Goal: Task Accomplishment & Management: Manage account settings

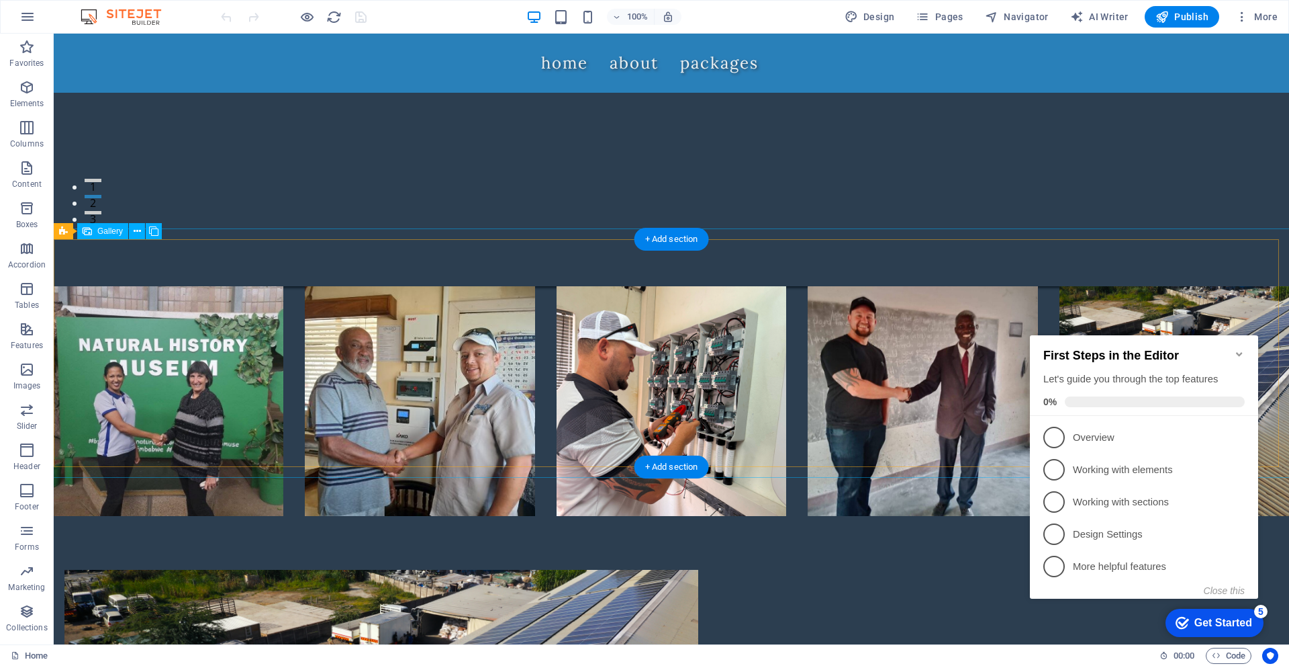
scroll to position [470, 0]
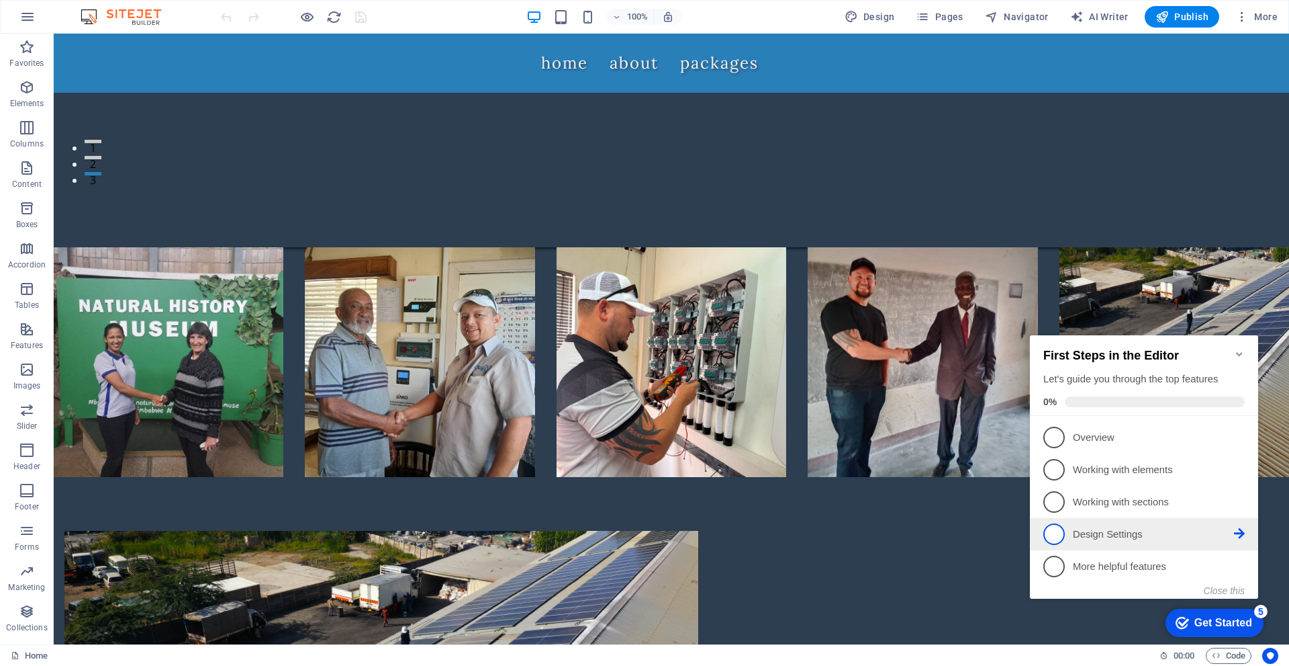
click at [1113, 535] on p "Design Settings - incomplete" at bounding box center [1153, 534] width 161 height 14
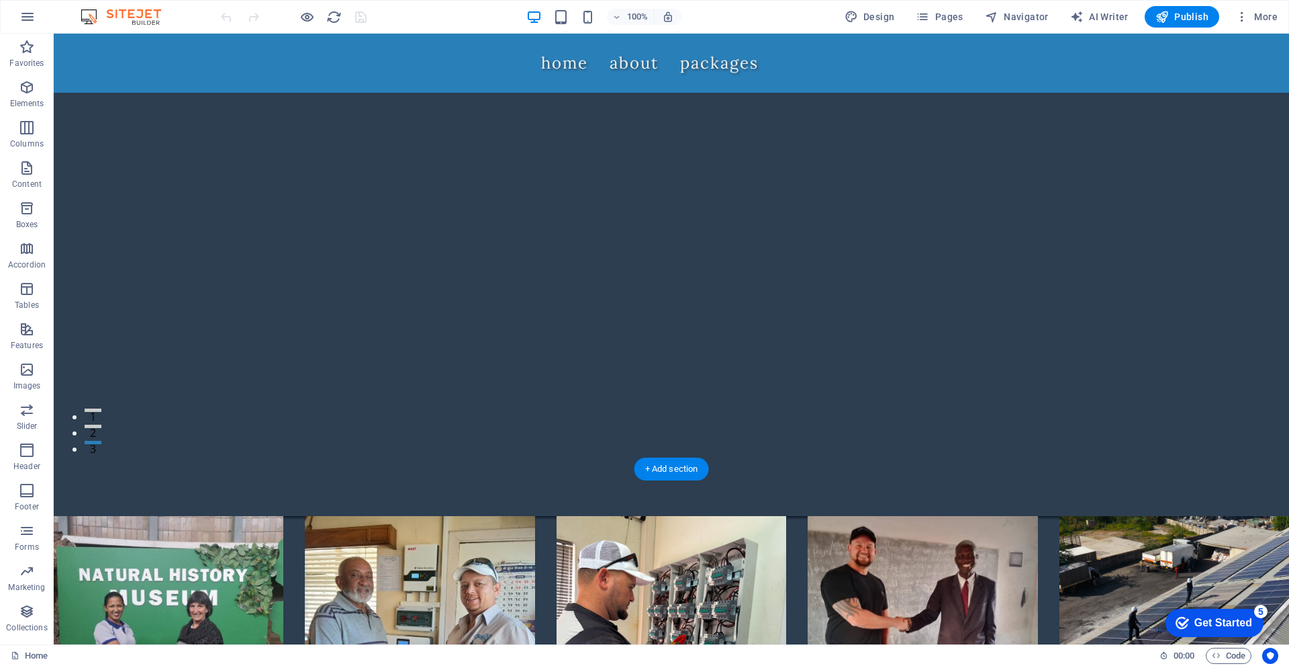
scroll to position [0, 0]
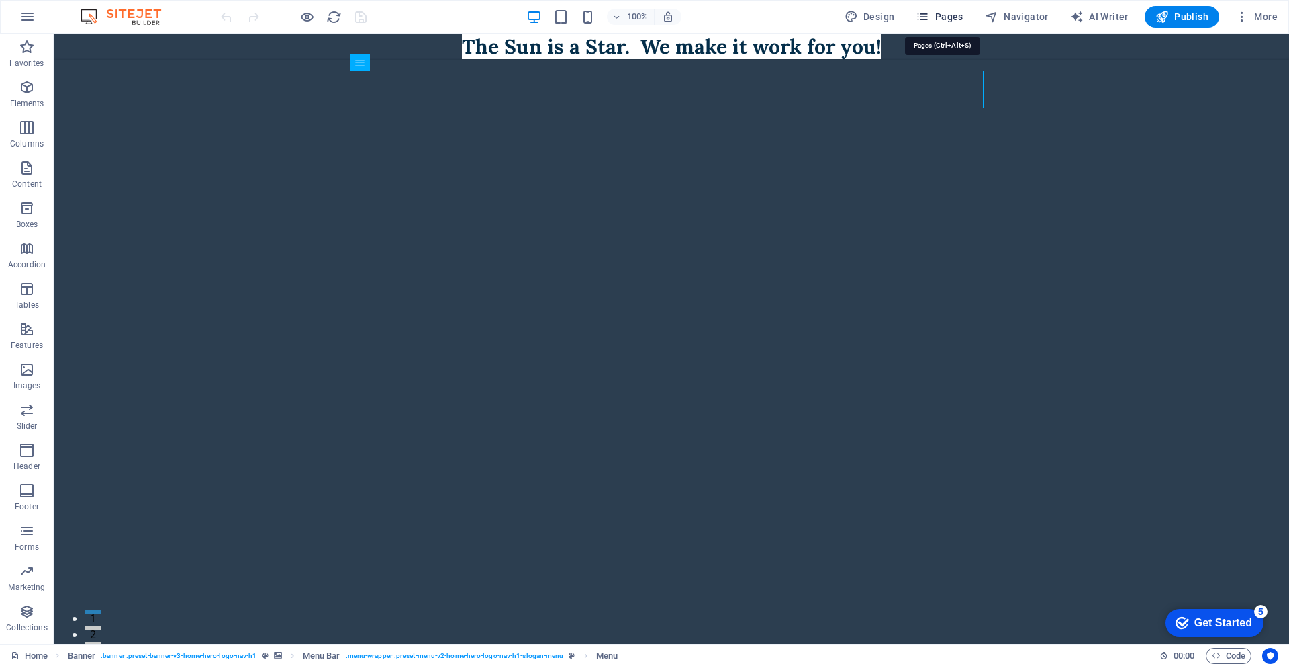
click at [953, 15] on span "Pages" at bounding box center [939, 16] width 47 height 13
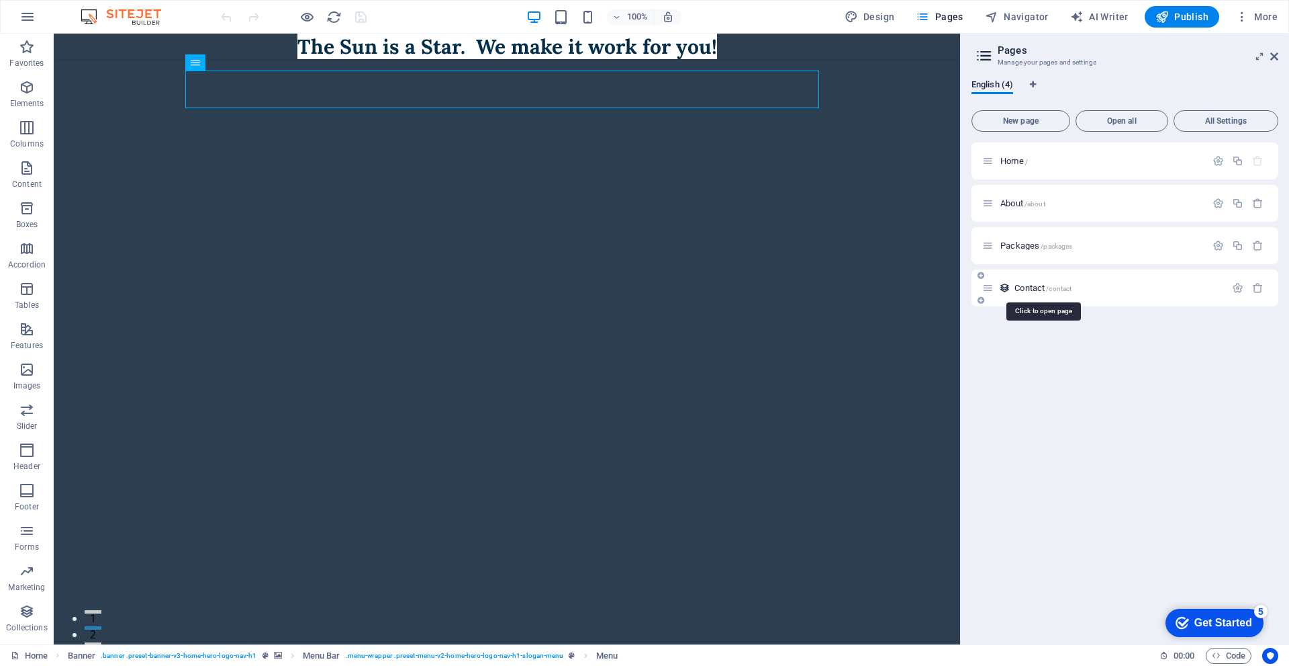
click at [1068, 288] on span "/contact" at bounding box center [1059, 288] width 26 height 7
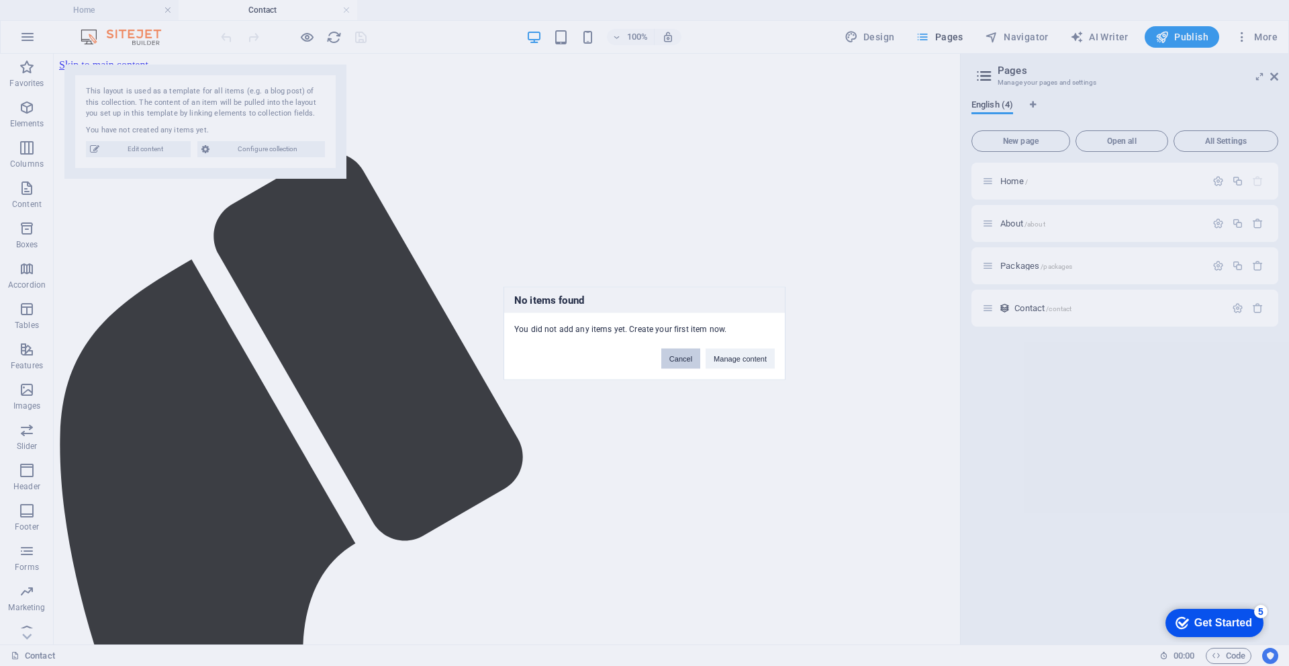
click at [692, 357] on button "Cancel" at bounding box center [680, 358] width 39 height 20
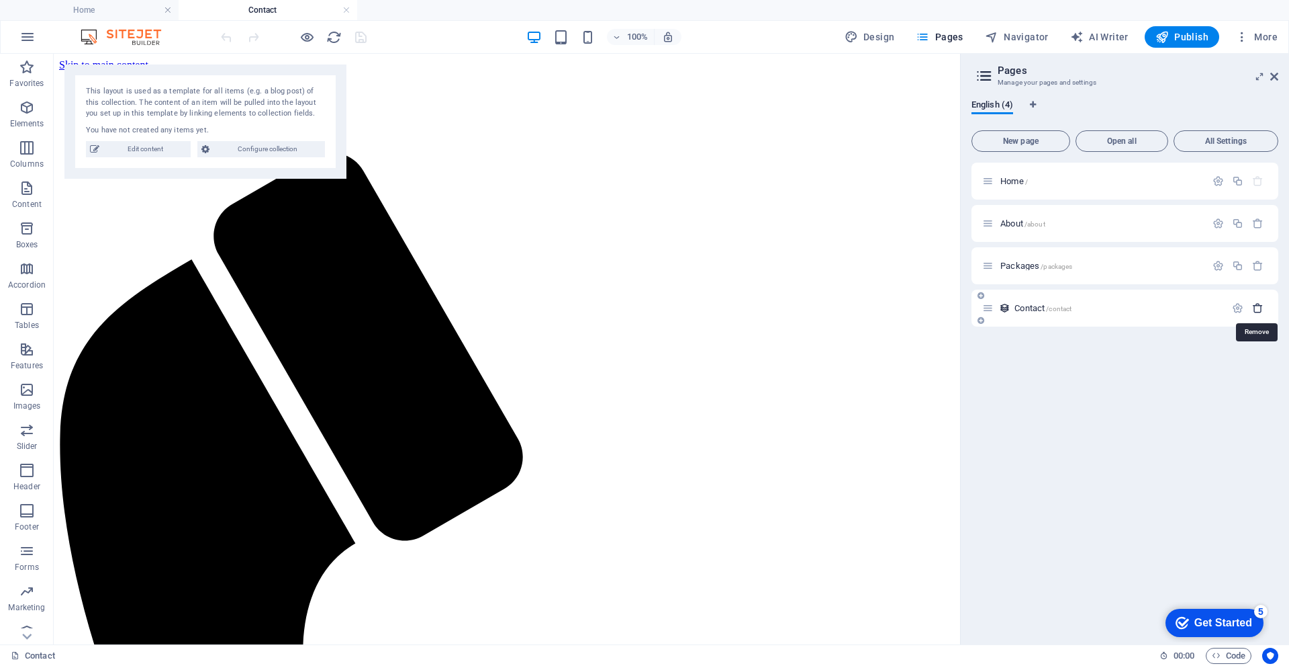
click at [1260, 312] on icon "button" at bounding box center [1257, 307] width 11 height 11
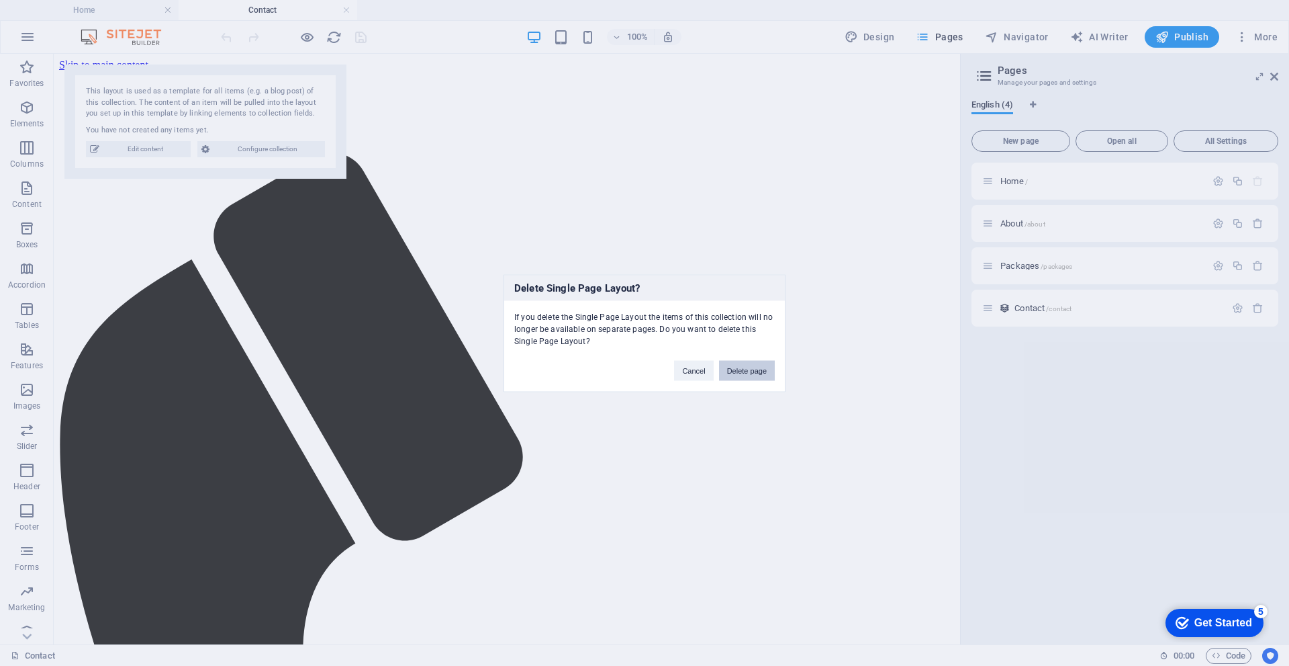
click at [756, 368] on button "Delete page" at bounding box center [747, 370] width 56 height 20
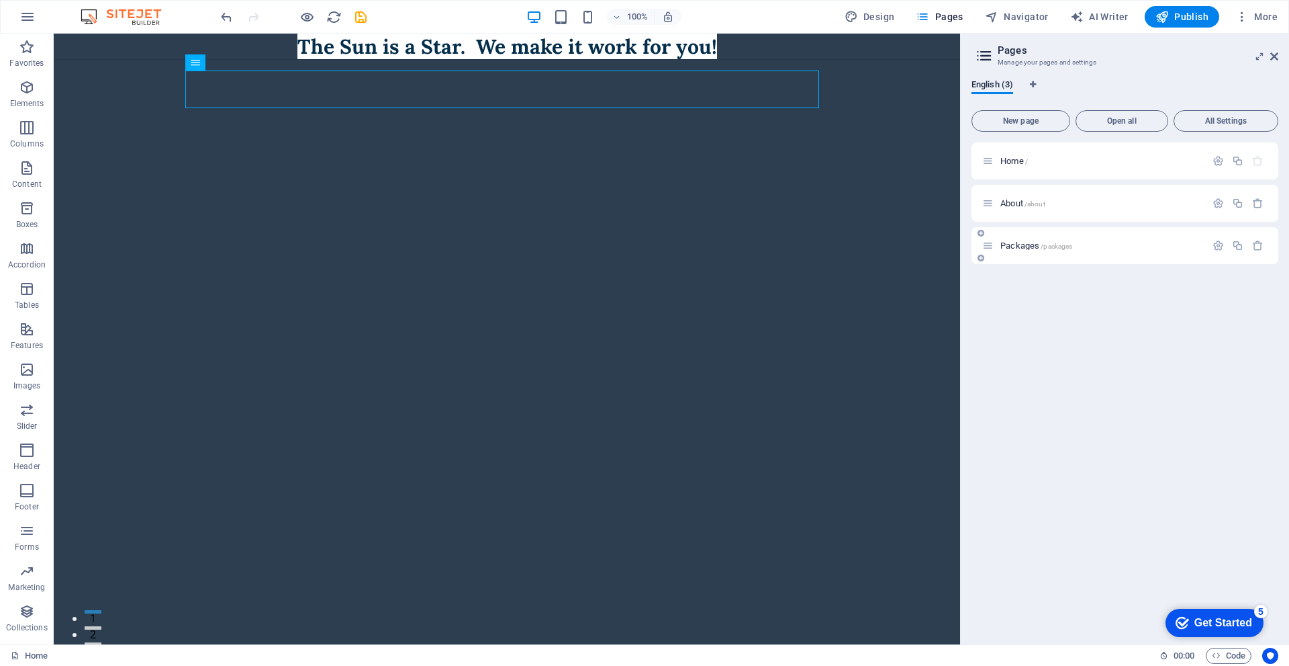
click at [1030, 246] on span "Packages /packages" at bounding box center [1037, 245] width 72 height 10
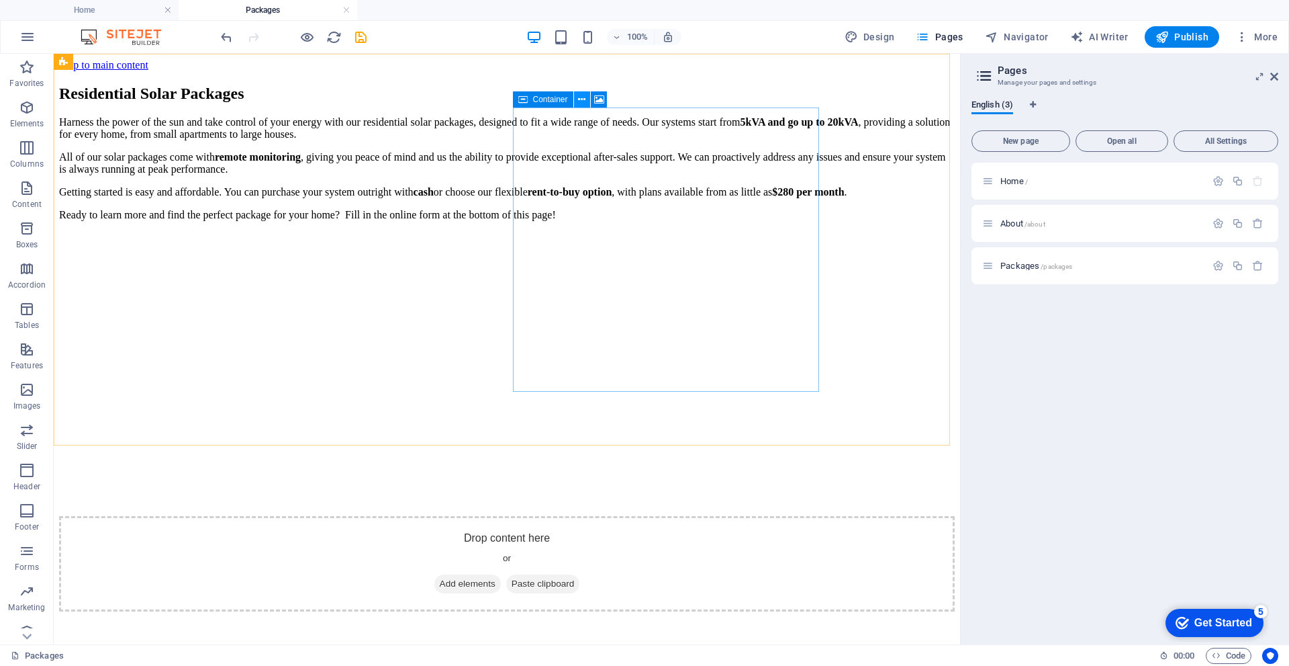
click at [578, 99] on icon at bounding box center [581, 100] width 7 height 14
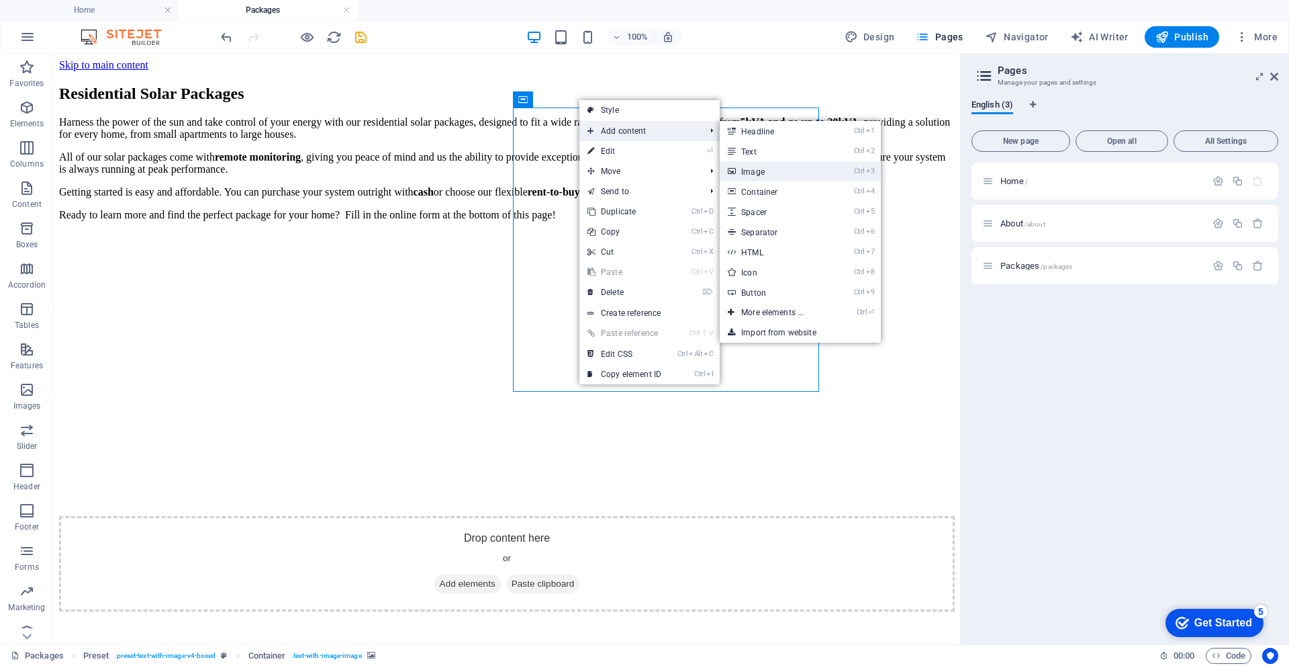
click at [751, 176] on link "Ctrl 3 Image" at bounding box center [775, 171] width 111 height 20
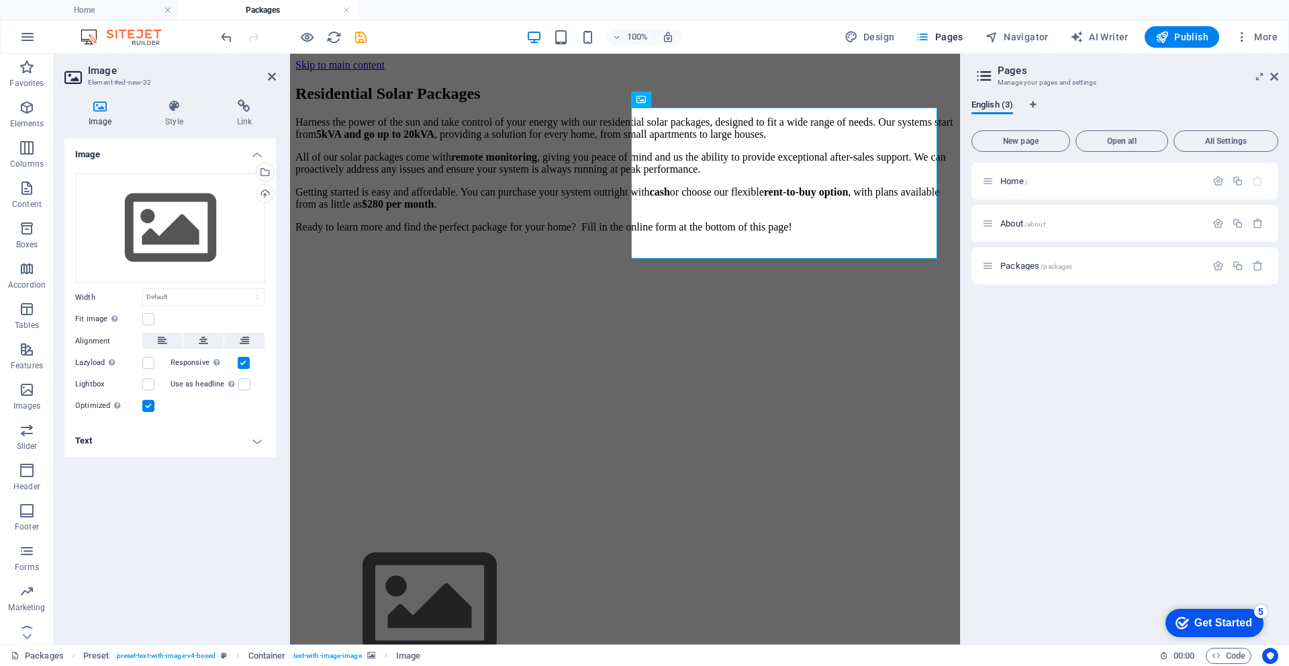
click at [760, 244] on figure at bounding box center [624, 244] width 659 height 0
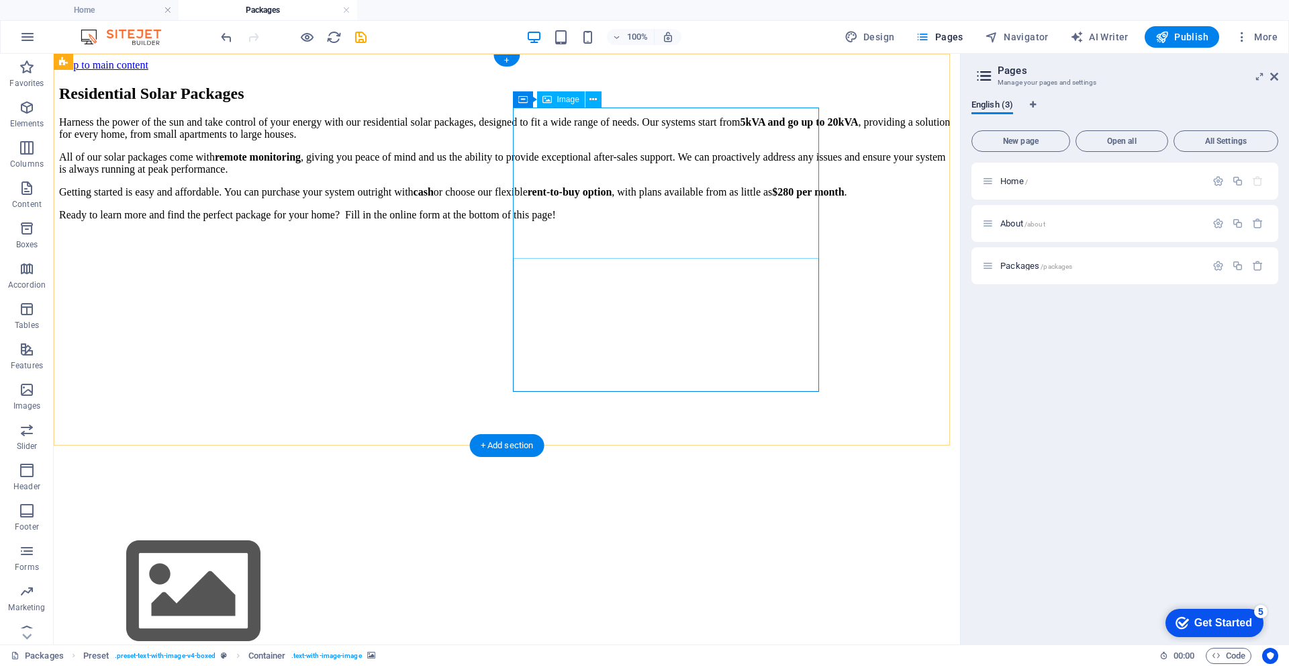
drag, startPoint x: 648, startPoint y: 239, endPoint x: 657, endPoint y: 255, distance: 17.7
click at [649, 516] on figure at bounding box center [507, 593] width 896 height 154
click at [670, 232] on figure at bounding box center [507, 232] width 896 height 0
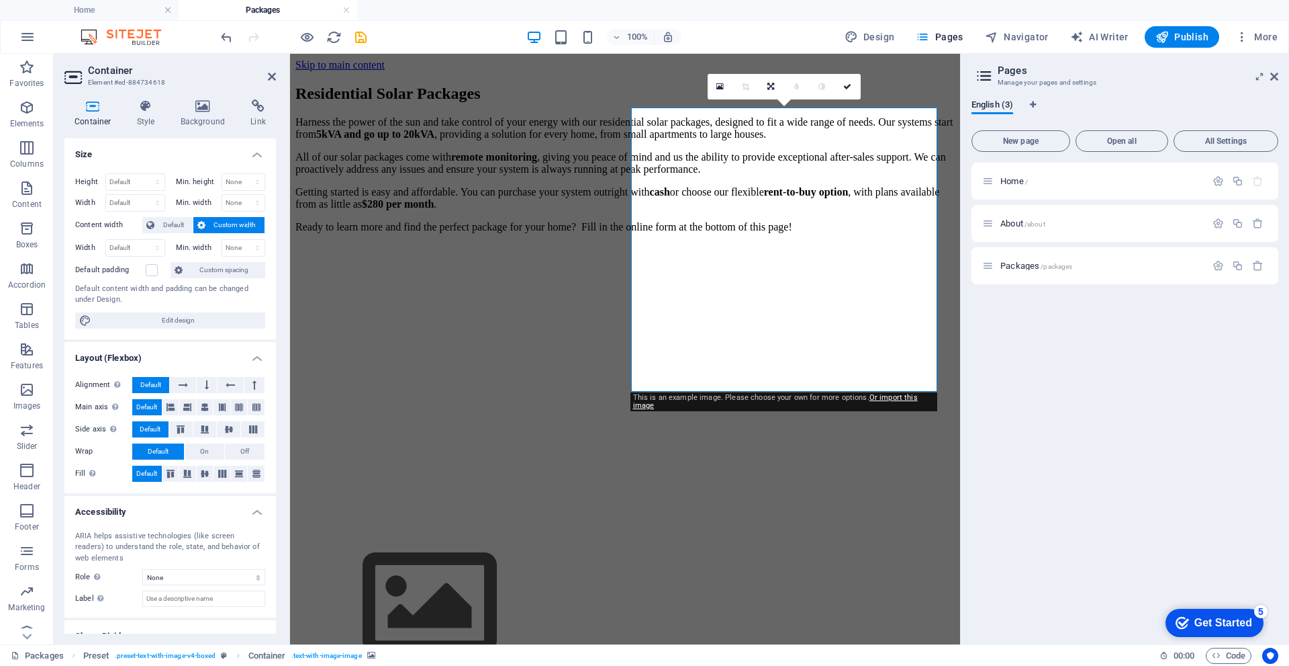
click at [815, 244] on figure at bounding box center [624, 244] width 659 height 0
click at [721, 90] on icon at bounding box center [720, 86] width 7 height 9
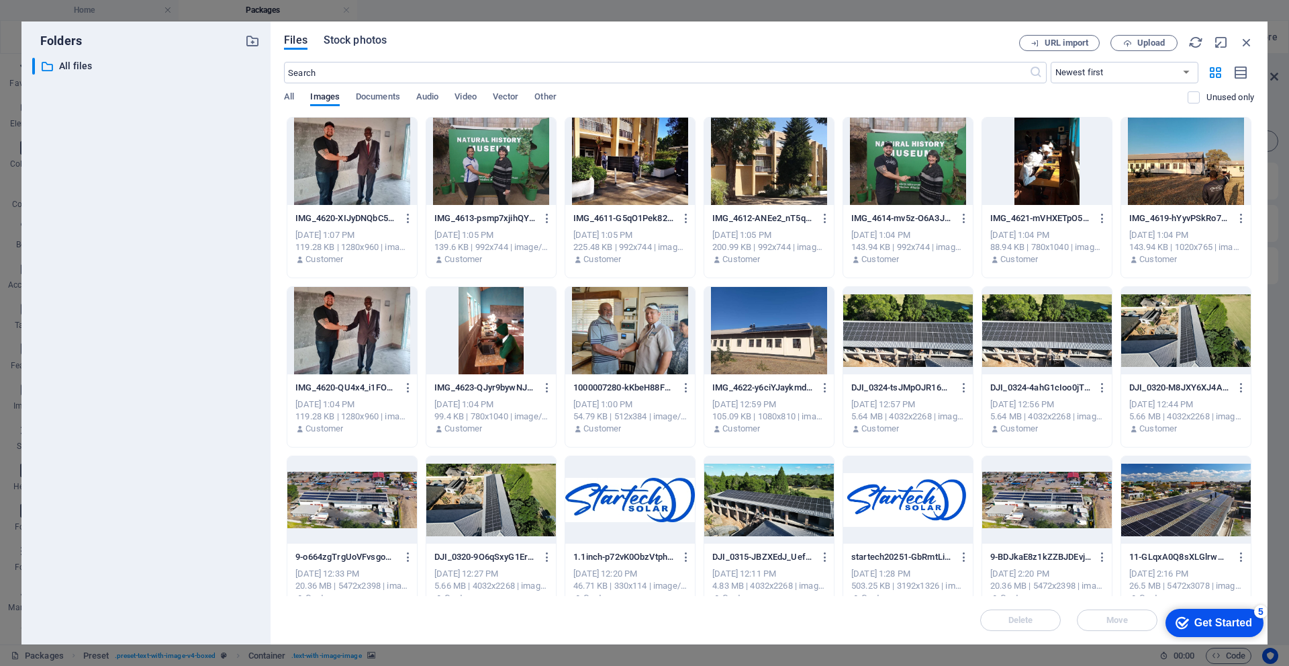
click at [364, 36] on span "Stock photos" at bounding box center [355, 40] width 63 height 16
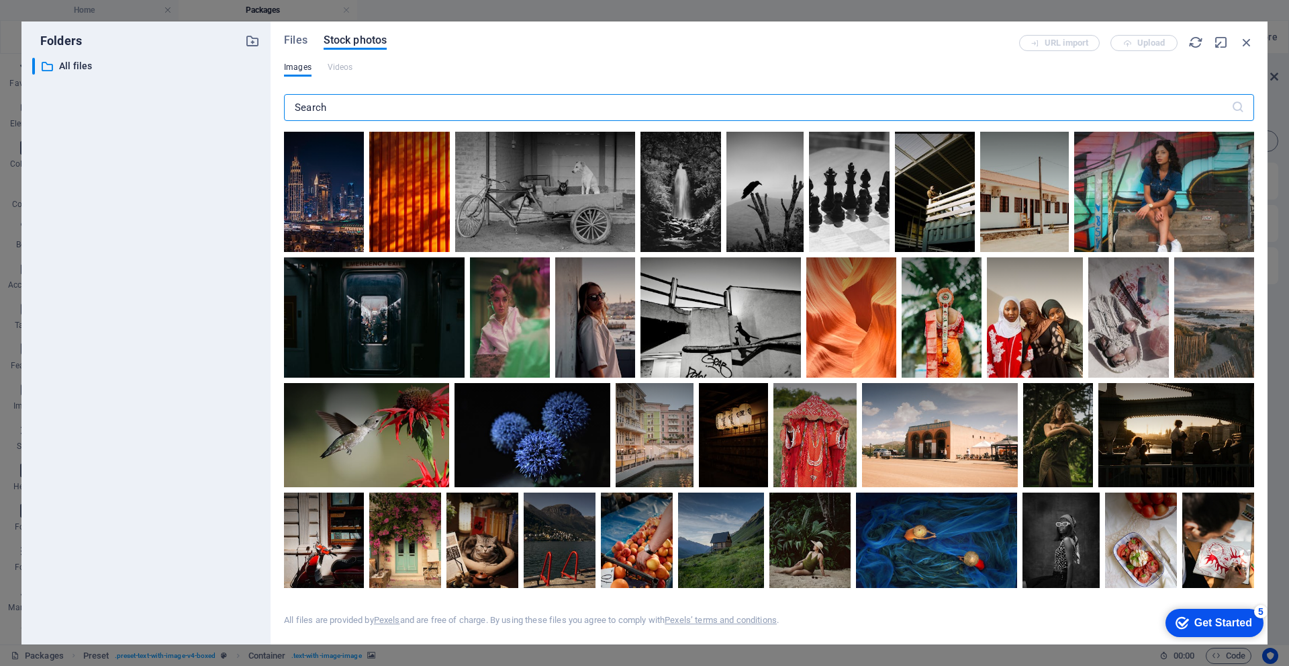
click at [367, 111] on input "text" at bounding box center [758, 107] width 948 height 27
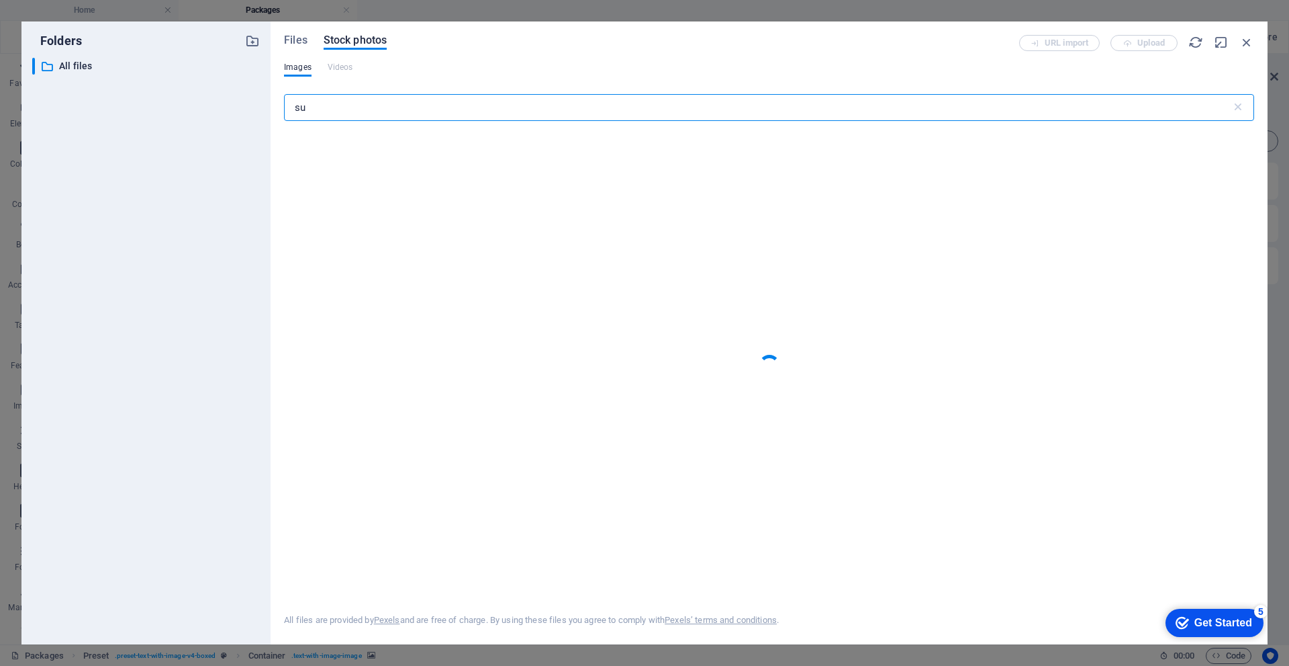
type input "s"
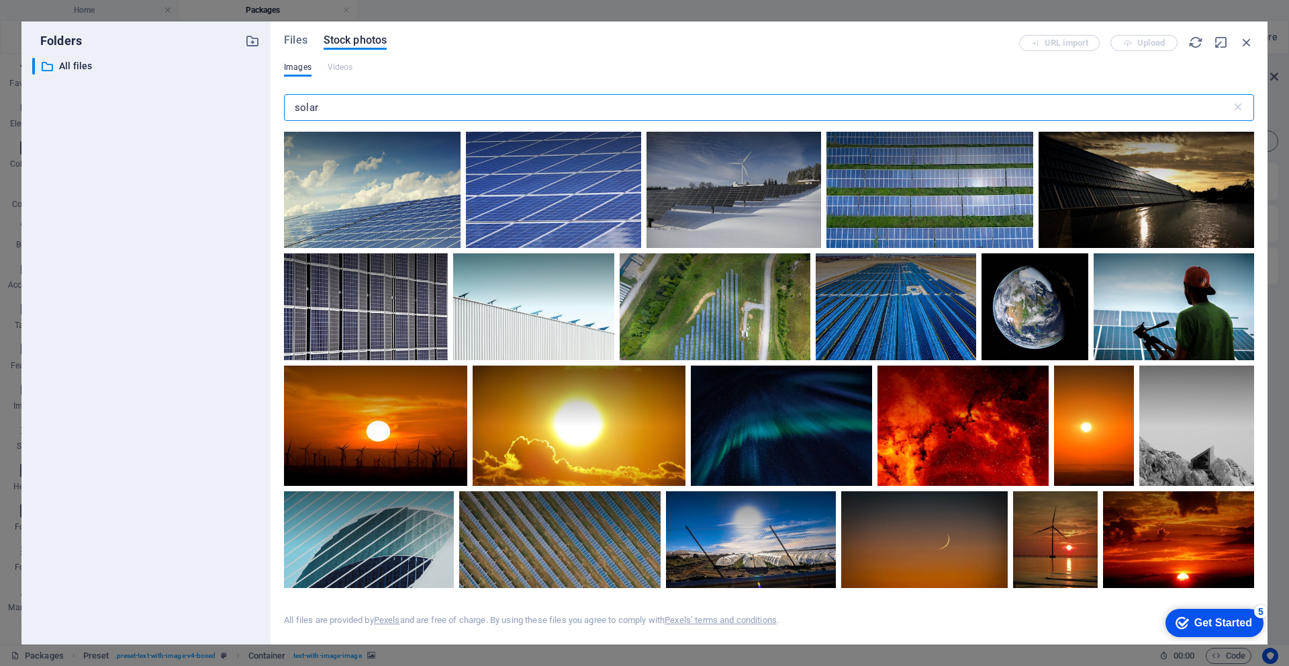
click at [294, 104] on input "solar" at bounding box center [758, 107] width 948 height 27
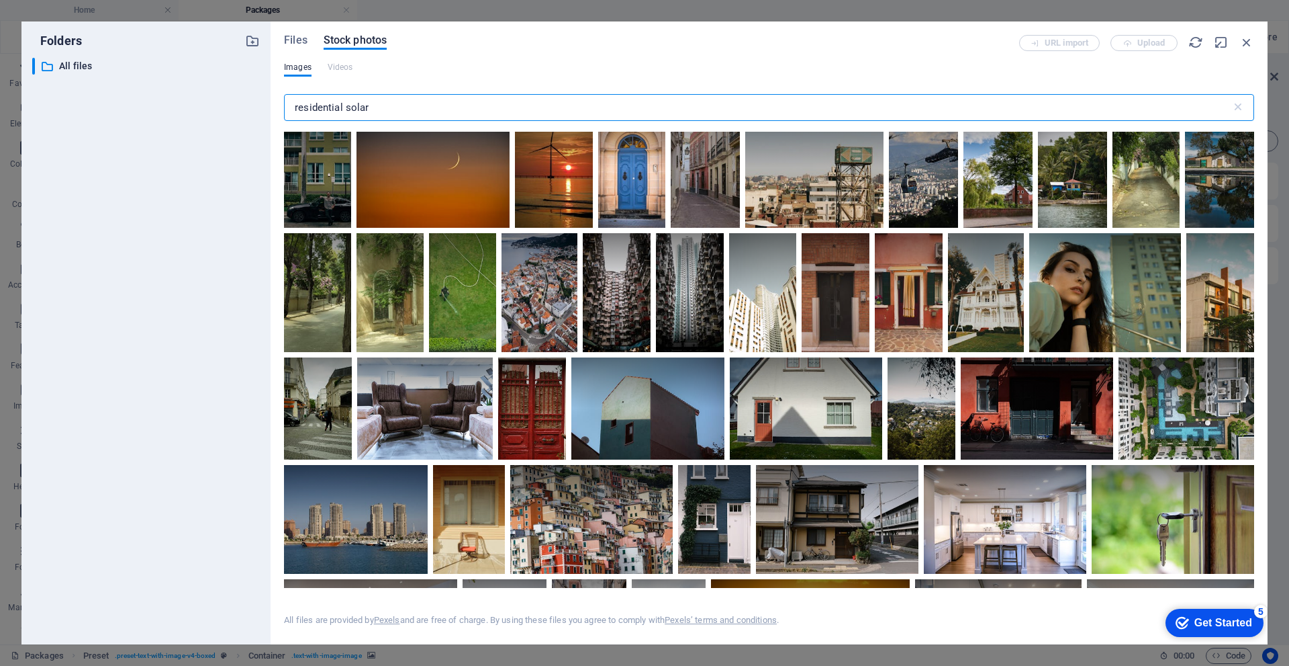
scroll to position [3291, 0]
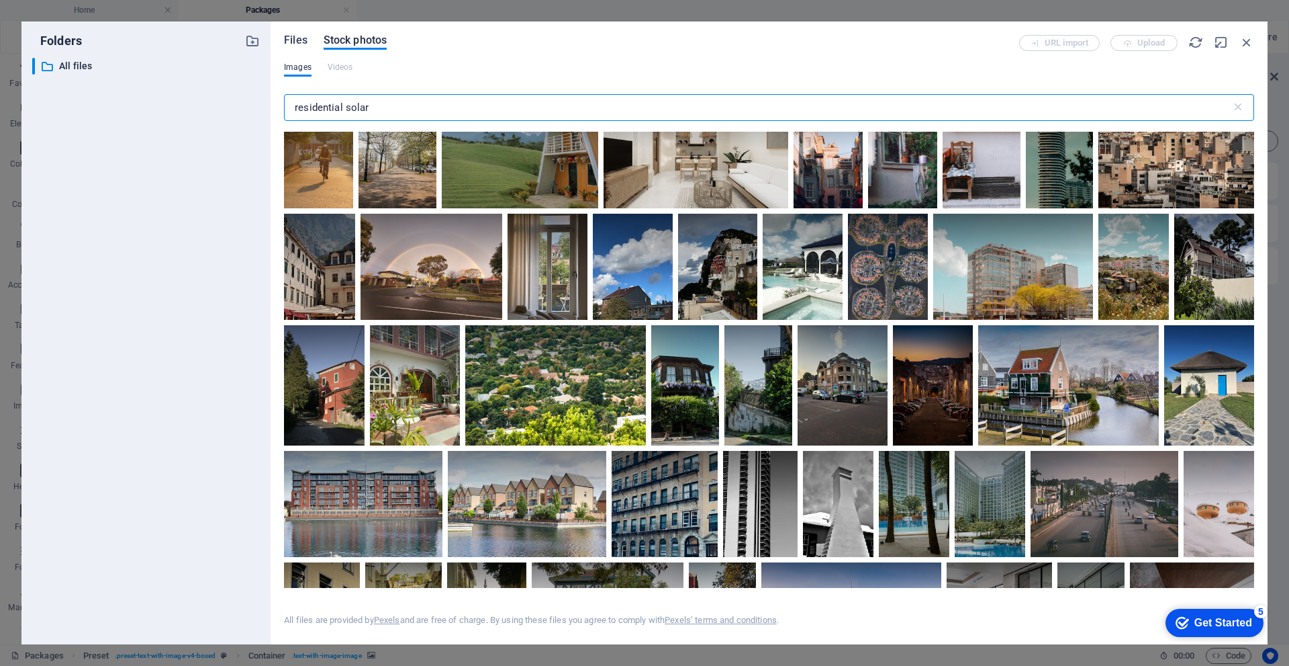
type input "residential solar"
click at [301, 35] on span "Files" at bounding box center [296, 40] width 24 height 16
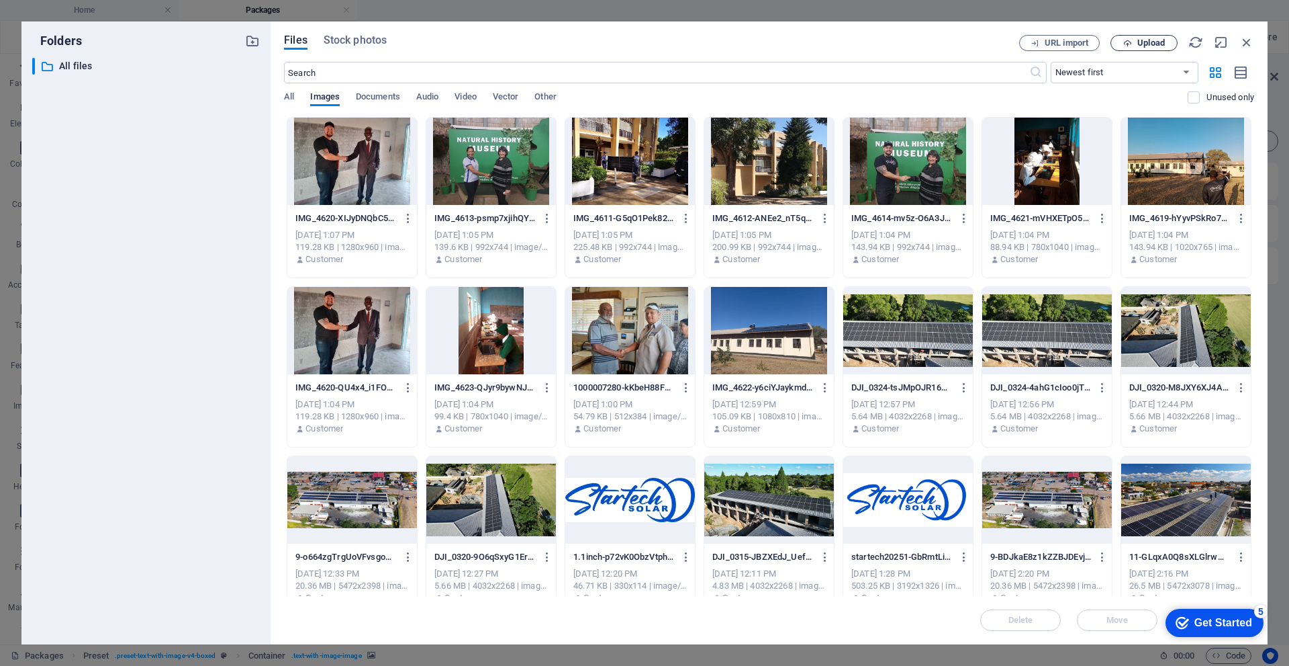
click at [1167, 41] on span "Upload" at bounding box center [1144, 43] width 55 height 9
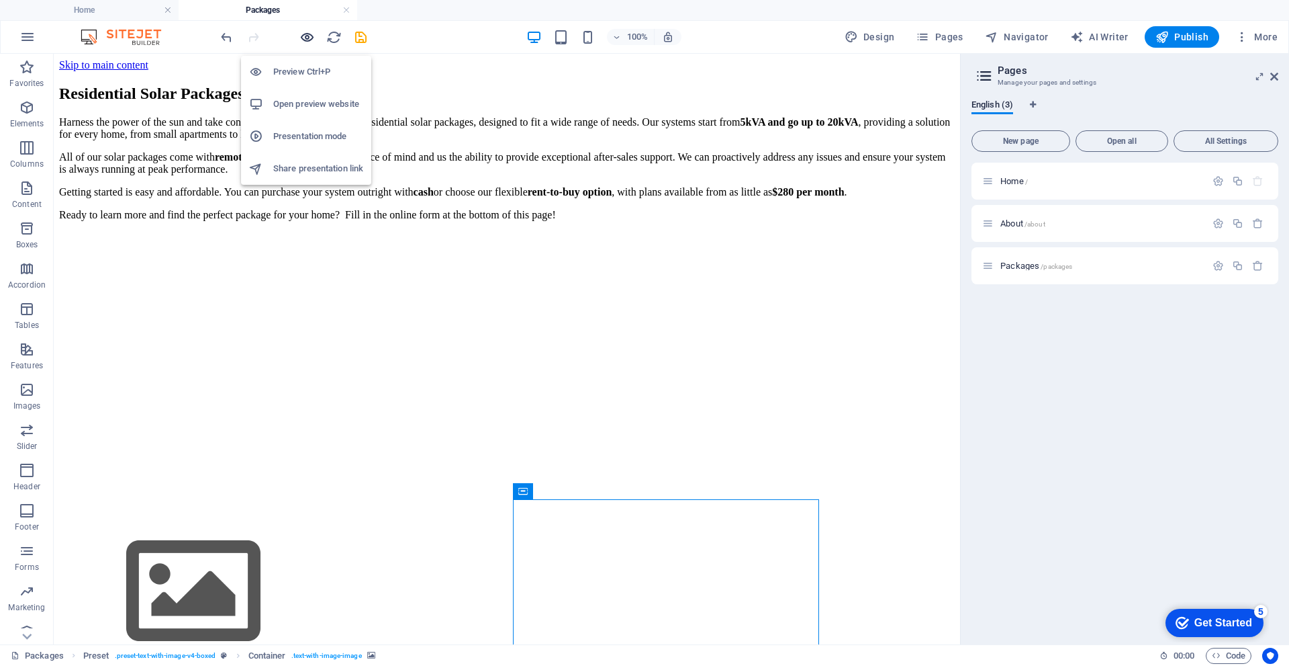
click at [304, 40] on icon "button" at bounding box center [307, 37] width 15 height 15
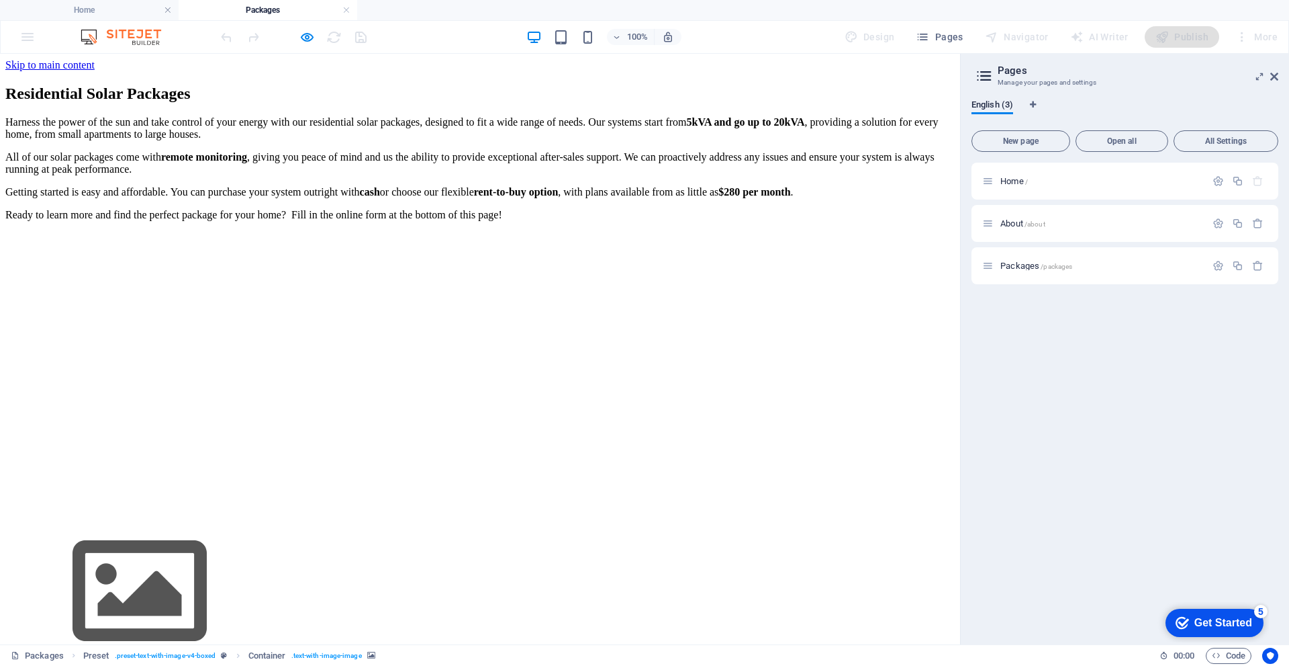
drag, startPoint x: 717, startPoint y: 300, endPoint x: 683, endPoint y: 317, distance: 37.5
drag, startPoint x: 683, startPoint y: 317, endPoint x: 627, endPoint y: 320, distance: 56.5
click at [627, 232] on div at bounding box center [480, 232] width 950 height 0
click at [629, 232] on div at bounding box center [480, 232] width 950 height 0
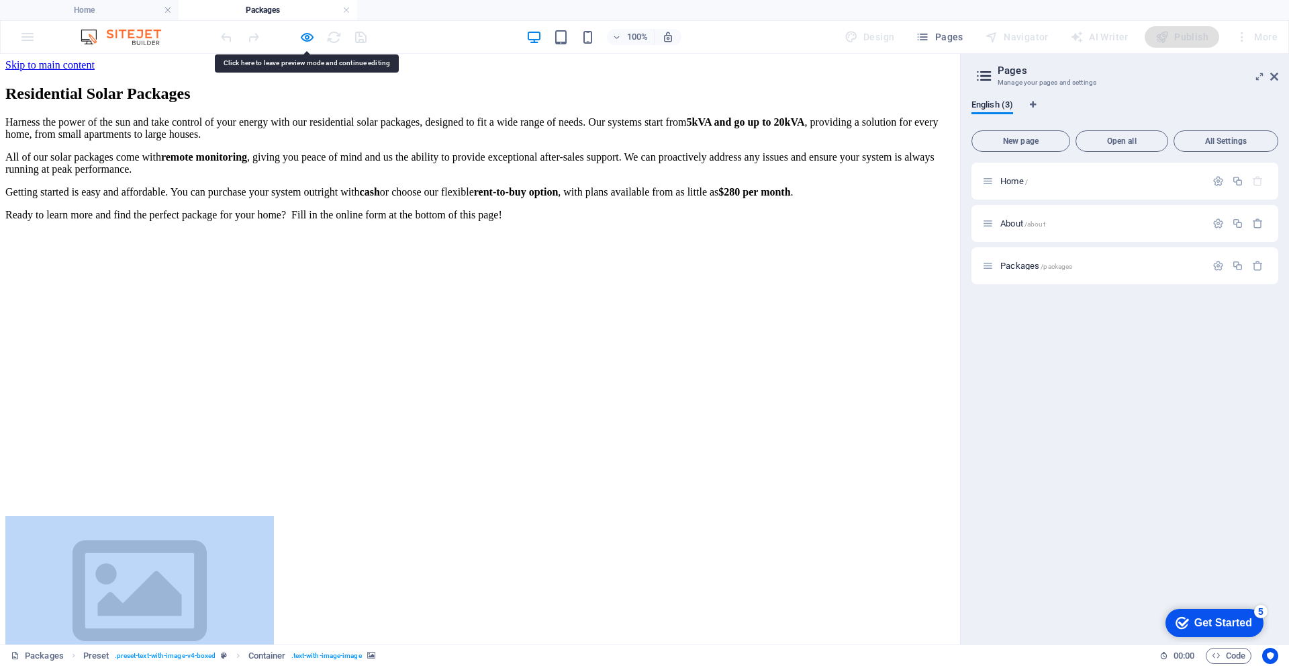
click at [629, 232] on div at bounding box center [480, 232] width 950 height 0
click at [704, 232] on div at bounding box center [480, 232] width 950 height 0
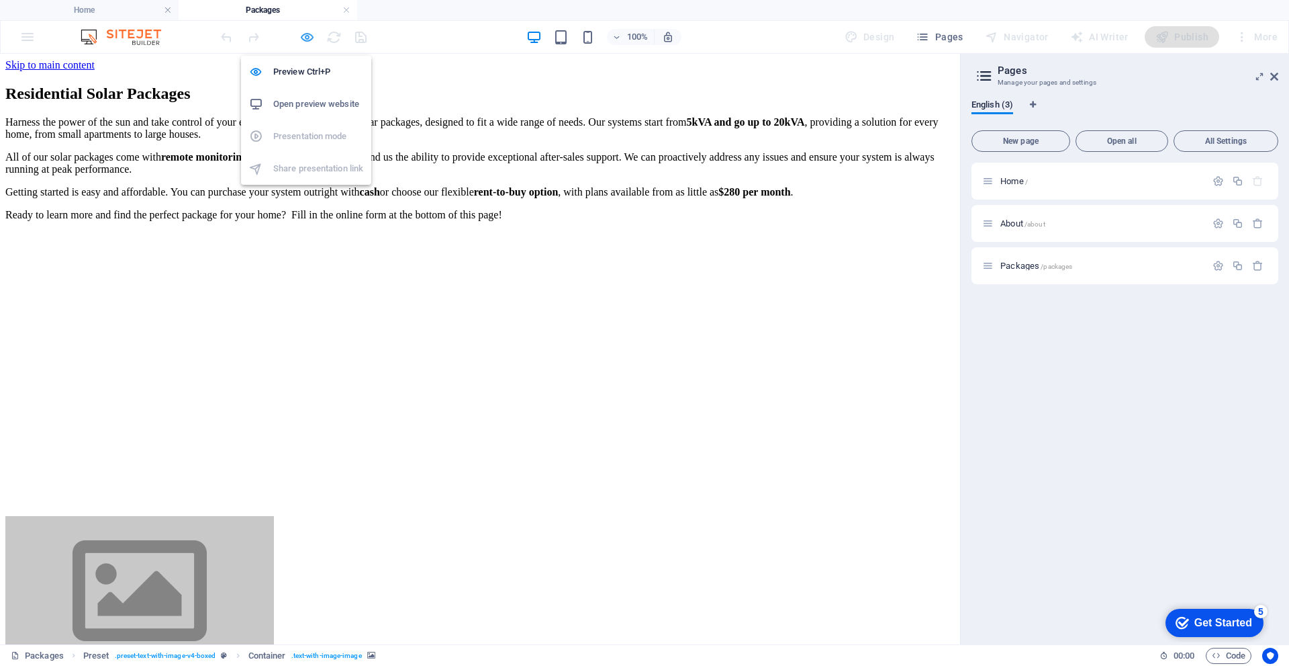
click at [309, 38] on icon "button" at bounding box center [307, 37] width 15 height 15
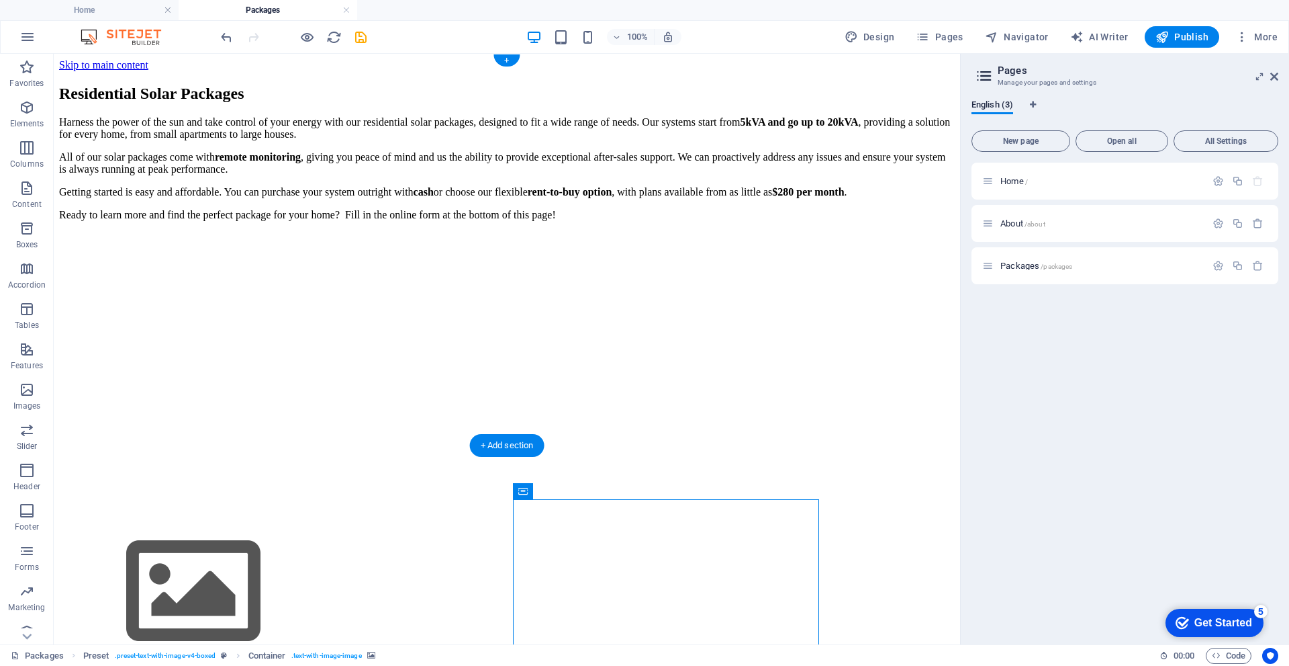
click at [729, 232] on figure at bounding box center [507, 232] width 896 height 0
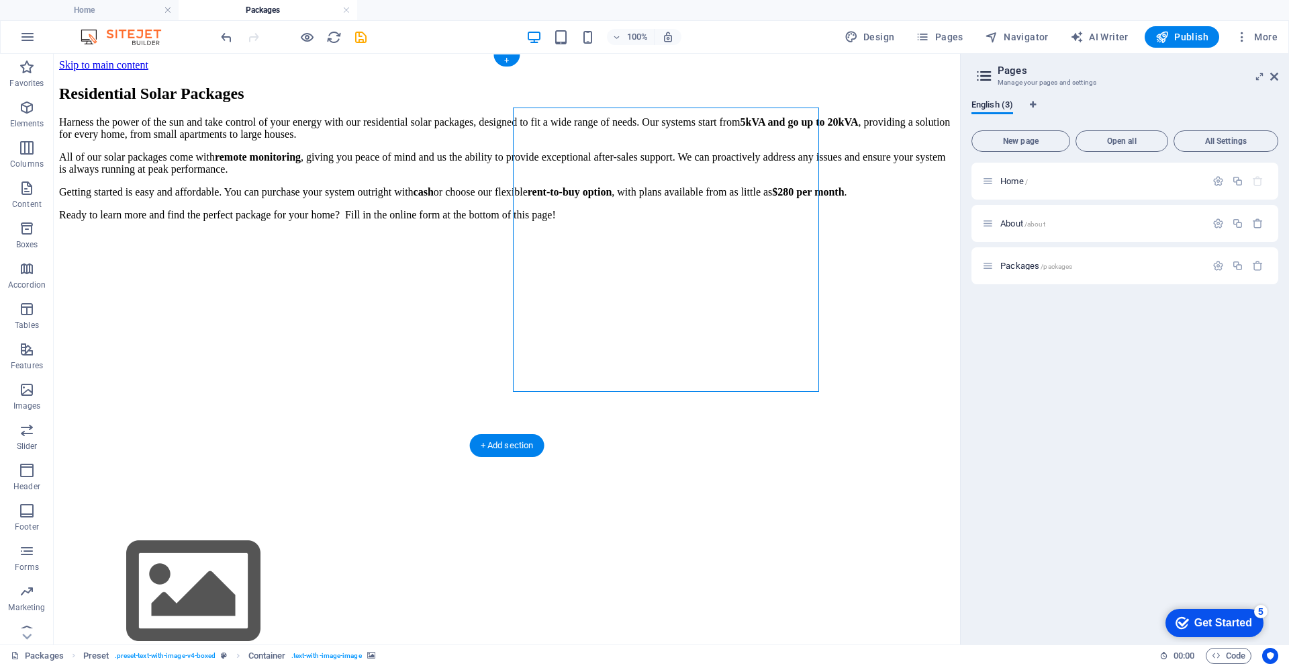
click at [729, 232] on figure at bounding box center [507, 232] width 896 height 0
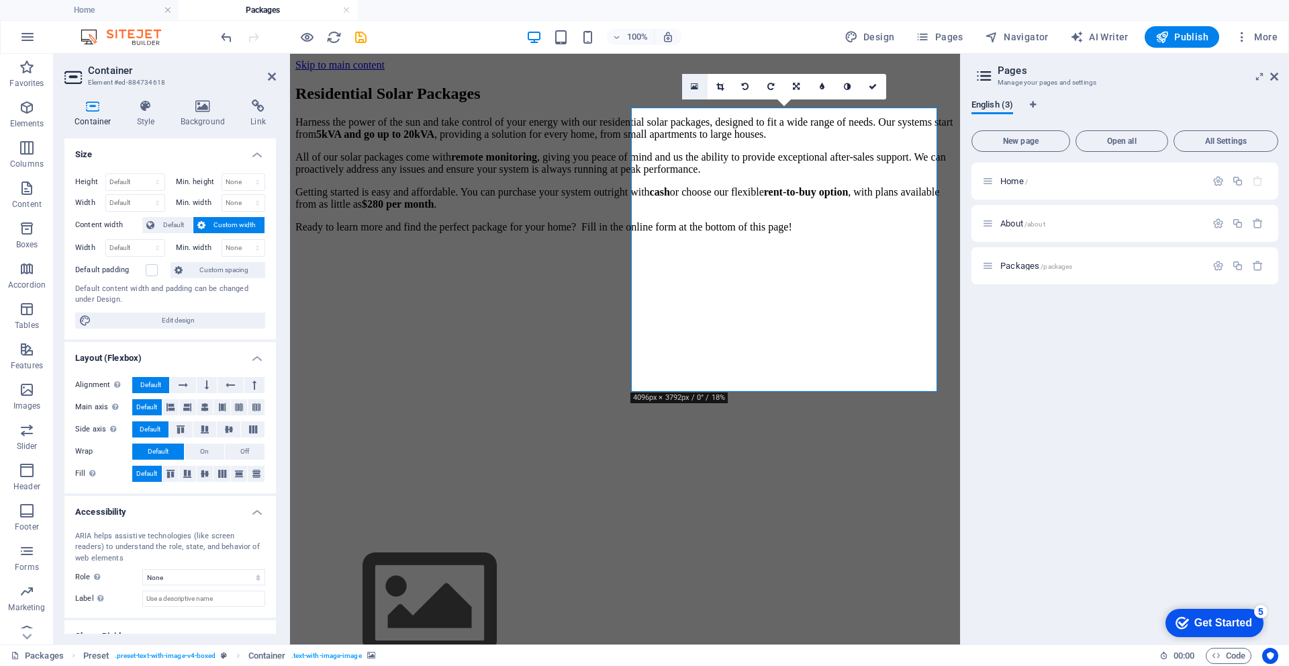
click at [694, 85] on icon at bounding box center [694, 86] width 7 height 9
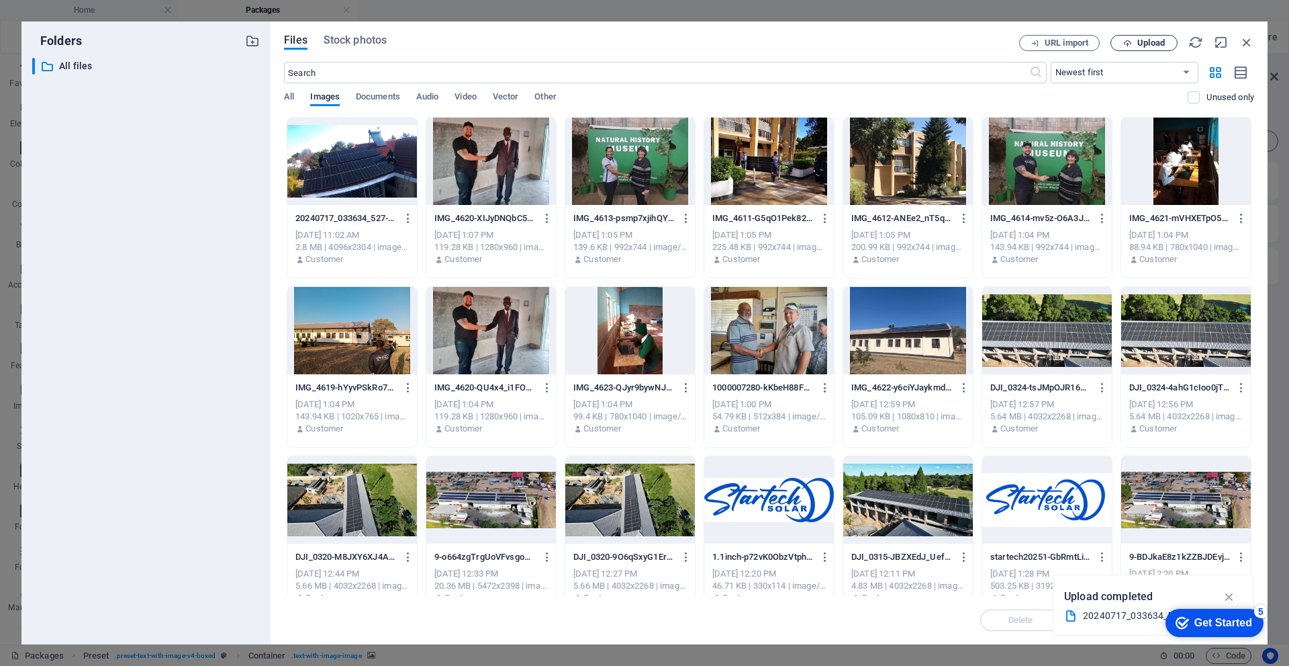
click at [1145, 39] on span "Upload" at bounding box center [1152, 43] width 28 height 8
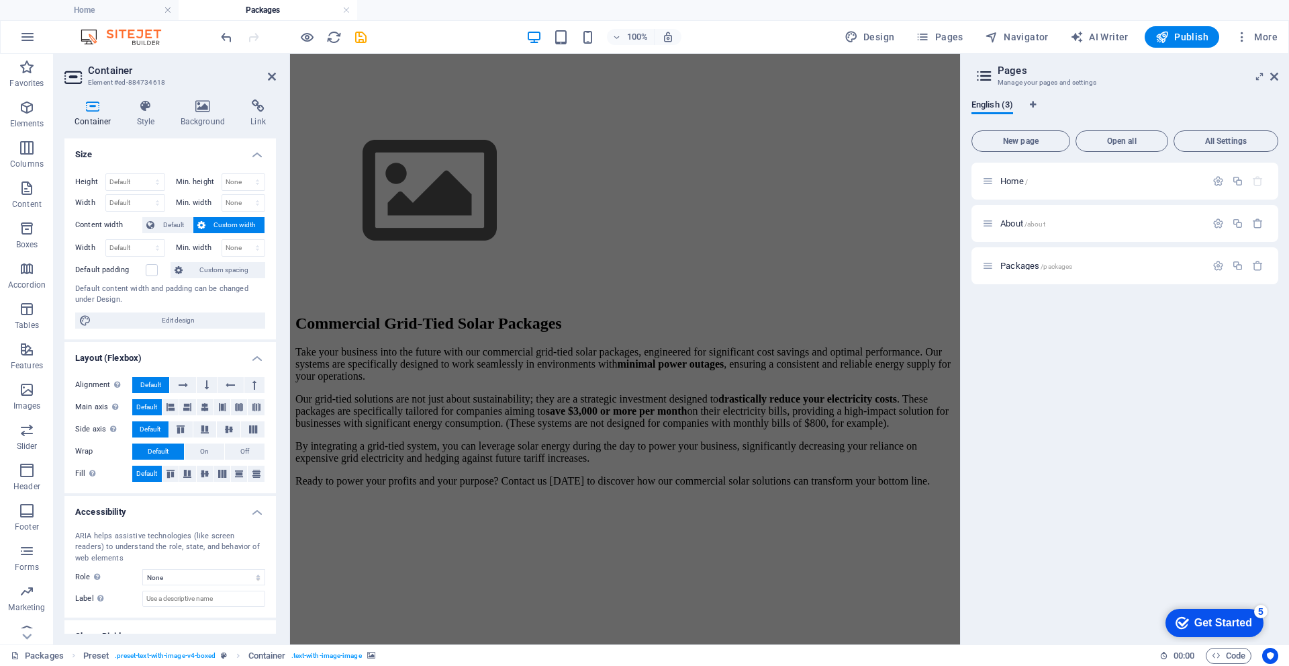
scroll to position [470, 0]
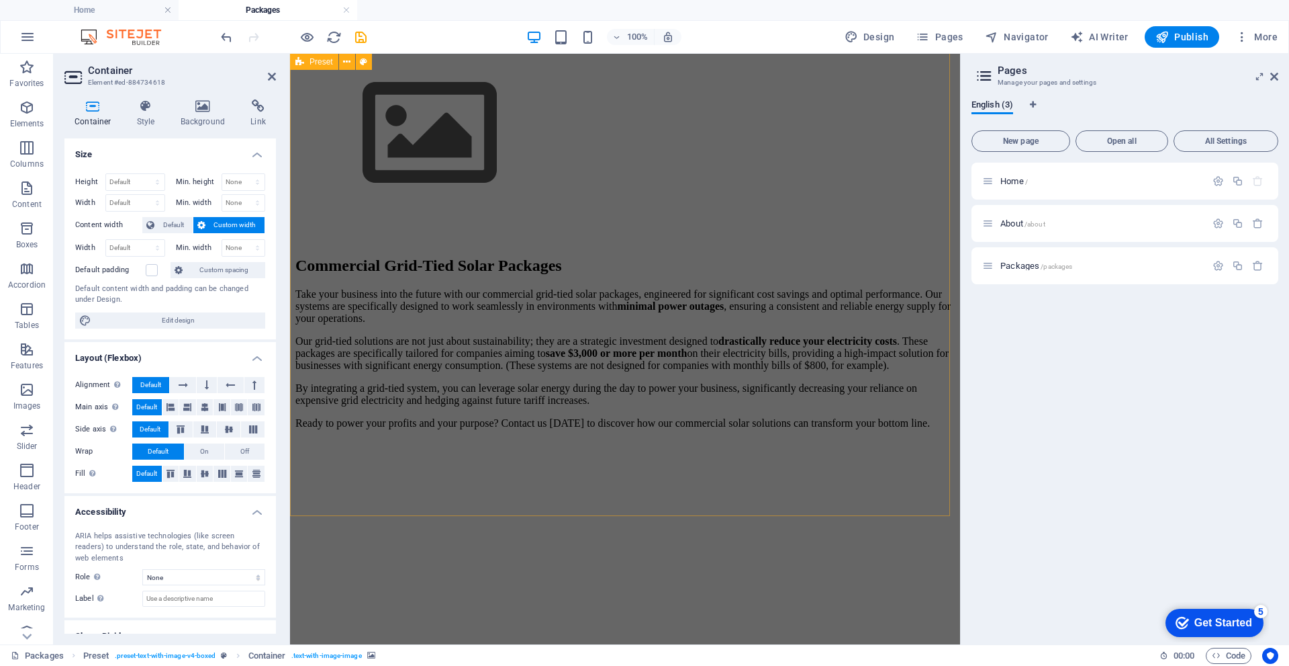
click at [817, 463] on figure at bounding box center [624, 463] width 659 height 0
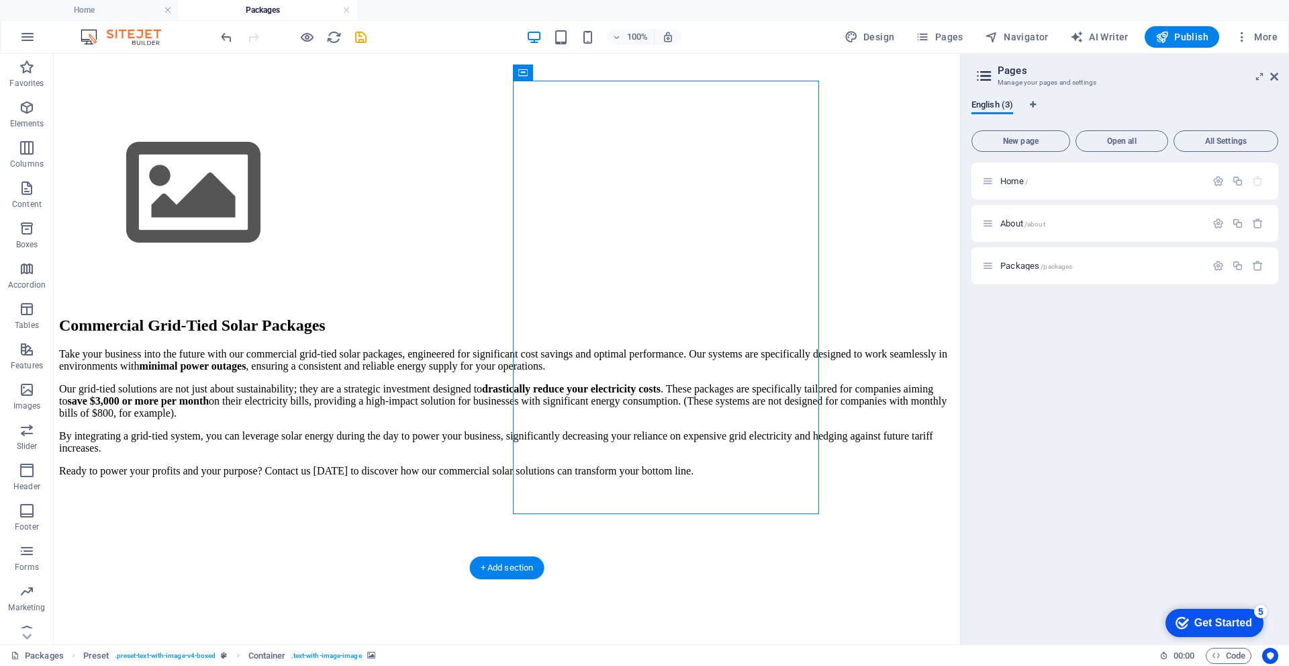
scroll to position [336, 0]
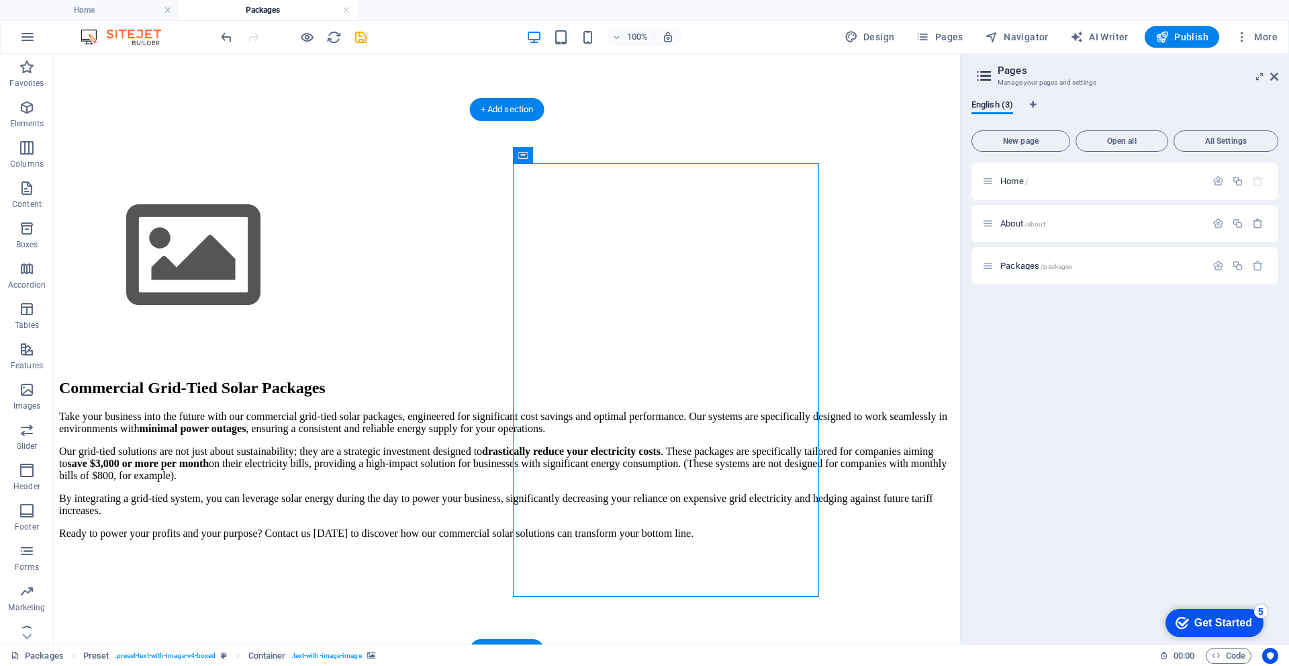
click at [789, 573] on figure at bounding box center [507, 573] width 896 height 0
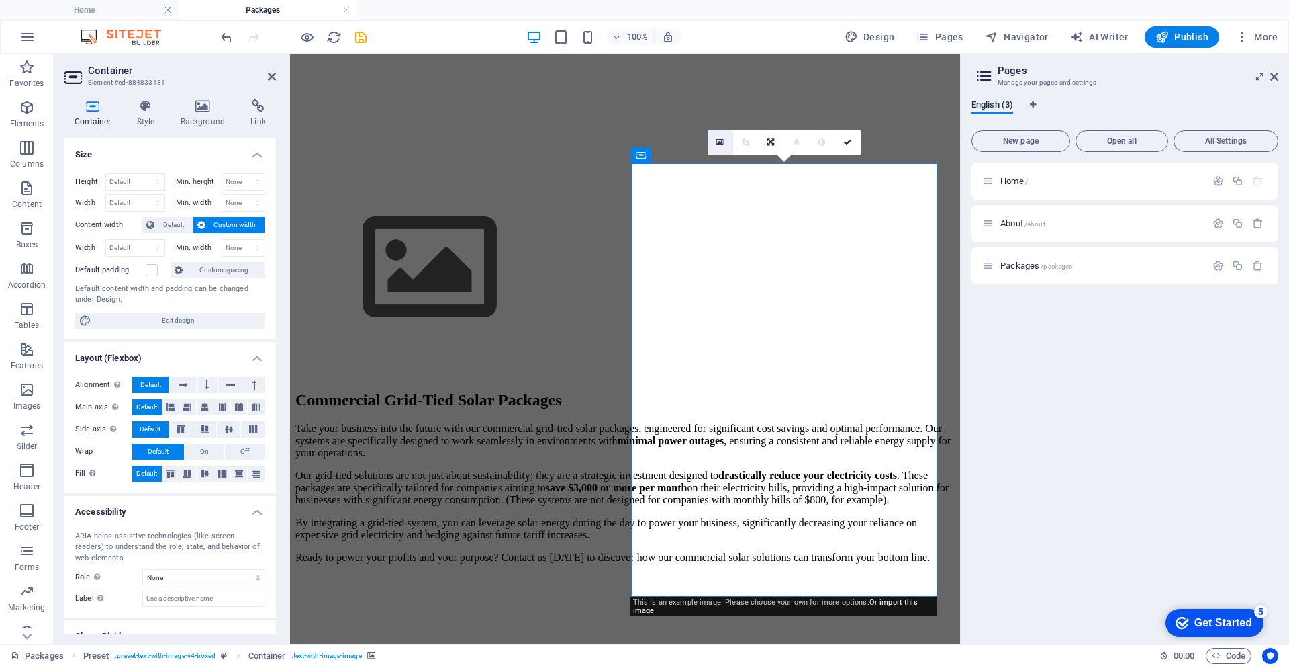
click at [721, 144] on icon at bounding box center [720, 142] width 7 height 9
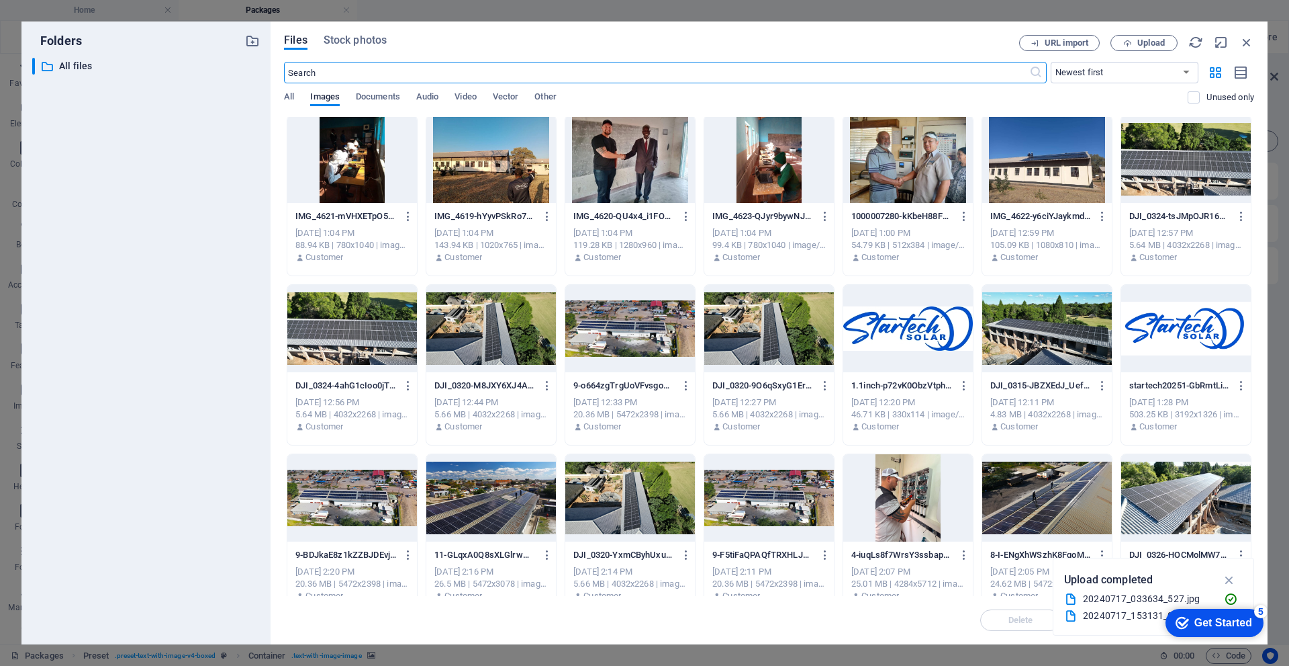
scroll to position [190, 0]
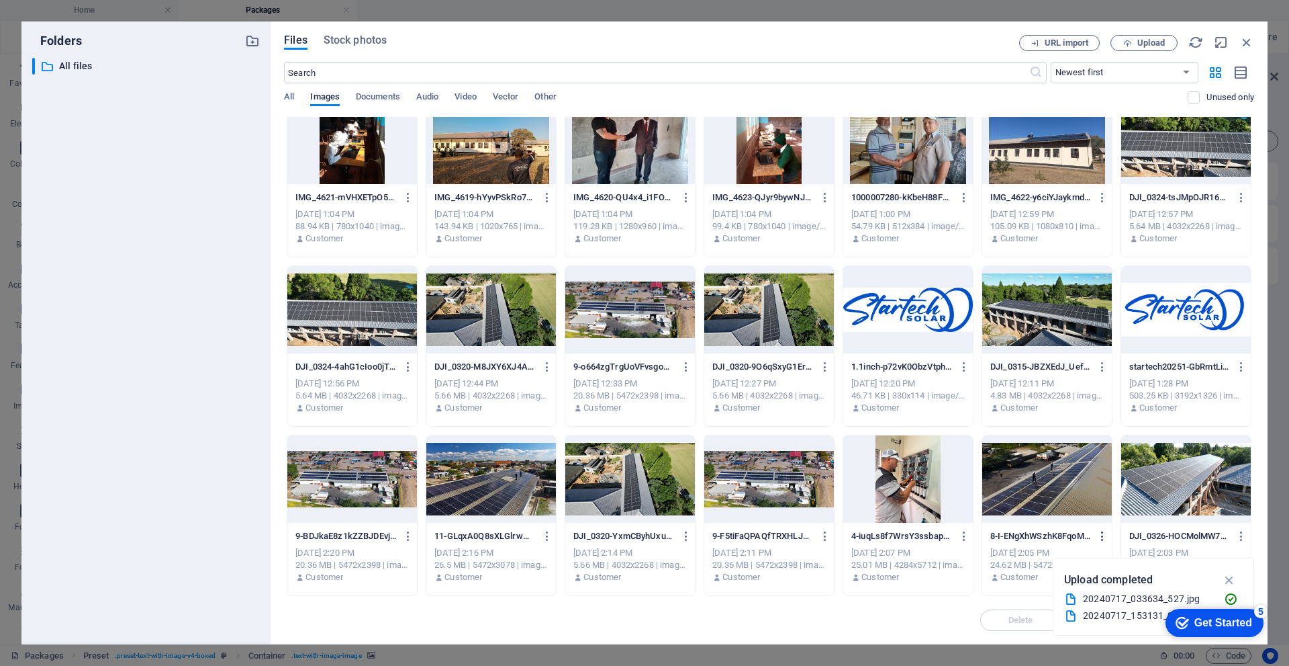
click at [1102, 533] on icon "button" at bounding box center [1103, 536] width 13 height 12
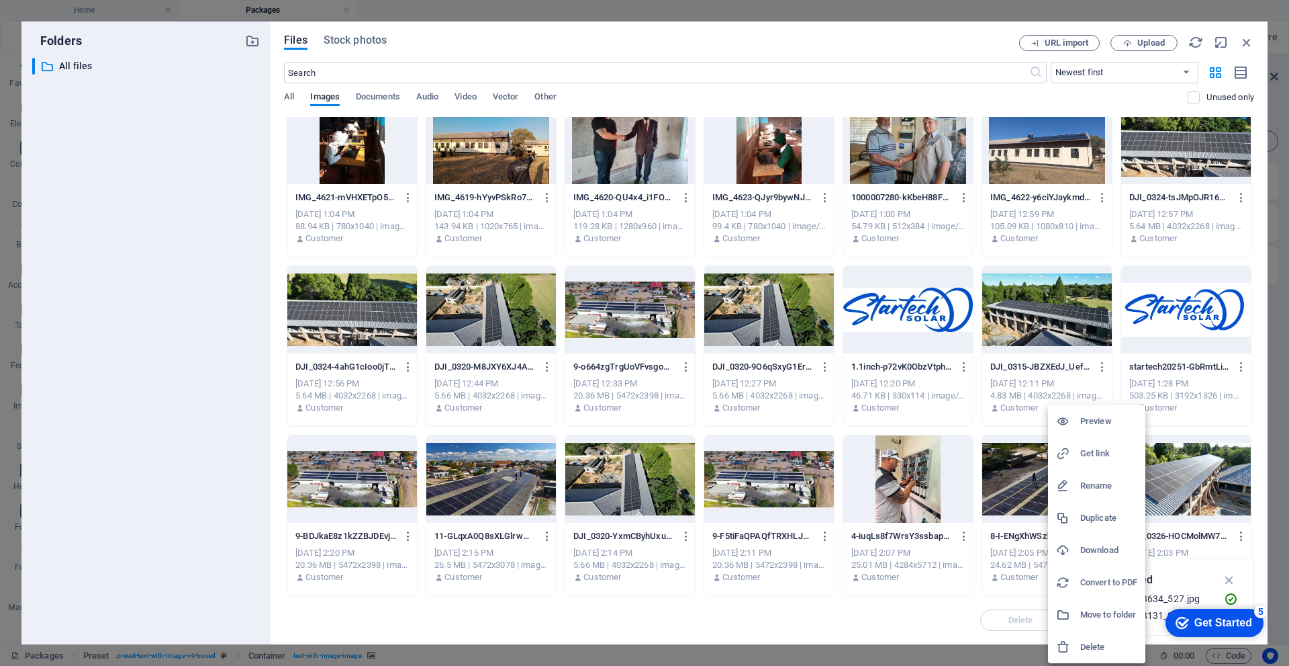
click at [974, 428] on div at bounding box center [644, 333] width 1289 height 666
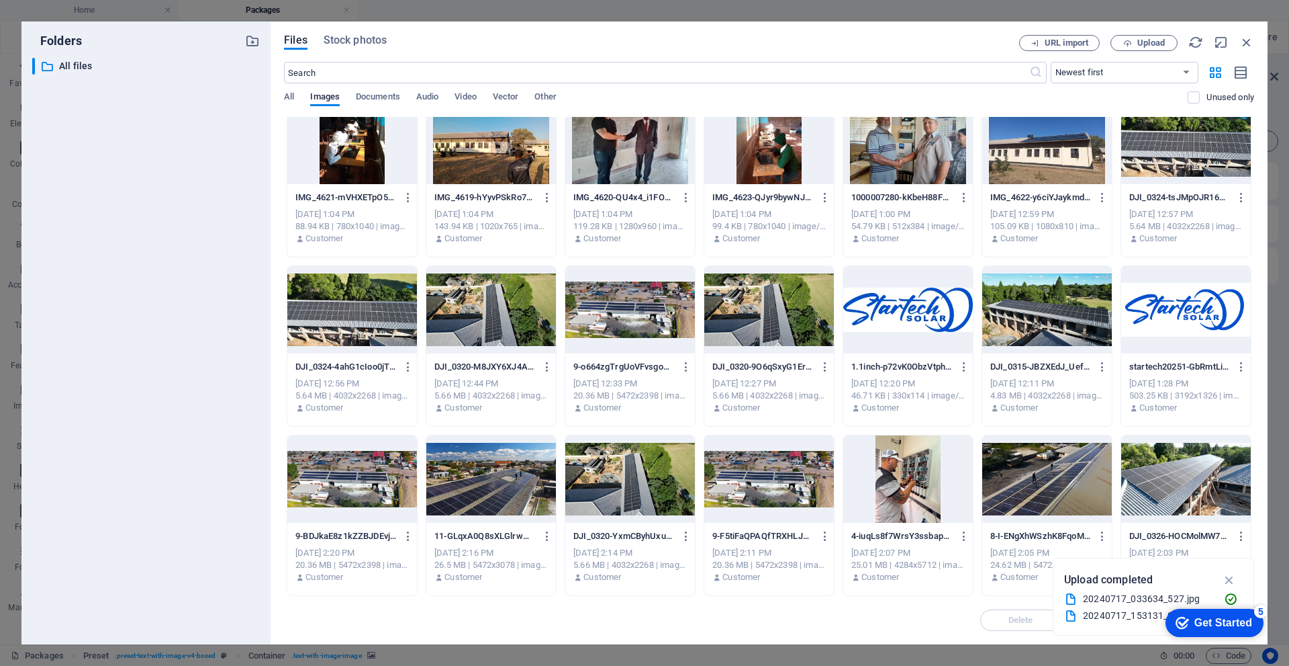
click at [1048, 478] on div at bounding box center [1047, 478] width 130 height 87
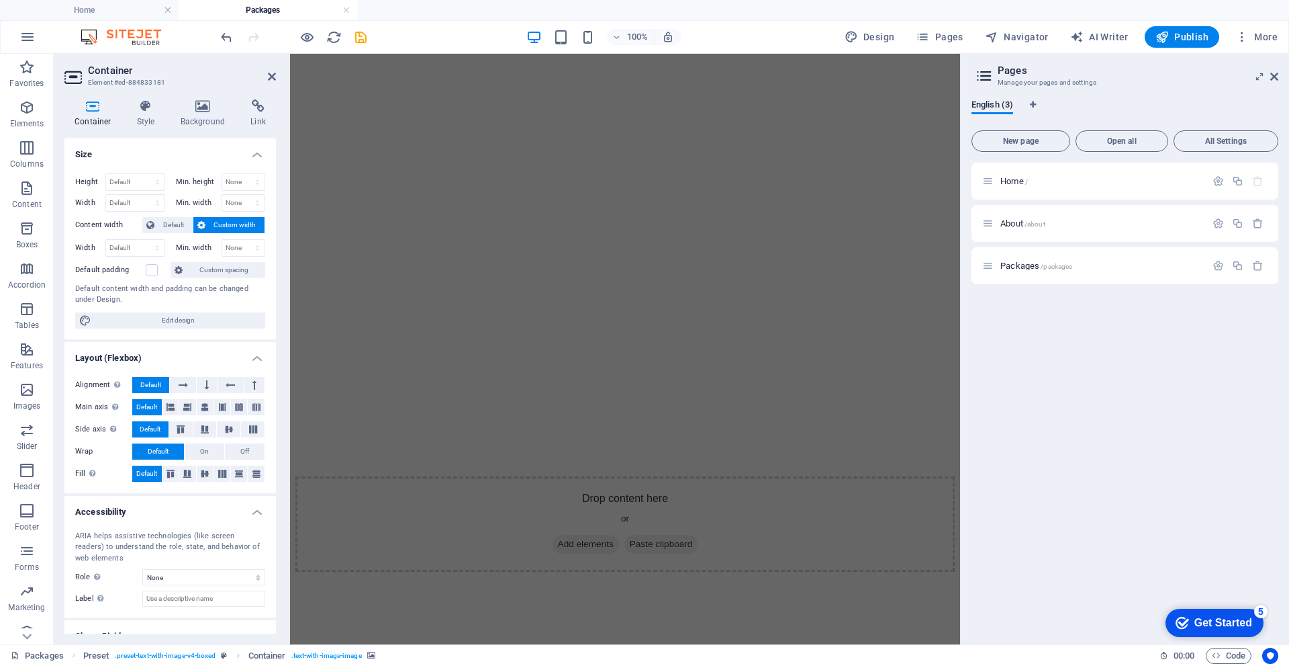
scroll to position [873, 0]
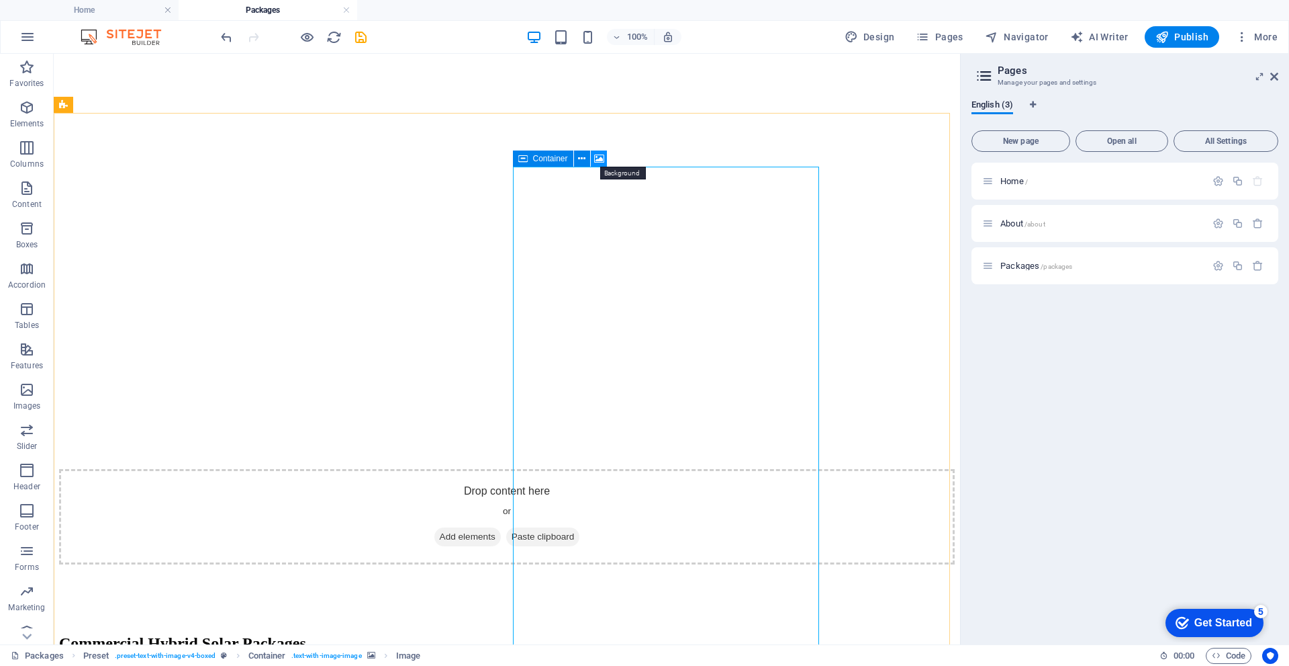
click at [598, 161] on icon at bounding box center [599, 159] width 10 height 14
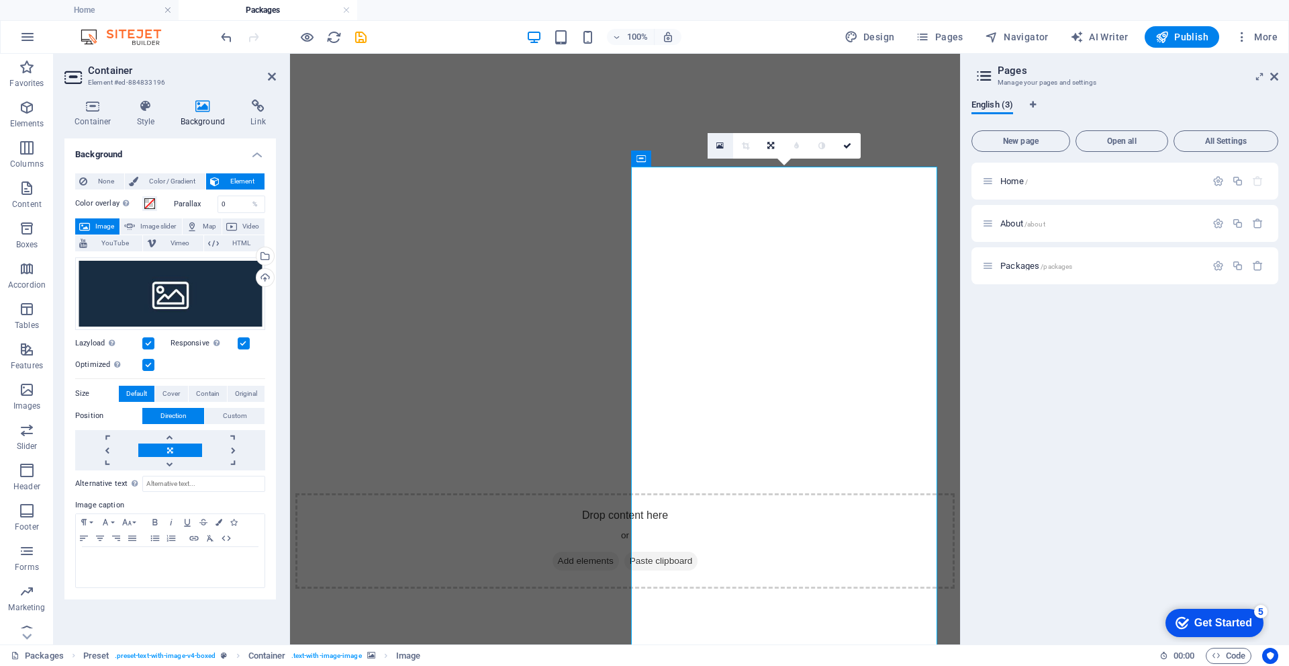
click at [717, 141] on icon at bounding box center [720, 145] width 7 height 9
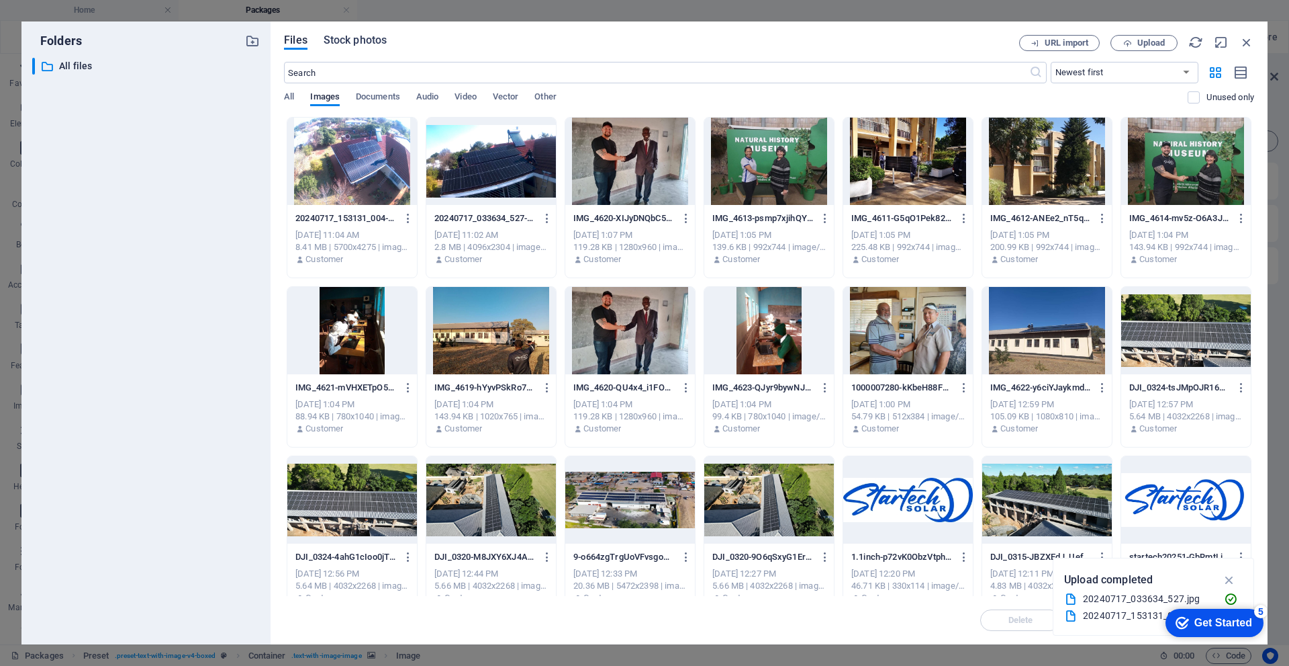
click at [346, 38] on span "Stock photos" at bounding box center [355, 40] width 63 height 16
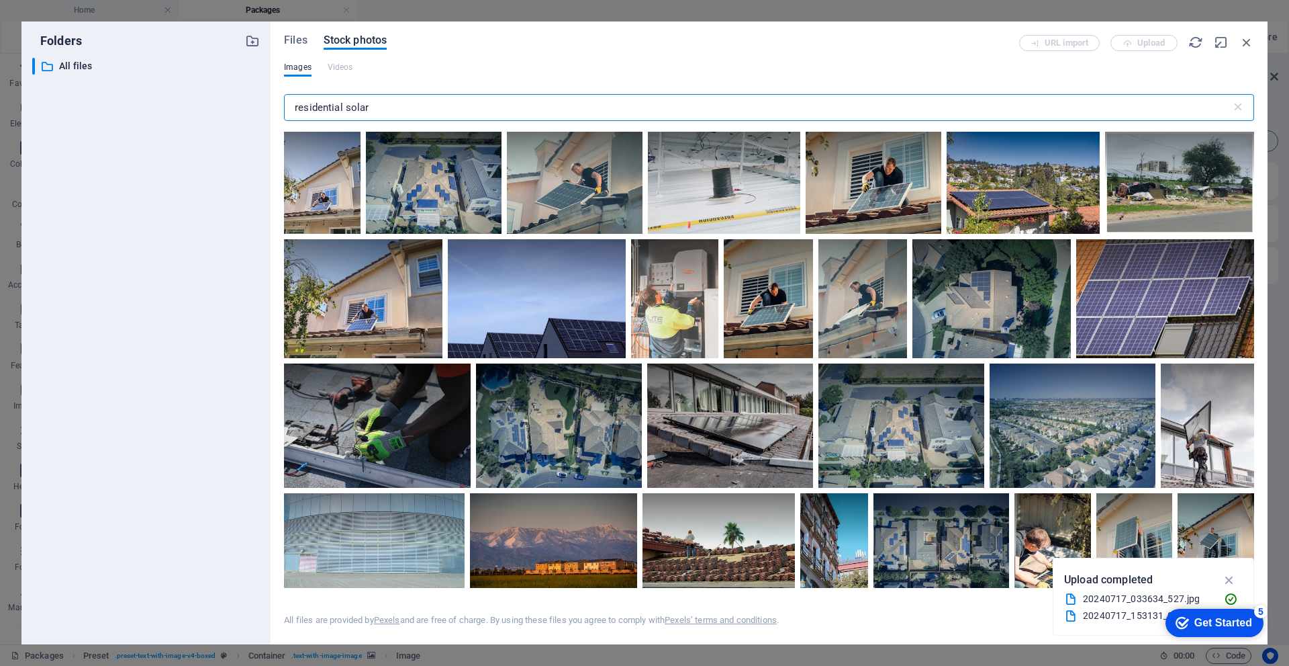
click at [346, 109] on input "residential solar" at bounding box center [758, 107] width 948 height 27
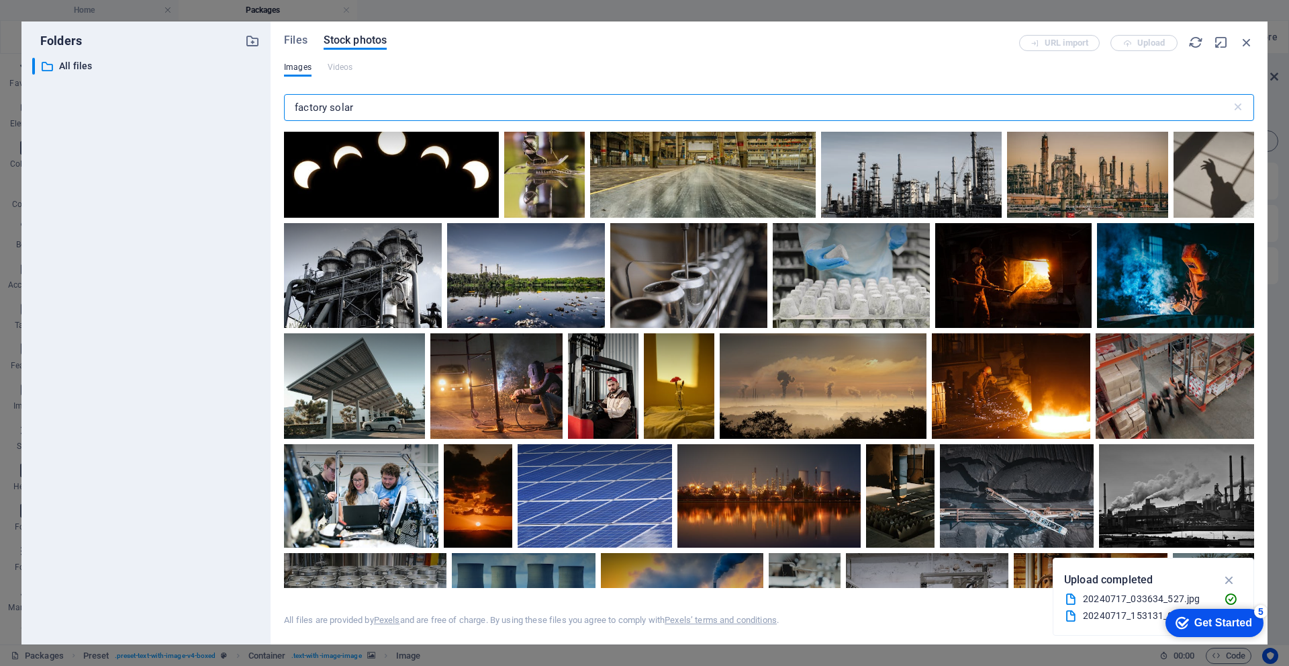
scroll to position [1477, 0]
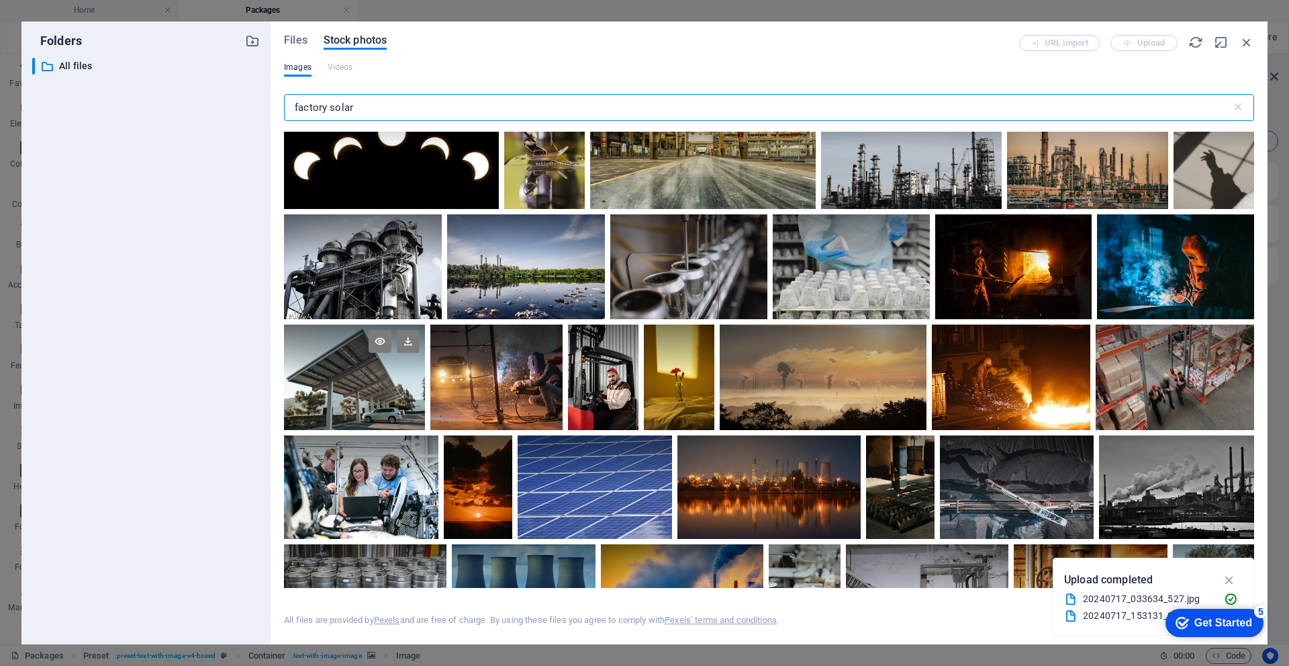
type input "factory solar"
click at [381, 386] on div at bounding box center [354, 377] width 141 height 106
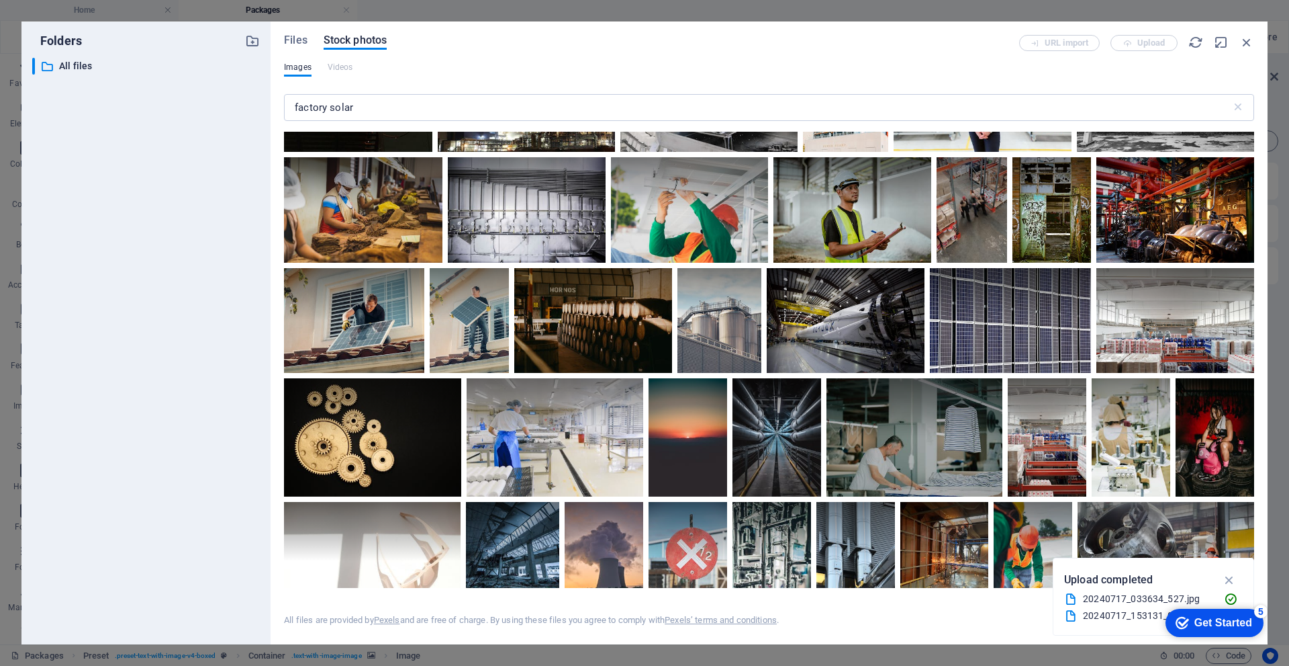
scroll to position [2216, 0]
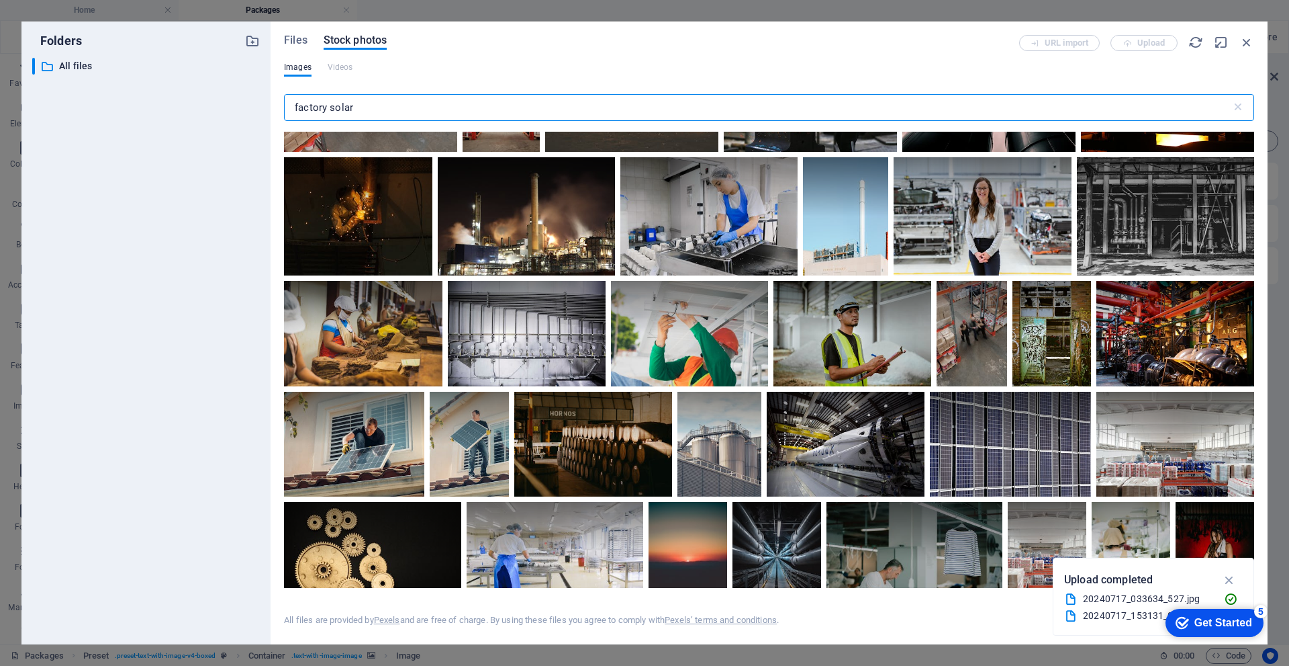
click at [362, 105] on input "factory solar" at bounding box center [758, 107] width 948 height 27
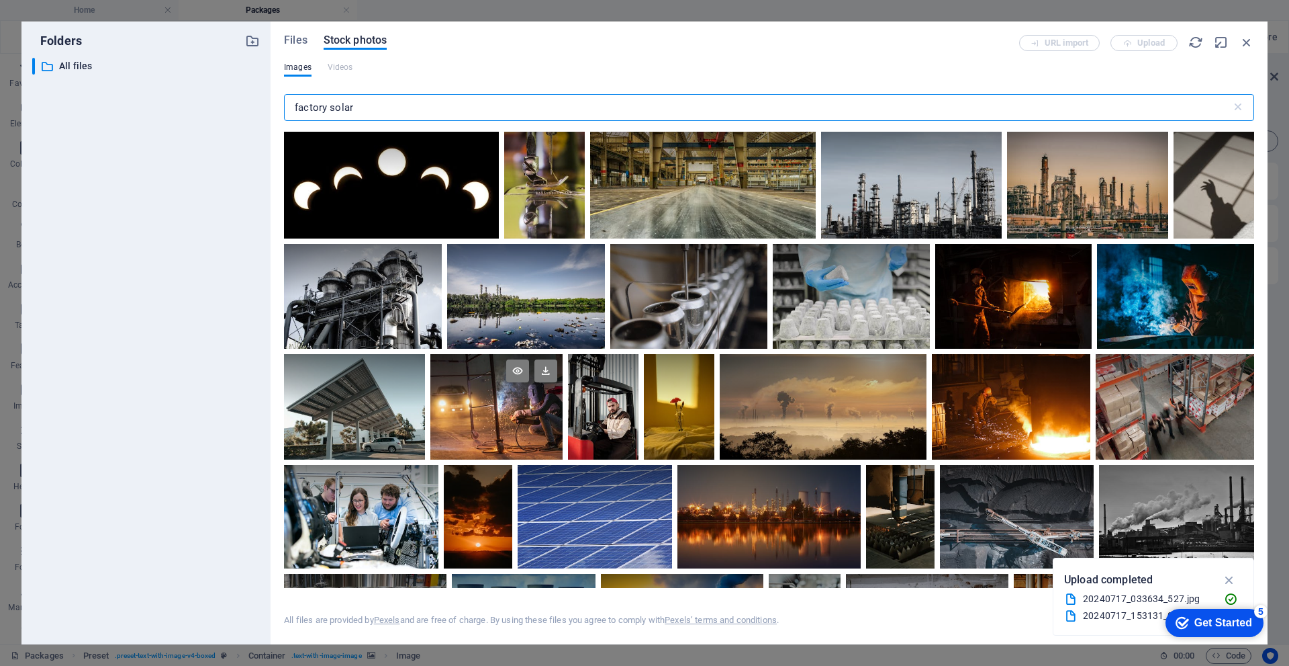
scroll to position [1477, 0]
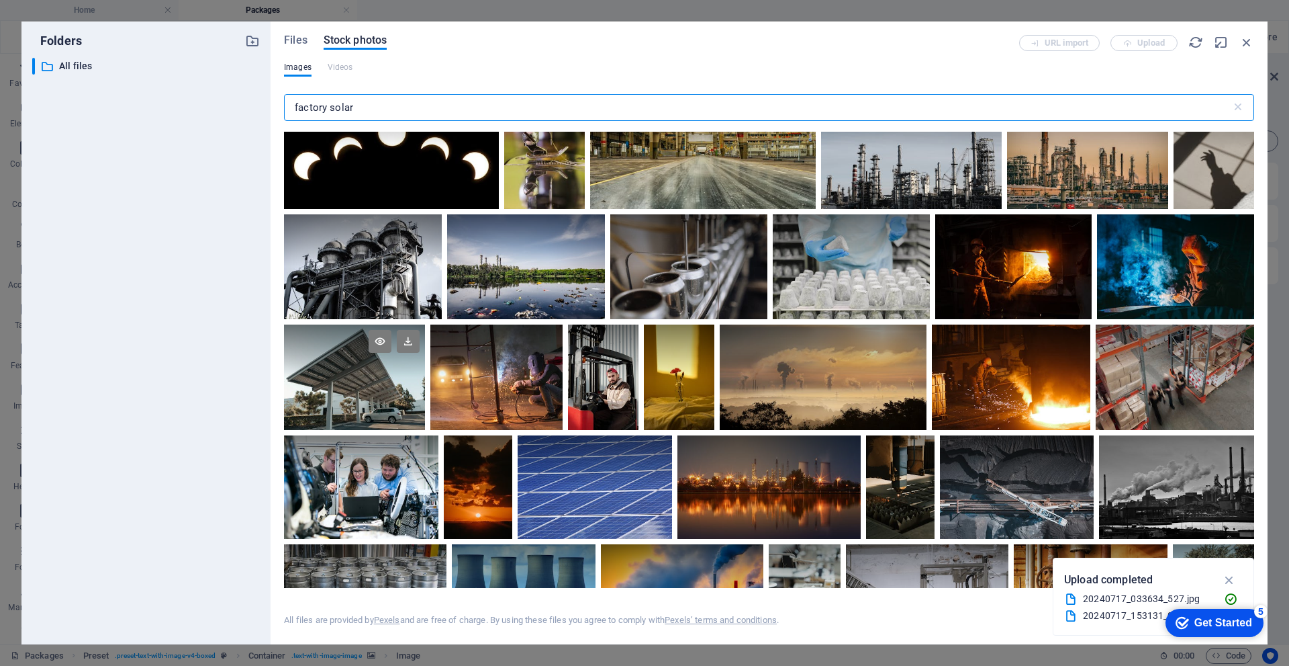
click at [385, 369] on div at bounding box center [354, 350] width 141 height 53
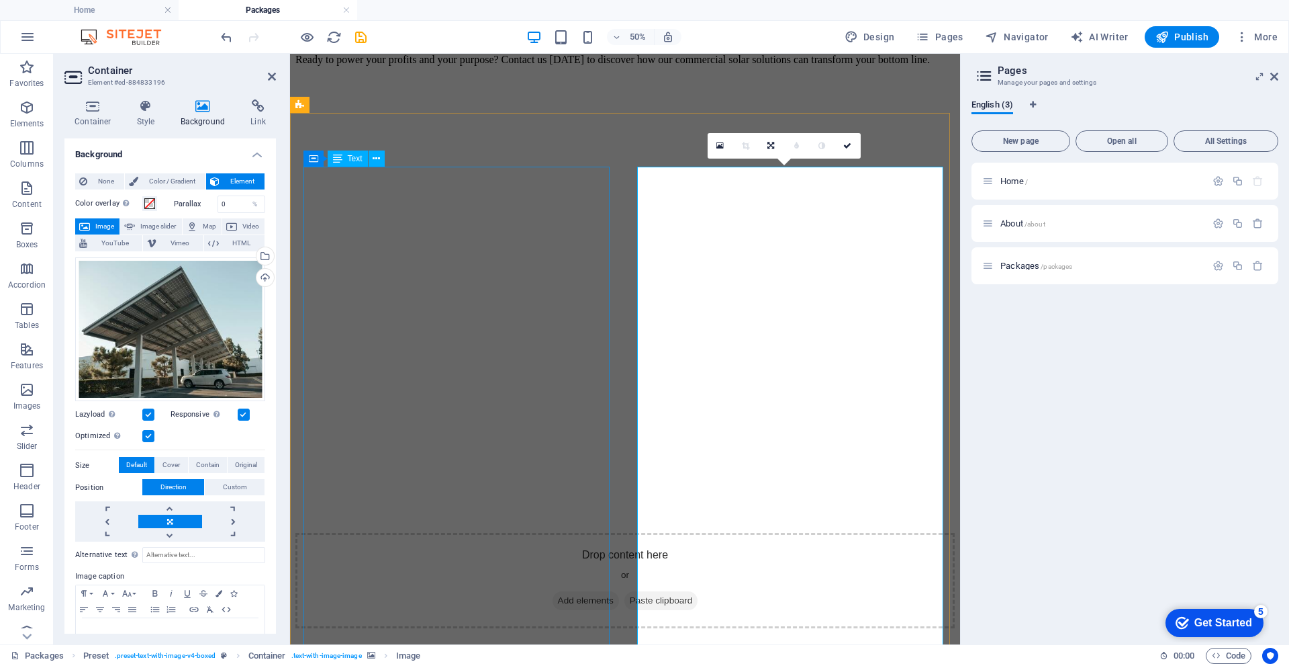
scroll to position [873, 0]
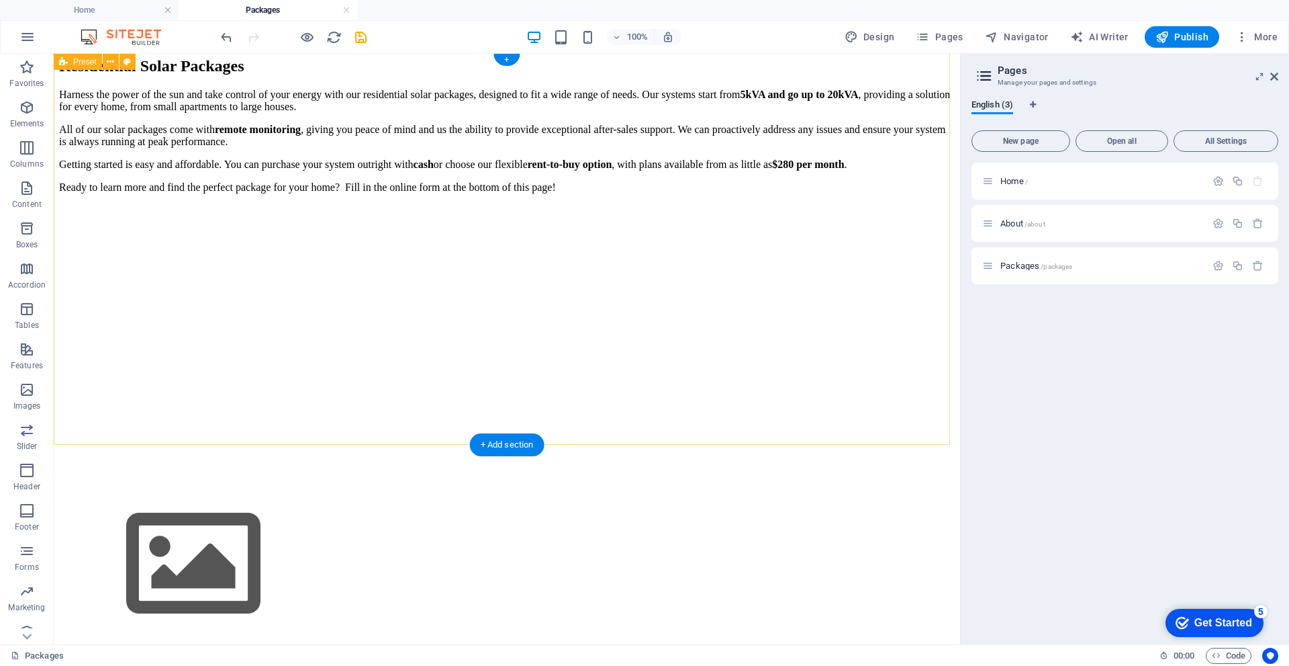
scroll to position [0, 0]
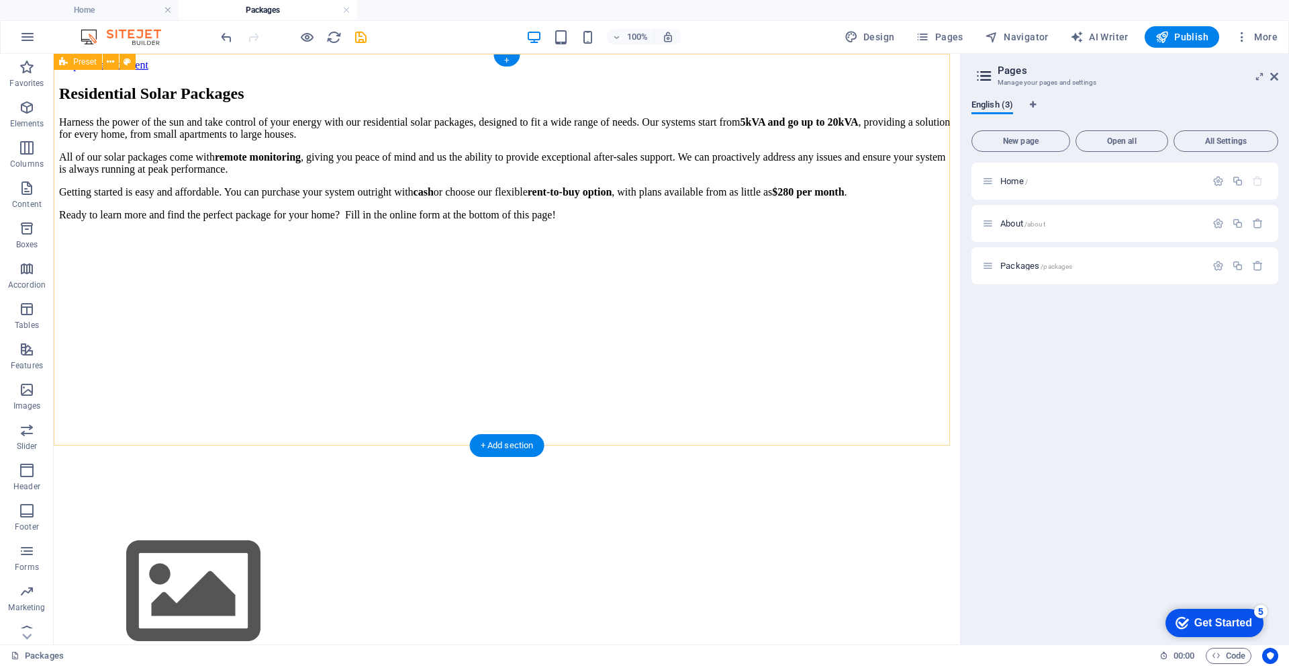
click at [732, 232] on figure at bounding box center [507, 232] width 896 height 0
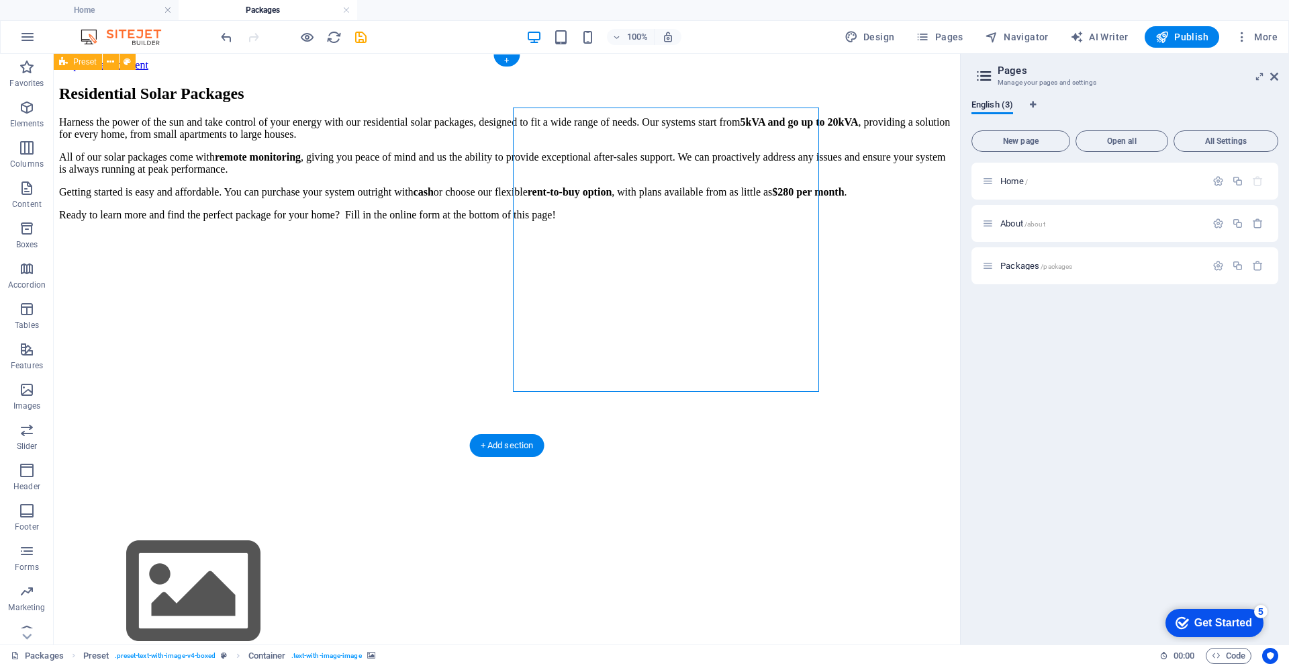
click at [732, 232] on figure at bounding box center [507, 232] width 896 height 0
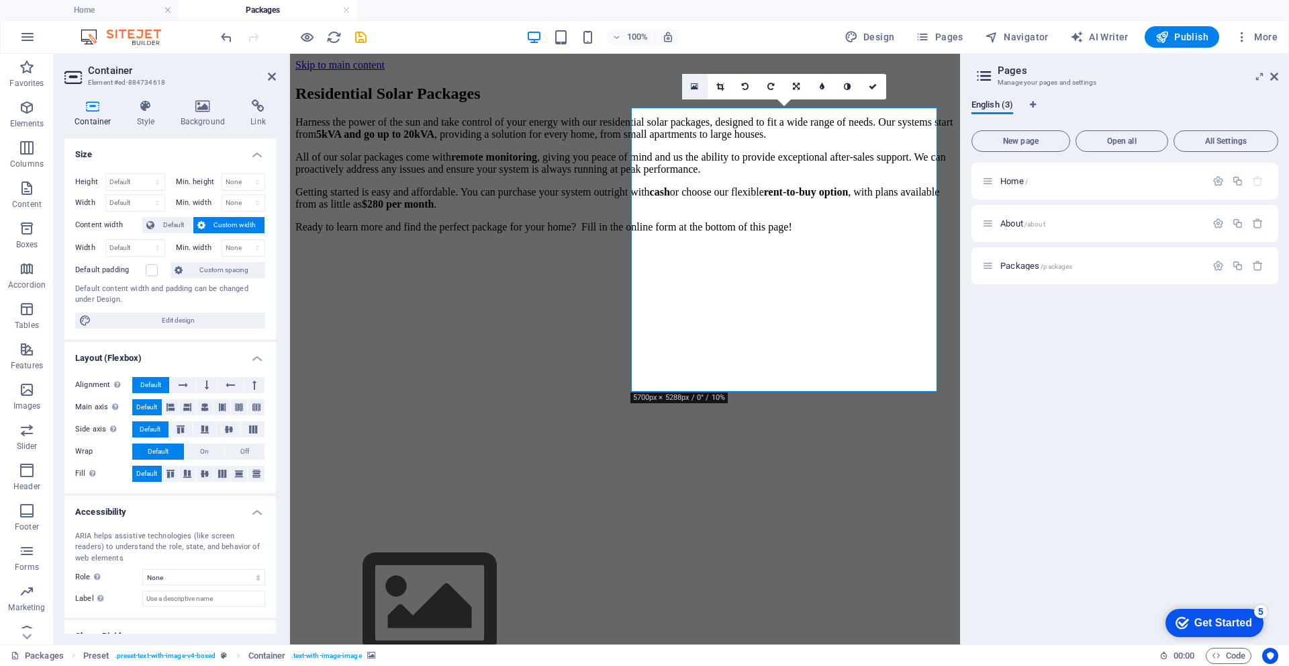
click at [693, 83] on icon at bounding box center [694, 86] width 7 height 9
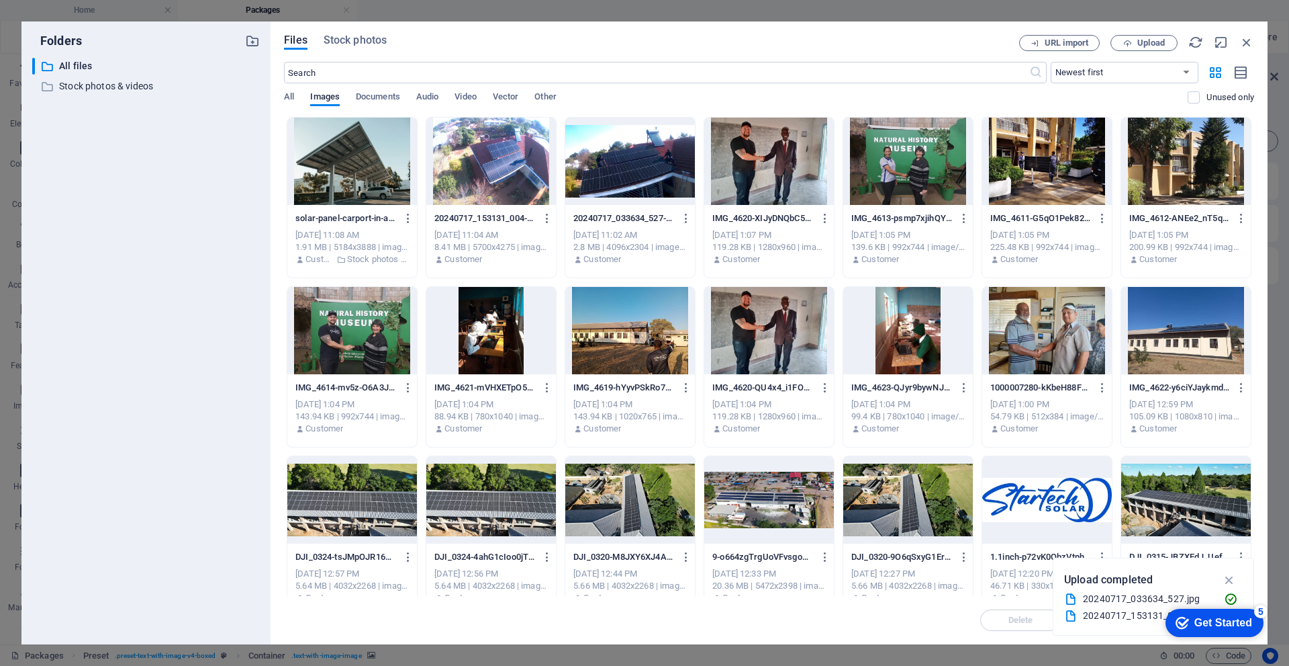
click at [1148, 34] on div "Files Stock photos URL import Upload ​ Newest first Oldest first Name (A-Z) Nam…" at bounding box center [769, 332] width 997 height 623
click at [1144, 45] on span "Upload" at bounding box center [1152, 43] width 28 height 8
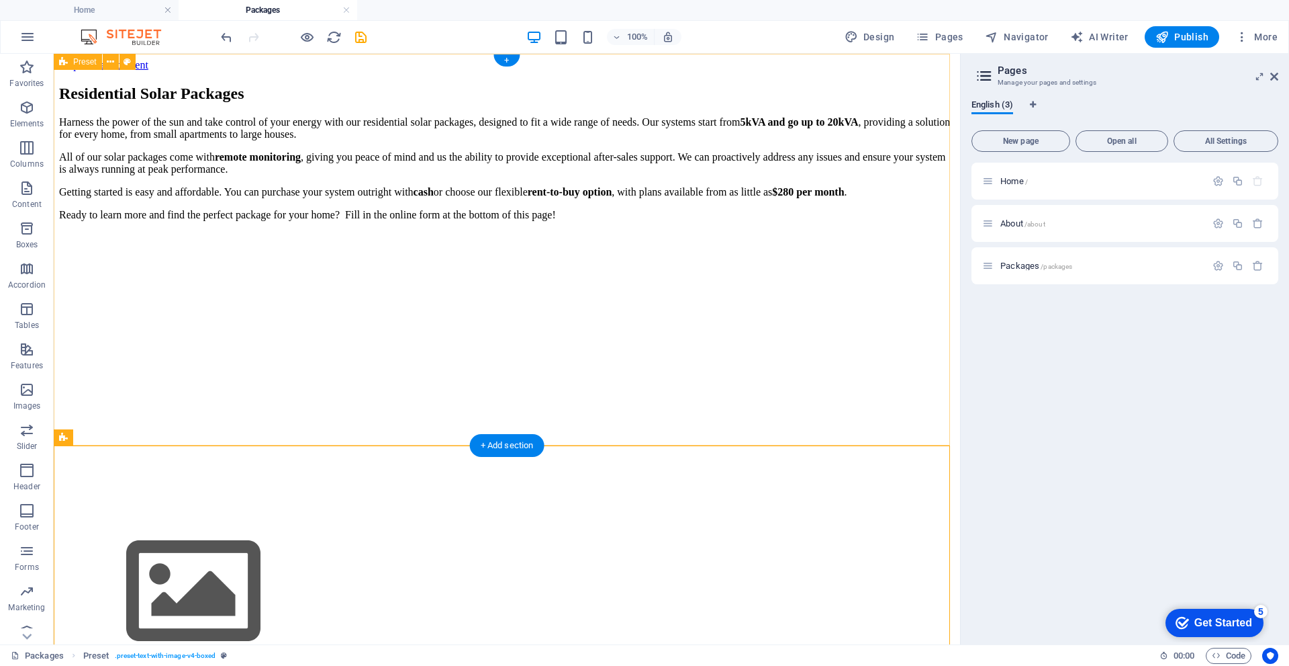
click at [885, 372] on div "Residential Solar Packages Harness the power of the sun and take control of you…" at bounding box center [507, 377] width 896 height 585
click at [588, 101] on button at bounding box center [594, 99] width 16 height 16
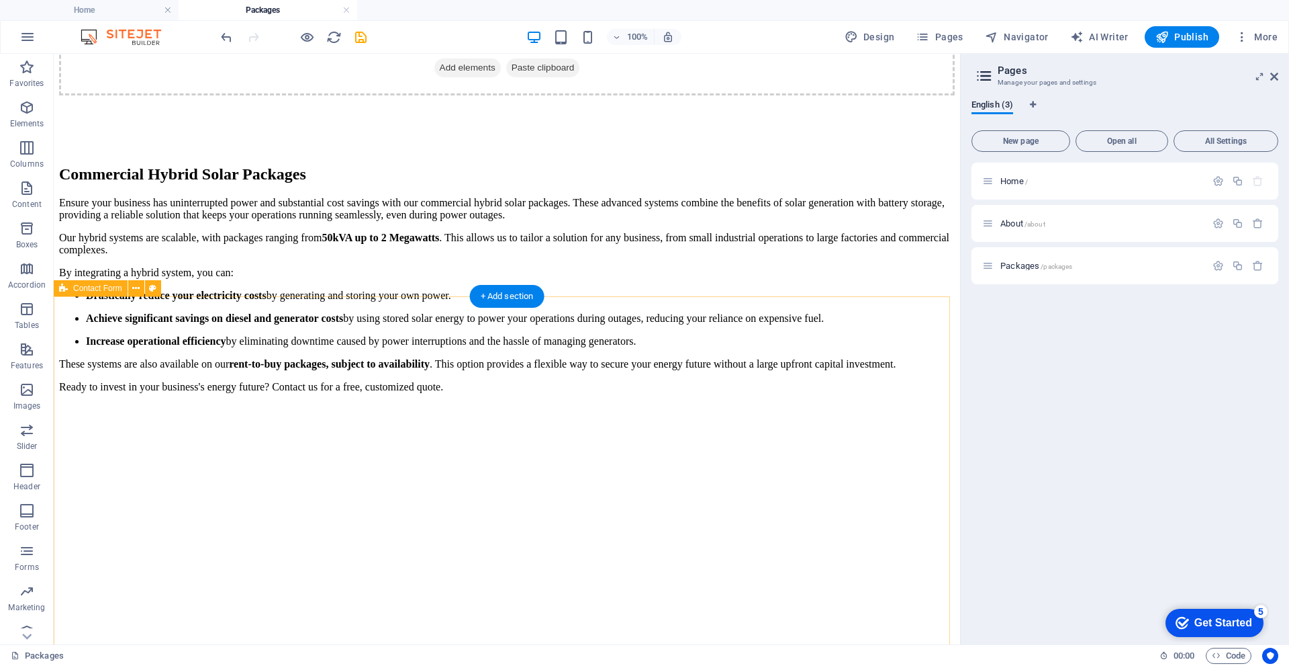
scroll to position [1343, 0]
click at [1027, 264] on span "Packages /packages" at bounding box center [1037, 266] width 72 height 10
click at [1220, 265] on icon "button" at bounding box center [1218, 265] width 11 height 11
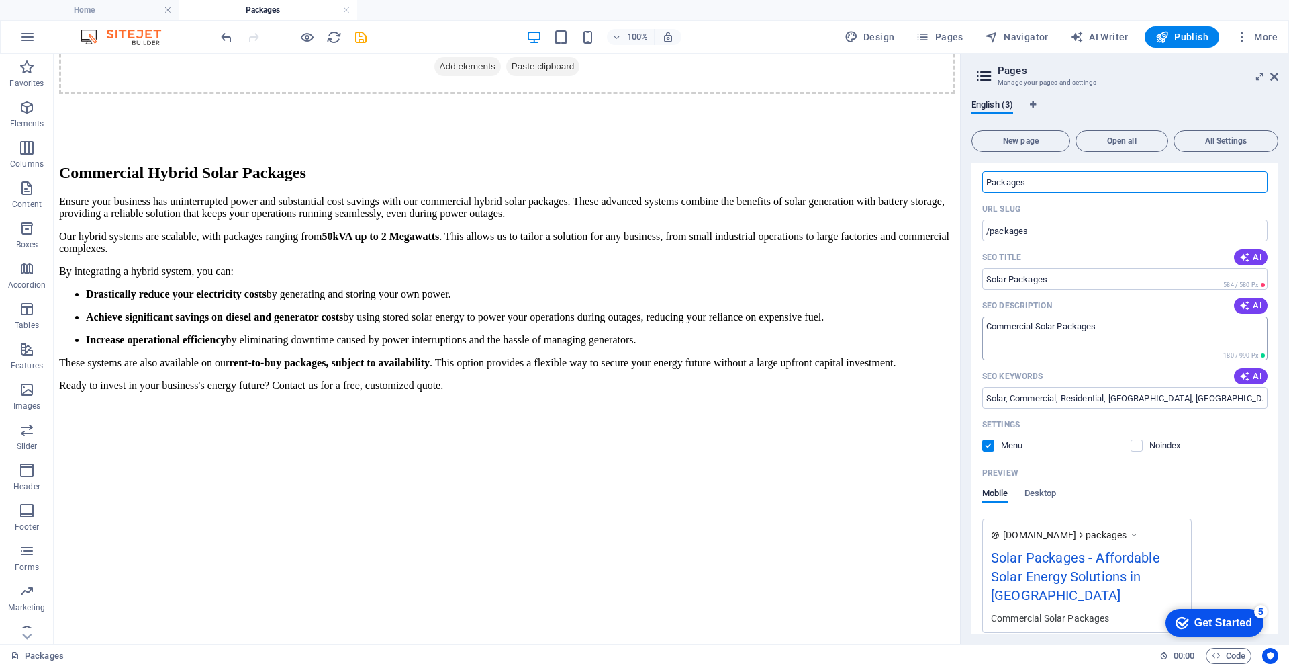
scroll to position [194, 0]
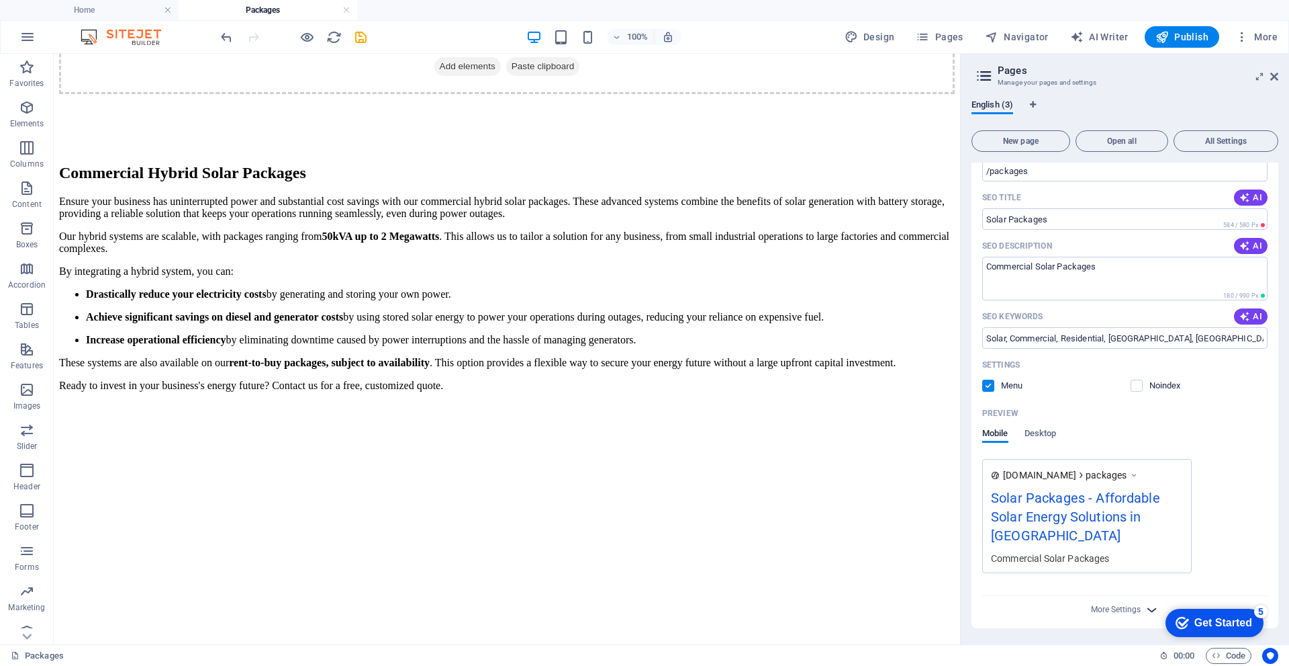
click at [1148, 612] on icon "button" at bounding box center [1151, 609] width 15 height 15
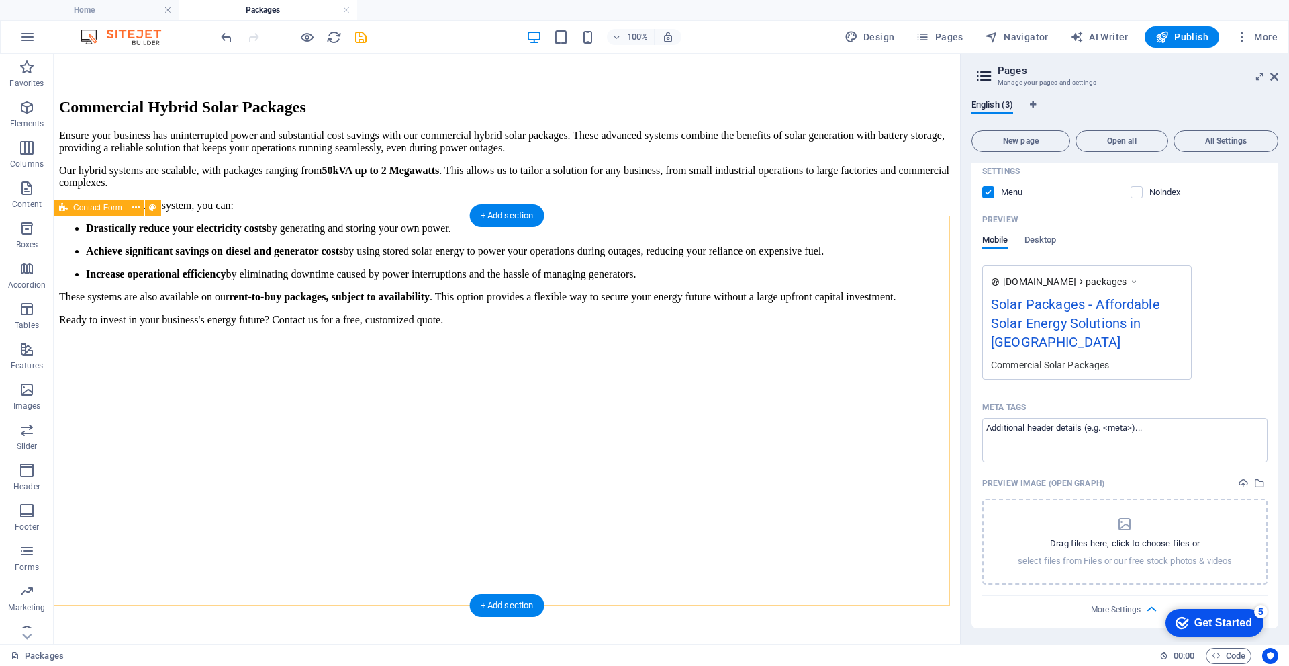
scroll to position [1424, 0]
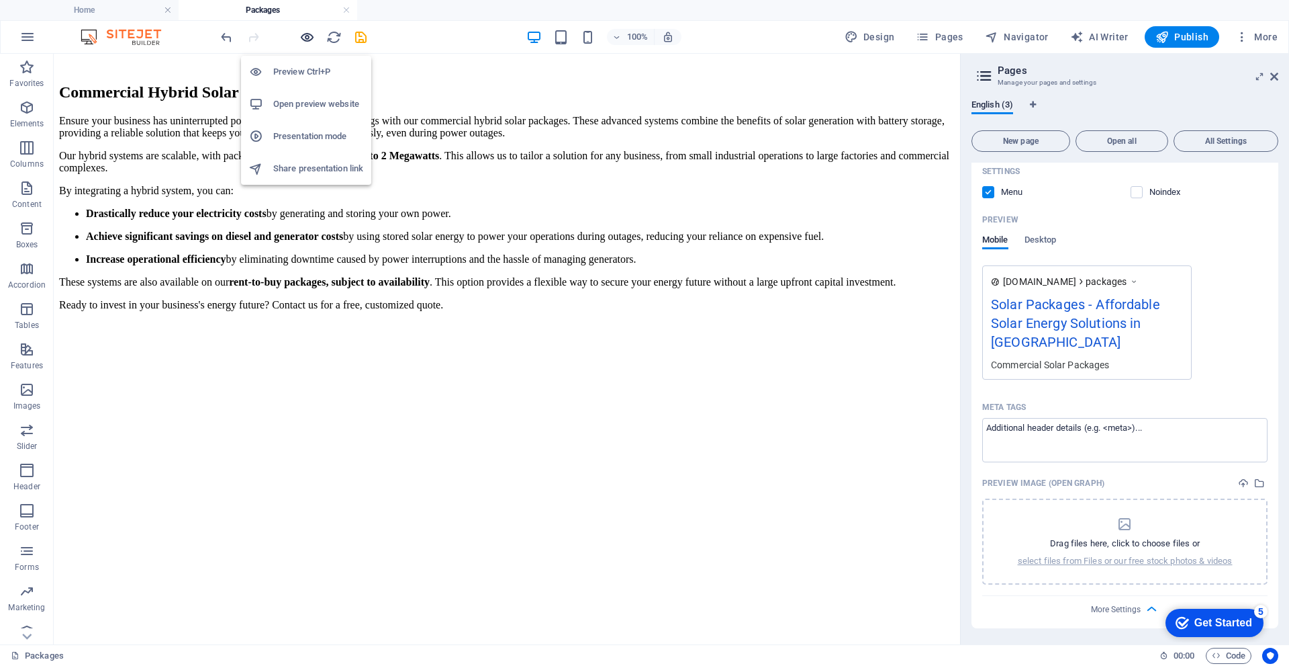
click at [305, 35] on icon "button" at bounding box center [307, 37] width 15 height 15
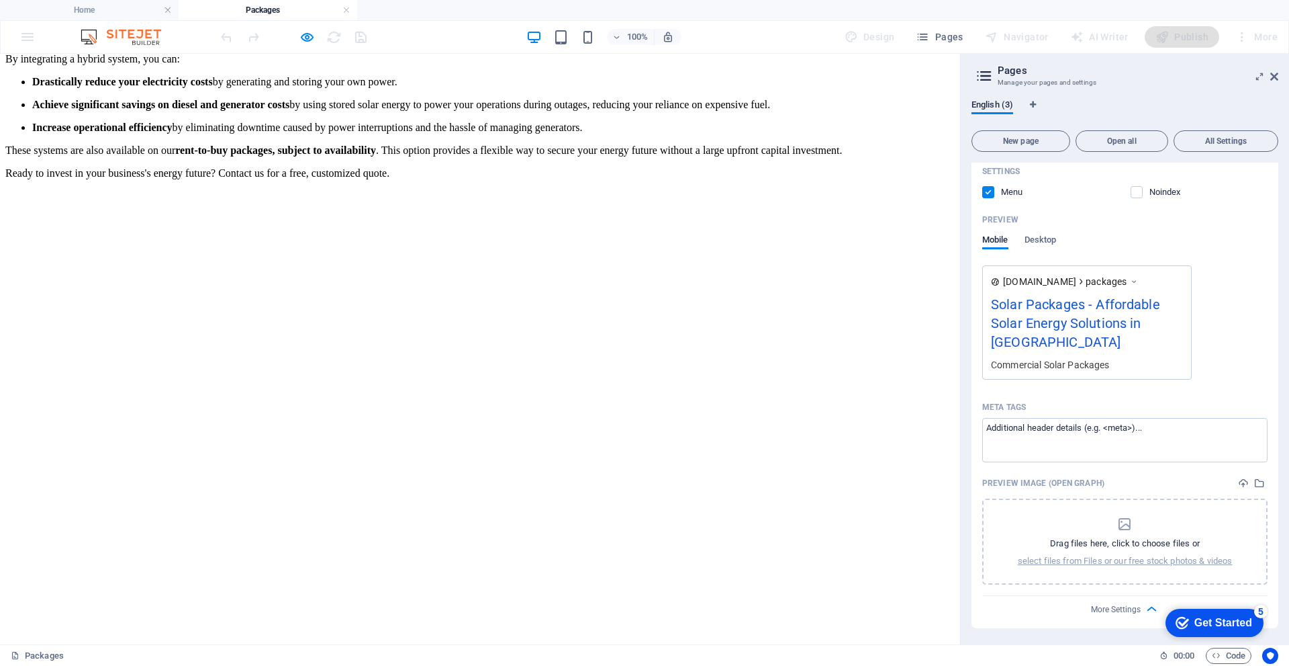
click at [396, 189] on div "Commercial Hybrid Solar Packages Ensure your business has uninterrupted power a…" at bounding box center [480, 321] width 950 height 829
click at [817, 209] on div "Commercial Hybrid Solar Packages Ensure your business has uninterrupted power a…" at bounding box center [480, 321] width 950 height 829
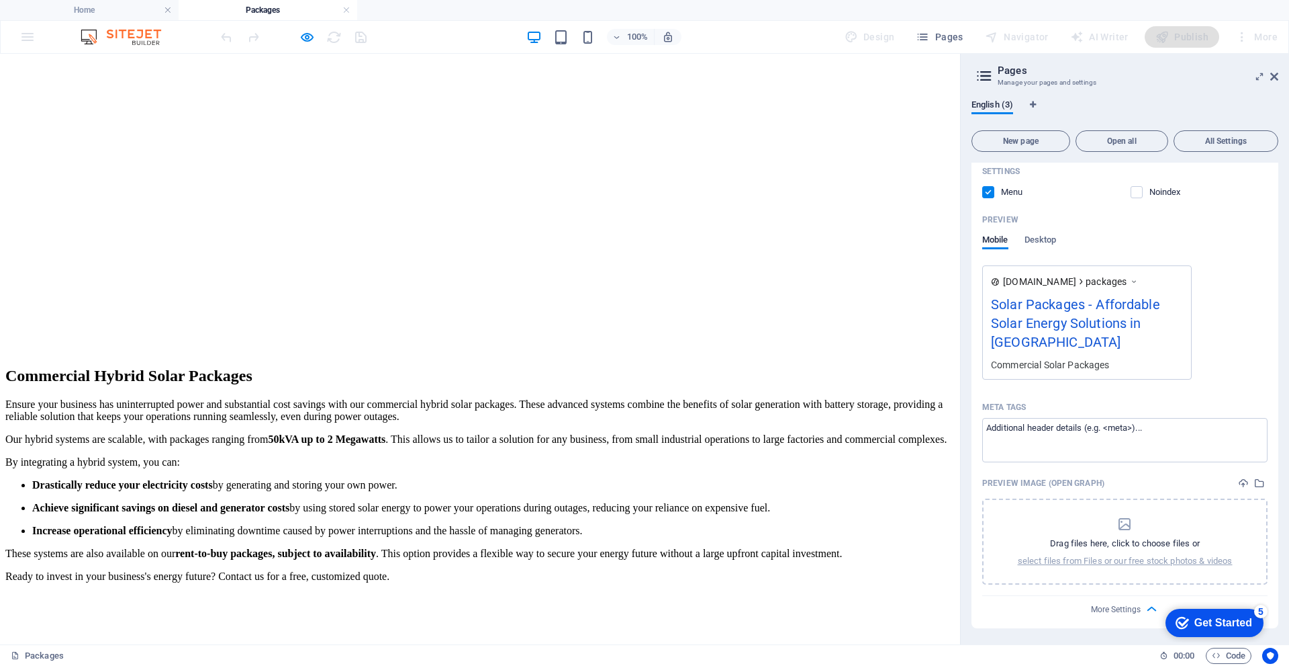
scroll to position [551, 0]
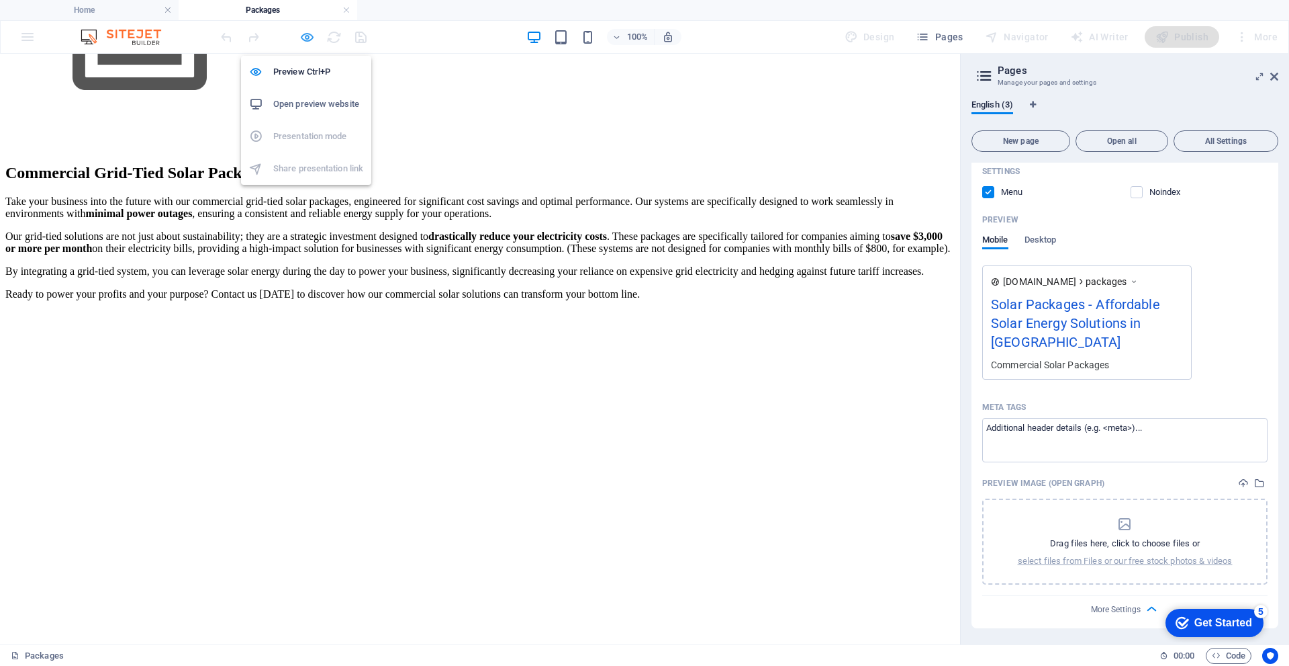
click at [305, 38] on icon "button" at bounding box center [307, 37] width 15 height 15
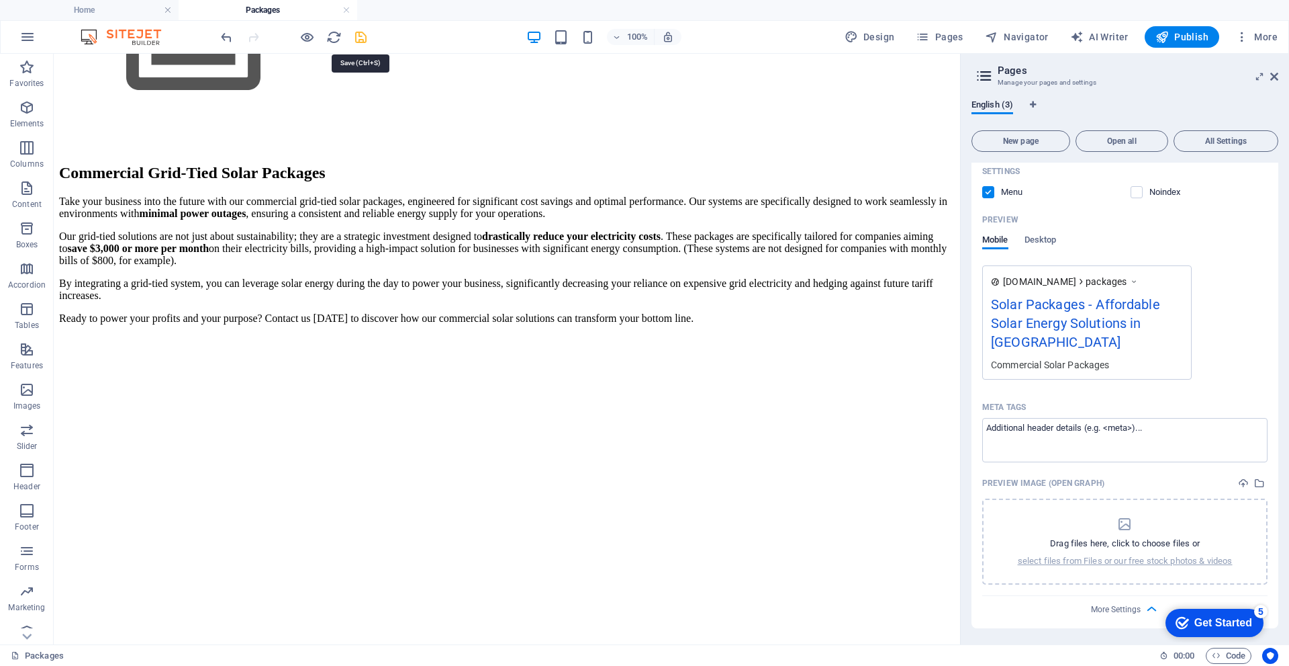
click at [361, 36] on icon "save" at bounding box center [360, 37] width 15 height 15
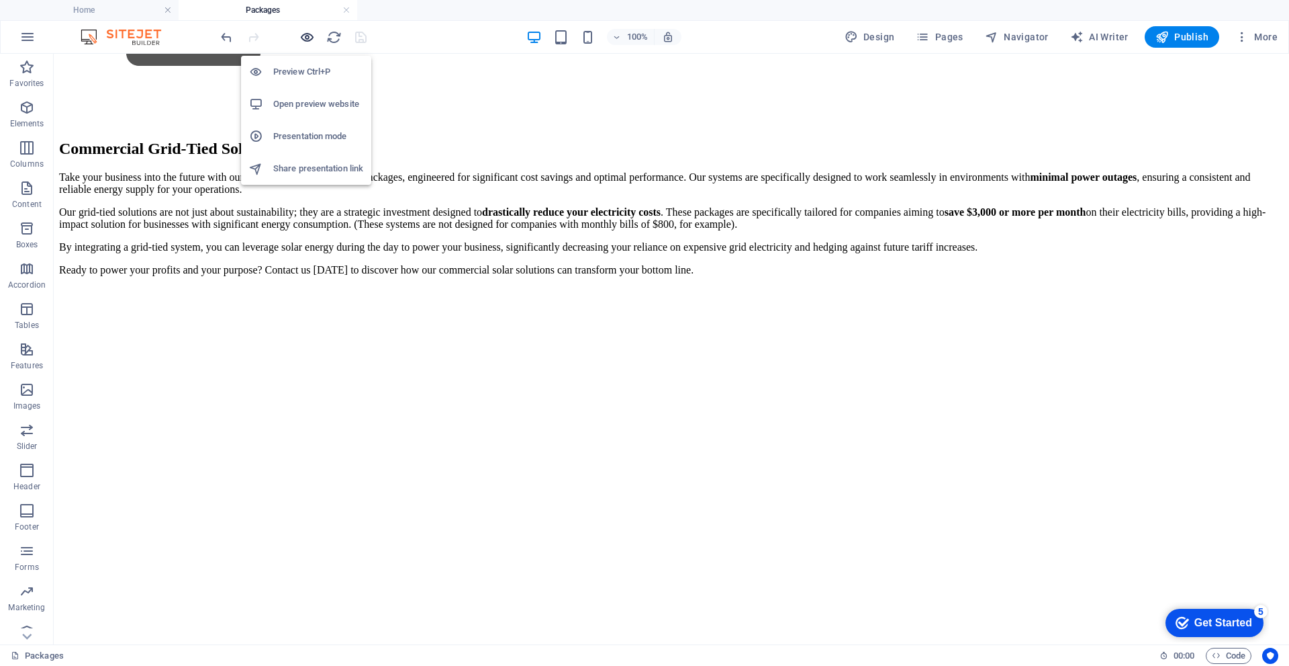
click at [309, 39] on icon "button" at bounding box center [307, 37] width 15 height 15
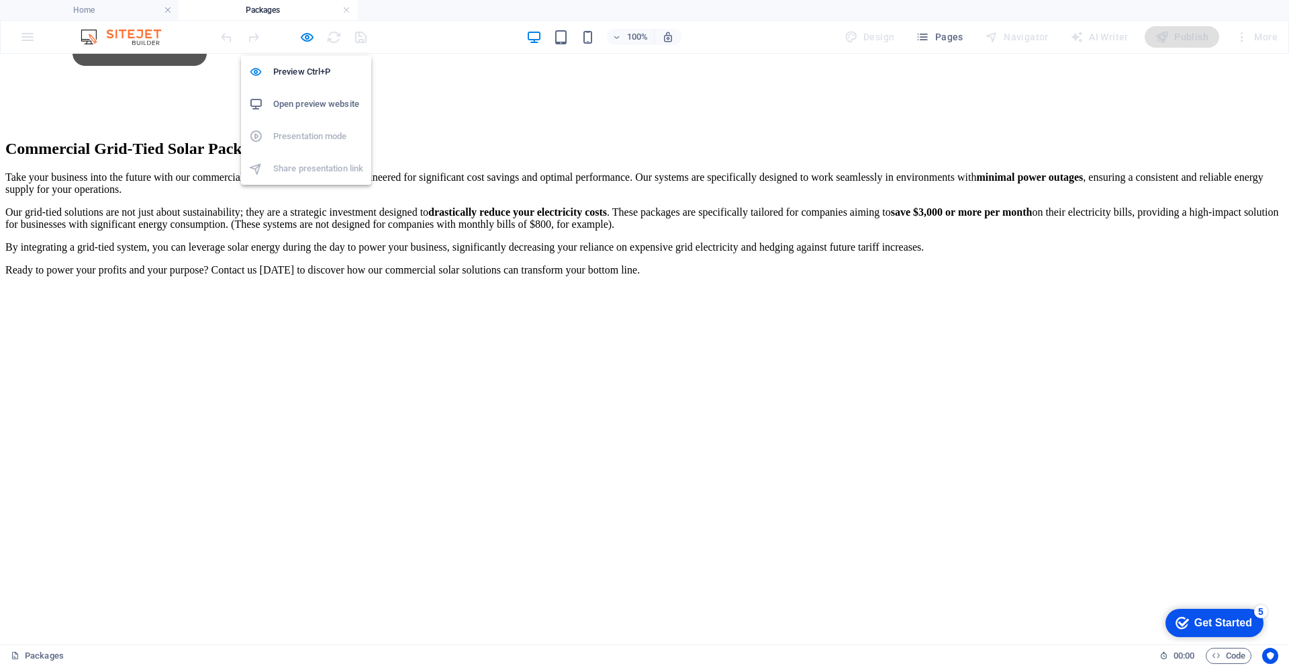
click at [328, 109] on h6 "Open preview website" at bounding box center [318, 104] width 90 height 16
click at [304, 37] on icon "button" at bounding box center [307, 37] width 15 height 15
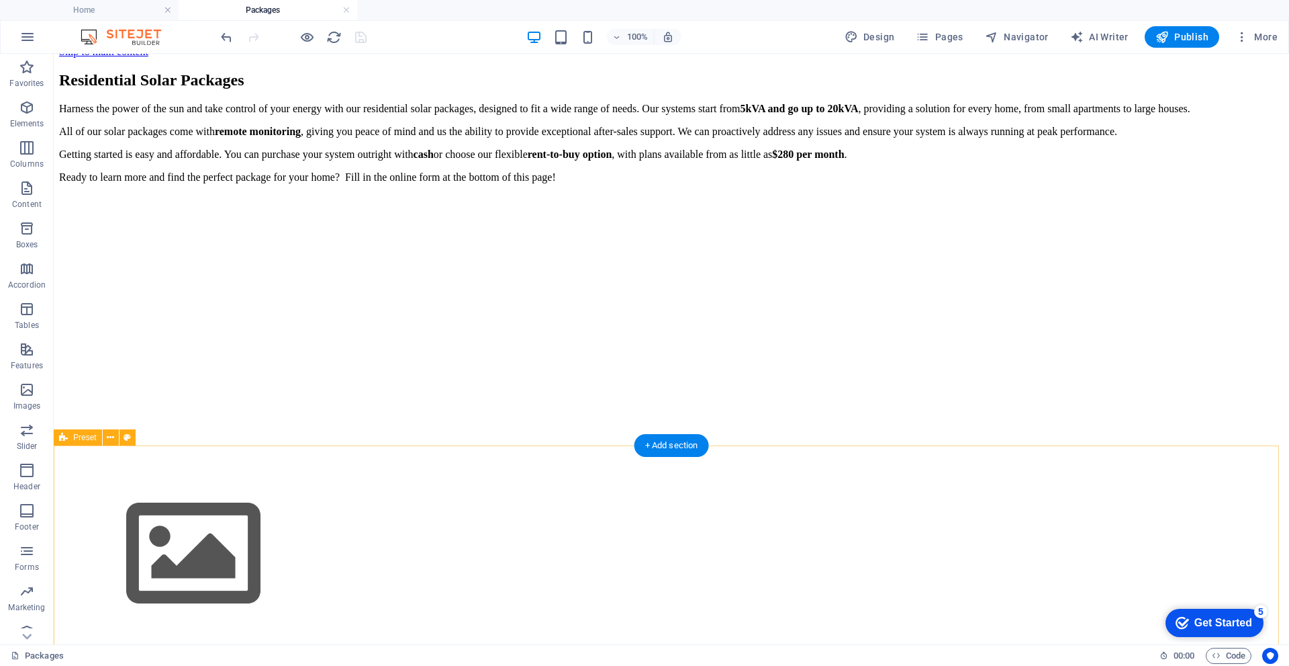
scroll to position [0, 0]
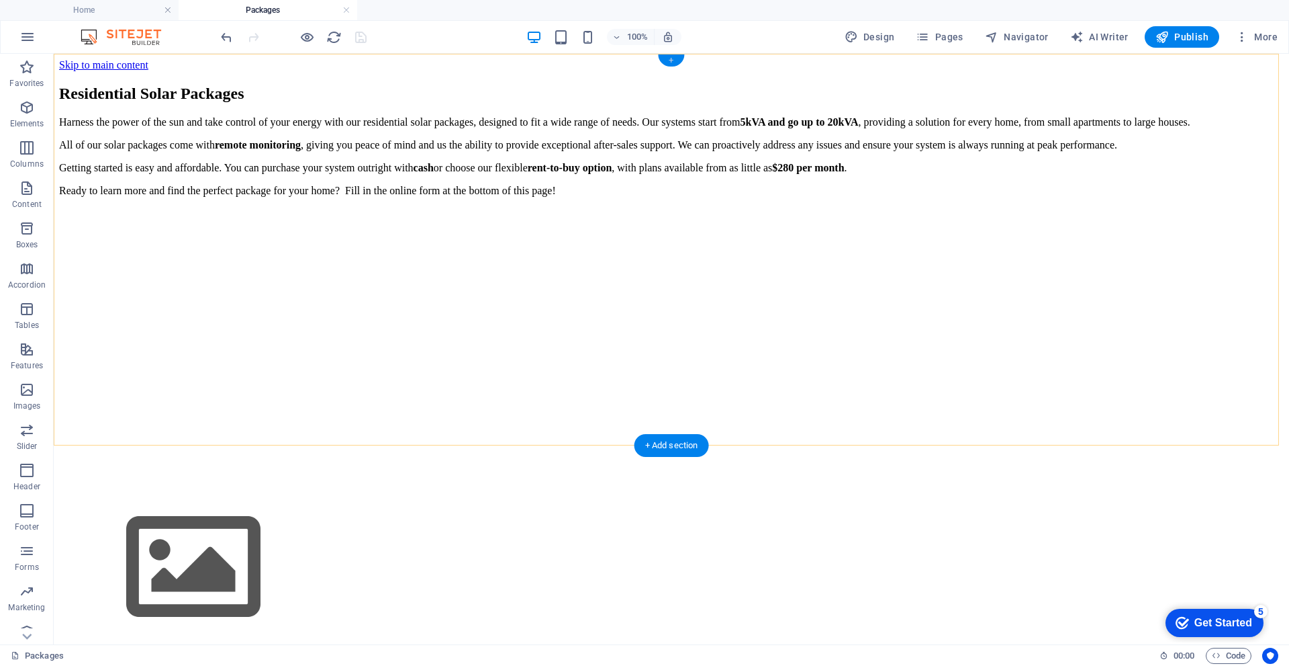
click at [674, 60] on div "+" at bounding box center [671, 60] width 26 height 12
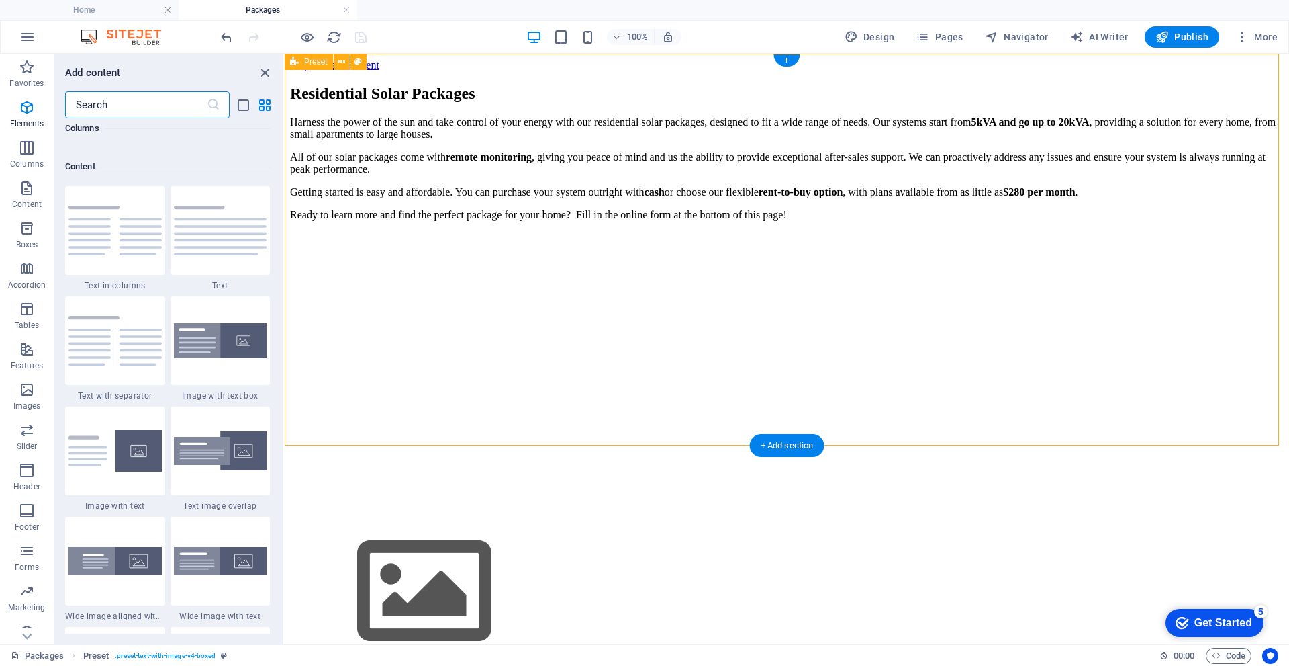
scroll to position [2350, 0]
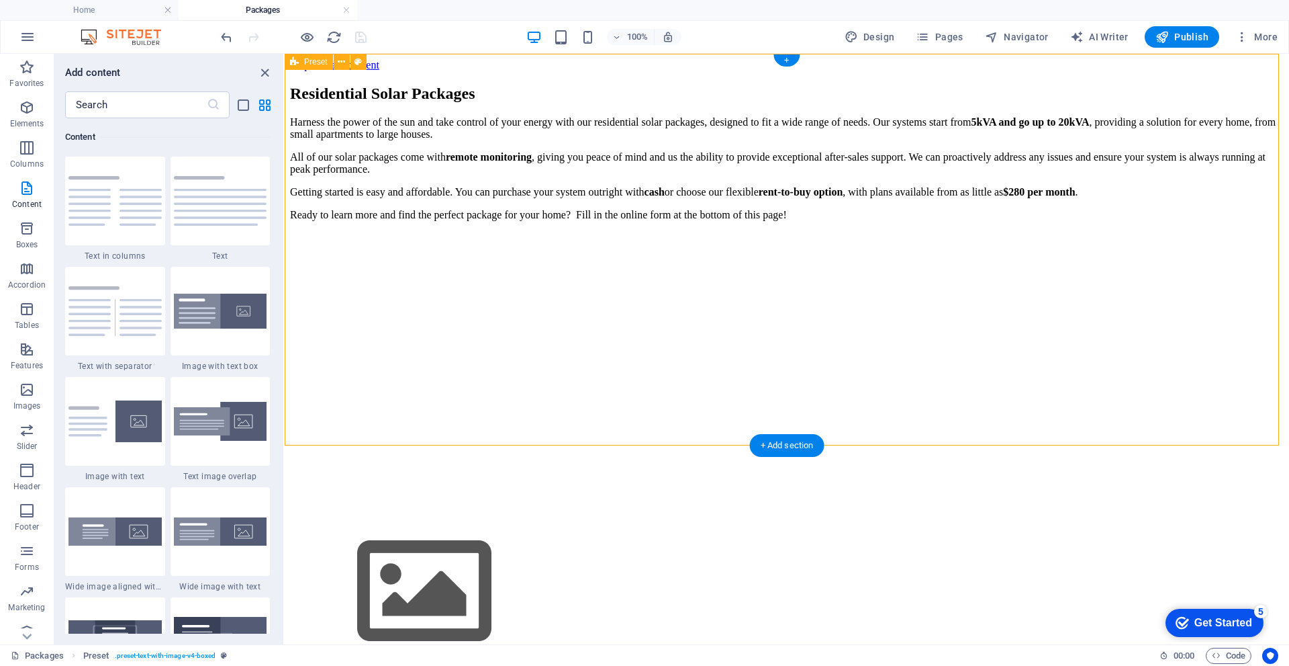
click at [347, 240] on div "Residential Solar Packages Harness the power of the sun and take control of you…" at bounding box center [787, 377] width 994 height 585
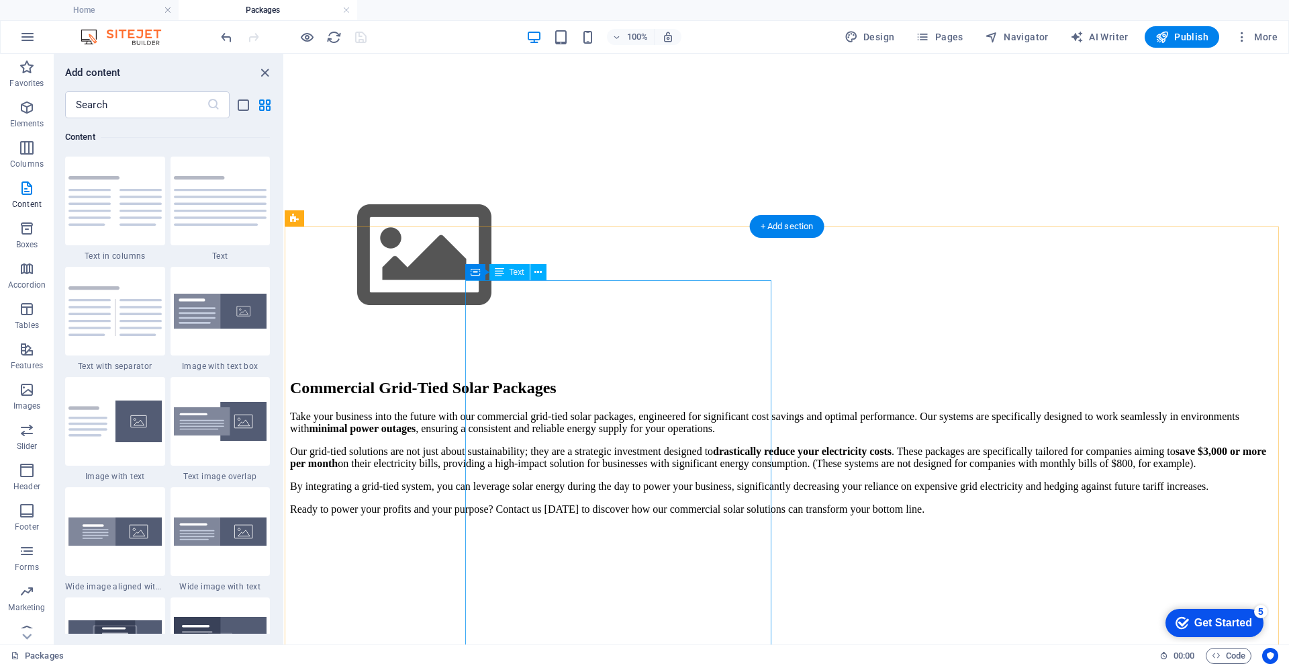
scroll to position [0, 0]
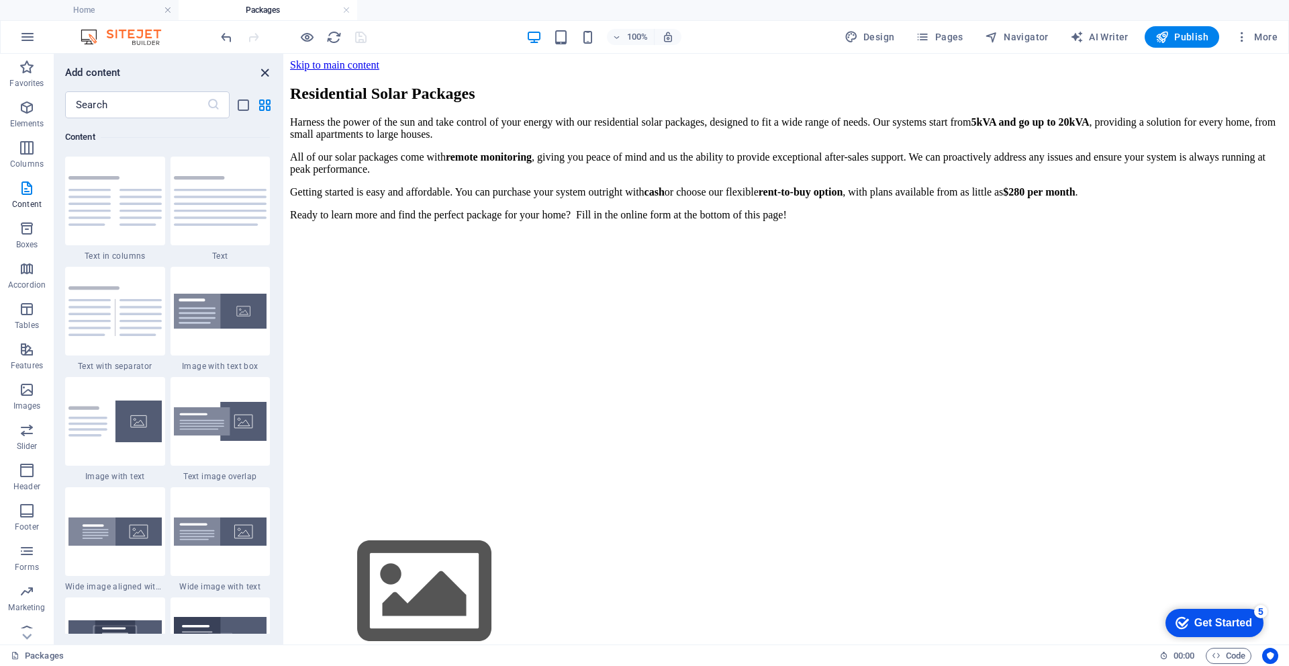
click at [263, 74] on icon "close panel" at bounding box center [264, 72] width 15 height 15
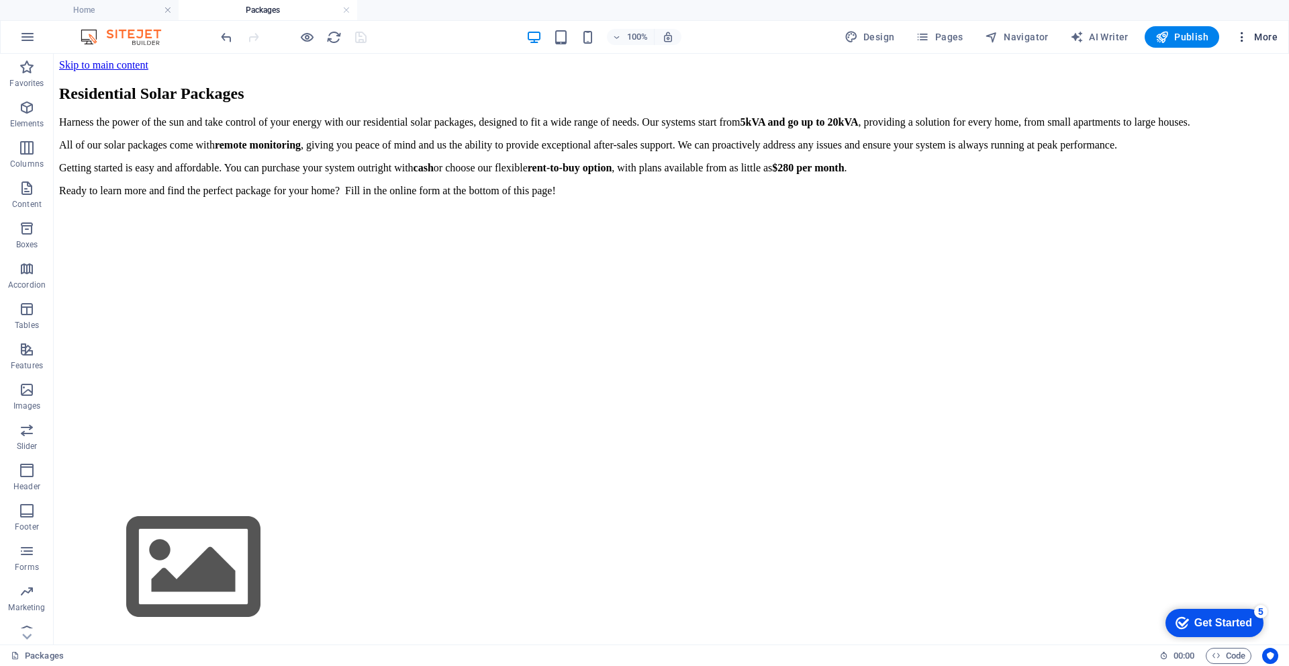
click at [1243, 36] on icon "button" at bounding box center [1242, 36] width 13 height 13
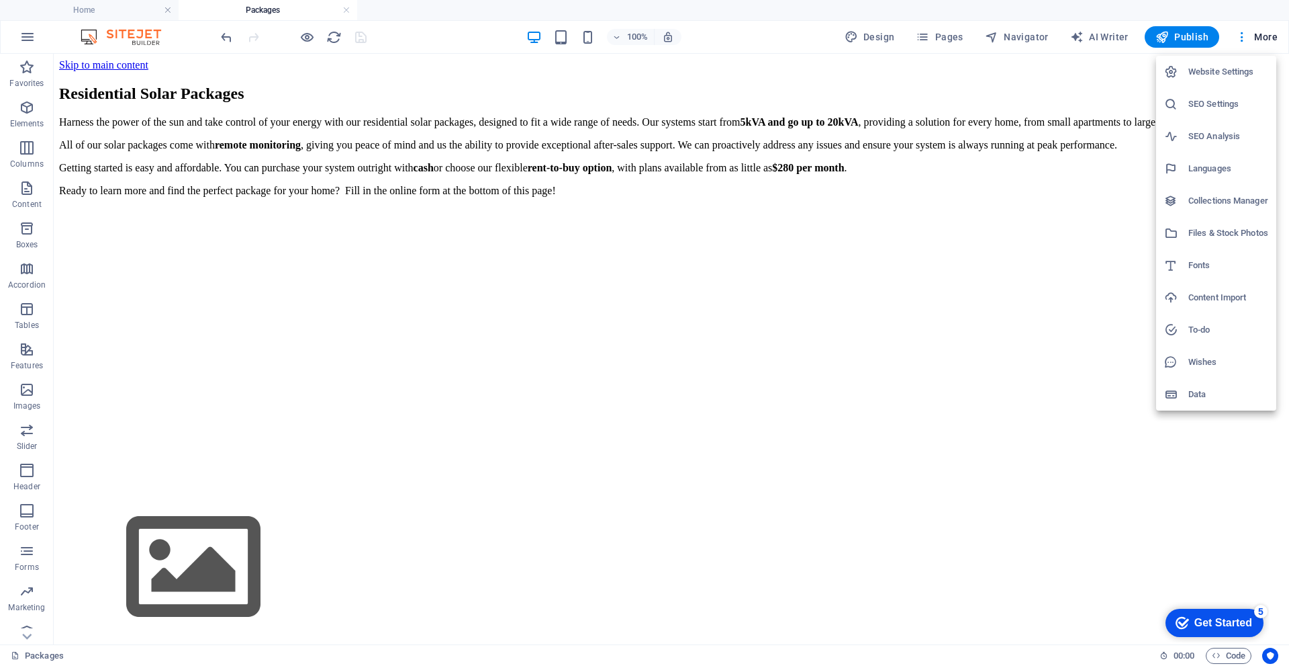
click at [945, 39] on div at bounding box center [644, 333] width 1289 height 666
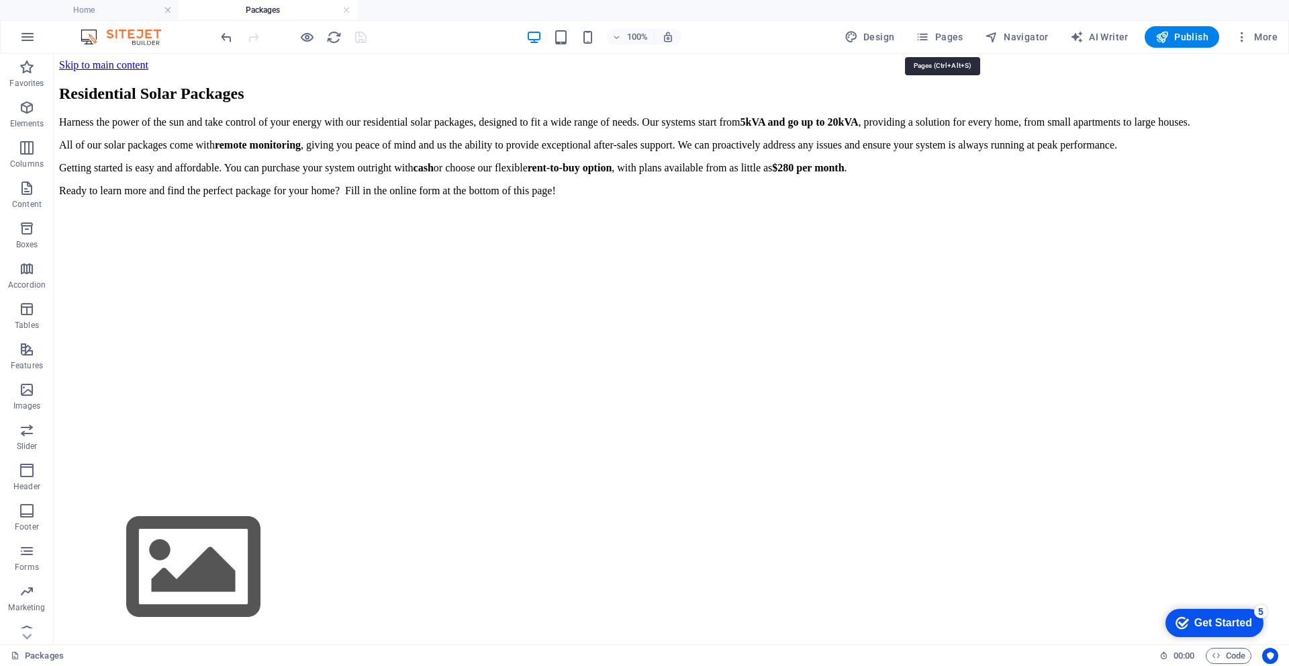
click at [945, 39] on span "Pages" at bounding box center [939, 36] width 47 height 13
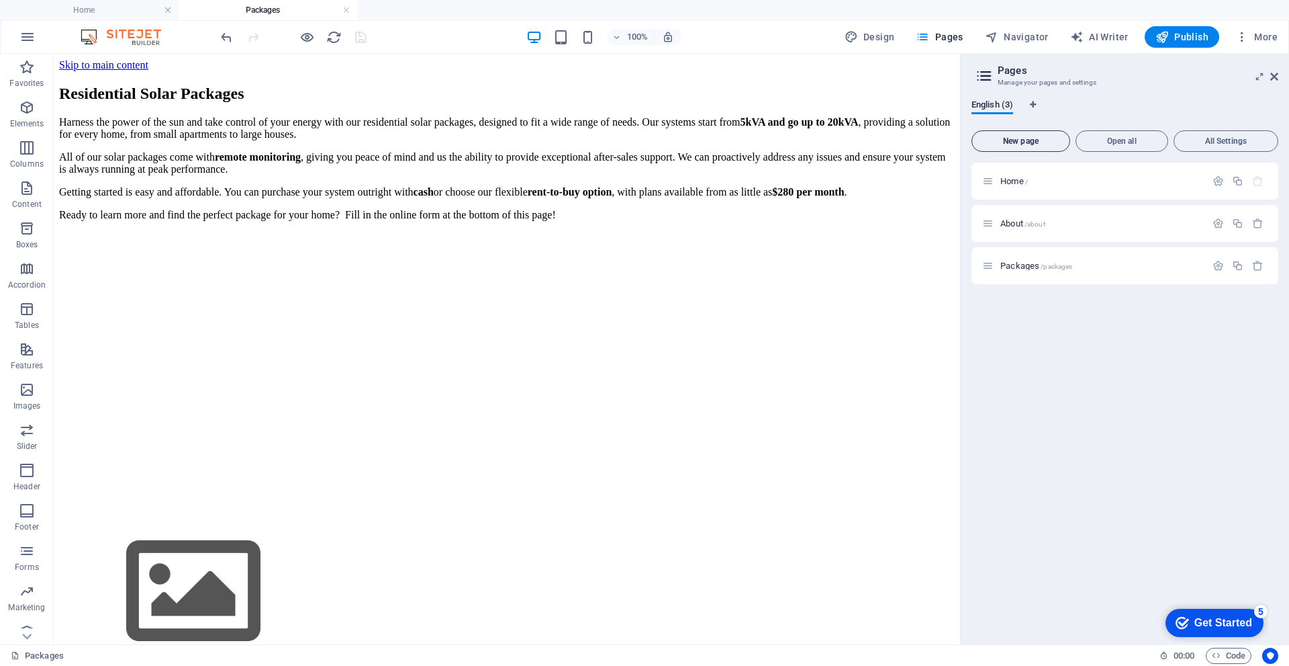
click at [1042, 142] on span "New page" at bounding box center [1021, 141] width 87 height 8
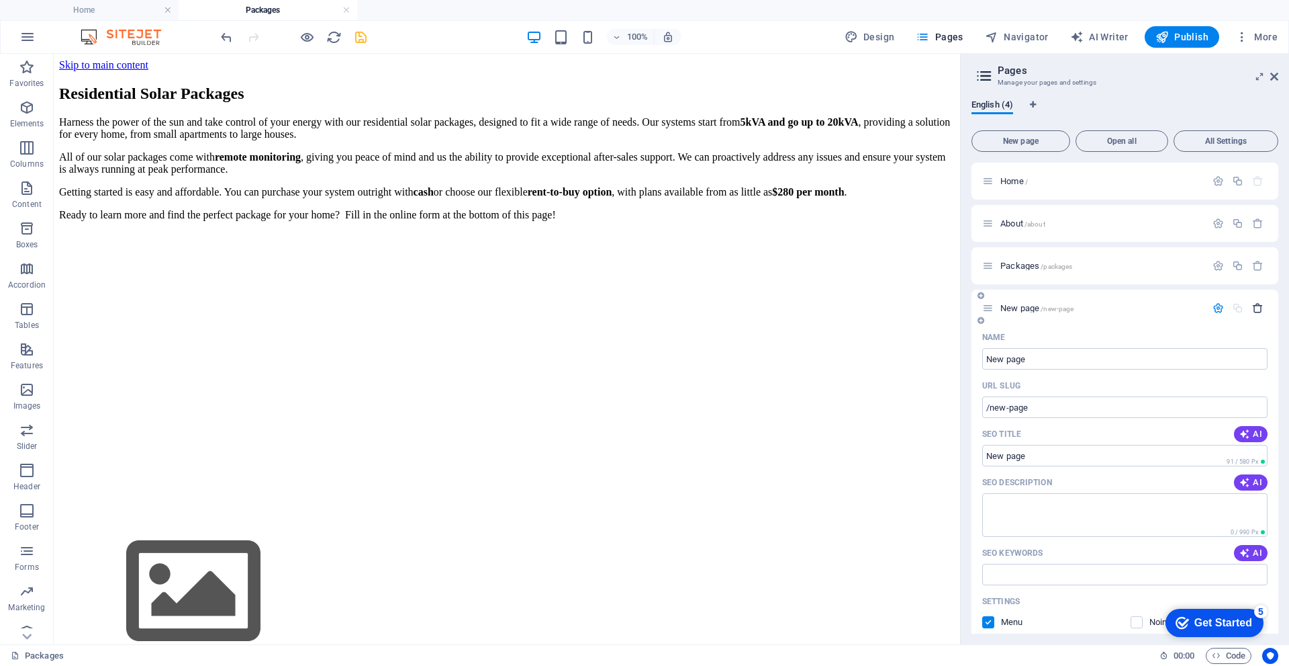
click at [1257, 310] on icon "button" at bounding box center [1257, 307] width 11 height 11
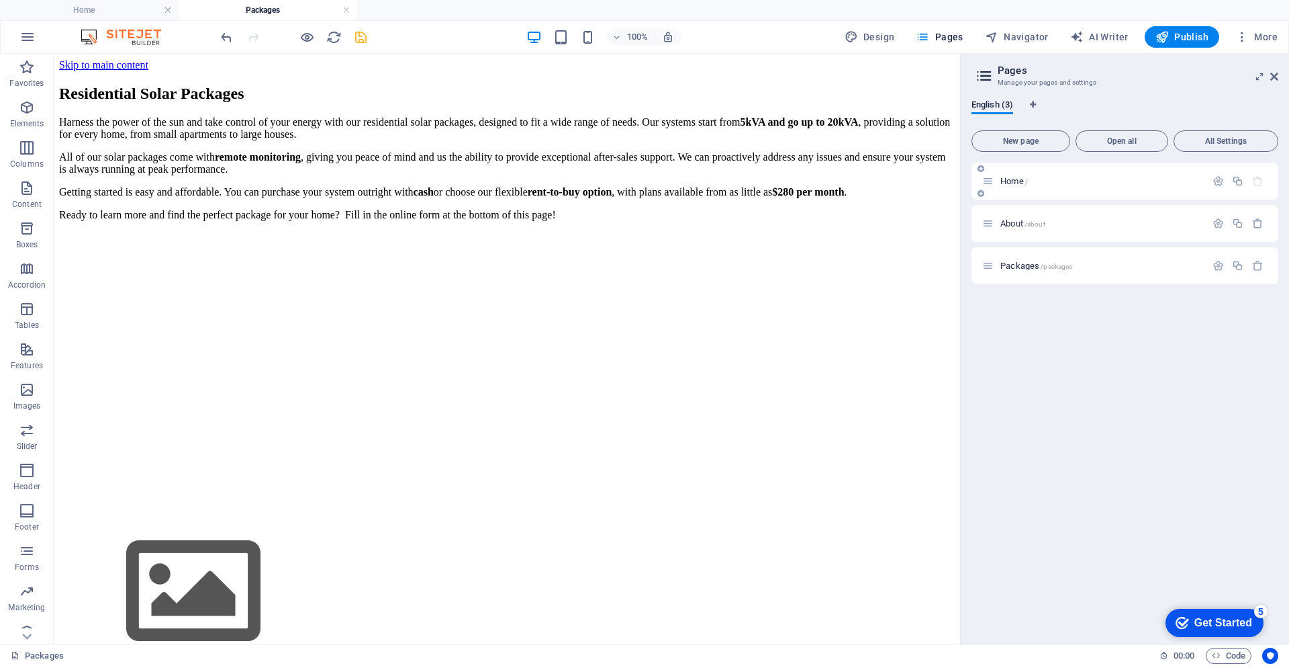
click at [1039, 179] on p "Home /" at bounding box center [1101, 181] width 201 height 9
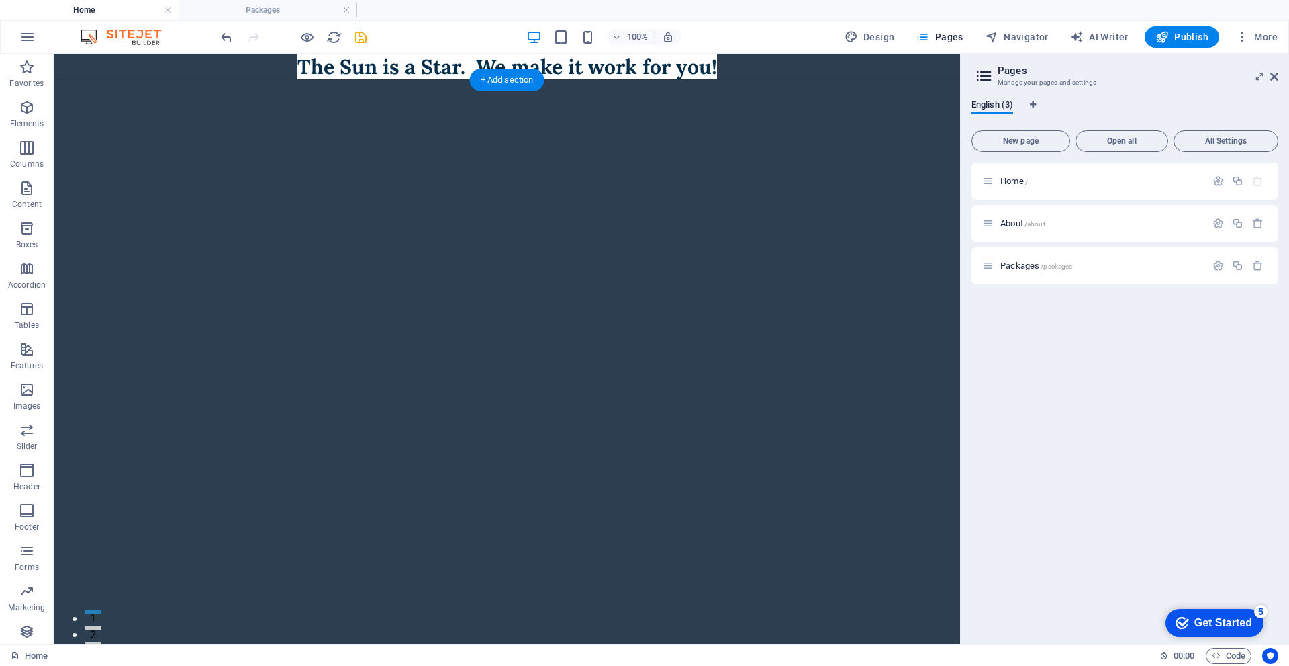
click at [21, 106] on icon "button" at bounding box center [27, 107] width 16 height 16
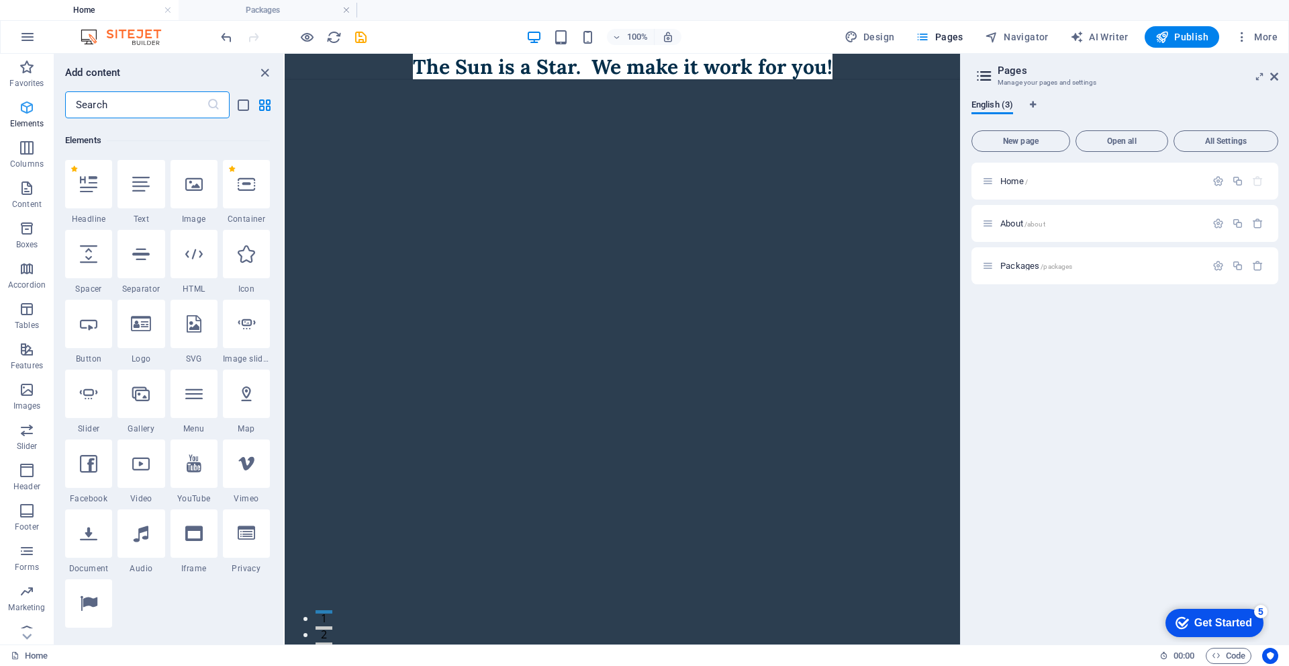
scroll to position [143, 0]
click at [255, 189] on div at bounding box center [246, 180] width 47 height 48
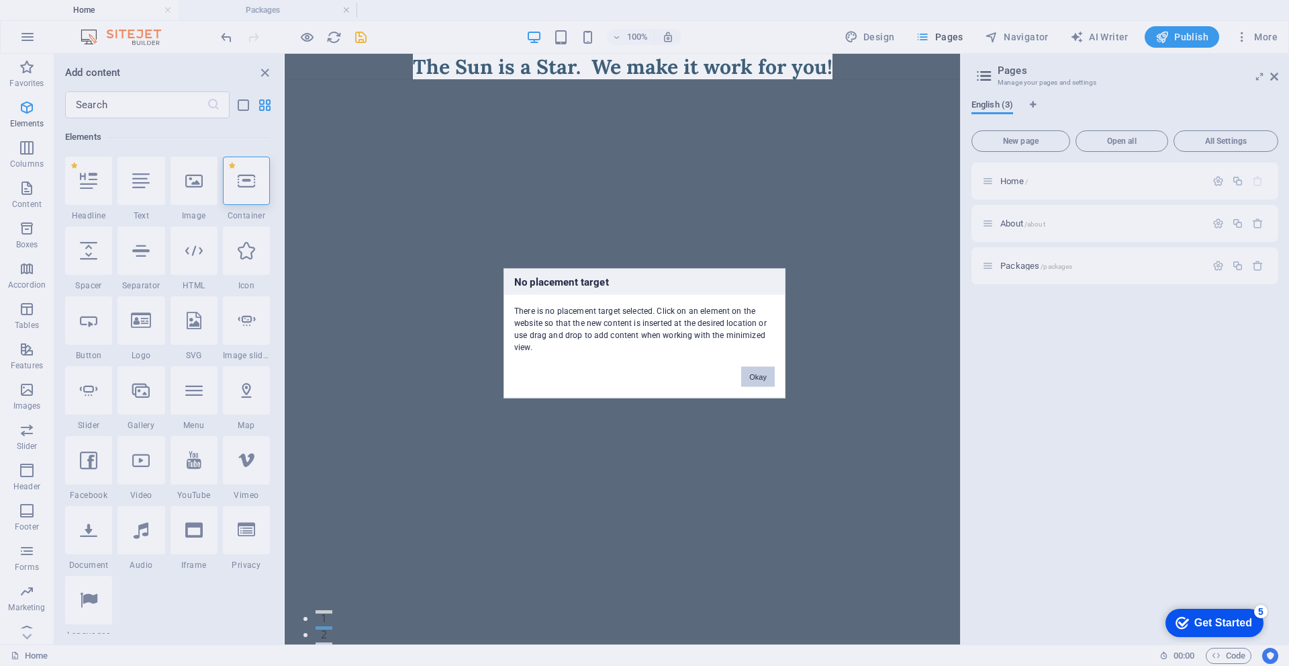
click at [757, 379] on button "Okay" at bounding box center [758, 376] width 34 height 20
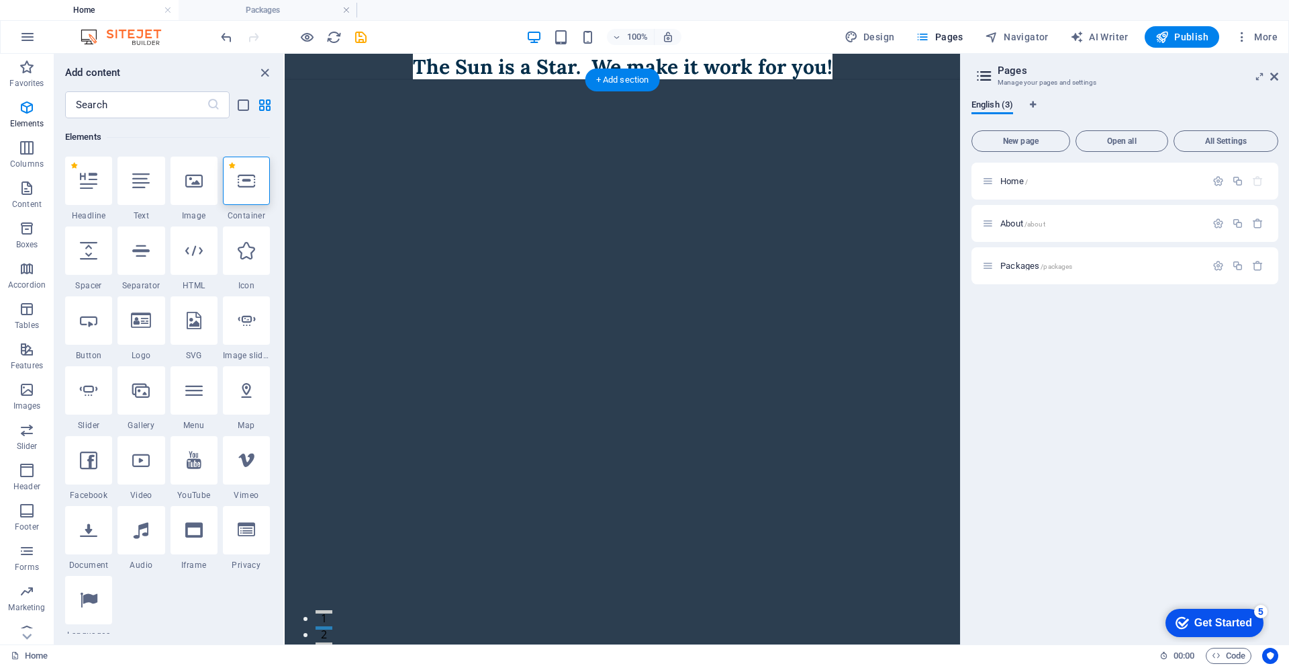
click at [244, 190] on div at bounding box center [246, 180] width 47 height 48
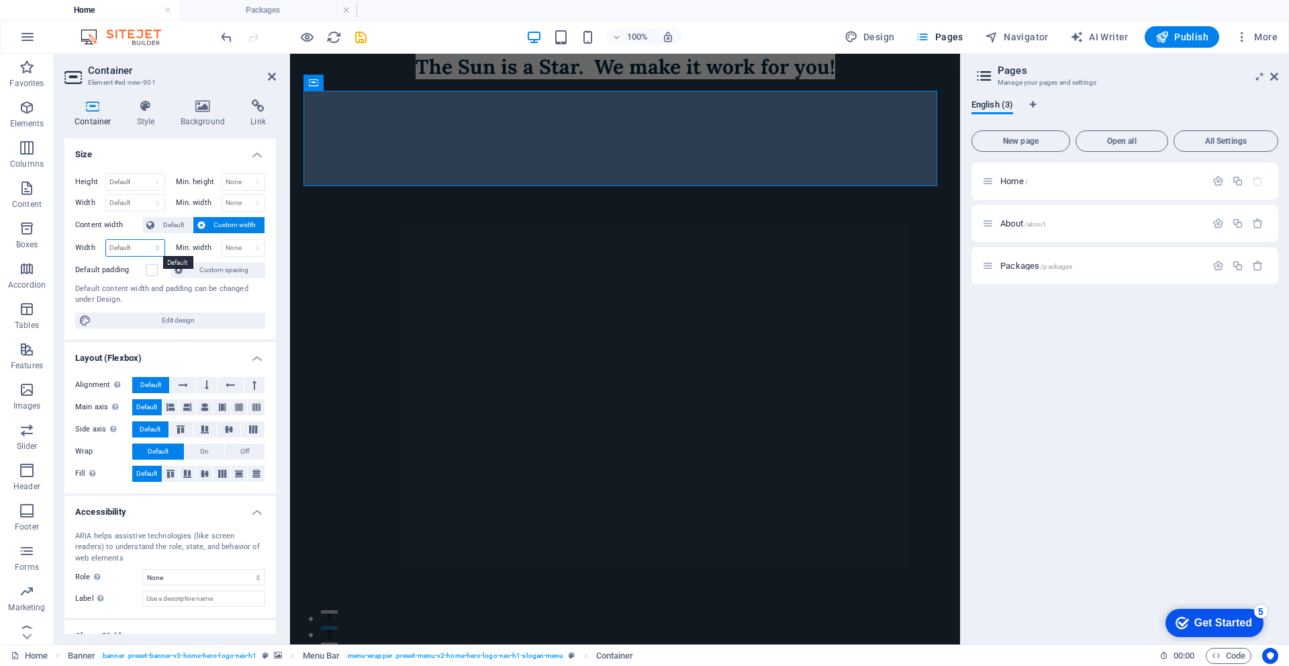
click at [134, 251] on select "Default px rem % em vh vw" at bounding box center [135, 248] width 58 height 16
select select "%"
click at [144, 240] on select "Default px rem % em vh vw" at bounding box center [135, 248] width 58 height 16
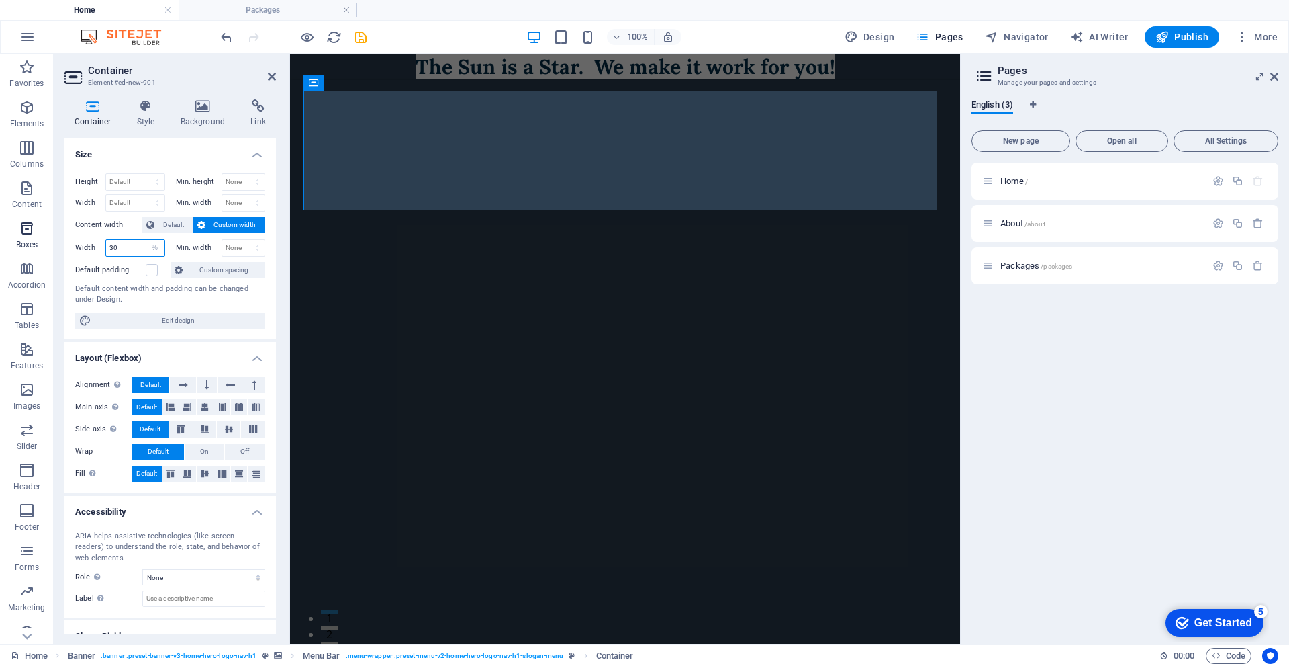
type input "3"
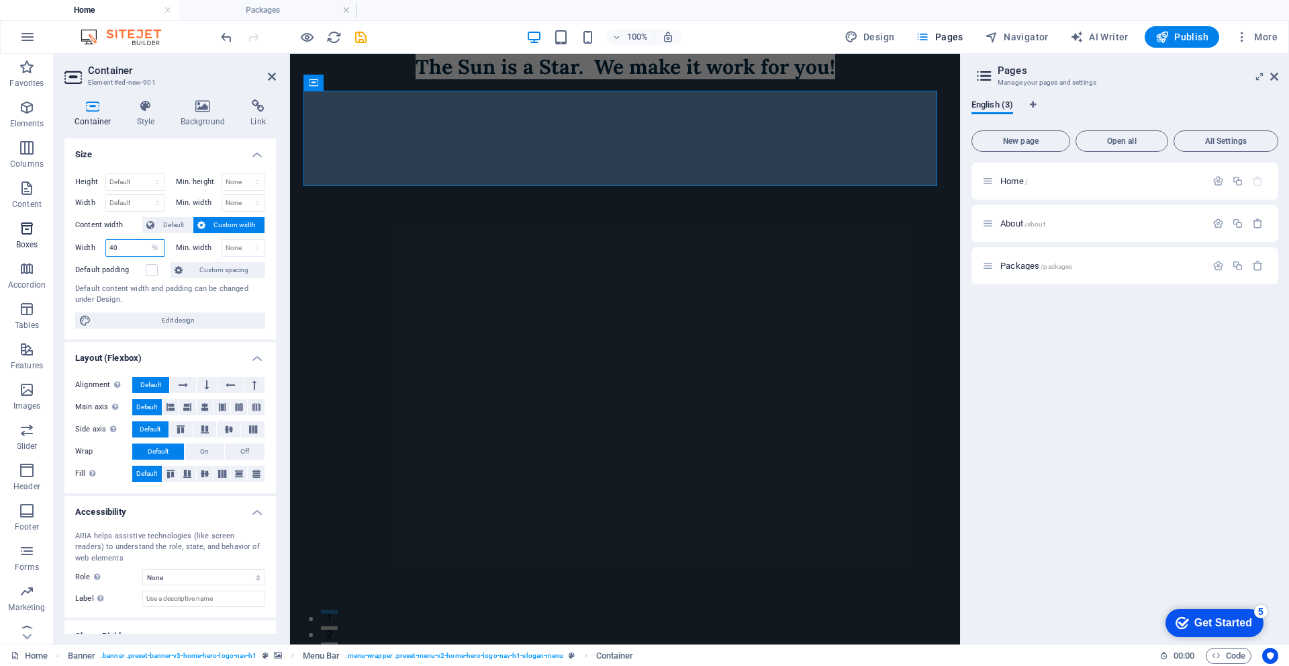
type input "40"
click at [182, 383] on icon at bounding box center [183, 385] width 9 height 16
click at [206, 383] on icon at bounding box center [207, 385] width 4 height 16
click at [228, 385] on icon at bounding box center [230, 385] width 9 height 16
click at [173, 407] on icon at bounding box center [171, 407] width 8 height 16
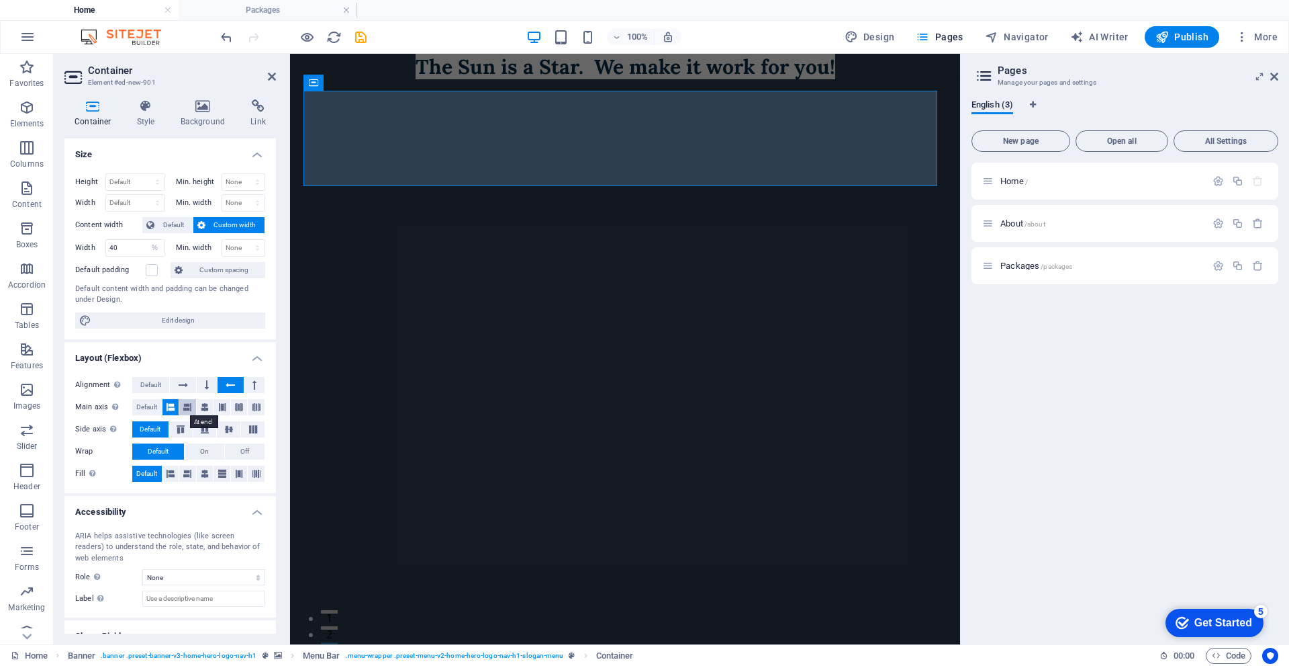
click at [190, 409] on icon at bounding box center [187, 407] width 8 height 16
click at [207, 410] on icon at bounding box center [205, 407] width 8 height 16
click at [222, 406] on icon at bounding box center [222, 407] width 8 height 16
click at [240, 404] on icon at bounding box center [239, 407] width 8 height 16
click at [155, 409] on span "Default" at bounding box center [146, 407] width 21 height 16
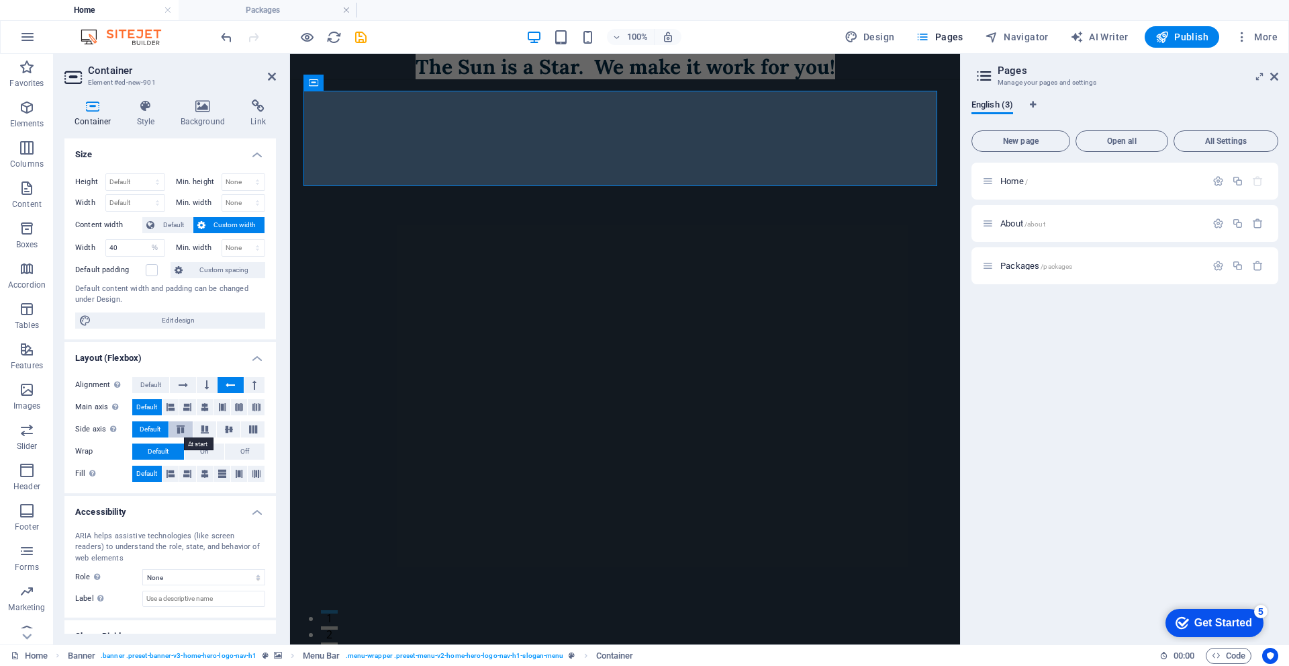
click at [183, 425] on icon at bounding box center [181, 429] width 16 height 8
click at [205, 424] on button at bounding box center [205, 429] width 24 height 16
click at [154, 428] on span "Default" at bounding box center [150, 429] width 21 height 16
click at [240, 446] on span "Off" at bounding box center [244, 451] width 9 height 16
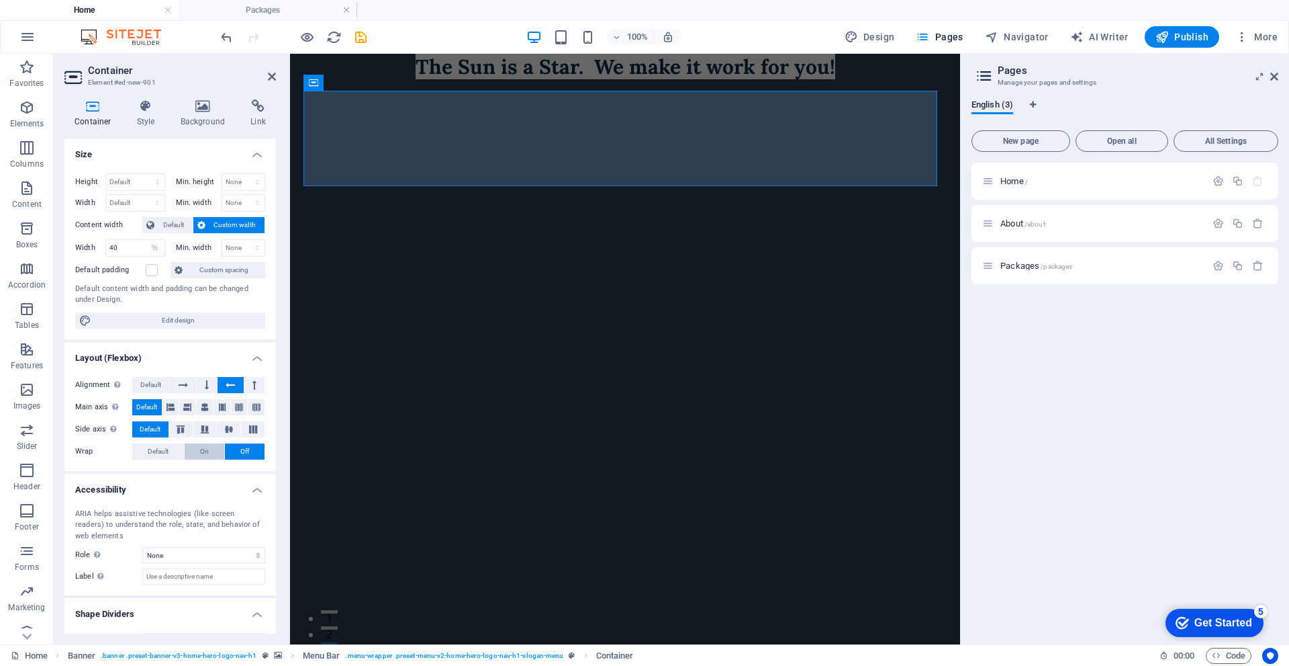
click at [207, 450] on span "On" at bounding box center [204, 451] width 9 height 16
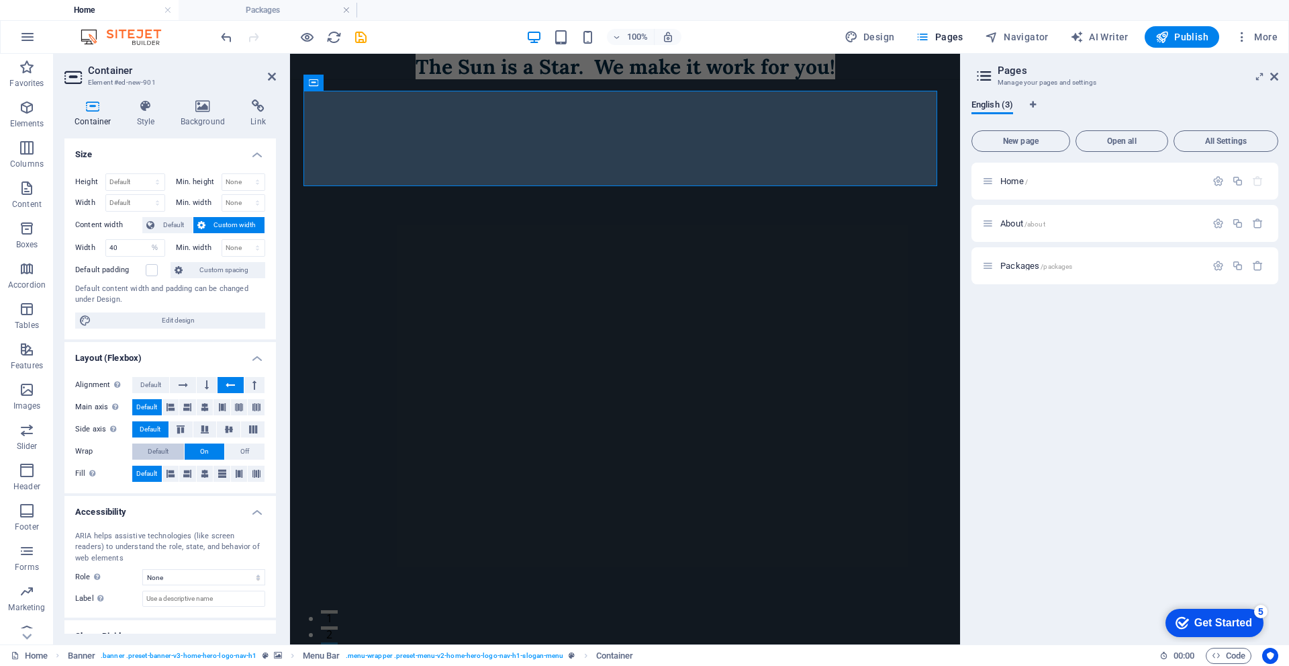
click at [168, 447] on span "Default" at bounding box center [158, 451] width 21 height 16
click at [244, 451] on span "Off" at bounding box center [244, 451] width 9 height 16
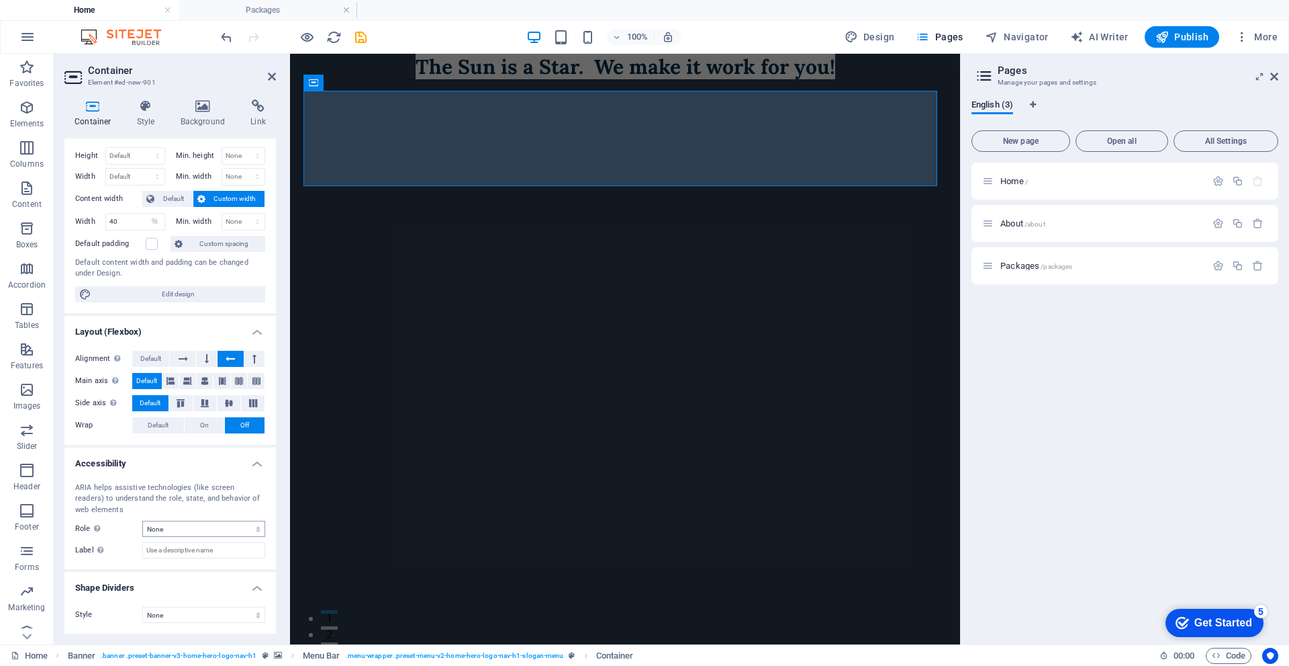
scroll to position [0, 0]
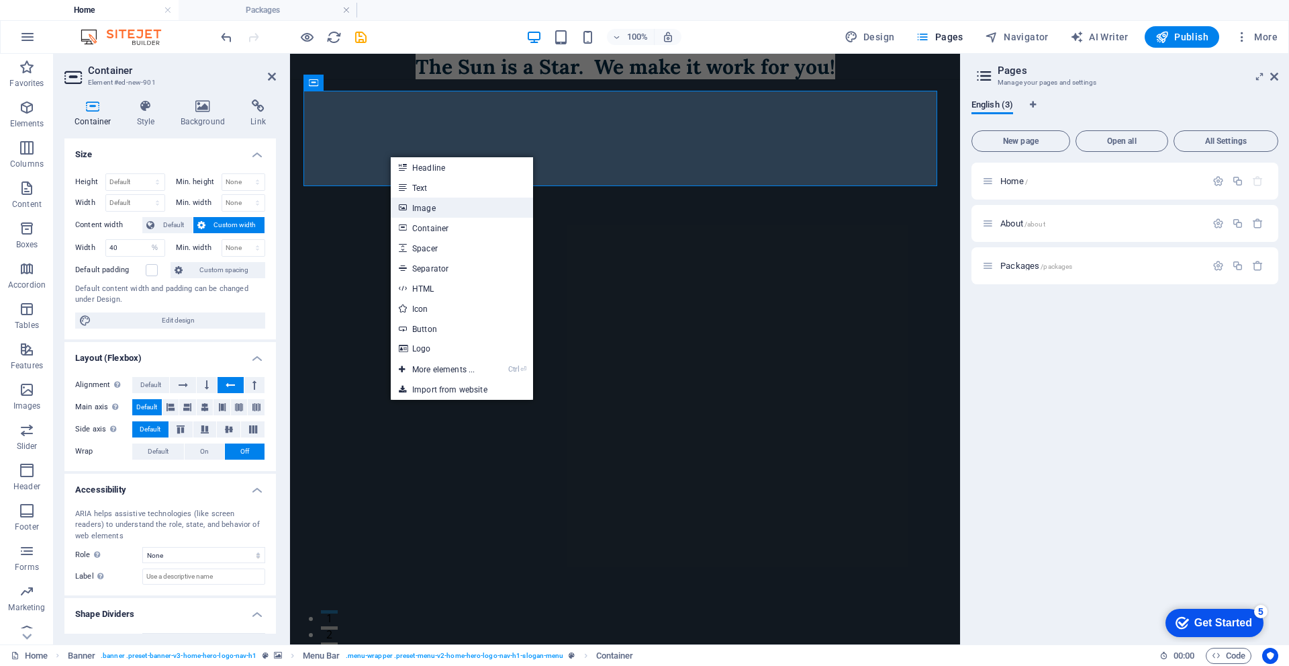
click at [443, 210] on link "Image" at bounding box center [462, 207] width 142 height 20
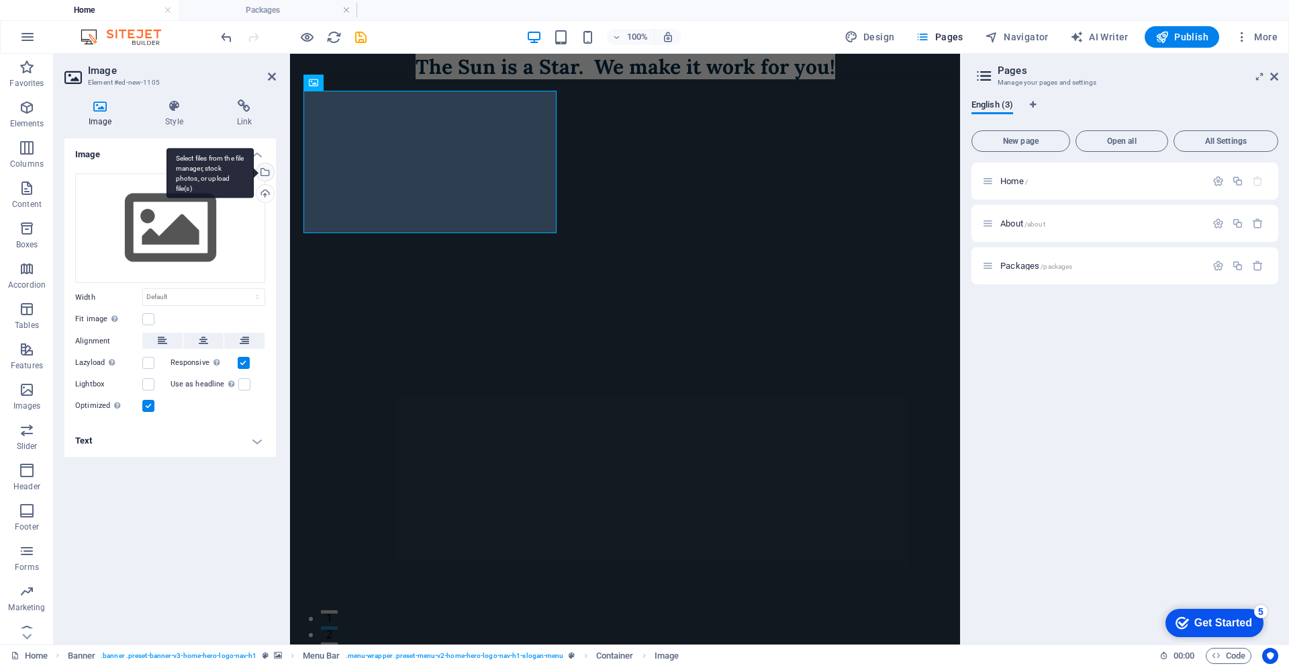
click at [268, 174] on div "Select files from the file manager, stock photos, or upload file(s)" at bounding box center [264, 173] width 20 height 20
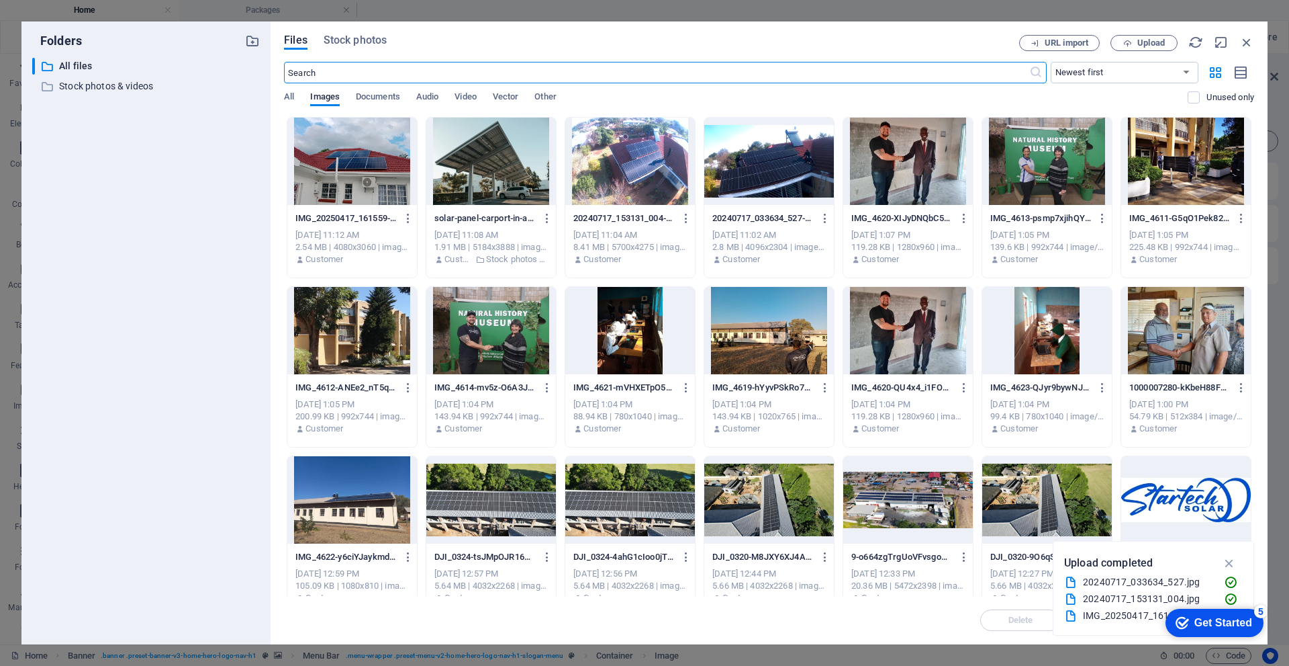
scroll to position [201, 0]
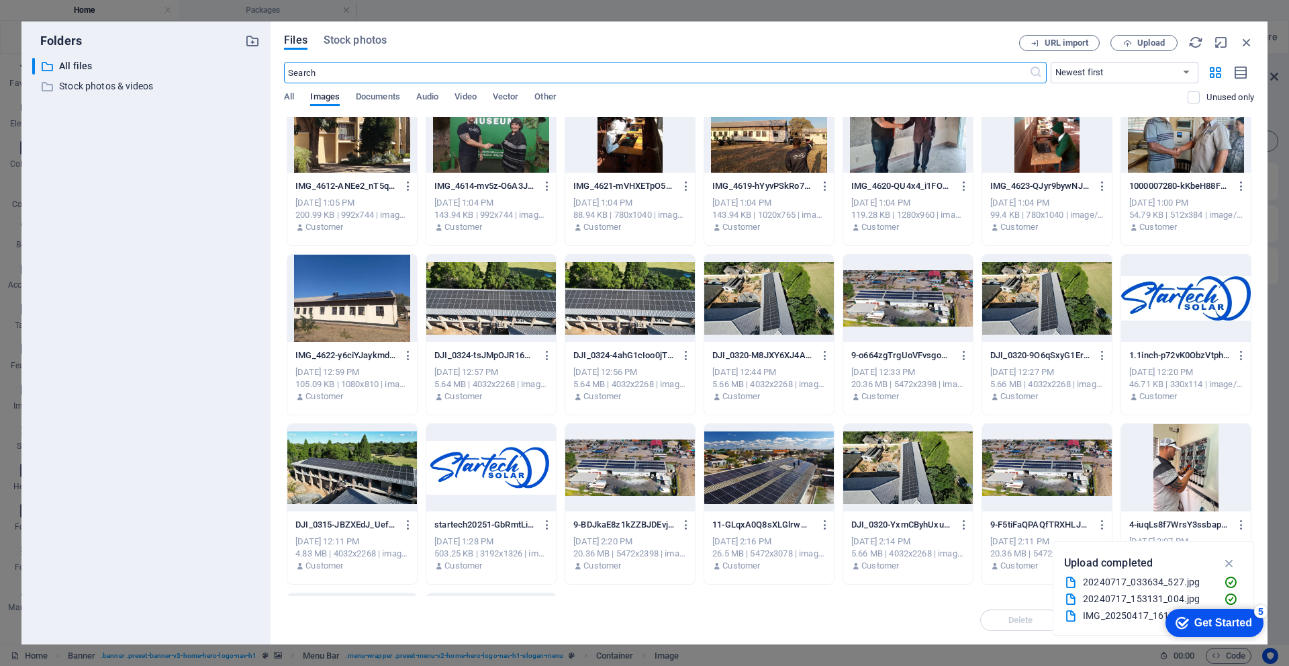
click at [534, 465] on div at bounding box center [491, 467] width 130 height 87
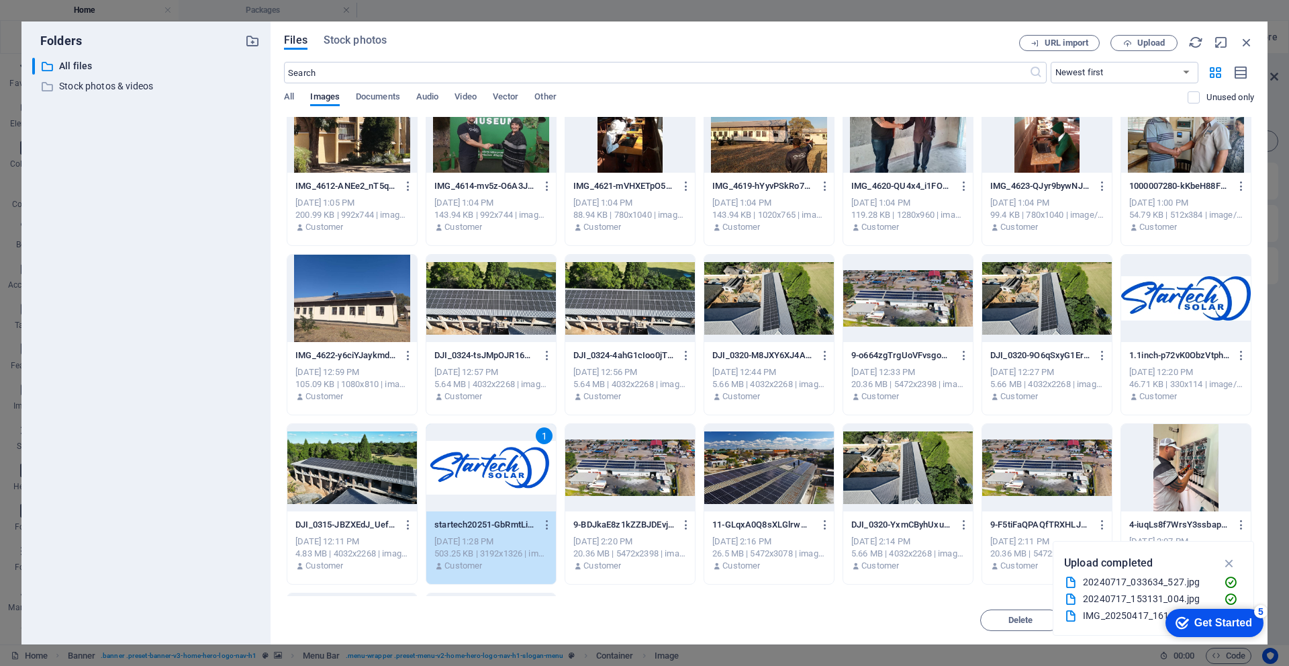
click at [534, 465] on div "1" at bounding box center [491, 467] width 130 height 87
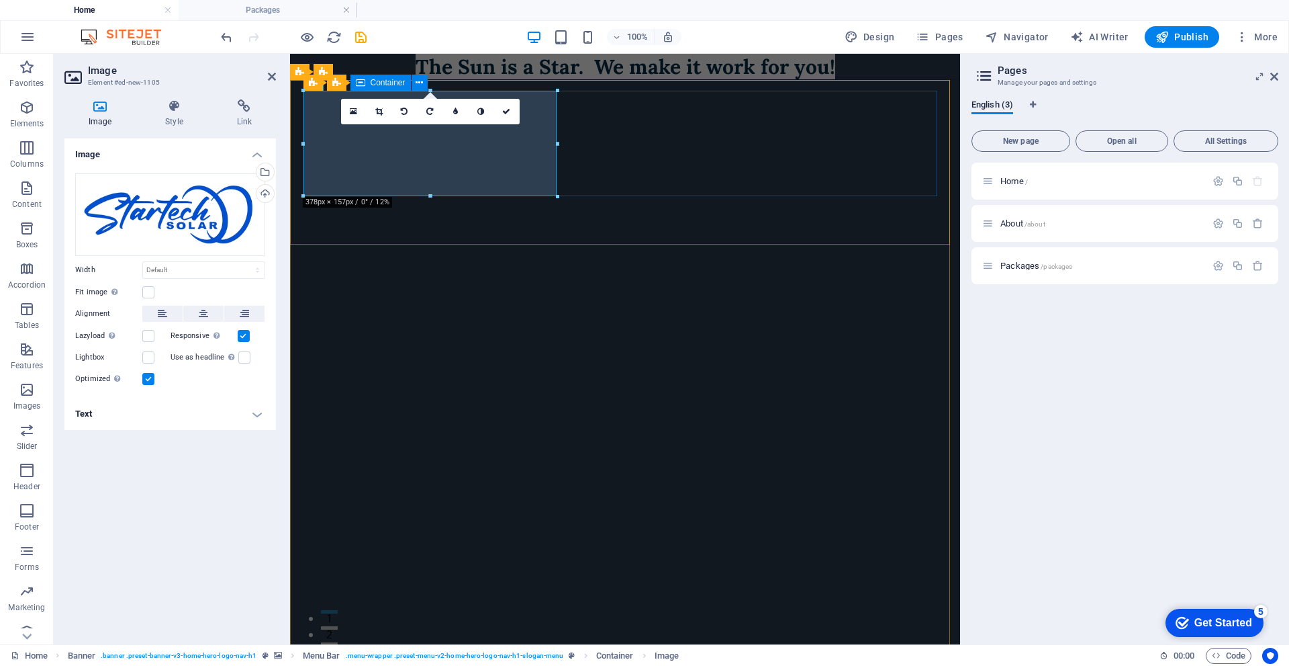
drag, startPoint x: 847, startPoint y: 196, endPoint x: 589, endPoint y: 146, distance: 262.8
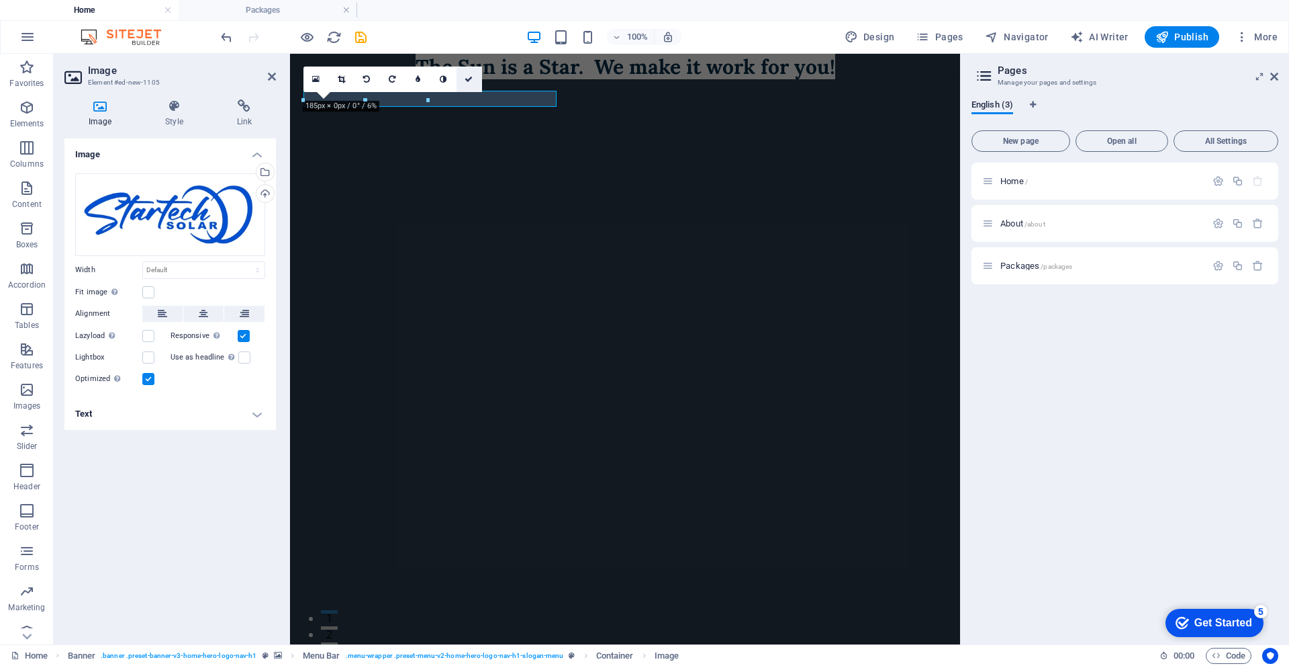
type input "257"
select select "px"
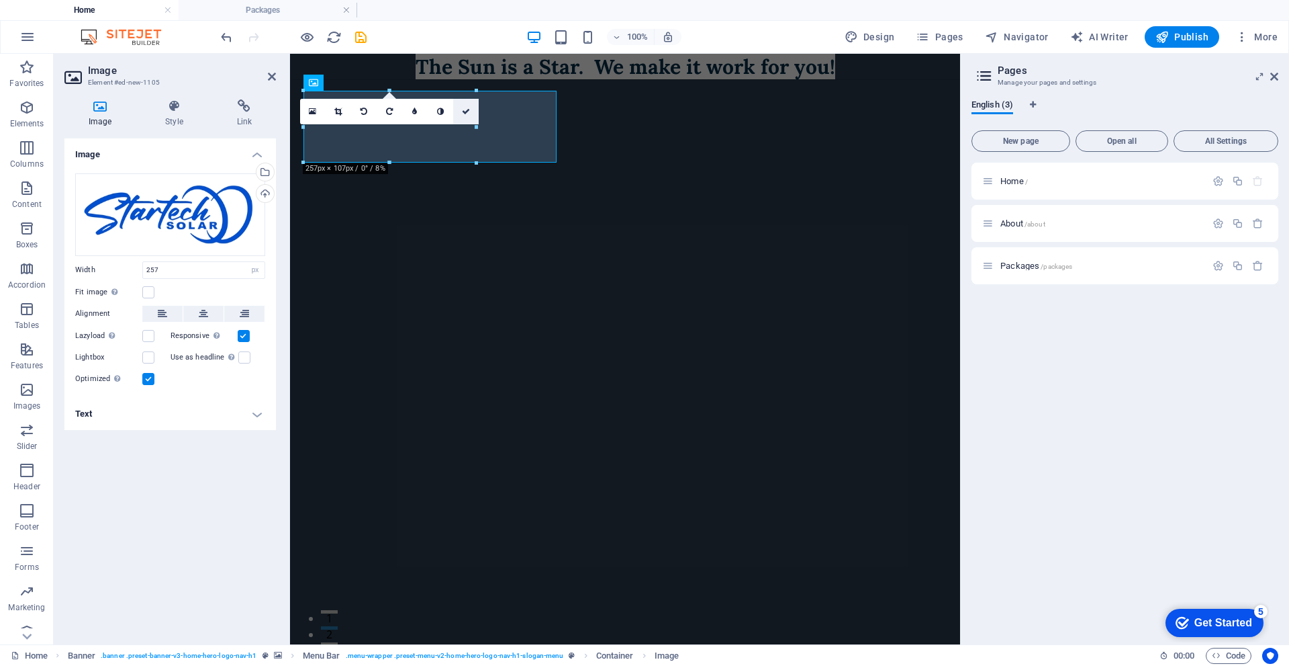
click at [473, 111] on link at bounding box center [466, 112] width 26 height 26
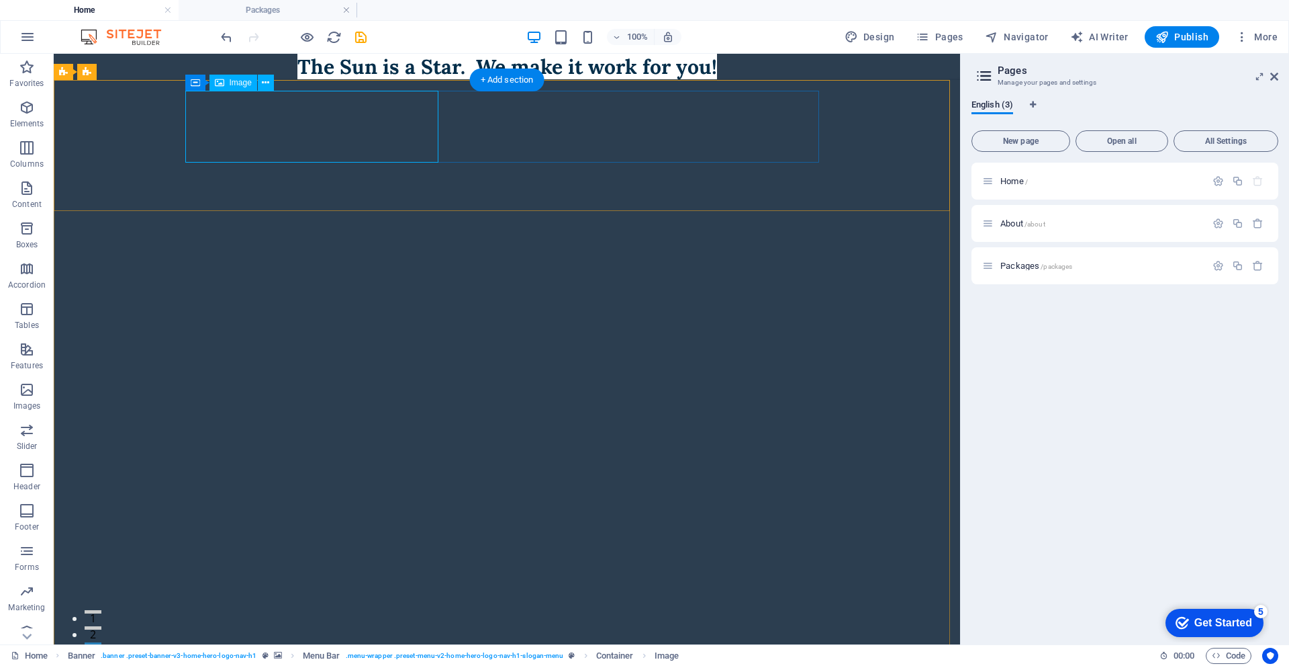
select select "px"
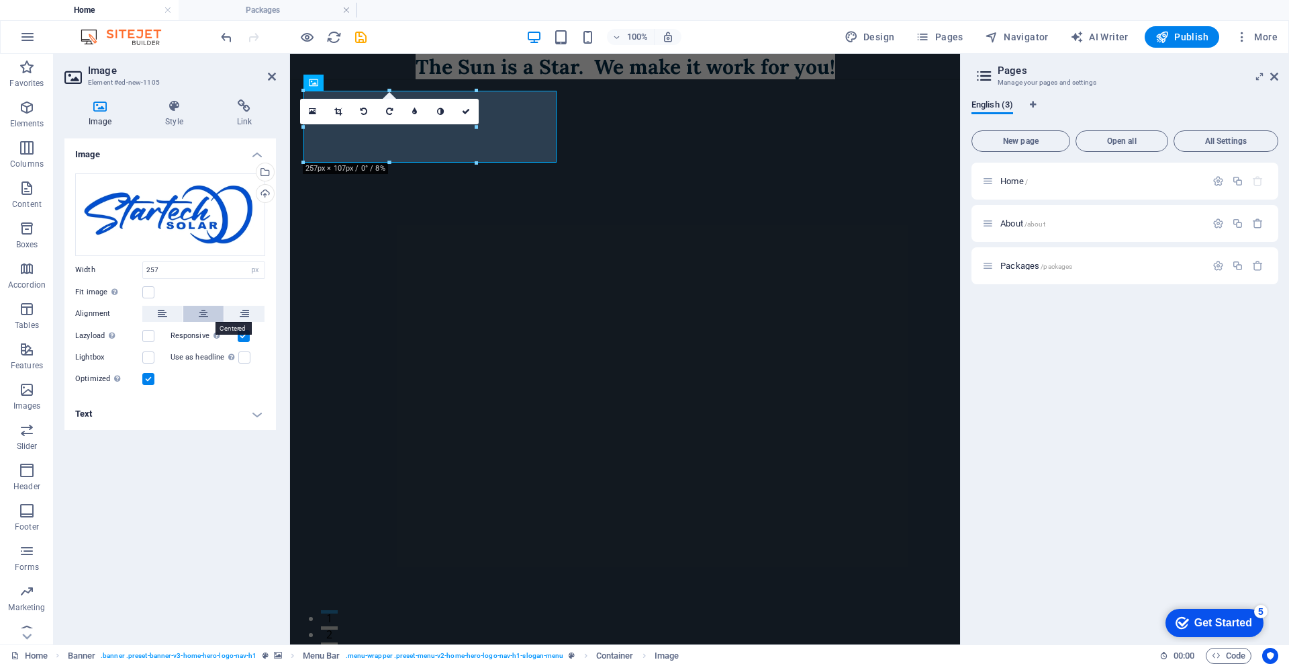
click at [199, 316] on icon at bounding box center [203, 314] width 9 height 16
click at [146, 293] on label at bounding box center [148, 292] width 12 height 12
click at [0, 0] on input "Fit image Automatically fit image to a fixed width and height" at bounding box center [0, 0] width 0 height 0
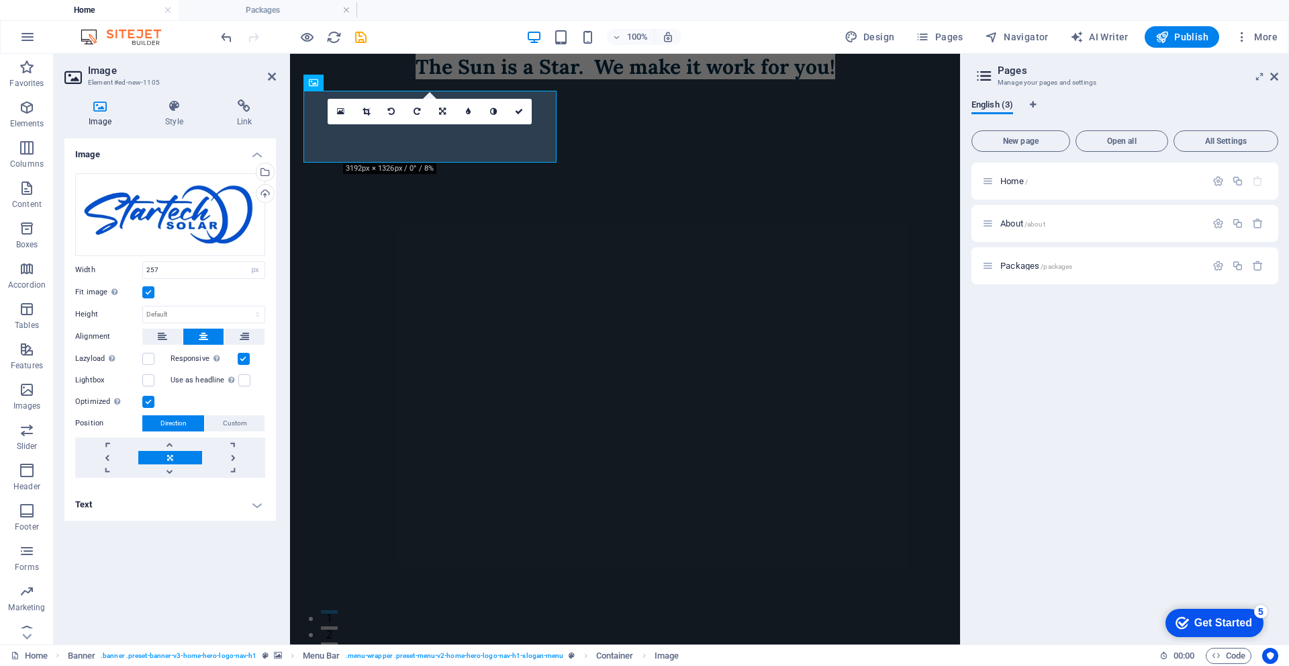
click at [146, 293] on label at bounding box center [148, 292] width 12 height 12
click at [0, 0] on input "Fit image Automatically fit image to a fixed width and height" at bounding box center [0, 0] width 0 height 0
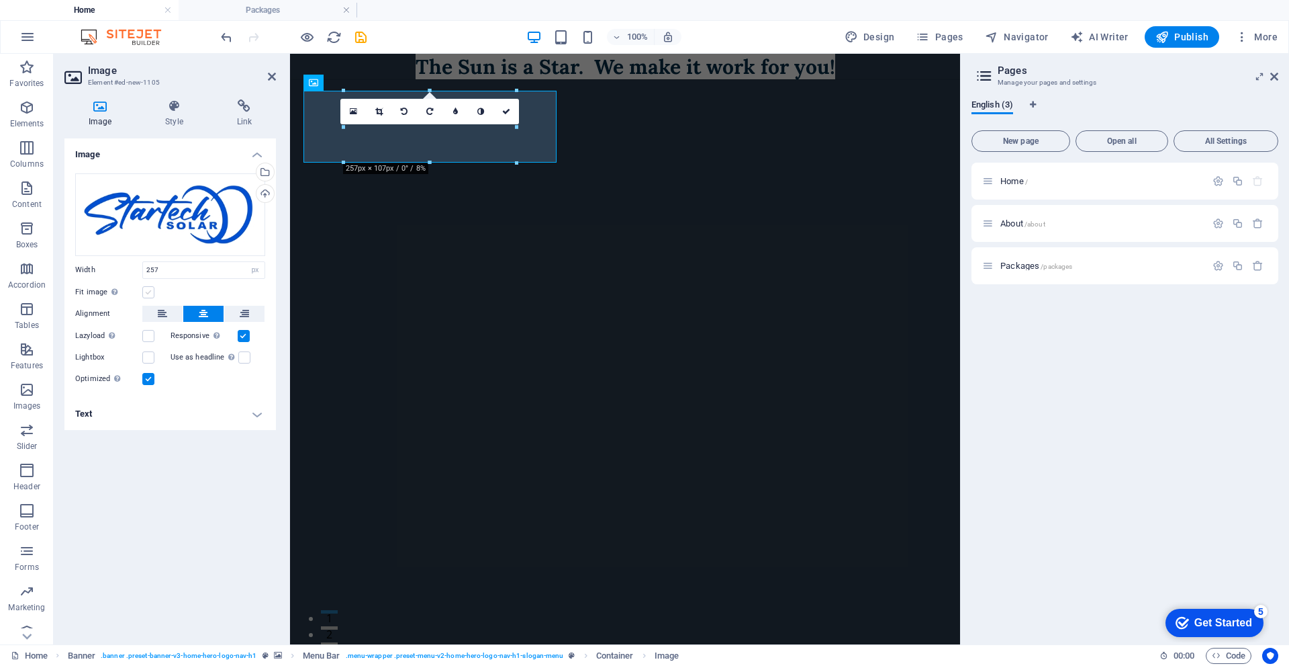
click at [146, 293] on label at bounding box center [148, 292] width 12 height 12
click at [0, 0] on input "Fit image Automatically fit image to a fixed width and height" at bounding box center [0, 0] width 0 height 0
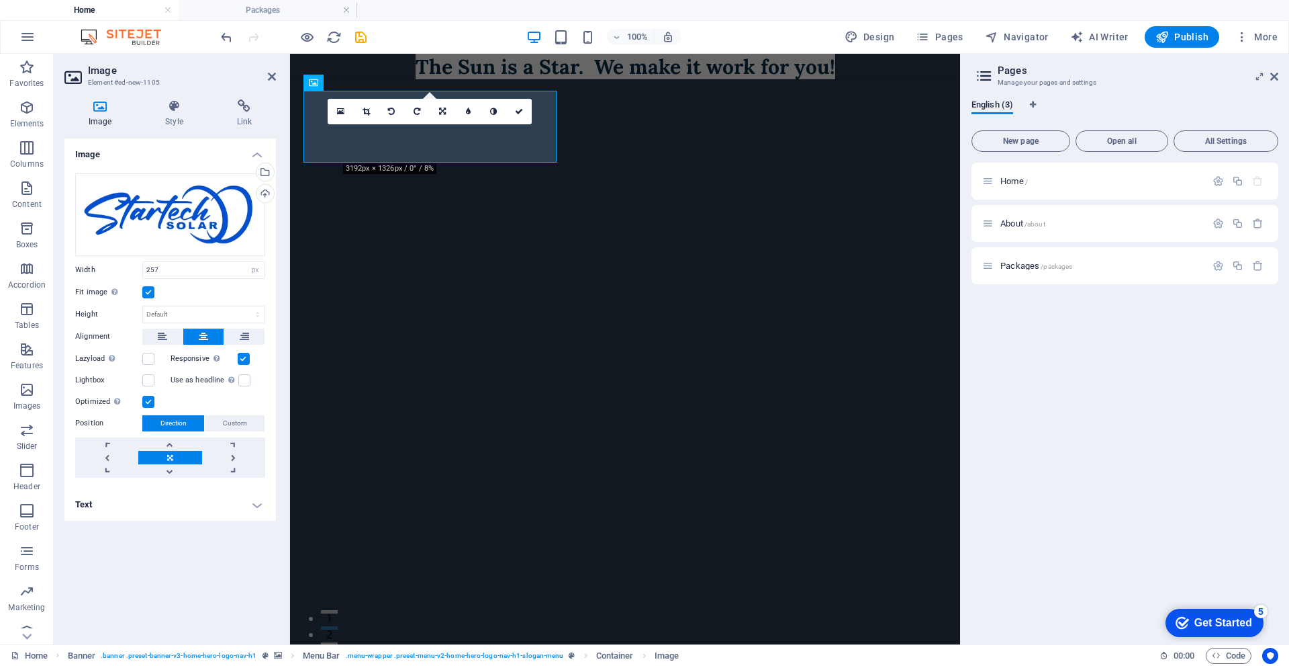
click at [146, 293] on label at bounding box center [148, 292] width 12 height 12
click at [0, 0] on input "Fit image Automatically fit image to a fixed width and height" at bounding box center [0, 0] width 0 height 0
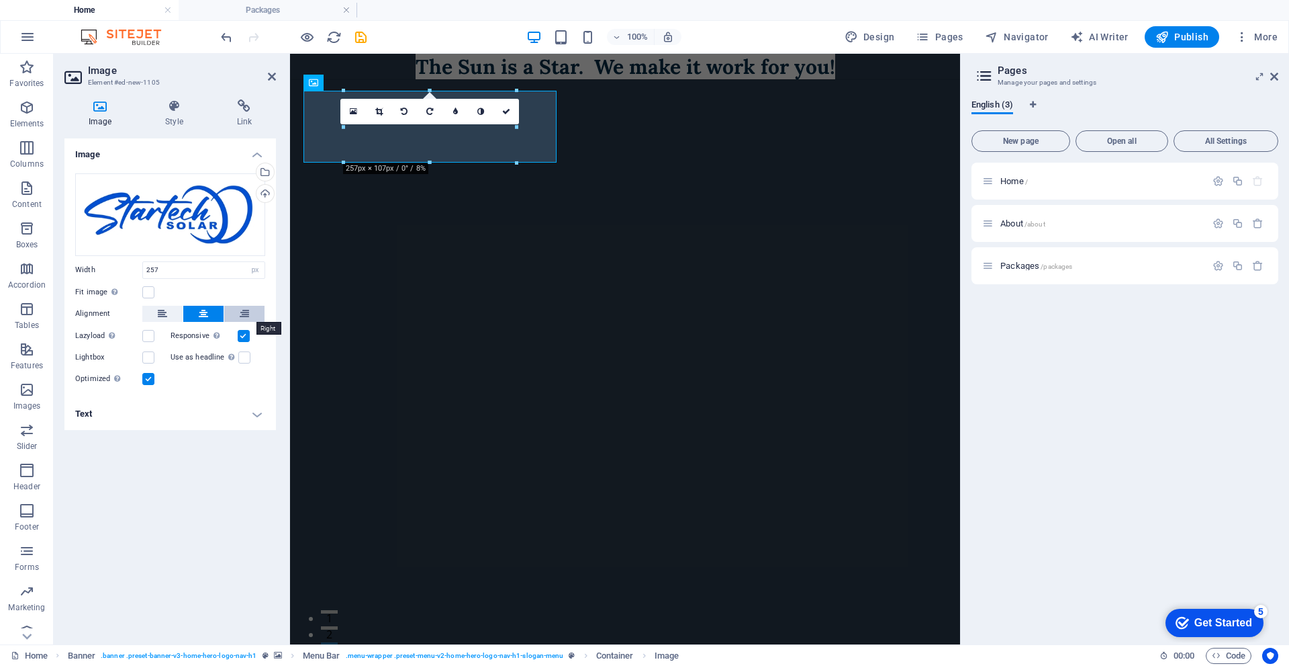
click at [248, 316] on icon at bounding box center [244, 314] width 9 height 16
click at [191, 312] on button at bounding box center [203, 314] width 40 height 16
click at [175, 111] on icon at bounding box center [174, 105] width 66 height 13
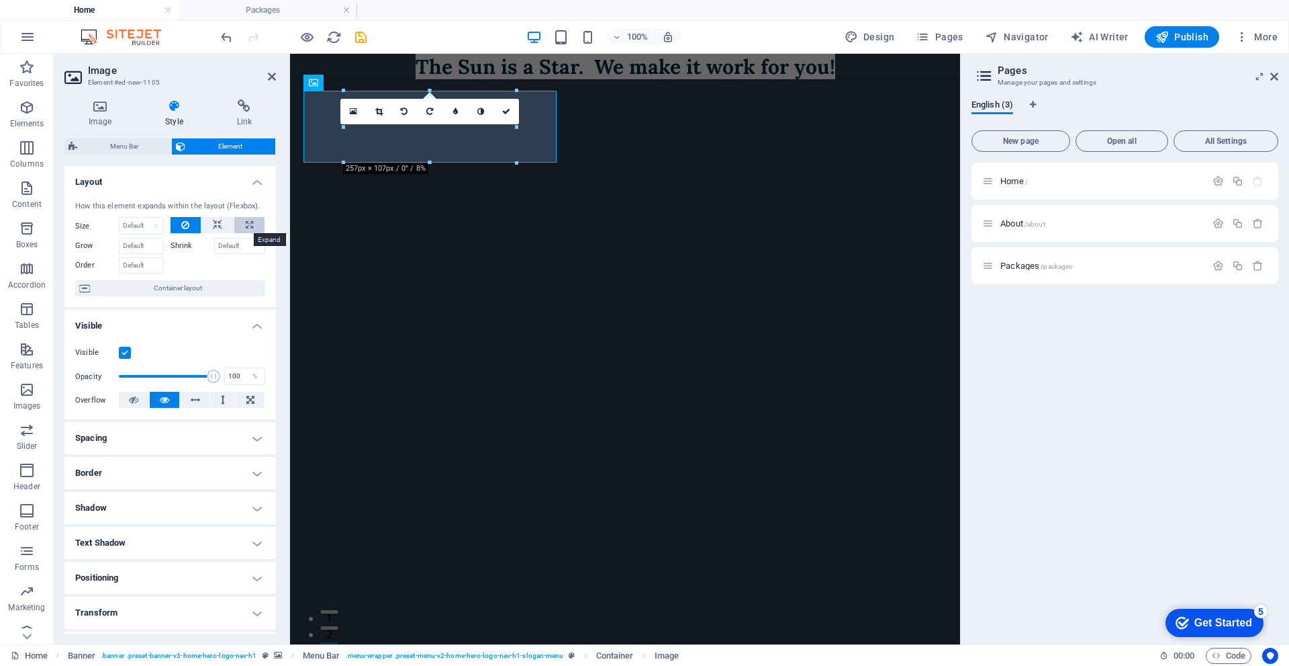
click at [248, 224] on icon at bounding box center [249, 225] width 7 height 16
type input "100"
select select "%"
click at [217, 229] on icon at bounding box center [217, 225] width 9 height 16
select select "DISABLED_OPTION_VALUE"
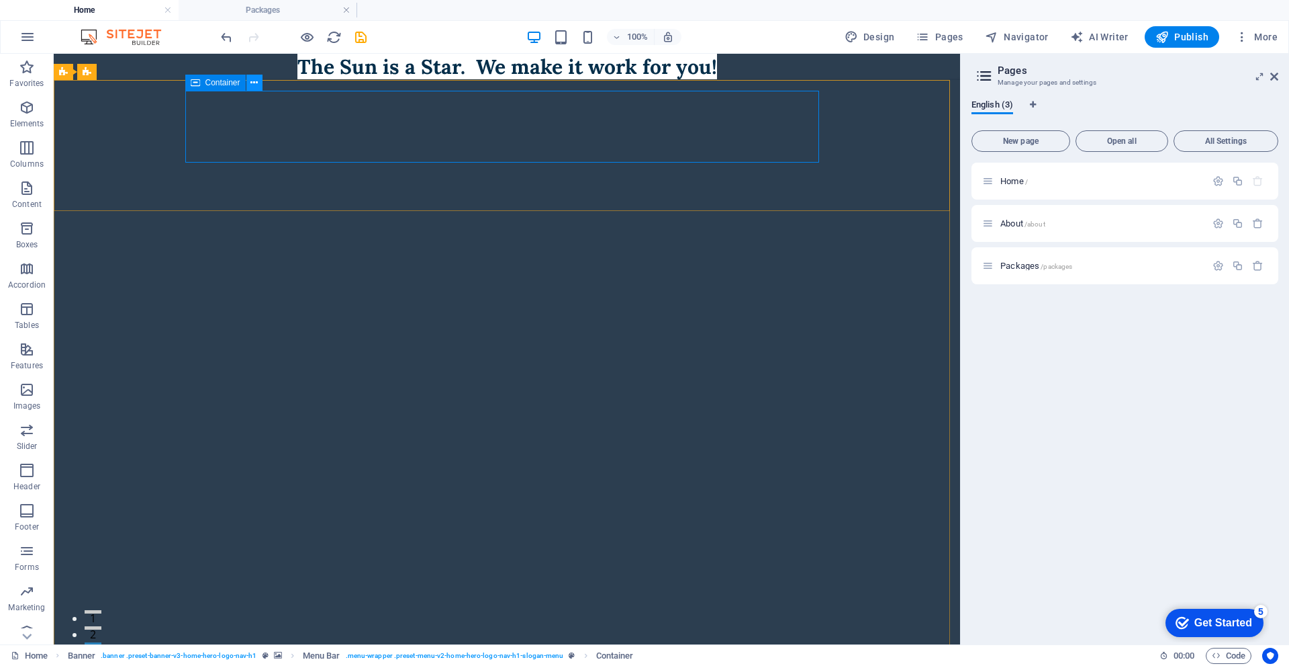
click at [251, 81] on icon at bounding box center [253, 83] width 7 height 14
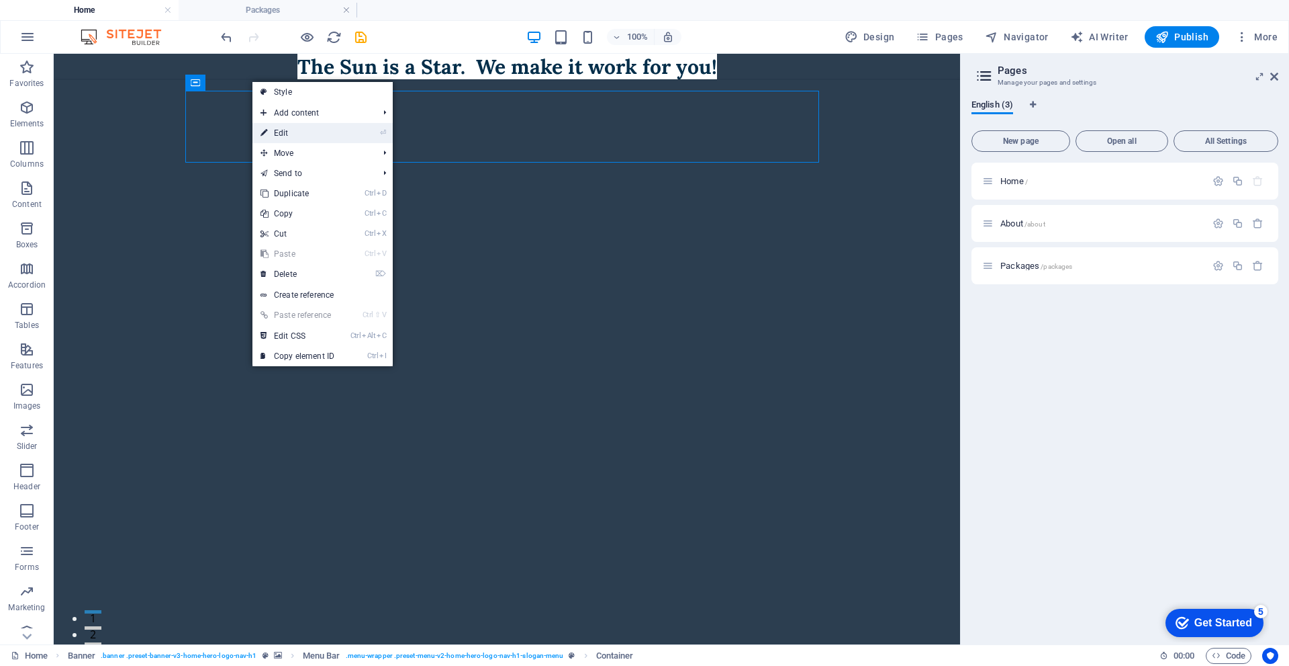
click at [288, 134] on link "⏎ Edit" at bounding box center [298, 133] width 90 height 20
select select "%"
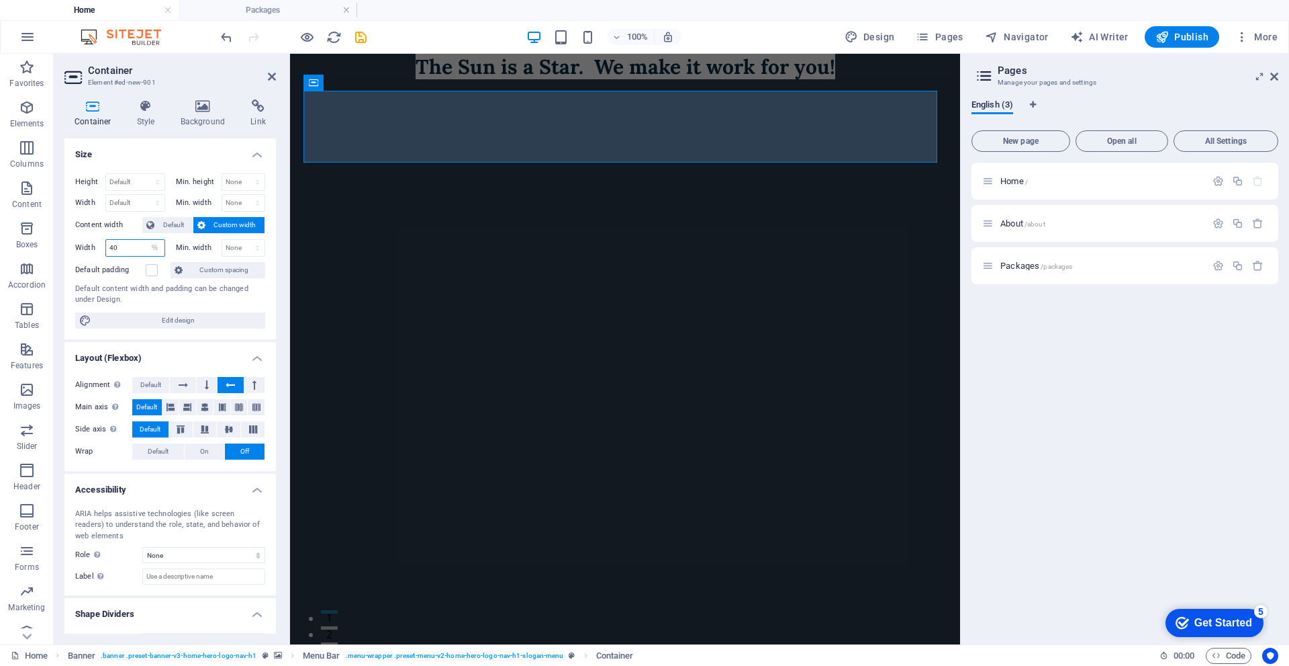
click at [125, 244] on input "40" at bounding box center [135, 248] width 58 height 16
type input "4"
type input "60"
click at [254, 291] on div "Default content width and padding can be changed under Design." at bounding box center [170, 294] width 190 height 22
click at [564, 86] on icon at bounding box center [567, 83] width 7 height 14
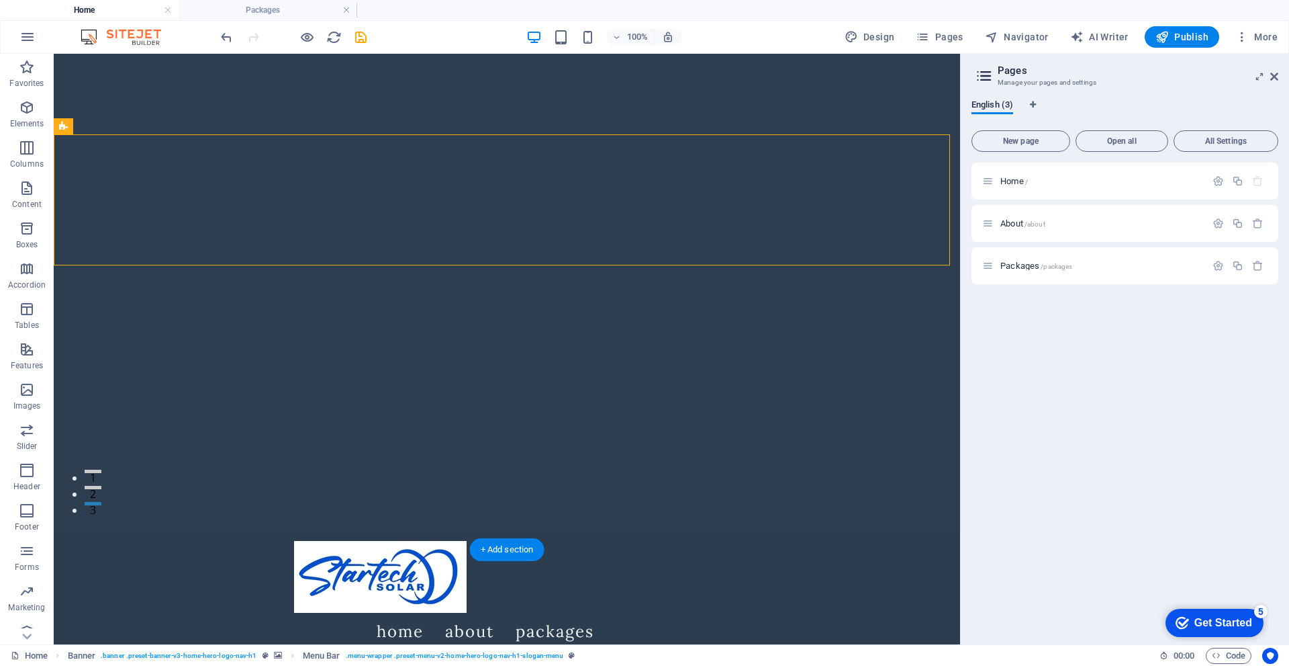
scroll to position [0, 0]
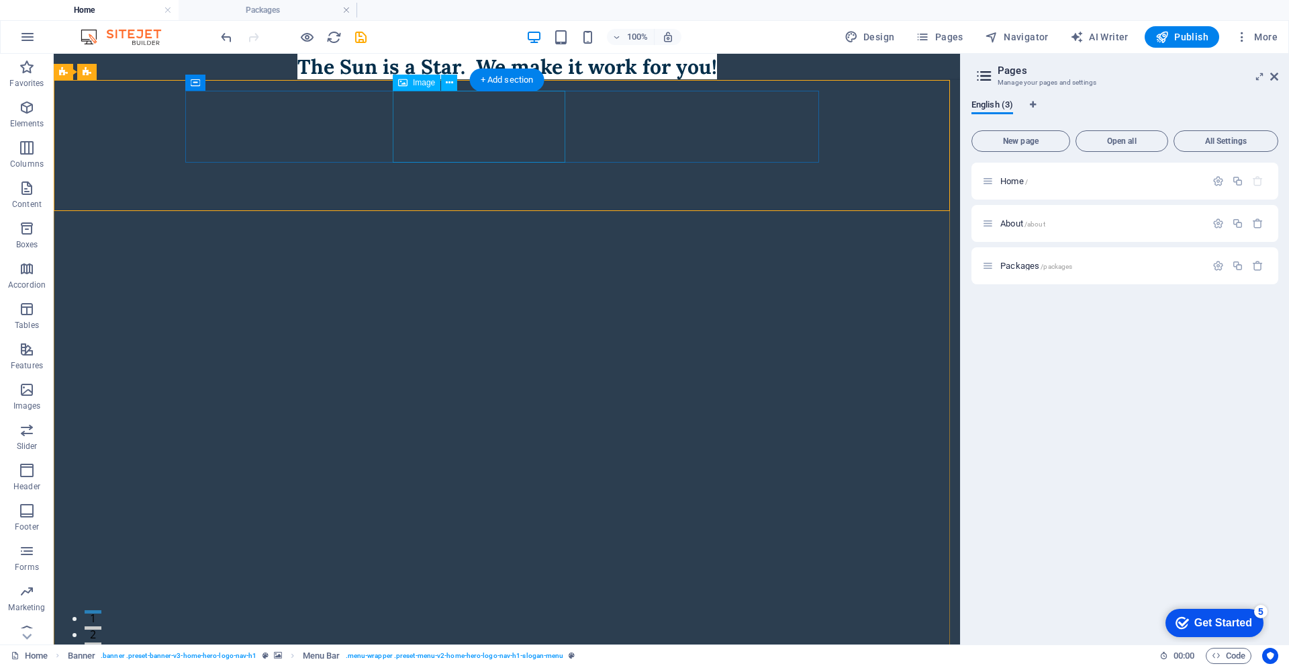
click at [446, 86] on icon at bounding box center [449, 83] width 7 height 14
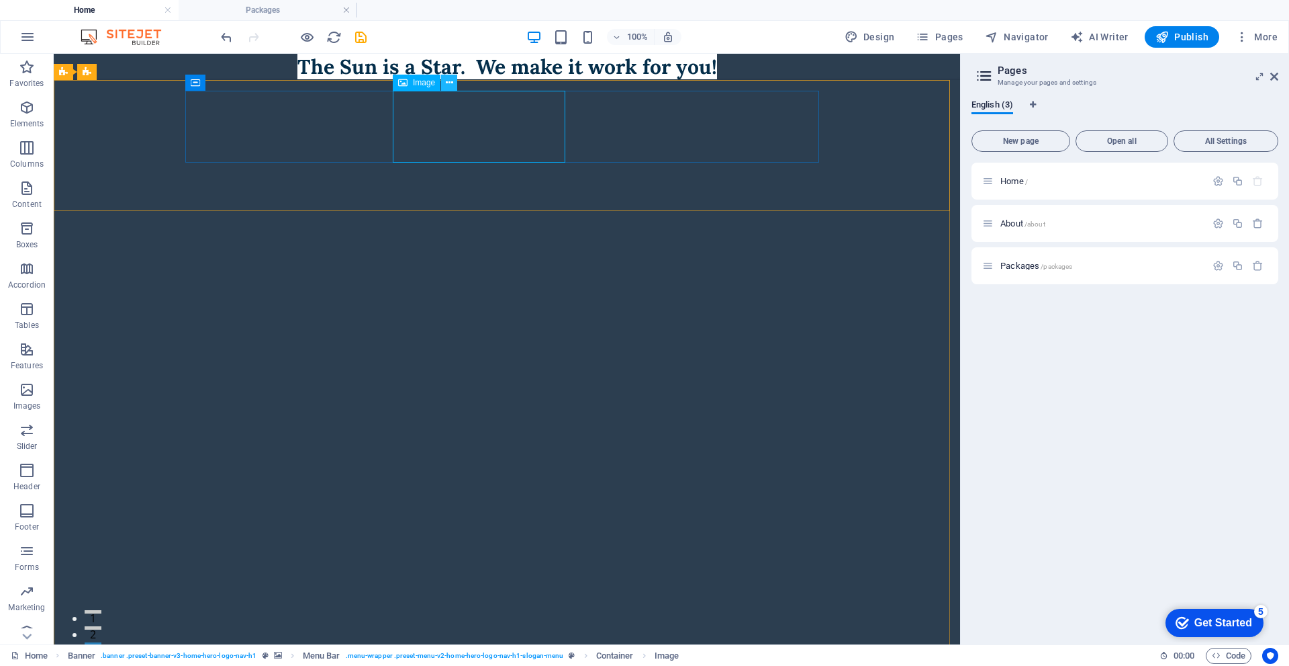
click at [446, 87] on icon at bounding box center [449, 83] width 7 height 14
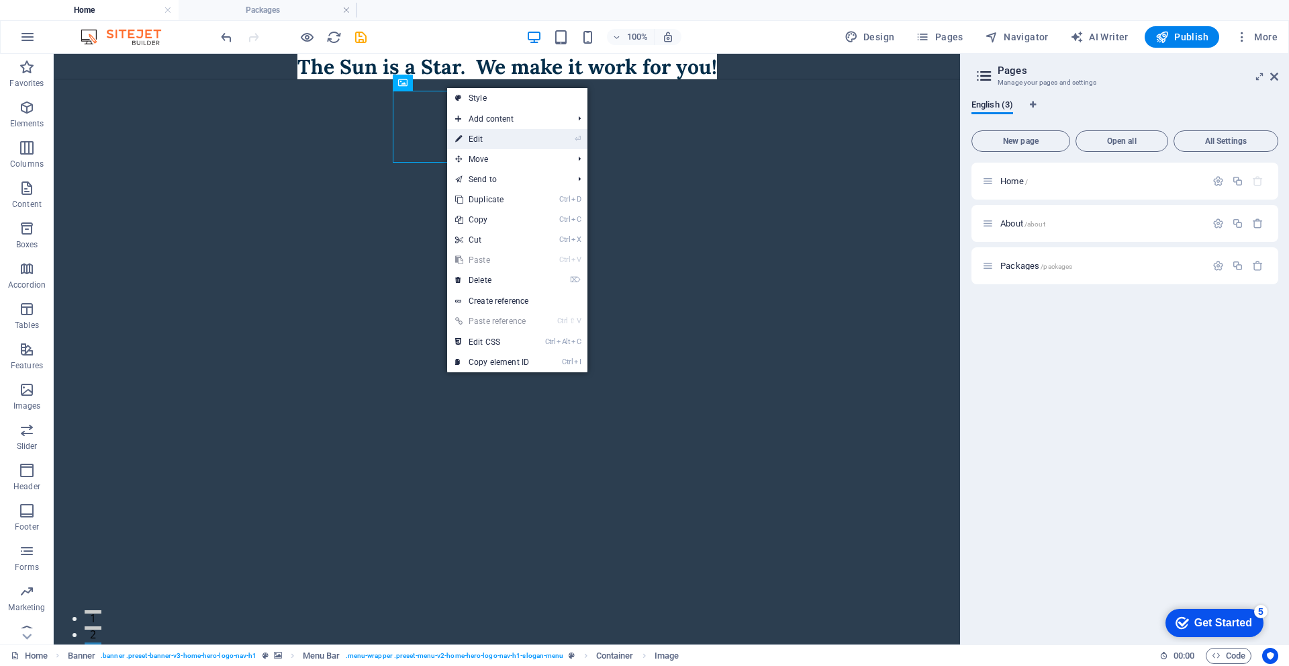
click at [477, 139] on link "⏎ Edit" at bounding box center [492, 139] width 90 height 20
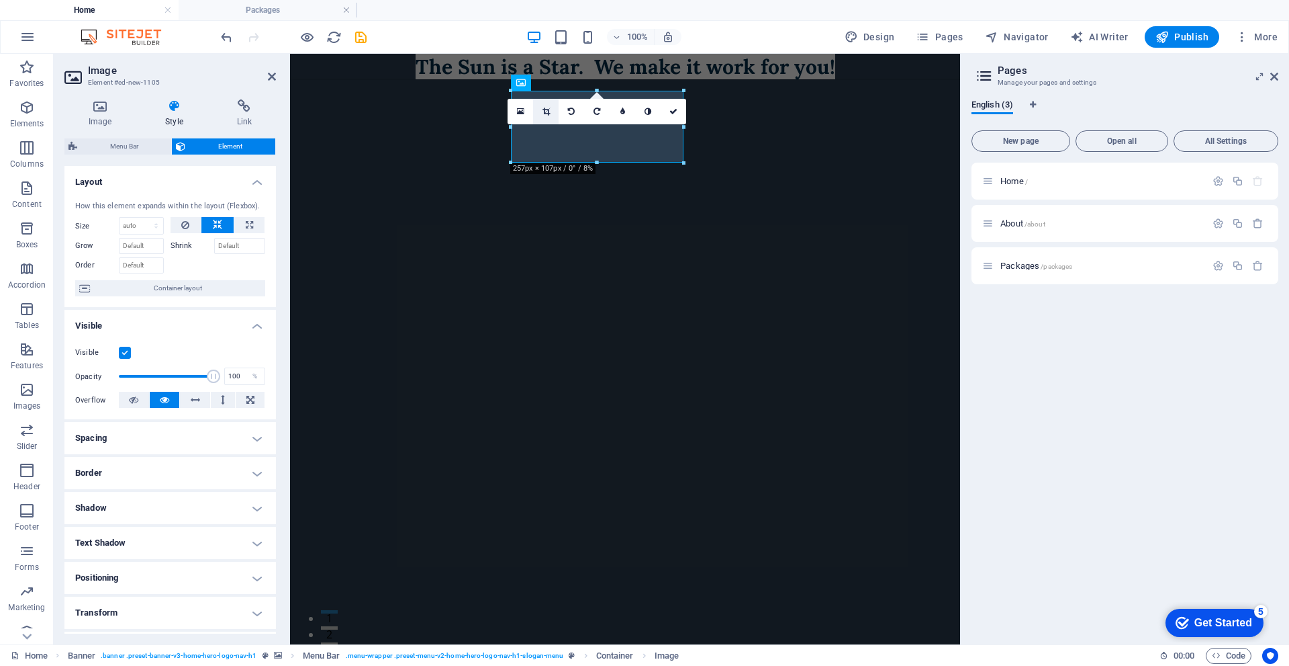
click at [543, 111] on icon at bounding box center [546, 111] width 7 height 8
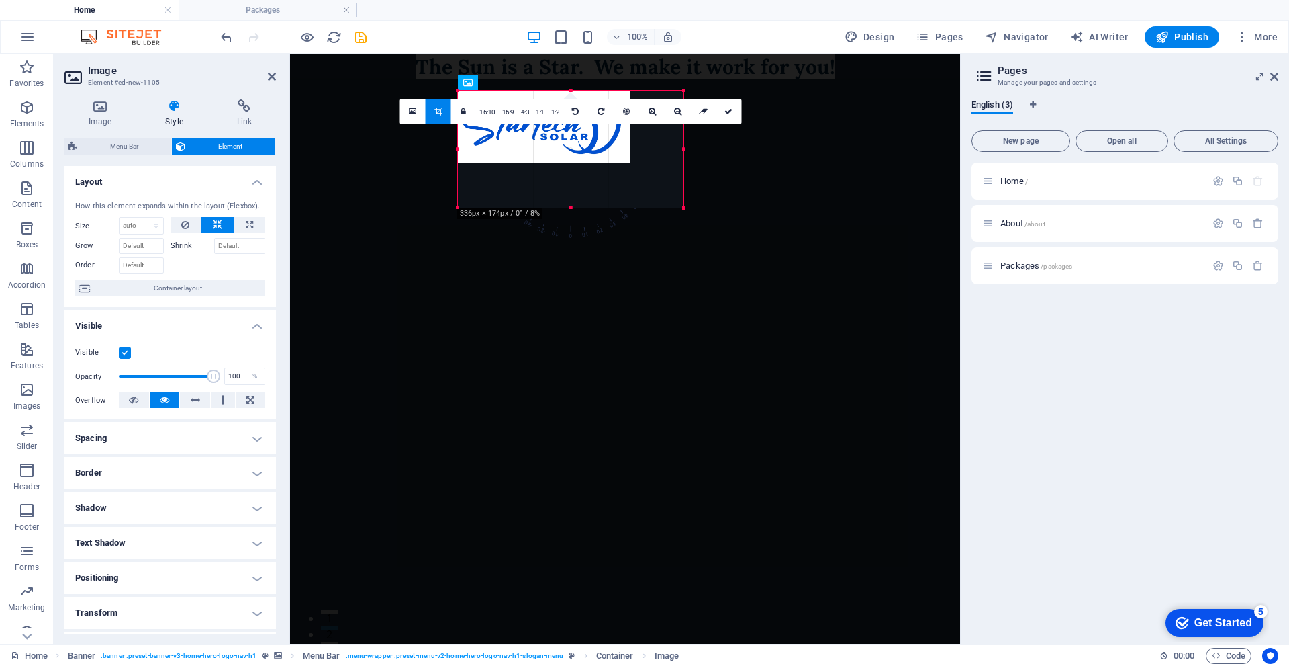
drag, startPoint x: 685, startPoint y: 167, endPoint x: 739, endPoint y: 212, distance: 70.1
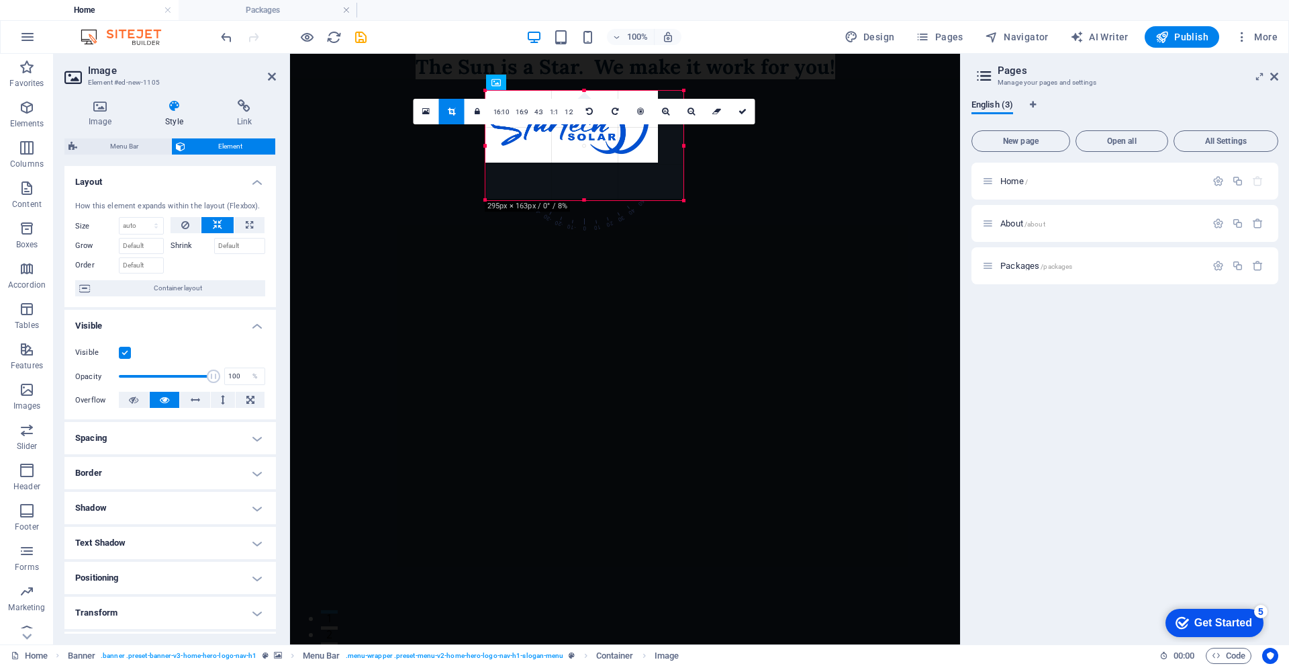
drag, startPoint x: 630, startPoint y: 166, endPoint x: 655, endPoint y: 203, distance: 45.4
click at [655, 200] on div "180 170 160 150 140 130 120 110 100 90 80 70 60 50 40 30 20 10 0 -10 -20 -30 -4…" at bounding box center [585, 145] width 198 height 109
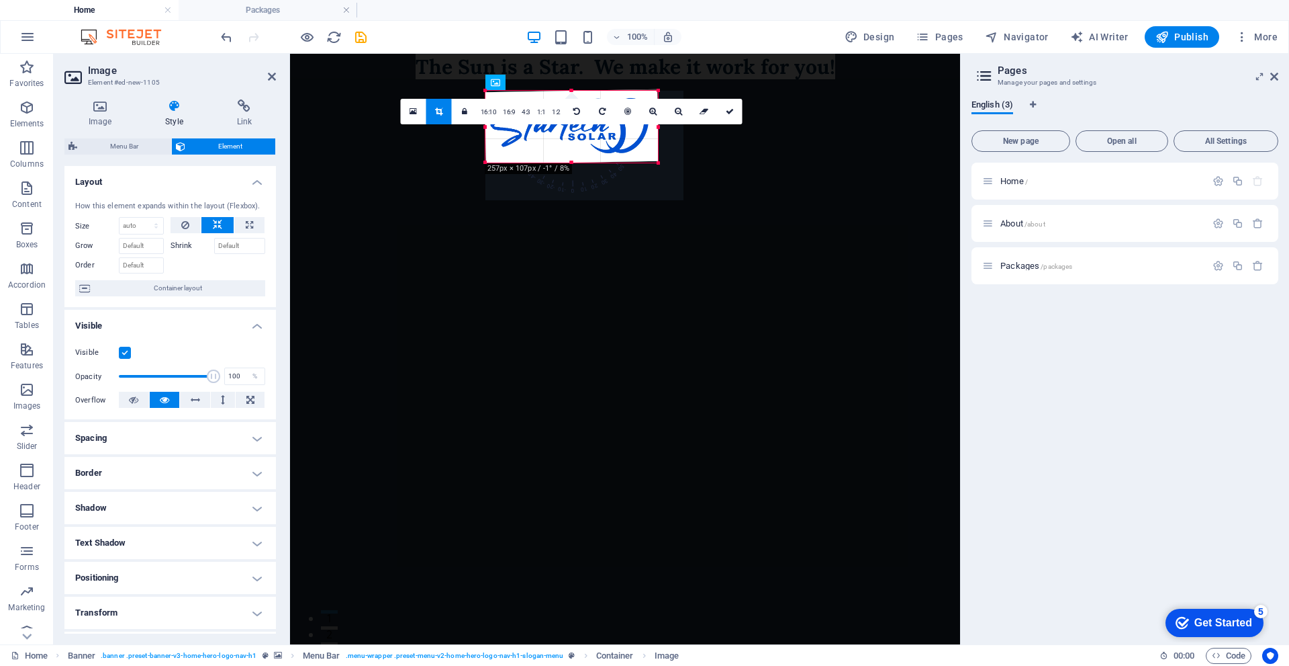
click at [664, 169] on div at bounding box center [571, 126] width 201 height 102
drag, startPoint x: 658, startPoint y: 167, endPoint x: 665, endPoint y: 175, distance: 10.5
click at [665, 175] on div at bounding box center [571, 126] width 203 height 105
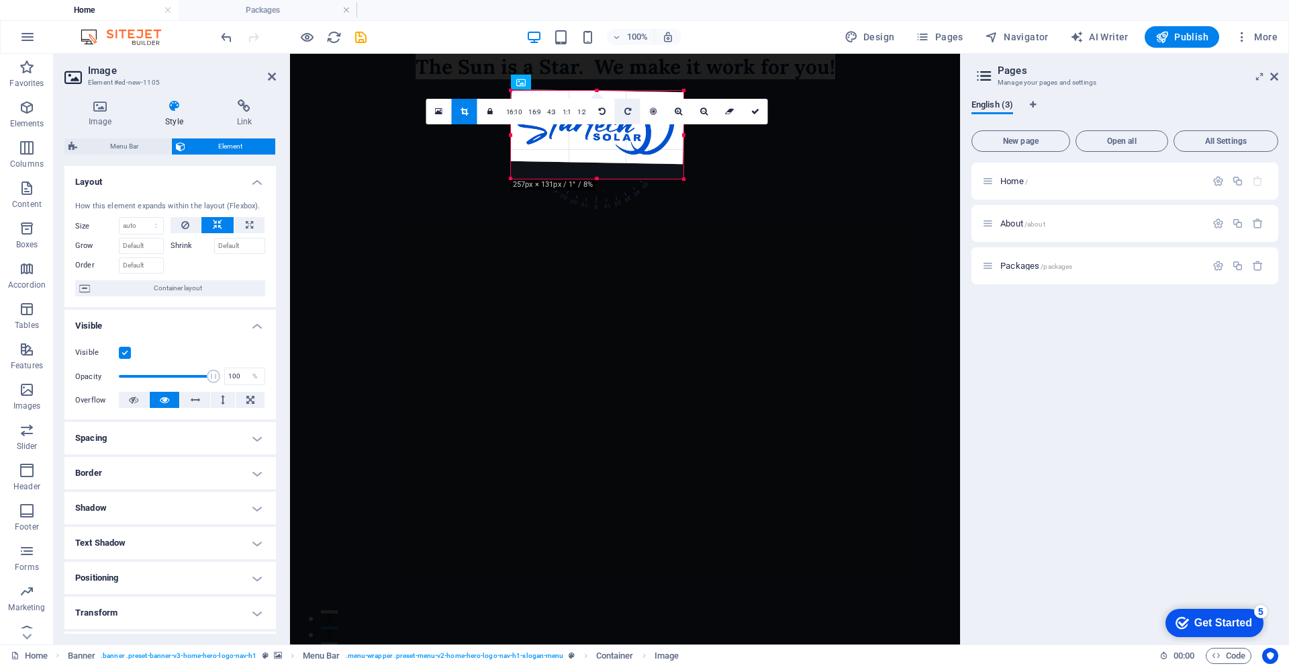
drag, startPoint x: 572, startPoint y: 163, endPoint x: 578, endPoint y: 180, distance: 18.1
click at [578, 180] on div at bounding box center [597, 179] width 173 height 5
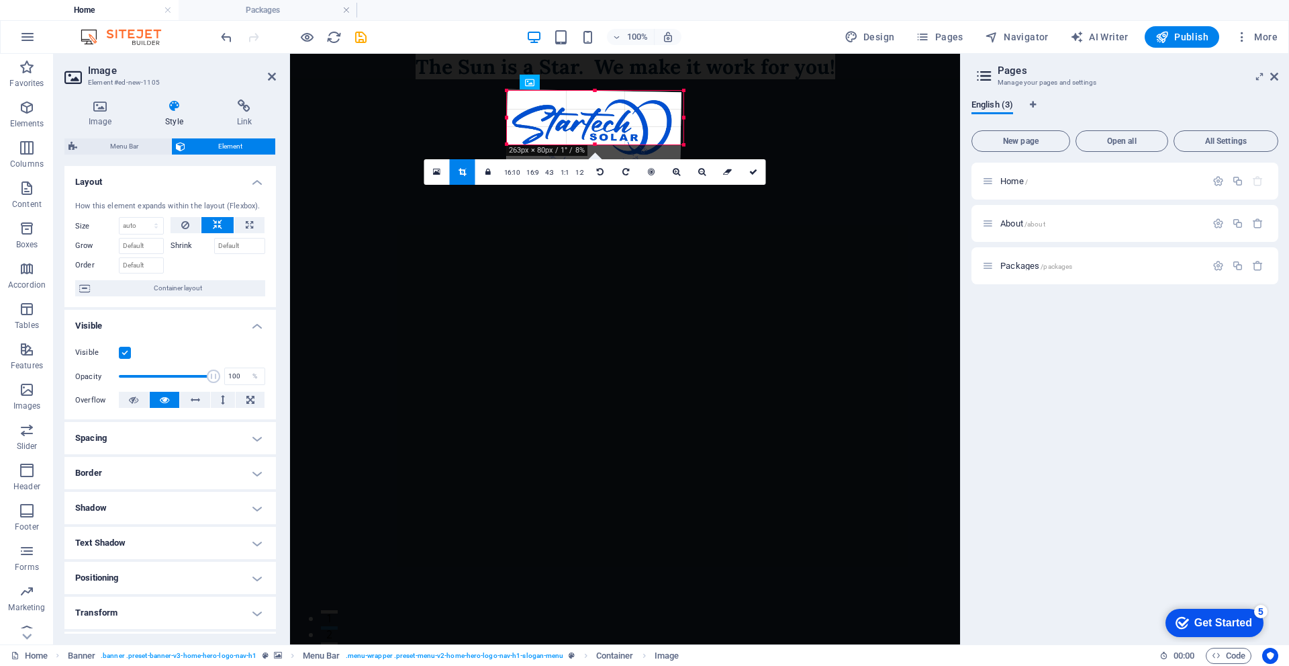
drag, startPoint x: 595, startPoint y: 119, endPoint x: 704, endPoint y: 130, distance: 110.0
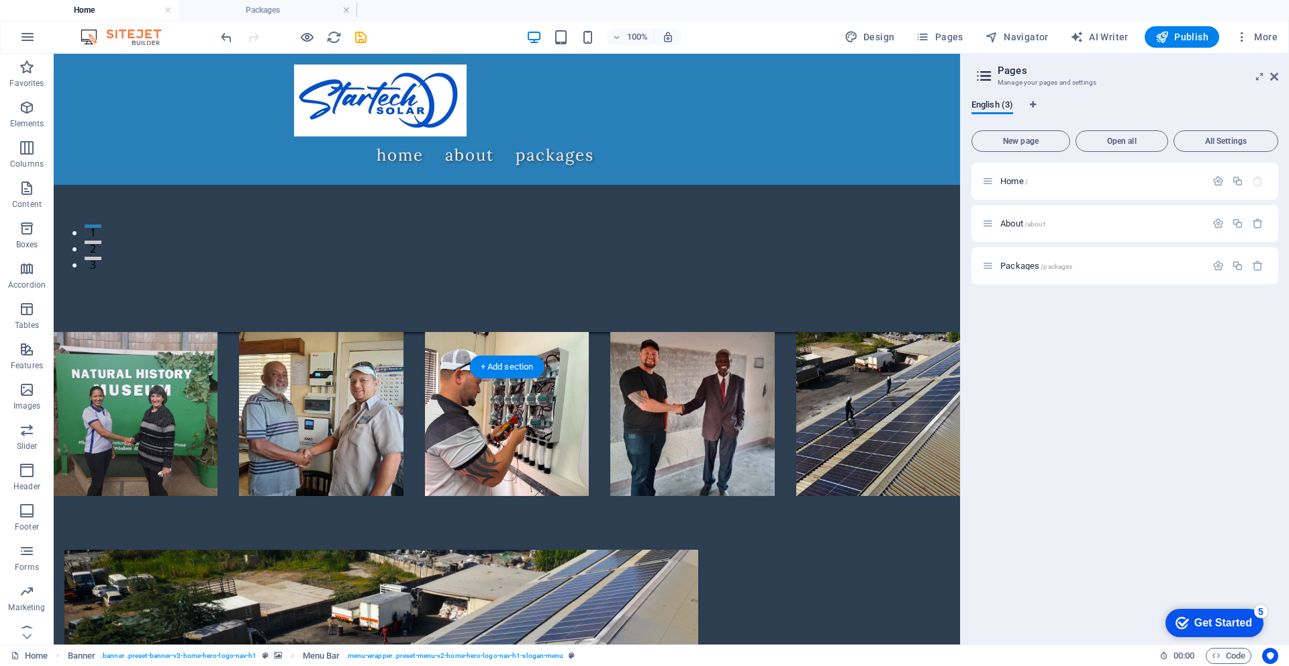
scroll to position [403, 0]
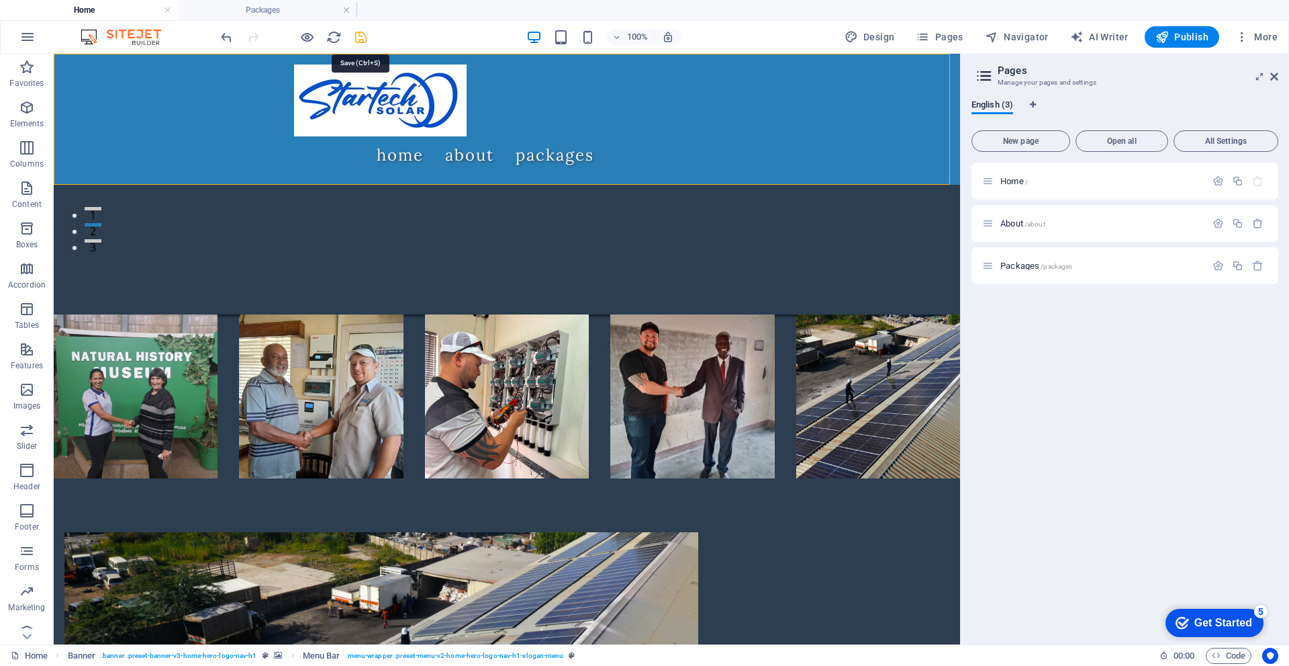
click at [363, 35] on icon "save" at bounding box center [360, 37] width 15 height 15
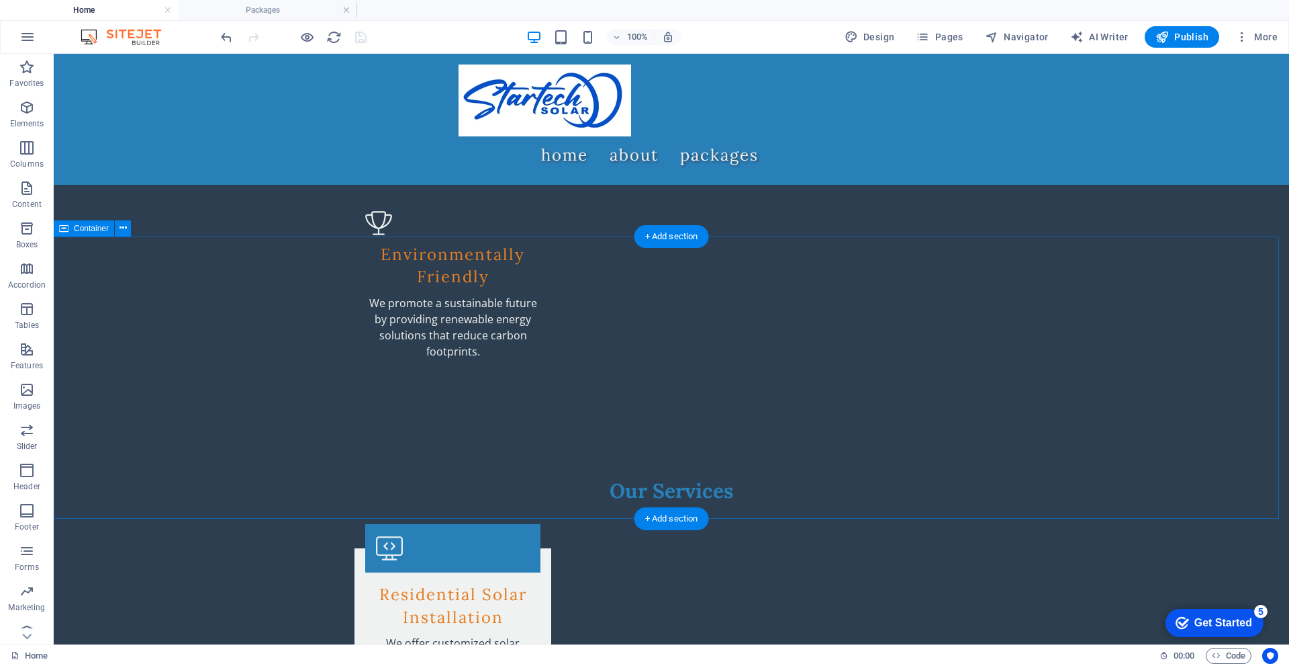
scroll to position [2015, 0]
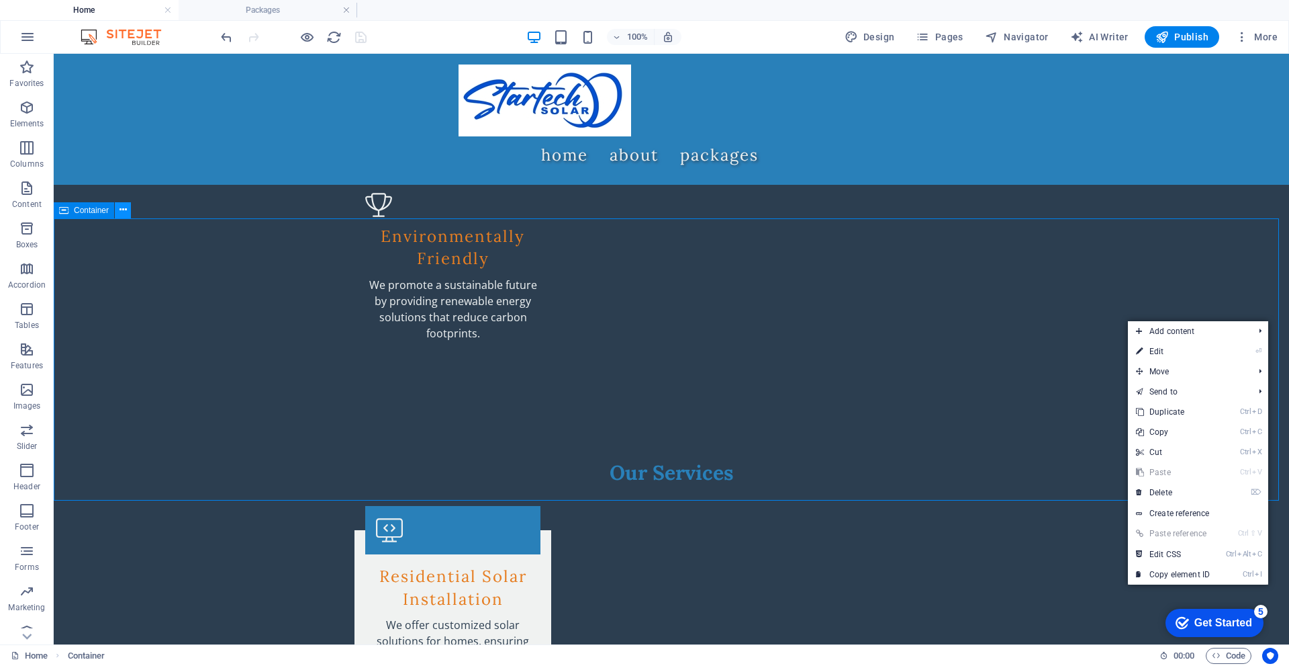
click at [124, 210] on icon at bounding box center [123, 210] width 7 height 14
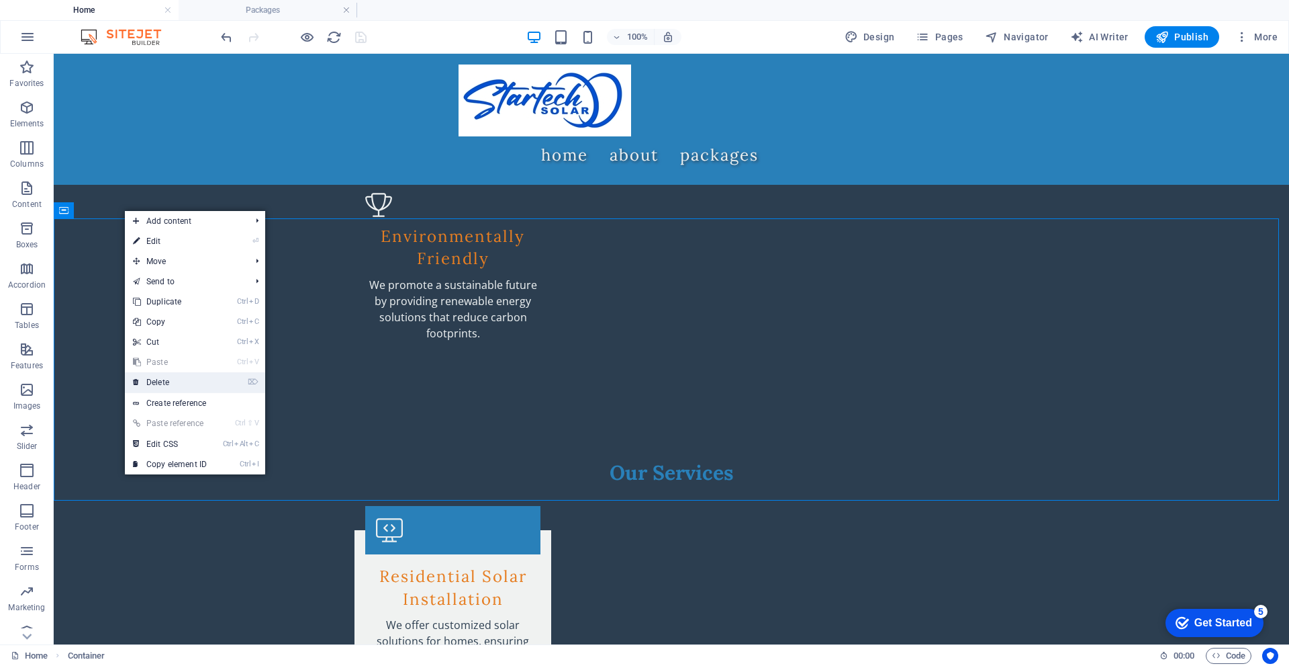
click at [173, 384] on link "⌦ Delete" at bounding box center [170, 382] width 90 height 20
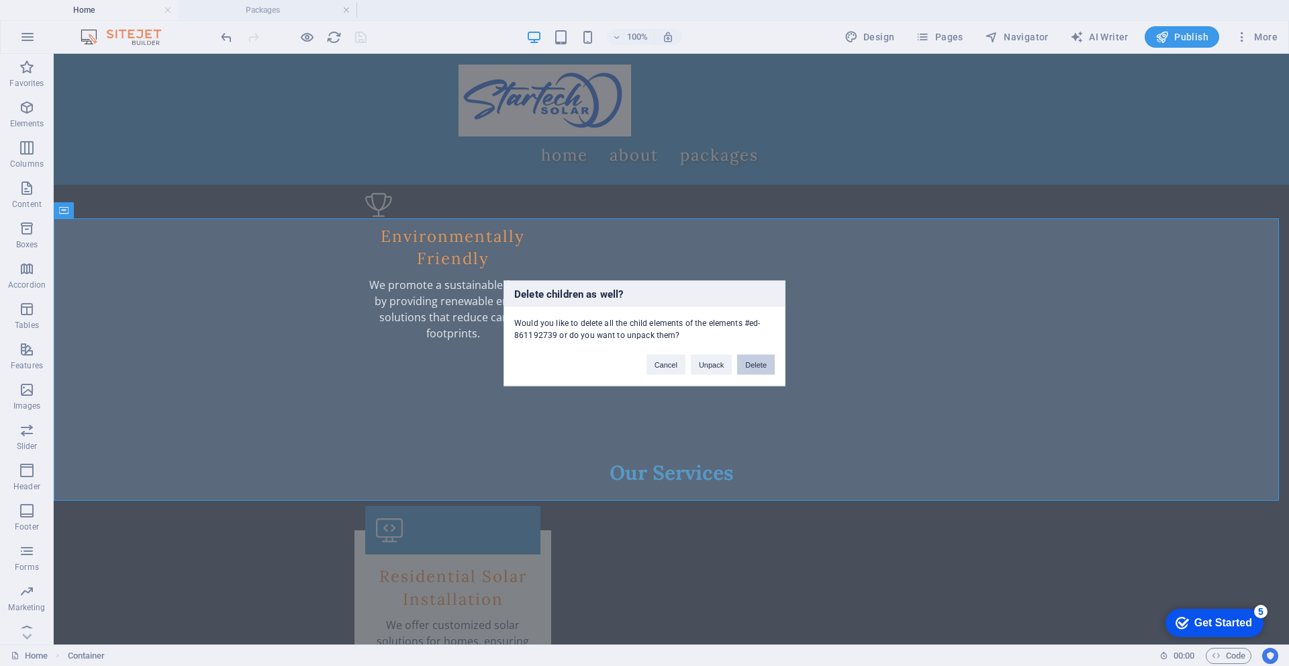
click at [760, 367] on button "Delete" at bounding box center [756, 364] width 38 height 20
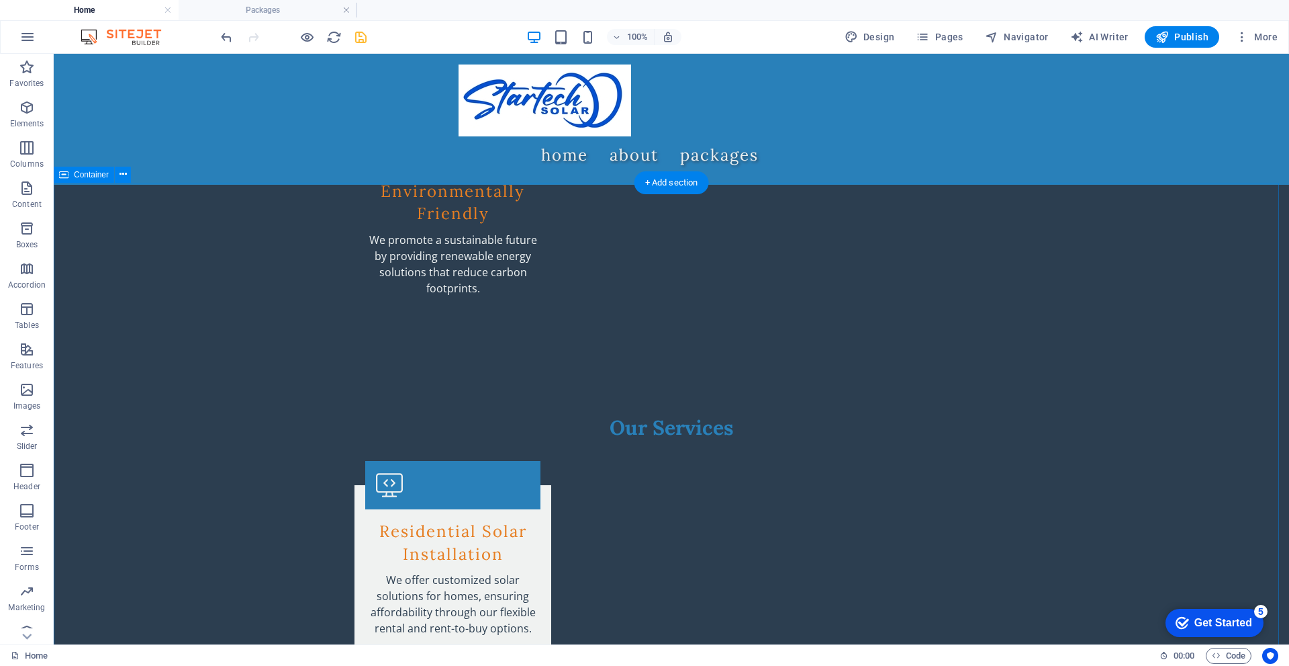
scroll to position [2082, 0]
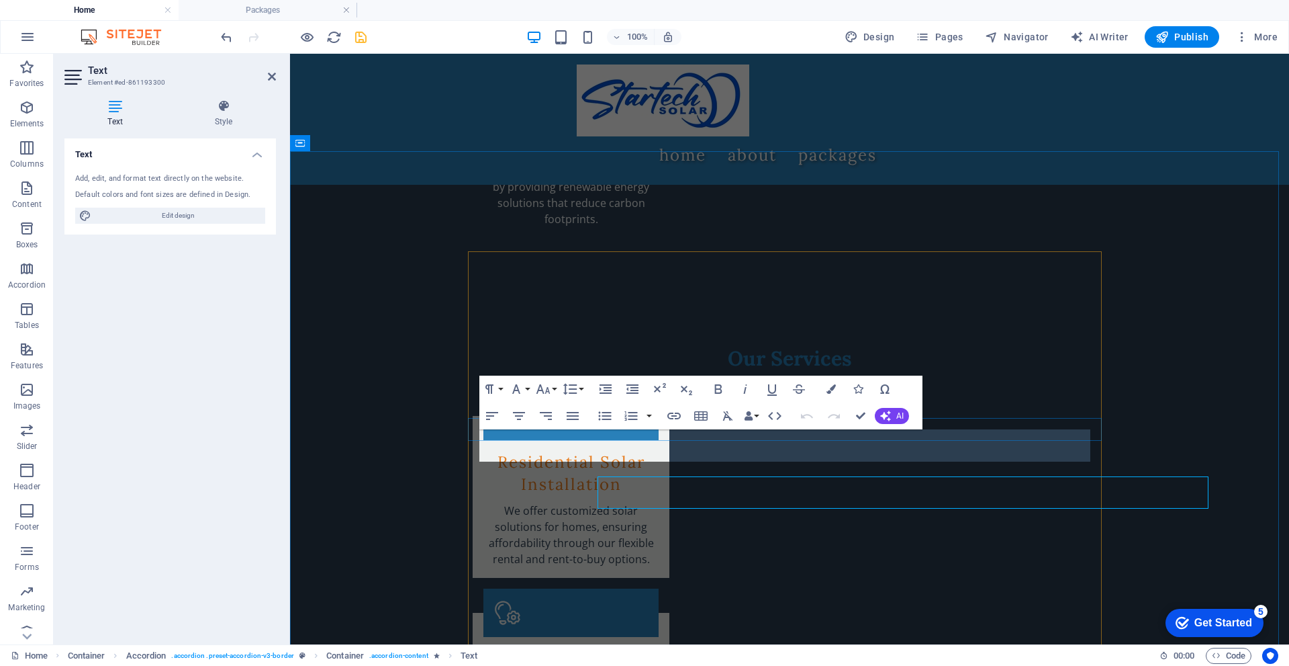
scroll to position [2035, 0]
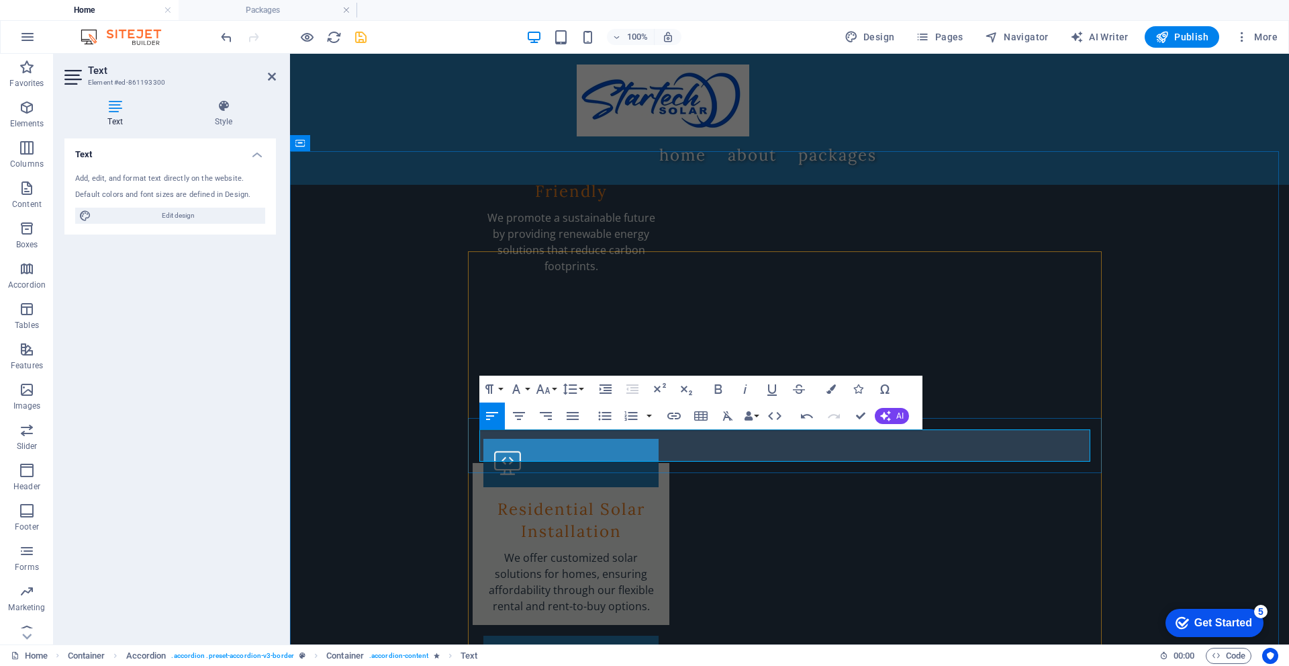
click at [893, 415] on button "AI" at bounding box center [892, 416] width 34 height 16
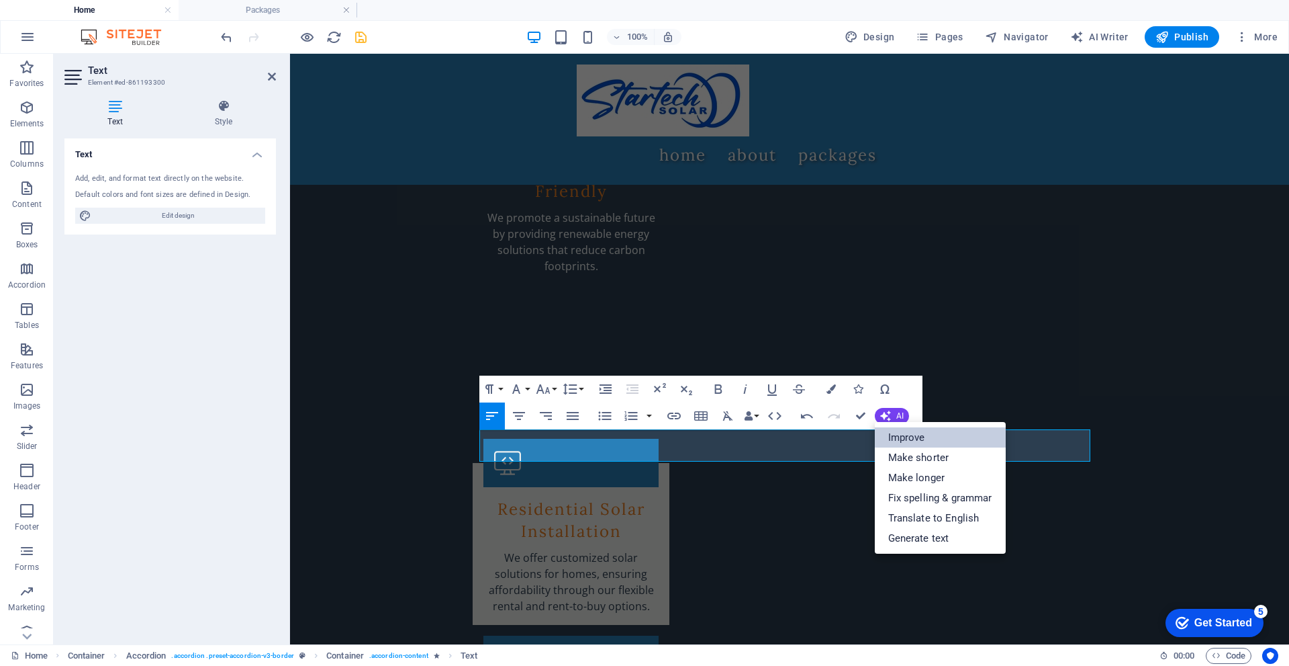
click at [914, 437] on link "Improve" at bounding box center [940, 437] width 131 height 20
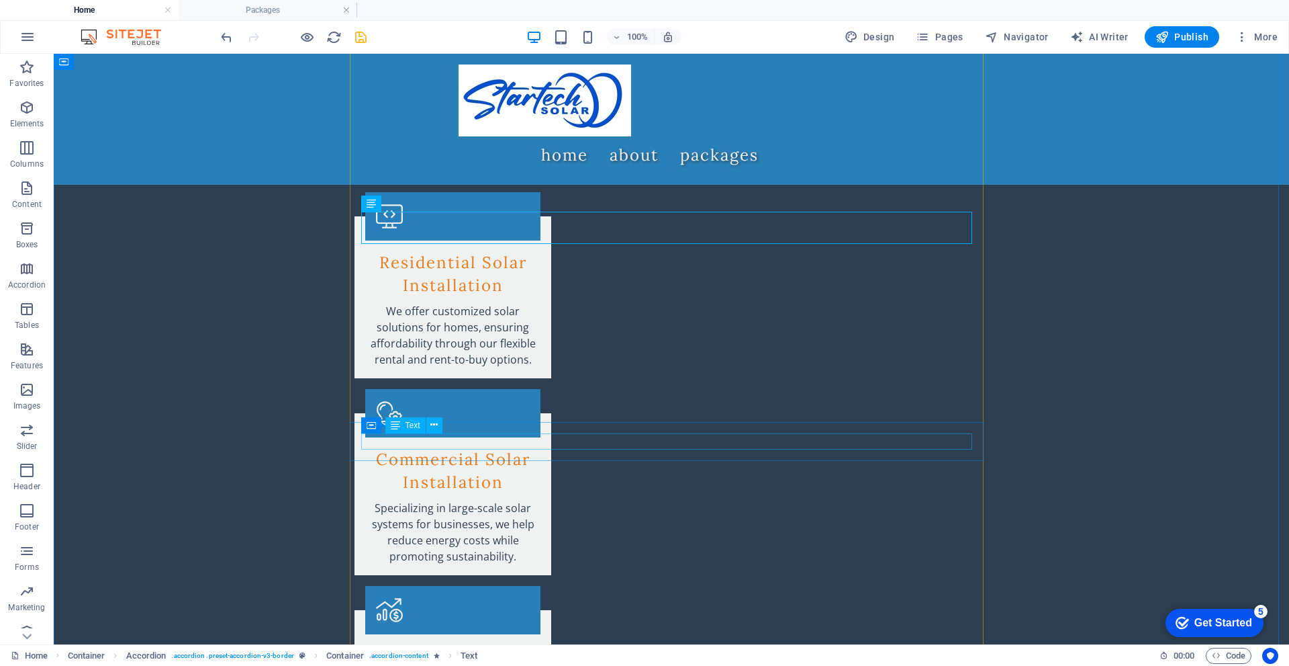
scroll to position [2350, 0]
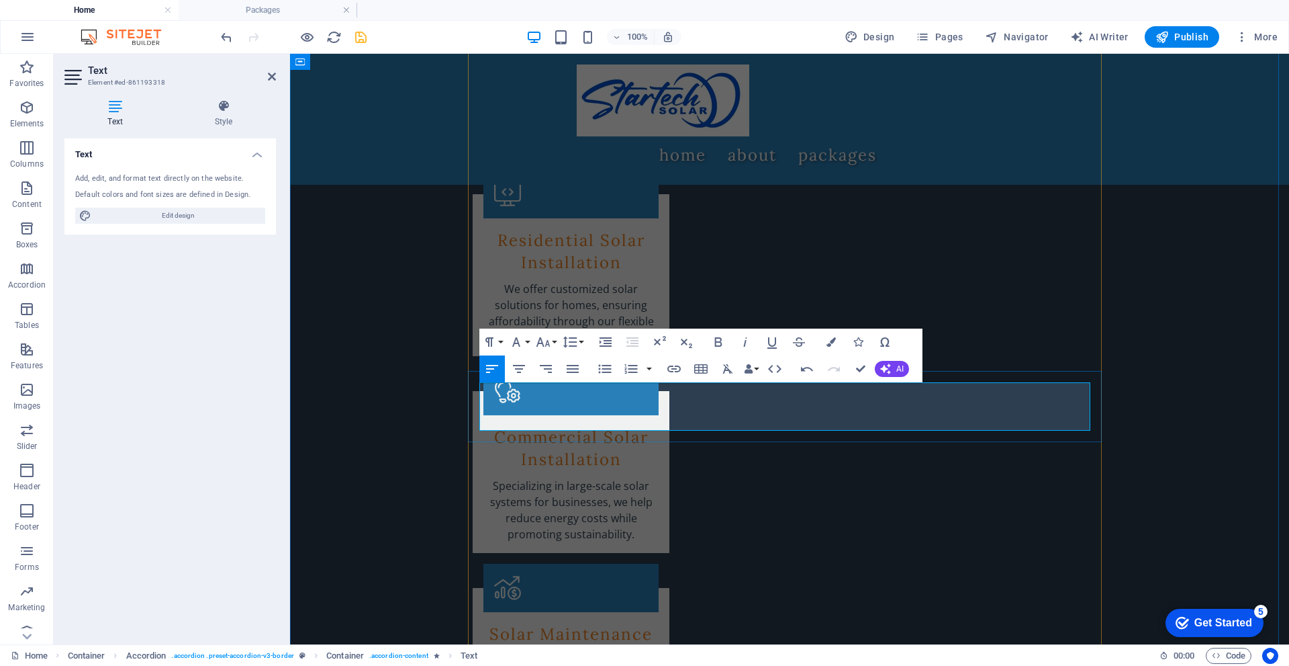
click at [886, 373] on icon "button" at bounding box center [885, 368] width 11 height 11
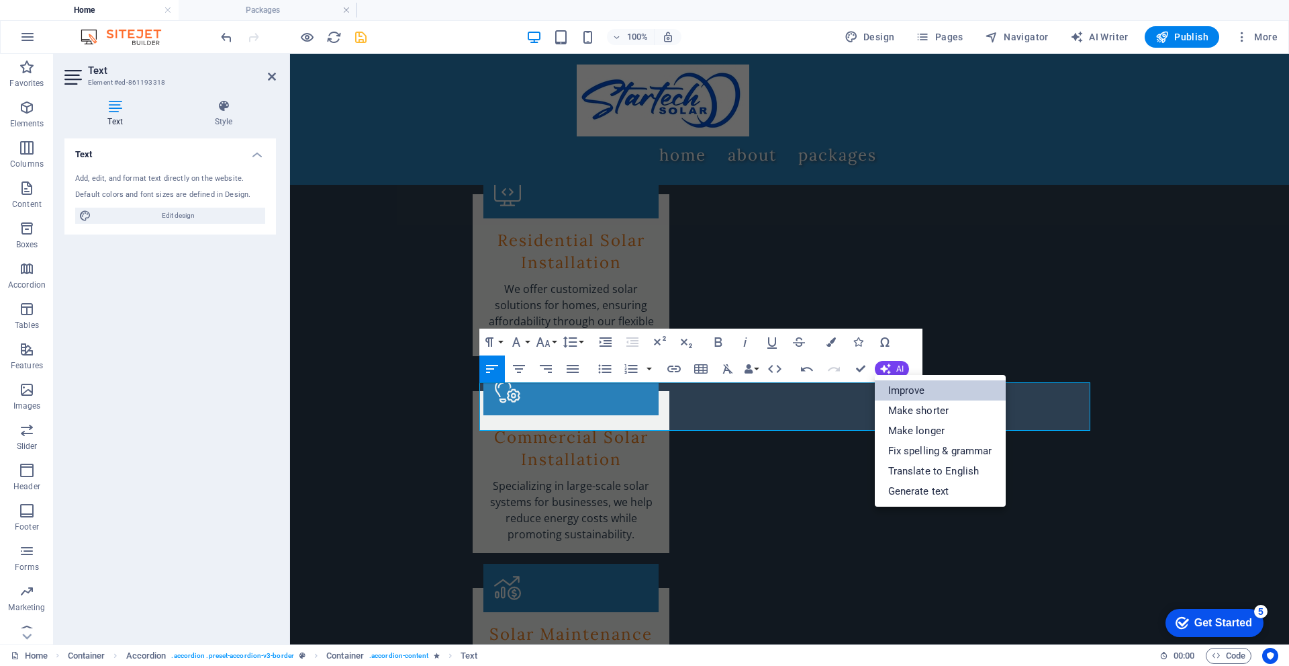
click at [898, 387] on link "Improve" at bounding box center [940, 390] width 131 height 20
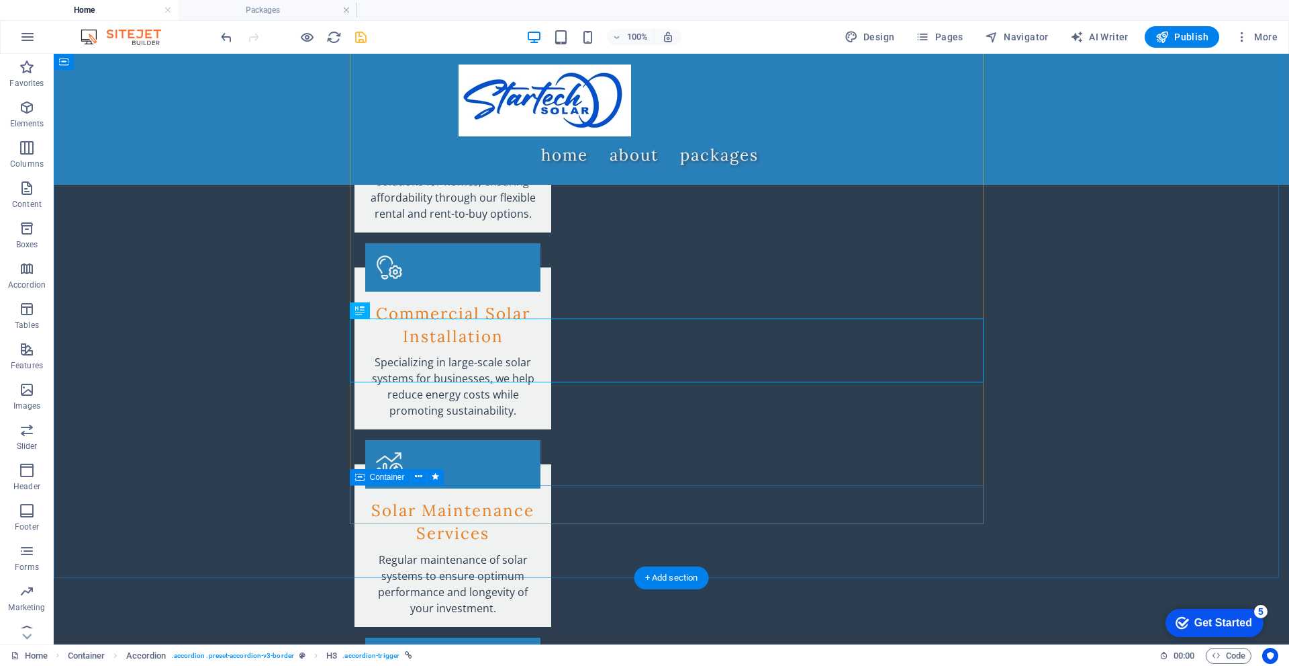
scroll to position [2485, 0]
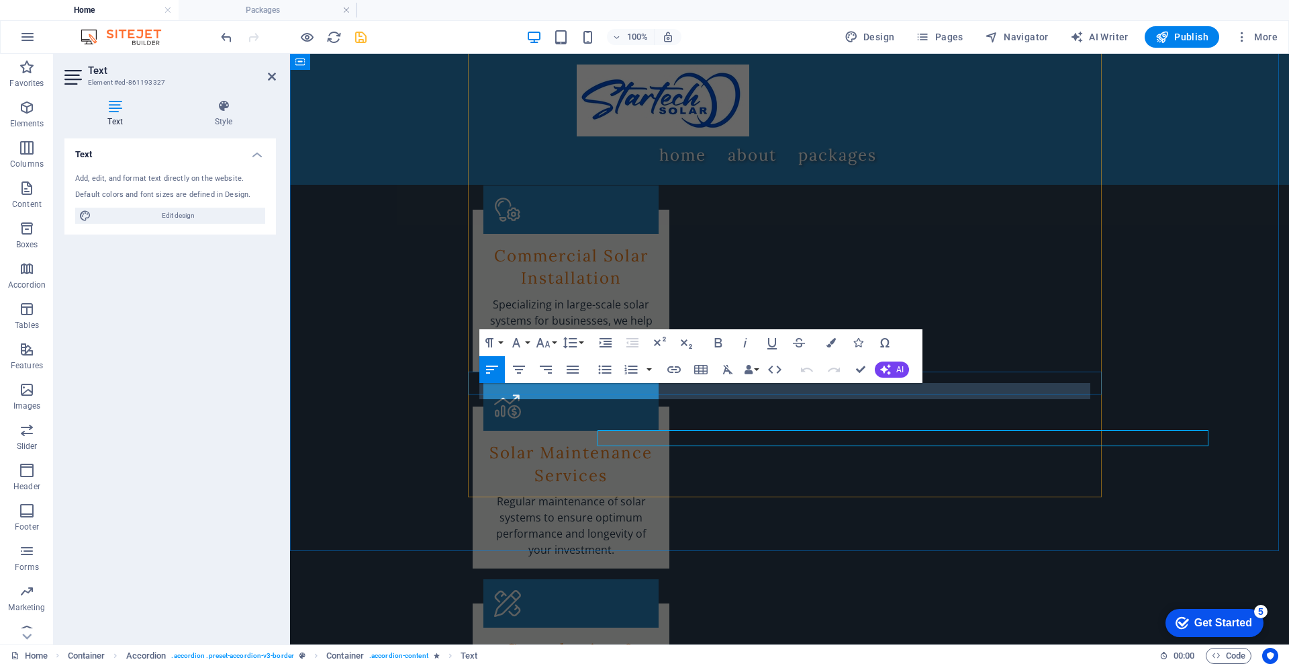
scroll to position [2438, 0]
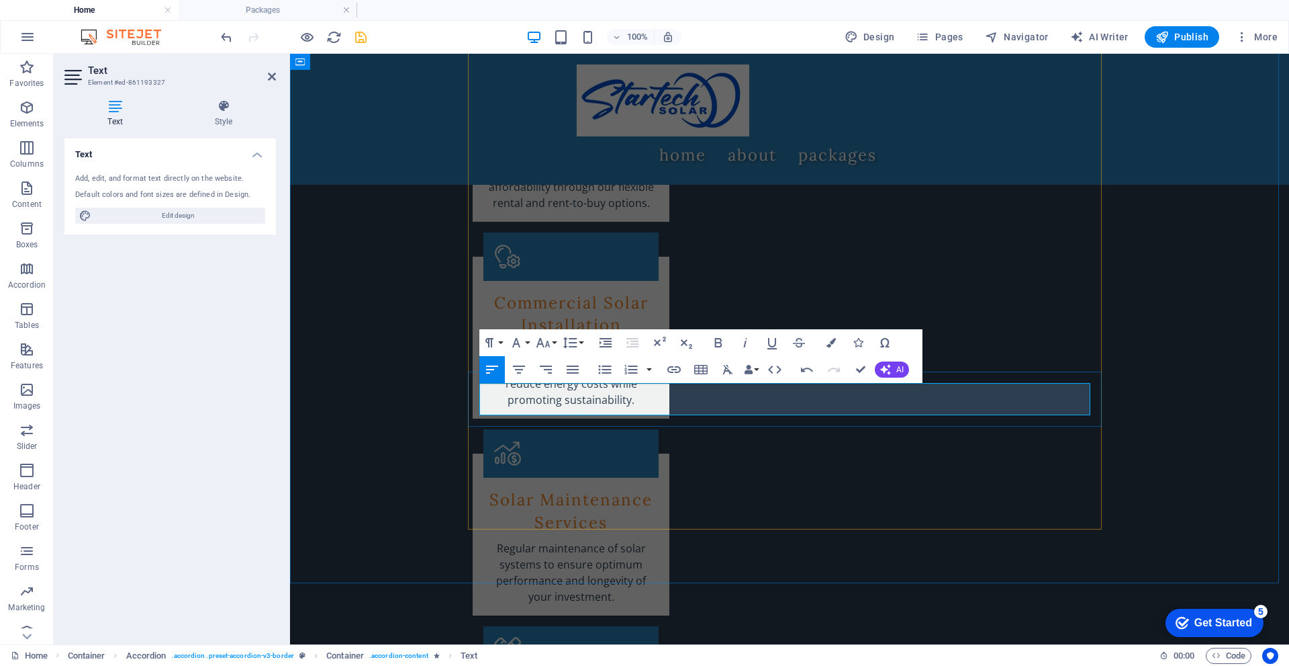
click at [895, 370] on button "AI" at bounding box center [892, 369] width 34 height 16
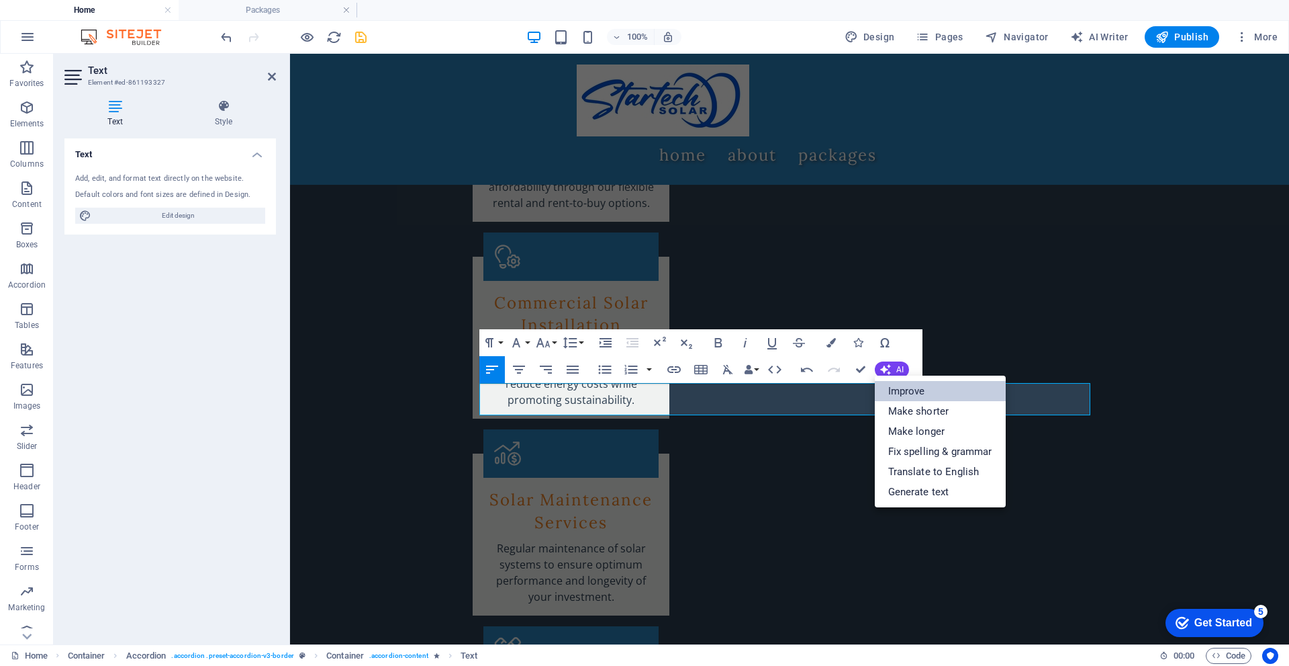
click at [967, 392] on link "Improve" at bounding box center [940, 391] width 131 height 20
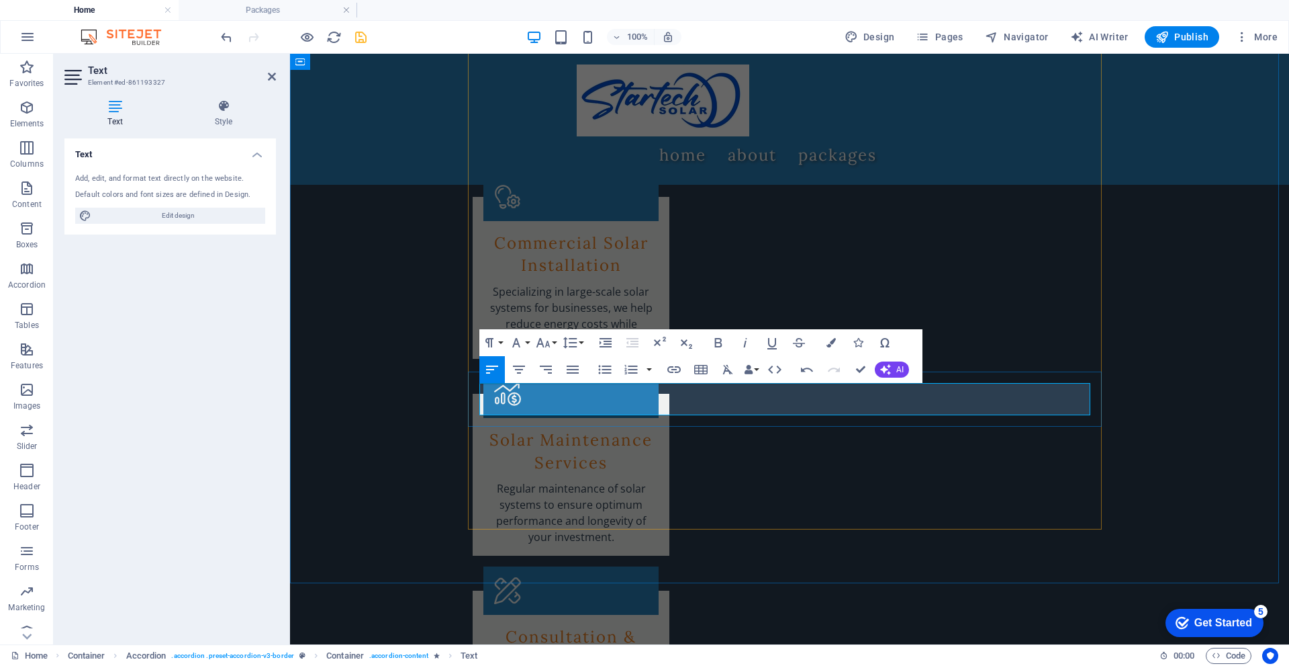
scroll to position [2572, 0]
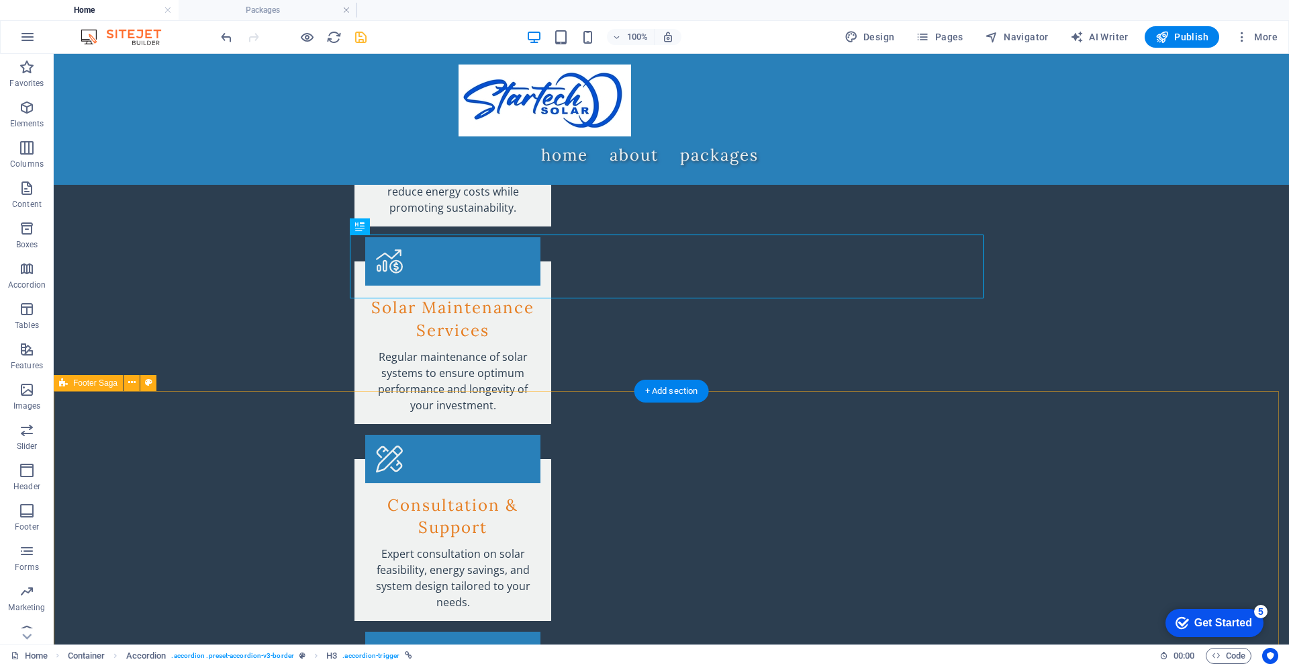
scroll to position [2800, 0]
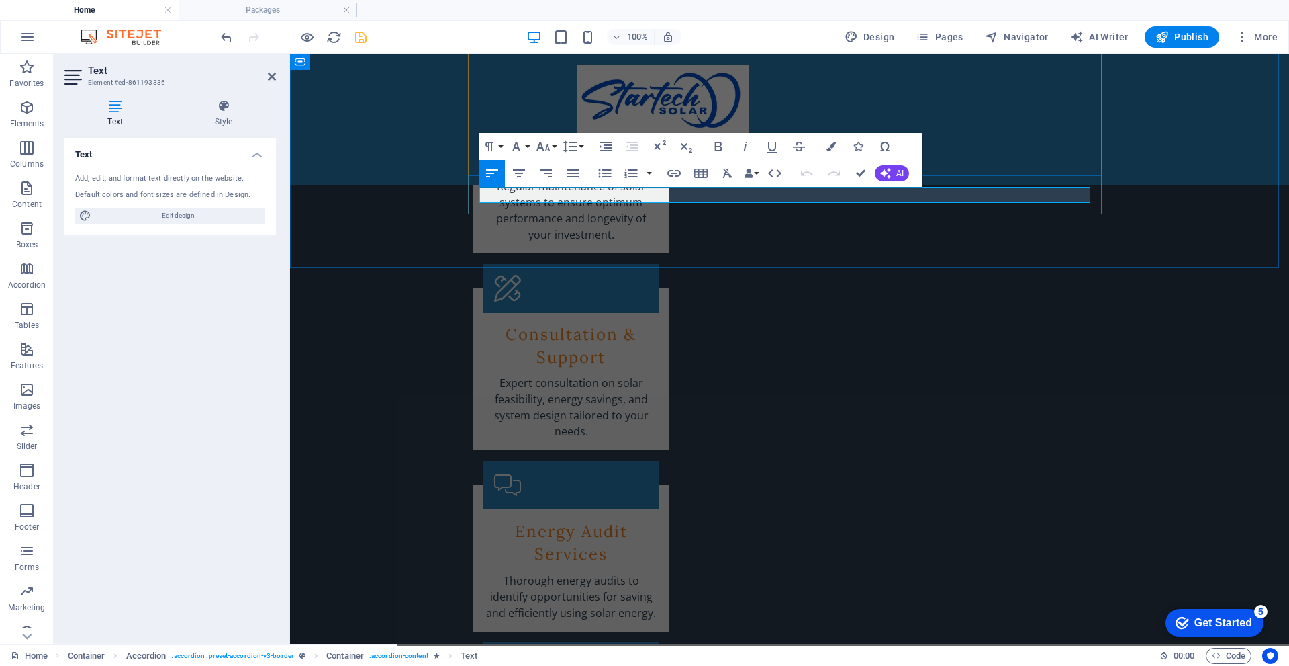
scroll to position [2753, 0]
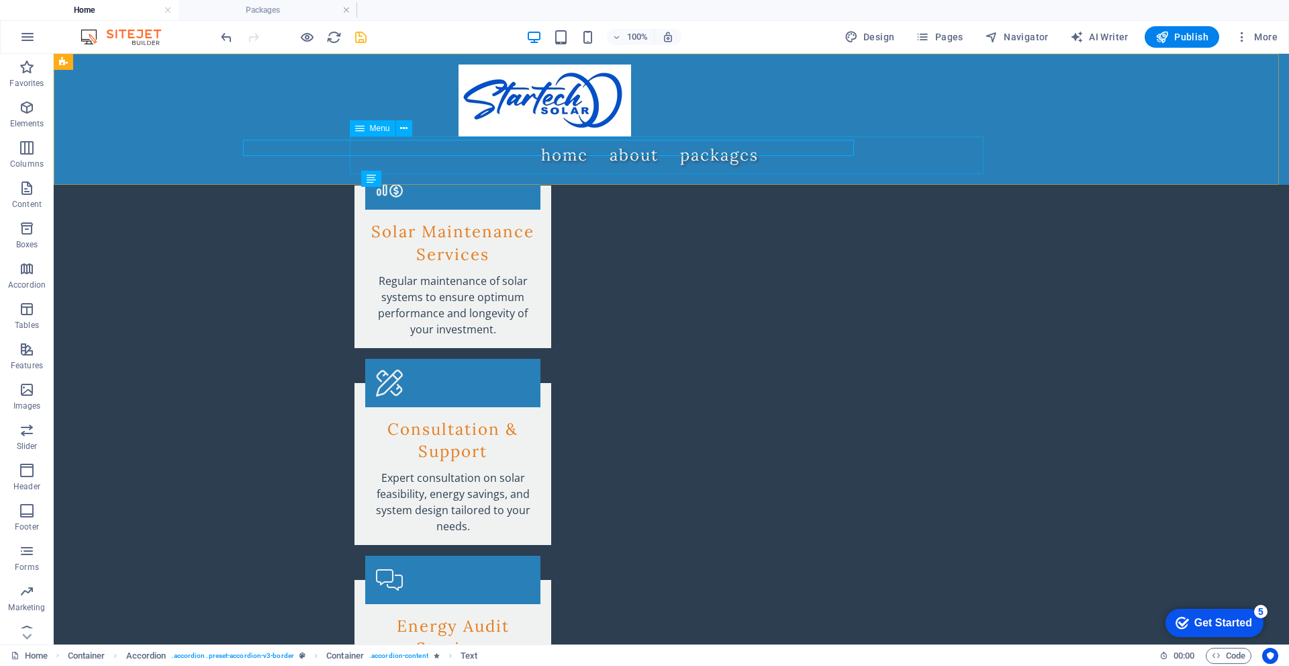
scroll to position [2800, 0]
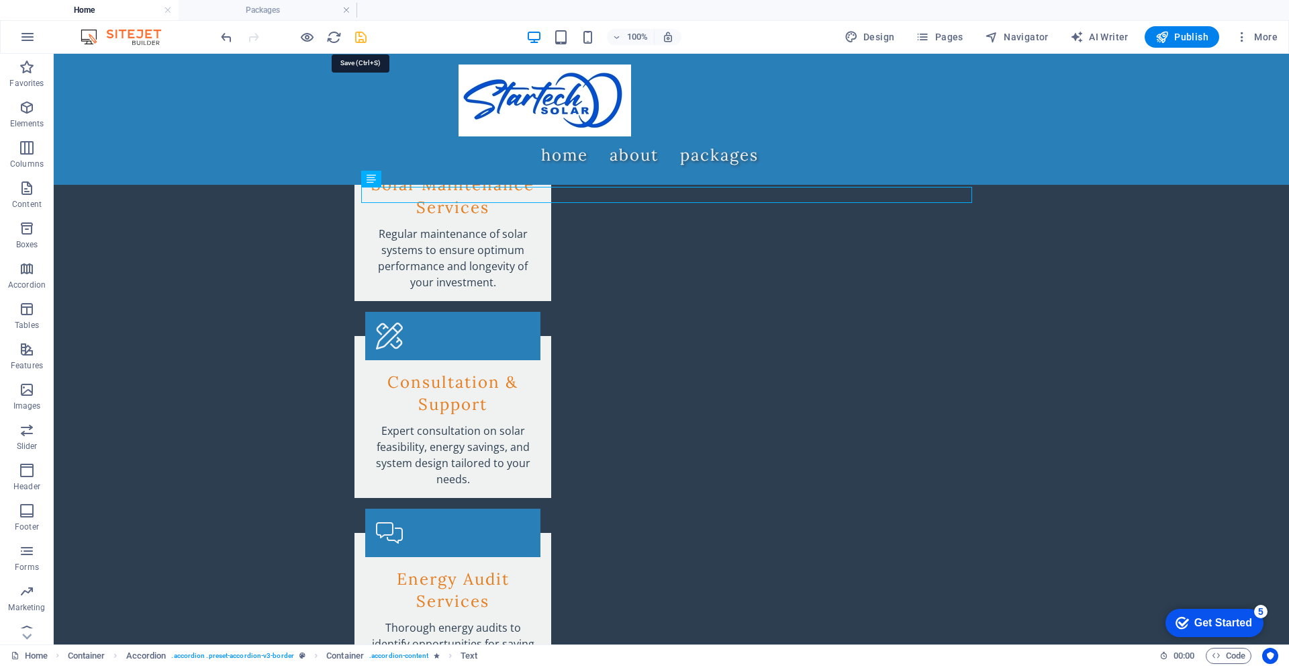
click at [359, 36] on icon "save" at bounding box center [360, 37] width 15 height 15
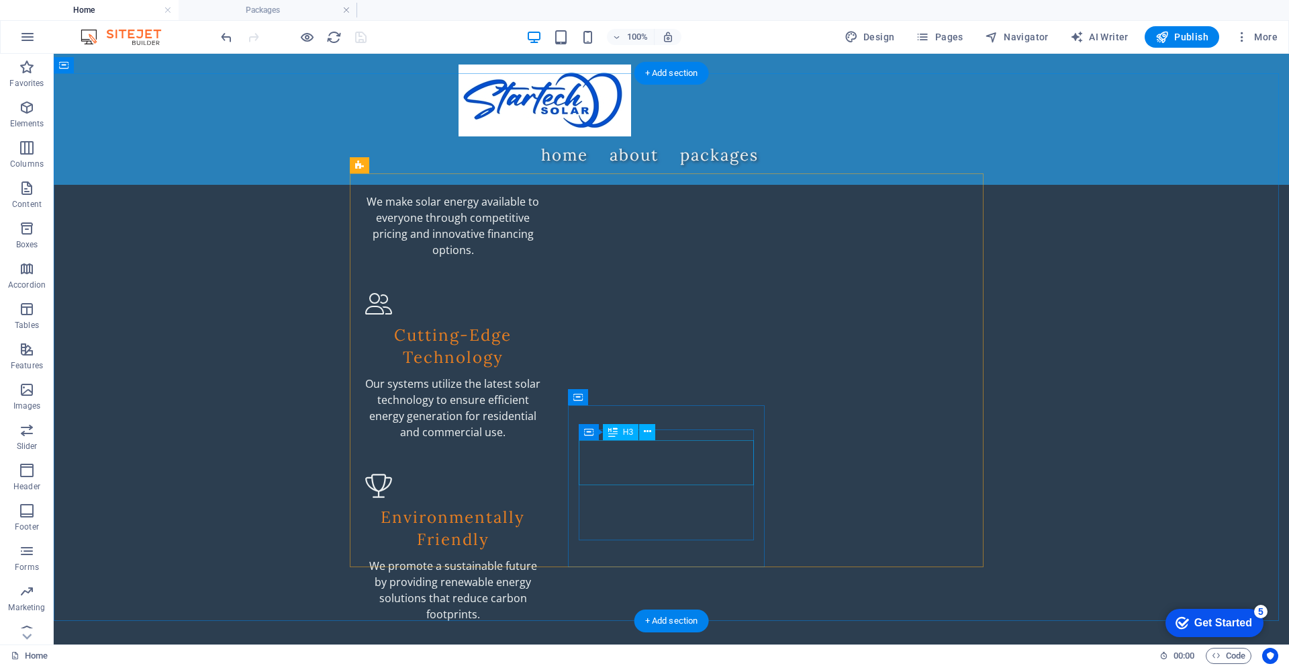
scroll to position [1591, 0]
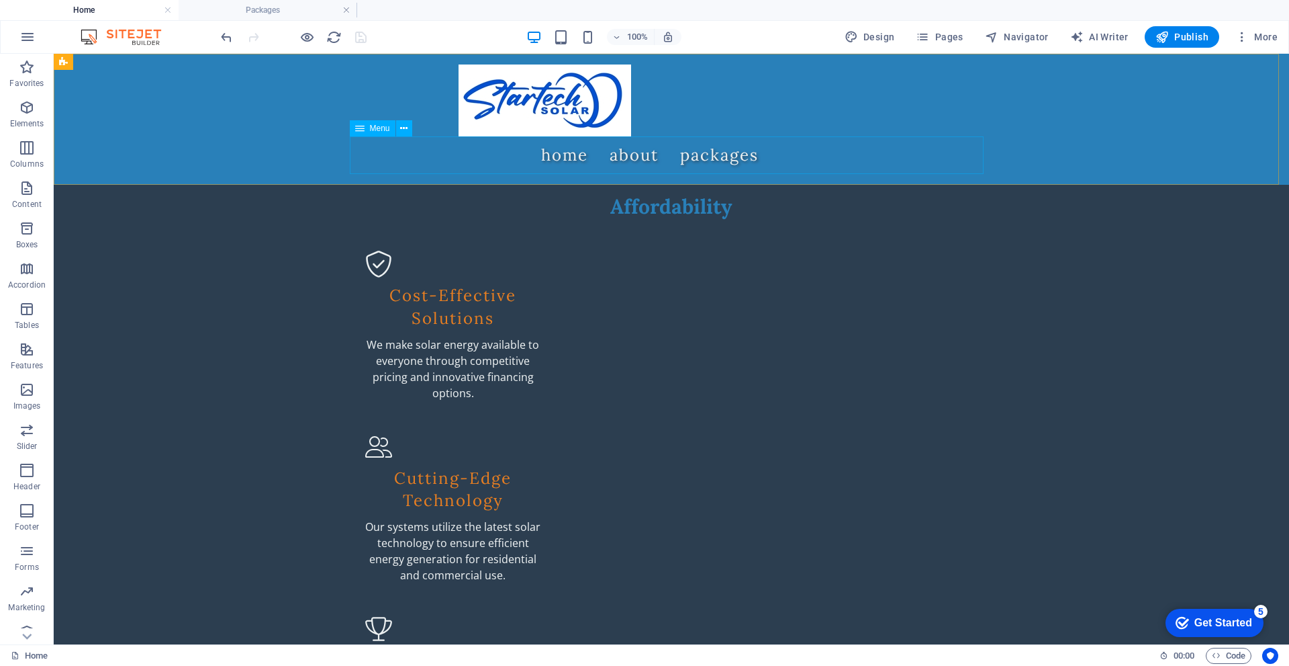
click at [634, 153] on nav "Home About packages" at bounding box center [672, 155] width 634 height 38
click at [626, 156] on nav "Home About packages" at bounding box center [672, 155] width 634 height 38
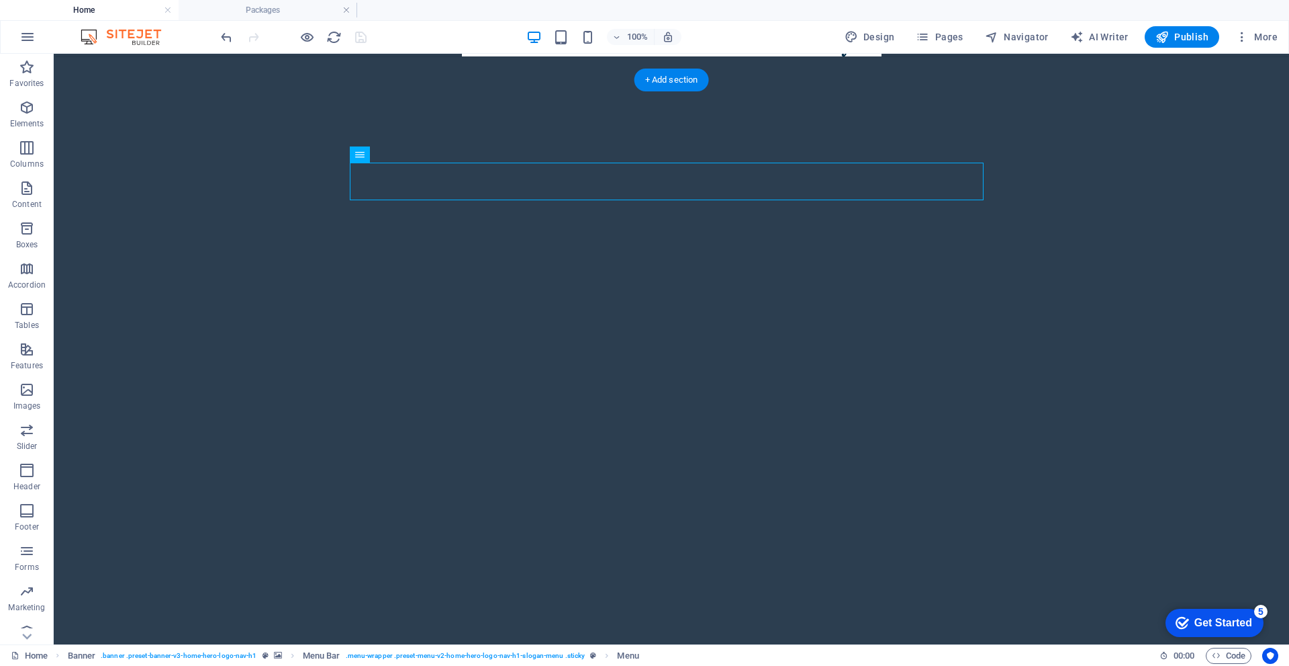
scroll to position [403, 0]
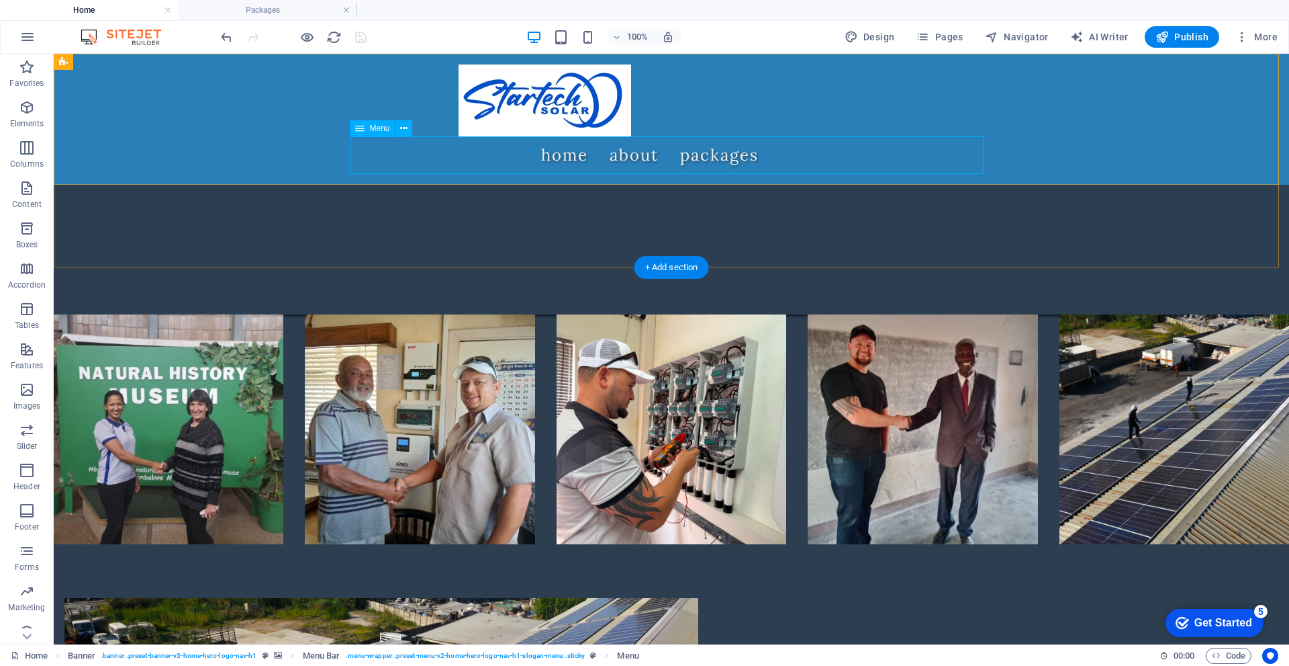
click at [903, 161] on nav "Home About packages" at bounding box center [672, 155] width 634 height 38
click at [953, 42] on span "Pages" at bounding box center [939, 36] width 47 height 13
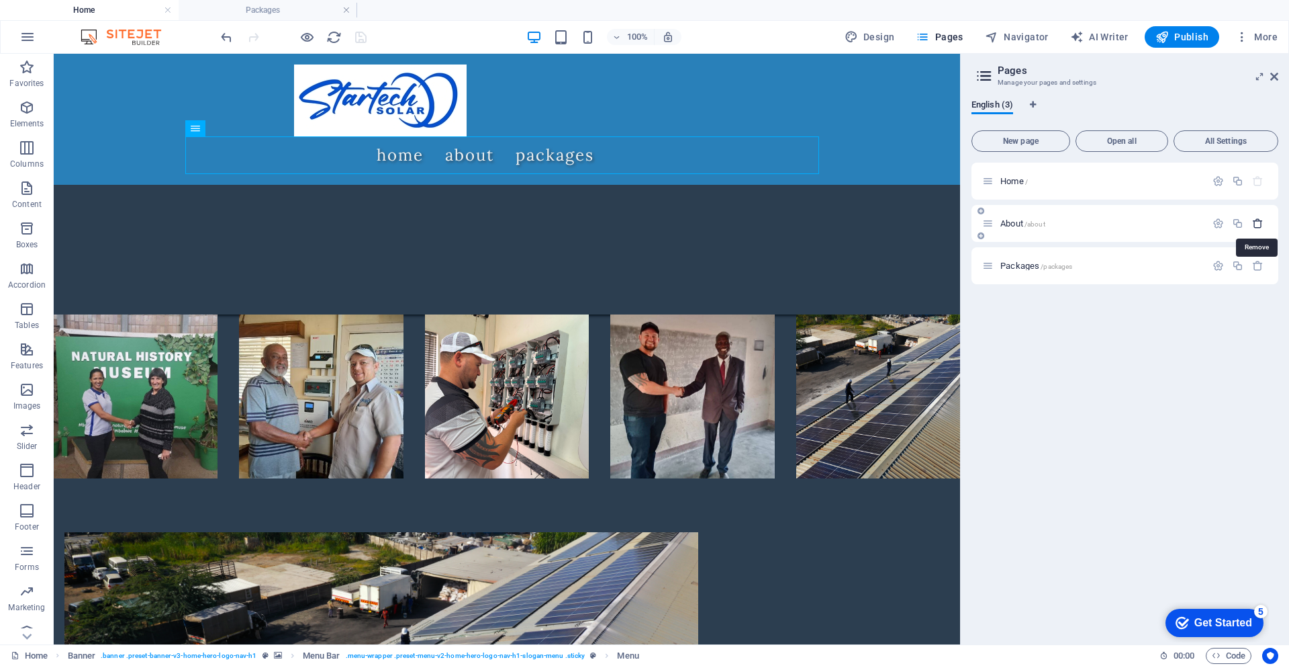
click at [1260, 224] on icon "button" at bounding box center [1257, 223] width 11 height 11
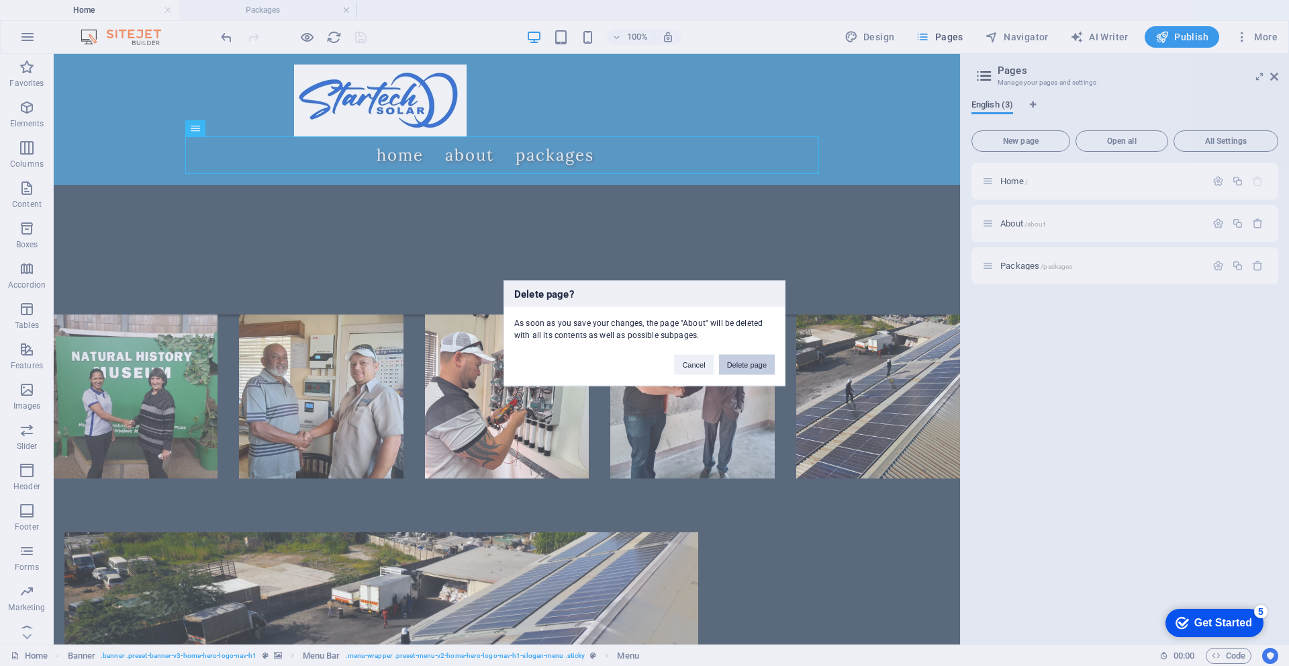
click at [752, 365] on button "Delete page" at bounding box center [747, 364] width 56 height 20
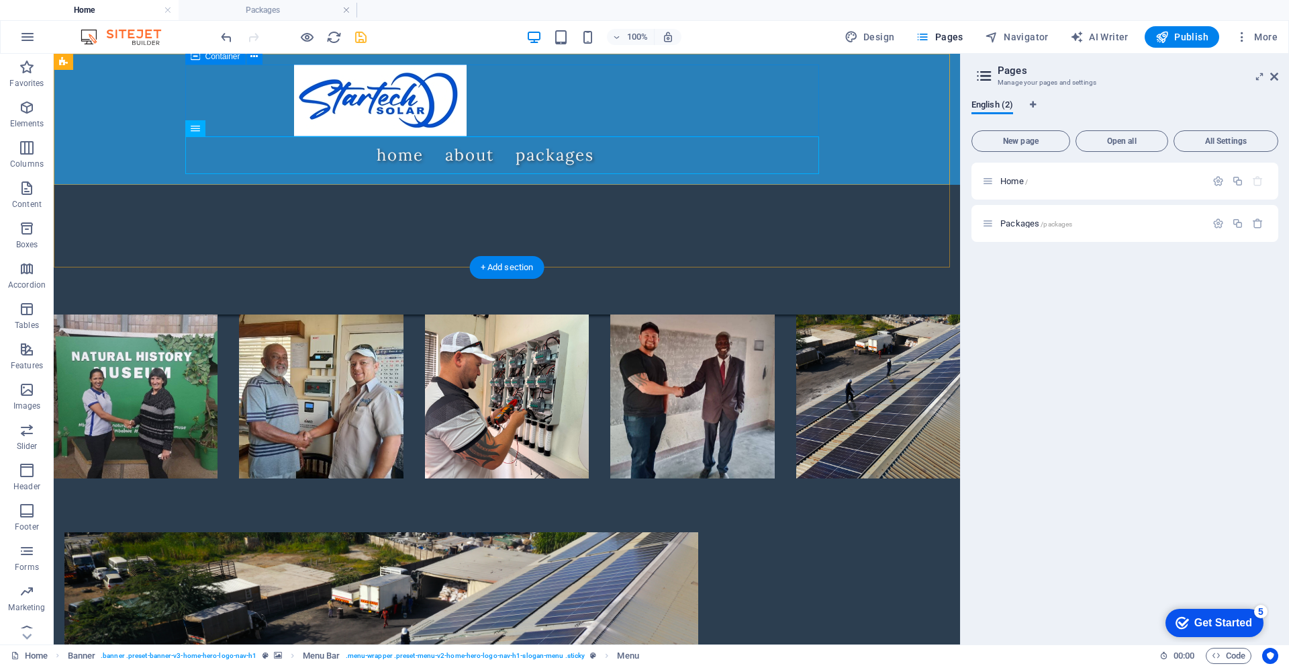
click at [817, 97] on div at bounding box center [507, 100] width 634 height 72
click at [177, 101] on div "Home About packages" at bounding box center [507, 119] width 907 height 131
click at [753, 101] on div at bounding box center [507, 100] width 634 height 72
click at [354, 35] on icon "save" at bounding box center [360, 37] width 15 height 15
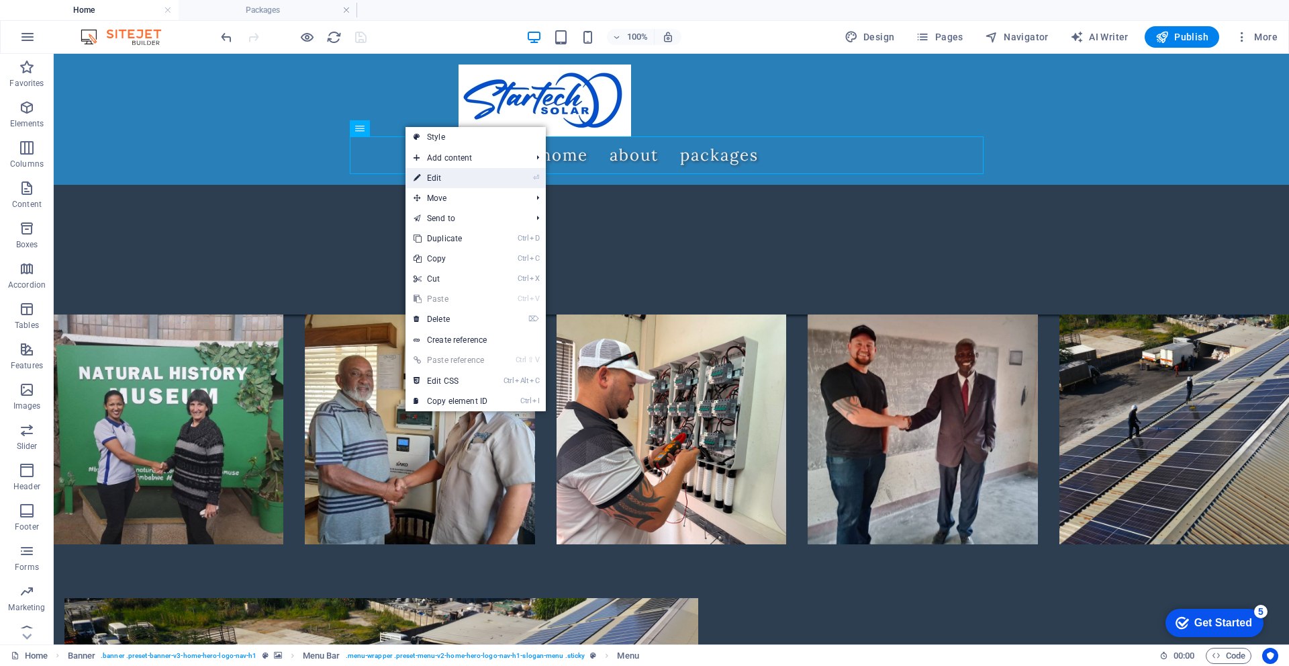
click at [469, 180] on link "⏎ Edit" at bounding box center [451, 178] width 90 height 20
select select
select select "1"
select select
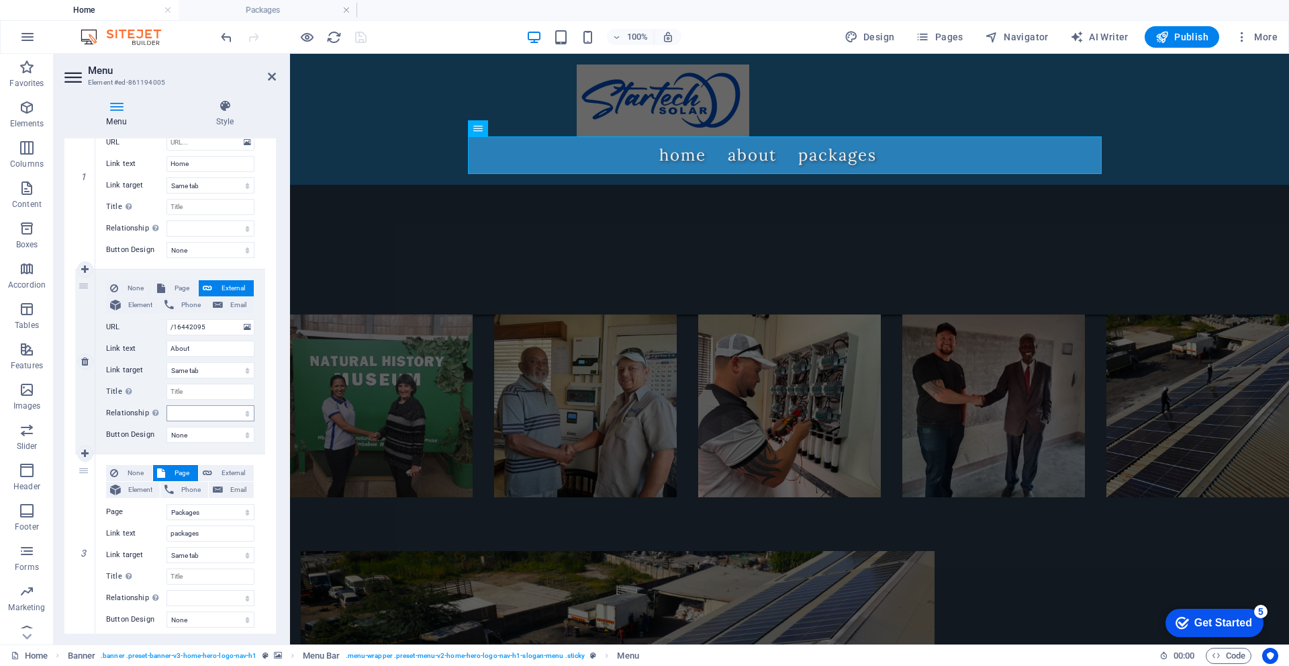
scroll to position [201, 0]
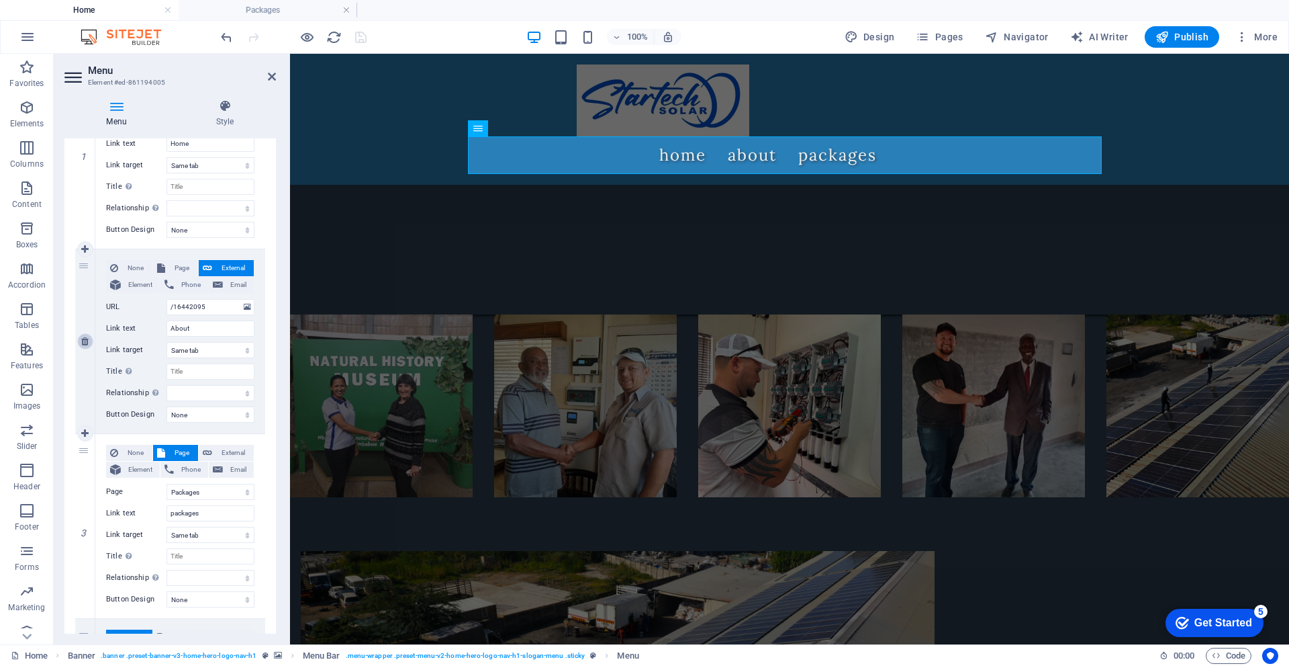
click at [85, 340] on icon at bounding box center [84, 340] width 7 height 9
select select
select select "1"
type input "packages"
select select
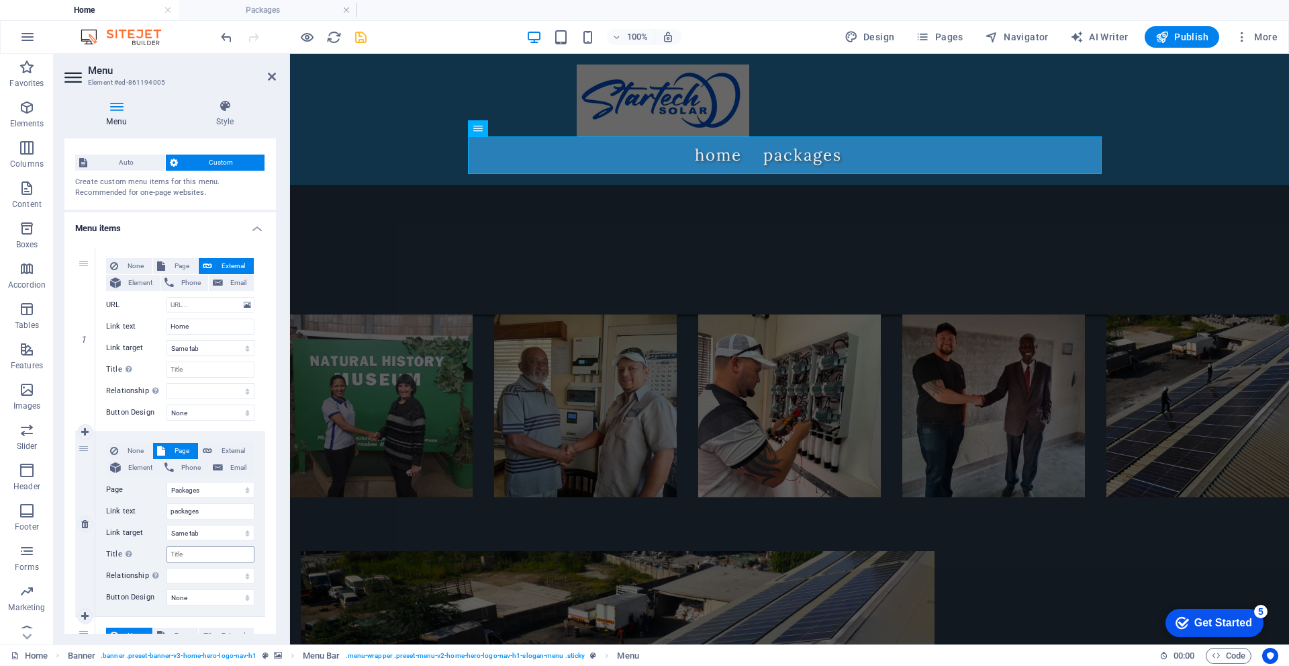
scroll to position [0, 0]
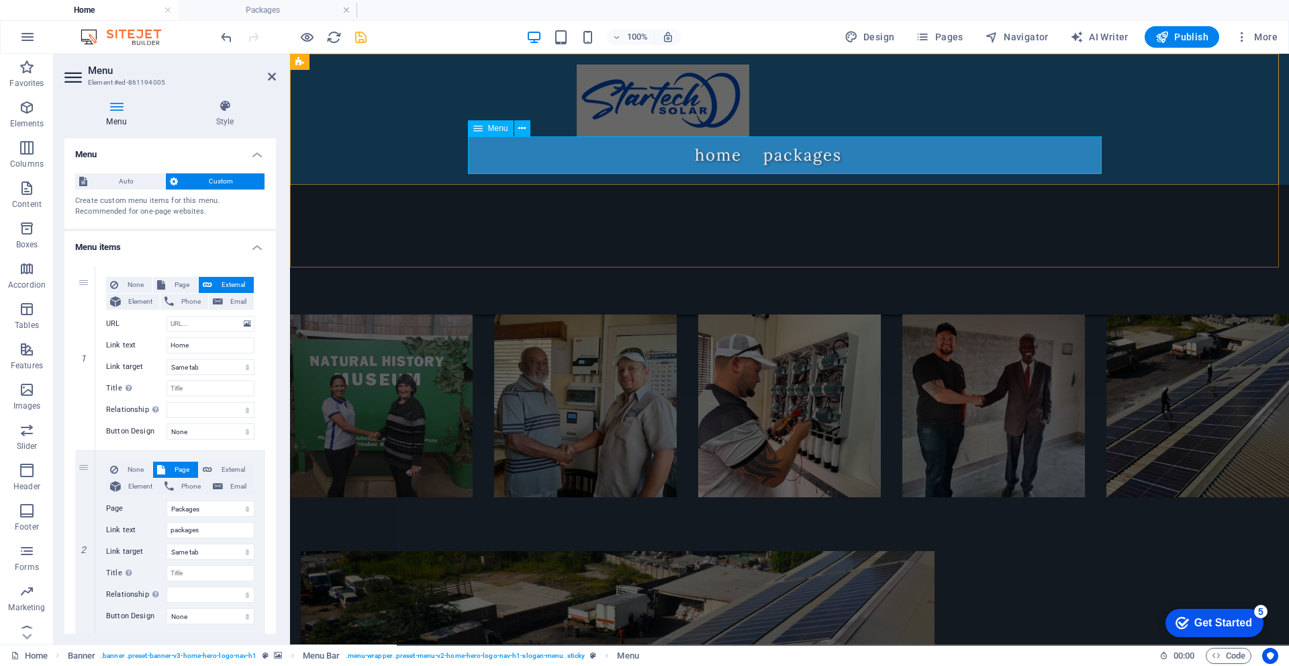
click at [697, 156] on nav "Home packages" at bounding box center [790, 155] width 634 height 38
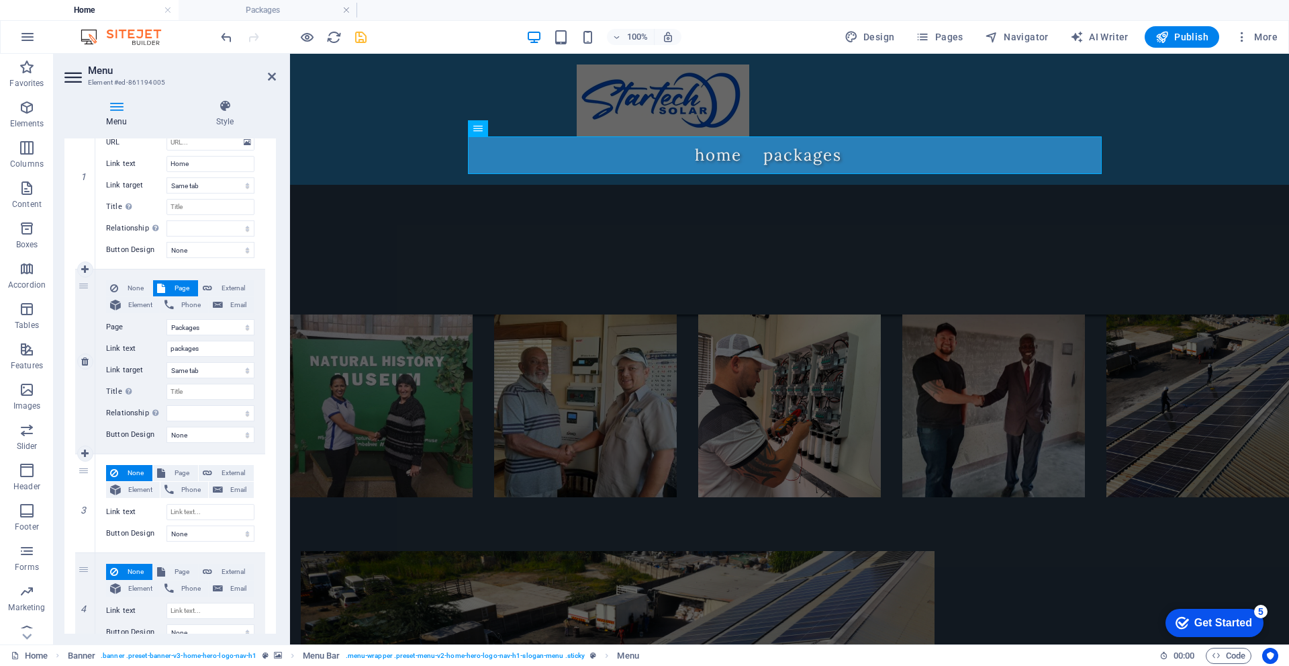
scroll to position [201, 0]
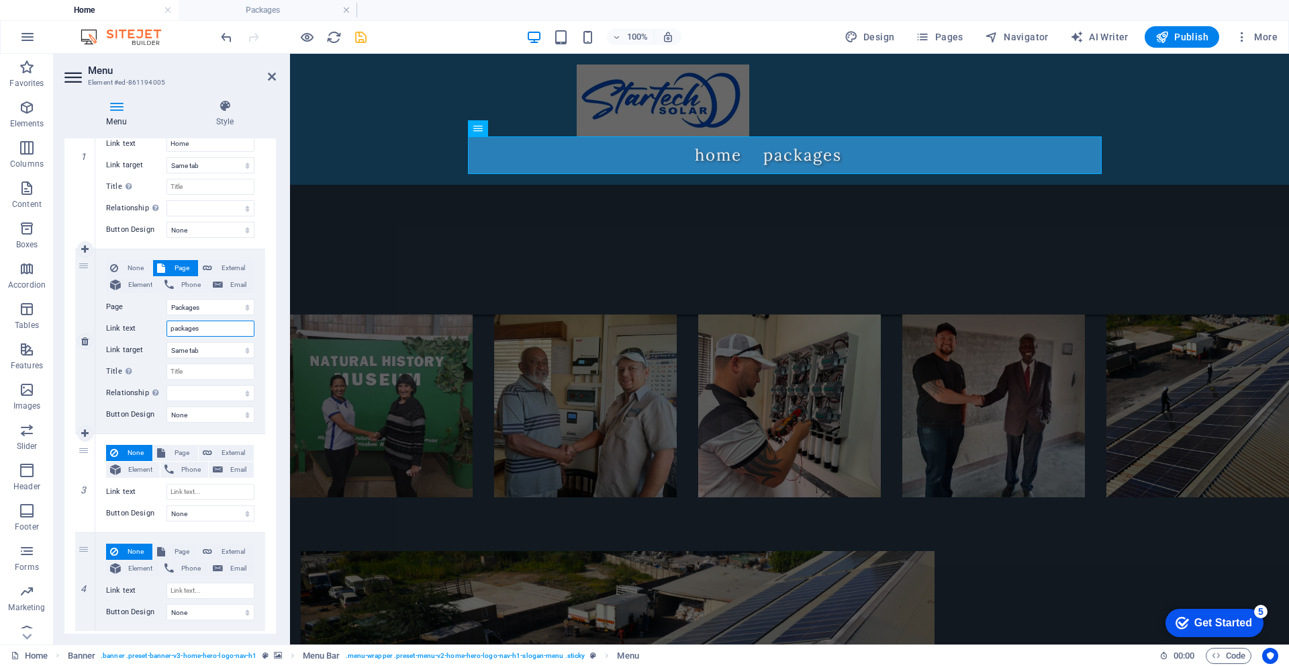
click at [172, 328] on input "packages" at bounding box center [211, 328] width 88 height 16
click at [173, 327] on input "packages" at bounding box center [211, 328] width 88 height 16
type input "ackages"
select select
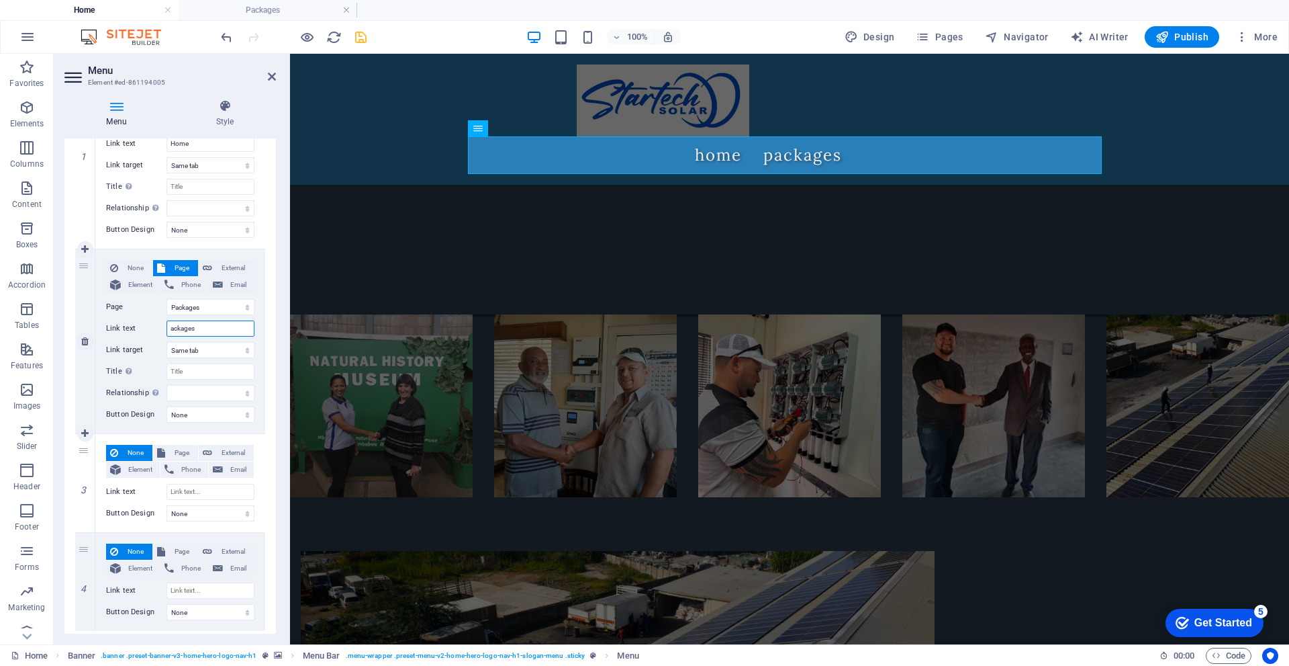
select select
type input "Packages"
select select
type input "Packages"
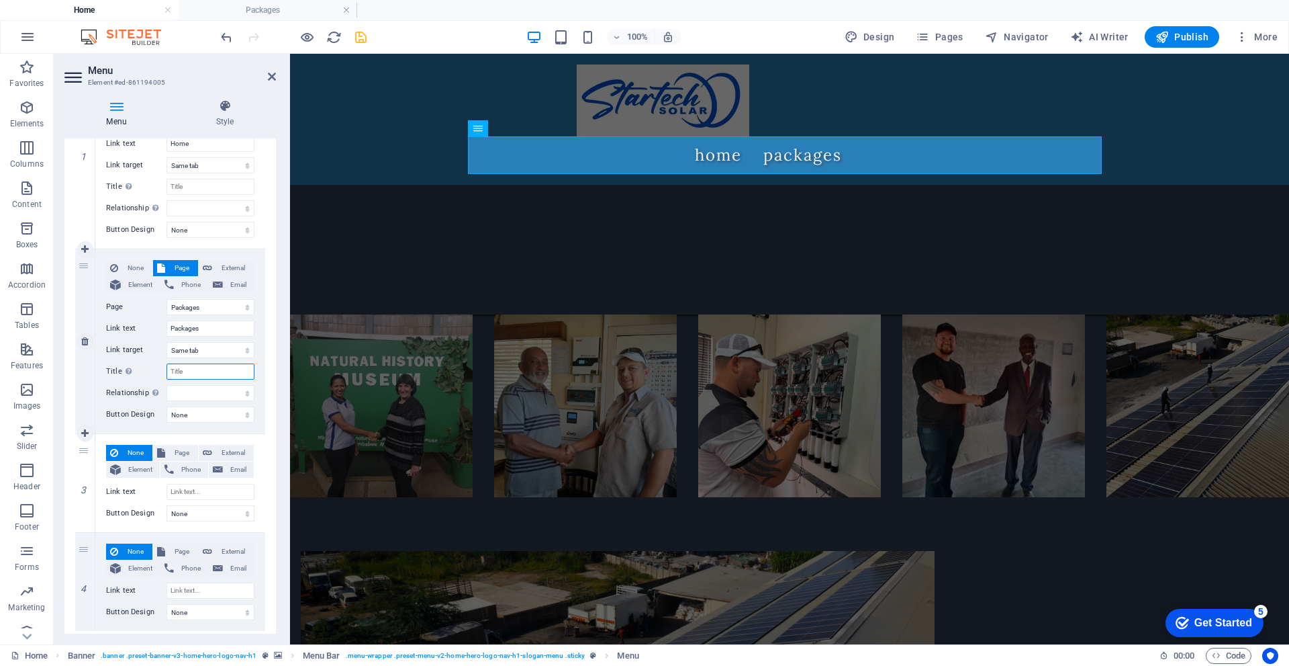
click at [216, 370] on input "Title Additional link description, should not be the same as the link text. The…" at bounding box center [211, 371] width 88 height 16
click at [137, 361] on div "None Page External Element Phone Email Page Home Packages Element URL /16442098…" at bounding box center [180, 330] width 148 height 141
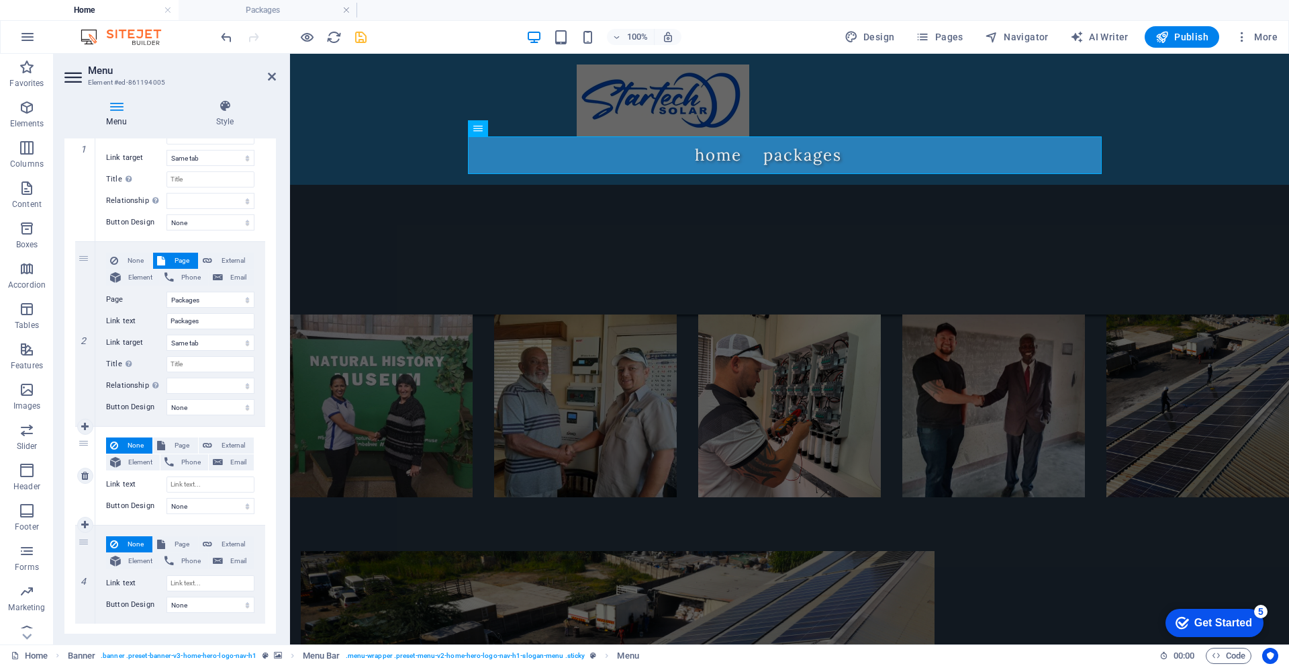
scroll to position [210, 0]
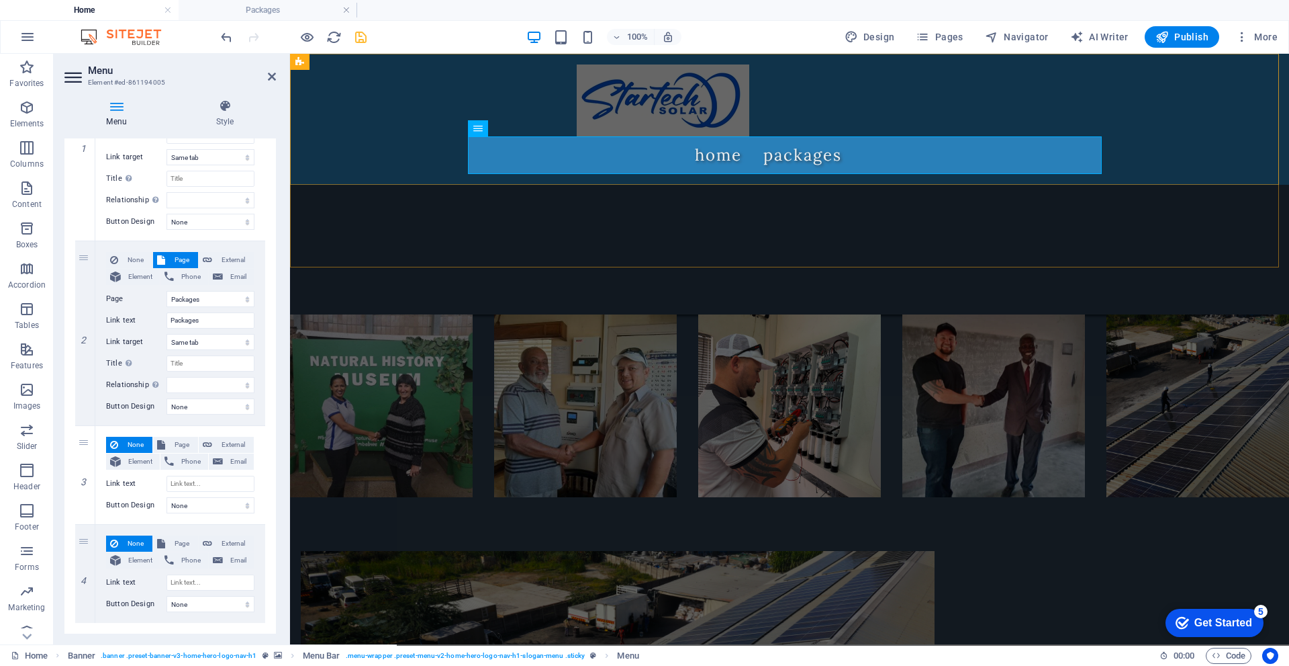
click at [387, 120] on div "Home Packages" at bounding box center [789, 119] width 999 height 131
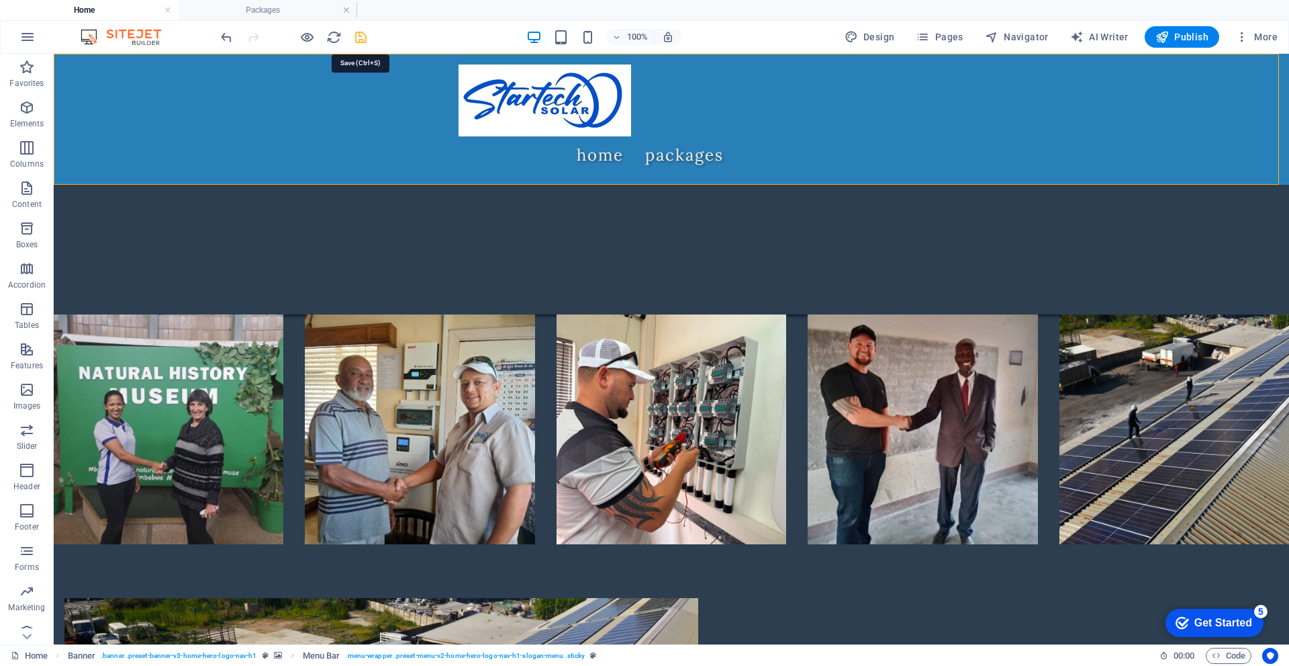
click at [364, 43] on icon "save" at bounding box center [360, 37] width 15 height 15
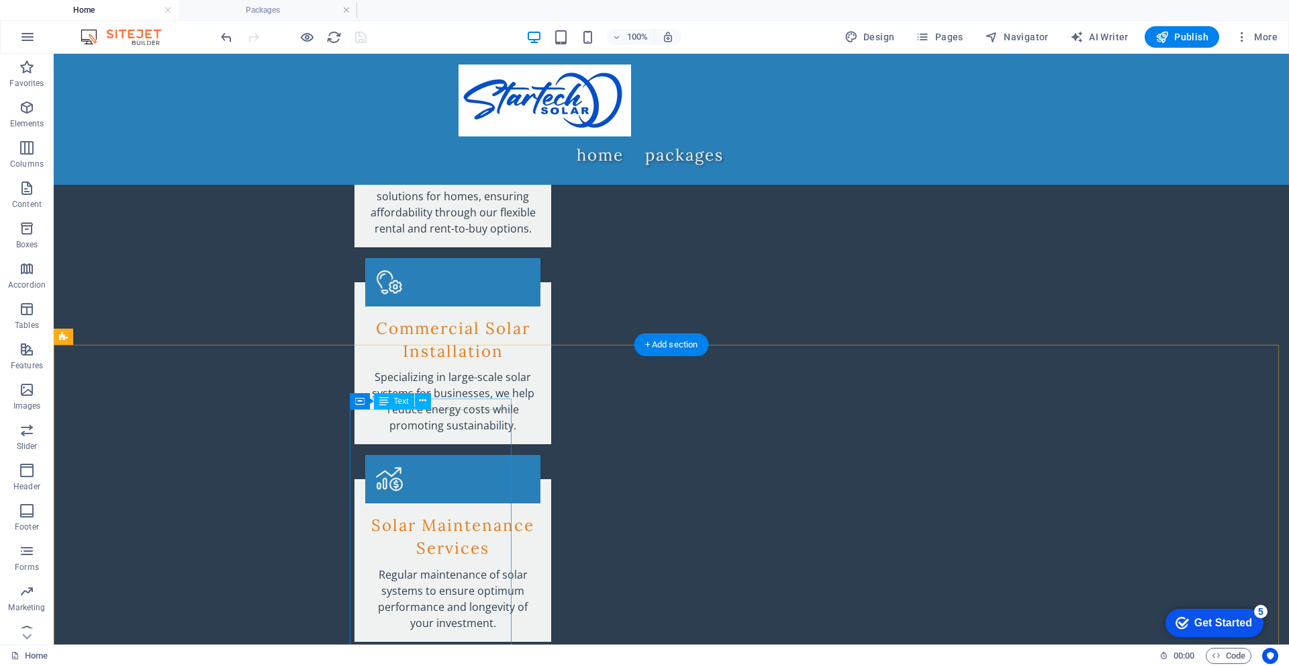
scroll to position [2800, 0]
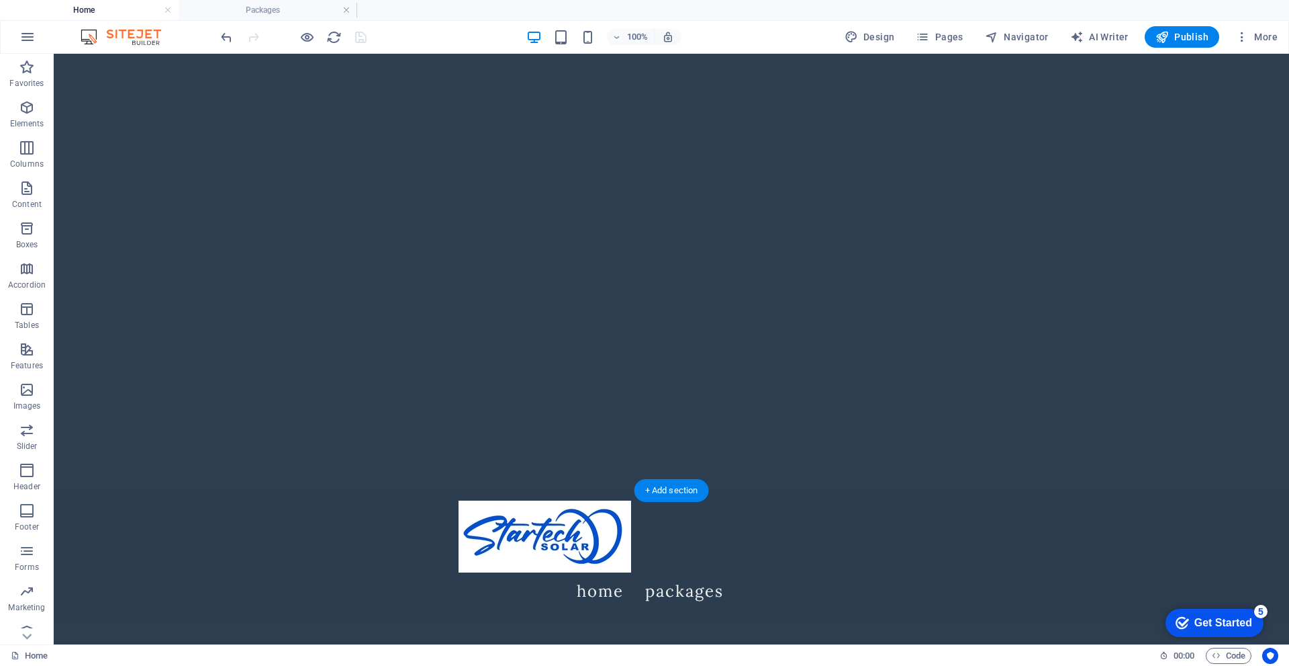
scroll to position [0, 0]
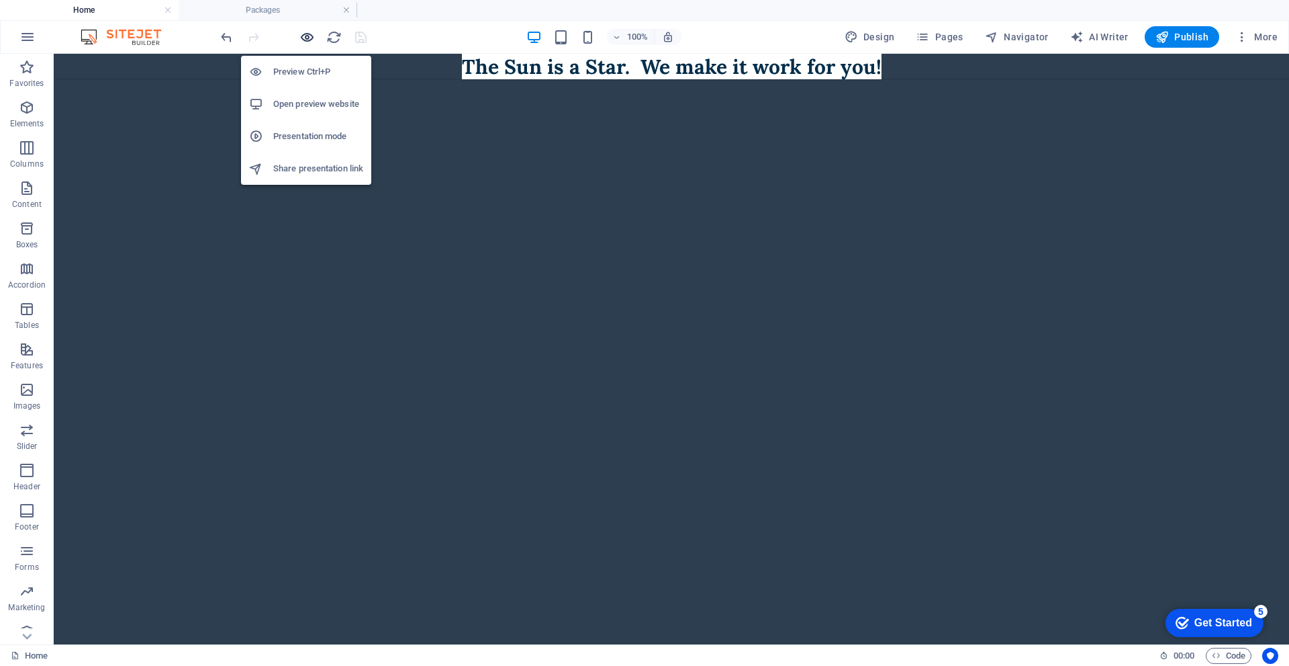
click at [310, 32] on icon "button" at bounding box center [307, 37] width 15 height 15
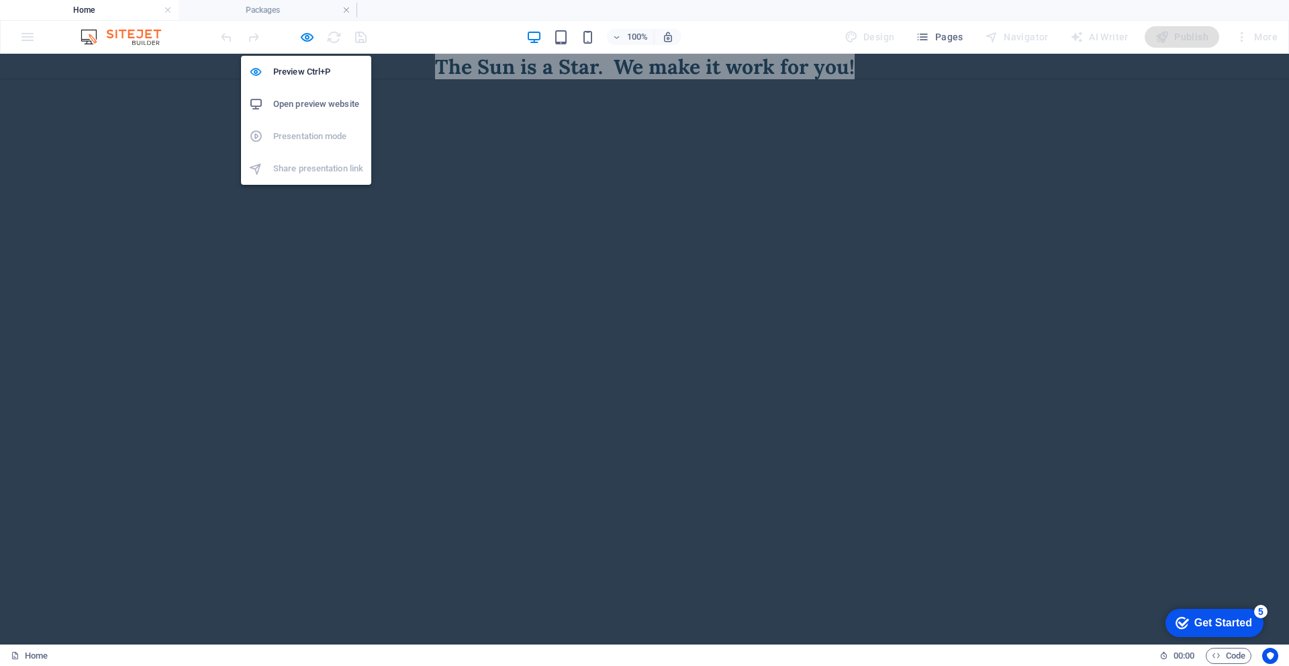
click at [283, 101] on h6 "Open preview website" at bounding box center [318, 104] width 90 height 16
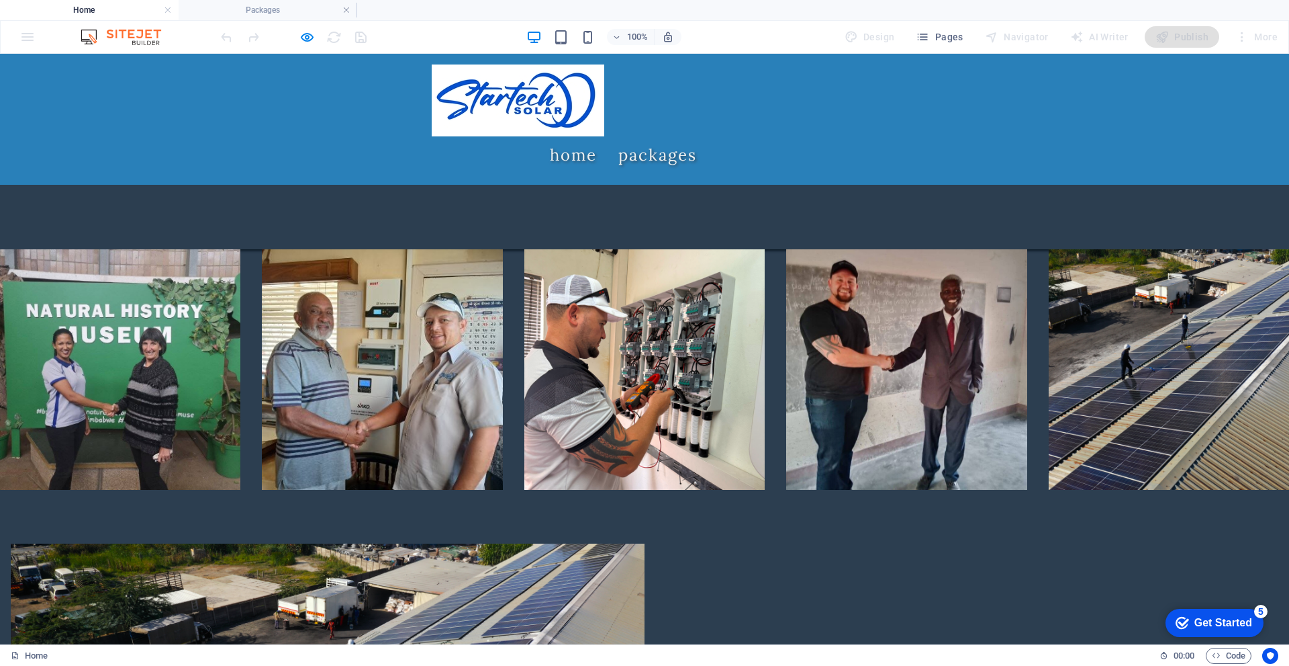
scroll to position [470, 0]
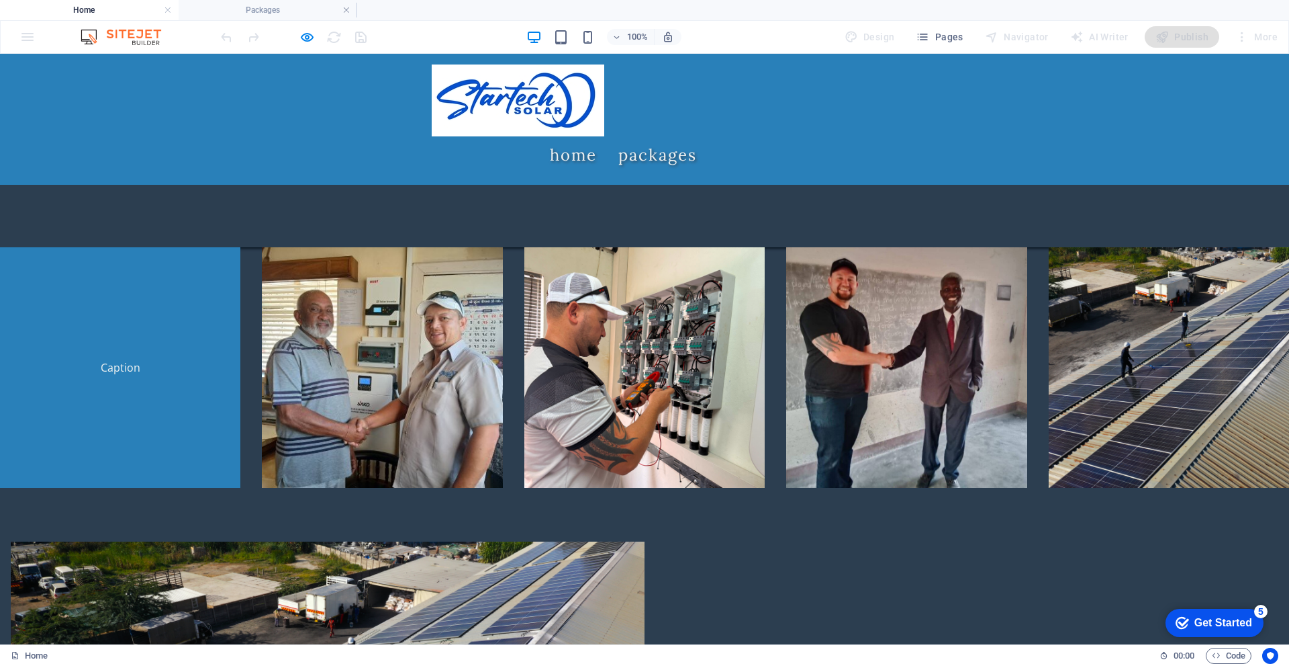
click at [125, 323] on link at bounding box center [120, 367] width 240 height 240
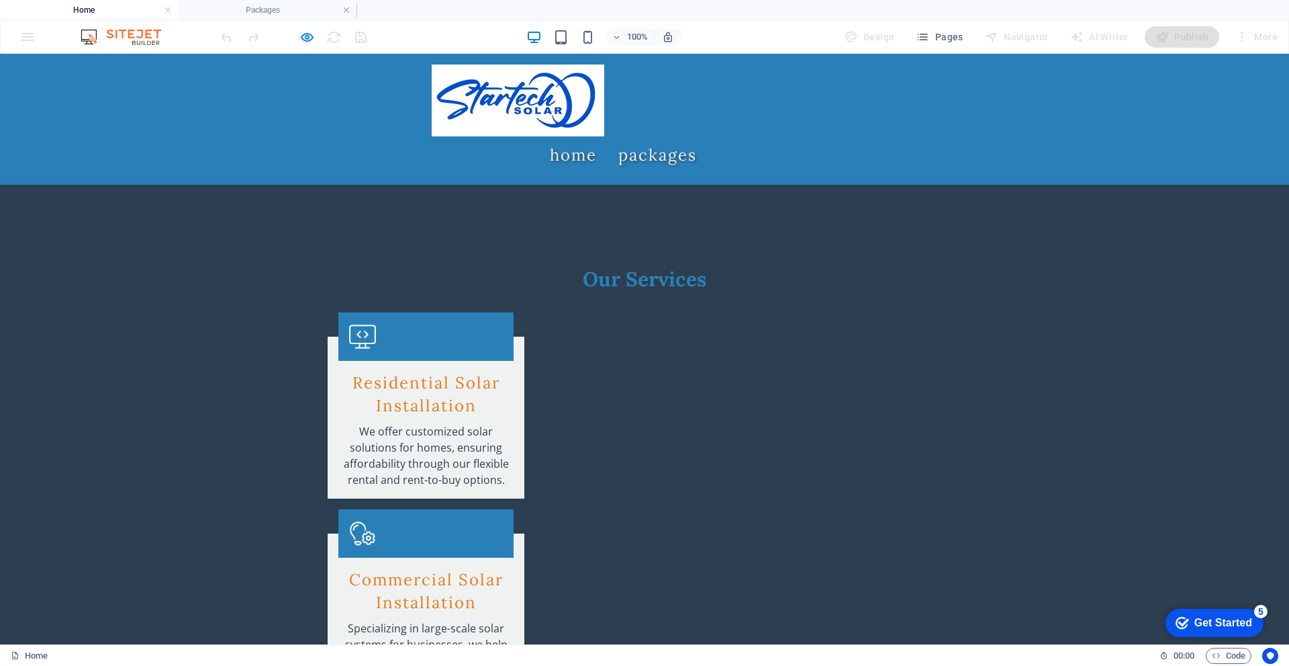
scroll to position [2149, 0]
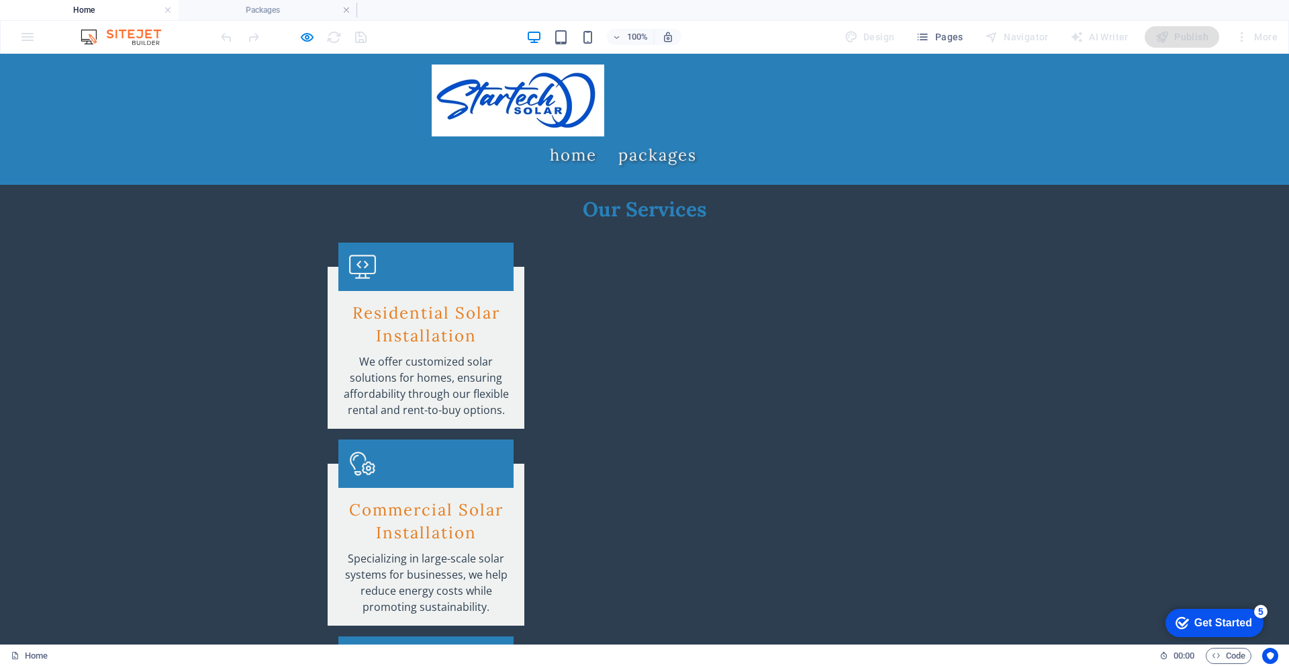
scroll to position [2216, 0]
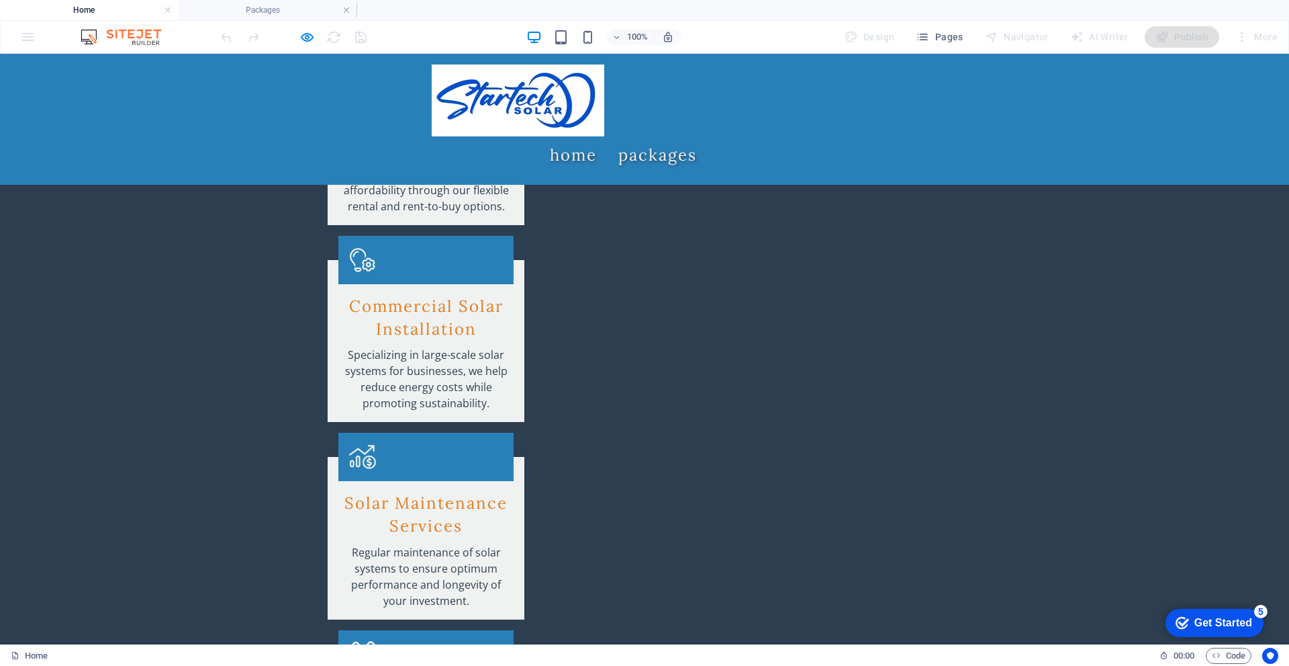
scroll to position [2418, 0]
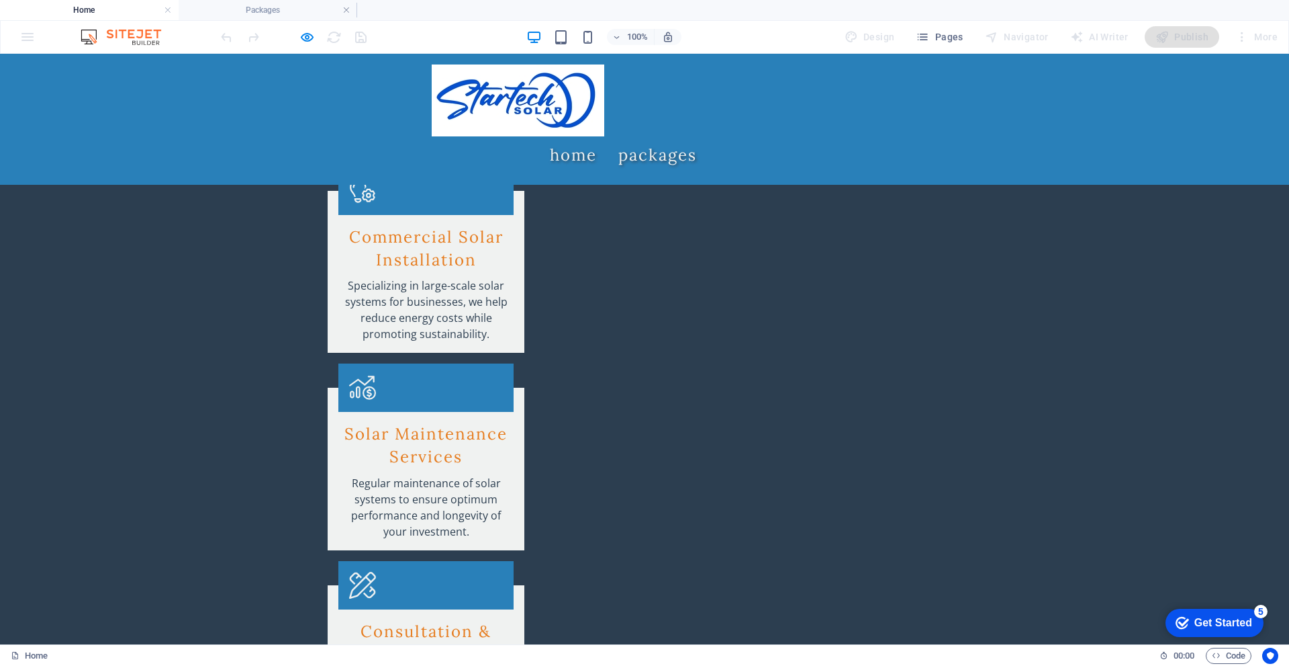
scroll to position [2485, 0]
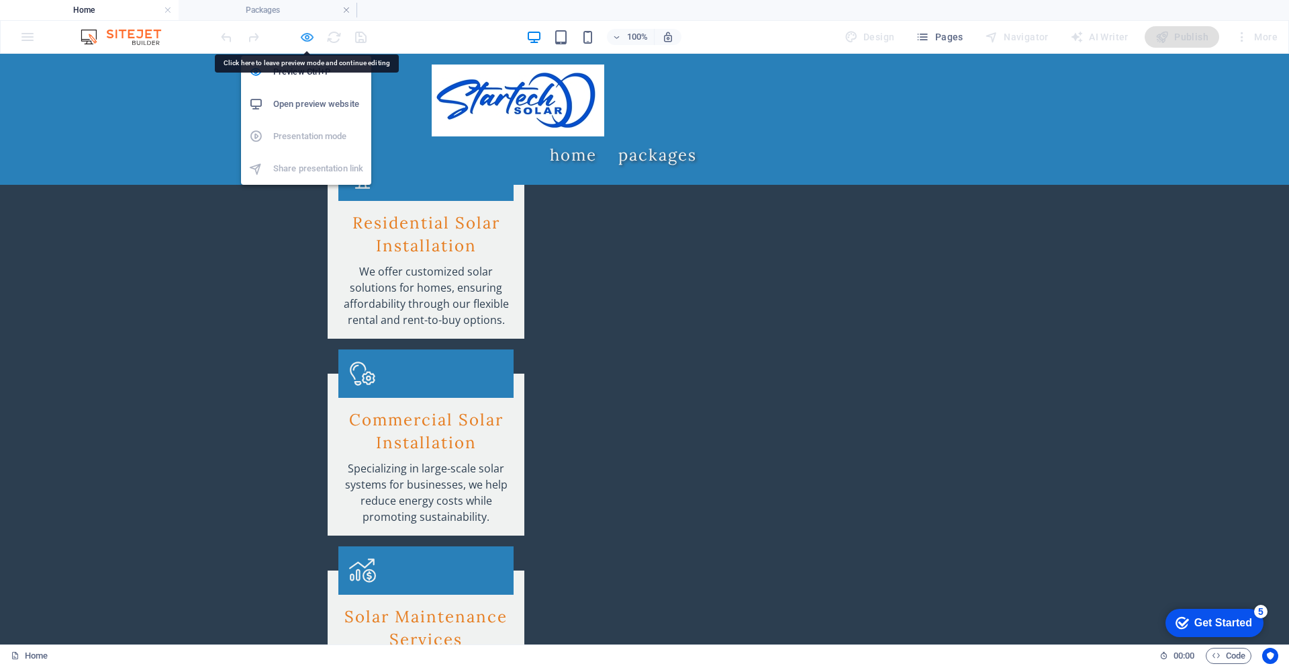
click at [304, 36] on icon "button" at bounding box center [307, 37] width 15 height 15
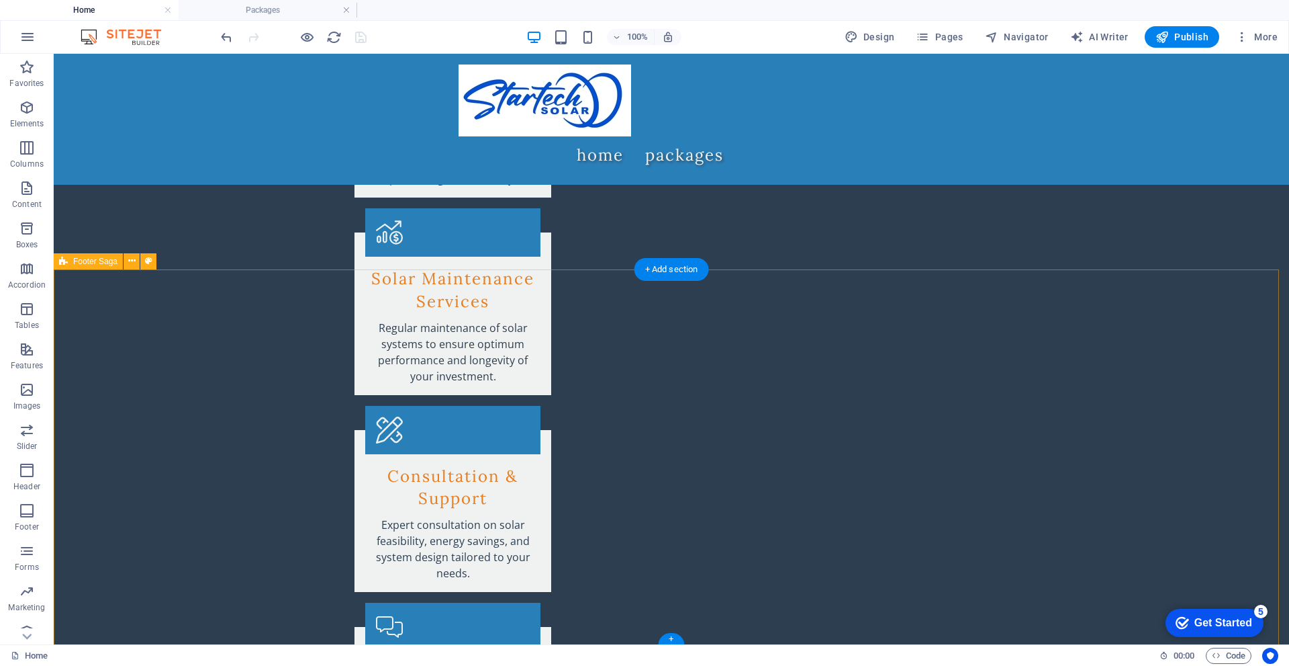
scroll to position [2531, 0]
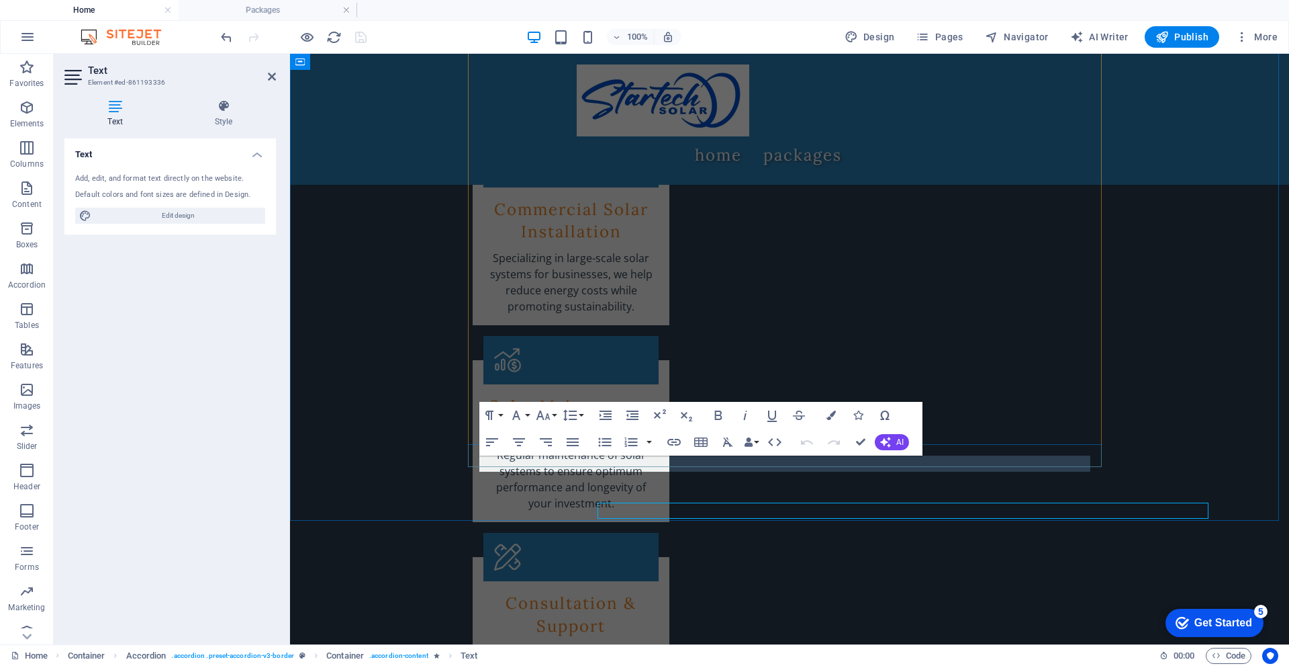
scroll to position [2484, 0]
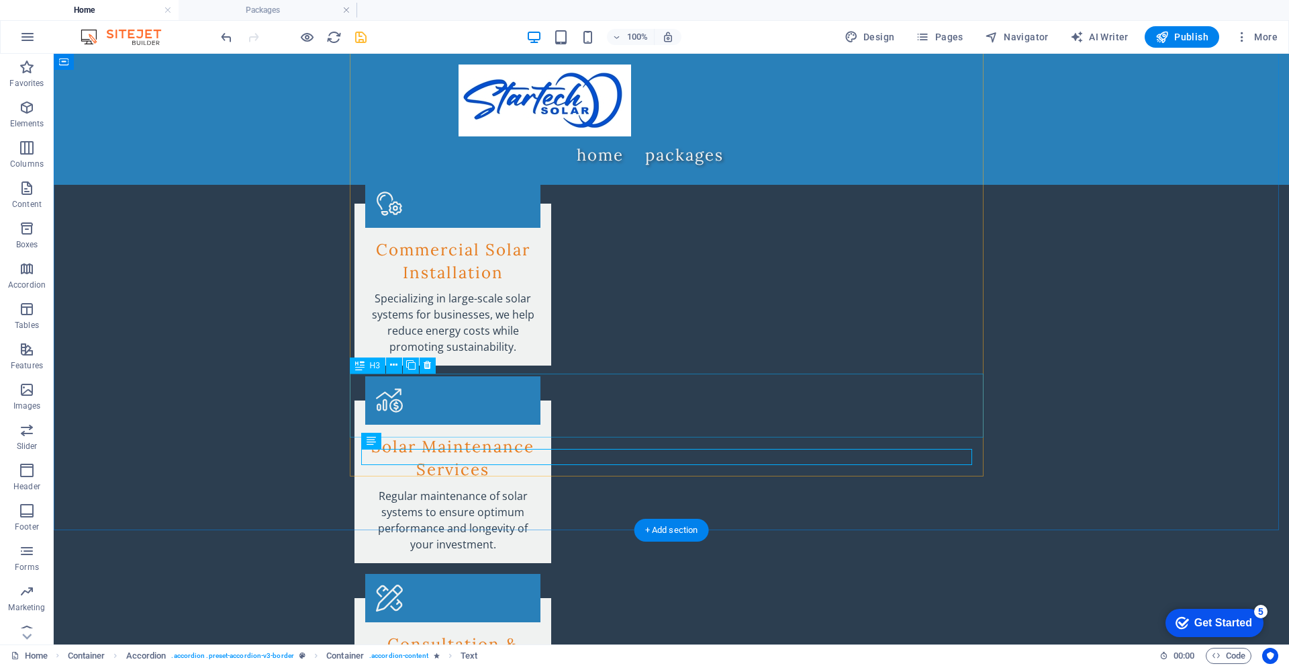
scroll to position [2531, 0]
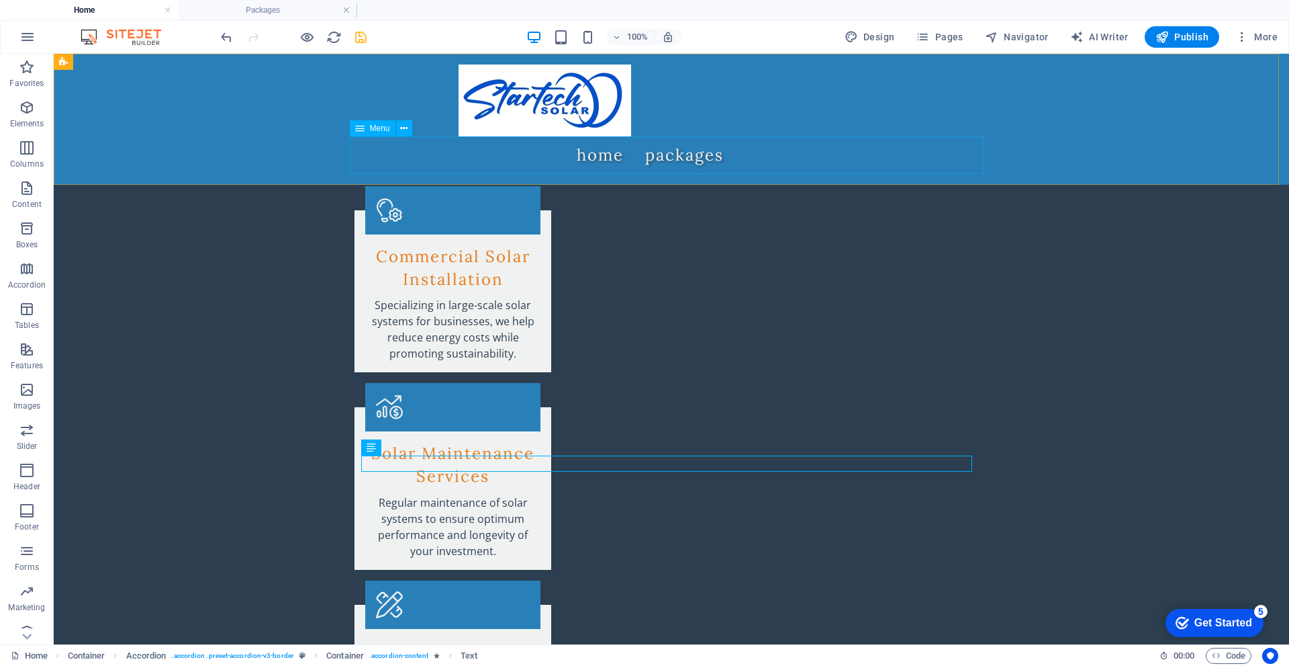
click at [688, 160] on nav "Home Packages" at bounding box center [672, 155] width 634 height 38
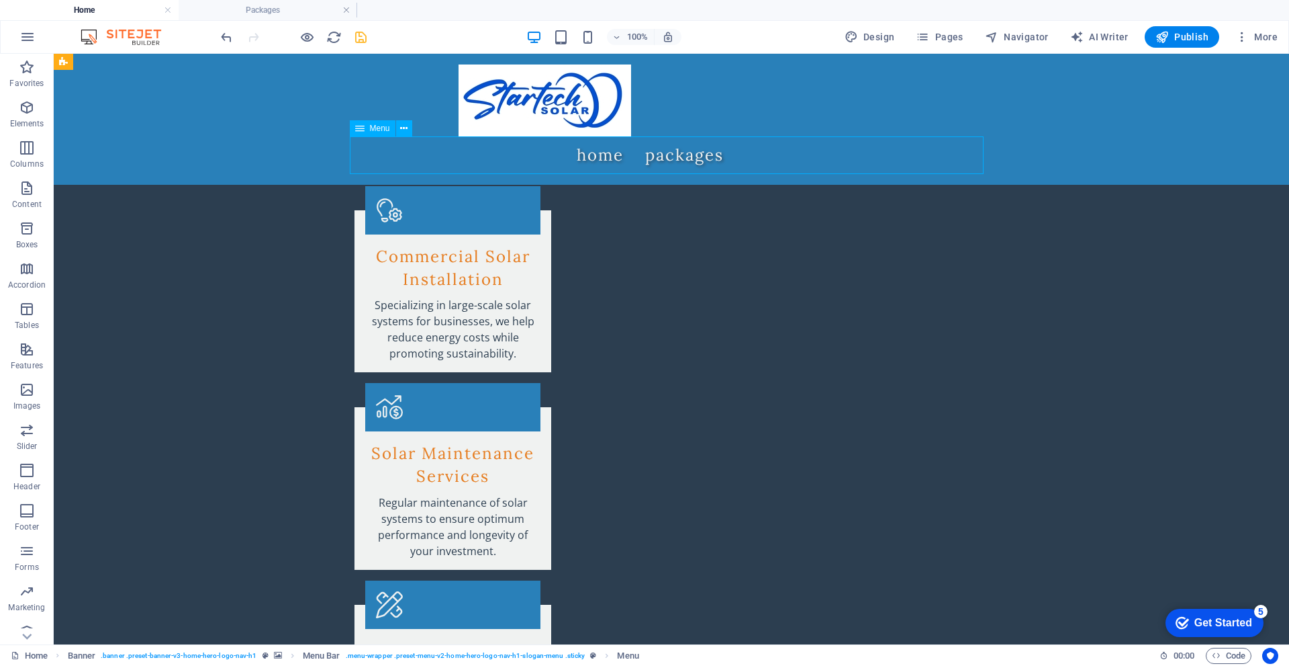
click at [695, 153] on nav "Home Packages" at bounding box center [672, 155] width 634 height 38
click at [956, 34] on span "Pages" at bounding box center [939, 36] width 47 height 13
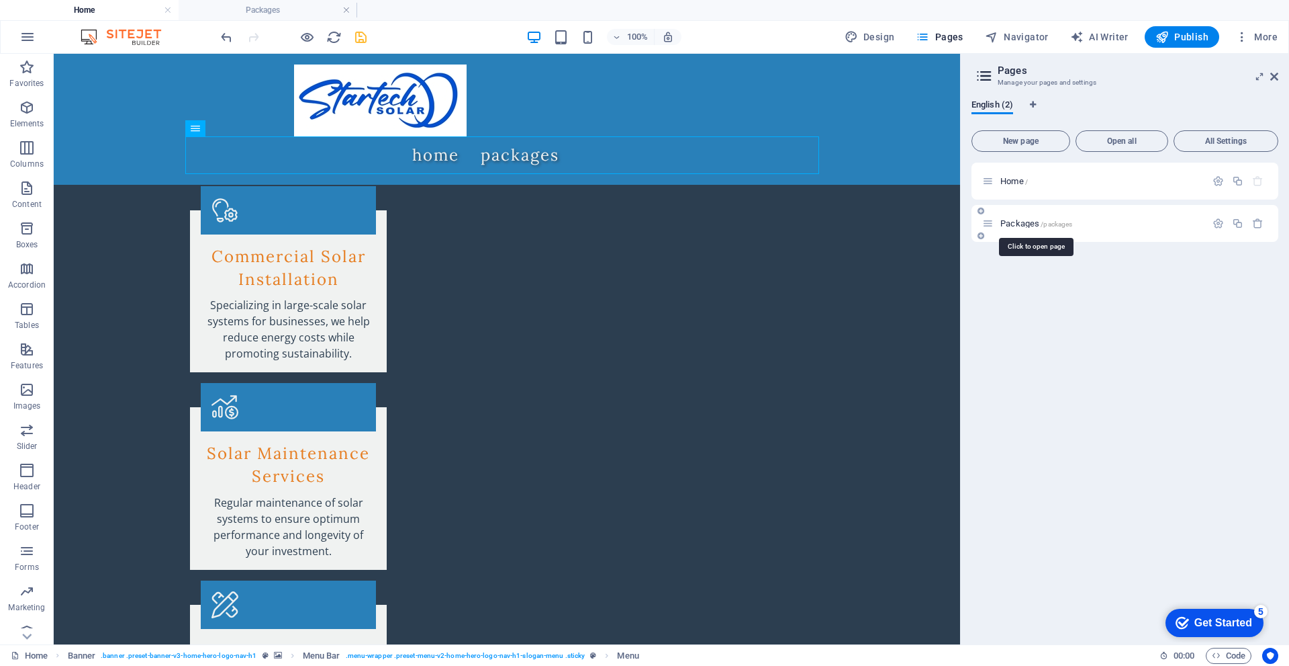
click at [1062, 226] on span "/packages" at bounding box center [1057, 223] width 32 height 7
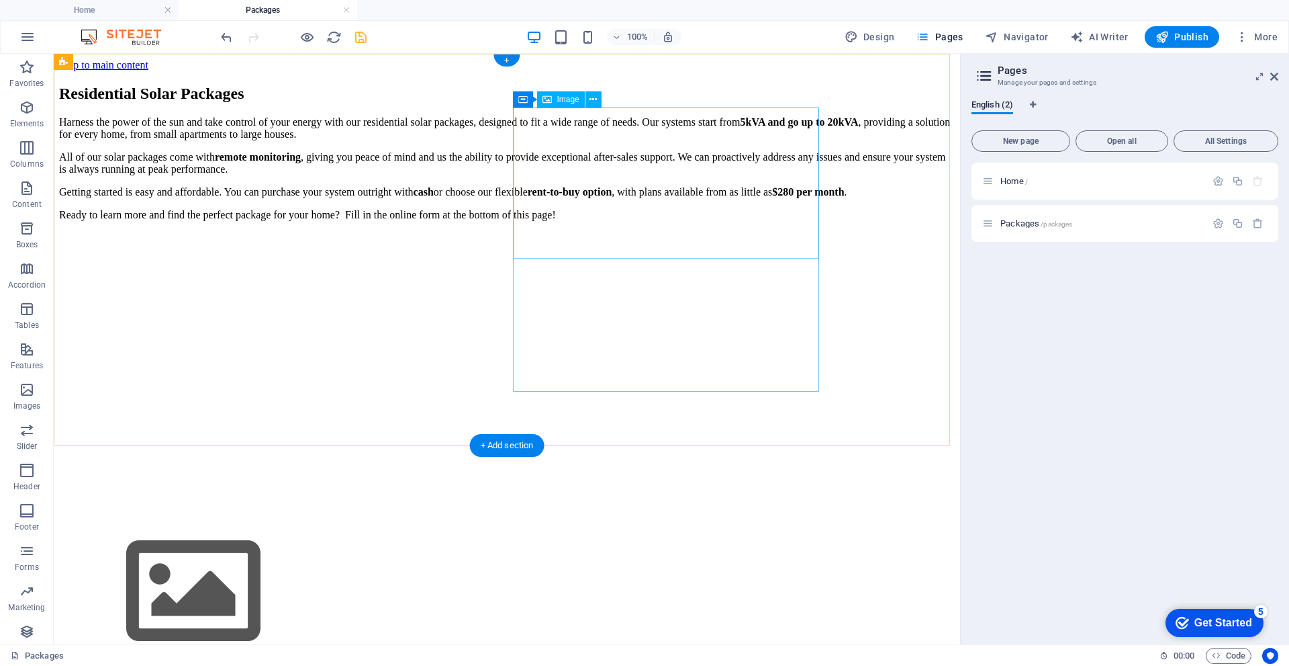
click at [623, 516] on figure at bounding box center [507, 593] width 896 height 154
click at [598, 95] on button at bounding box center [594, 99] width 16 height 16
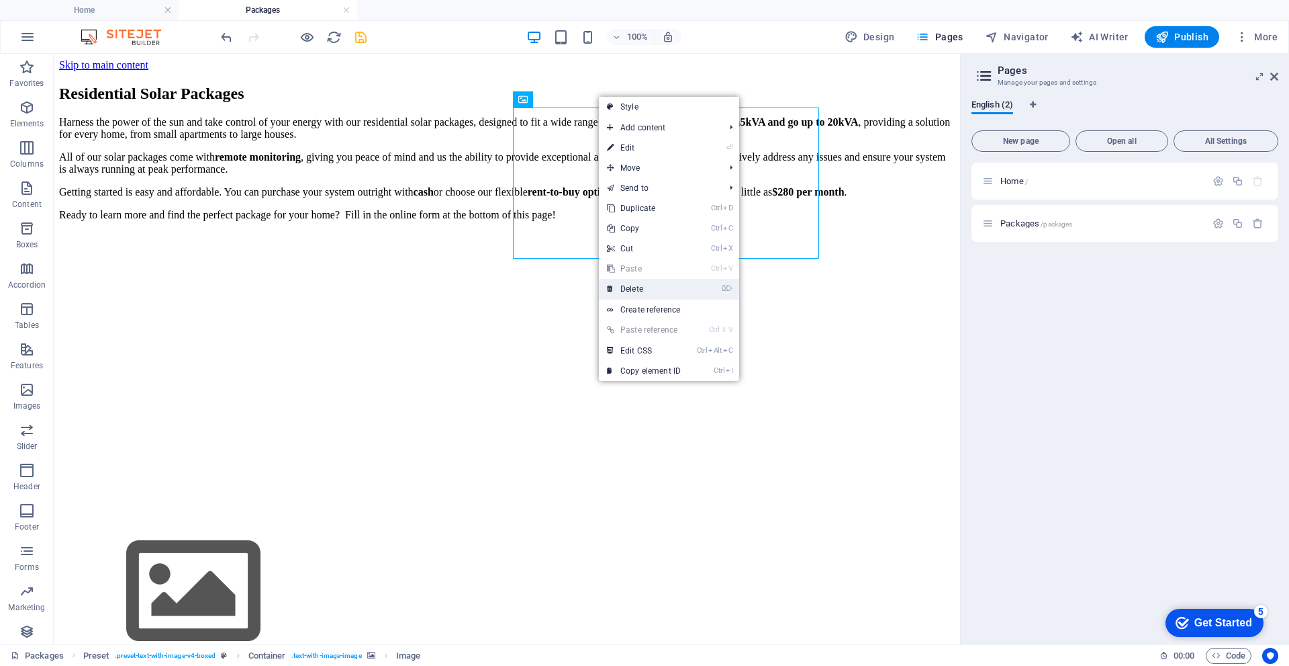
click at [653, 287] on link "⌦ Delete" at bounding box center [644, 289] width 90 height 20
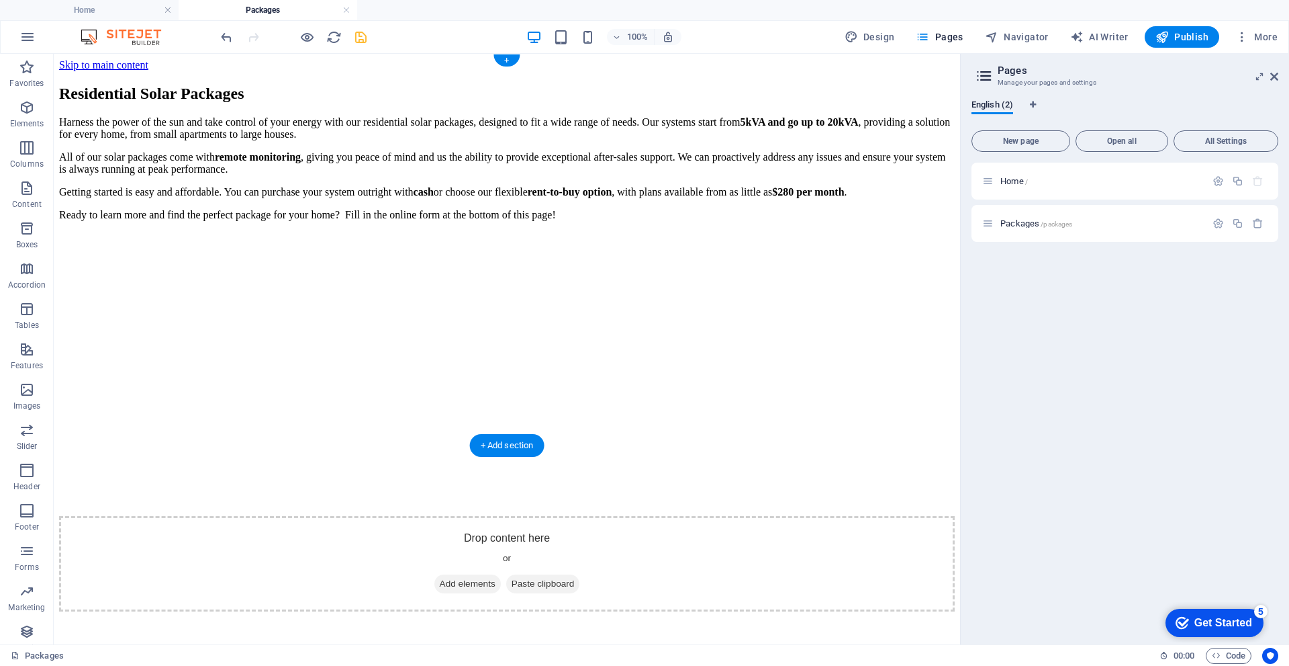
click at [766, 232] on figure at bounding box center [507, 232] width 896 height 0
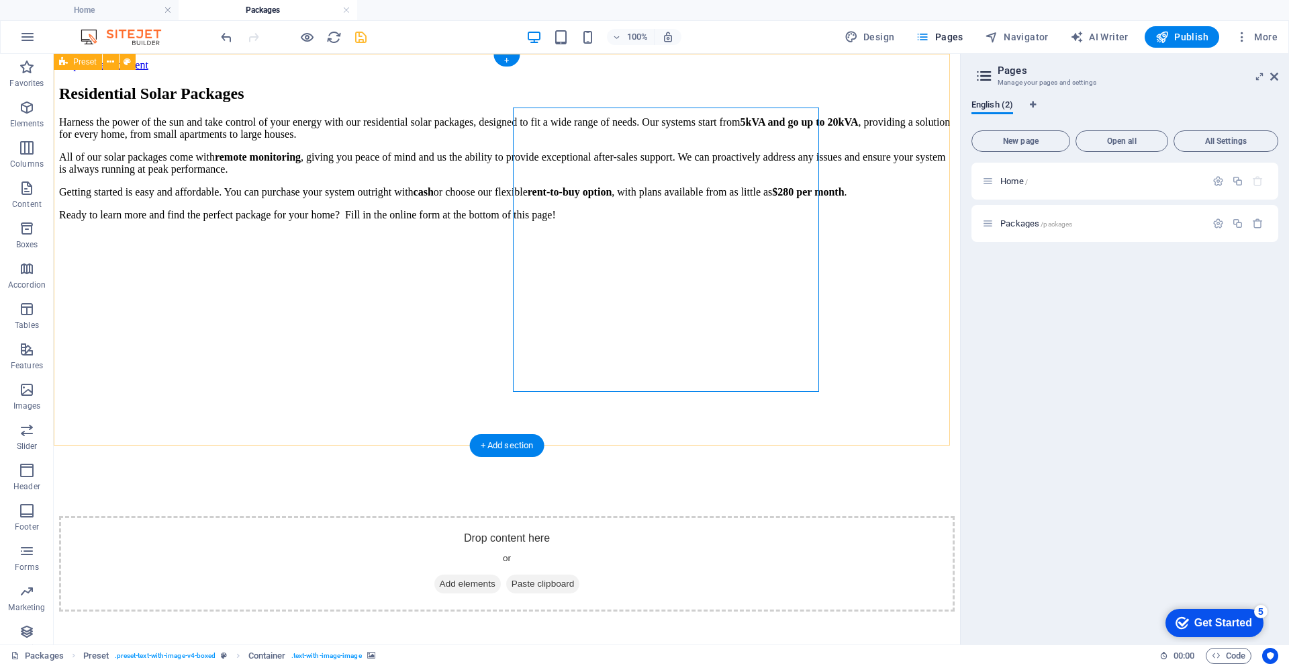
click at [850, 314] on div "Residential Solar Packages Harness the power of the sun and take control of you…" at bounding box center [507, 348] width 896 height 527
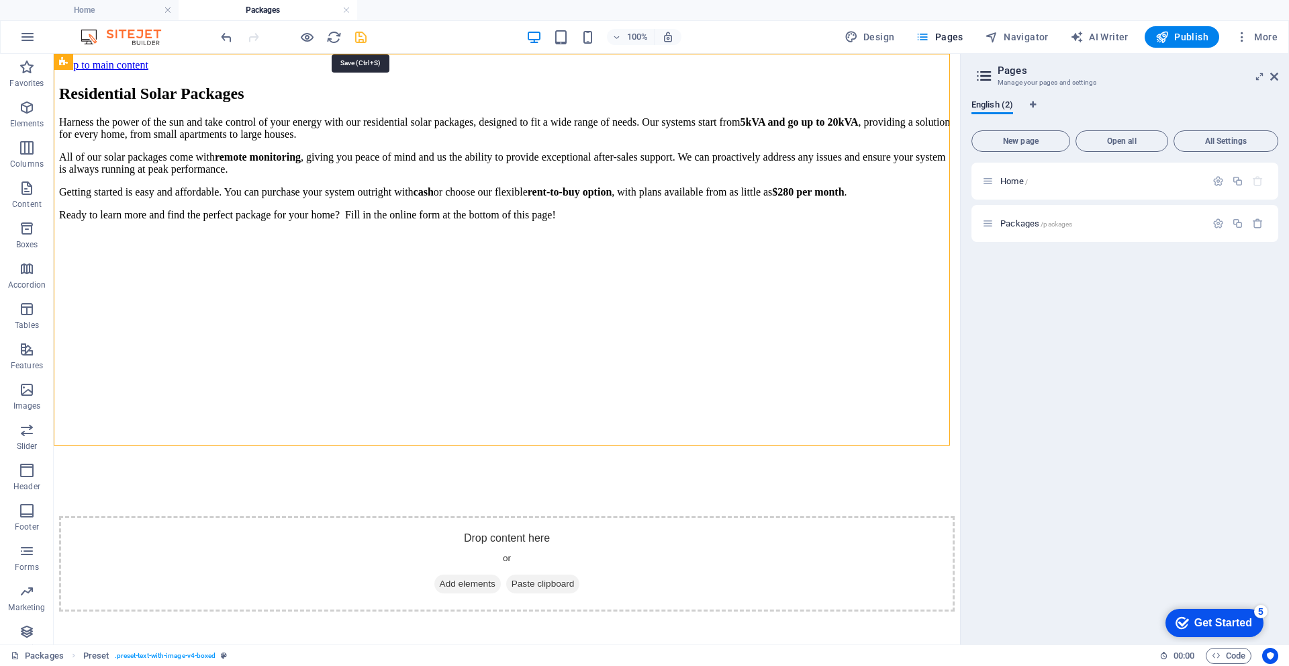
click at [361, 36] on icon "save" at bounding box center [360, 37] width 15 height 15
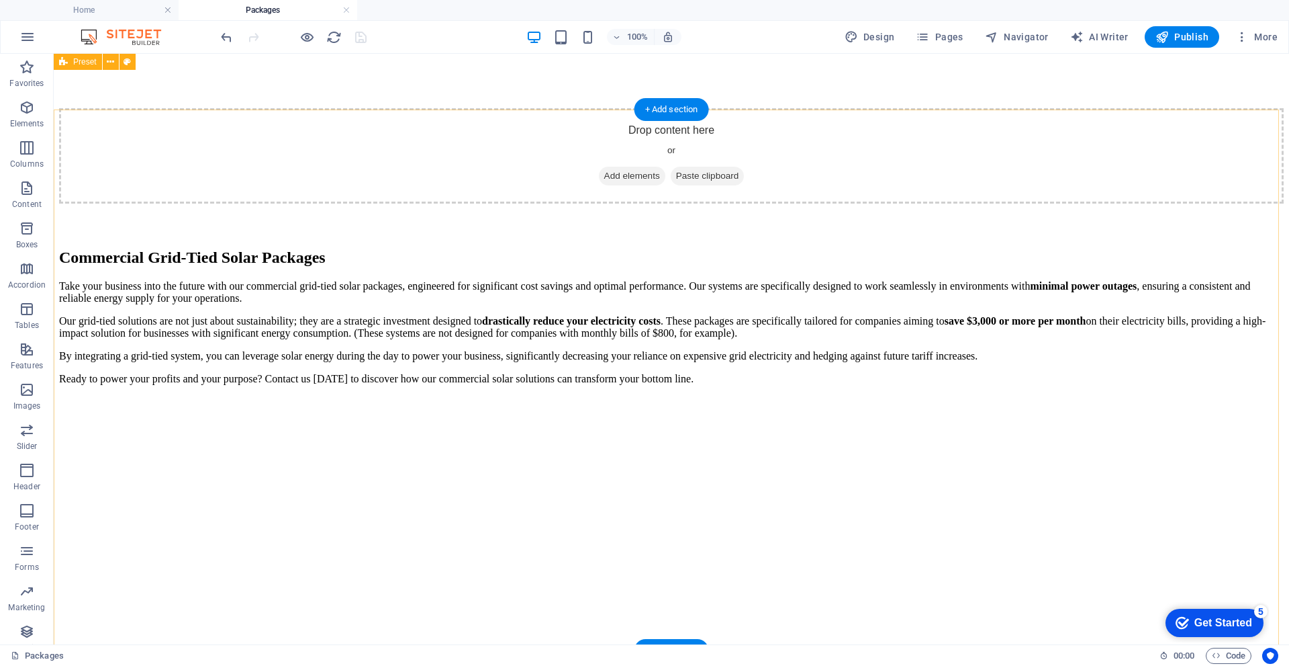
scroll to position [336, 0]
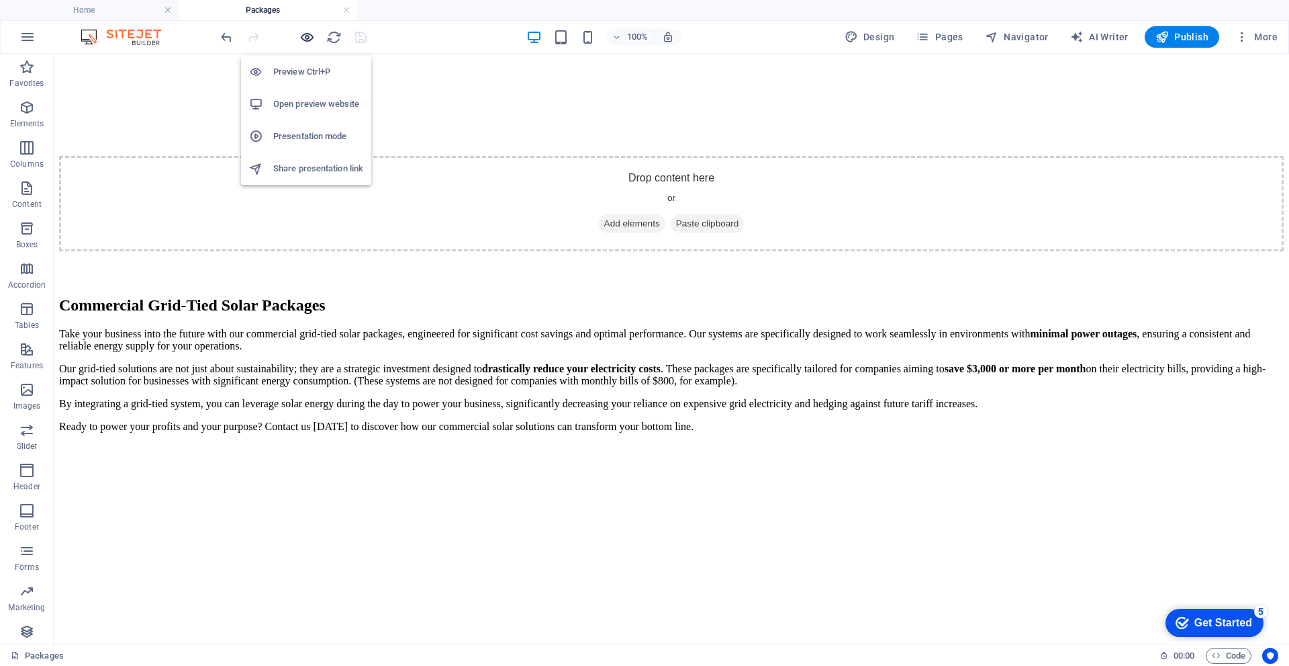
click at [305, 39] on icon "button" at bounding box center [307, 37] width 15 height 15
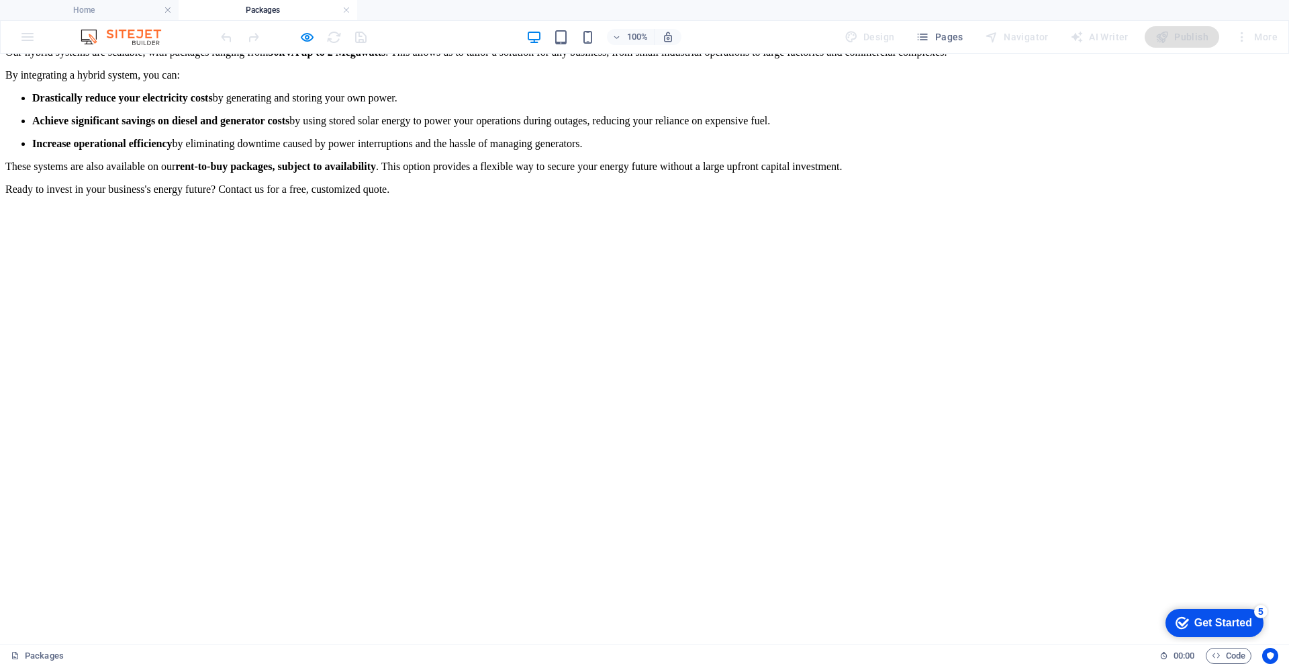
scroll to position [1424, 0]
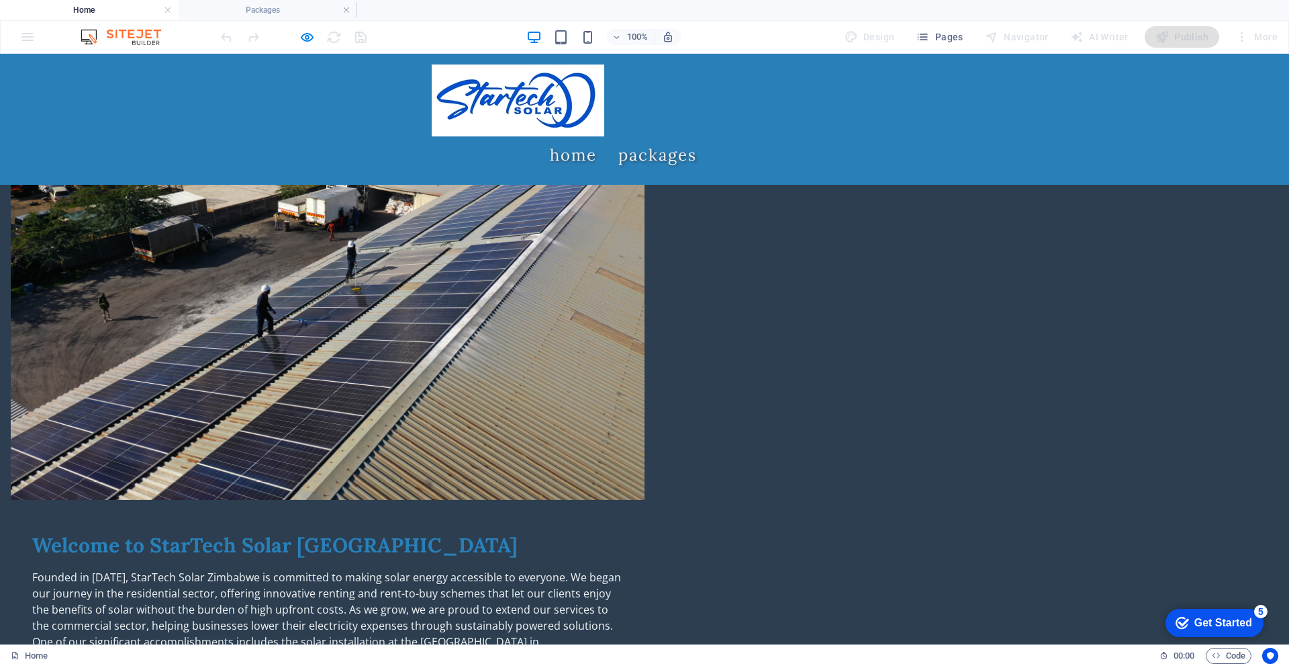
scroll to position [873, 0]
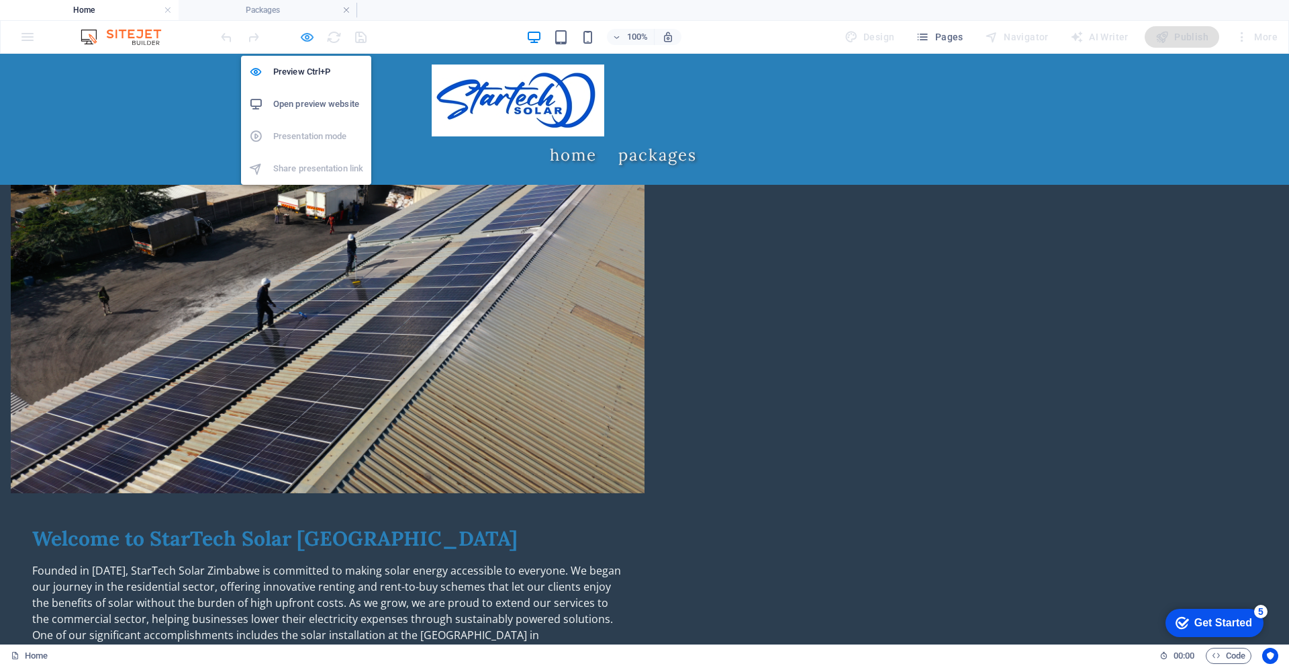
click at [304, 38] on icon "button" at bounding box center [307, 37] width 15 height 15
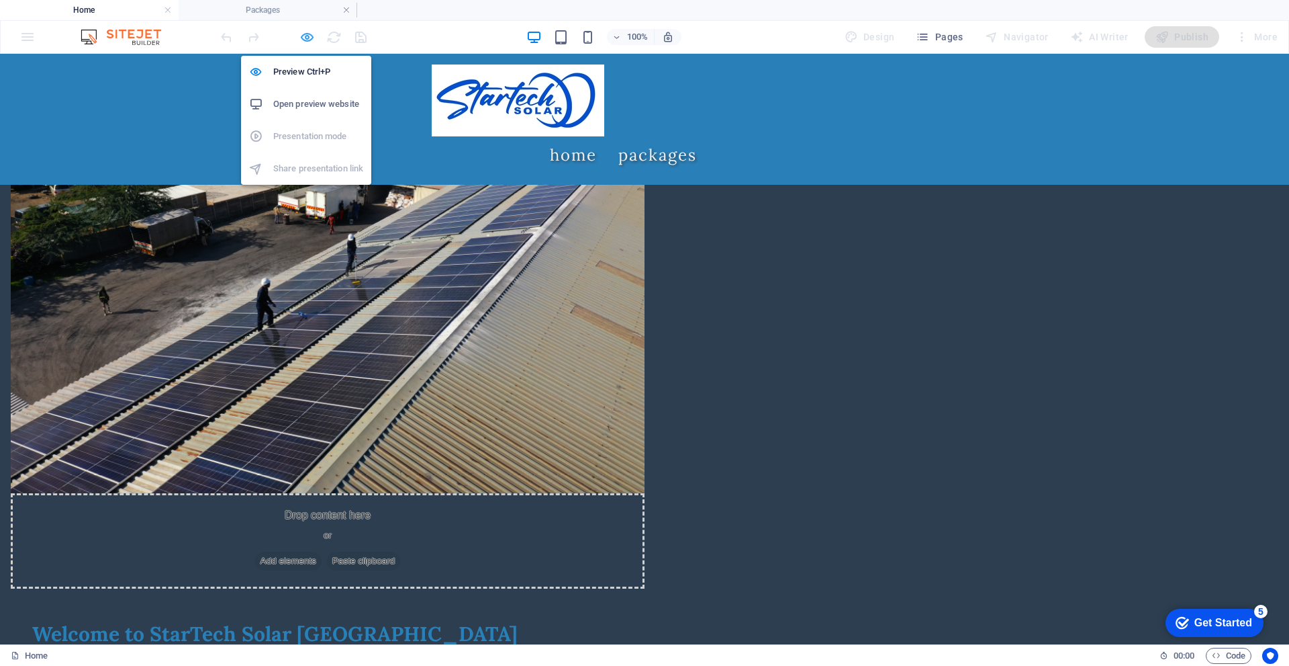
scroll to position [862, 0]
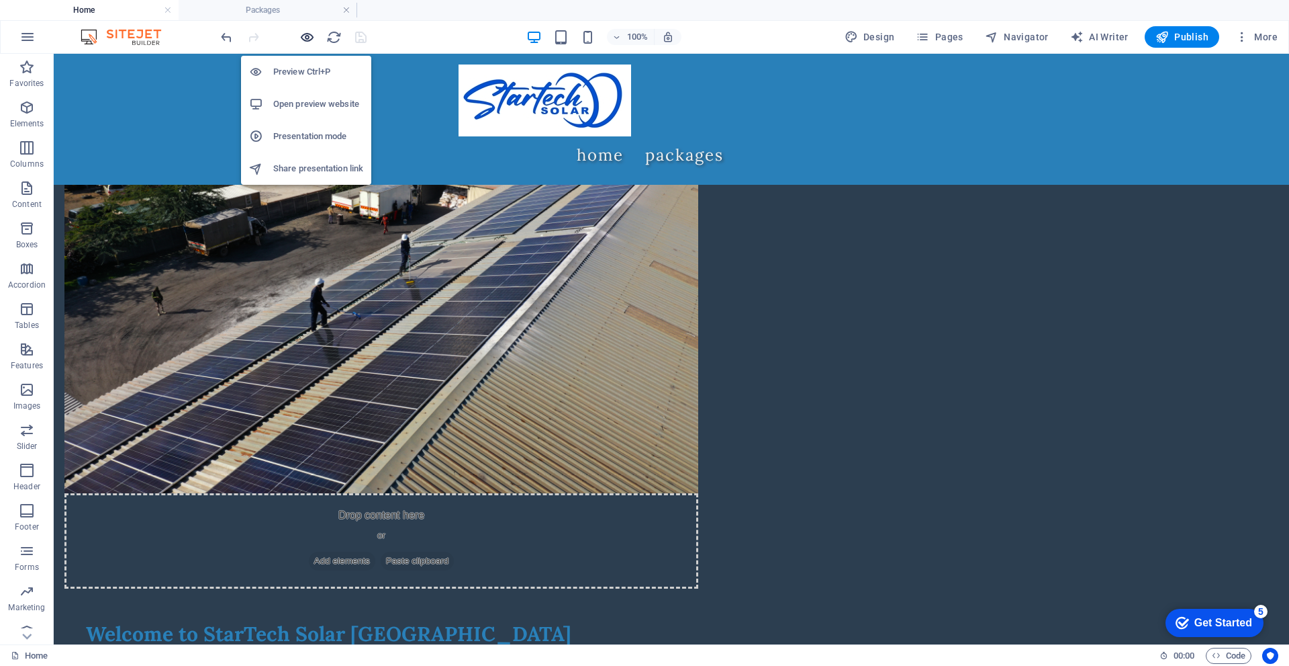
click at [311, 36] on icon "button" at bounding box center [307, 37] width 15 height 15
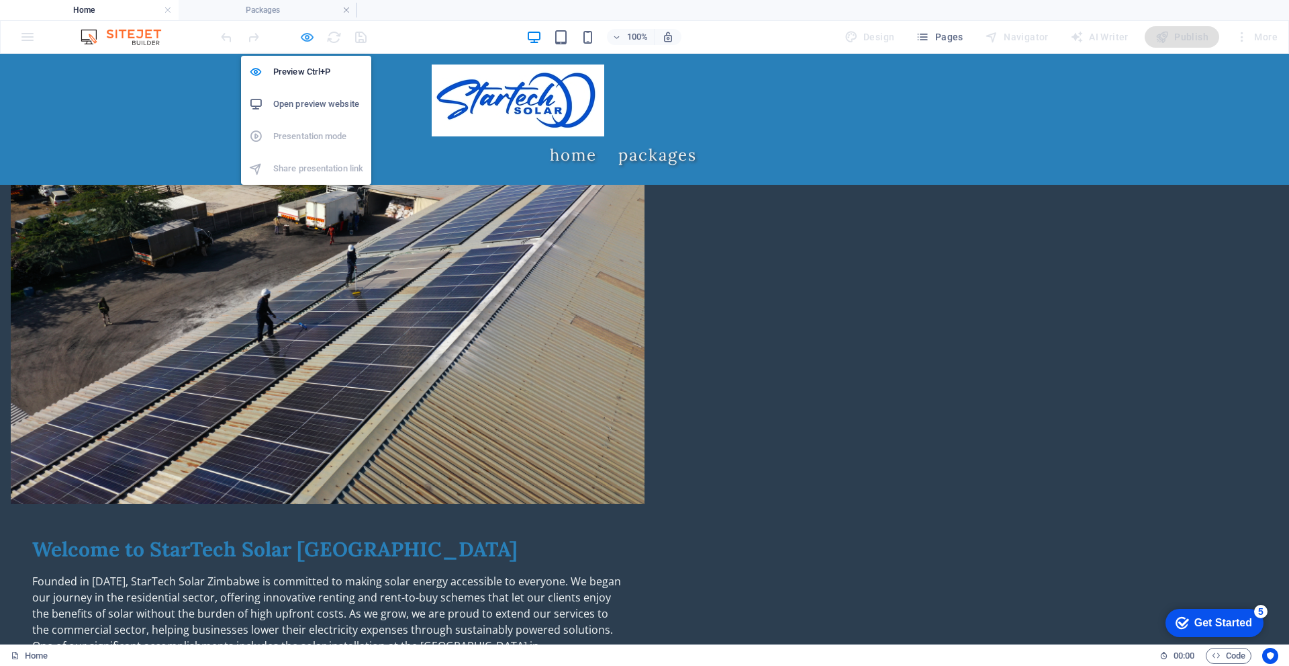
scroll to position [873, 0]
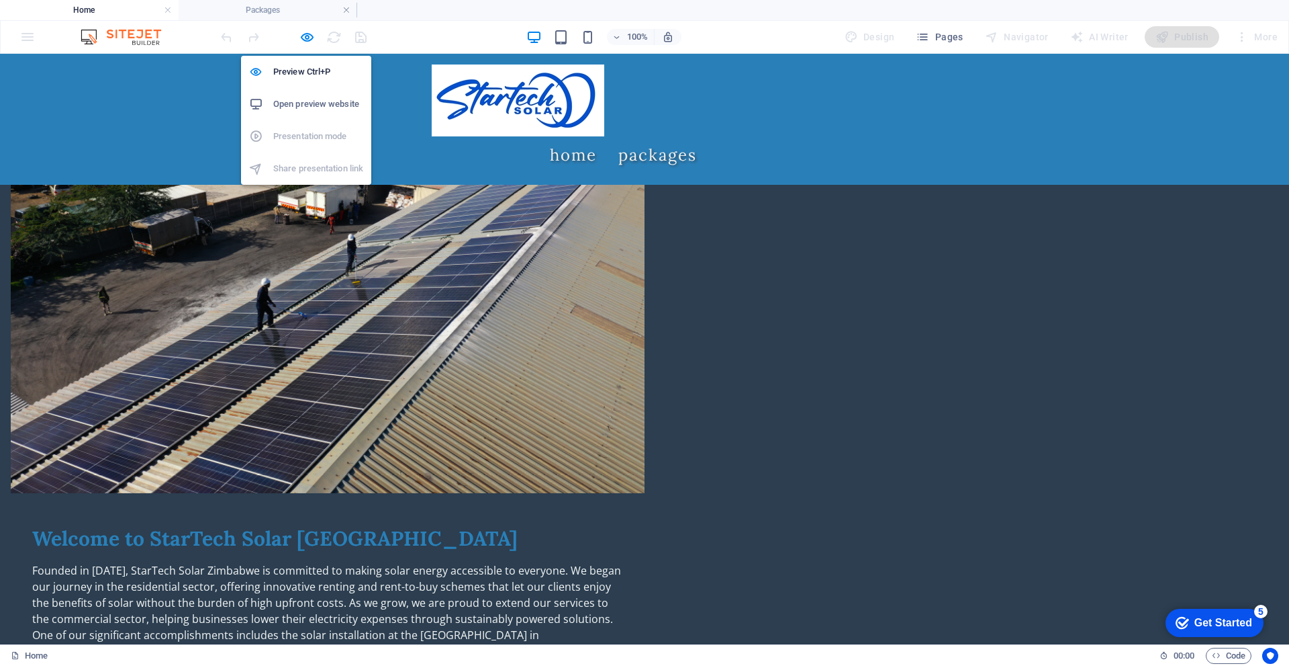
click at [302, 98] on h6 "Open preview website" at bounding box center [318, 104] width 90 height 16
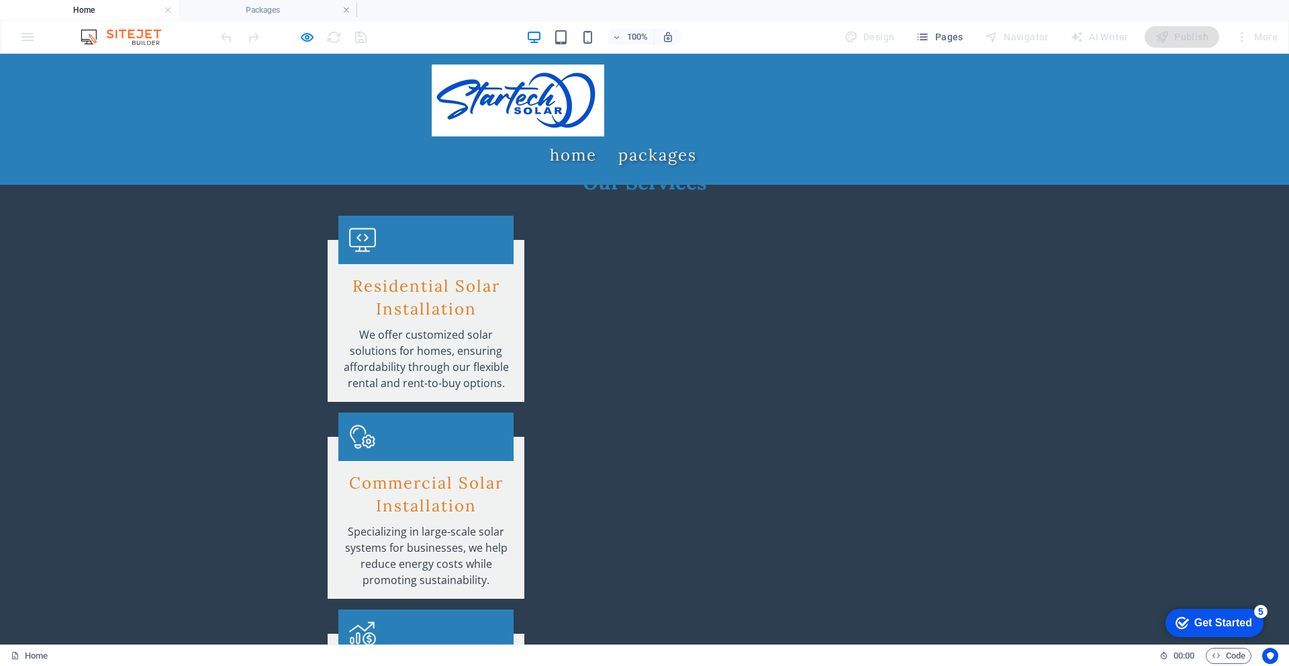
scroll to position [2542, 0]
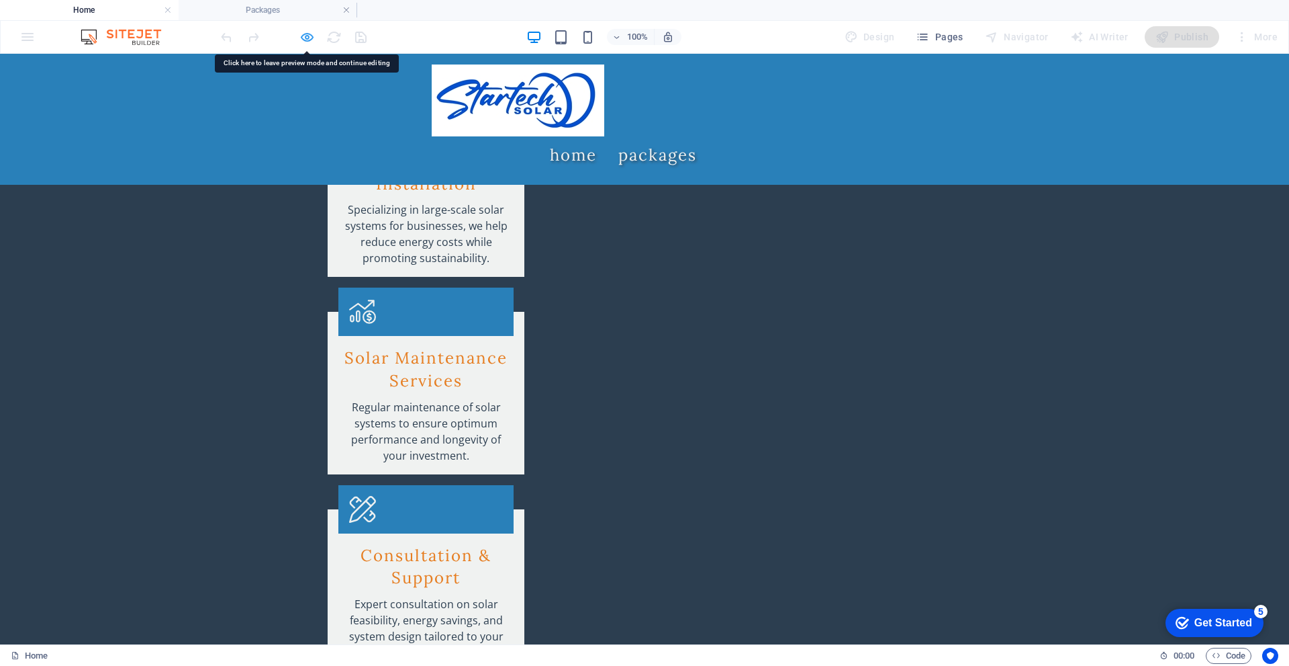
drag, startPoint x: 866, startPoint y: 328, endPoint x: 304, endPoint y: 38, distance: 632.0
click at [304, 38] on icon "button" at bounding box center [307, 37] width 15 height 15
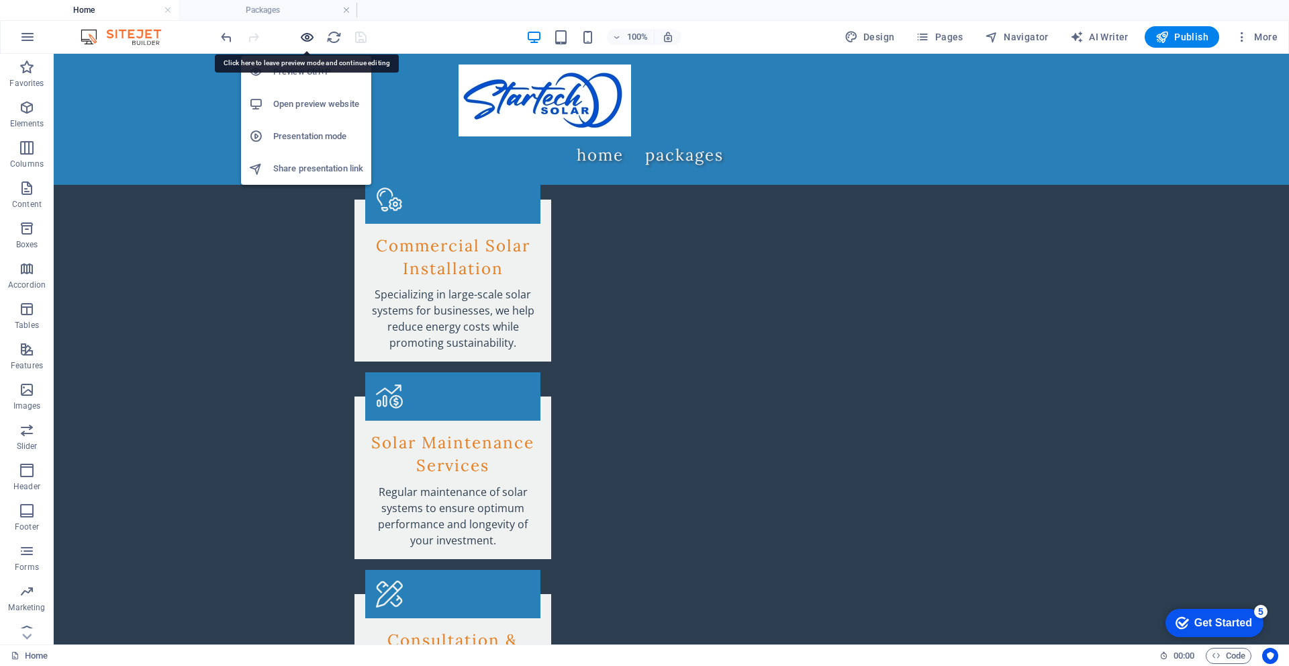
scroll to position [2625, 0]
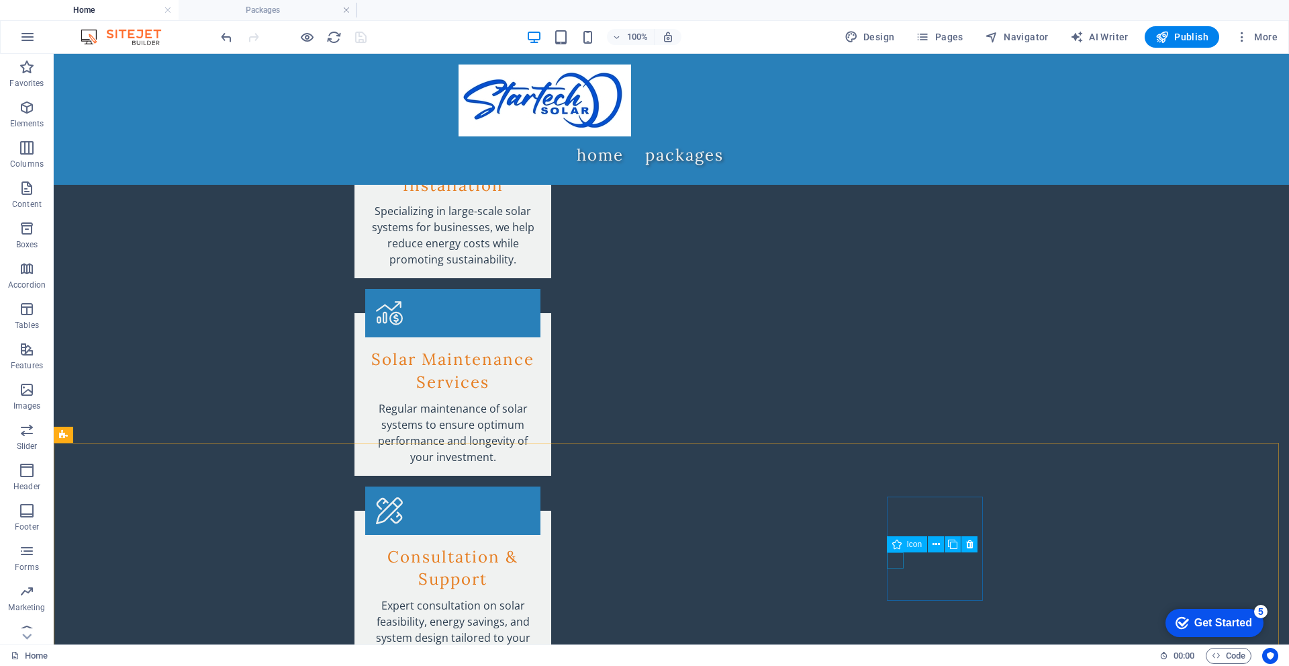
click at [903, 545] on div "Icon" at bounding box center [907, 544] width 41 height 16
click at [935, 545] on icon at bounding box center [936, 544] width 7 height 14
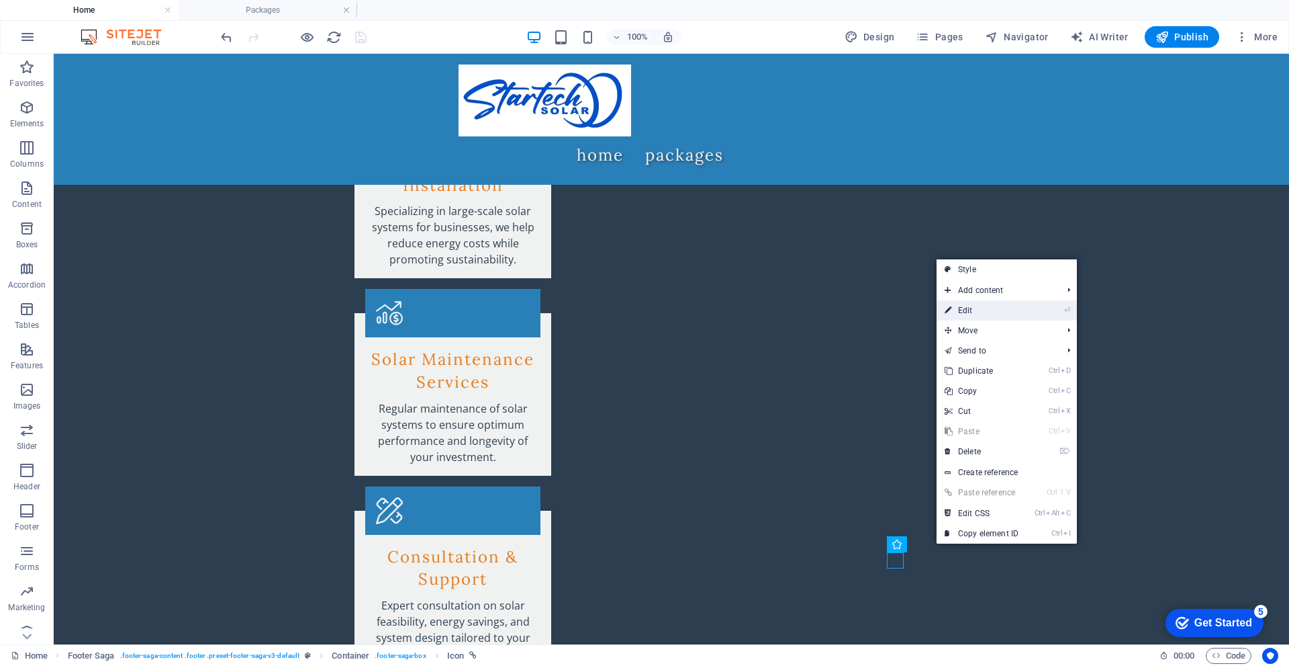
click at [993, 311] on link "⏎ Edit" at bounding box center [982, 310] width 90 height 20
select select "xMidYMid"
select select "px"
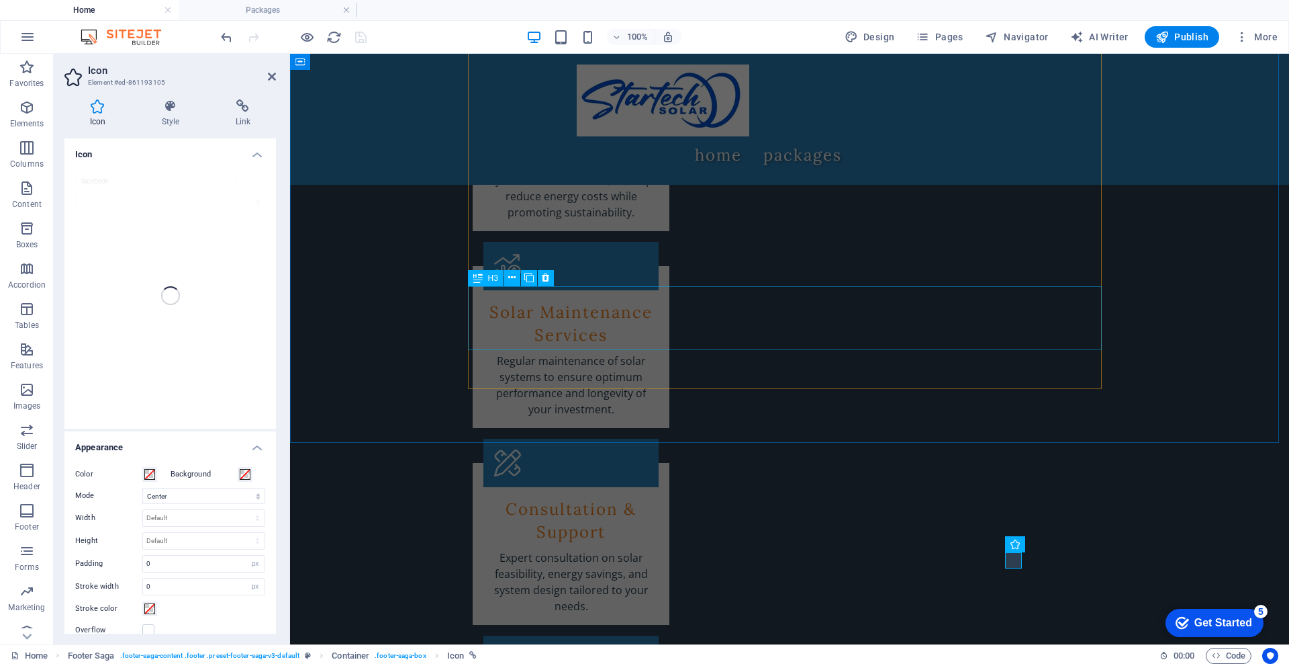
scroll to position [2578, 0]
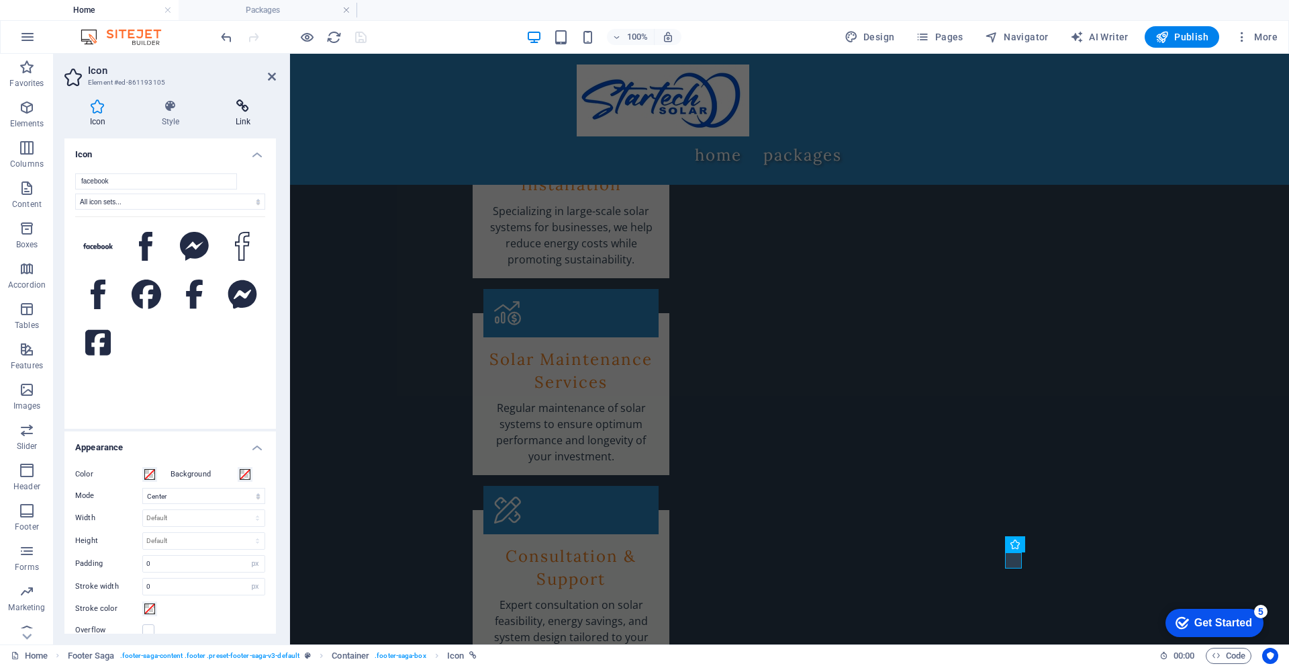
click at [243, 114] on h4 "Link" at bounding box center [243, 113] width 66 height 28
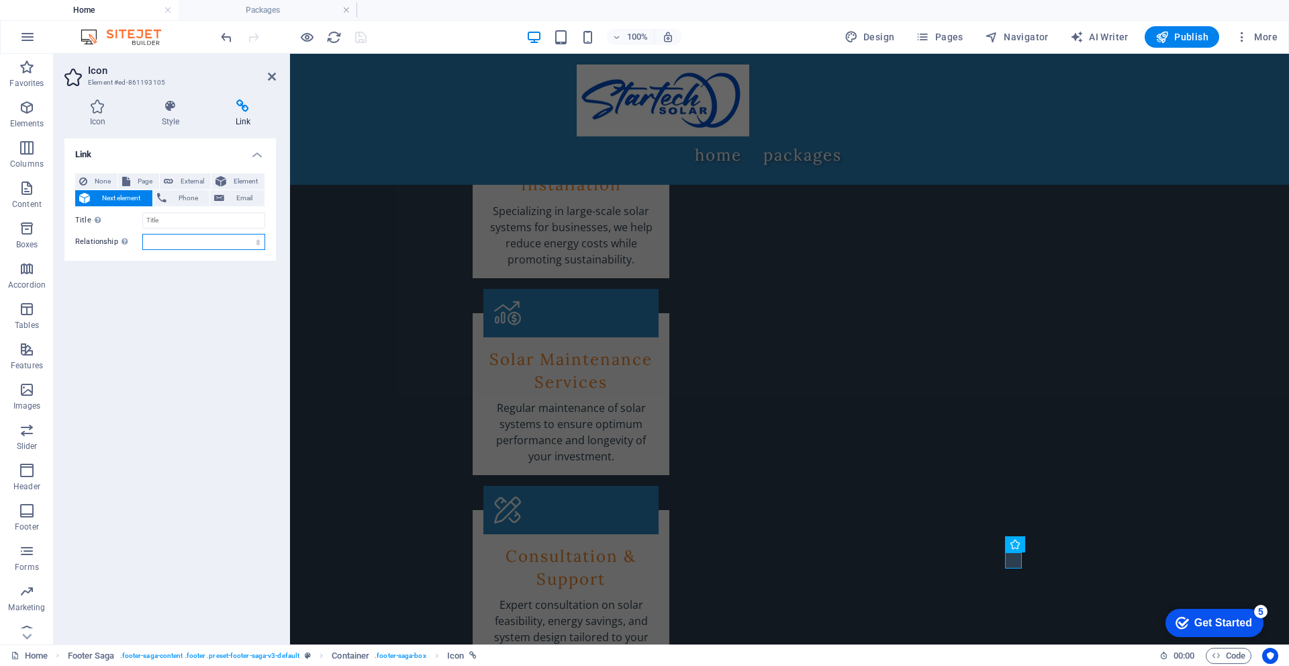
click at [255, 242] on select "alternate author bookmark external help license next nofollow noreferrer noopen…" at bounding box center [203, 242] width 123 height 16
click at [177, 183] on span "External" at bounding box center [192, 181] width 30 height 16
select select "blank"
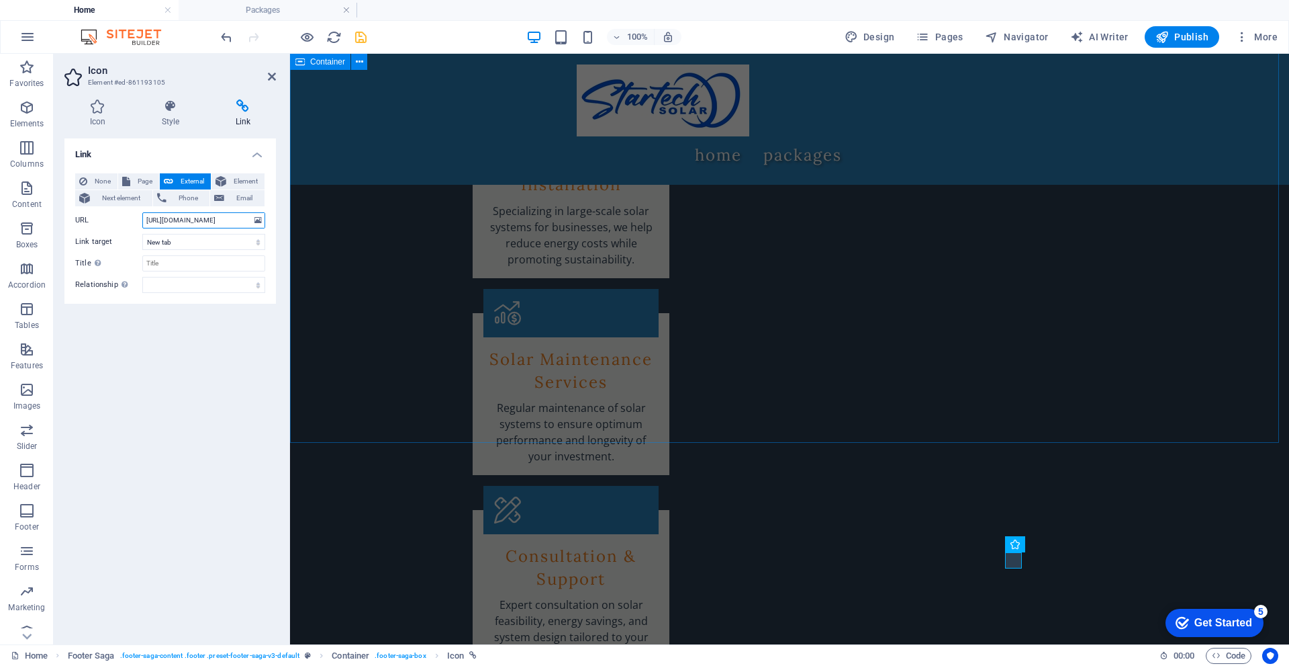
scroll to position [0, 94]
type input "[URL][DOMAIN_NAME]"
click at [251, 241] on select "New tab Same tab Overlay" at bounding box center [203, 242] width 123 height 16
click at [263, 241] on select "New tab Same tab Overlay" at bounding box center [203, 242] width 123 height 16
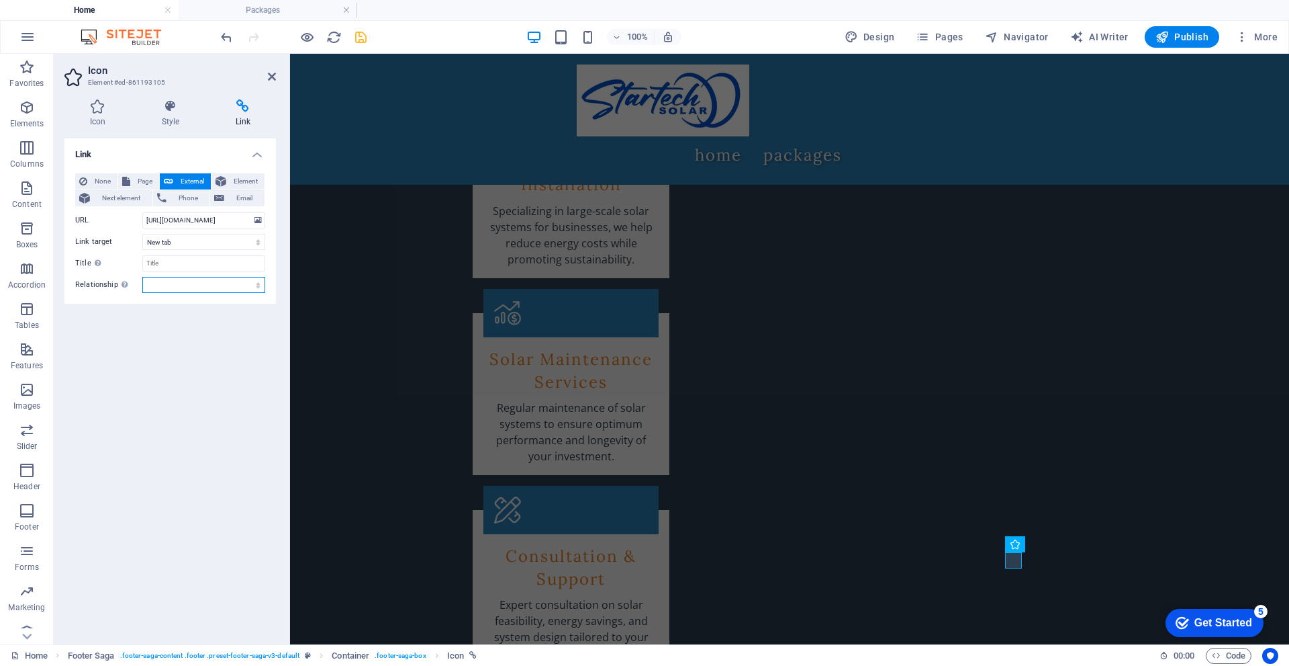
click at [258, 287] on select "alternate author bookmark external help license next nofollow noreferrer noopen…" at bounding box center [203, 285] width 123 height 16
click at [103, 413] on div "Link None Page External Element Next element Phone Email Page Home Packages Ele…" at bounding box center [170, 385] width 212 height 495
click at [269, 75] on icon at bounding box center [272, 76] width 8 height 11
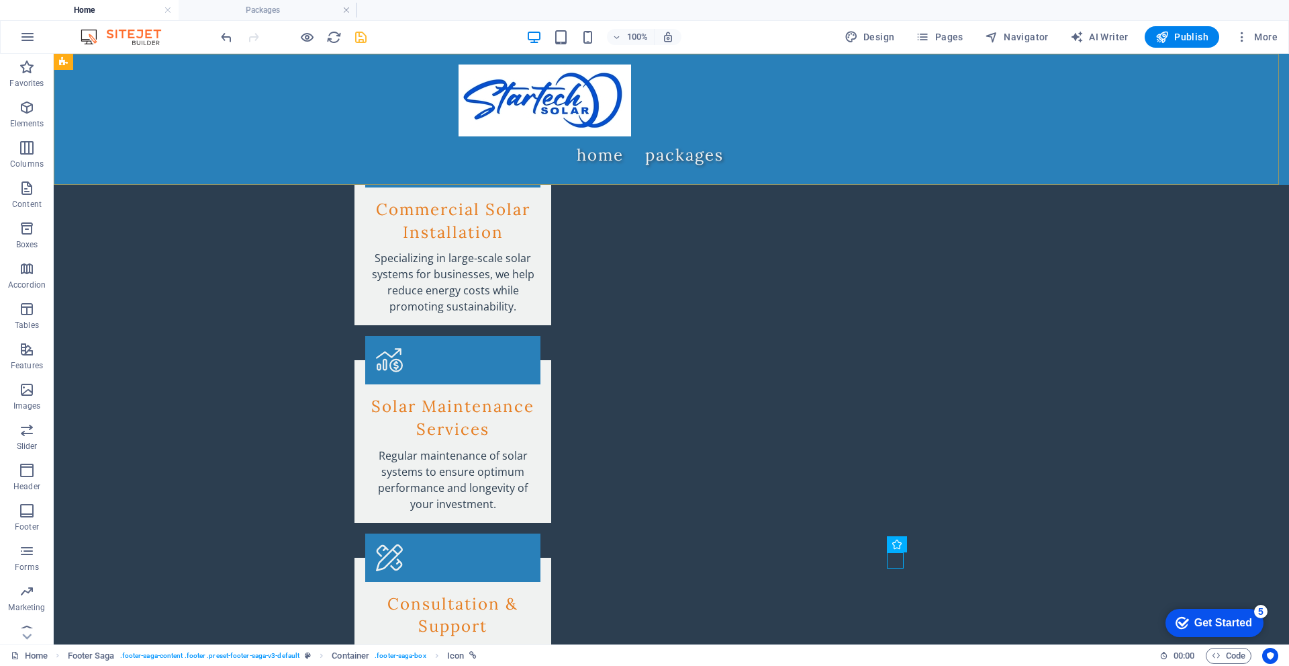
scroll to position [2625, 0]
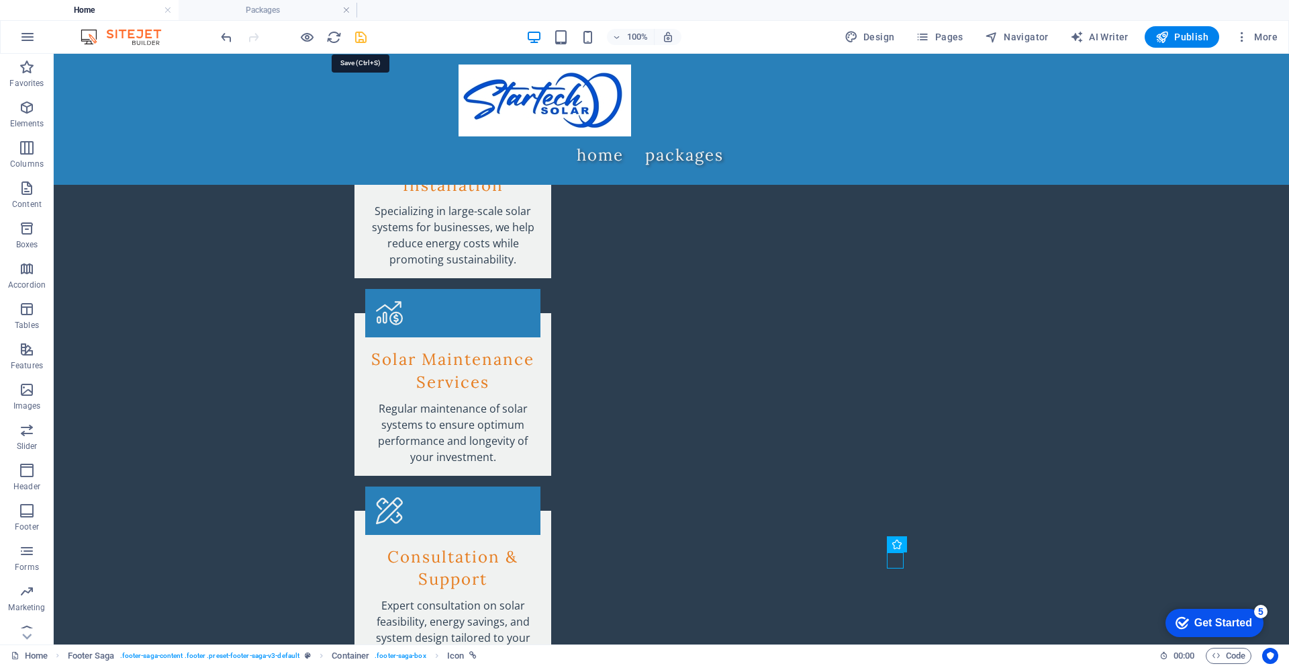
click at [362, 38] on icon "save" at bounding box center [360, 37] width 15 height 15
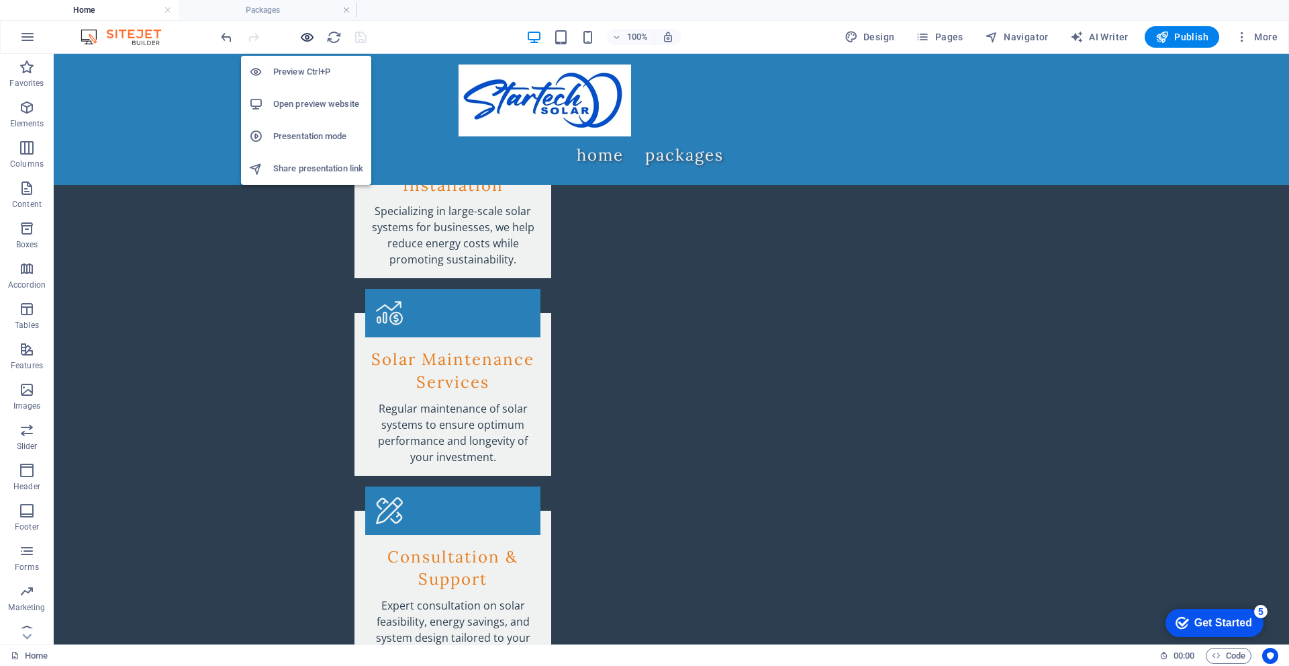
click at [312, 38] on icon "button" at bounding box center [307, 37] width 15 height 15
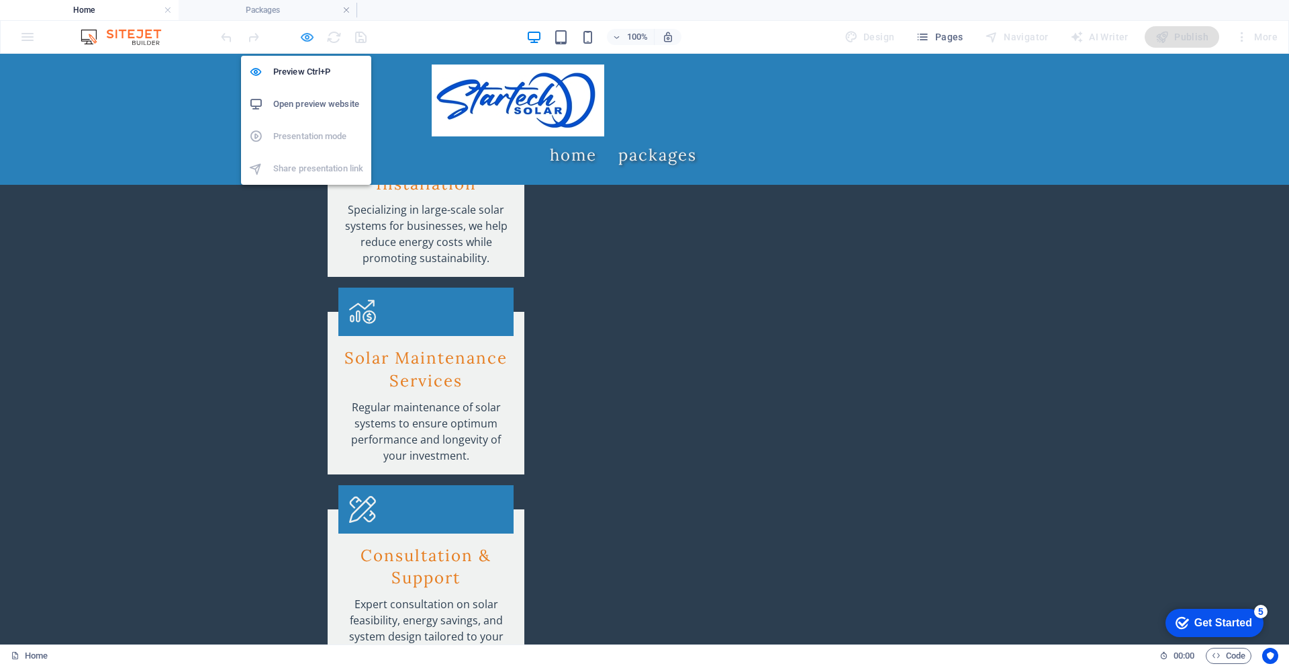
click at [304, 35] on icon "button" at bounding box center [307, 37] width 15 height 15
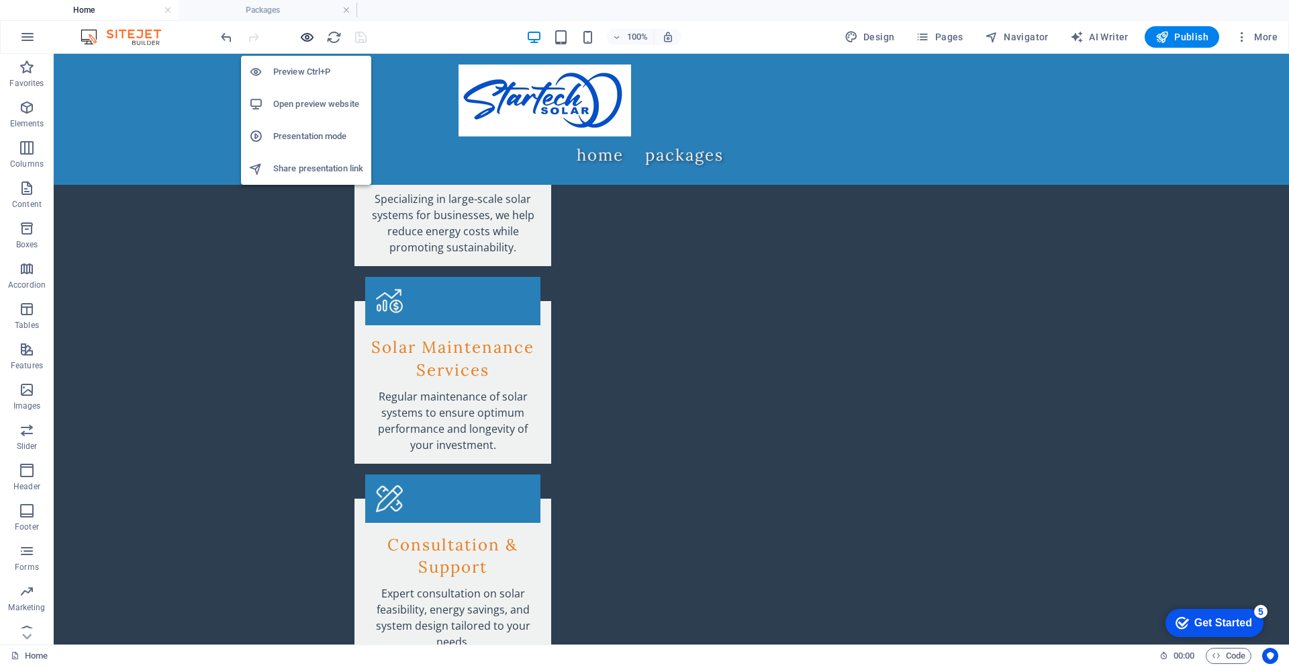
scroll to position [2625, 0]
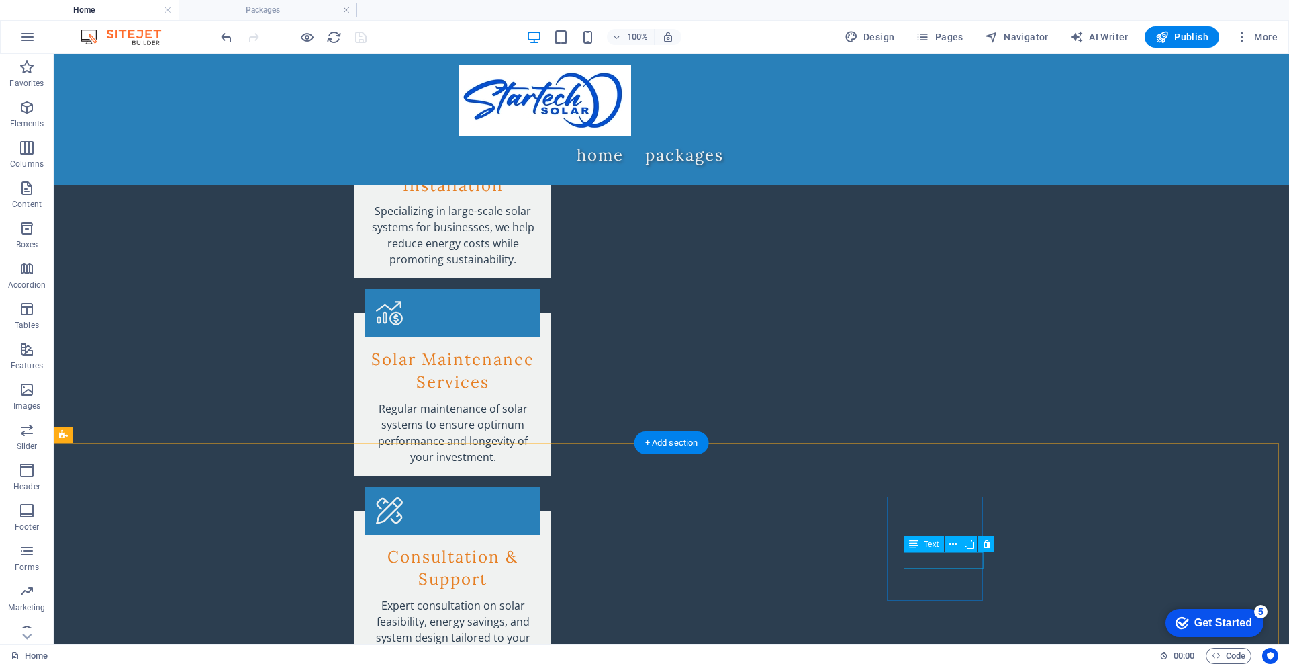
click at [933, 548] on icon at bounding box center [936, 544] width 7 height 14
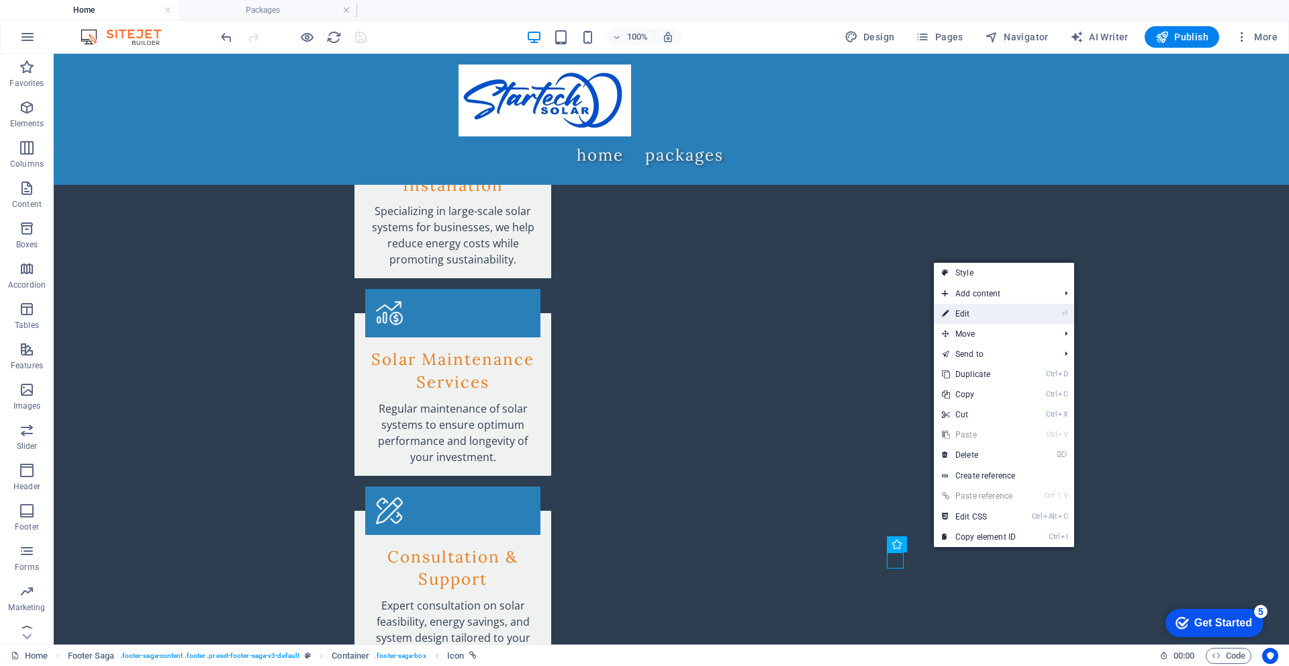
click at [975, 316] on link "⏎ Edit" at bounding box center [979, 314] width 90 height 20
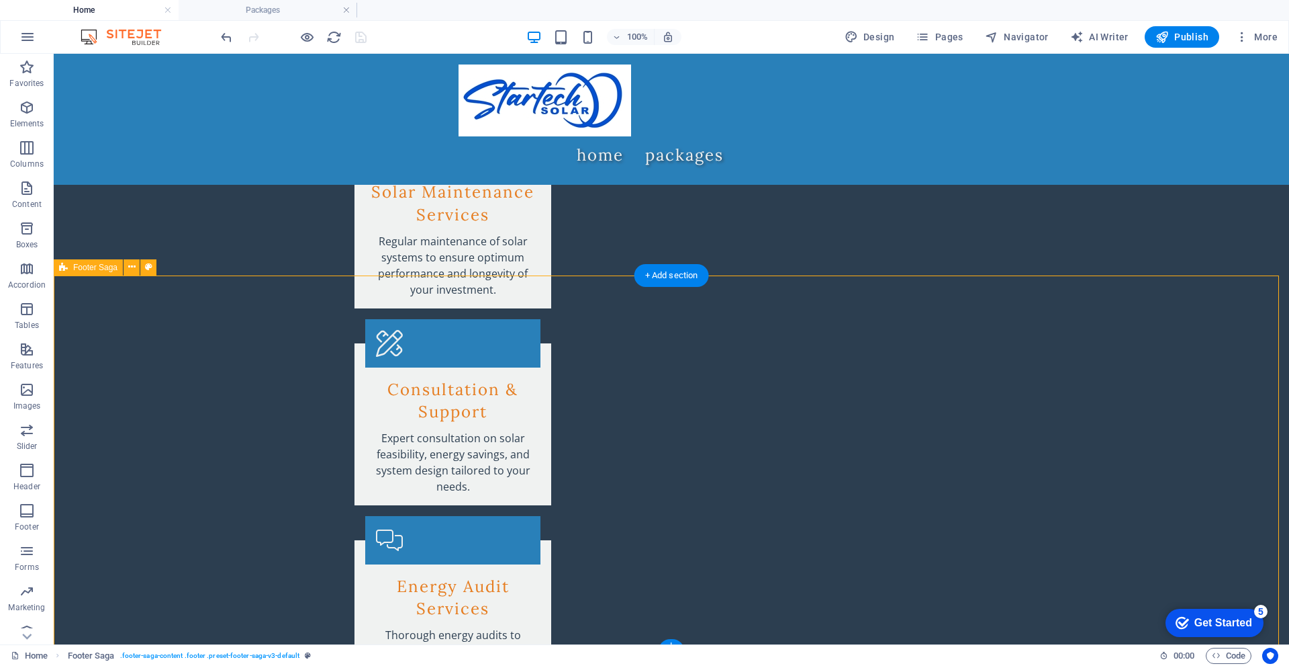
scroll to position [2800, 0]
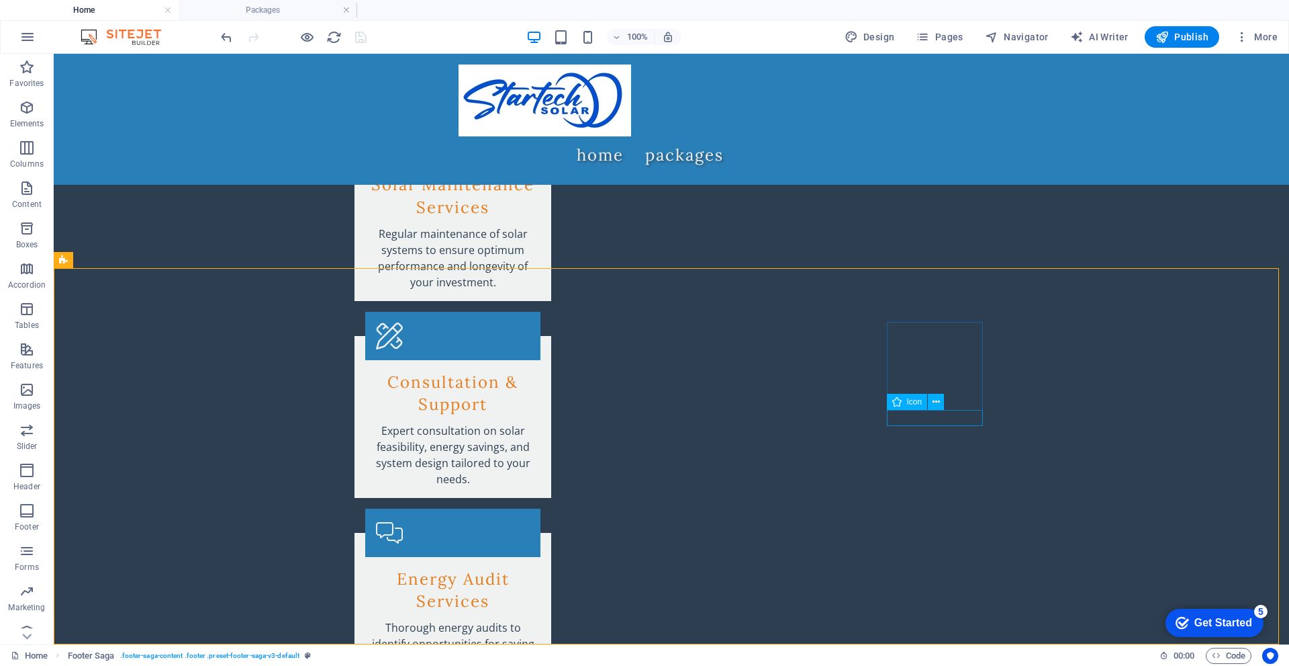
click at [913, 402] on span "Icon" at bounding box center [914, 402] width 15 height 8
click at [934, 406] on icon at bounding box center [936, 402] width 7 height 14
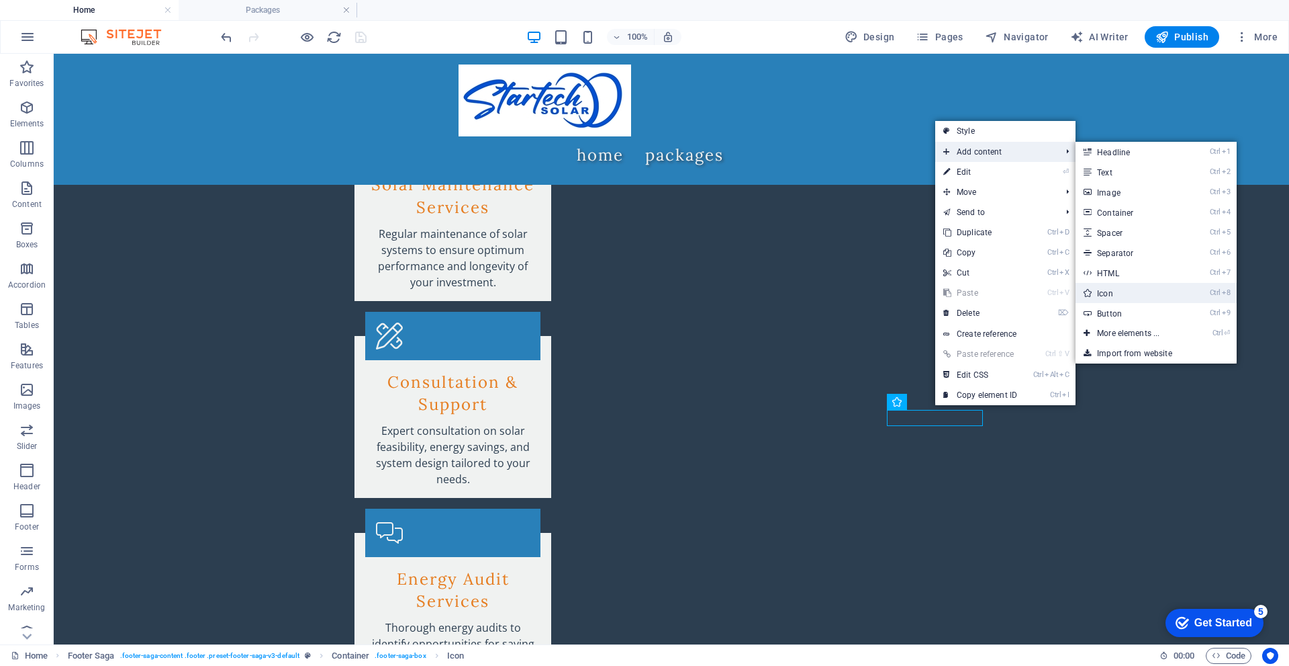
click at [1113, 291] on link "Ctrl 8 Icon" at bounding box center [1131, 293] width 111 height 20
select select "xMidYMid"
select select "px"
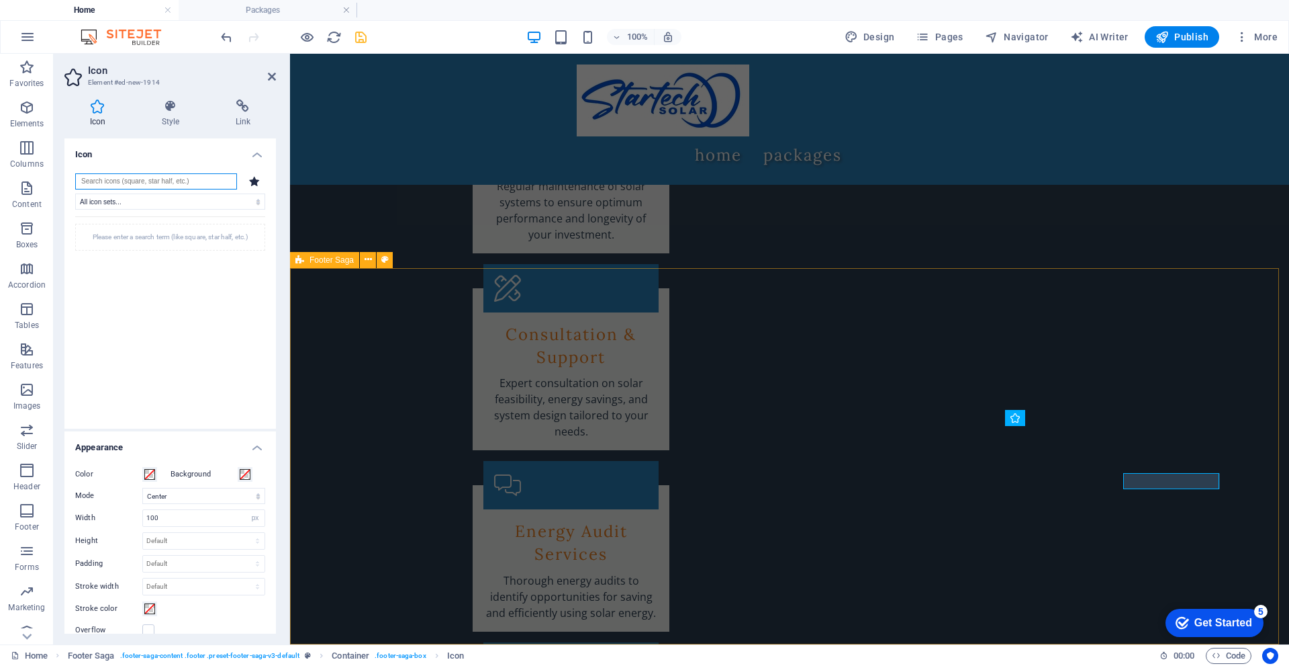
scroll to position [2753, 0]
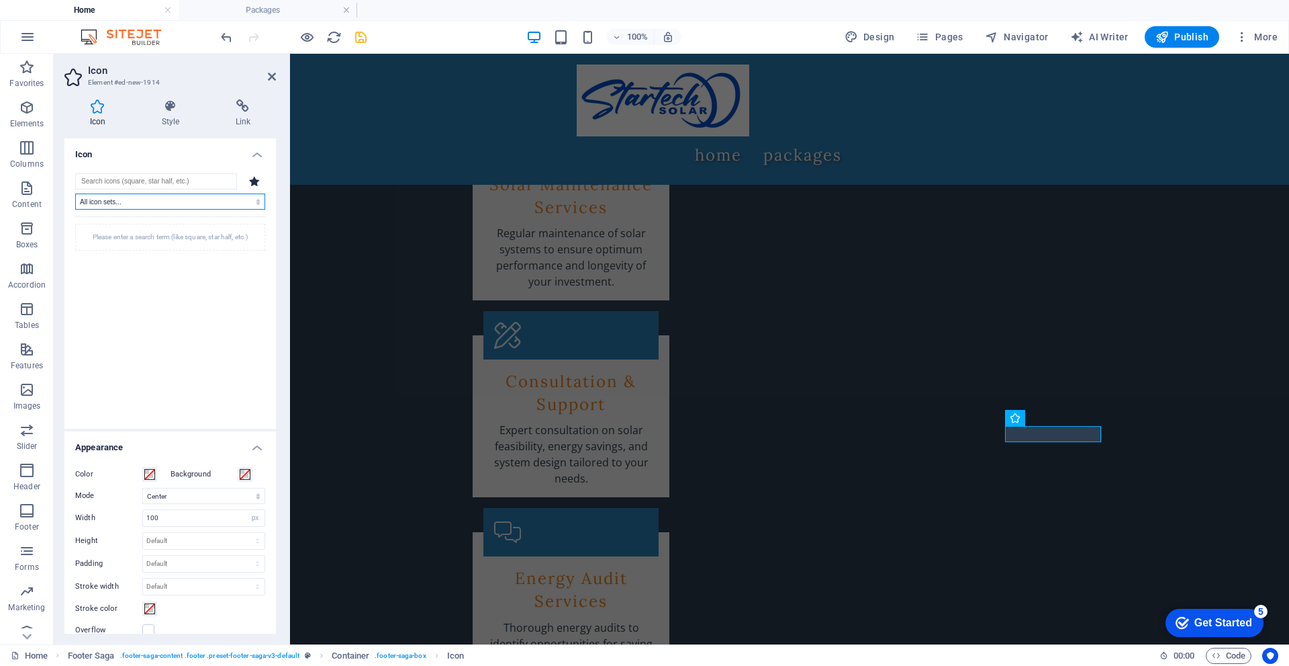
click at [253, 201] on select "All icon sets... IcoFont Ionicons FontAwesome Brands FontAwesome Duotone FontAw…" at bounding box center [170, 201] width 190 height 16
click at [164, 183] on input "search" at bounding box center [156, 181] width 162 height 16
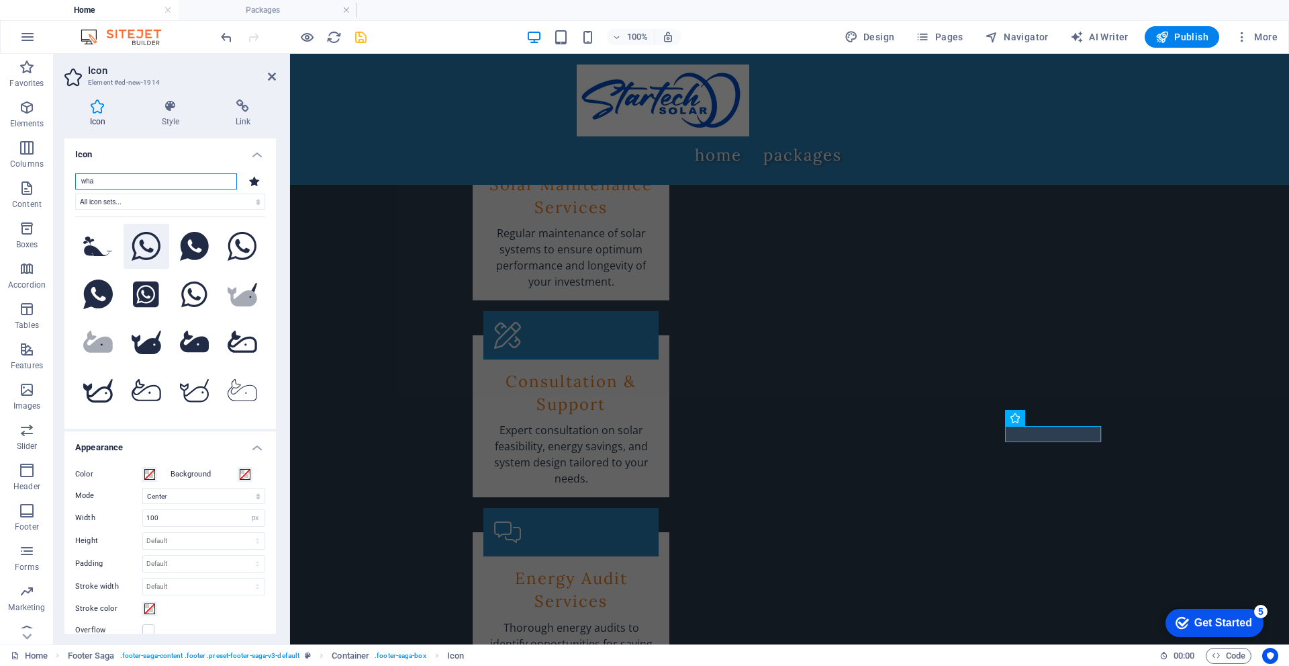
type input "wha"
click at [146, 246] on icon at bounding box center [147, 247] width 30 height 30
click at [148, 475] on span at bounding box center [149, 474] width 11 height 11
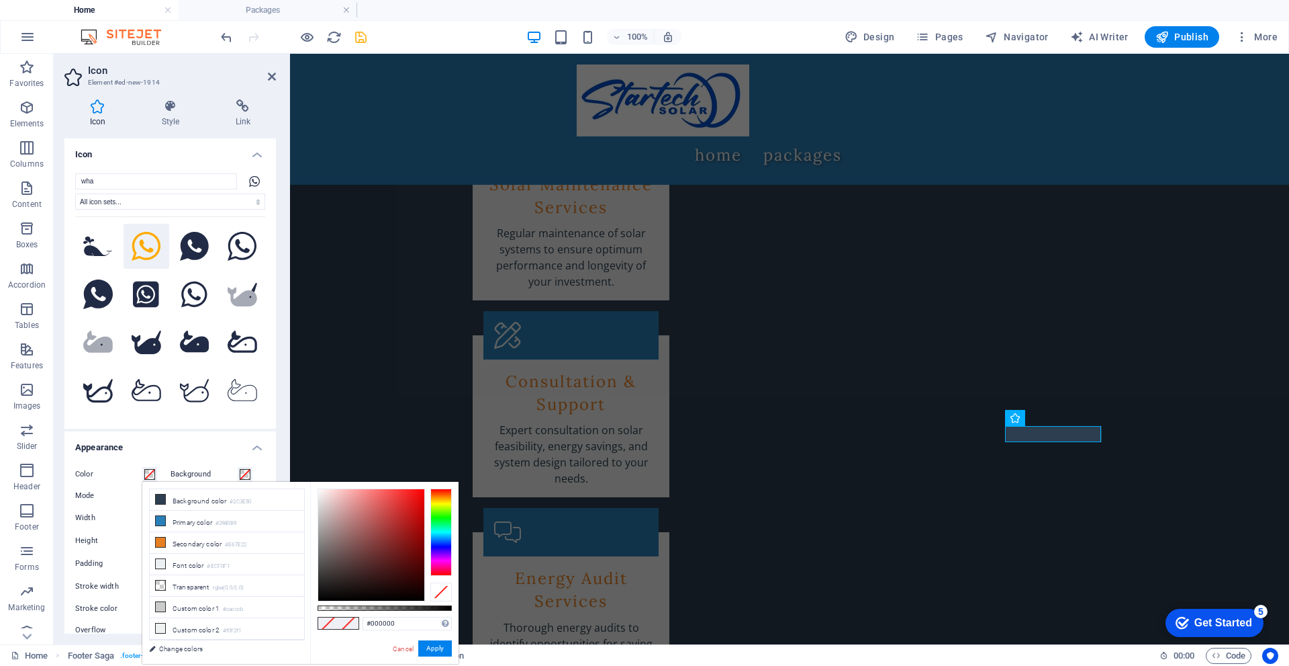
click at [430, 514] on div at bounding box center [440, 531] width 21 height 87
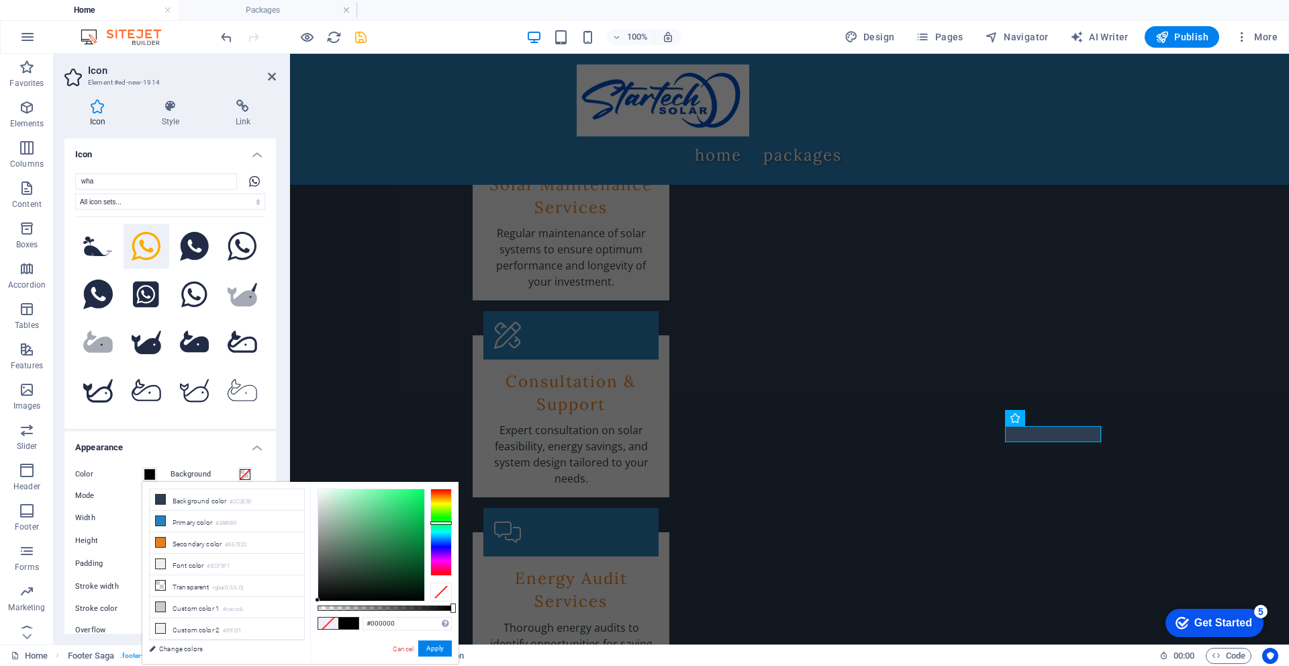
drag, startPoint x: 439, startPoint y: 516, endPoint x: 439, endPoint y: 522, distance: 6.7
click at [439, 522] on div at bounding box center [440, 522] width 21 height 3
click at [435, 645] on button "Apply" at bounding box center [435, 648] width 34 height 16
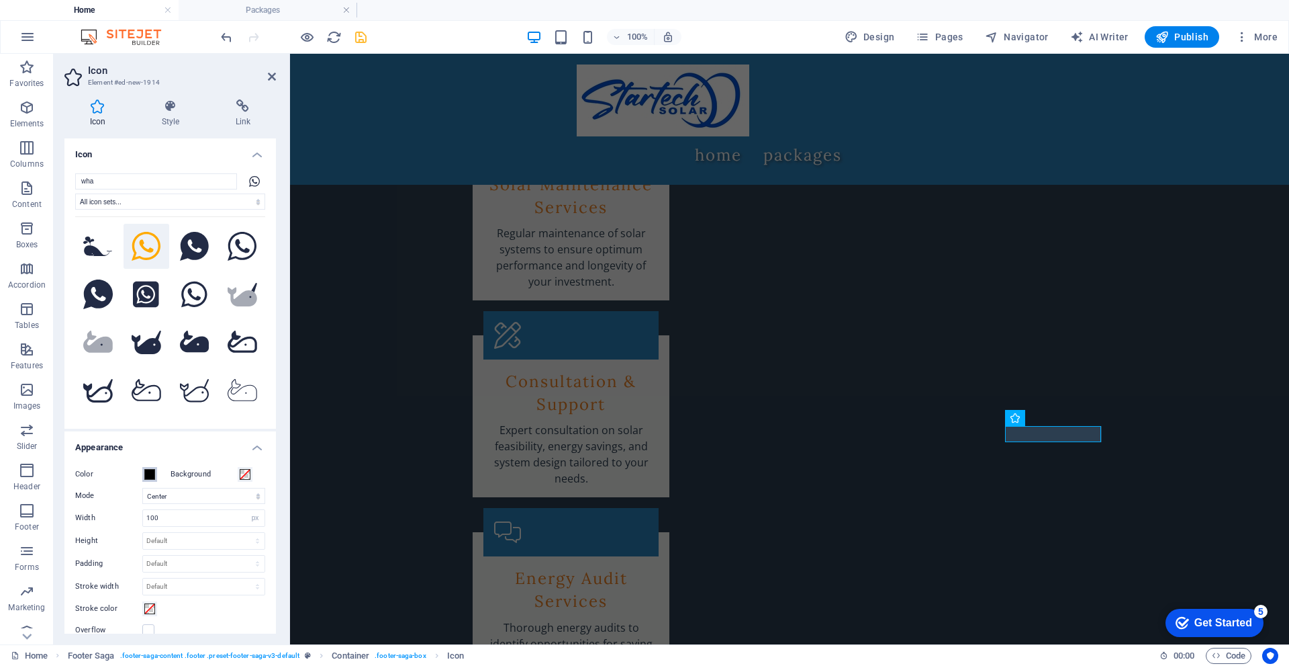
click at [154, 477] on span at bounding box center [149, 474] width 11 height 11
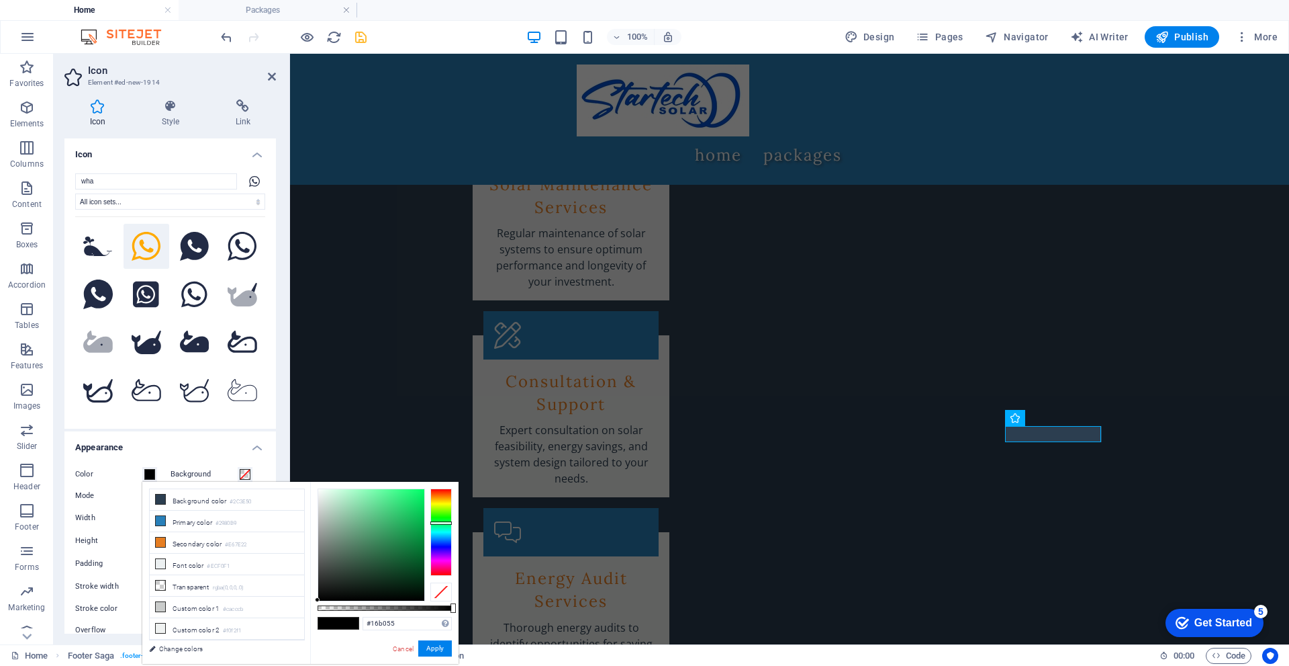
click at [410, 522] on div at bounding box center [371, 544] width 106 height 111
type input "#10e767"
click at [416, 498] on div at bounding box center [371, 544] width 106 height 111
click at [437, 645] on button "Apply" at bounding box center [435, 648] width 34 height 16
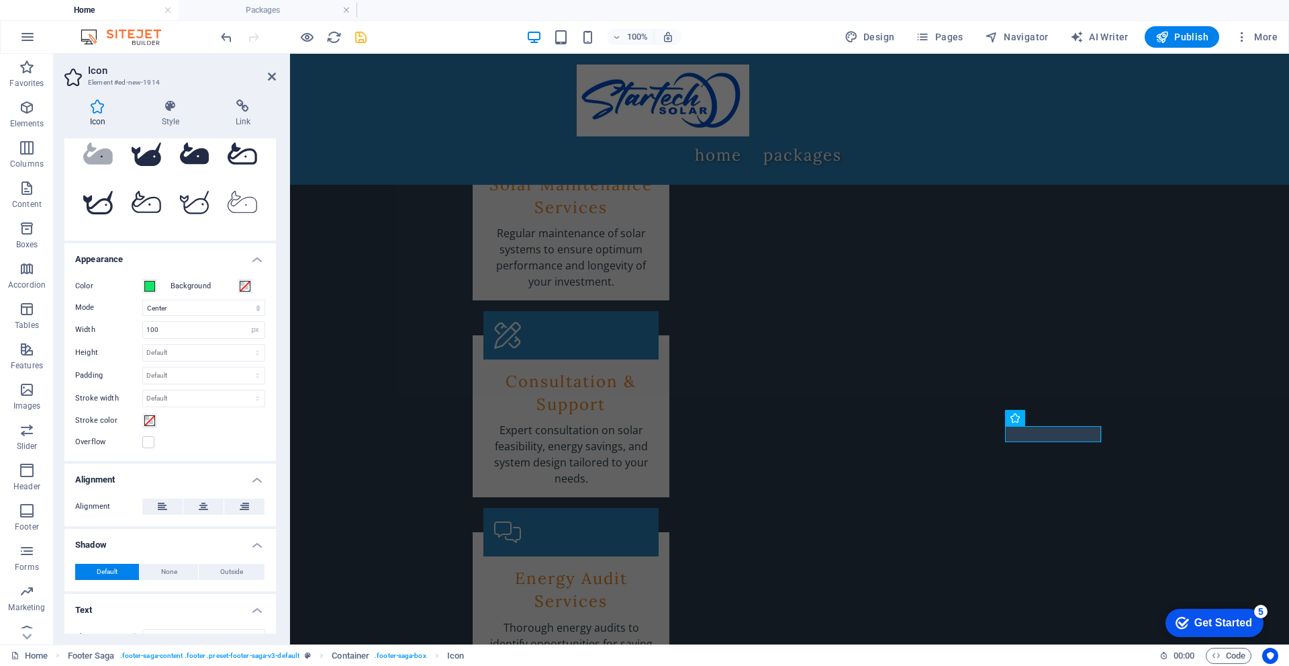
scroll to position [210, 0]
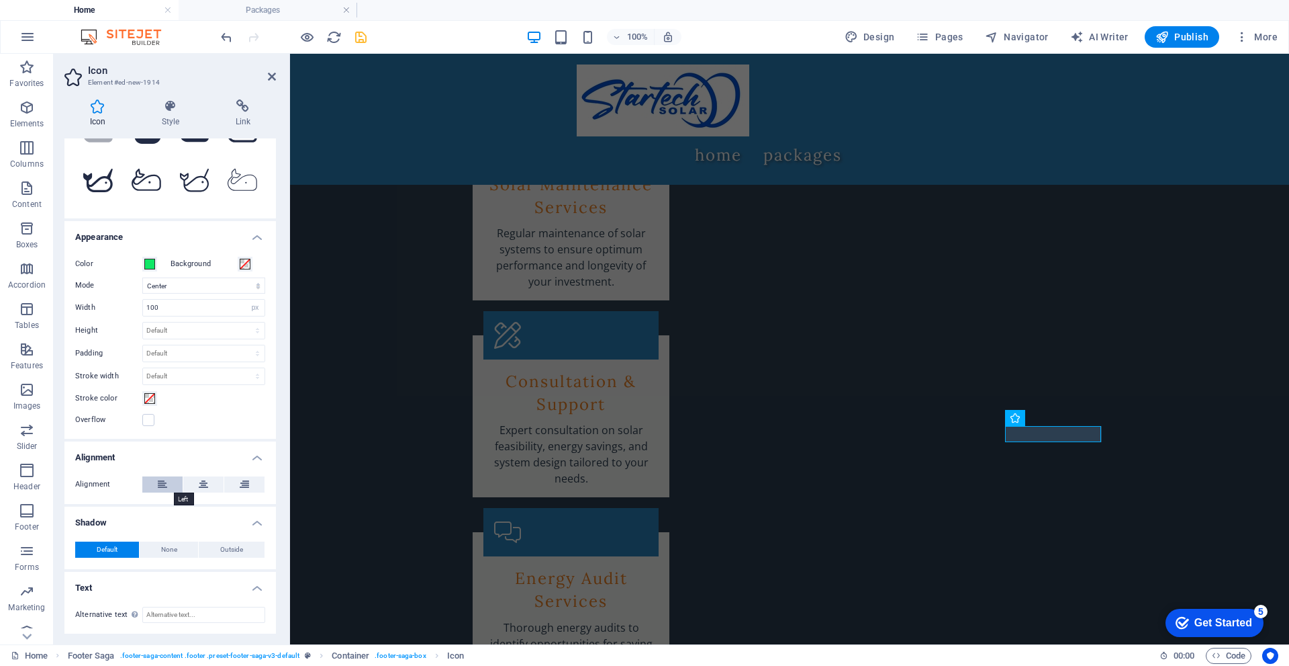
click at [165, 482] on icon at bounding box center [162, 484] width 9 height 16
click at [240, 483] on icon at bounding box center [244, 484] width 9 height 16
click at [211, 483] on button at bounding box center [203, 484] width 40 height 16
click at [171, 485] on button at bounding box center [162, 484] width 40 height 16
click at [241, 313] on input "100" at bounding box center [204, 308] width 122 height 16
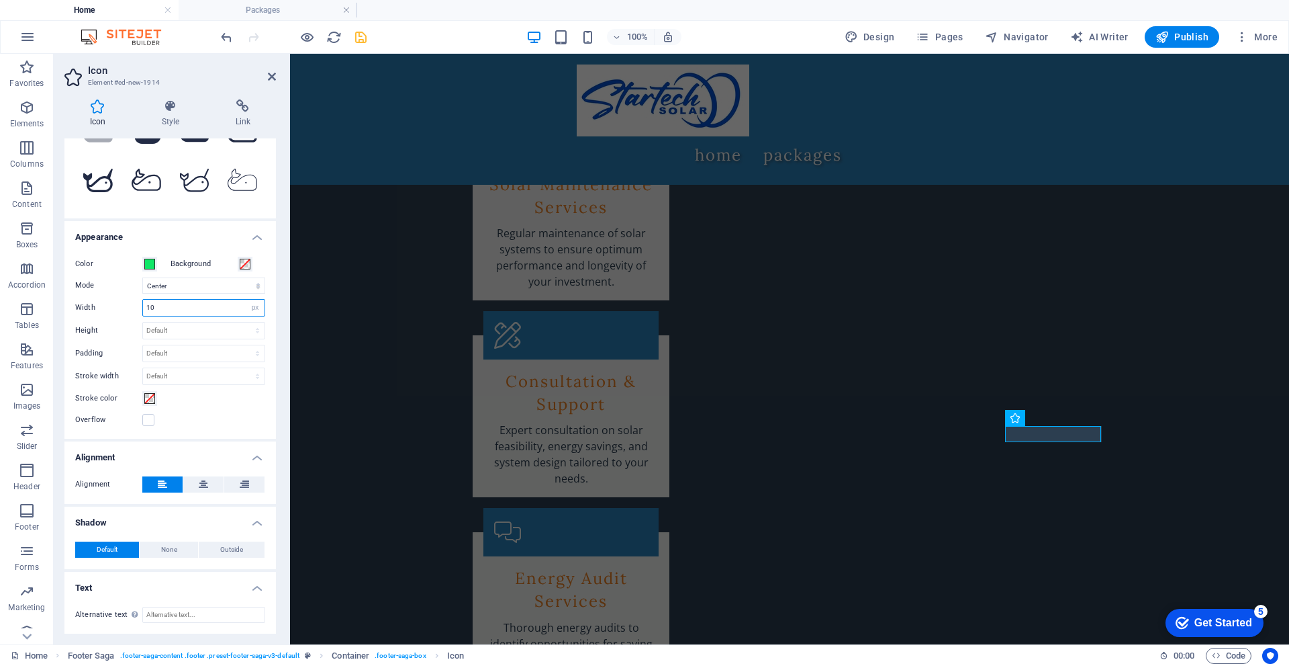
type input "1"
type input "150"
click at [199, 617] on input "Alternative text The alternative text is used by devices that cannot display im…" at bounding box center [203, 614] width 123 height 16
click at [161, 617] on input "Alternative text The alternative text is used by devices that cannot display im…" at bounding box center [203, 614] width 123 height 16
type input "whatsapp"
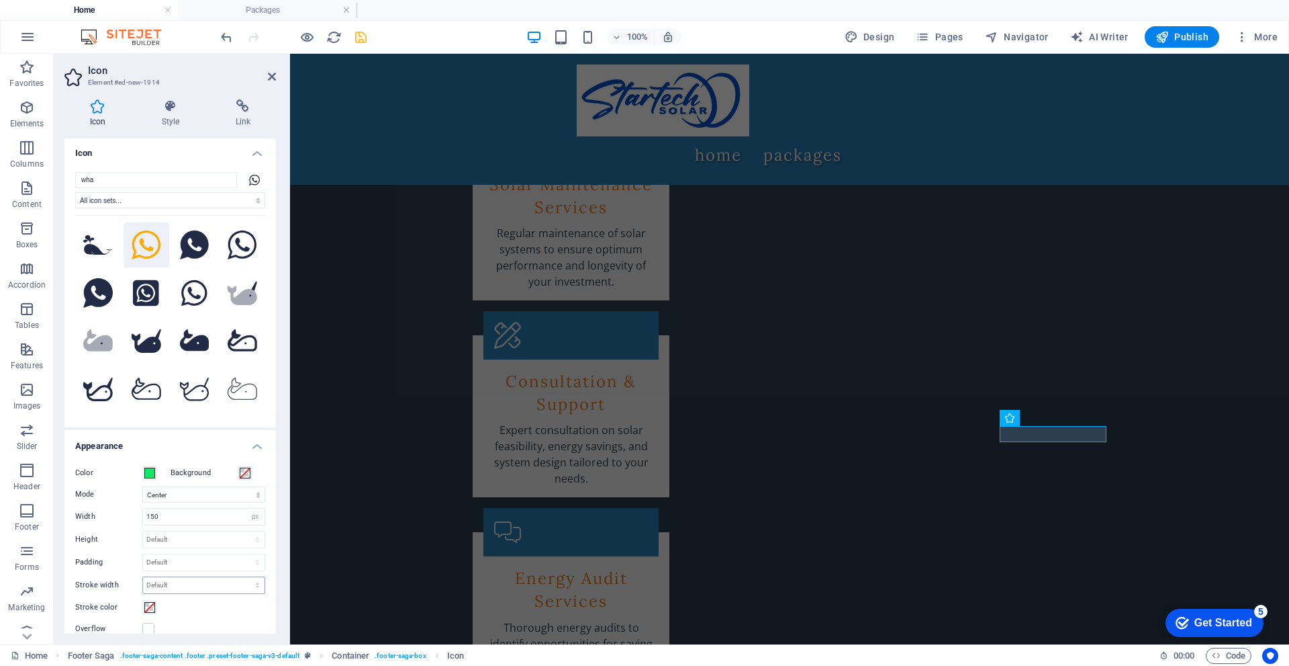
scroll to position [0, 0]
click at [172, 110] on icon at bounding box center [170, 105] width 68 height 13
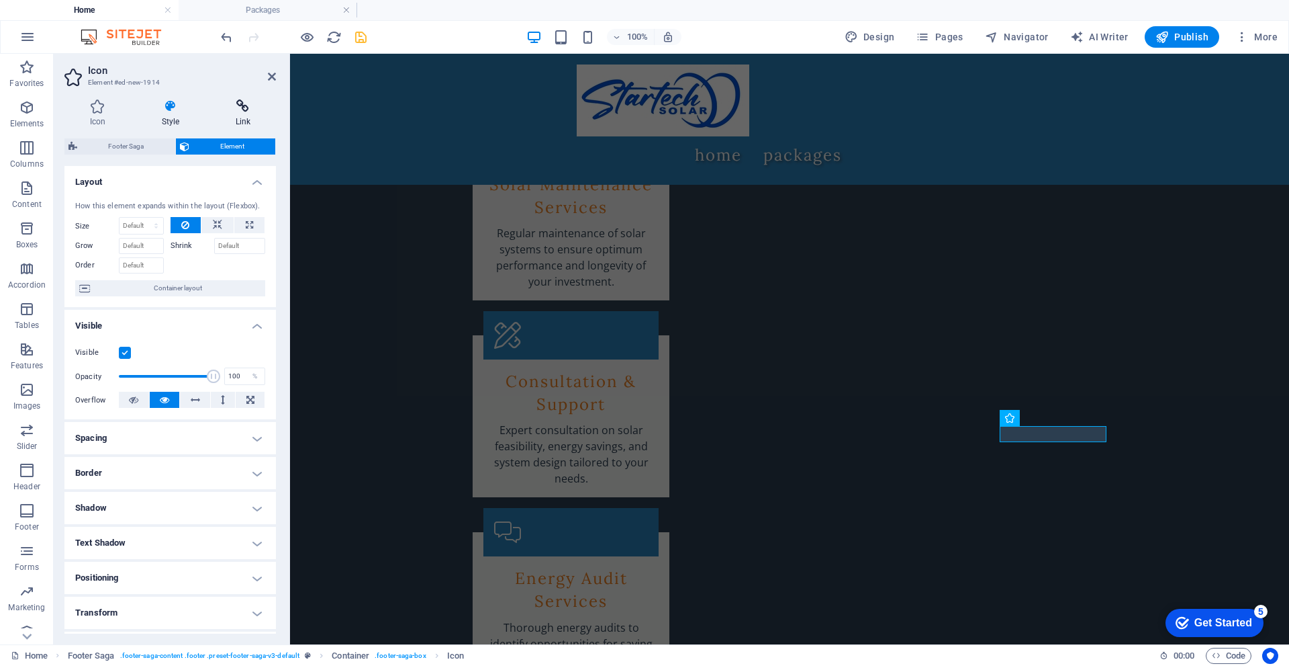
click at [230, 116] on h4 "Link" at bounding box center [243, 113] width 66 height 28
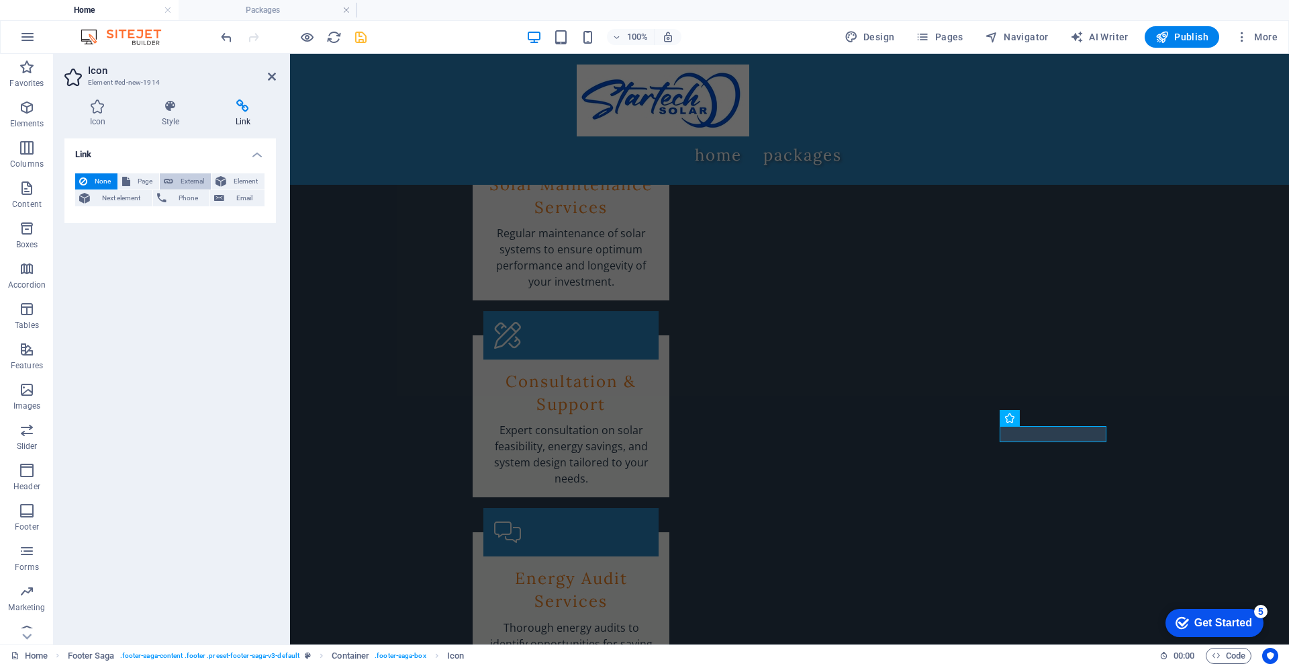
click at [188, 178] on span "External" at bounding box center [192, 181] width 30 height 16
select select "blank"
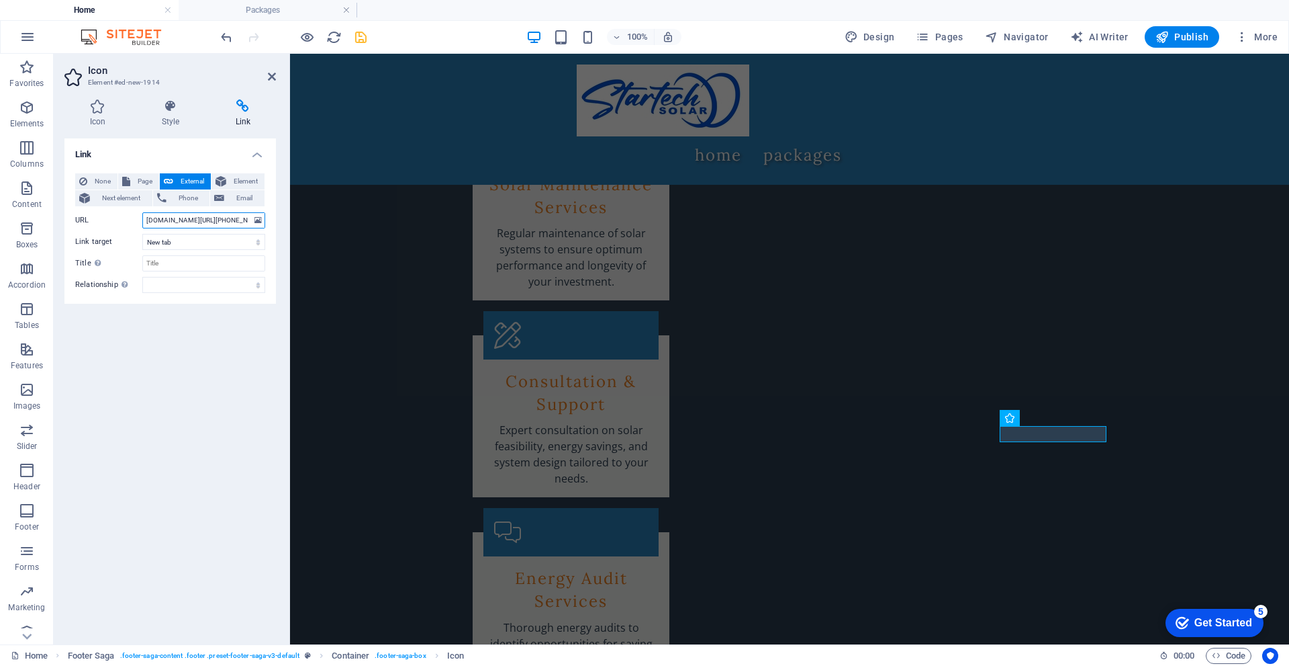
type input "[DOMAIN_NAME][URL][PHONE_NUMBER]"
click at [236, 357] on div "Link None Page External Element Next element Phone Email Page Home Packages Ele…" at bounding box center [170, 385] width 212 height 495
click at [232, 181] on span "Element" at bounding box center [245, 181] width 30 height 16
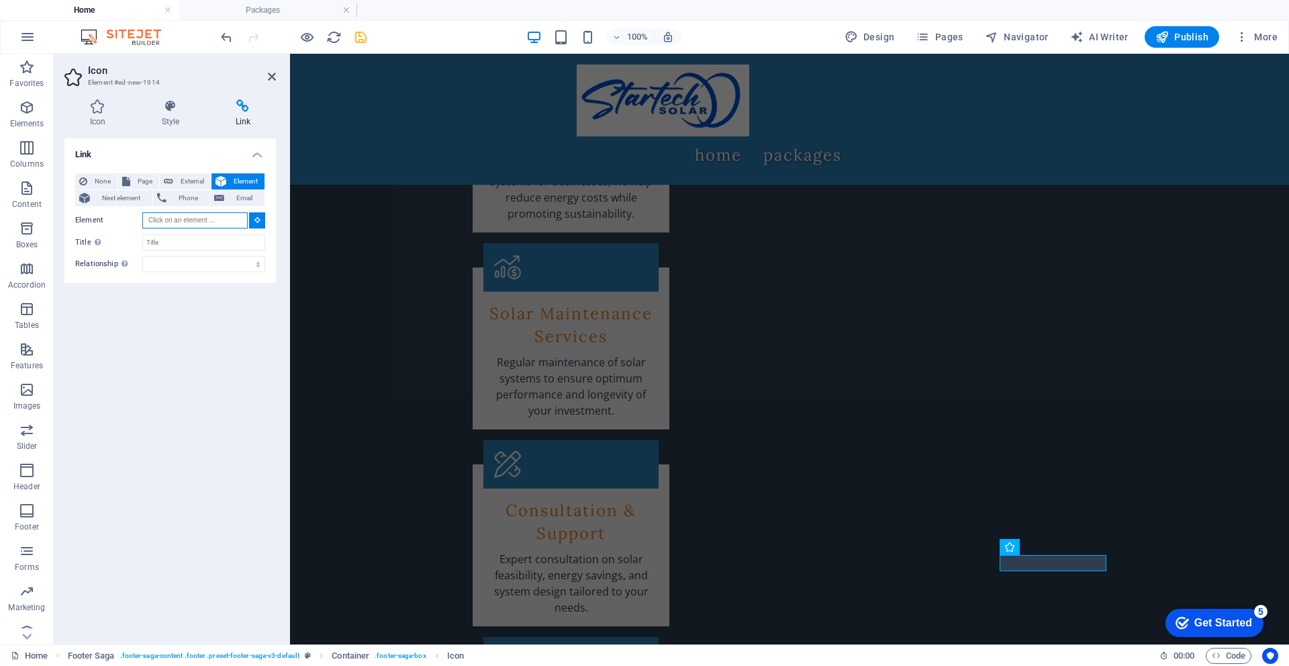
scroll to position [2622, 0]
click at [208, 222] on input "Element" at bounding box center [194, 220] width 105 height 16
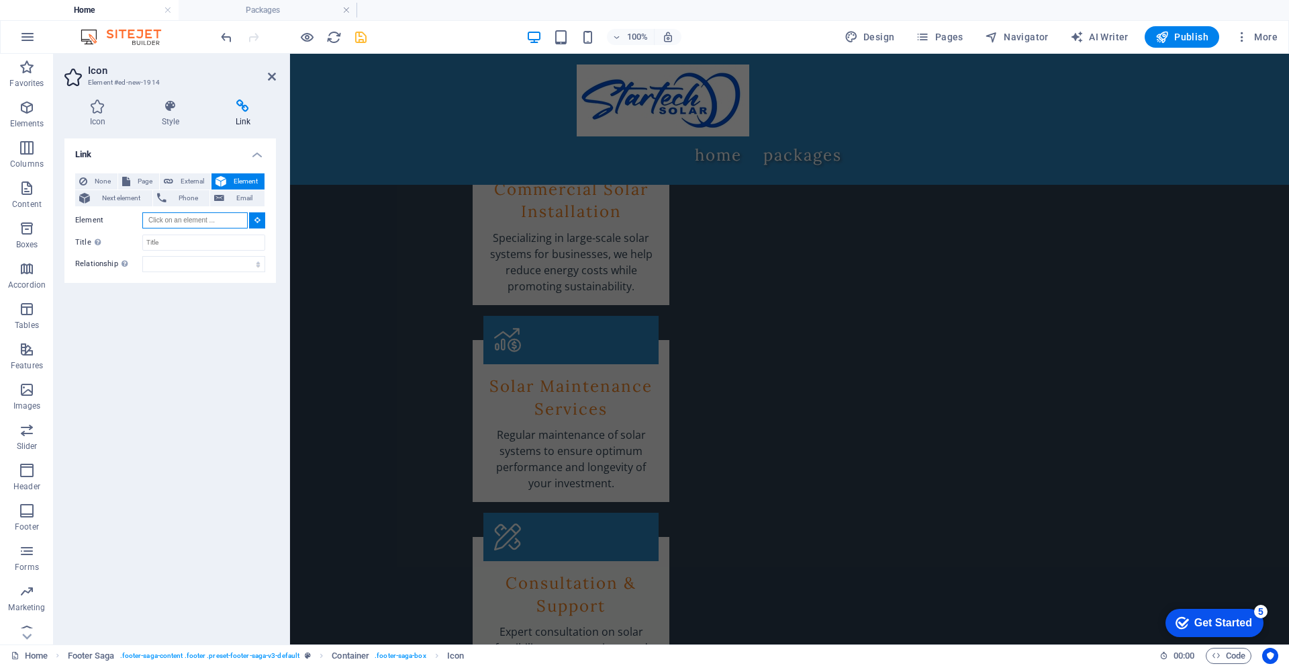
scroll to position [2491, 0]
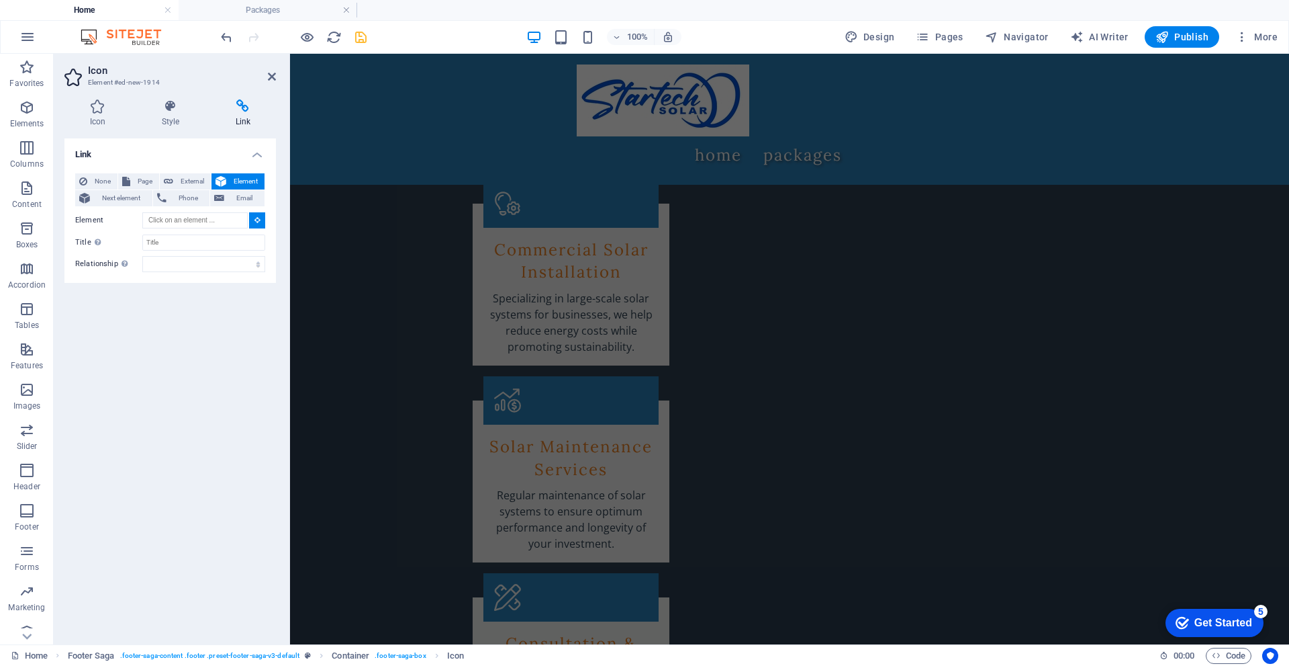
click at [256, 217] on icon at bounding box center [258, 219] width 6 height 7
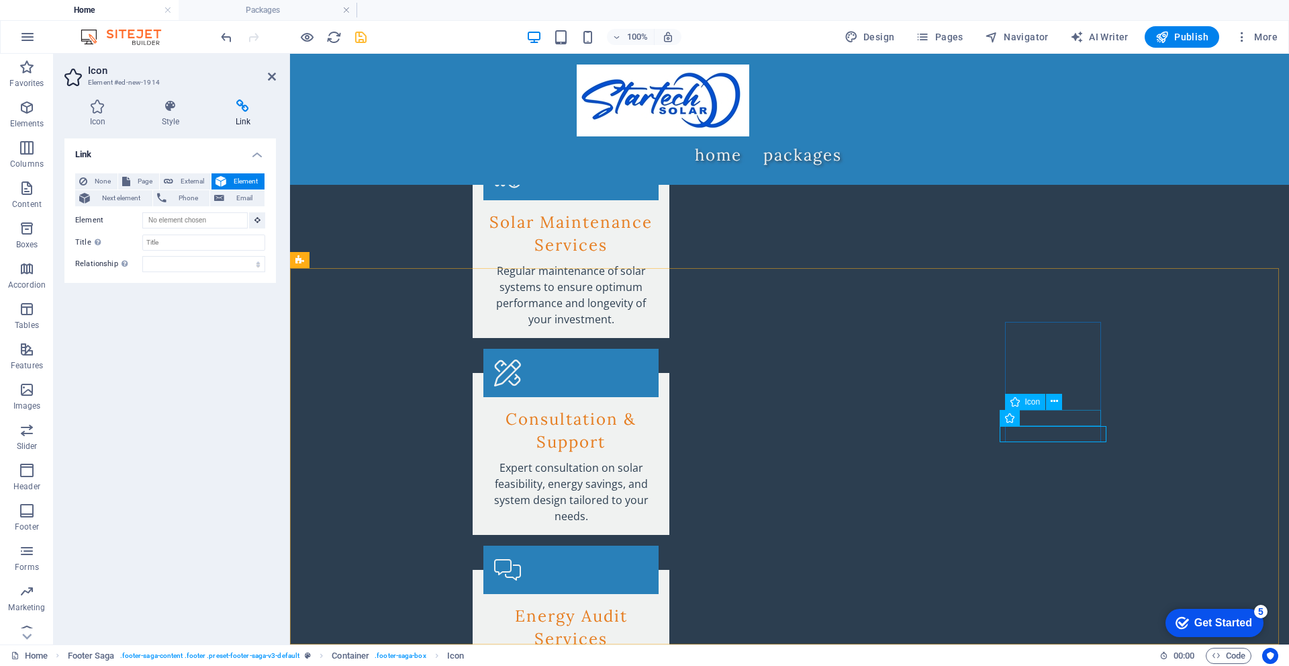
scroll to position [2753, 0]
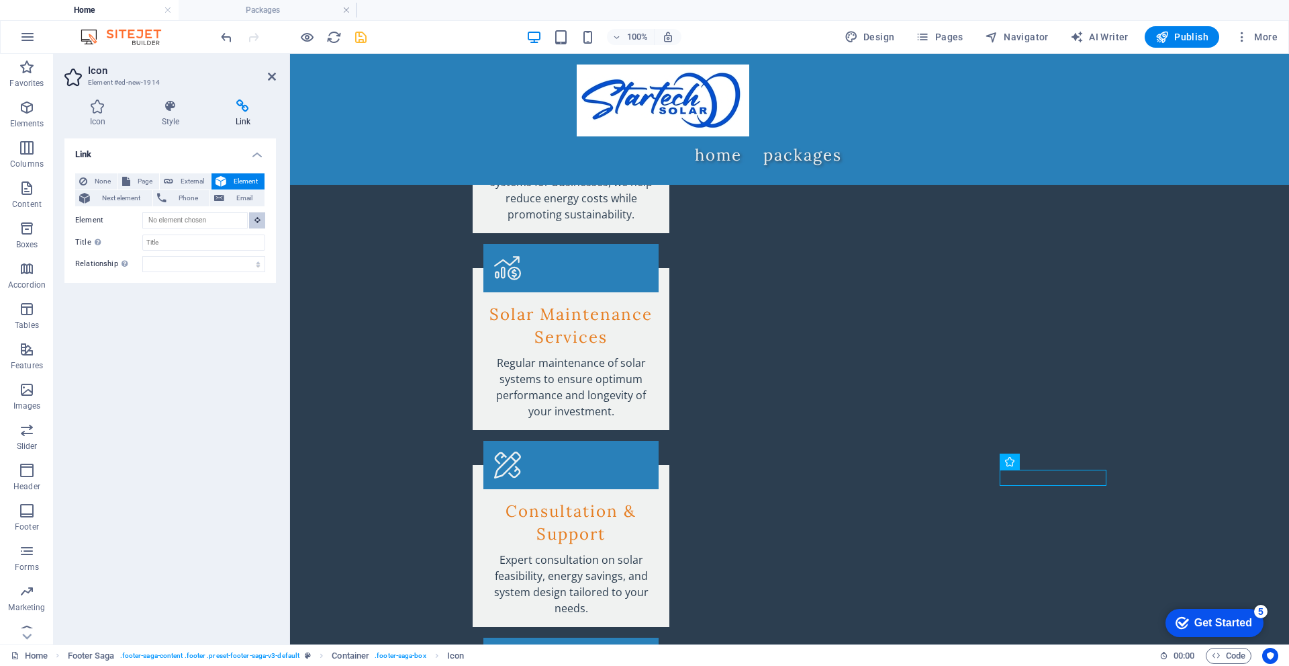
scroll to position [2622, 0]
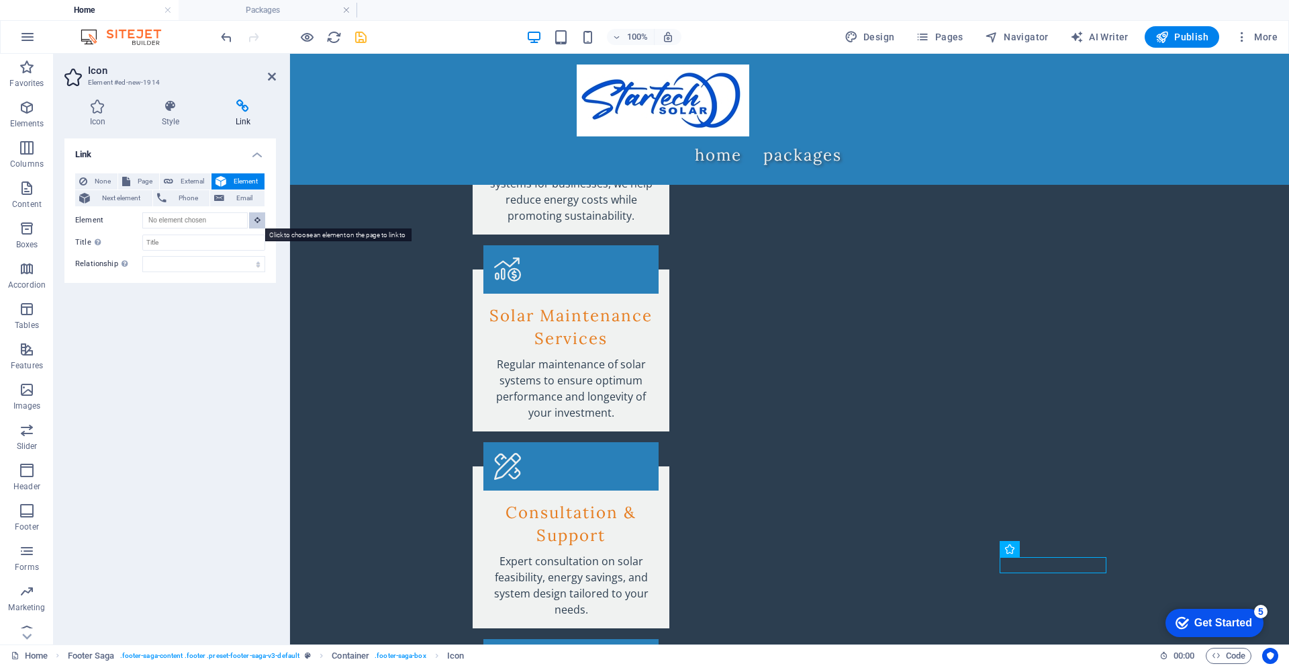
click at [257, 220] on icon at bounding box center [258, 219] width 6 height 7
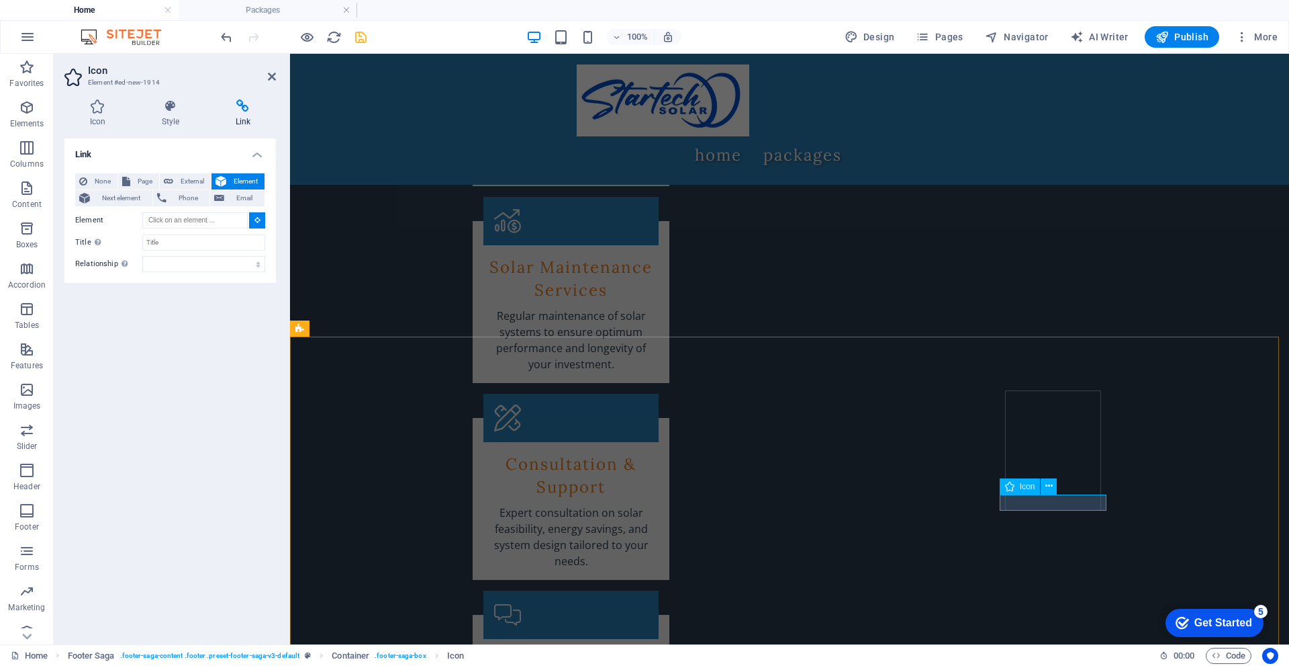
scroll to position [2689, 0]
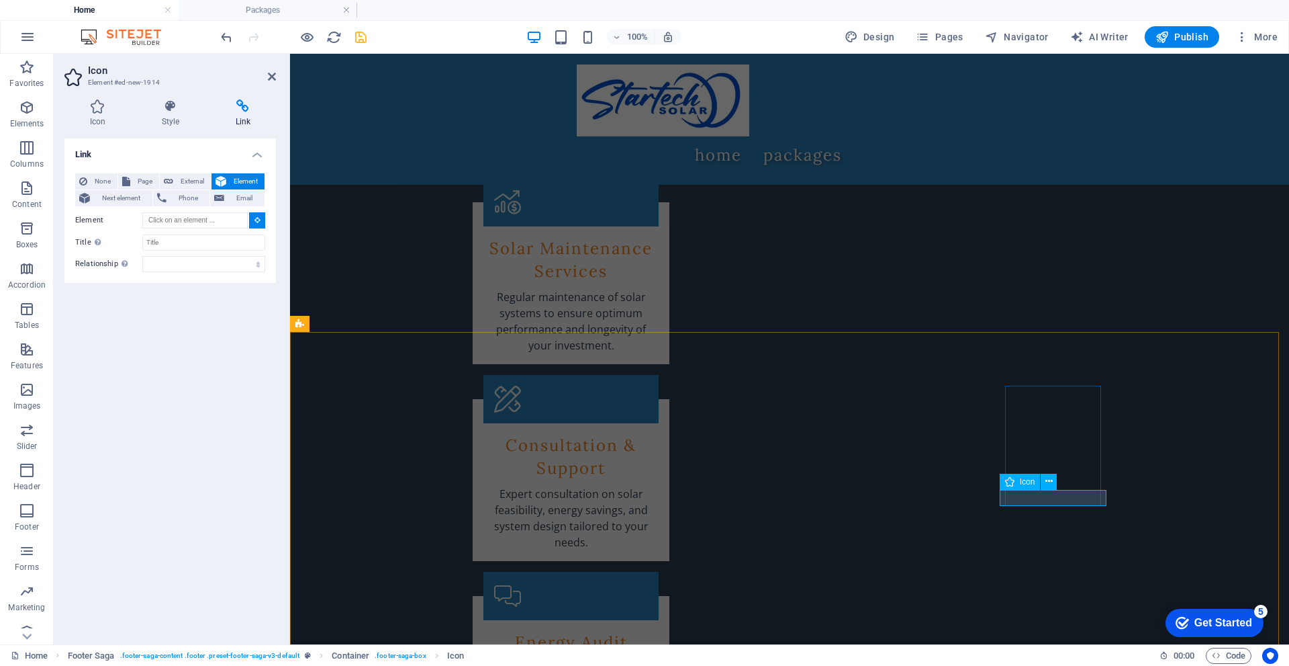
type input "#ed-new-1914"
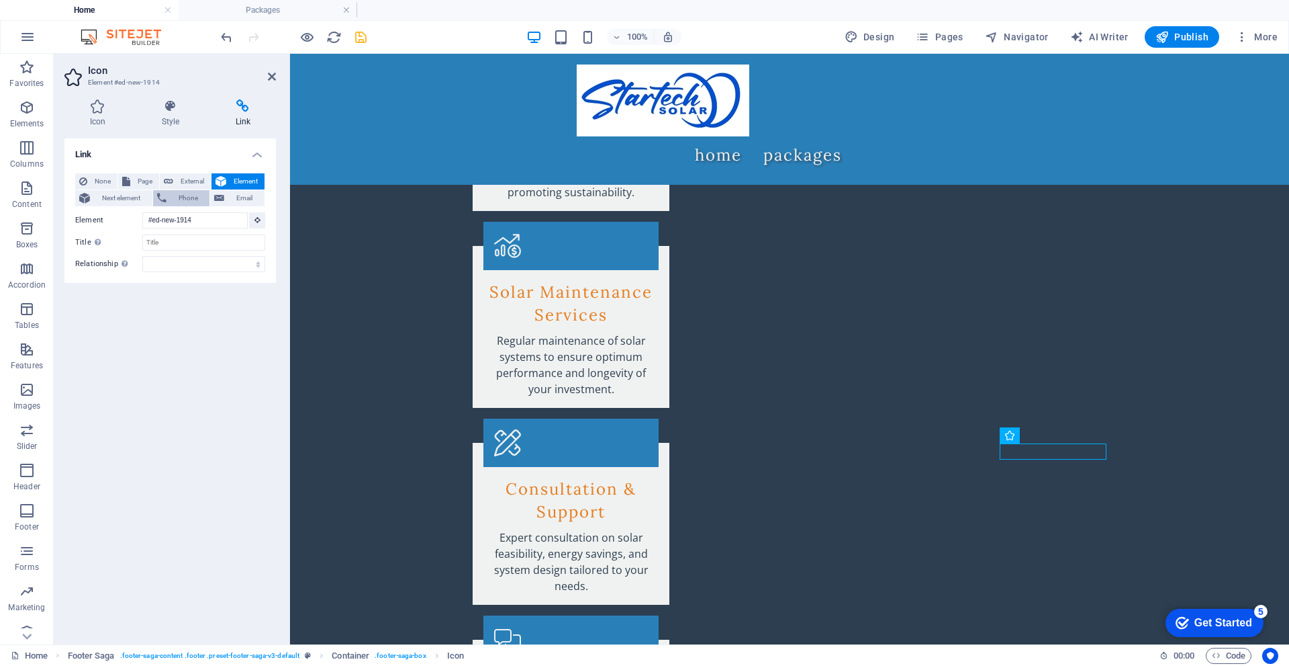
scroll to position [2558, 0]
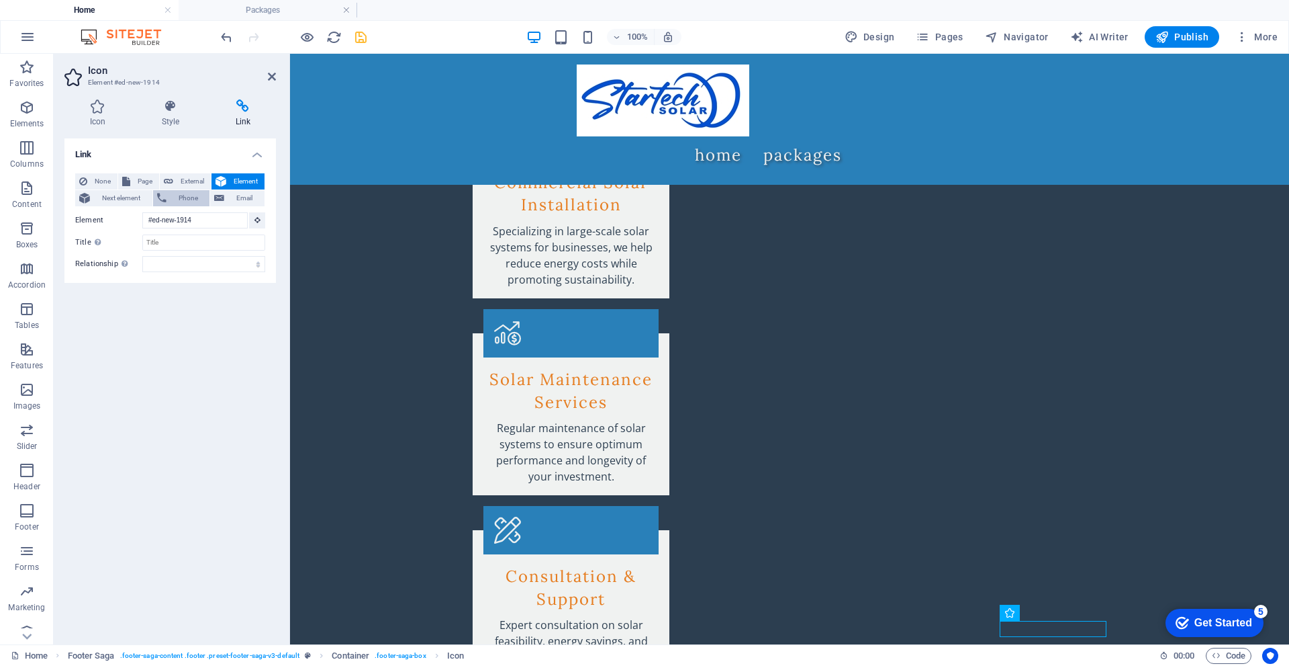
click at [189, 199] on span "Phone" at bounding box center [189, 198] width 36 height 16
type input "[PHONE_NUMBER]"
click at [232, 179] on span "Element" at bounding box center [245, 181] width 30 height 16
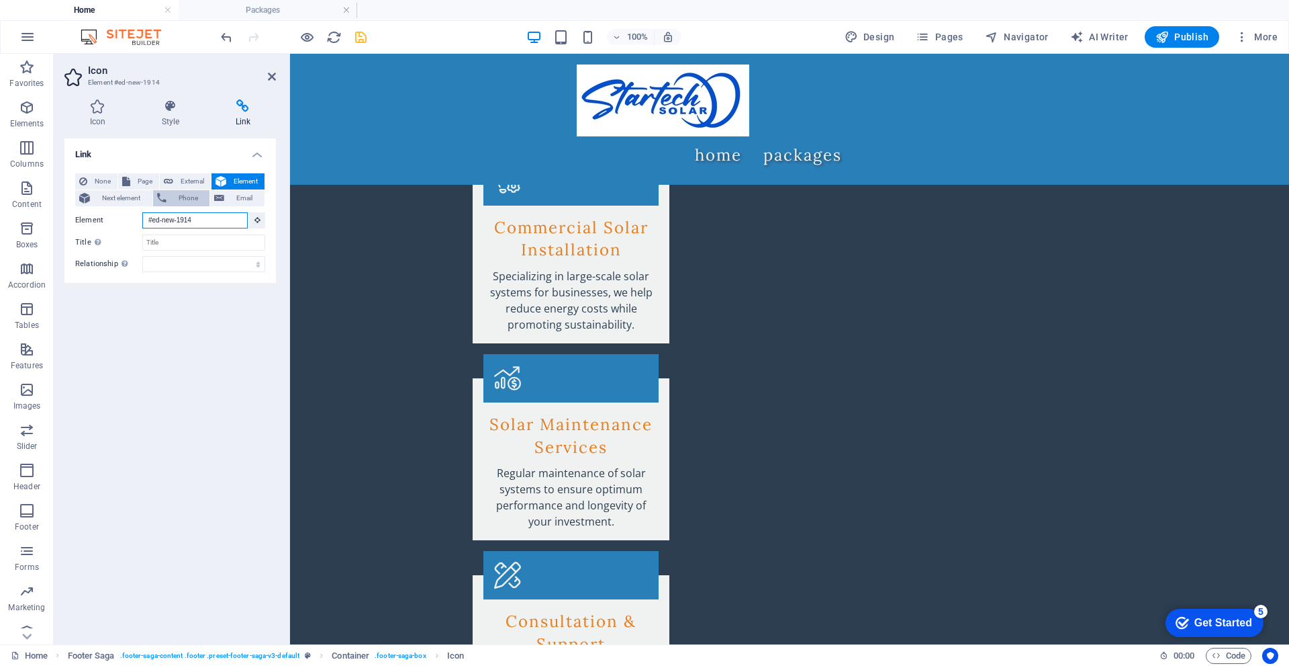
scroll to position [2427, 0]
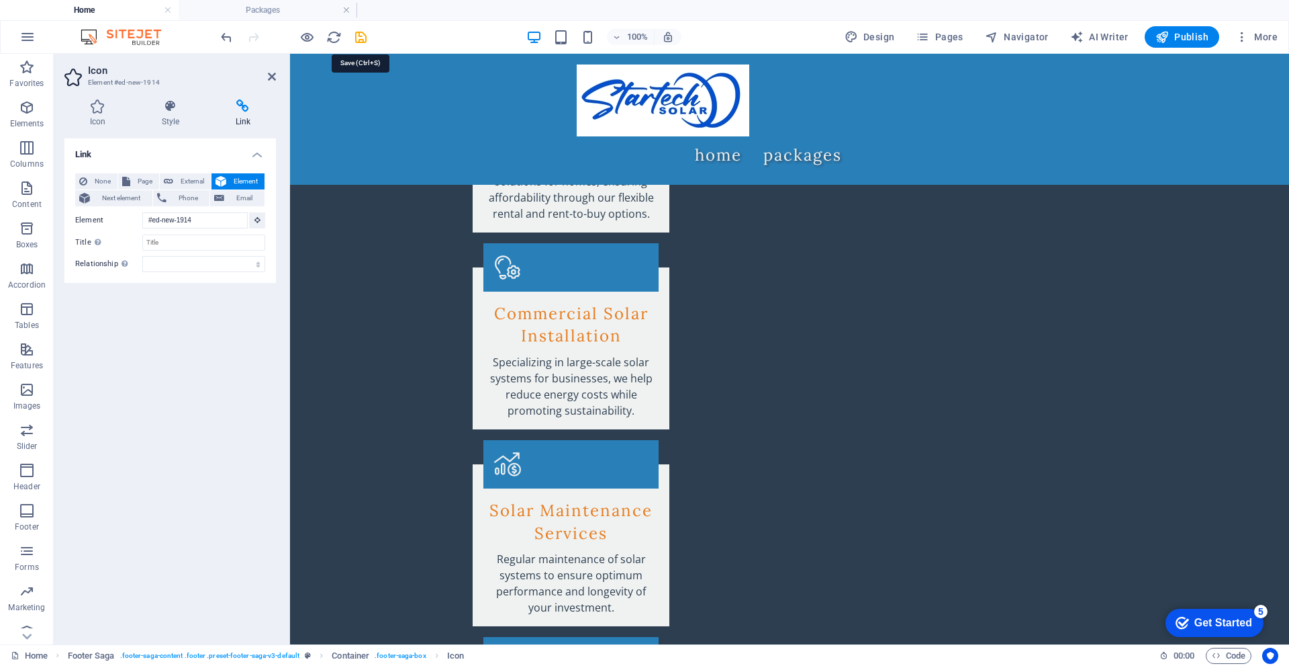
click at [355, 39] on icon "save" at bounding box center [360, 37] width 15 height 15
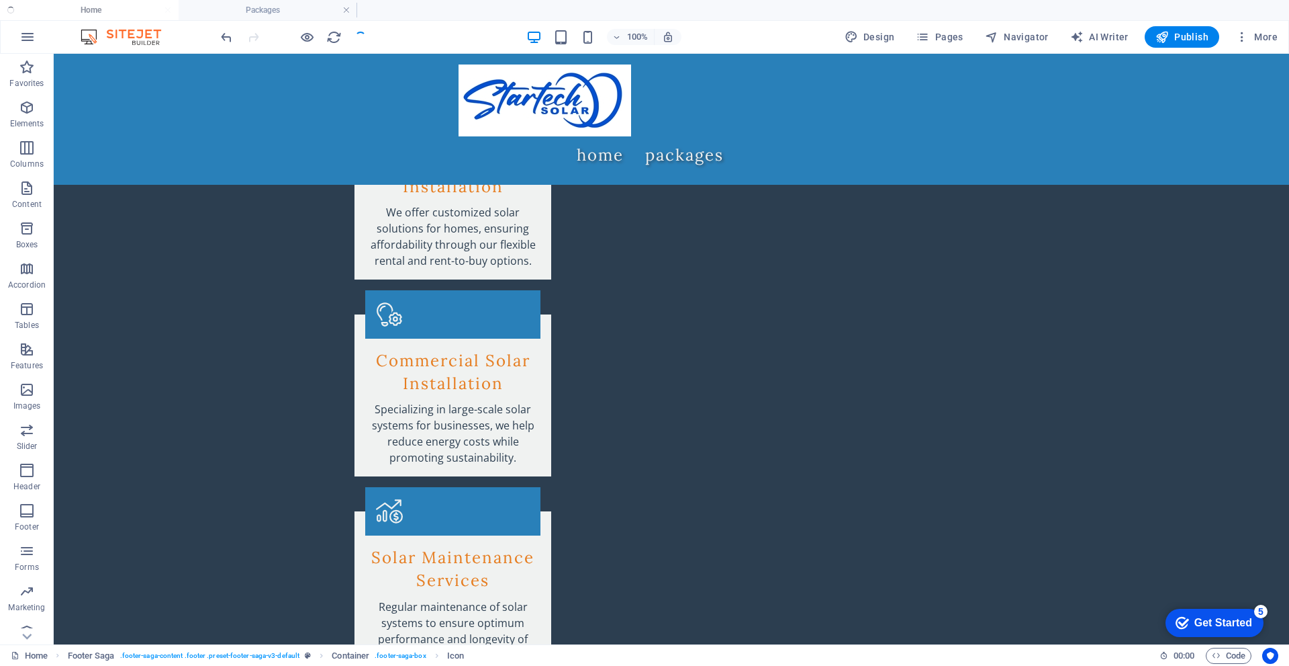
scroll to position [2800, 0]
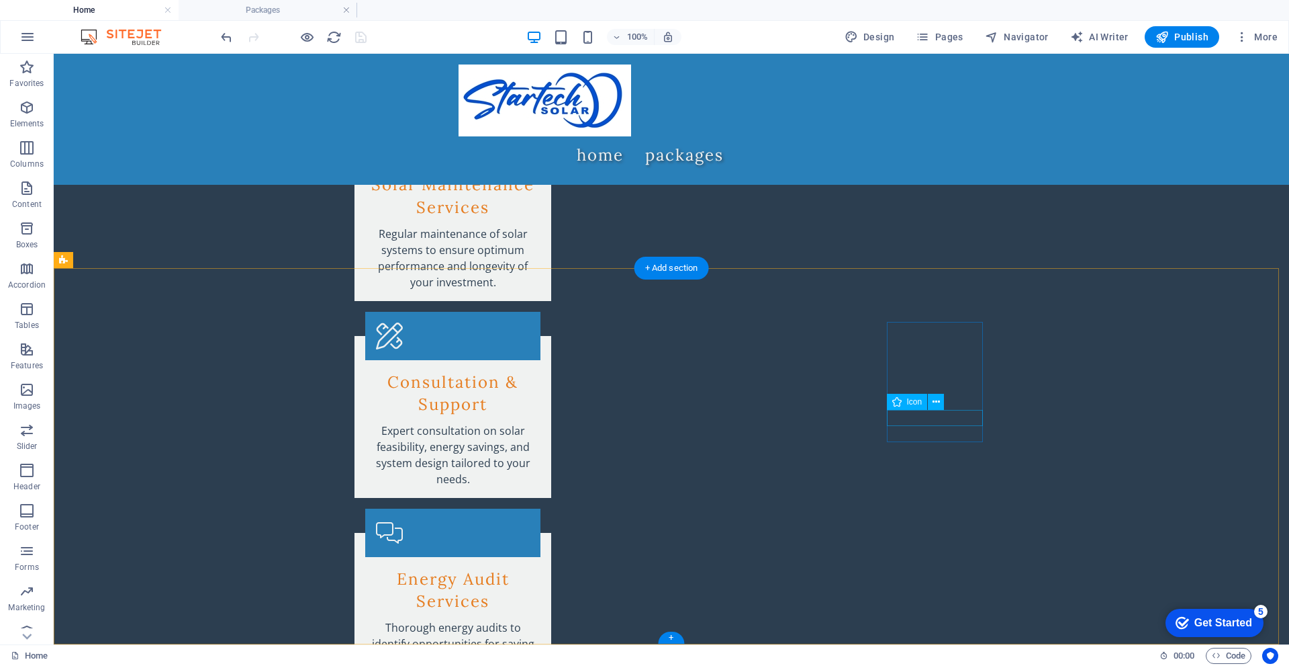
click at [935, 401] on icon at bounding box center [936, 402] width 7 height 14
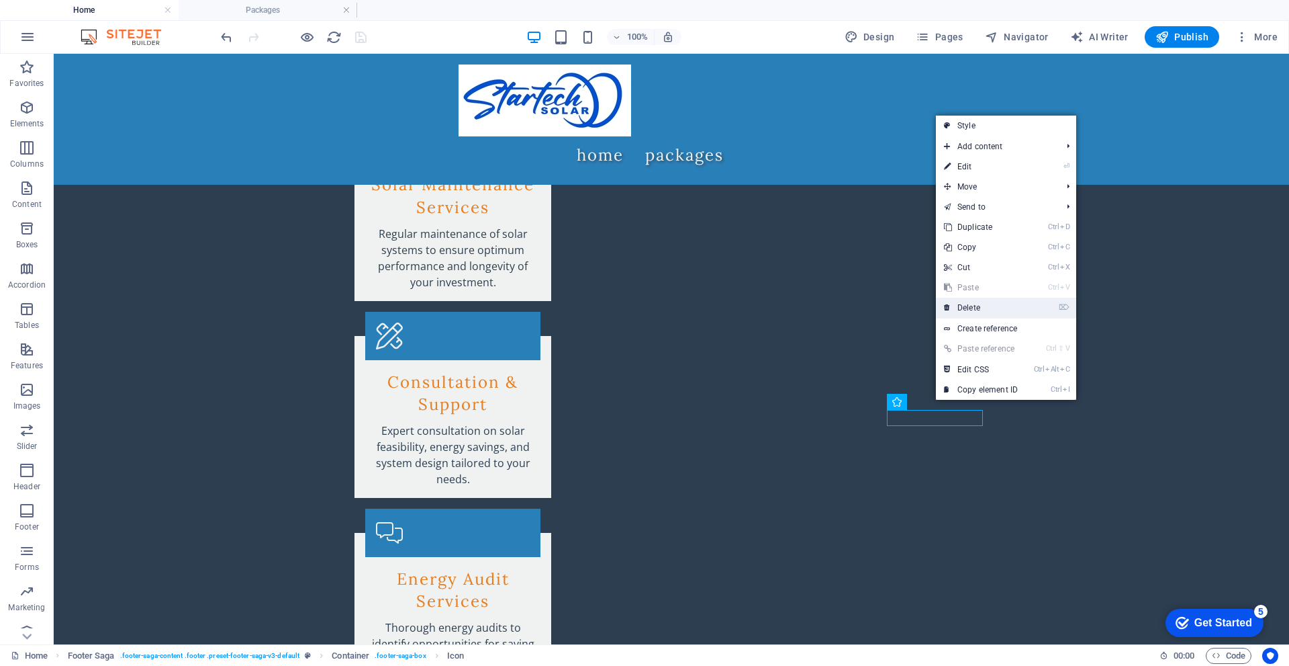
click at [982, 309] on link "⌦ Delete" at bounding box center [981, 308] width 90 height 20
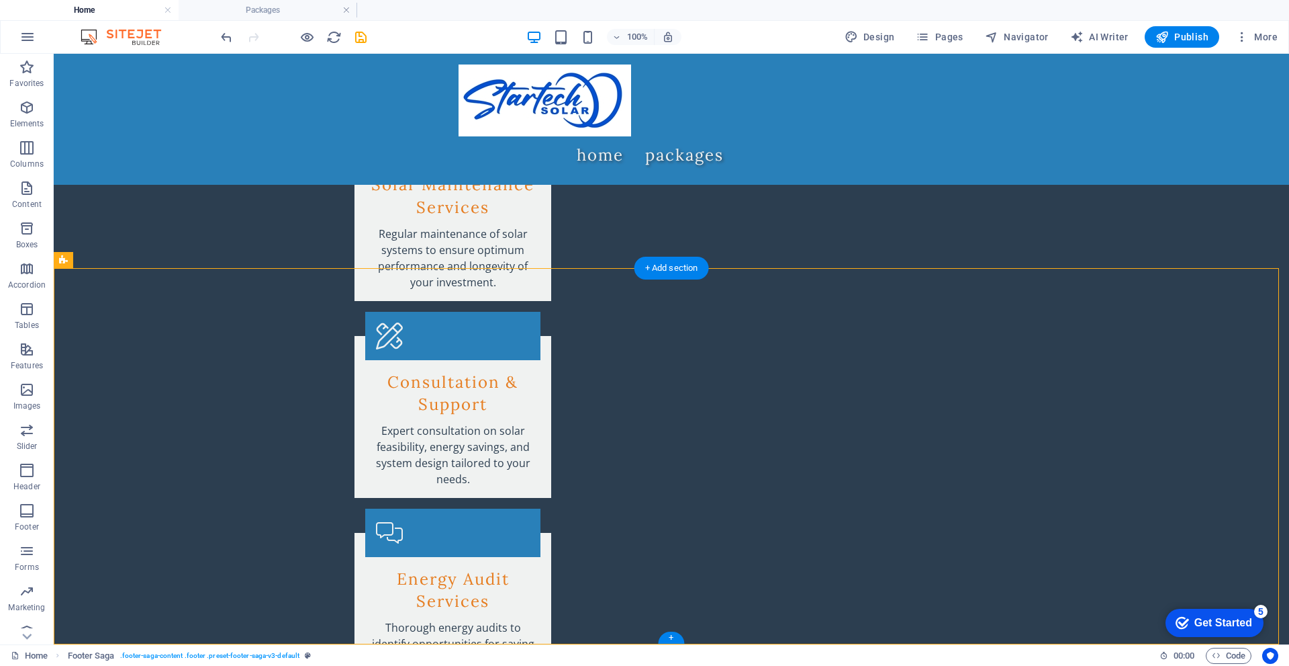
drag, startPoint x: 943, startPoint y: 416, endPoint x: 876, endPoint y: 419, distance: 67.2
click at [929, 403] on icon at bounding box center [930, 402] width 7 height 14
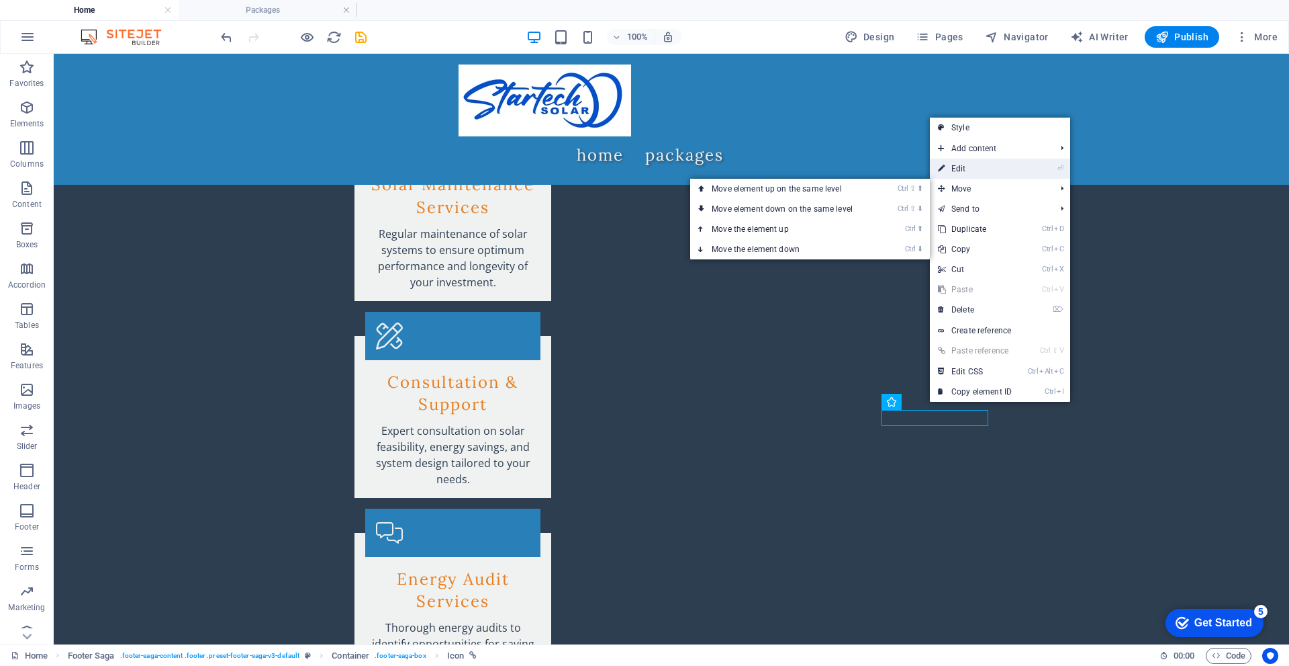
click at [979, 171] on link "⏎ Edit" at bounding box center [975, 168] width 90 height 20
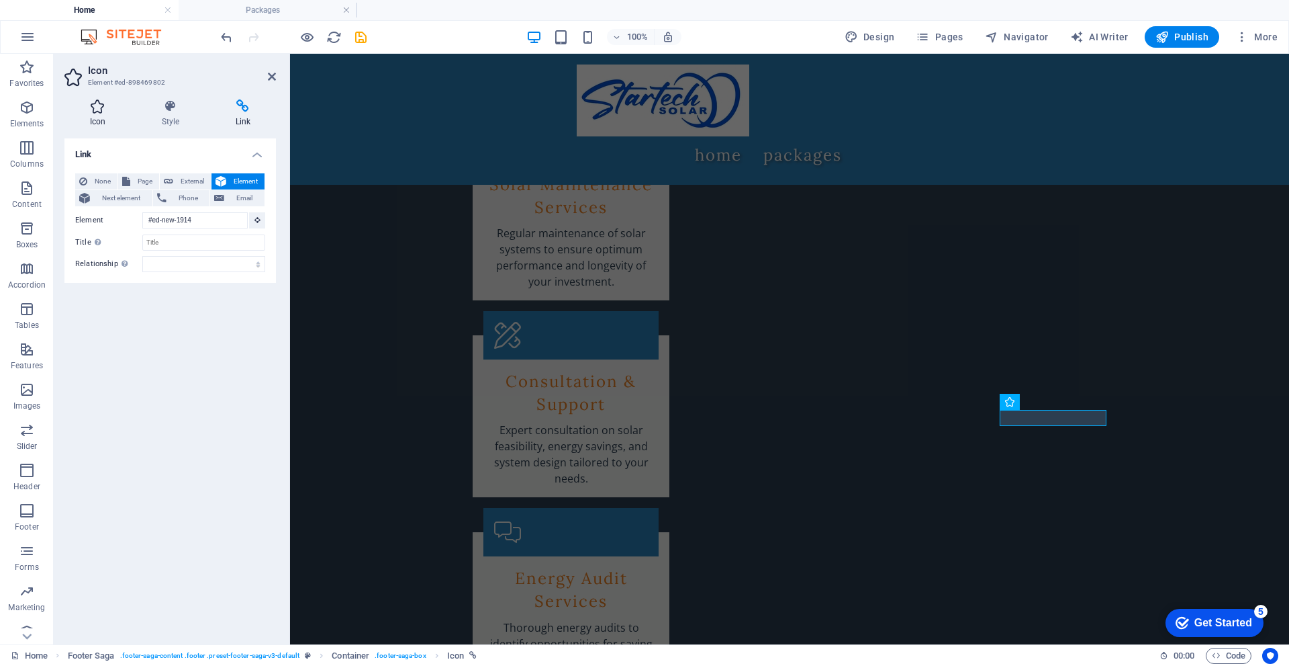
scroll to position [2622, 0]
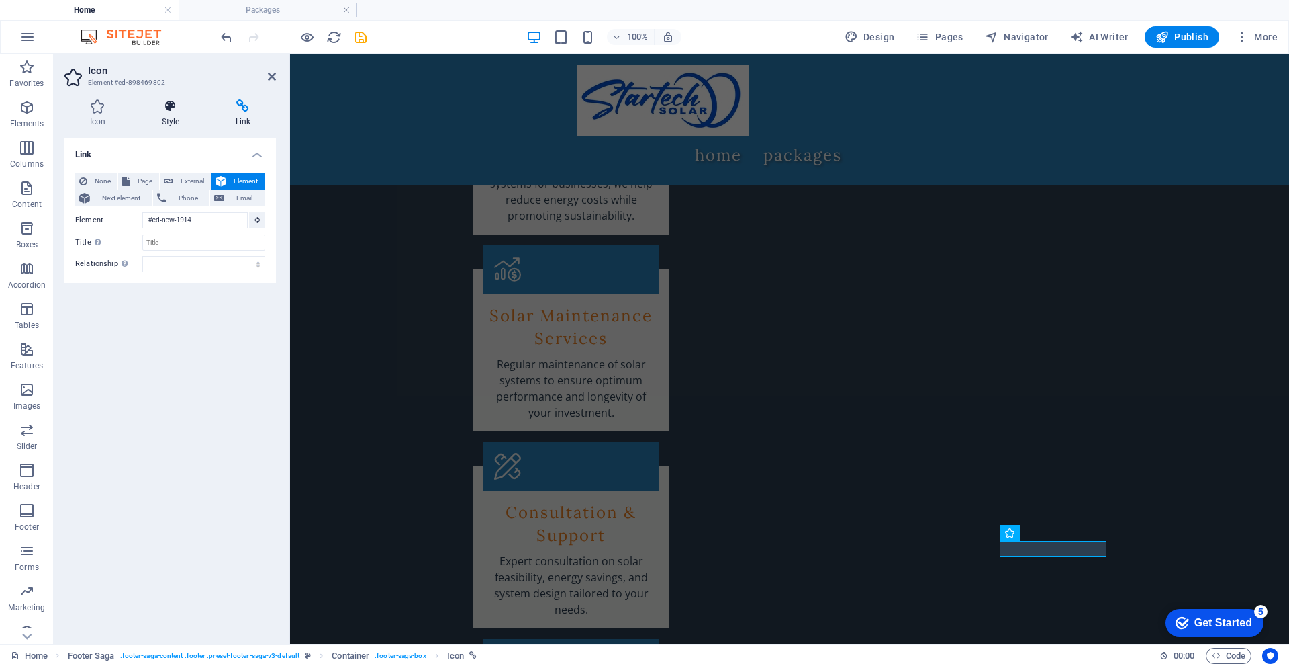
click at [177, 105] on icon at bounding box center [170, 105] width 68 height 13
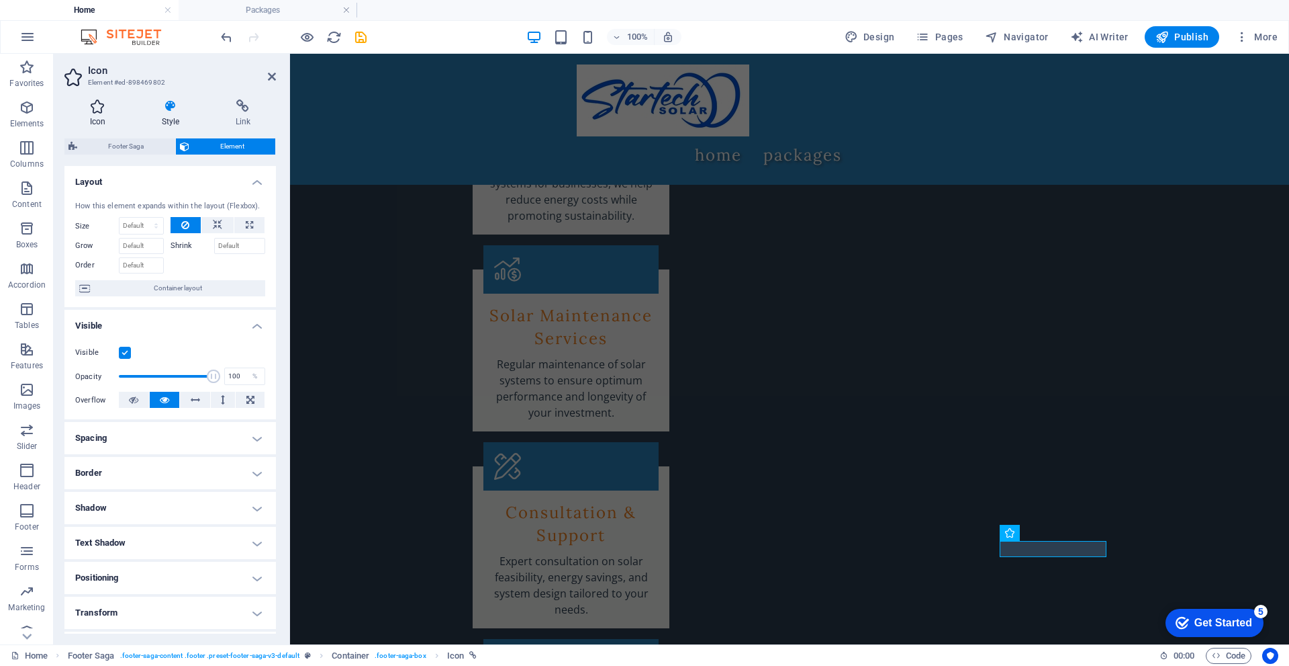
click at [114, 110] on icon at bounding box center [97, 105] width 66 height 13
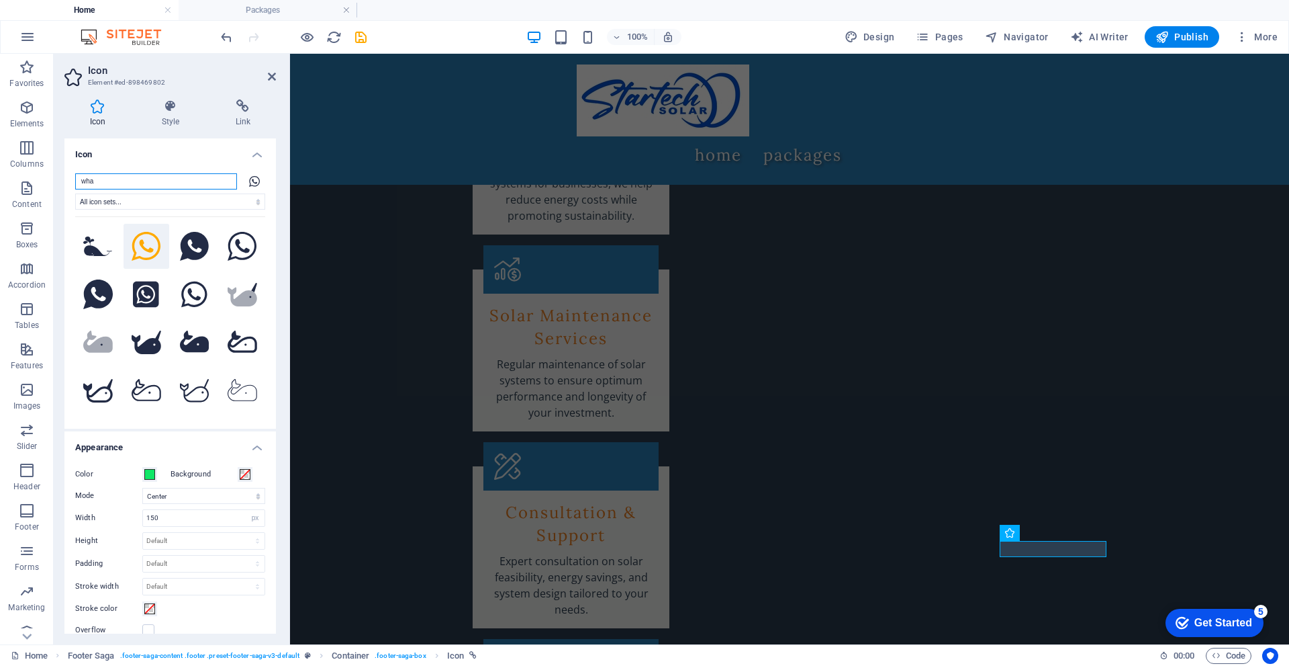
click at [105, 178] on input "wha" at bounding box center [156, 181] width 162 height 16
click at [254, 204] on select "All icon sets... IcoFont Ionicons FontAwesome Brands FontAwesome Duotone FontAw…" at bounding box center [170, 201] width 190 height 16
click at [252, 201] on select "All icon sets... IcoFont Ionicons FontAwesome Brands FontAwesome Duotone FontAw…" at bounding box center [170, 201] width 190 height 16
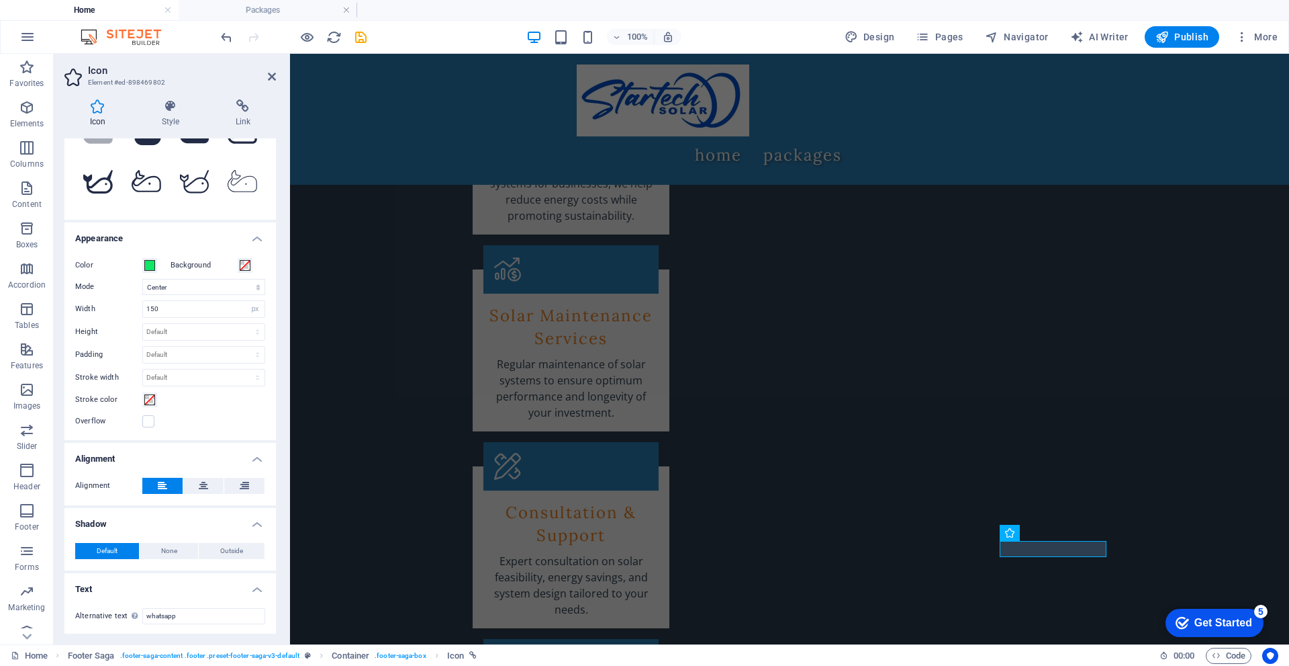
scroll to position [210, 0]
click at [170, 113] on h4 "Style" at bounding box center [173, 113] width 74 height 28
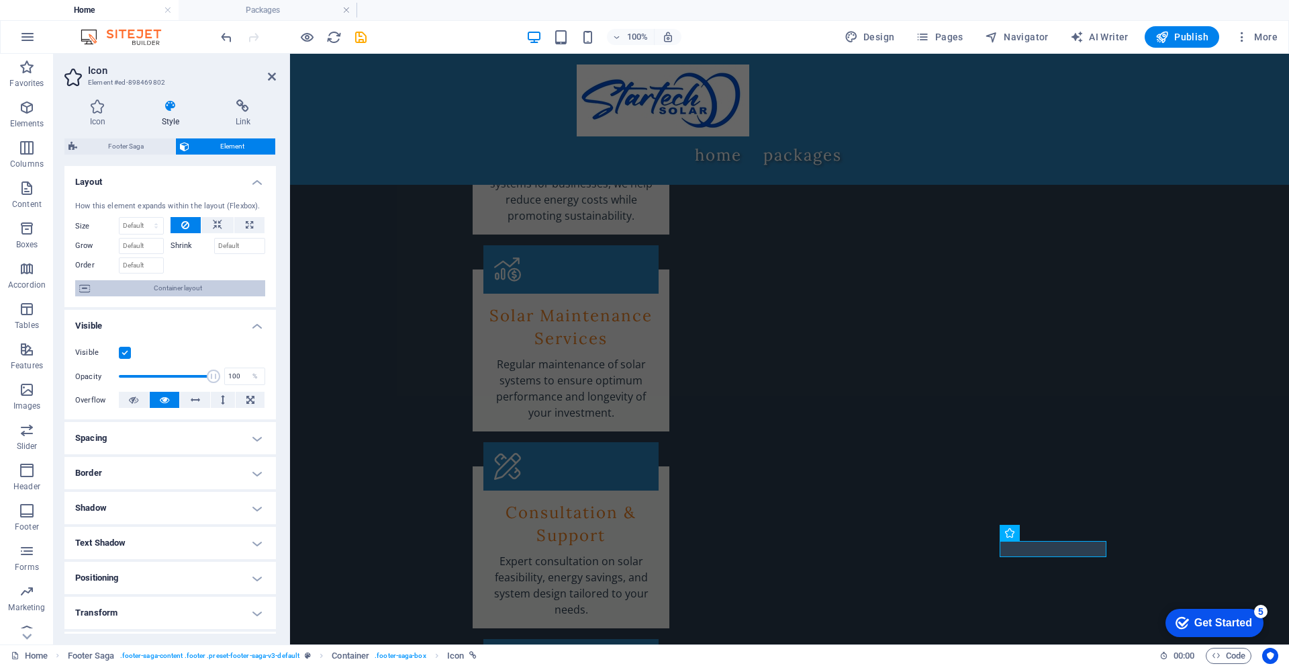
click at [173, 287] on span "Container layout" at bounding box center [177, 288] width 167 height 16
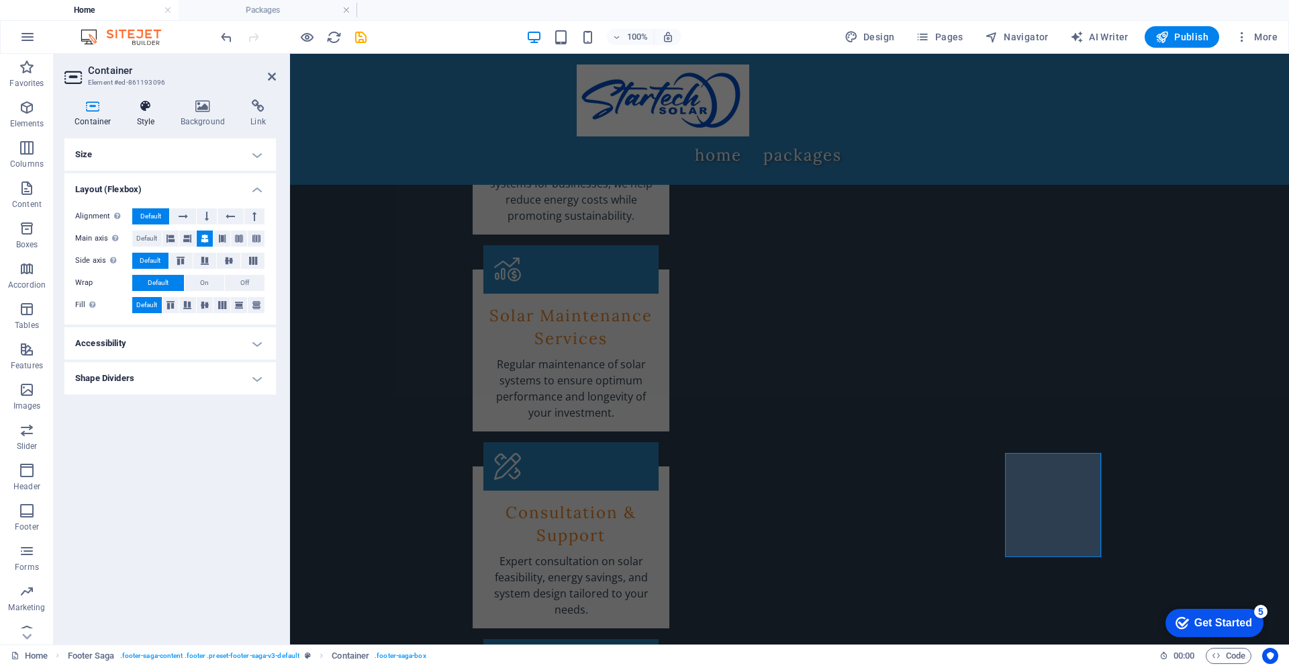
click at [146, 120] on h4 "Style" at bounding box center [149, 113] width 44 height 28
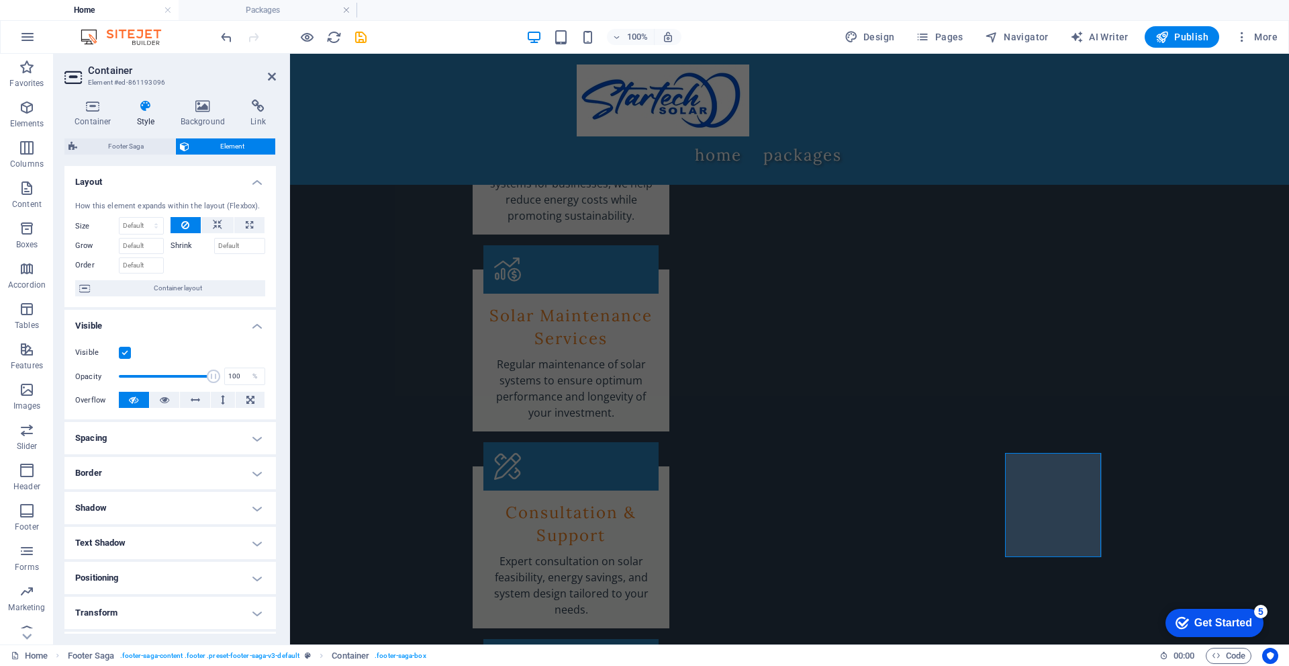
scroll to position [100, 0]
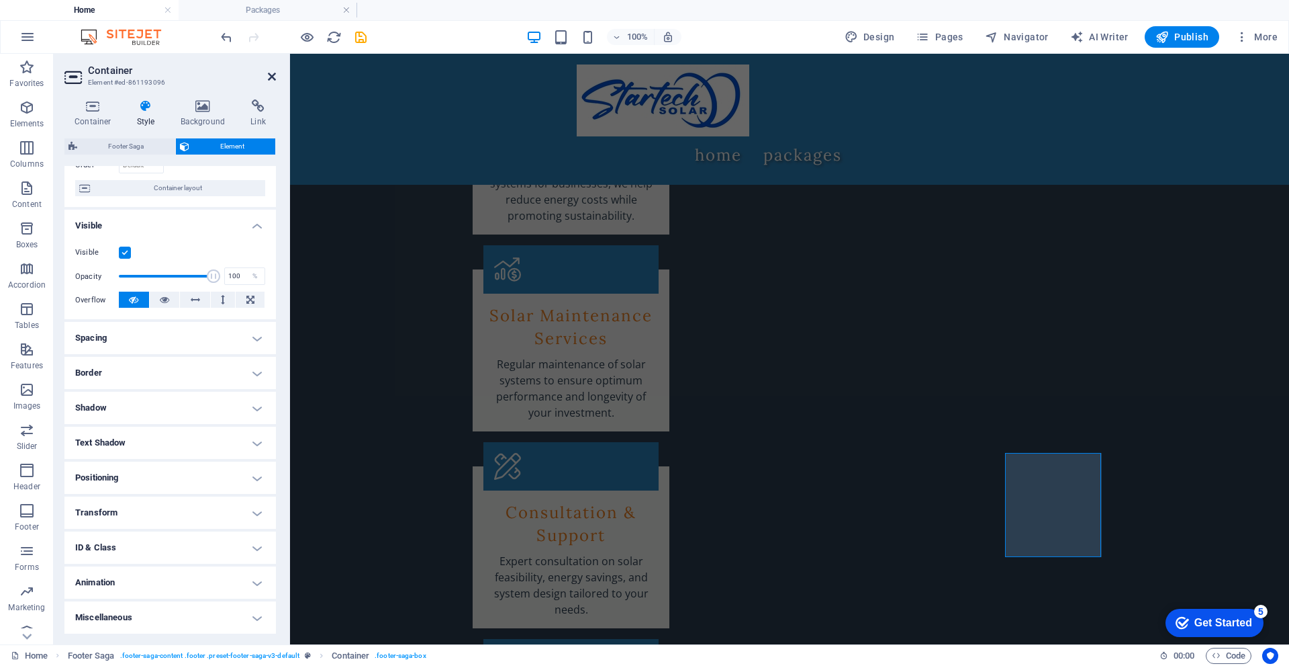
click at [274, 74] on icon at bounding box center [272, 76] width 8 height 11
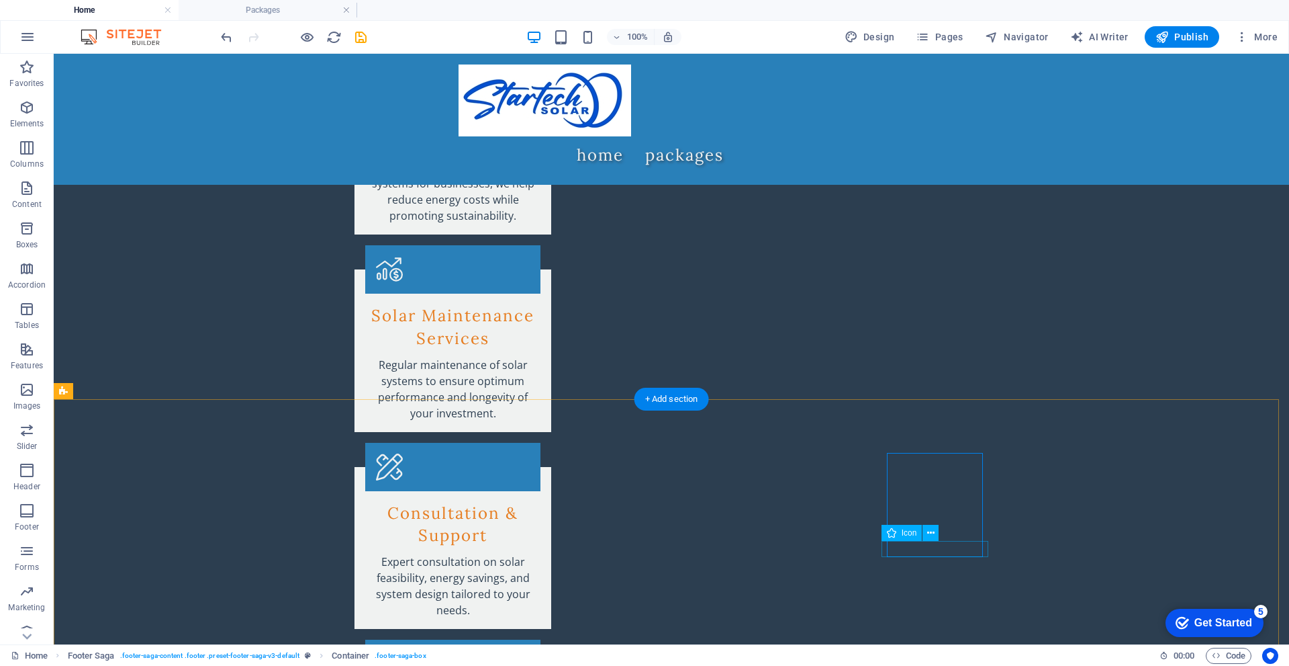
click at [933, 536] on icon at bounding box center [930, 533] width 7 height 14
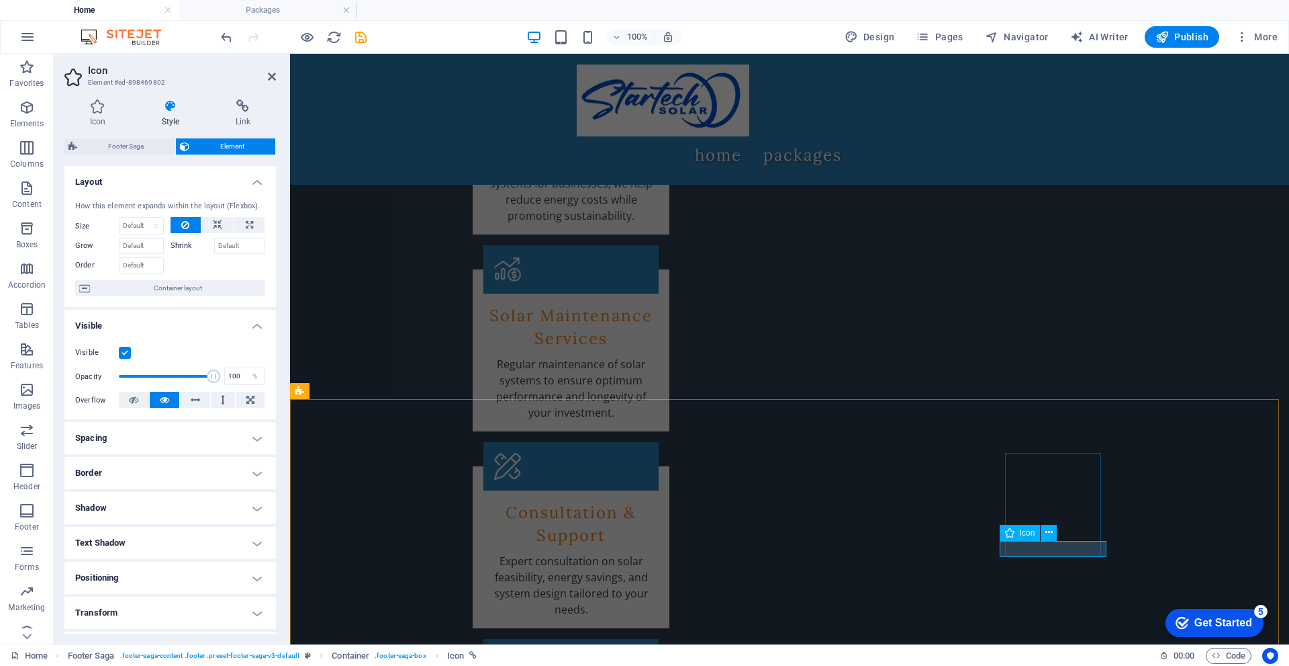
click at [1048, 531] on icon at bounding box center [1049, 532] width 7 height 14
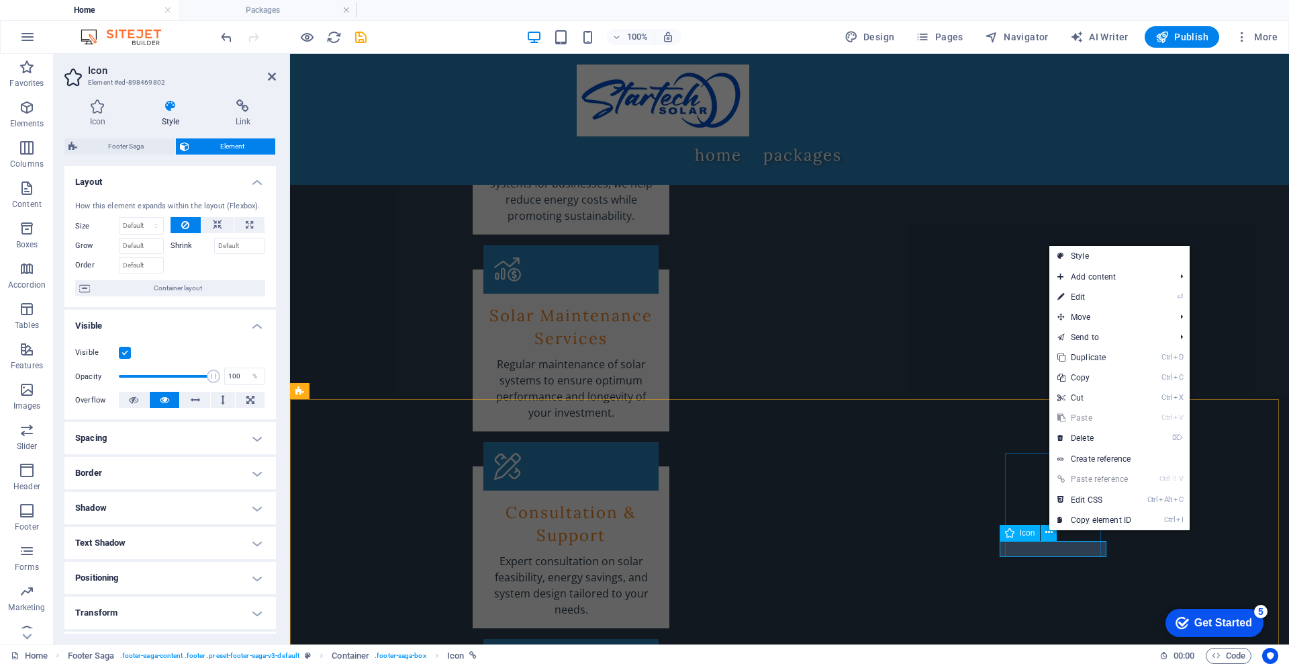
click at [1021, 535] on span "Icon" at bounding box center [1027, 533] width 15 height 8
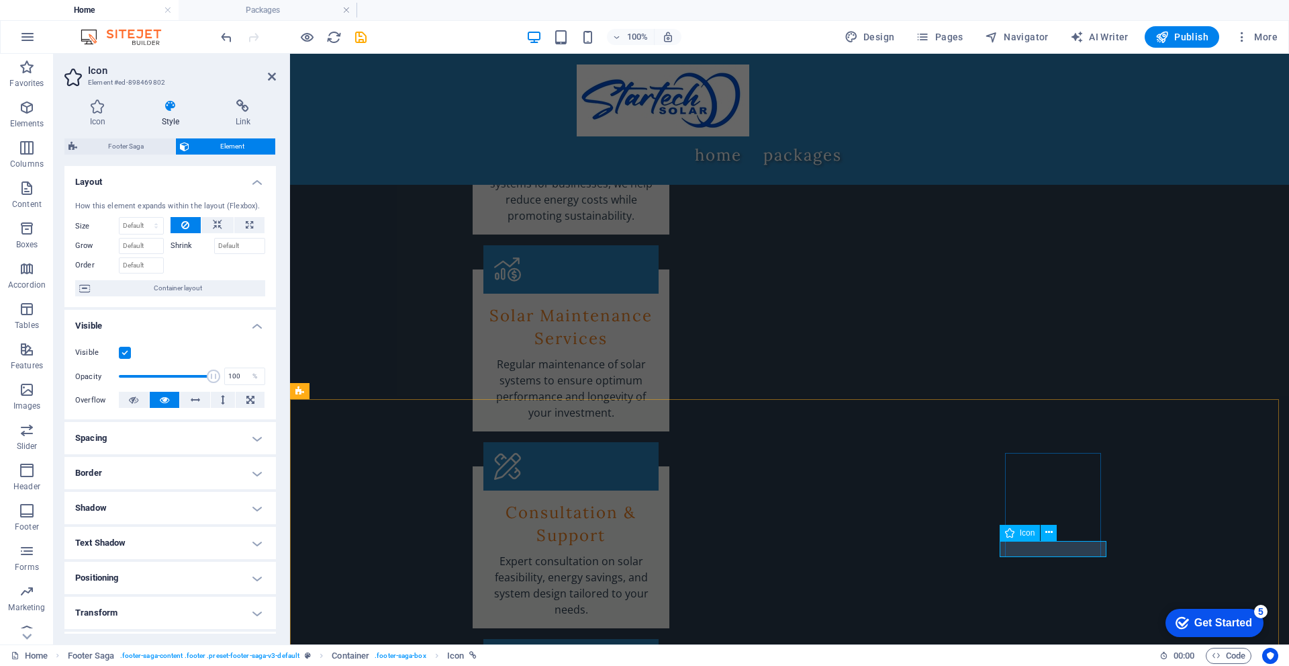
click at [1025, 533] on span "Icon" at bounding box center [1027, 533] width 15 height 8
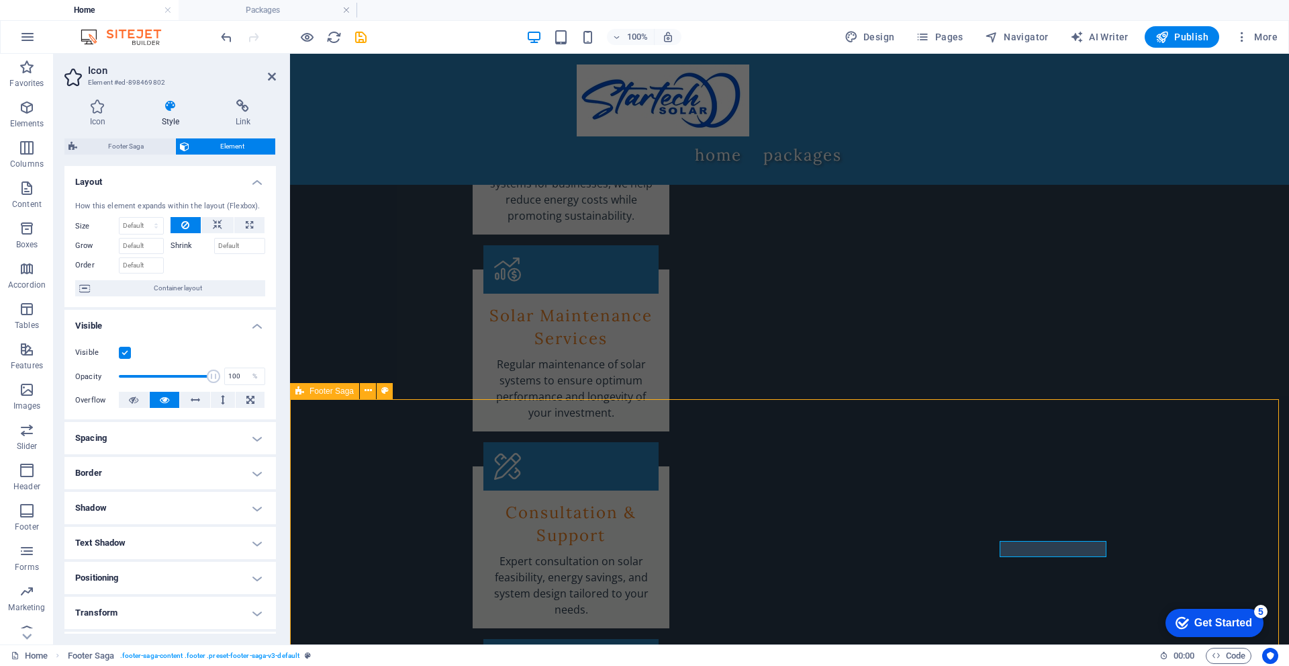
scroll to position [2669, 0]
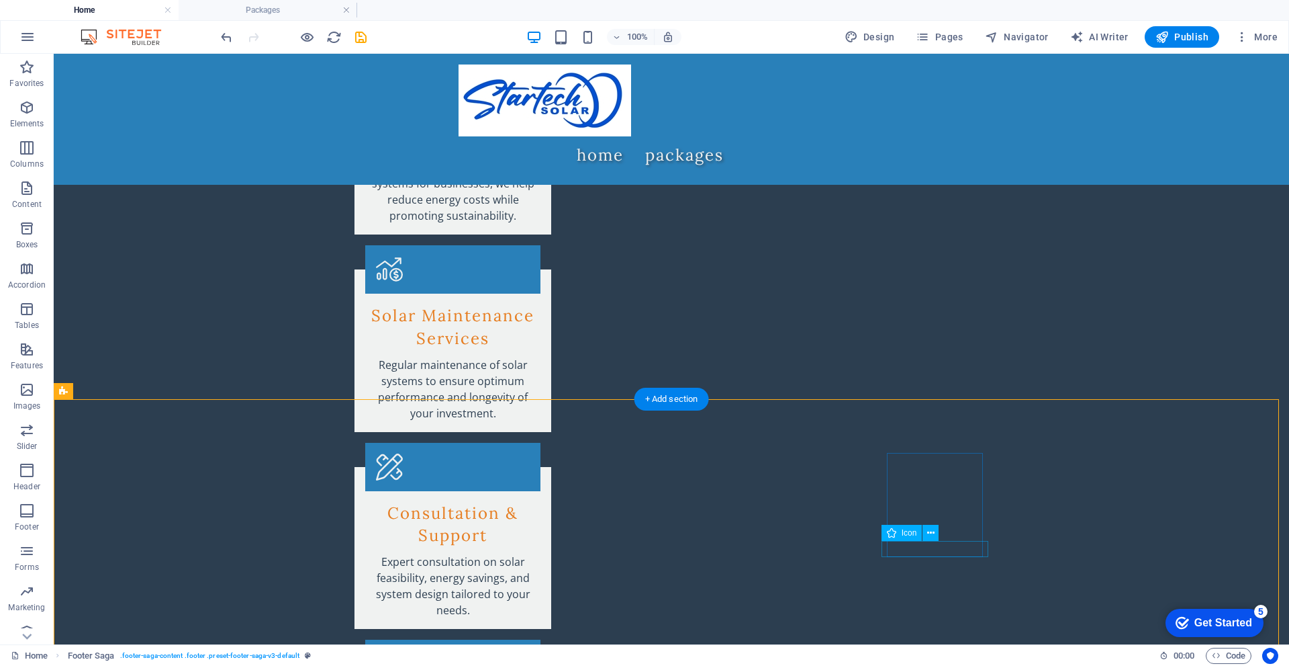
drag, startPoint x: 927, startPoint y: 582, endPoint x: 931, endPoint y: 569, distance: 13.4
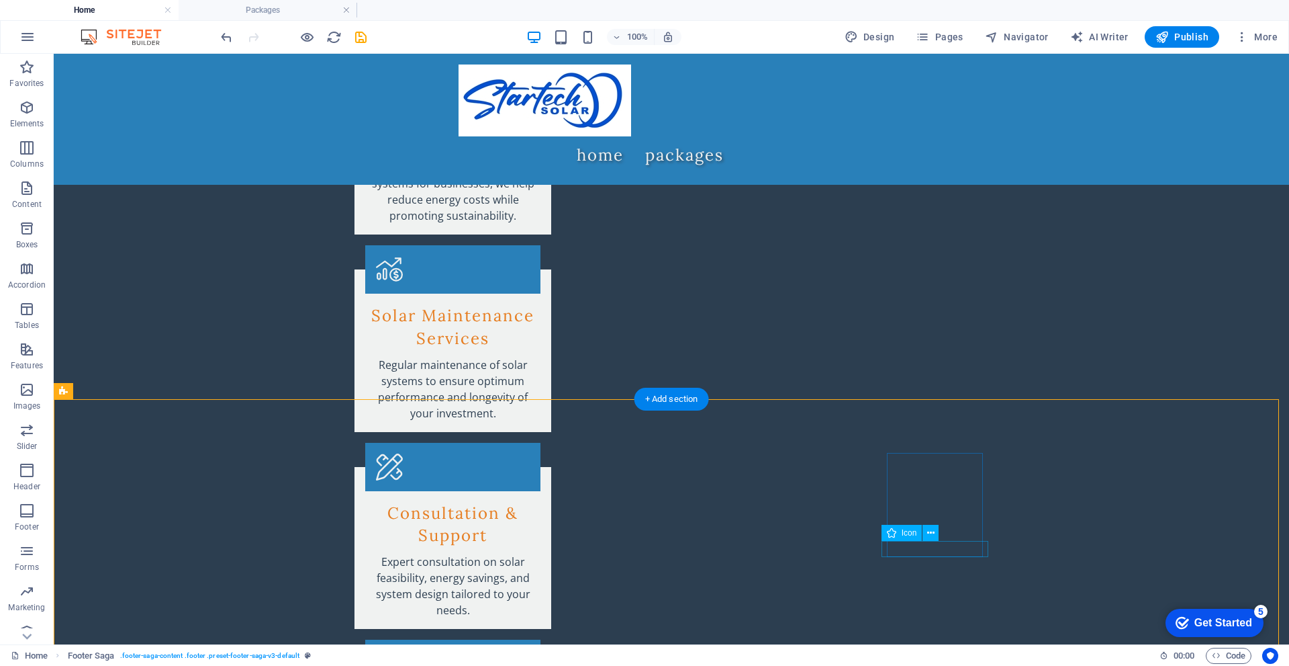
click at [932, 530] on icon at bounding box center [930, 533] width 7 height 14
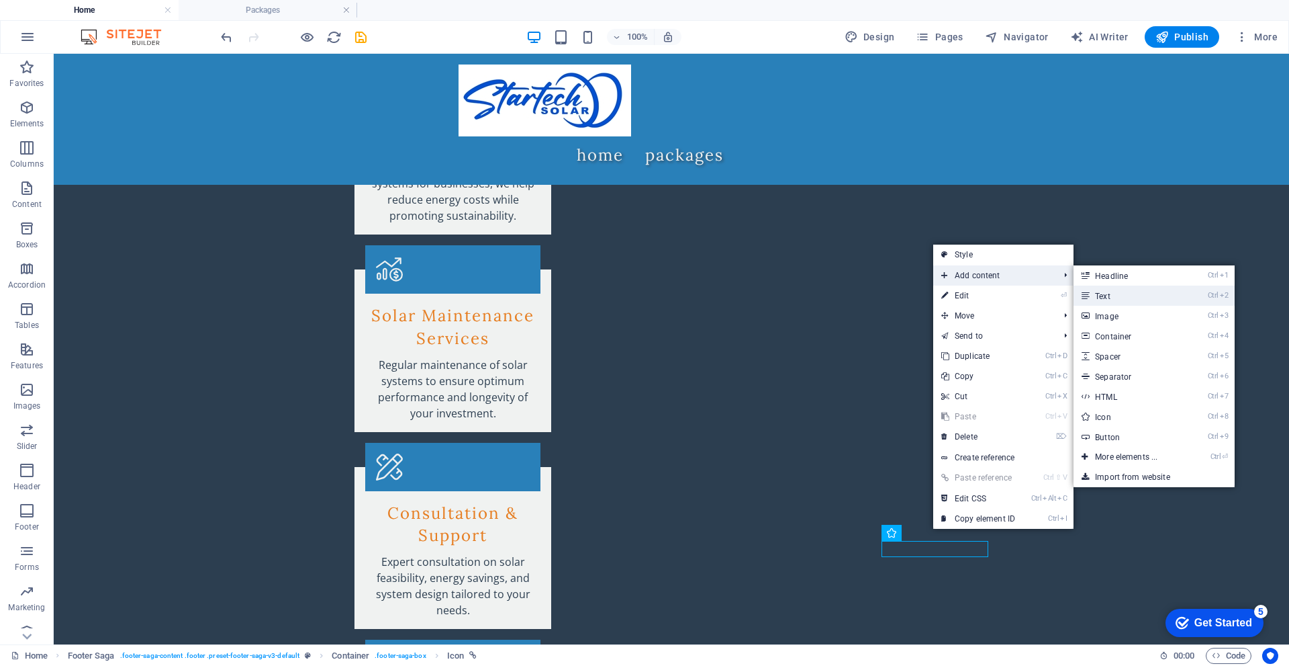
drag, startPoint x: 1138, startPoint y: 292, endPoint x: 835, endPoint y: 253, distance: 306.0
click at [1138, 292] on link "Ctrl 2 Text" at bounding box center [1129, 295] width 111 height 20
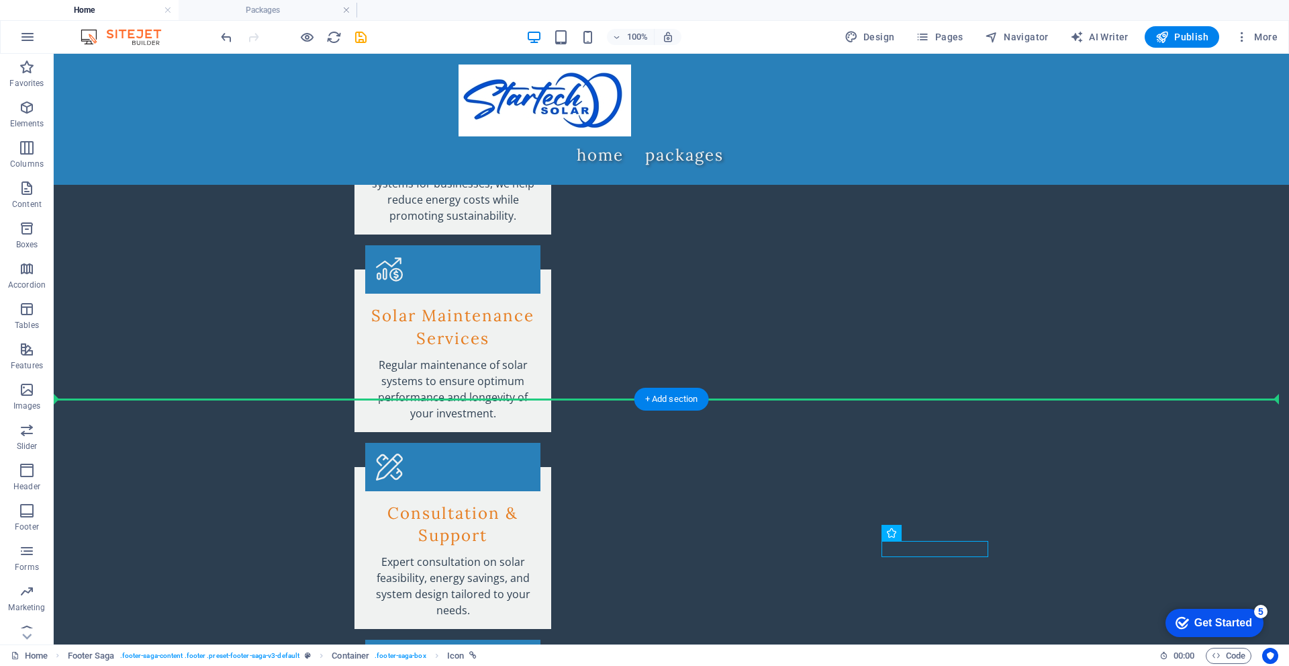
drag, startPoint x: 933, startPoint y: 544, endPoint x: 868, endPoint y: 553, distance: 65.2
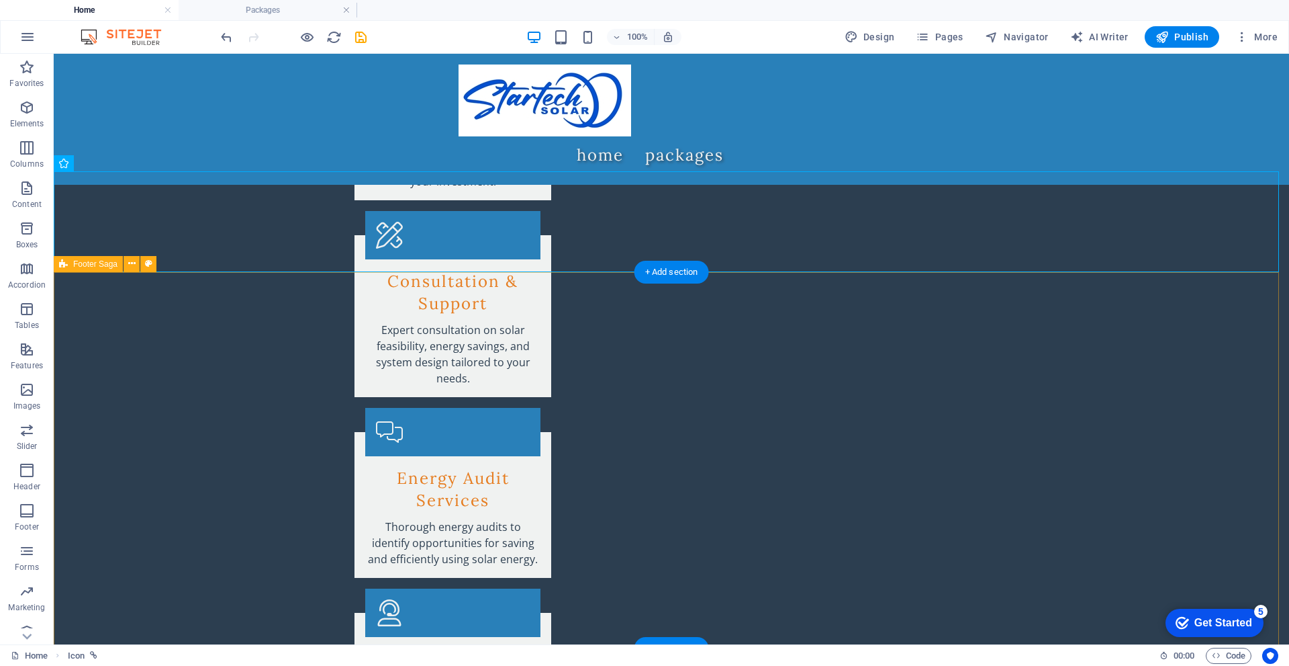
scroll to position [2766, 0]
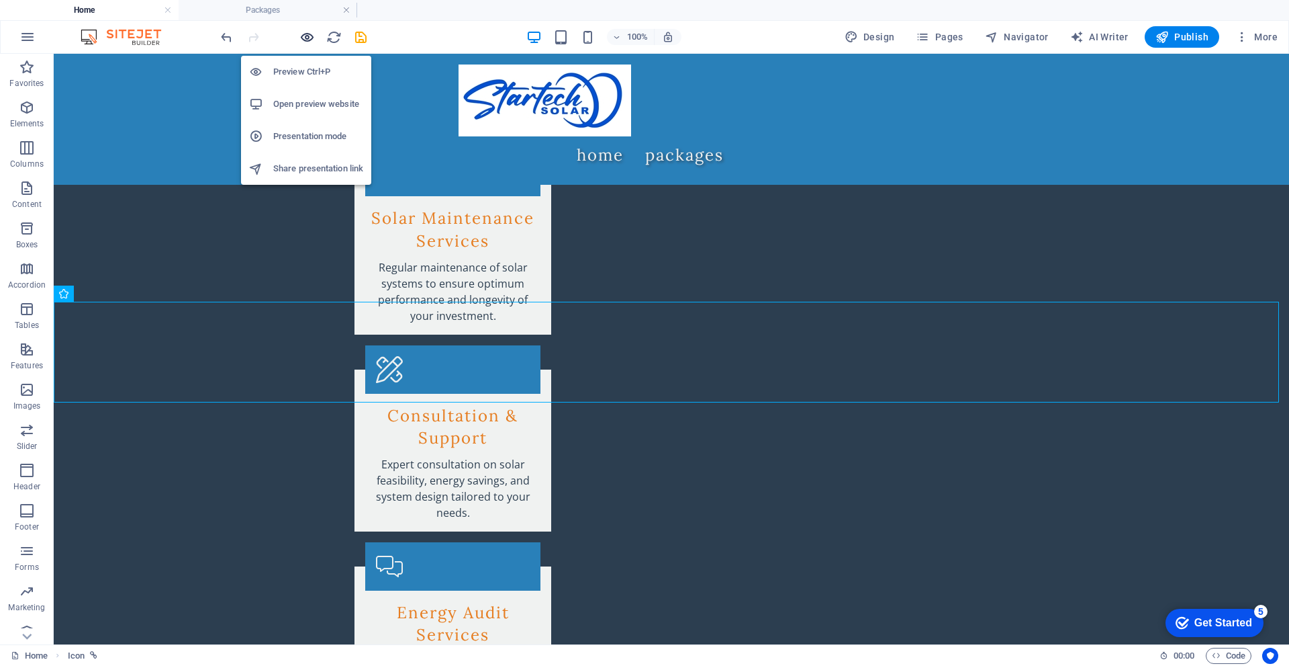
click at [308, 35] on icon "button" at bounding box center [307, 37] width 15 height 15
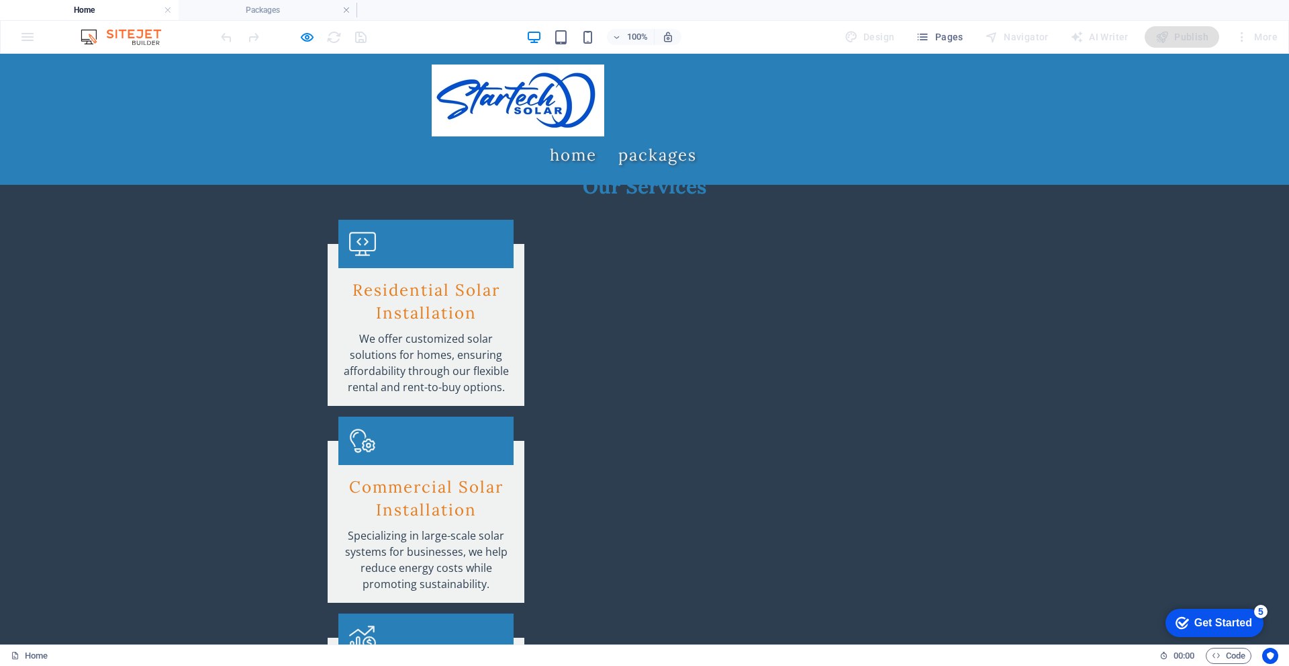
scroll to position [2643, 0]
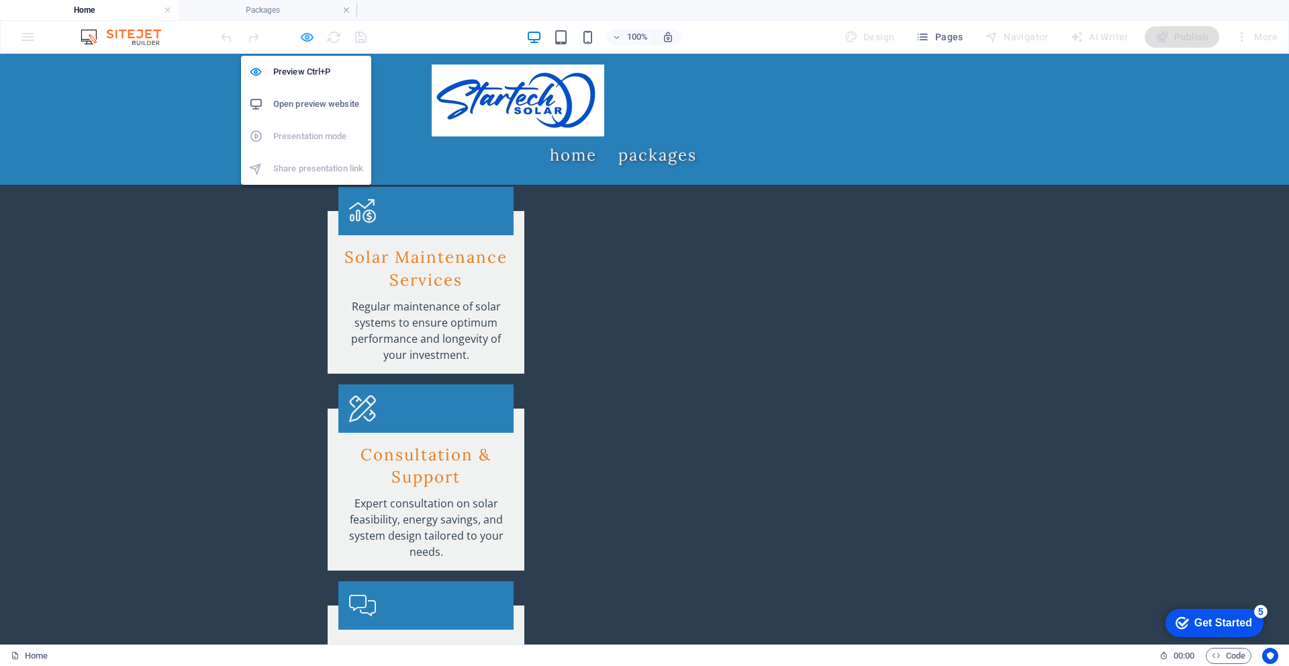
click at [309, 38] on icon "button" at bounding box center [307, 37] width 15 height 15
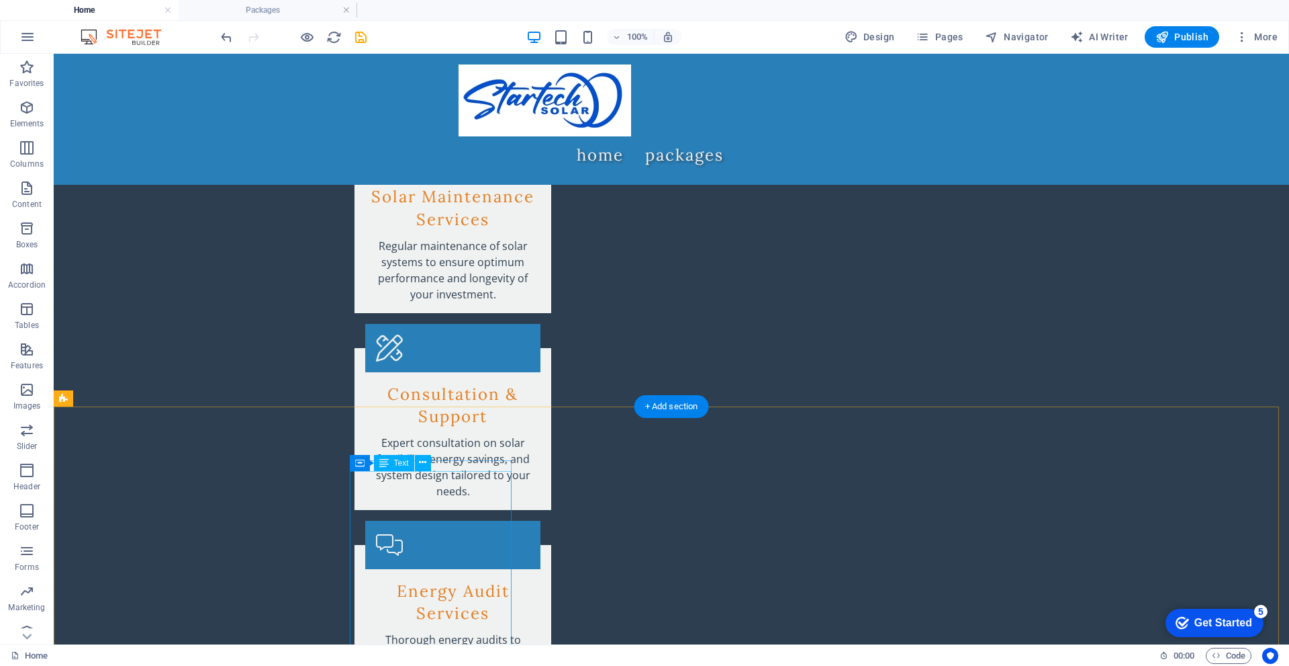
scroll to position [2821, 0]
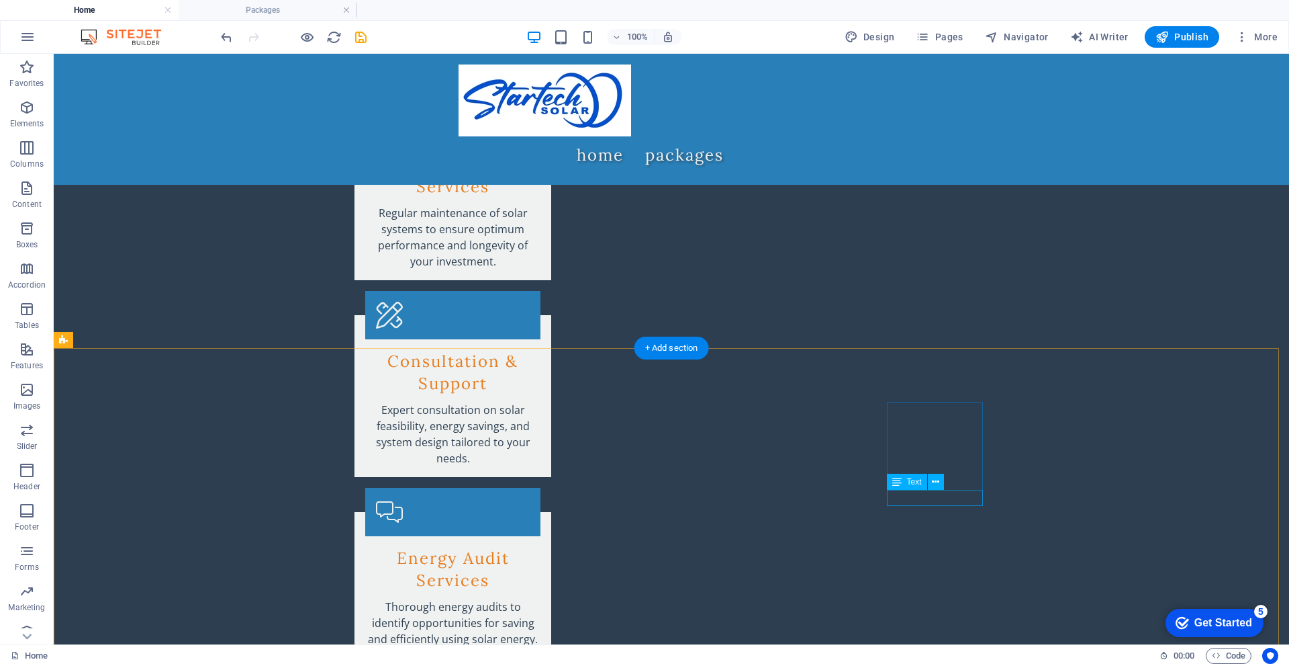
click at [936, 482] on icon at bounding box center [935, 482] width 7 height 14
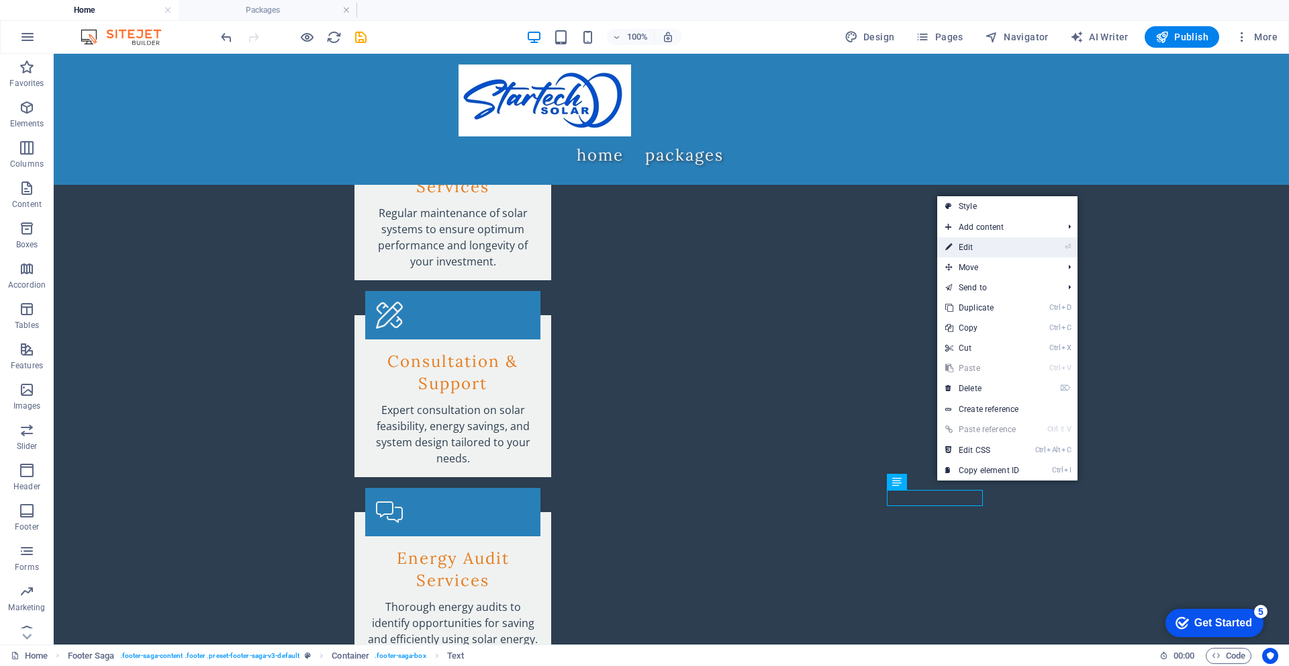
click at [1002, 247] on link "⏎ Edit" at bounding box center [983, 247] width 90 height 20
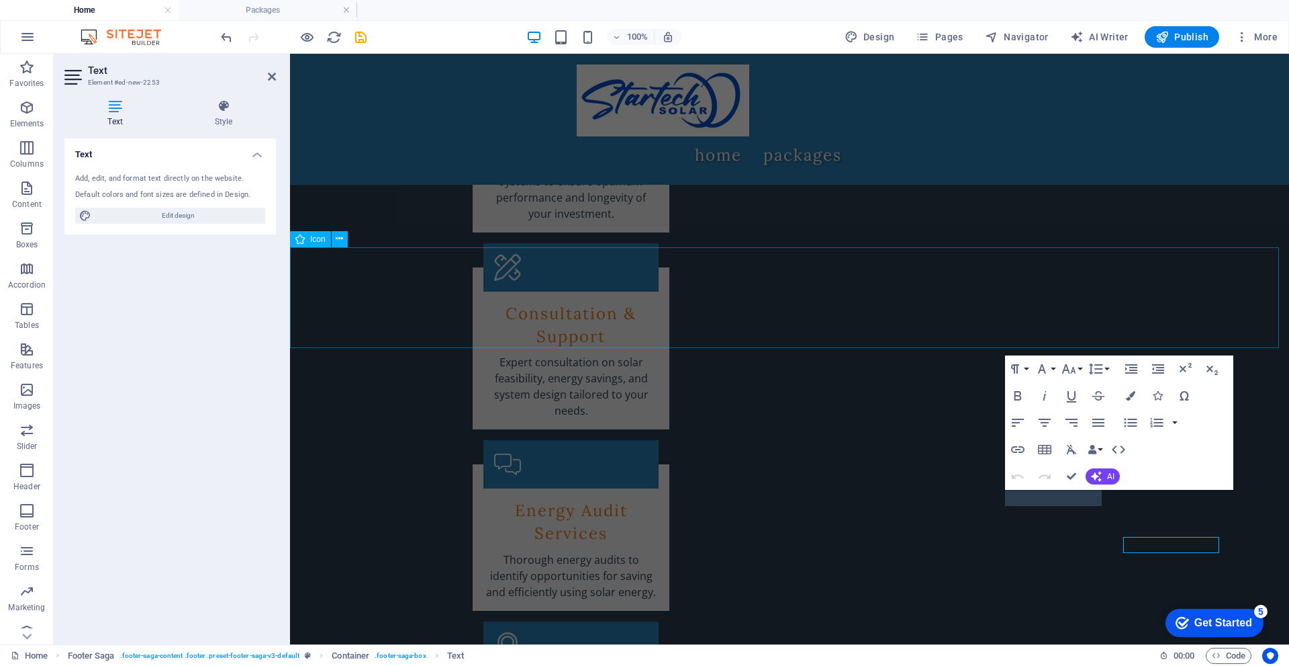
scroll to position [2774, 0]
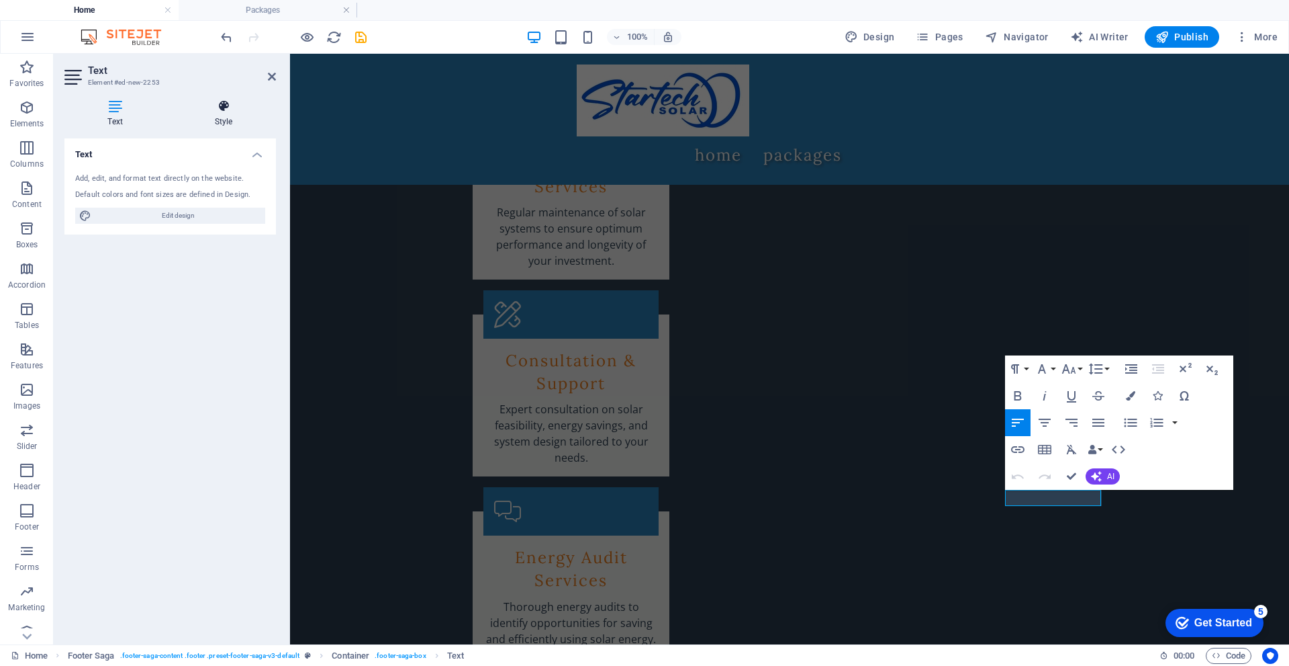
click at [228, 111] on icon at bounding box center [223, 105] width 105 height 13
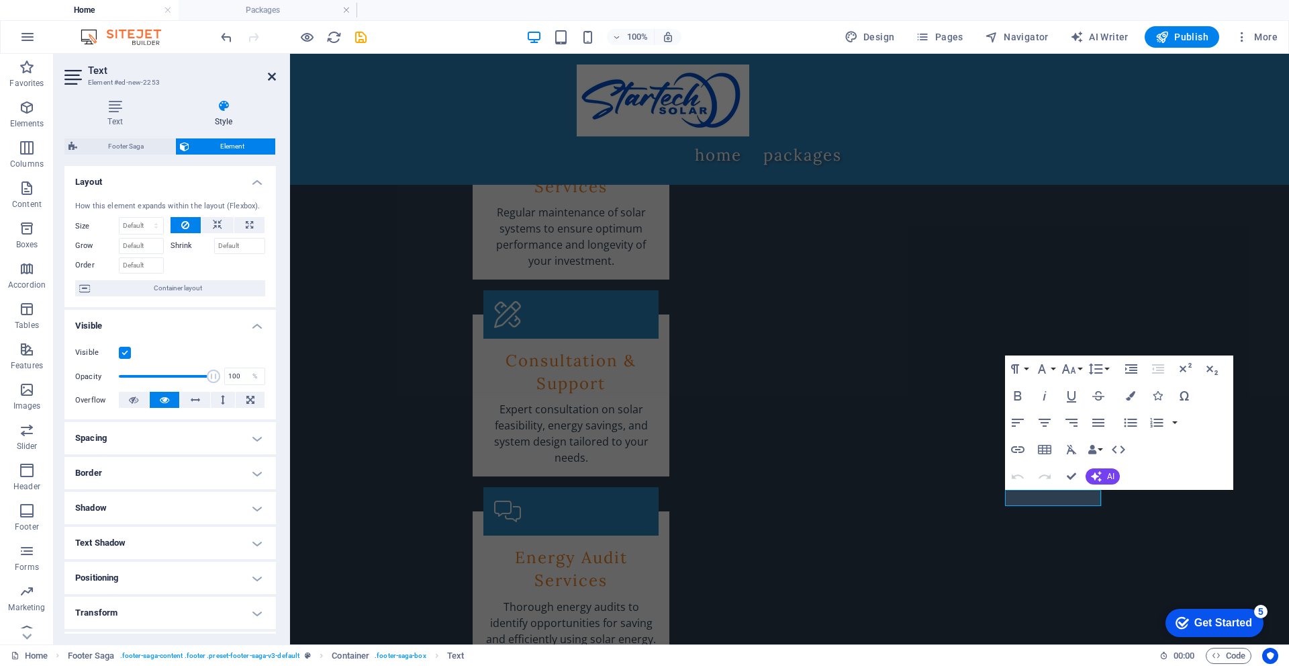
click at [269, 79] on icon at bounding box center [272, 76] width 8 height 11
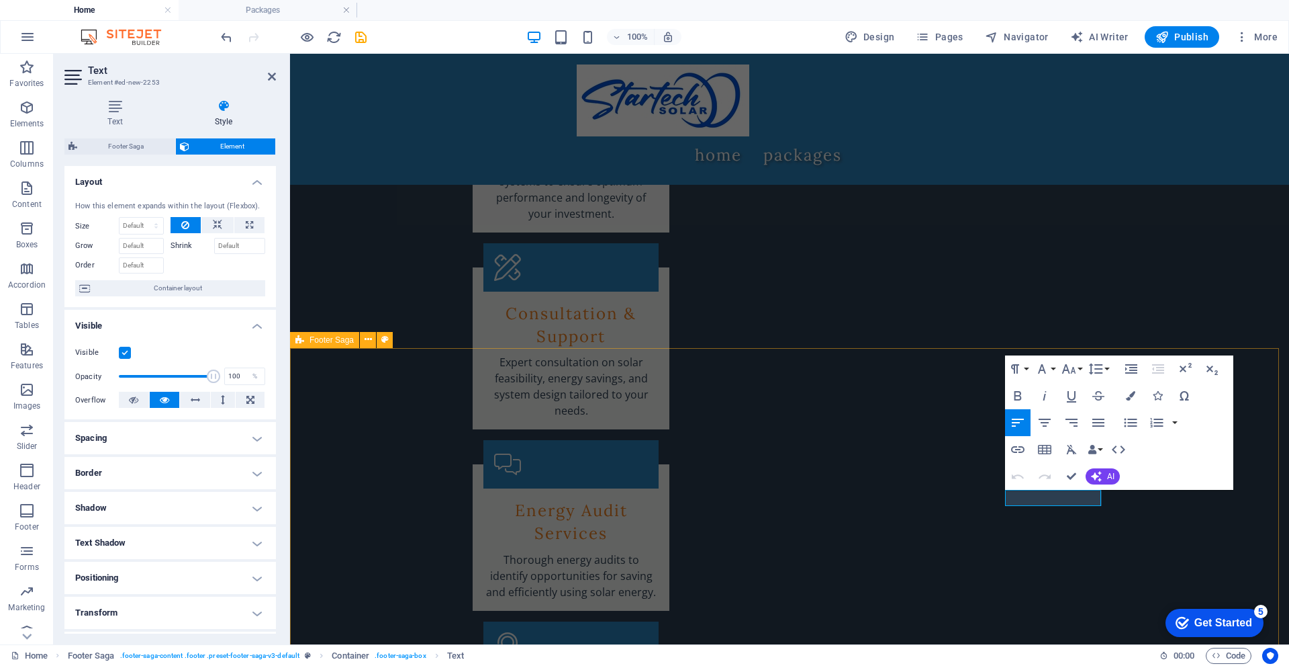
scroll to position [2774, 0]
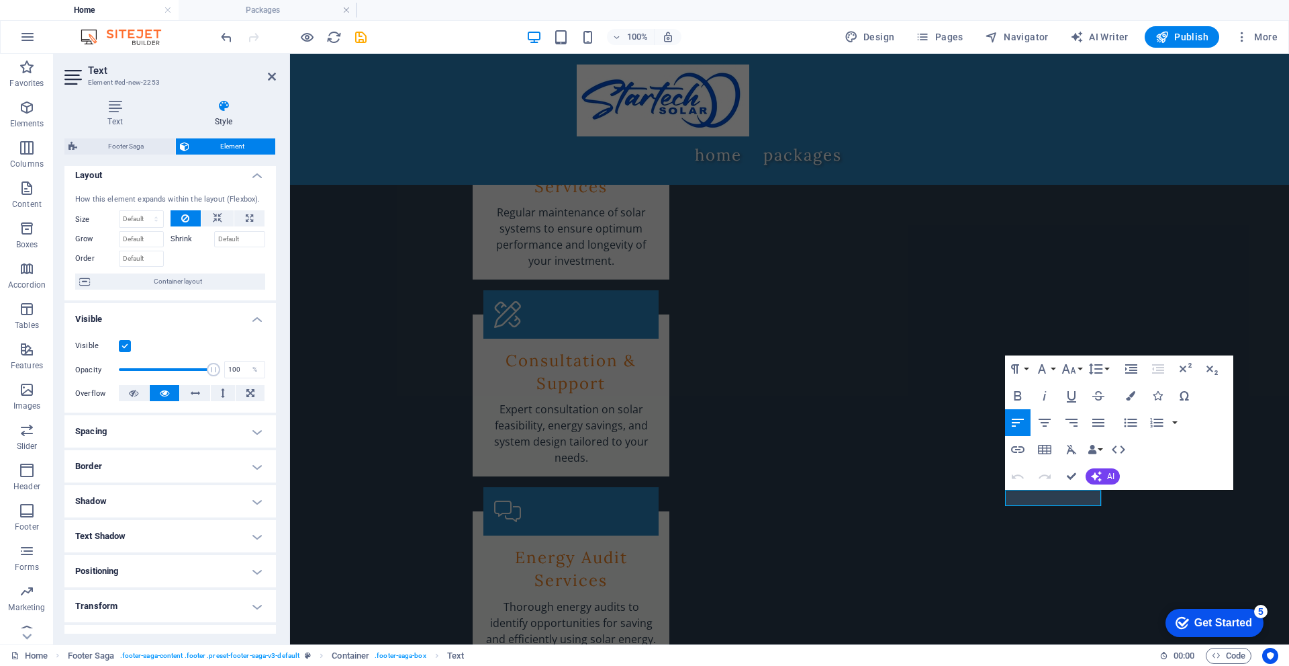
scroll to position [0, 0]
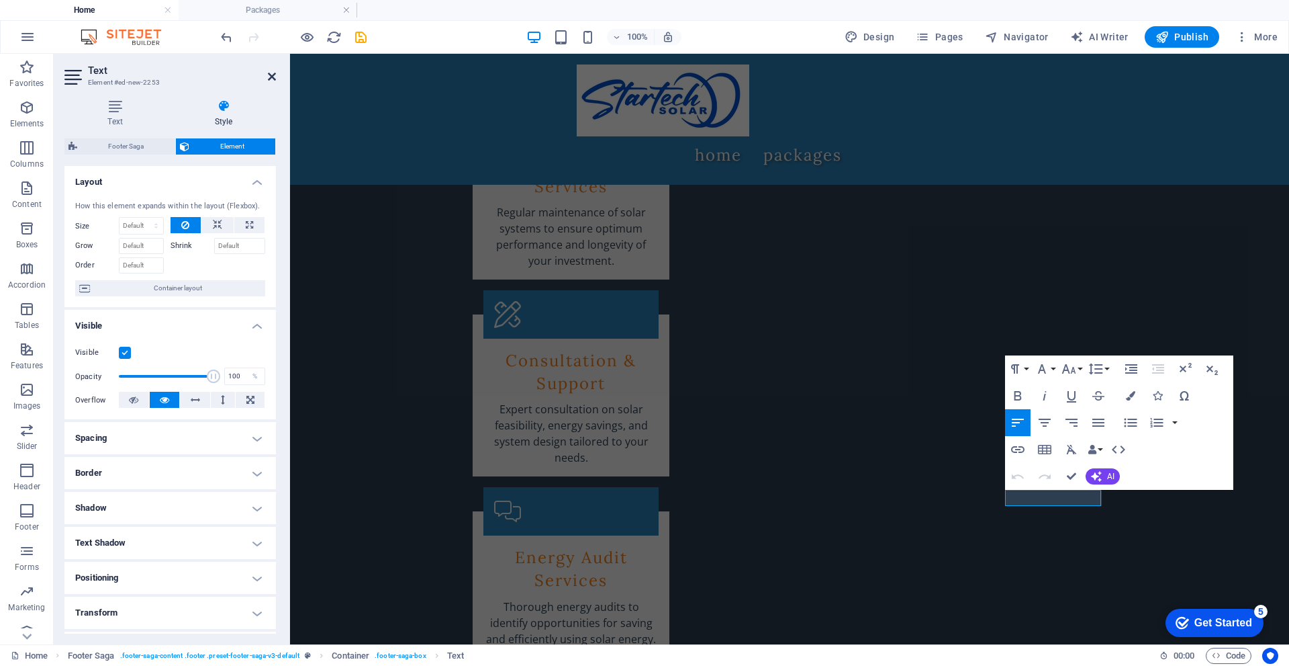
click at [273, 77] on icon at bounding box center [272, 76] width 8 height 11
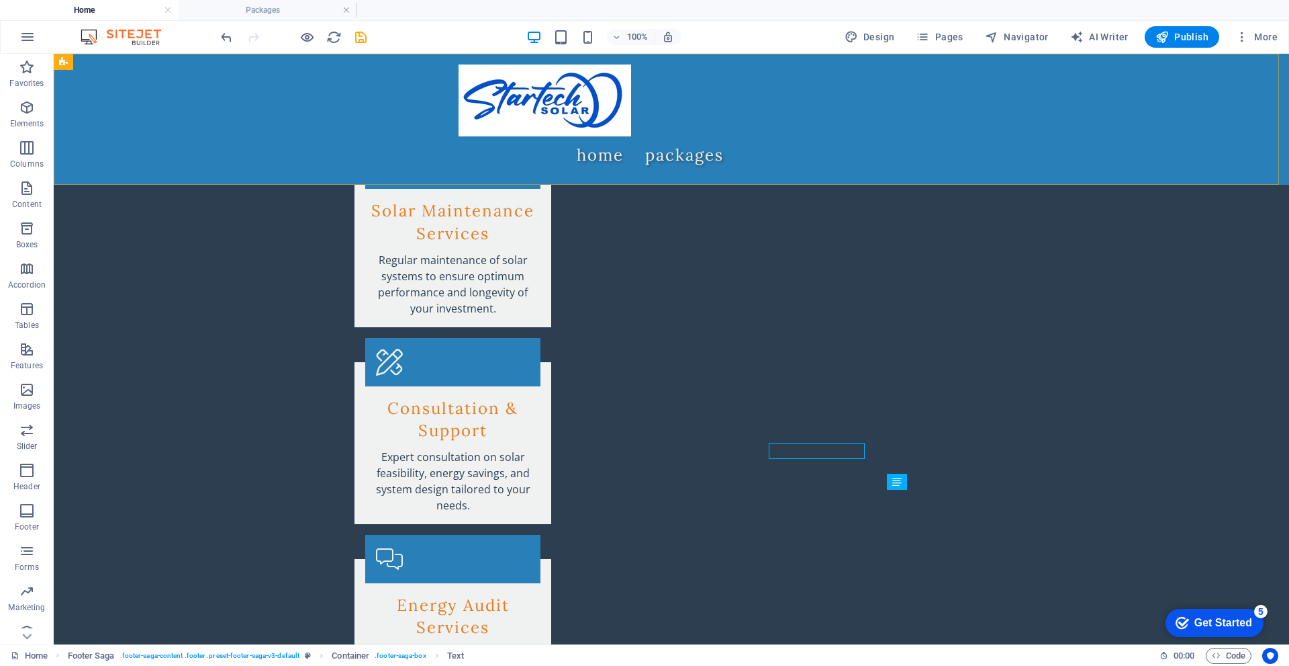
scroll to position [2821, 0]
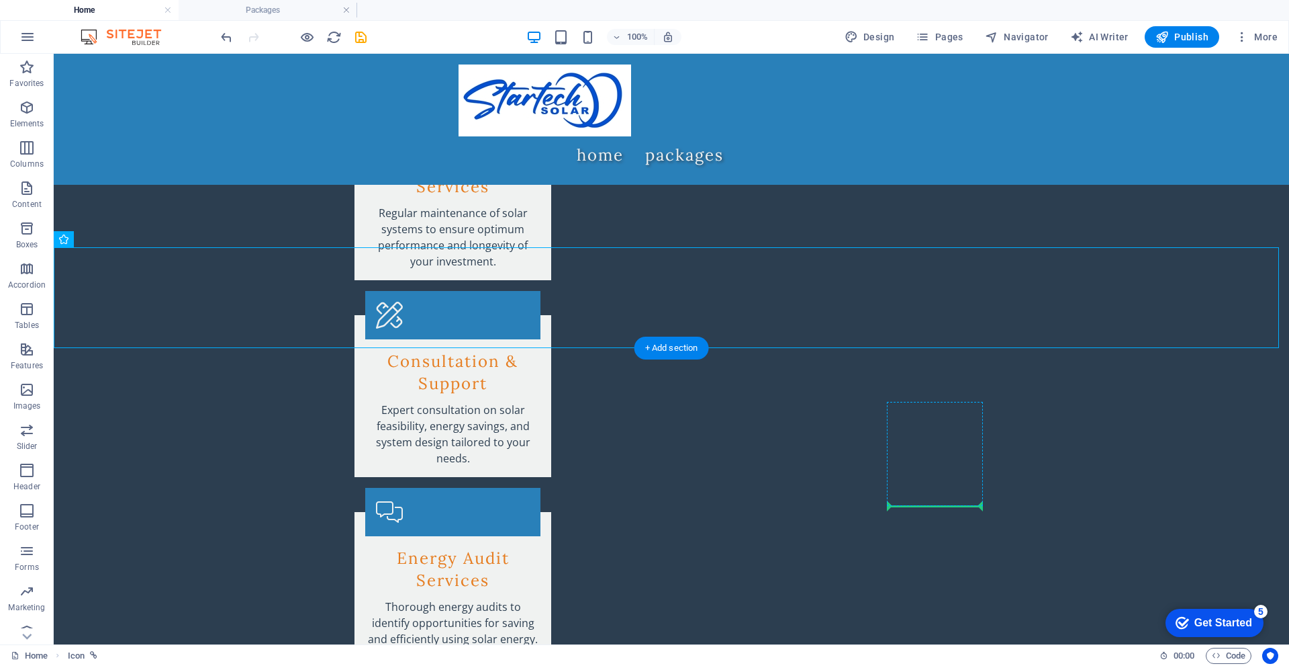
drag, startPoint x: 114, startPoint y: 293, endPoint x: 887, endPoint y: 500, distance: 800.2
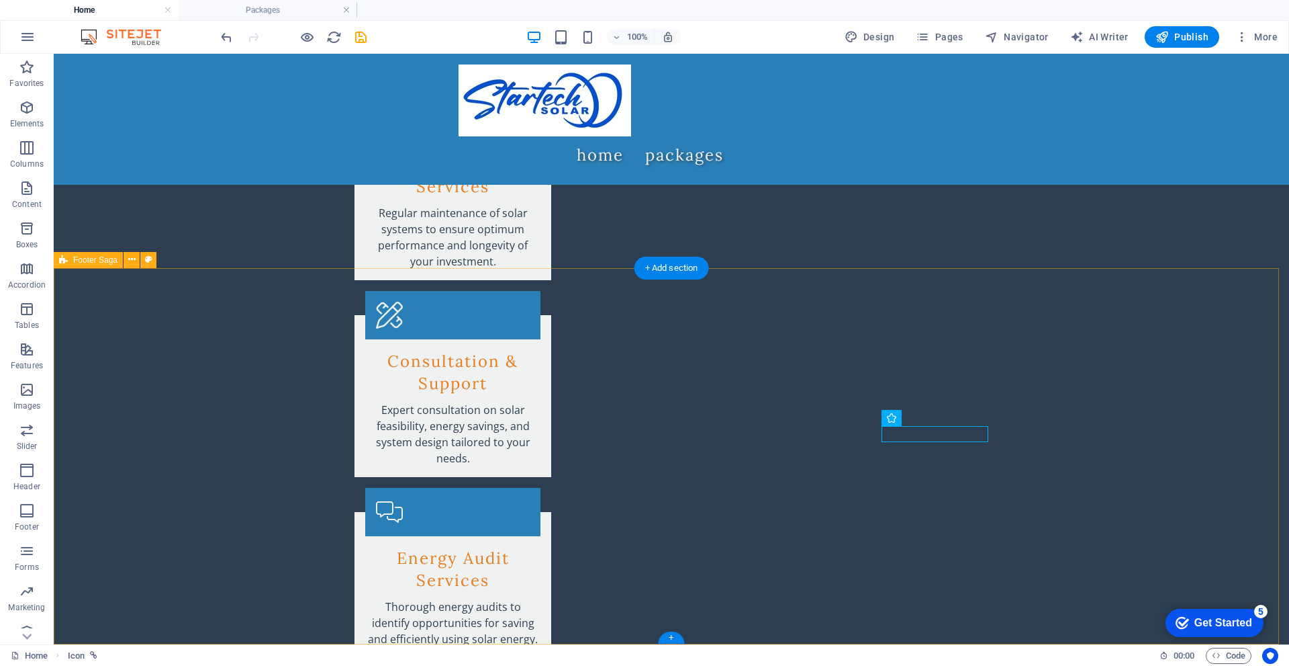
scroll to position [2800, 0]
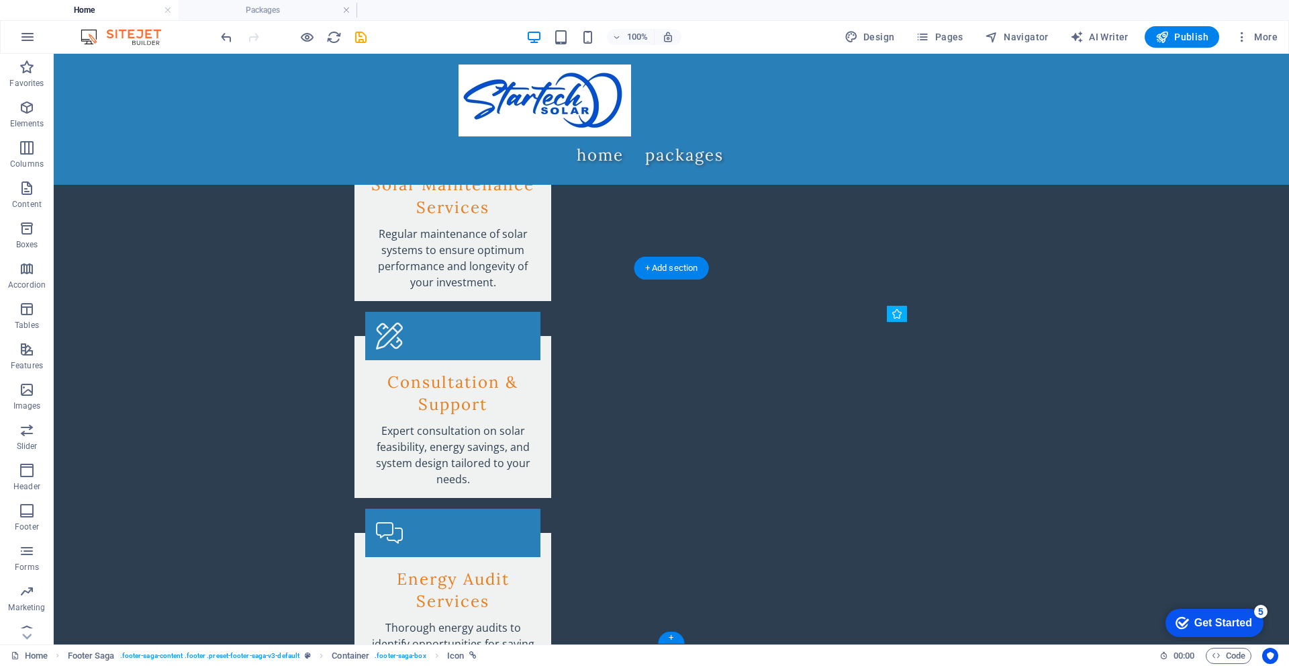
drag, startPoint x: 950, startPoint y: 435, endPoint x: 907, endPoint y: 435, distance: 43.0
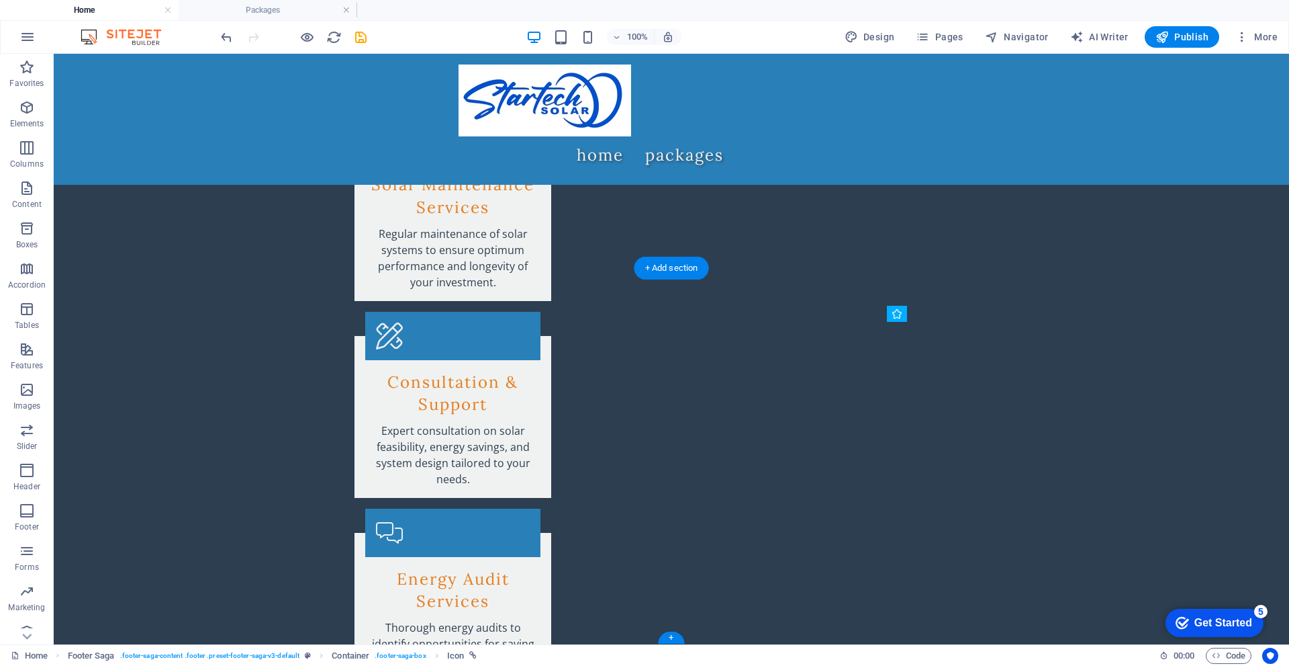
drag, startPoint x: 933, startPoint y: 431, endPoint x: 981, endPoint y: 421, distance: 49.4
drag, startPoint x: 920, startPoint y: 433, endPoint x: 938, endPoint y: 425, distance: 19.2
click at [935, 420] on button at bounding box center [931, 418] width 16 height 16
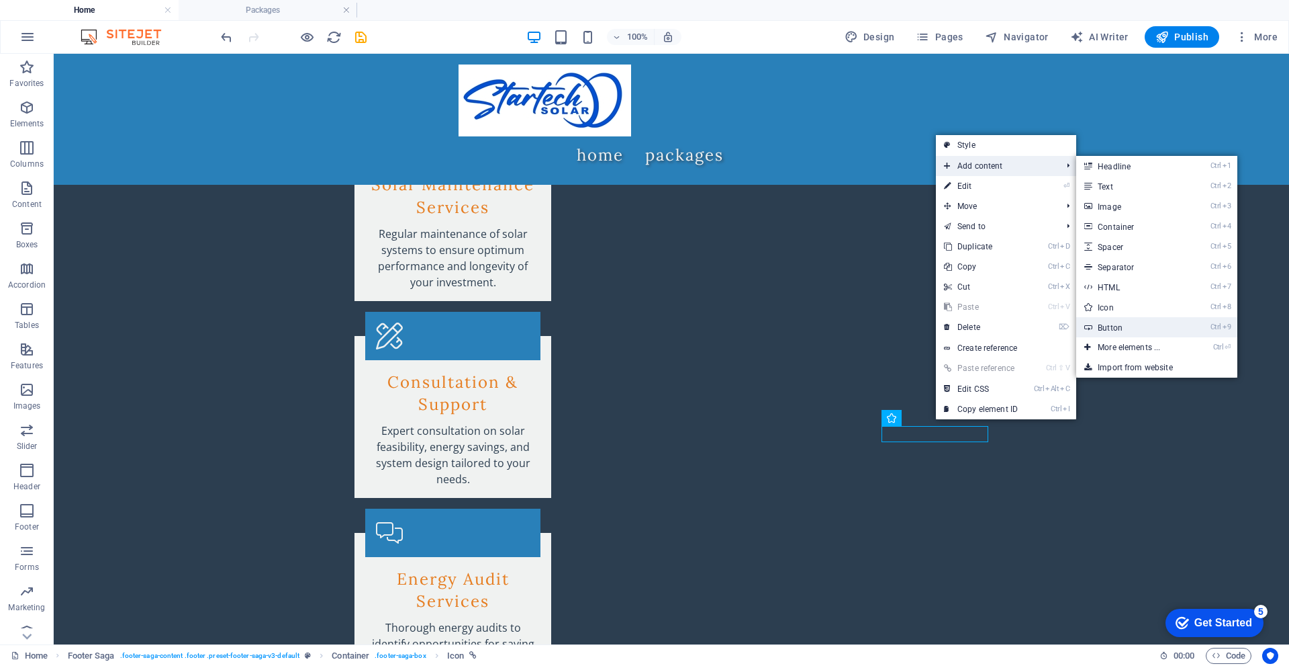
click at [1164, 322] on link "Ctrl 9 Button" at bounding box center [1132, 327] width 111 height 20
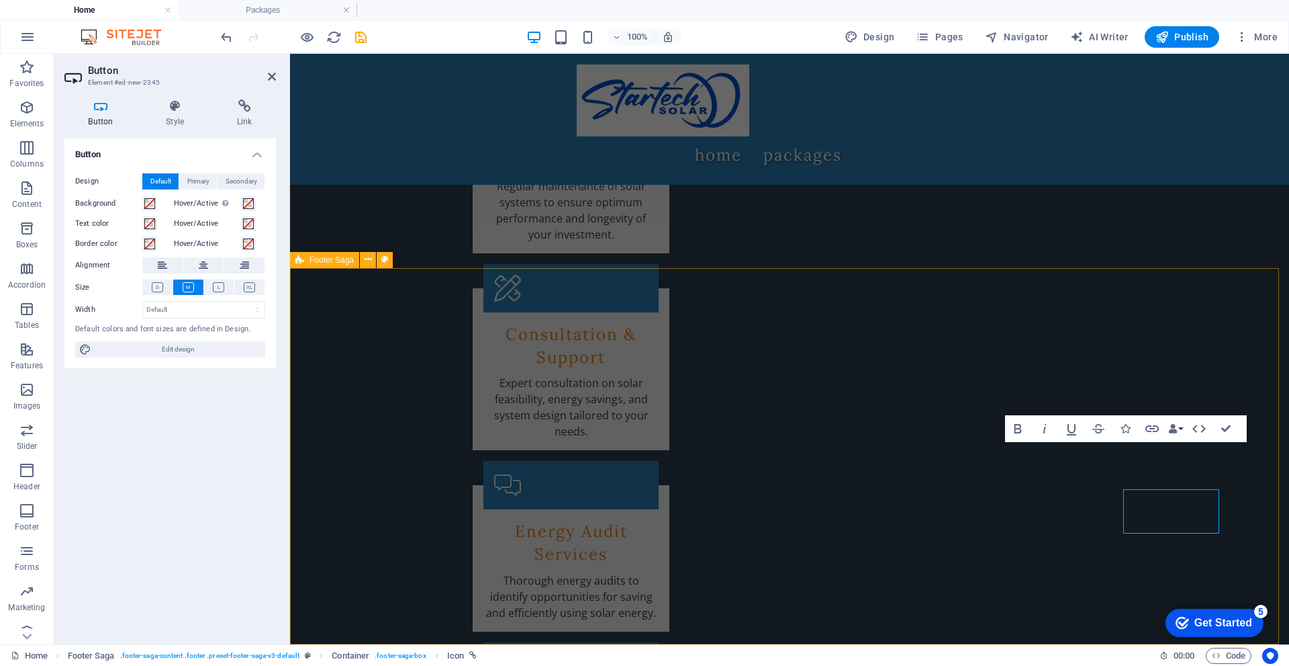
scroll to position [2753, 0]
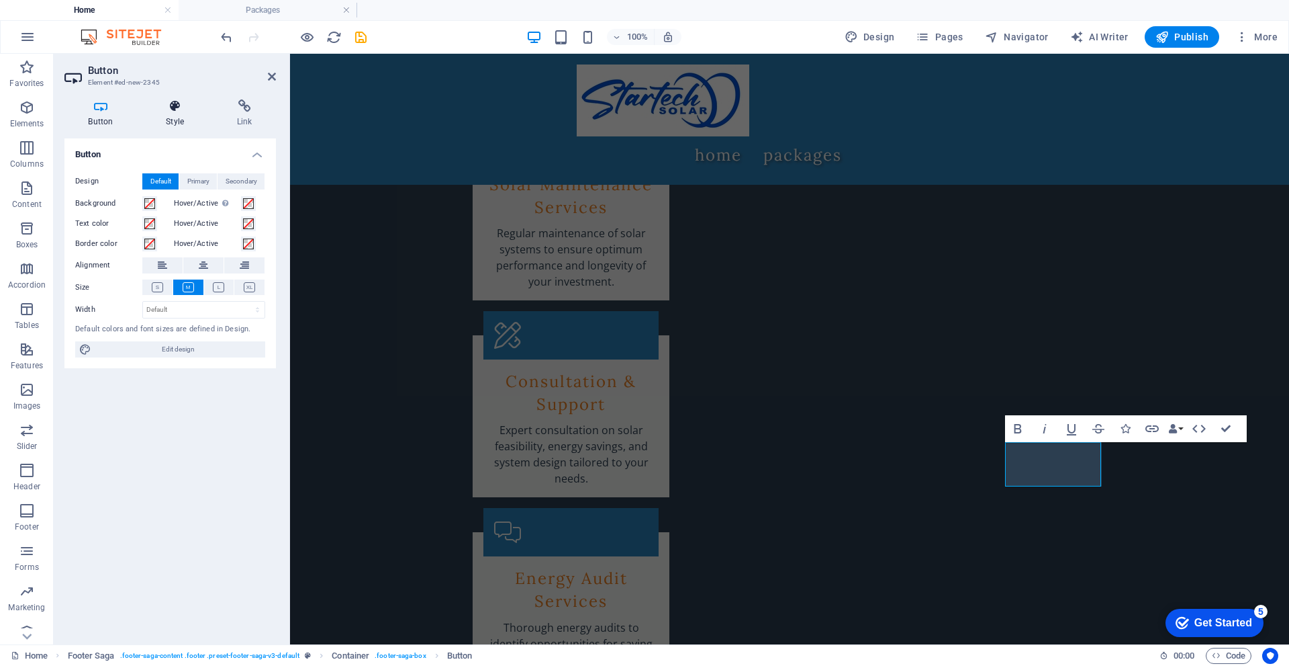
click at [183, 119] on h4 "Style" at bounding box center [177, 113] width 71 height 28
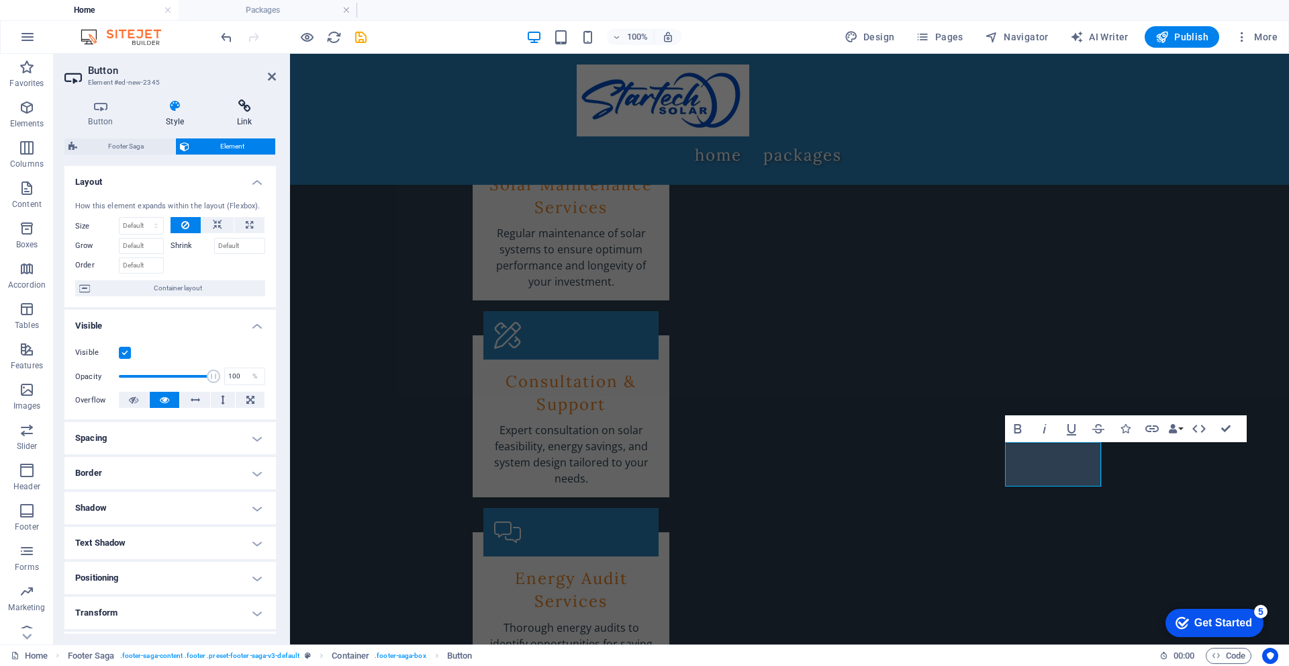
click at [238, 117] on h4 "Link" at bounding box center [244, 113] width 63 height 28
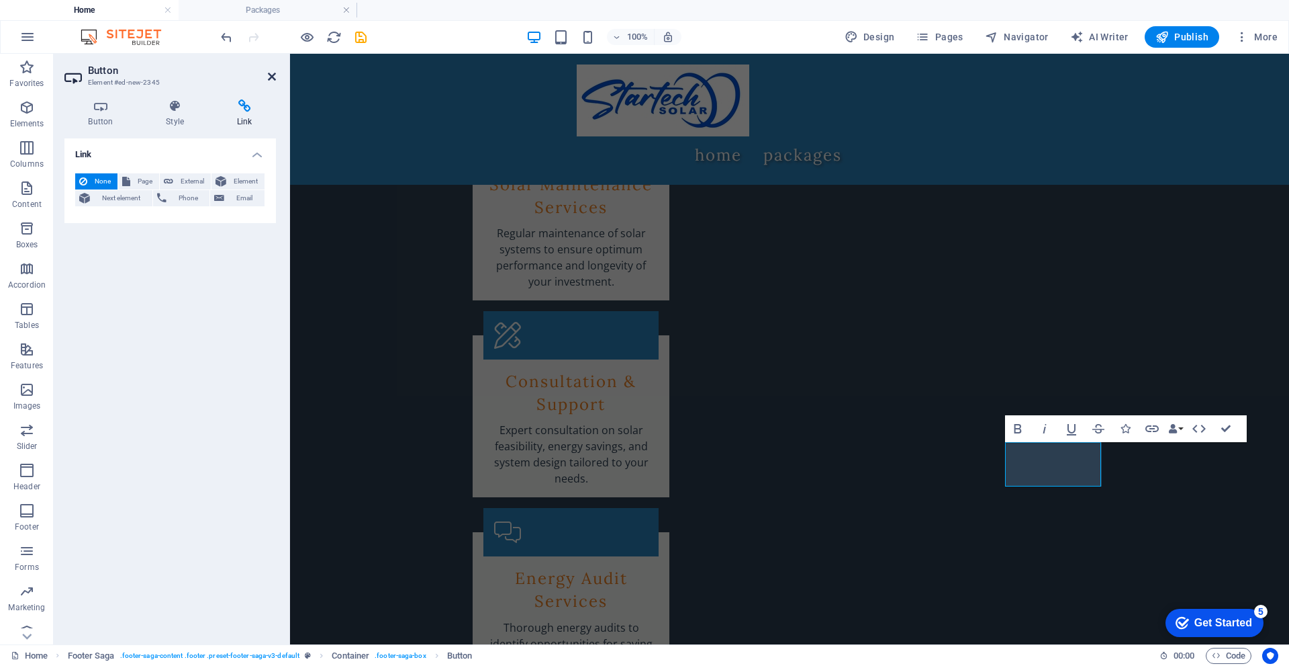
click at [271, 75] on icon at bounding box center [272, 76] width 8 height 11
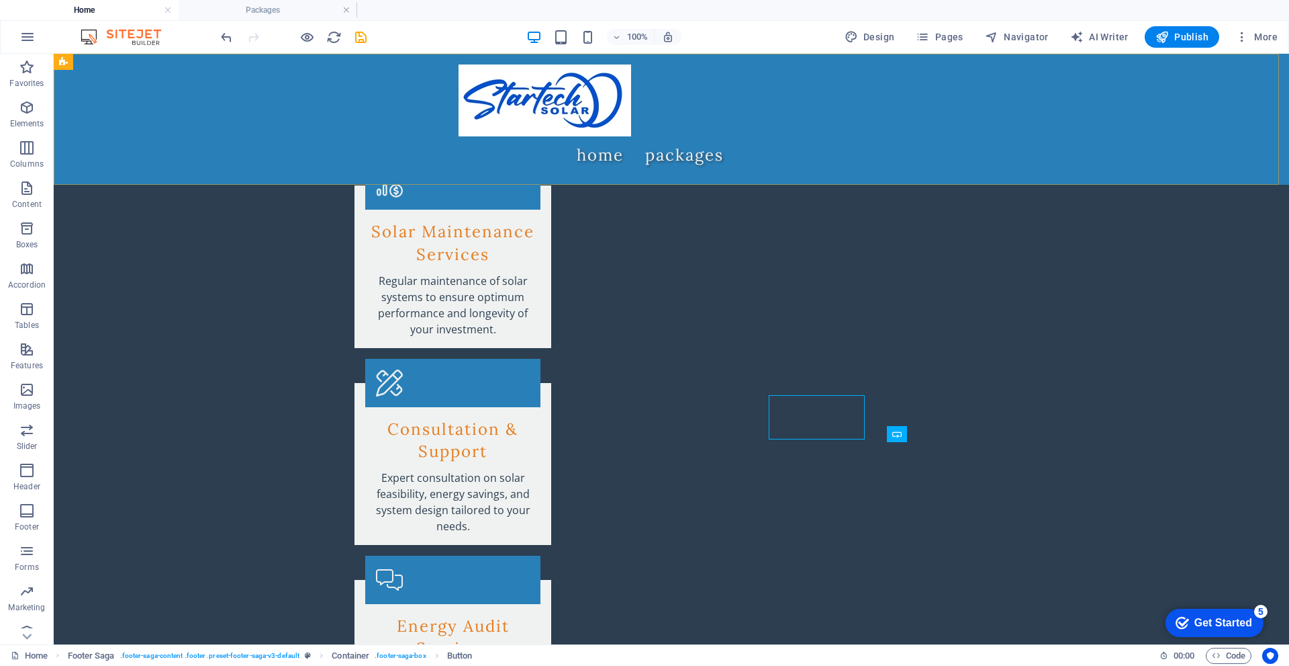
scroll to position [2800, 0]
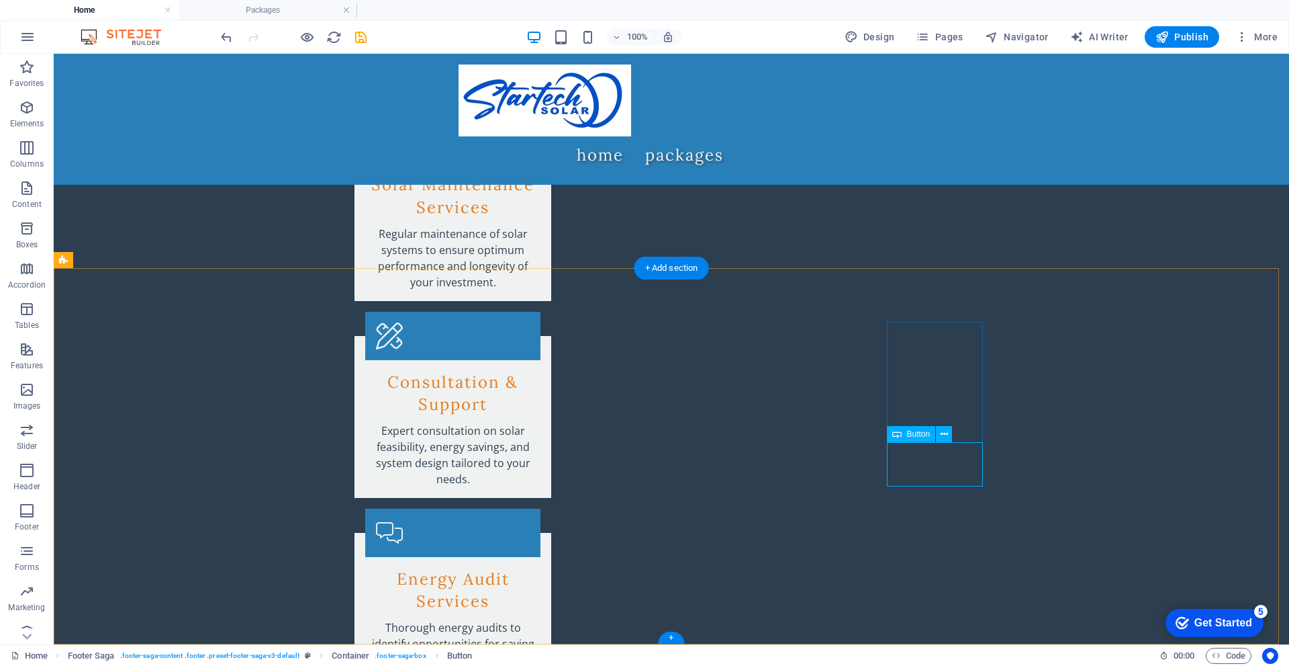
click at [942, 434] on icon at bounding box center [944, 434] width 7 height 14
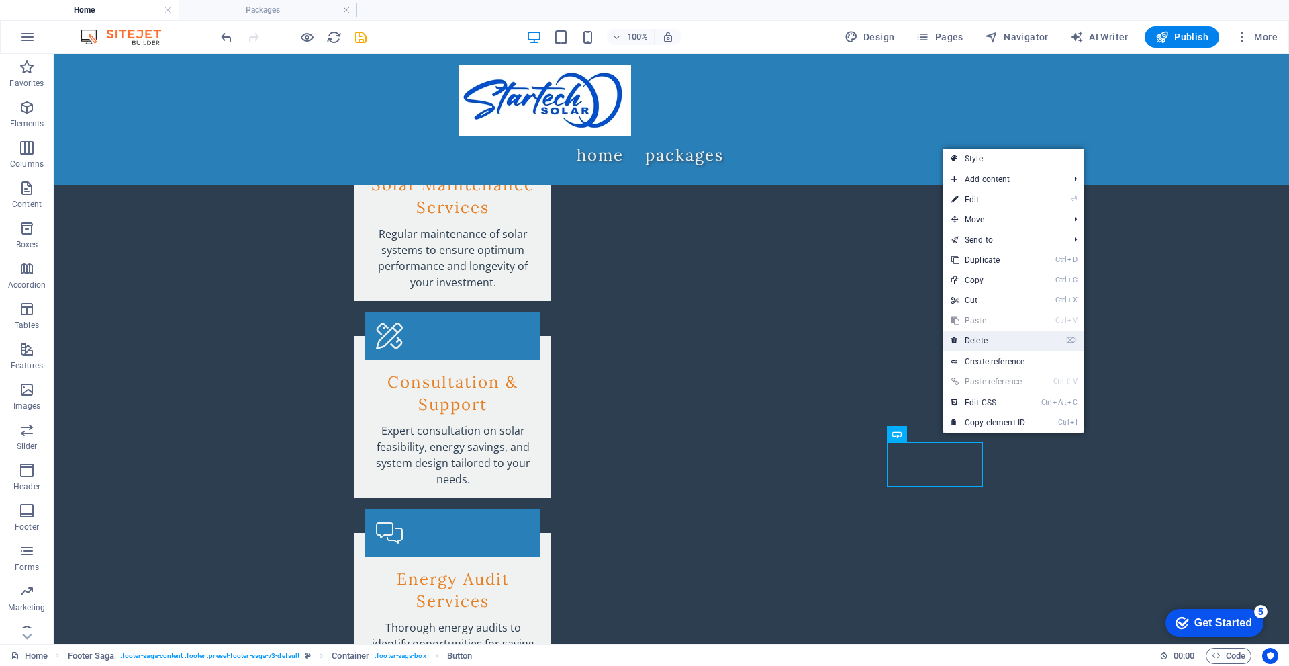
click at [1016, 337] on link "⌦ Delete" at bounding box center [989, 340] width 90 height 20
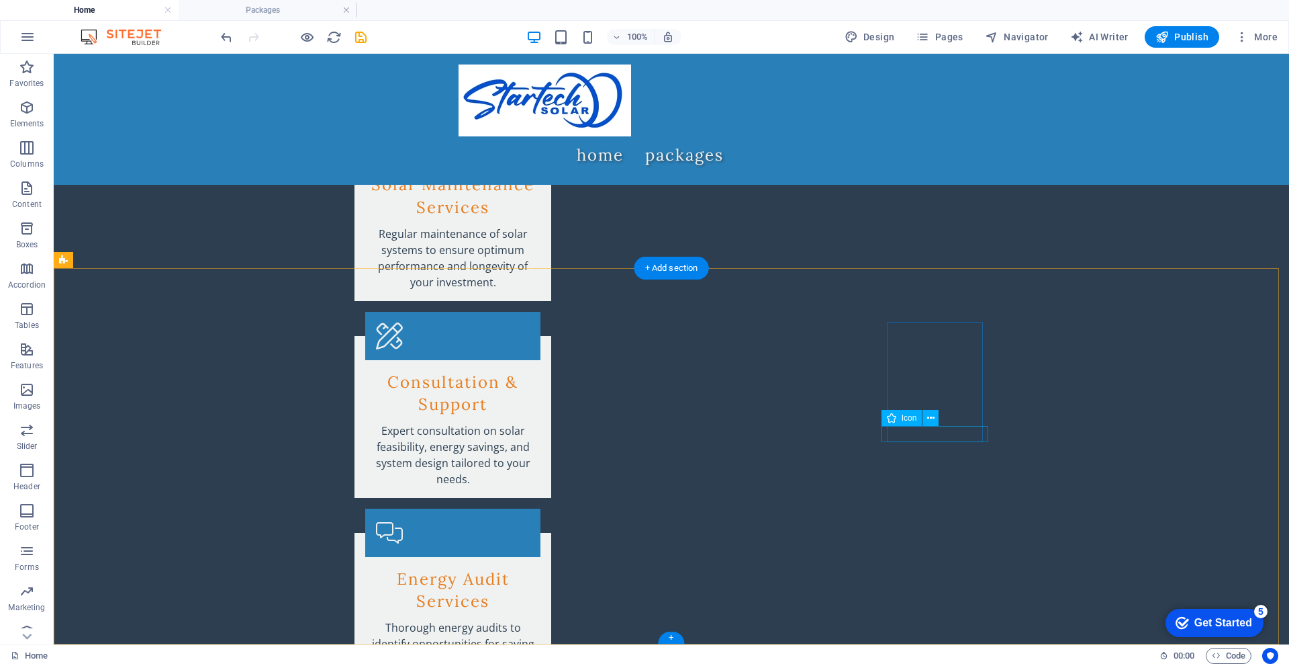
click at [931, 418] on icon at bounding box center [930, 418] width 7 height 14
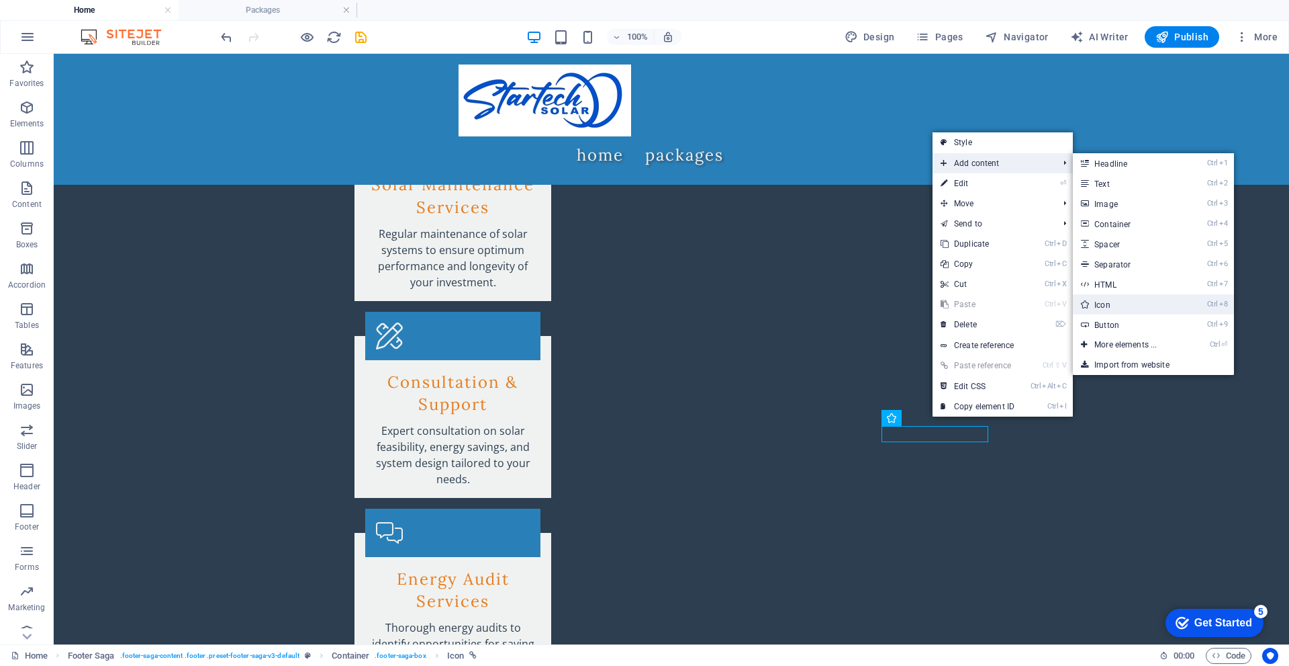
click at [1130, 309] on link "Ctrl 8 Icon" at bounding box center [1128, 304] width 111 height 20
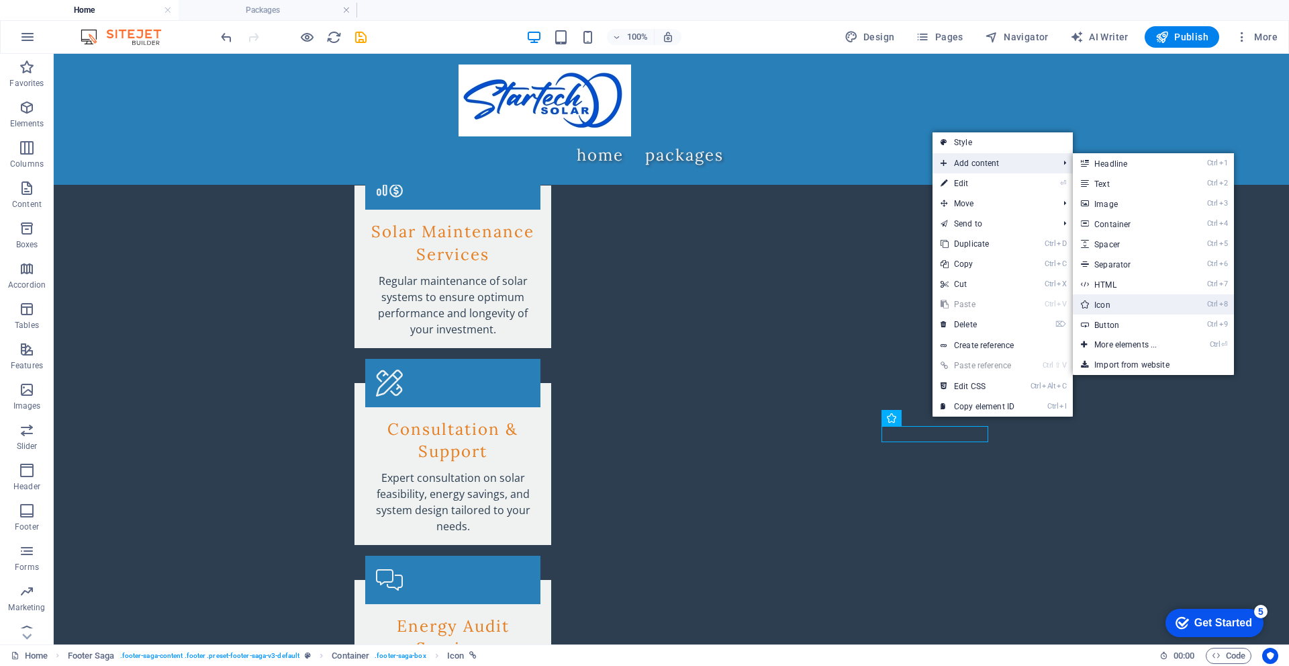
select select "xMidYMid"
select select "px"
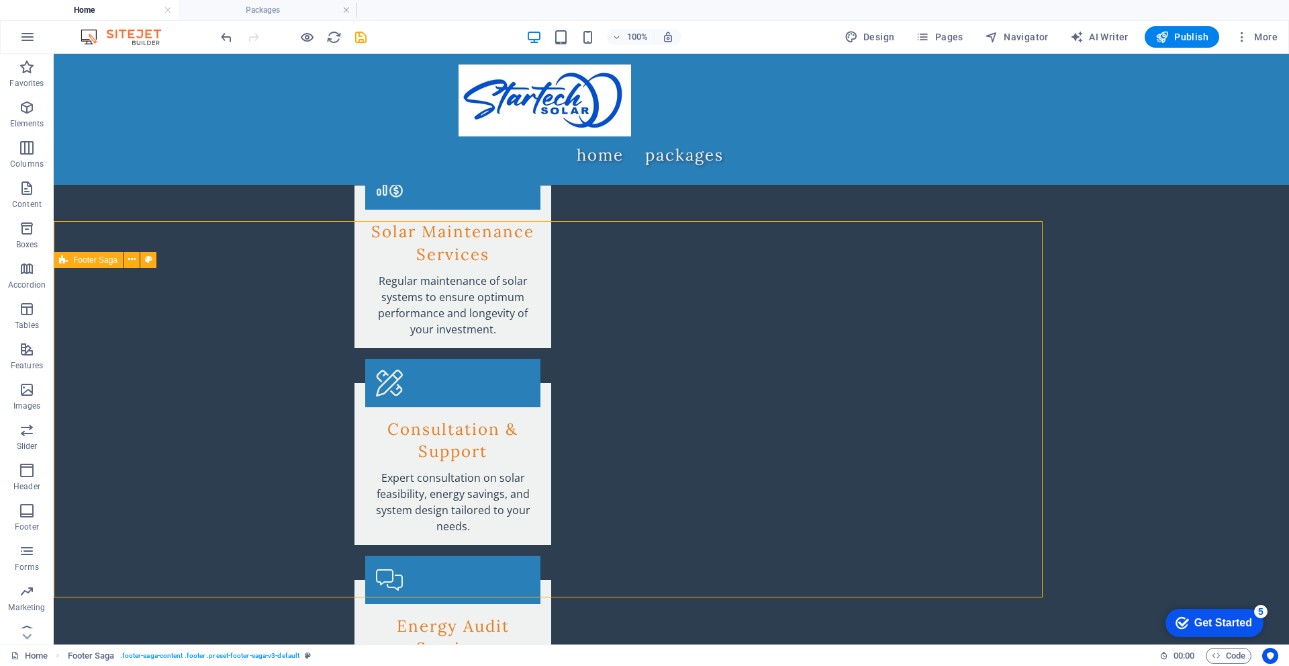
scroll to position [2800, 0]
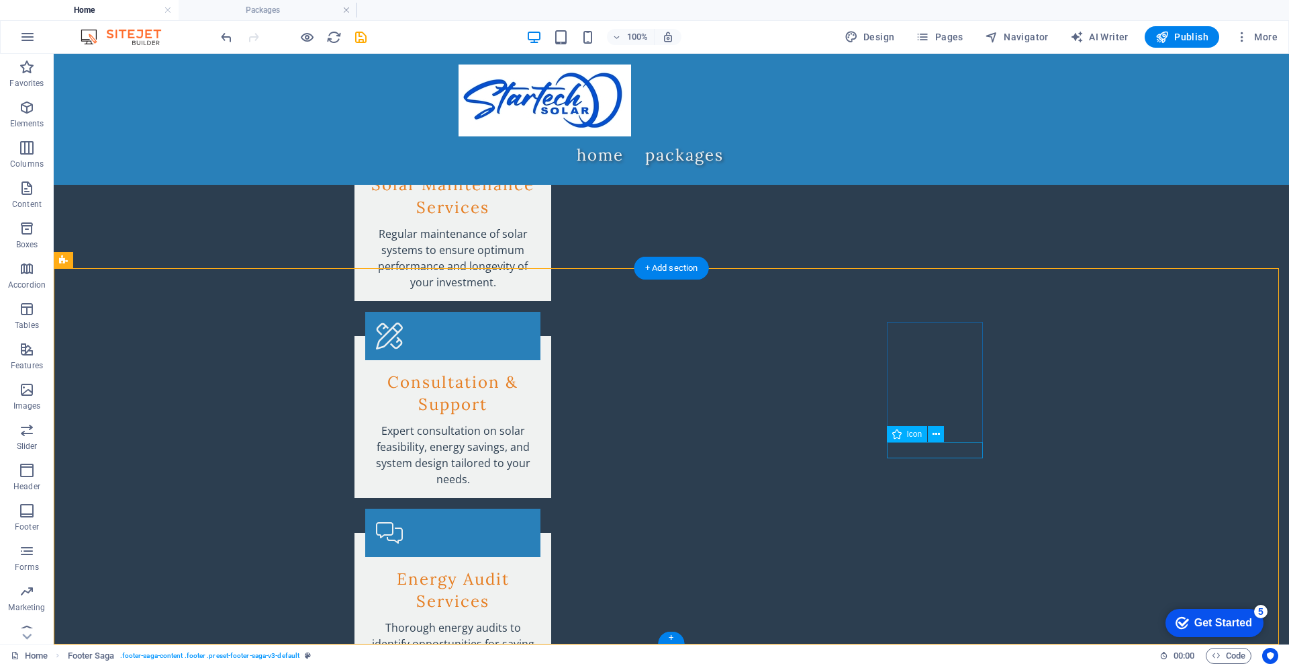
click at [942, 437] on button at bounding box center [936, 434] width 16 height 16
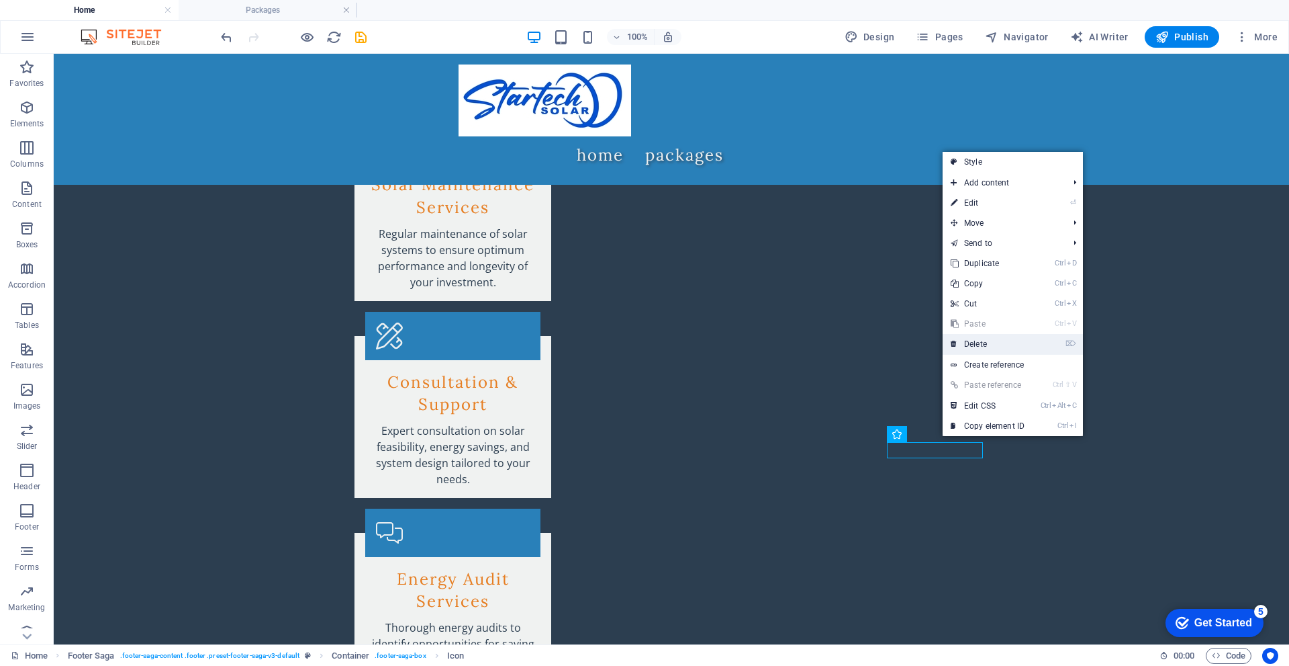
click at [977, 348] on link "⌦ Delete" at bounding box center [988, 344] width 90 height 20
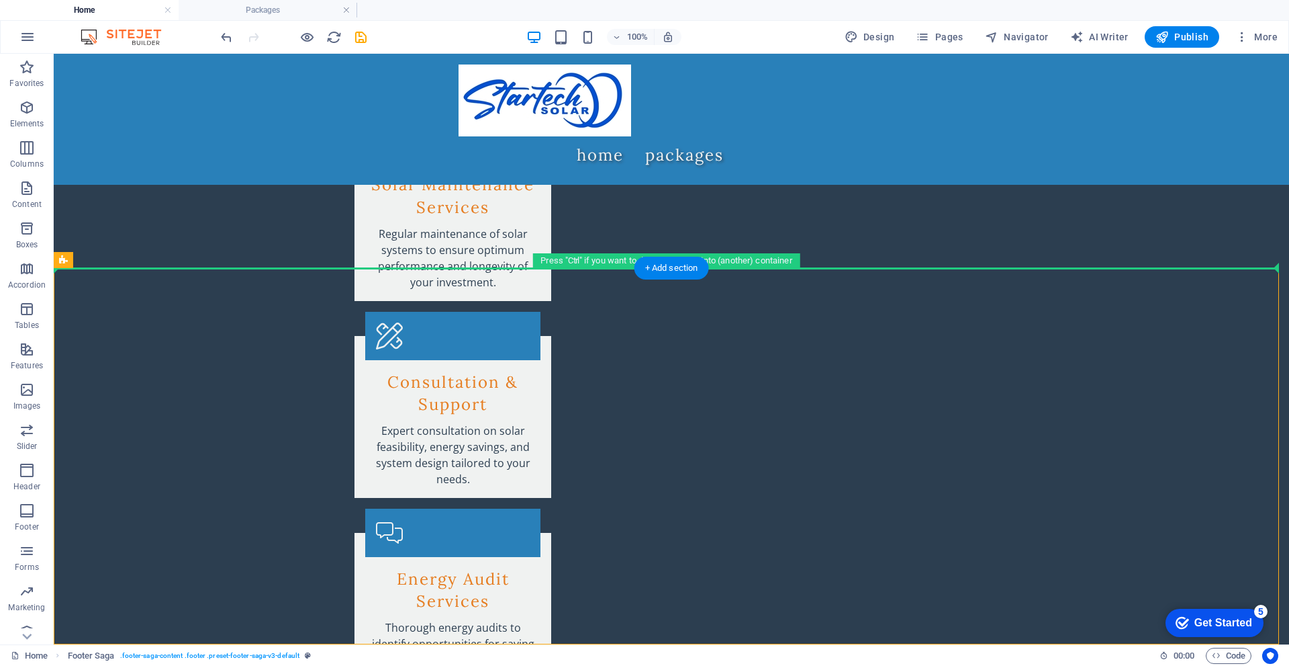
drag, startPoint x: 942, startPoint y: 430, endPoint x: 317, endPoint y: 232, distance: 655.2
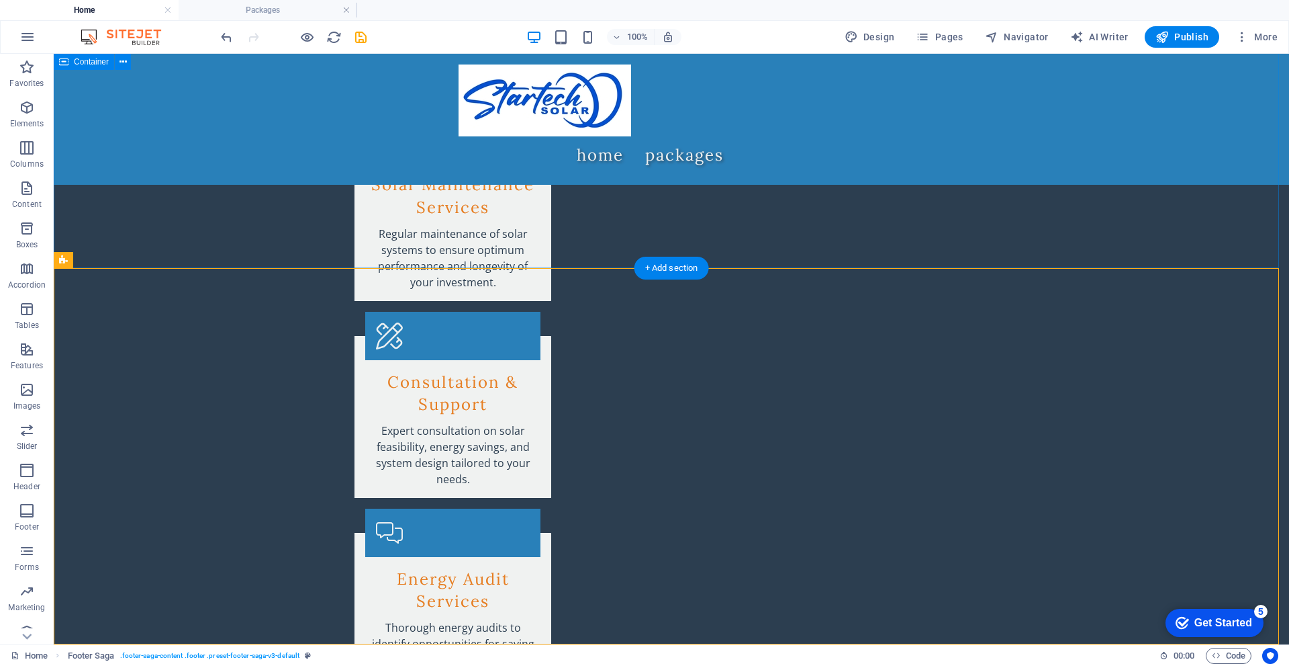
drag, startPoint x: 942, startPoint y: 428, endPoint x: 251, endPoint y: 219, distance: 721.9
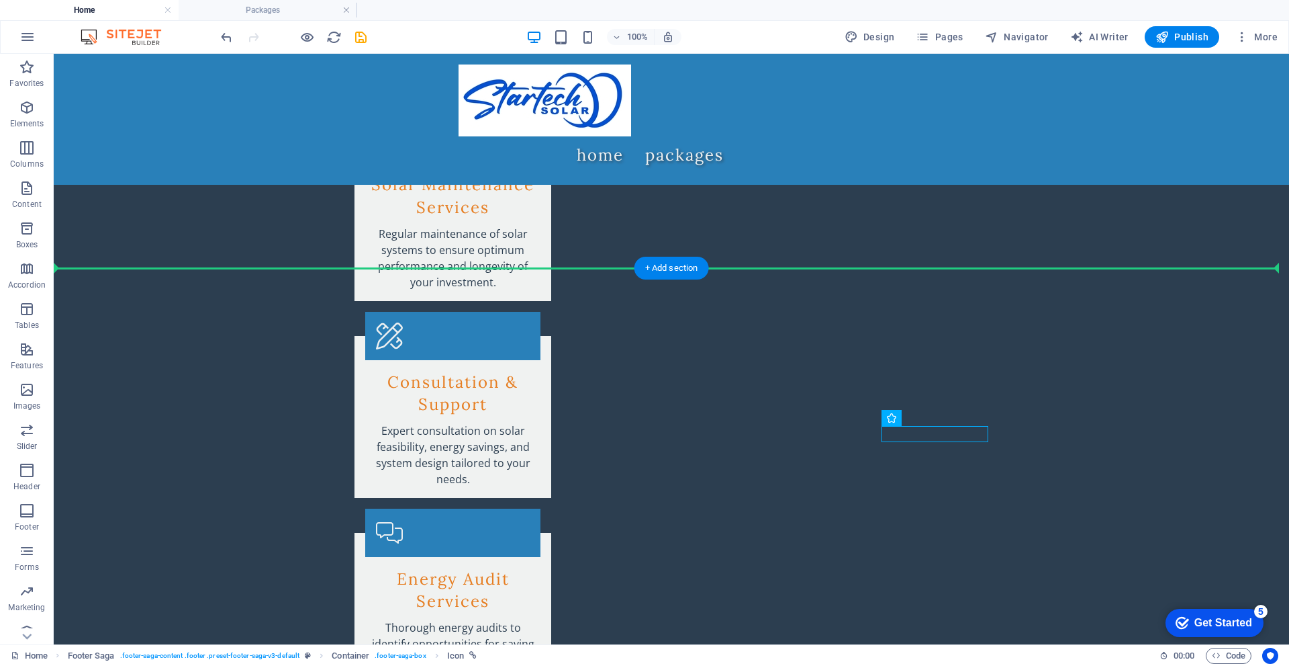
drag, startPoint x: 954, startPoint y: 472, endPoint x: 171, endPoint y: 229, distance: 819.3
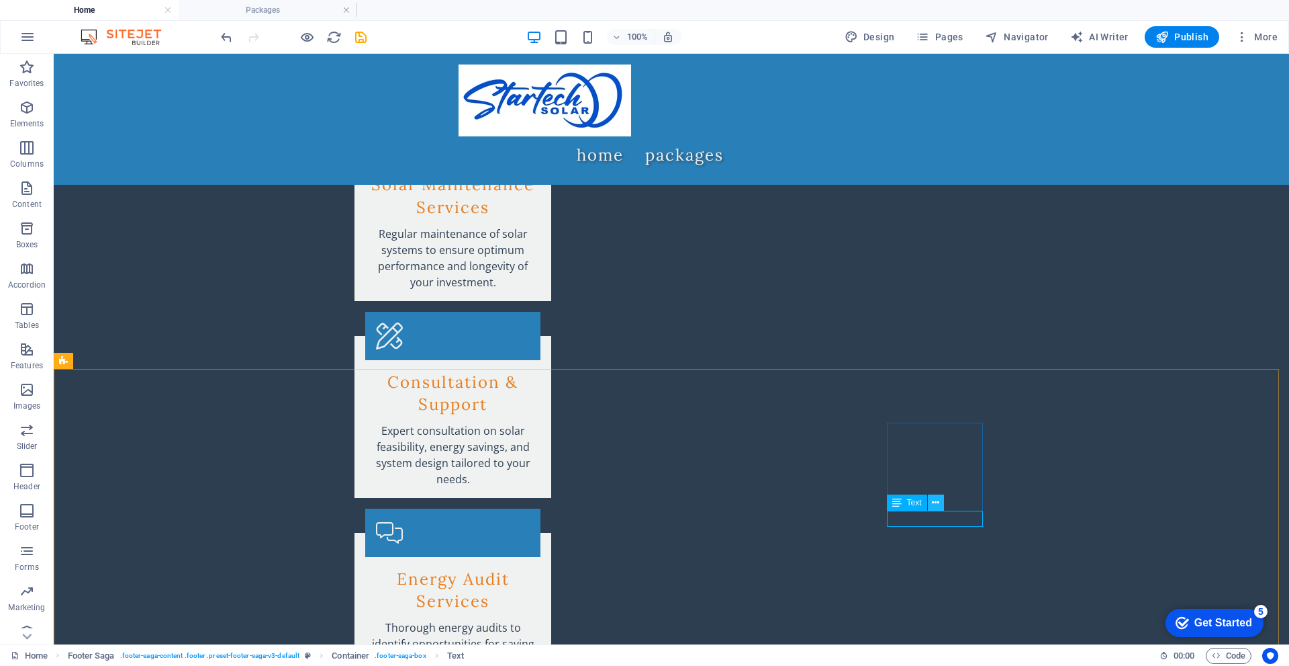
click at [940, 504] on icon at bounding box center [935, 503] width 7 height 14
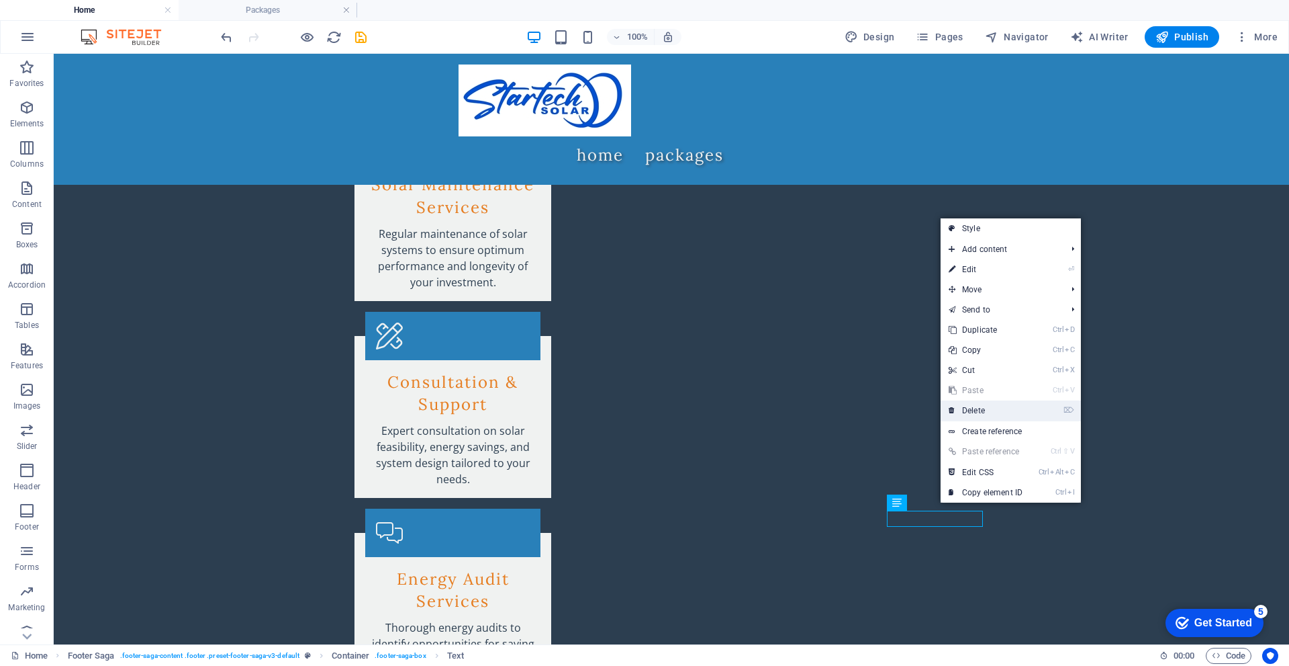
click at [1017, 406] on link "⌦ Delete" at bounding box center [986, 410] width 90 height 20
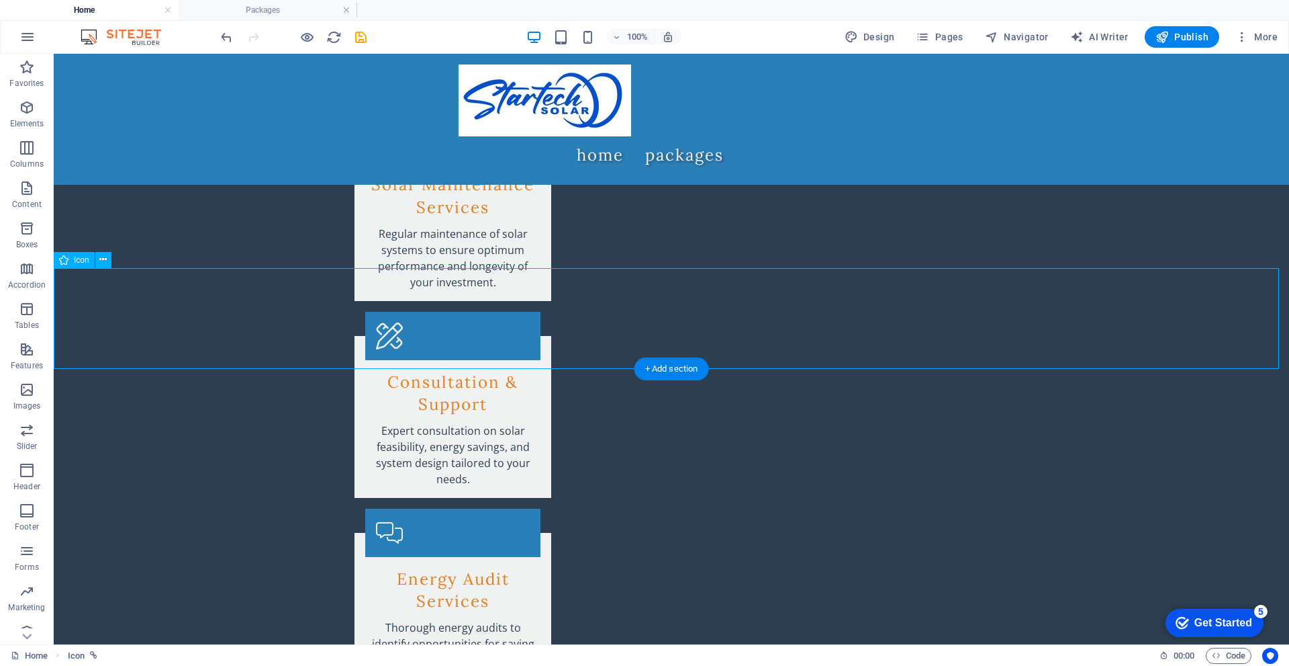
drag, startPoint x: 111, startPoint y: 324, endPoint x: 168, endPoint y: 318, distance: 57.5
click at [105, 257] on icon at bounding box center [102, 260] width 7 height 14
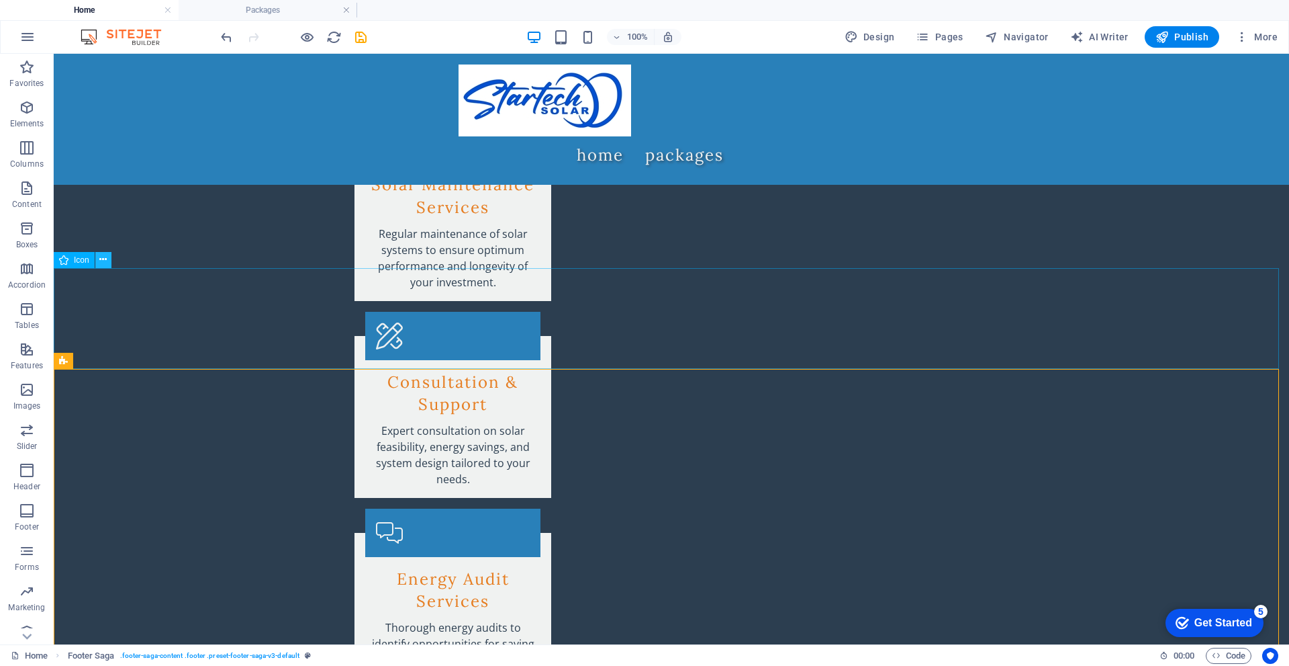
click at [105, 259] on icon at bounding box center [102, 260] width 7 height 14
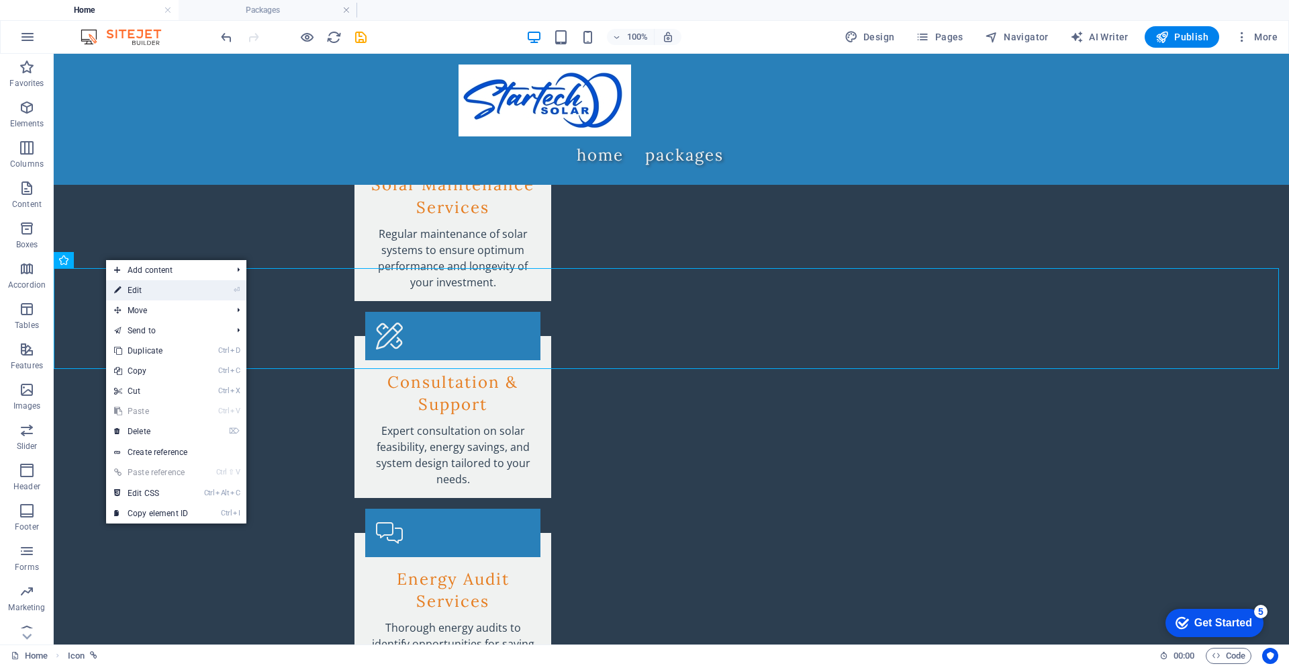
click at [154, 285] on link "⏎ Edit" at bounding box center [151, 290] width 90 height 20
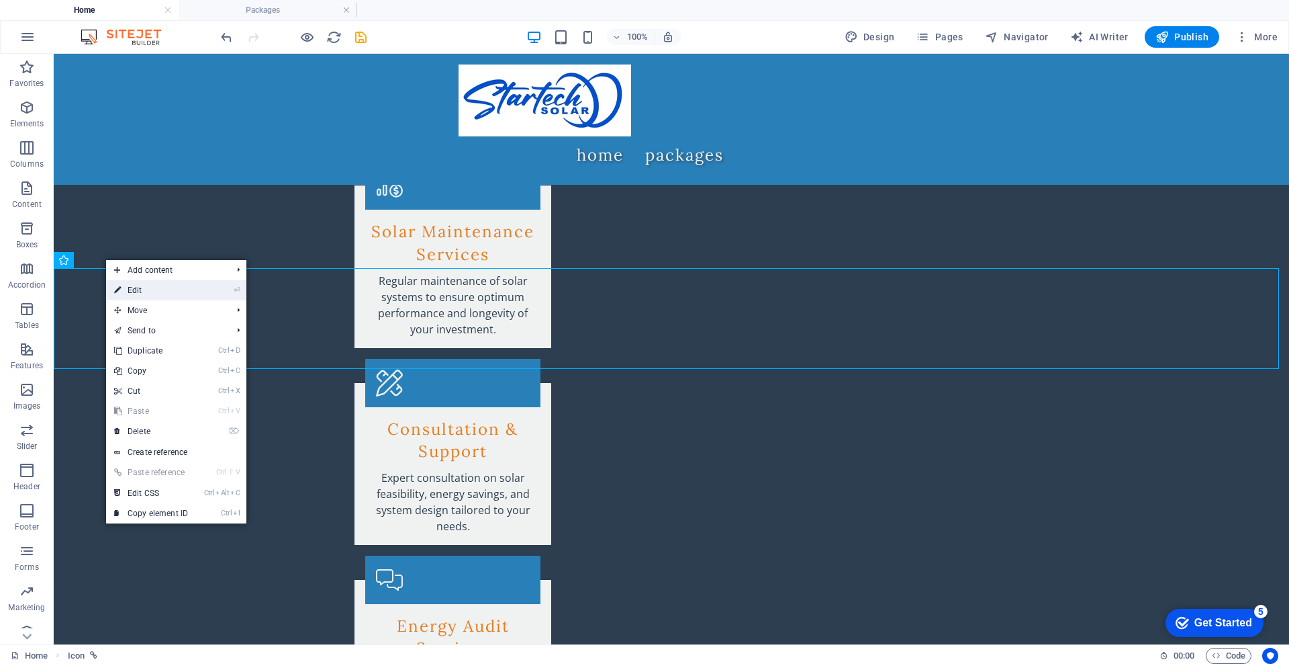
select select "xMidYMid"
select select "px"
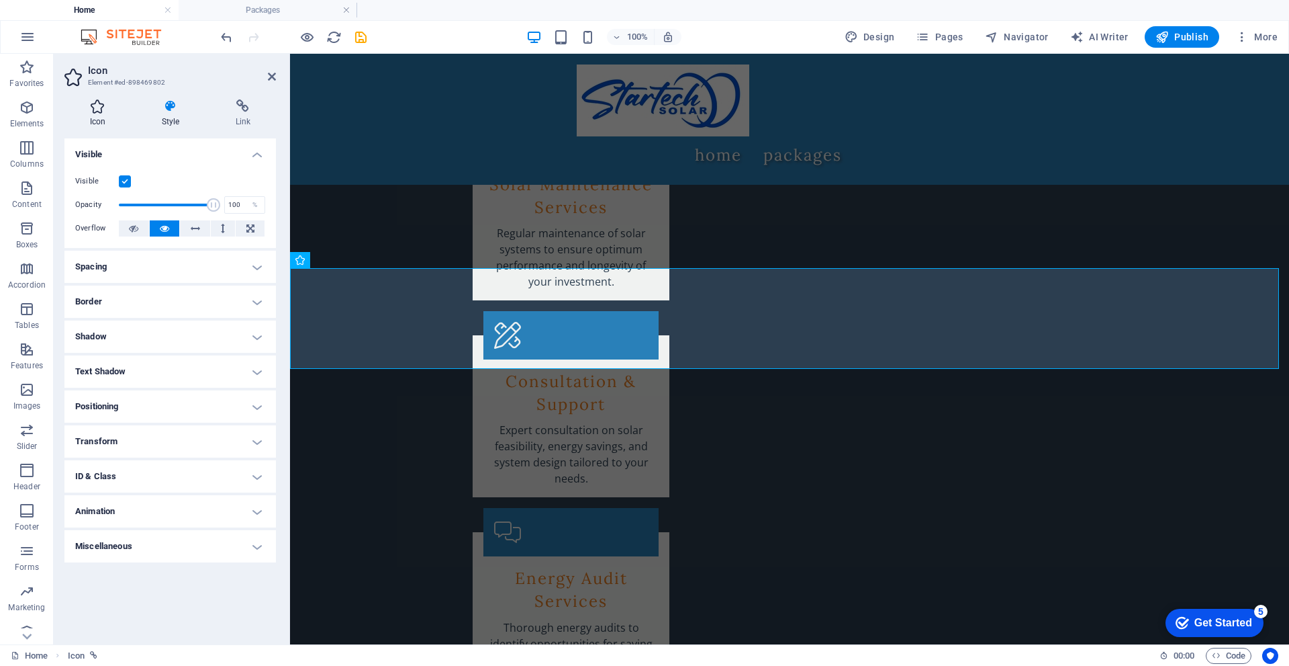
click at [97, 119] on h4 "Icon" at bounding box center [100, 113] width 72 height 28
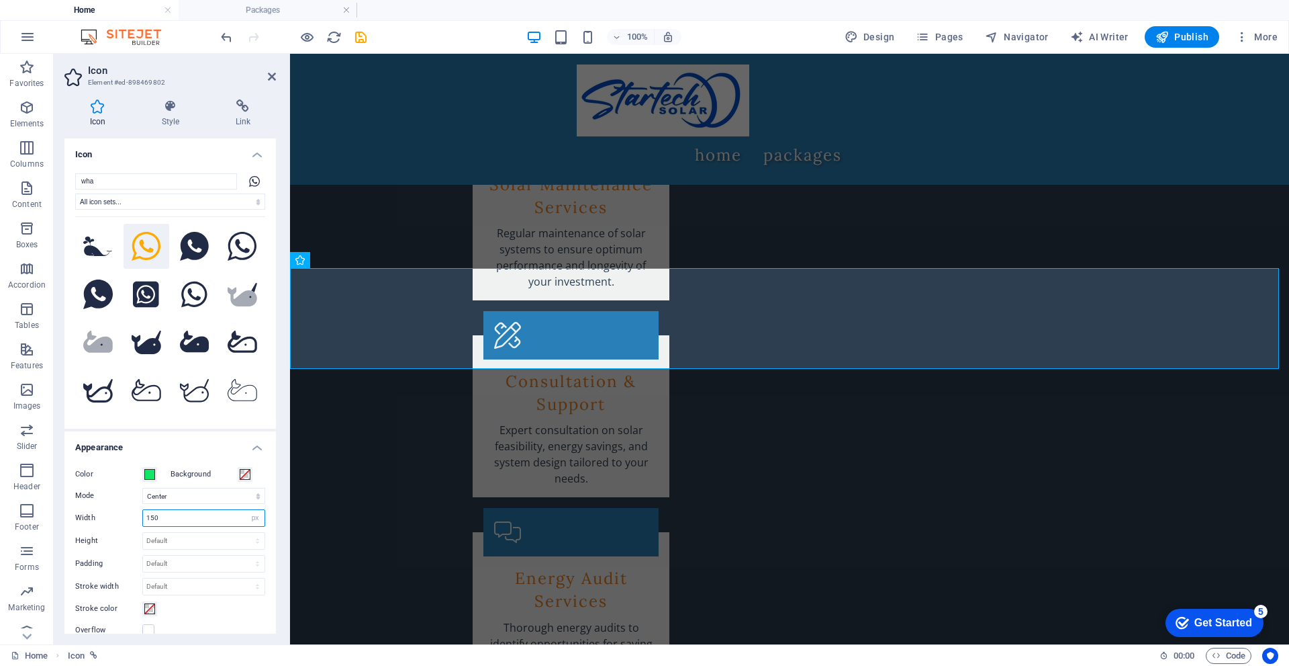
click at [190, 514] on input "150" at bounding box center [204, 518] width 122 height 16
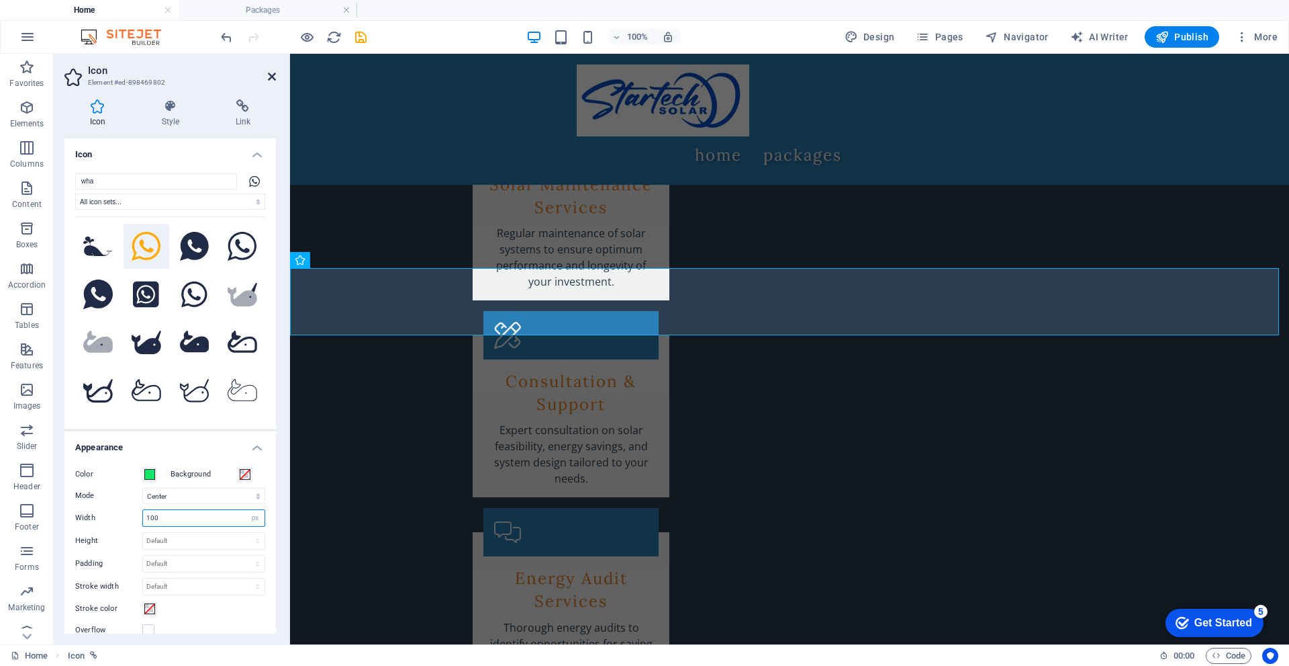
type input "100"
click at [270, 79] on icon at bounding box center [272, 76] width 8 height 11
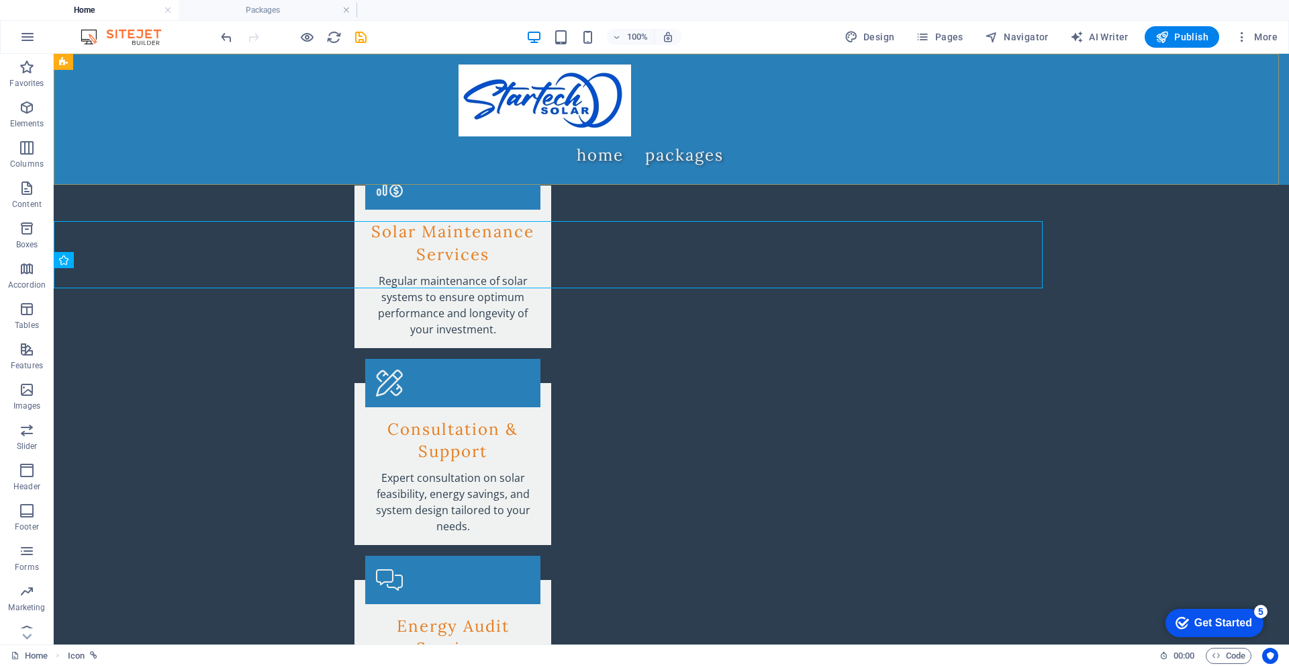
scroll to position [2800, 0]
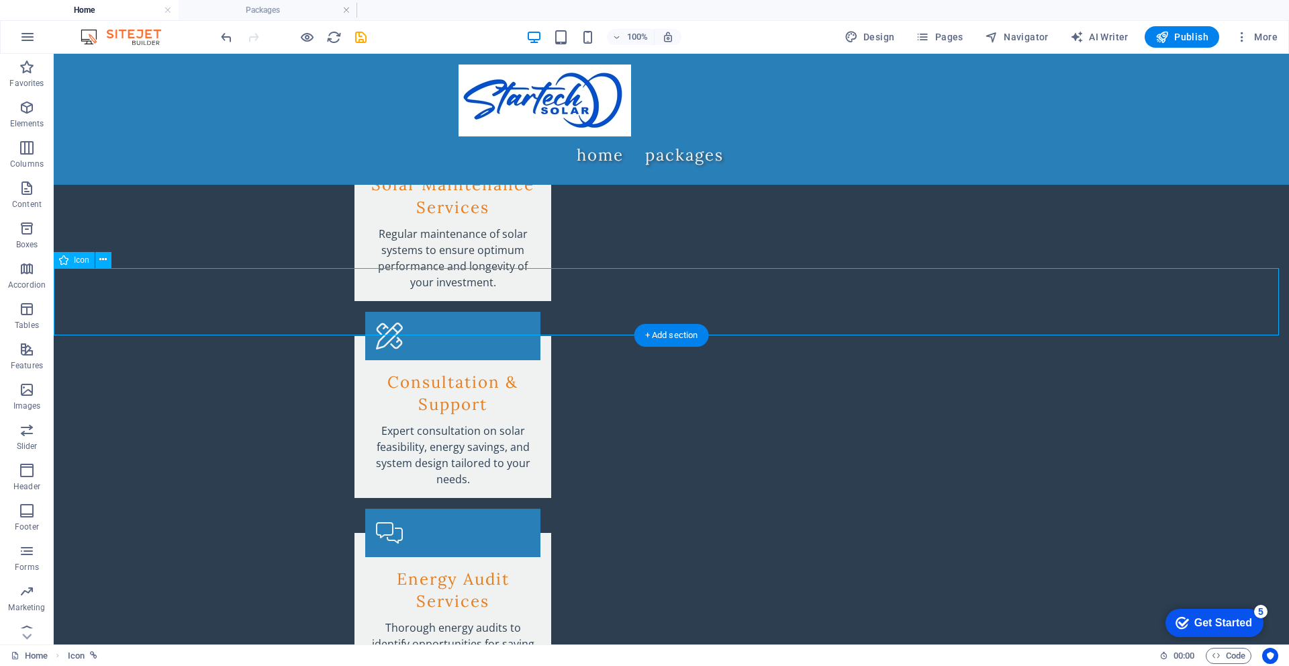
click at [101, 259] on icon at bounding box center [102, 260] width 7 height 14
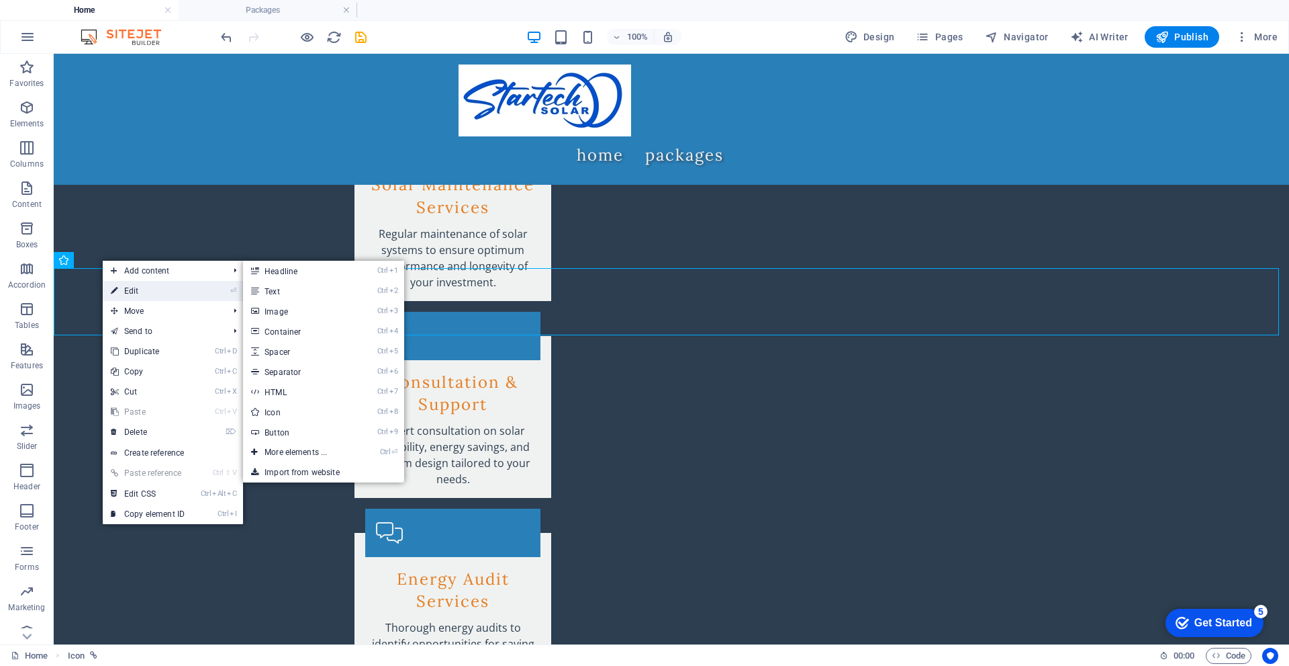
click at [128, 289] on link "⏎ Edit" at bounding box center [148, 291] width 90 height 20
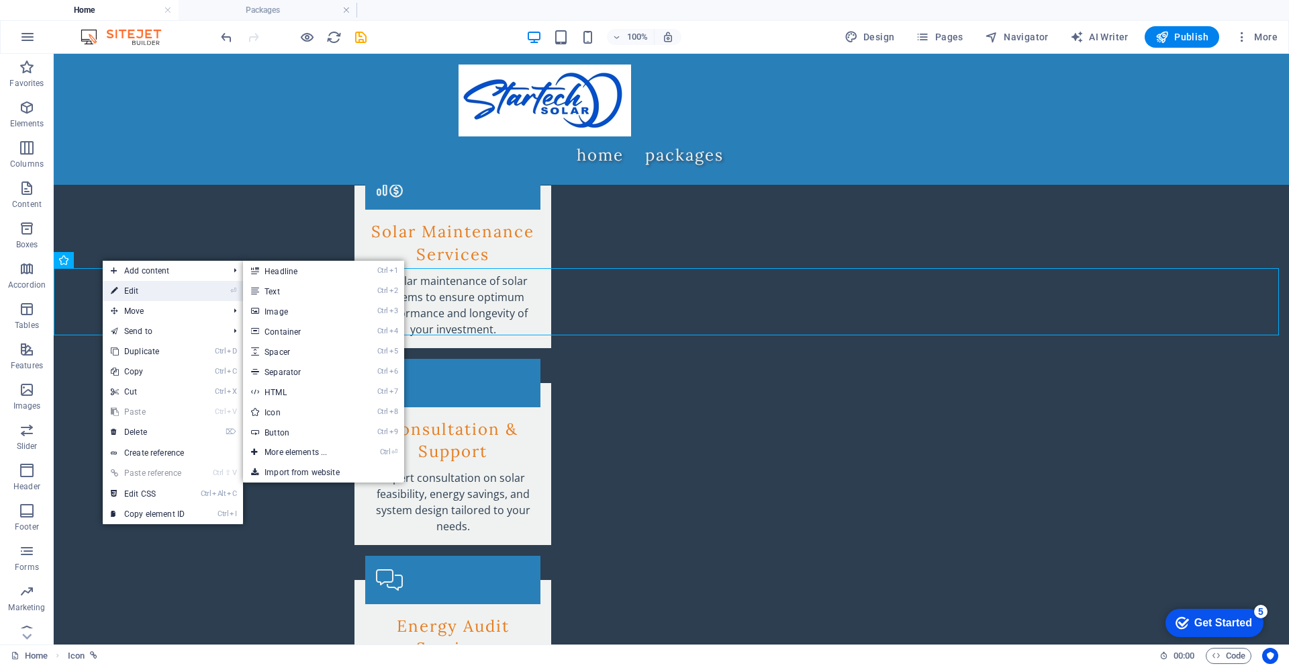
select select "xMidYMid"
select select "px"
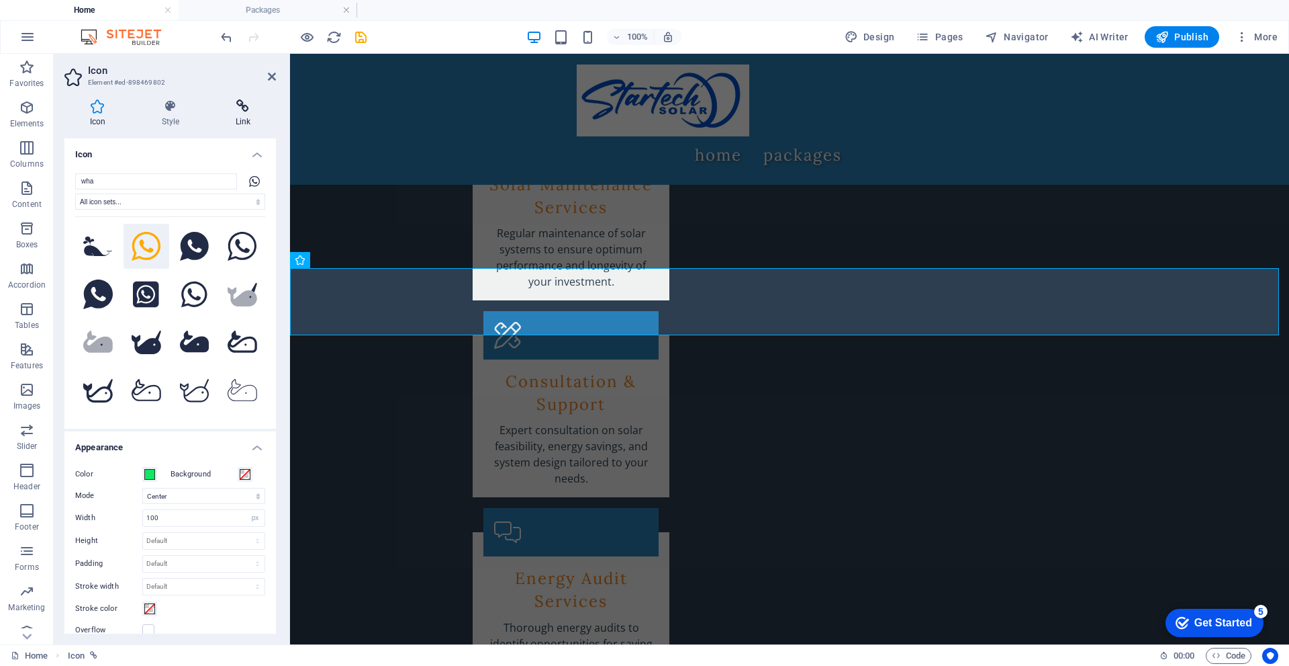
click at [243, 102] on icon at bounding box center [243, 105] width 66 height 13
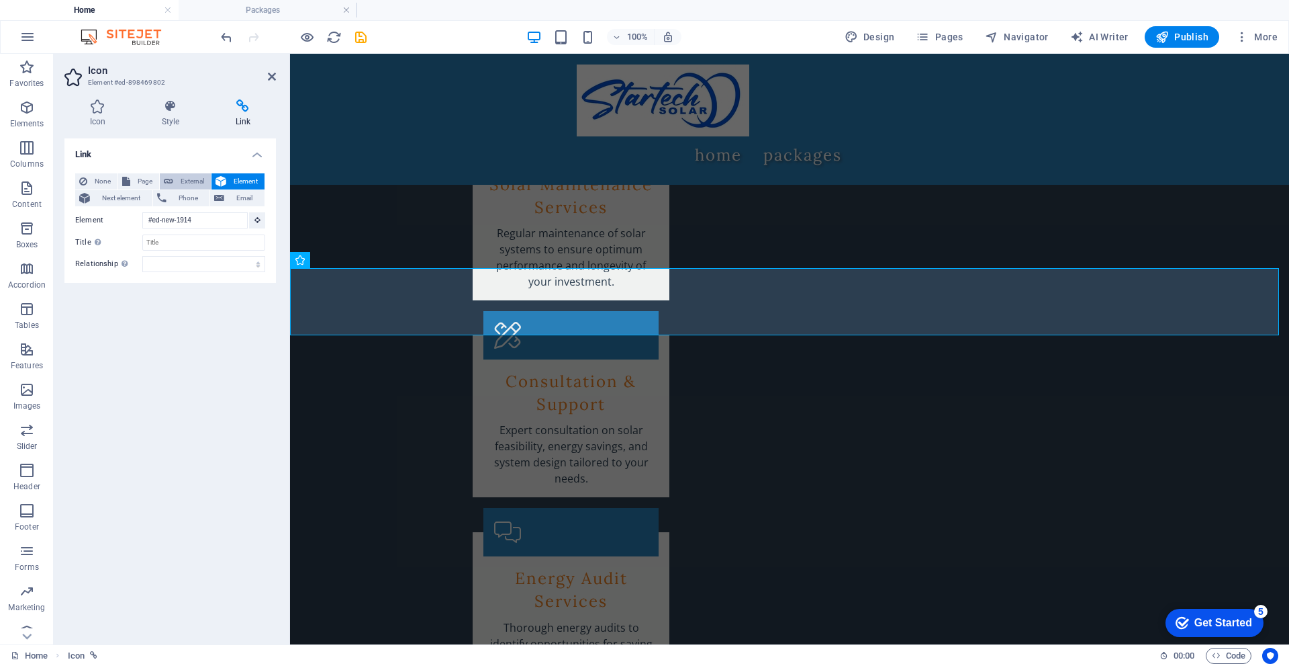
click at [181, 176] on span "External" at bounding box center [192, 181] width 30 height 16
select select "blank"
click at [271, 76] on icon at bounding box center [272, 76] width 8 height 11
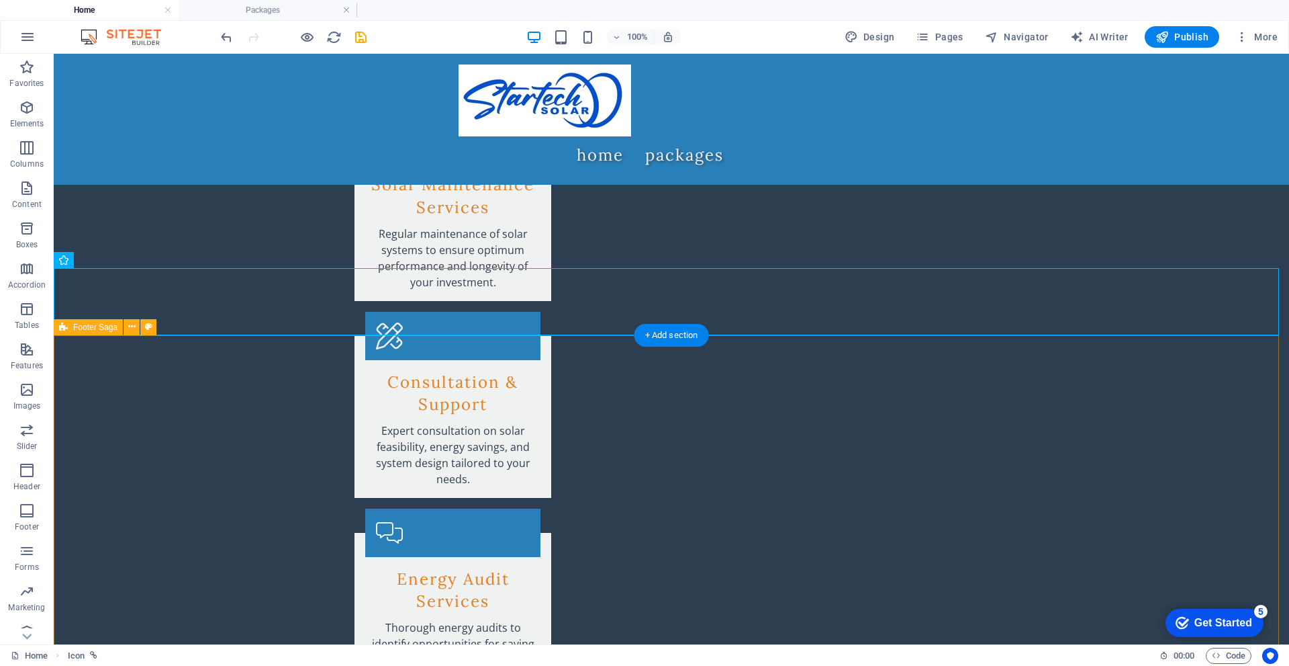
click at [103, 263] on icon at bounding box center [102, 260] width 7 height 14
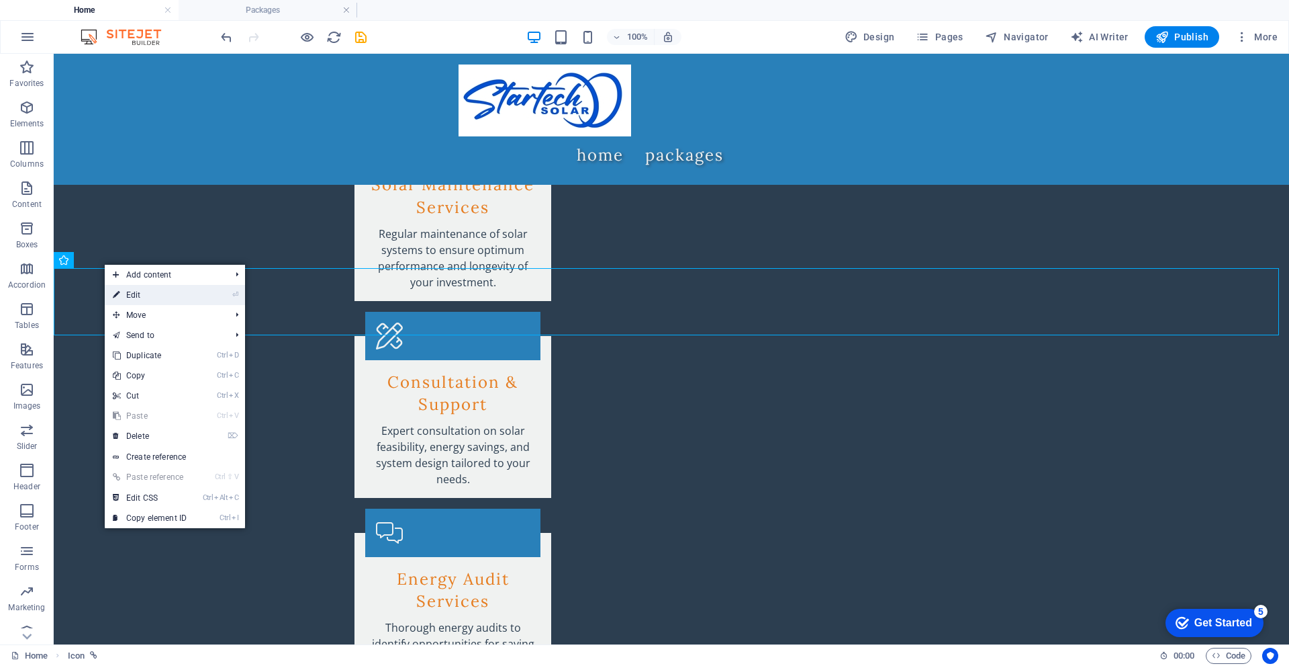
click at [124, 289] on link "⏎ Edit" at bounding box center [150, 295] width 90 height 20
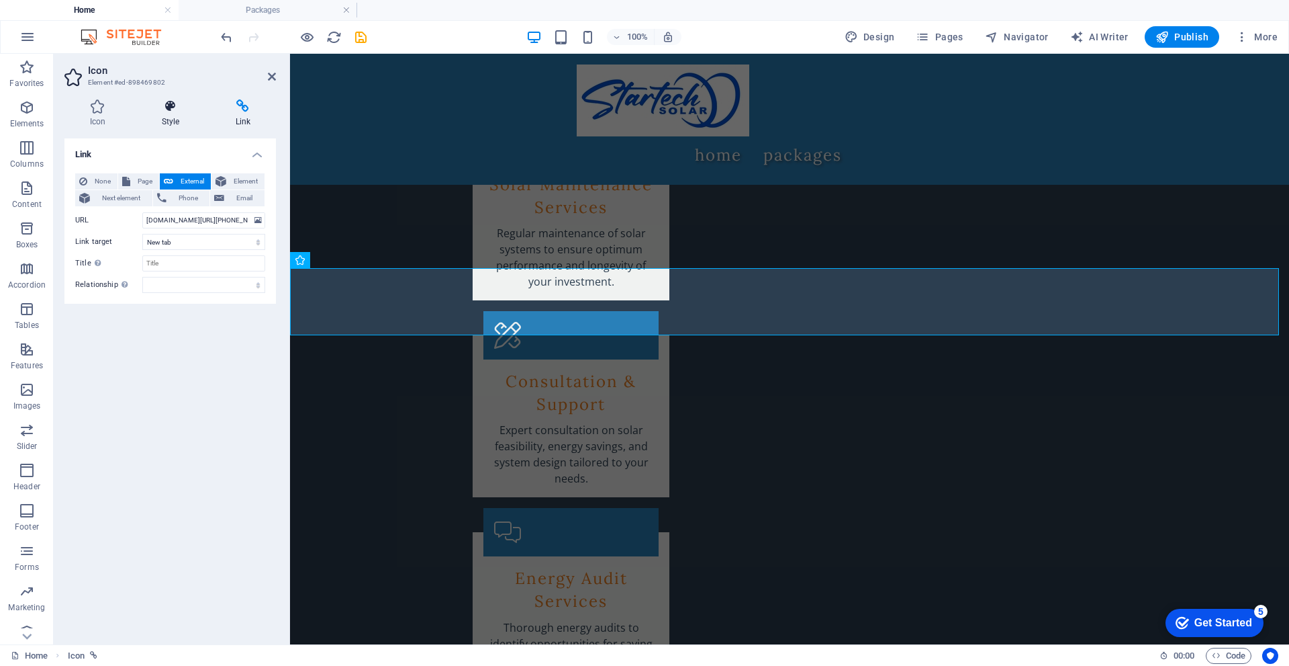
click at [185, 111] on icon at bounding box center [170, 105] width 68 height 13
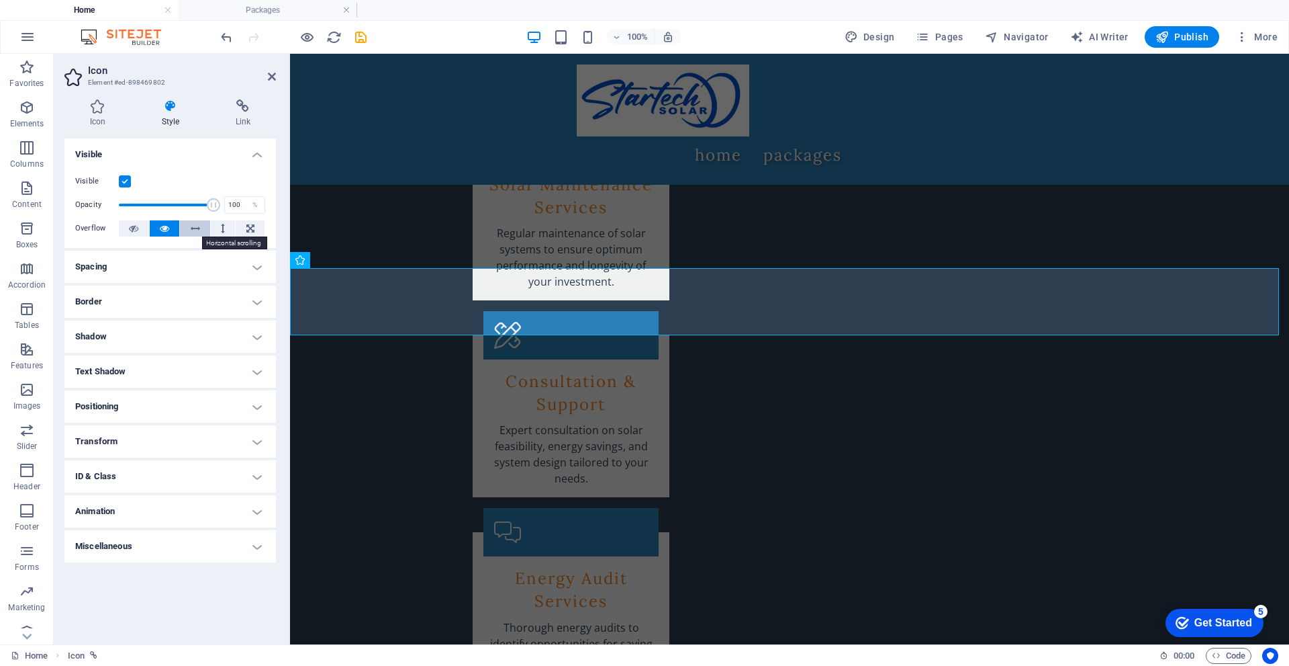
click at [196, 230] on icon at bounding box center [195, 228] width 9 height 16
click at [213, 230] on button at bounding box center [223, 228] width 25 height 16
click at [191, 228] on icon at bounding box center [195, 228] width 9 height 16
click at [250, 404] on h4 "Positioning" at bounding box center [170, 406] width 212 height 32
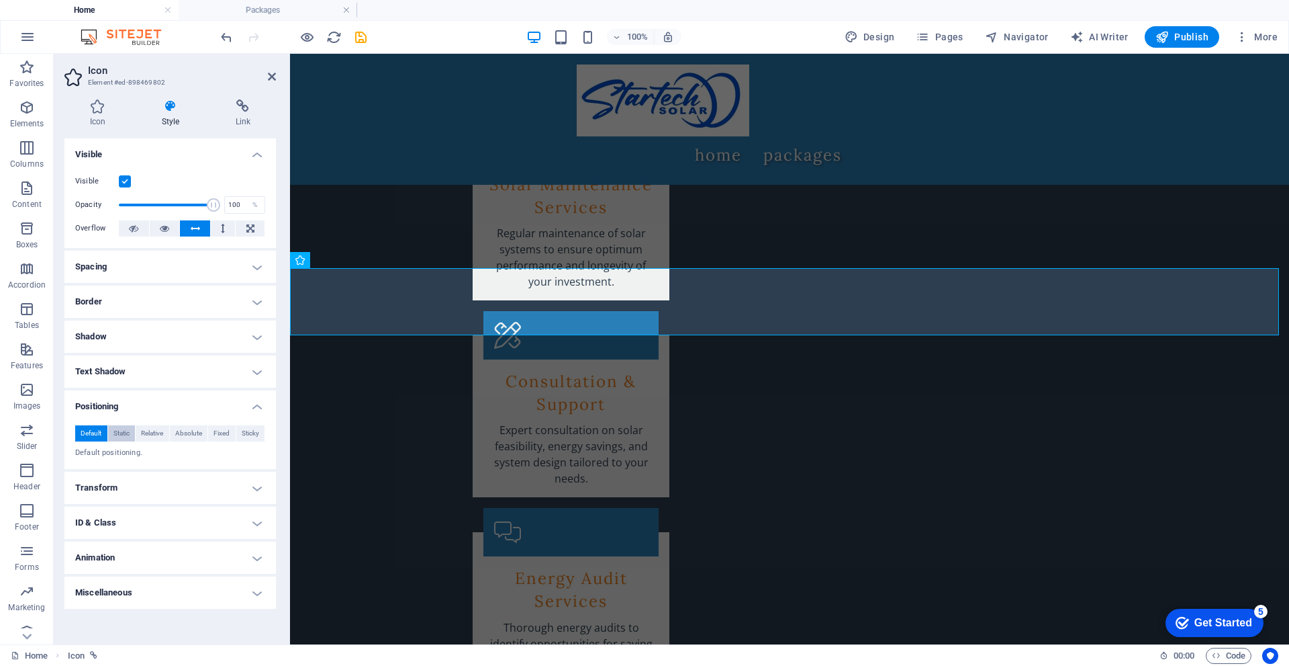
click at [119, 429] on span "Static" at bounding box center [121, 433] width 16 height 16
click at [149, 429] on span "Relative" at bounding box center [152, 433] width 22 height 16
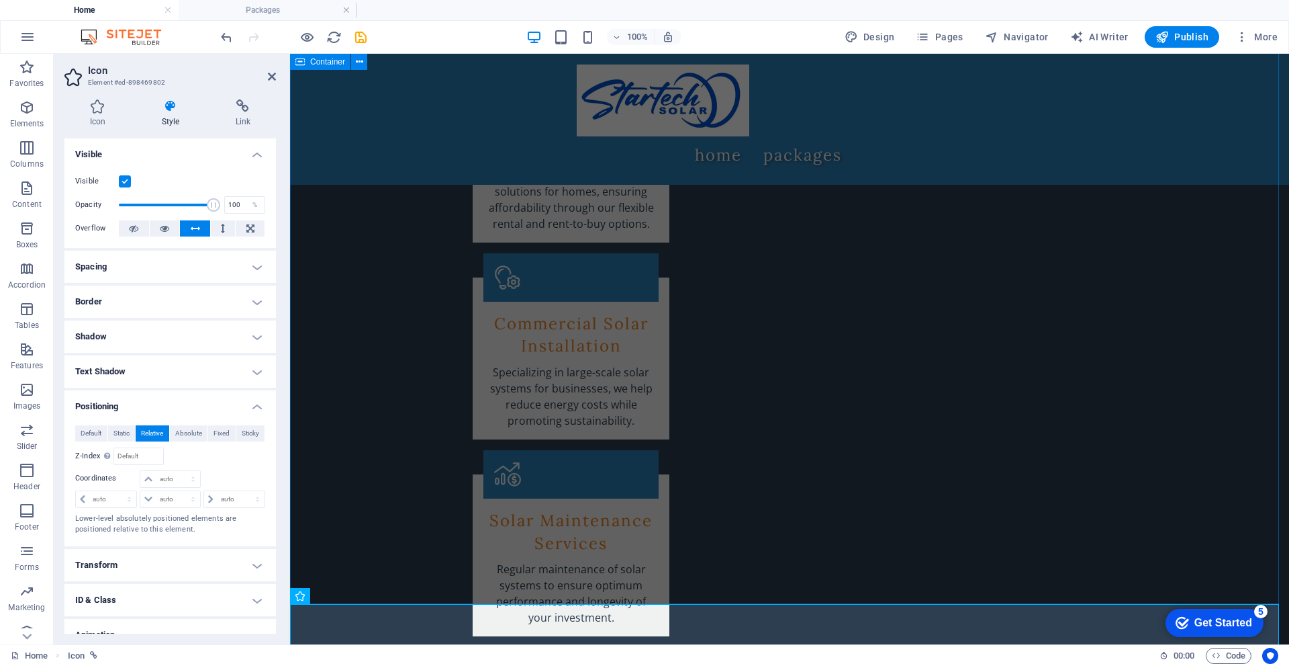
scroll to position [2820, 0]
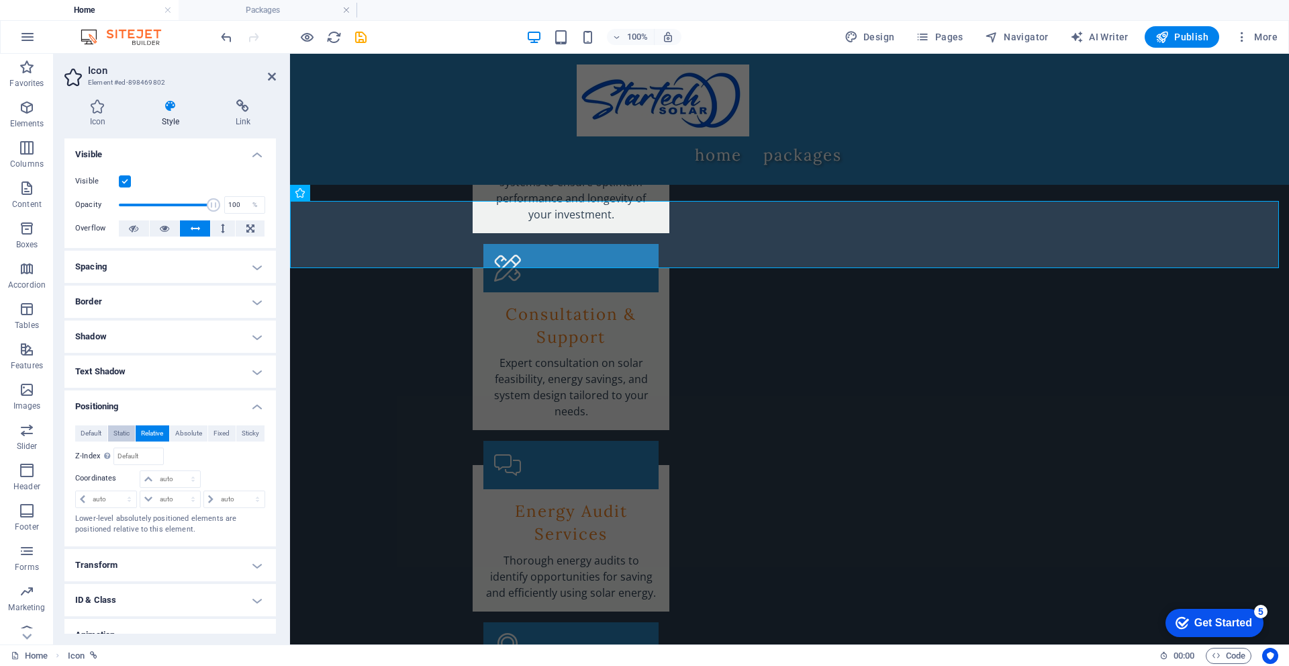
click at [126, 437] on span "Static" at bounding box center [121, 433] width 16 height 16
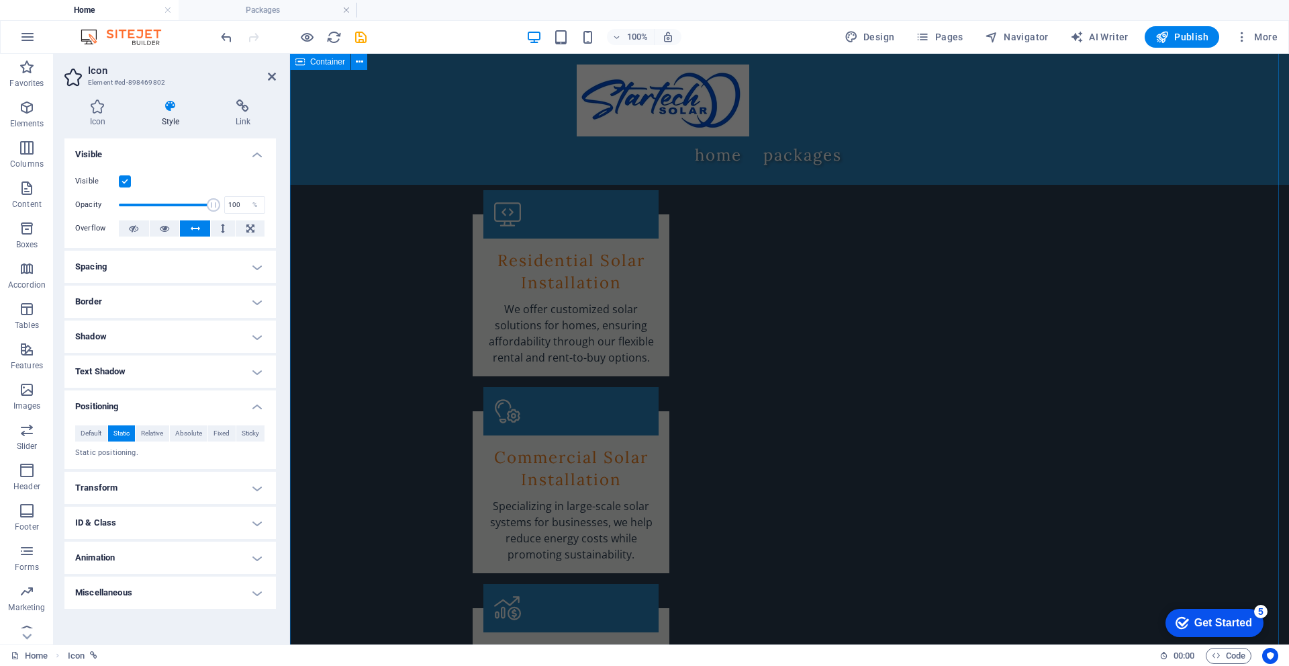
scroll to position [2350, 0]
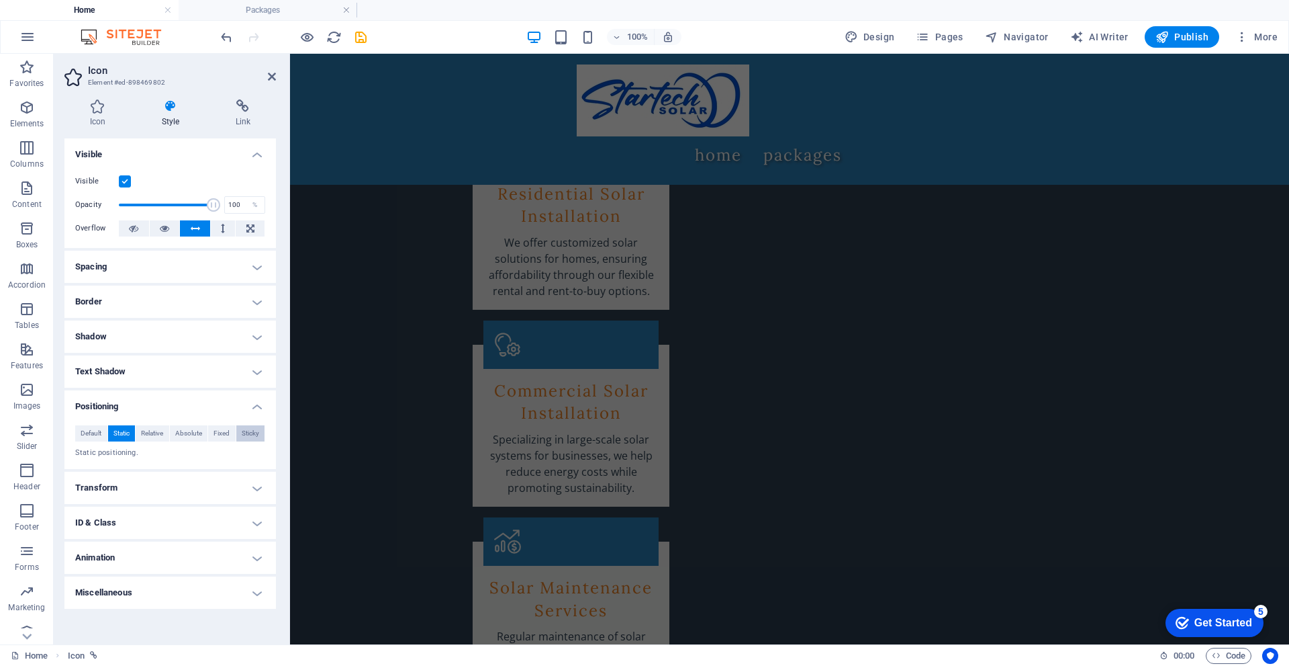
click at [242, 437] on span "Sticky" at bounding box center [250, 433] width 17 height 16
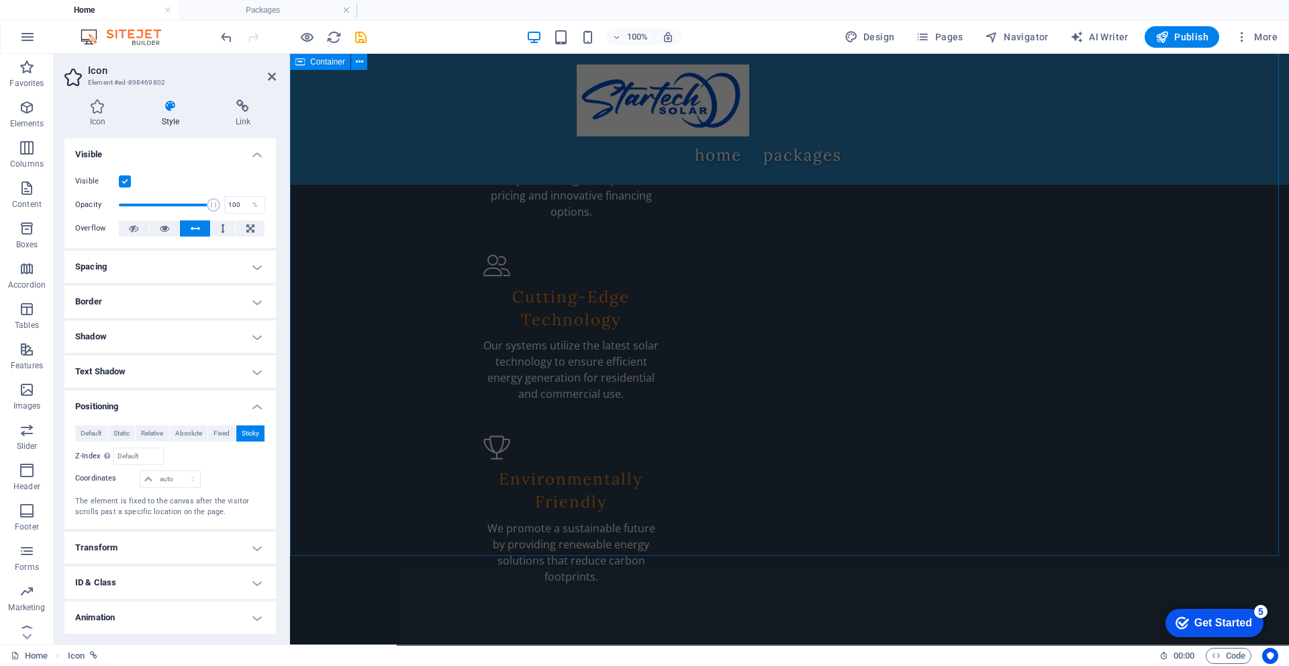
scroll to position [2033, 0]
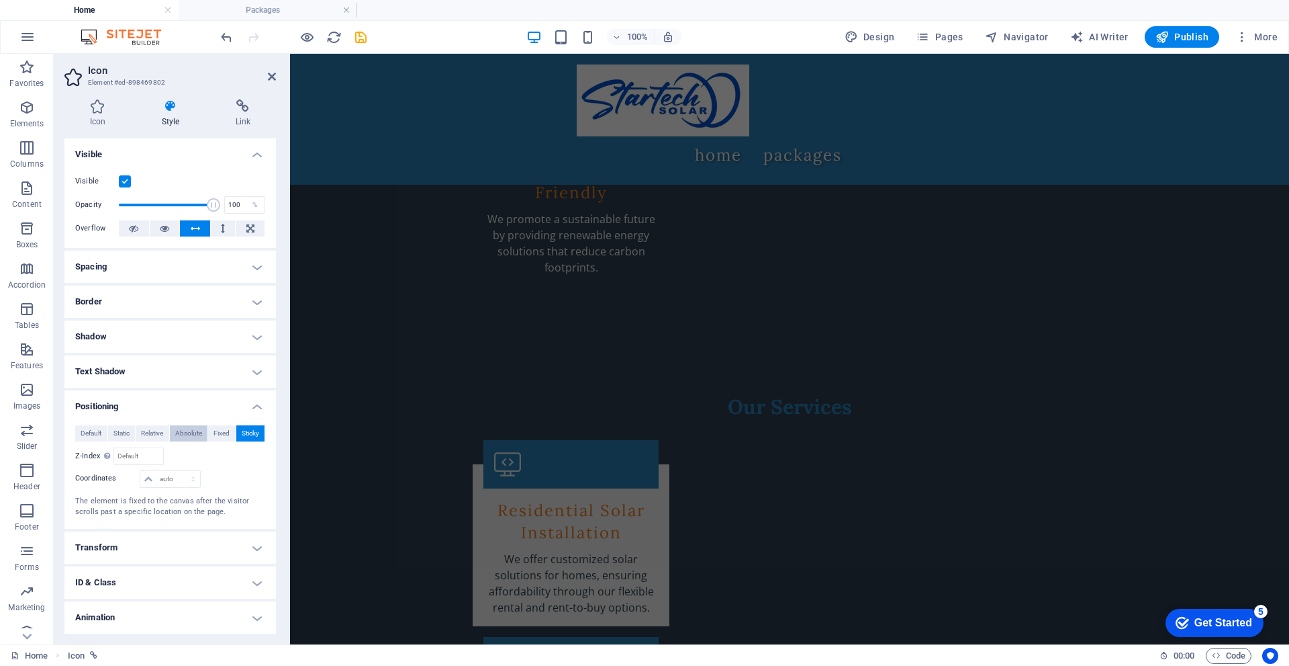
click at [193, 430] on span "Absolute" at bounding box center [188, 433] width 27 height 16
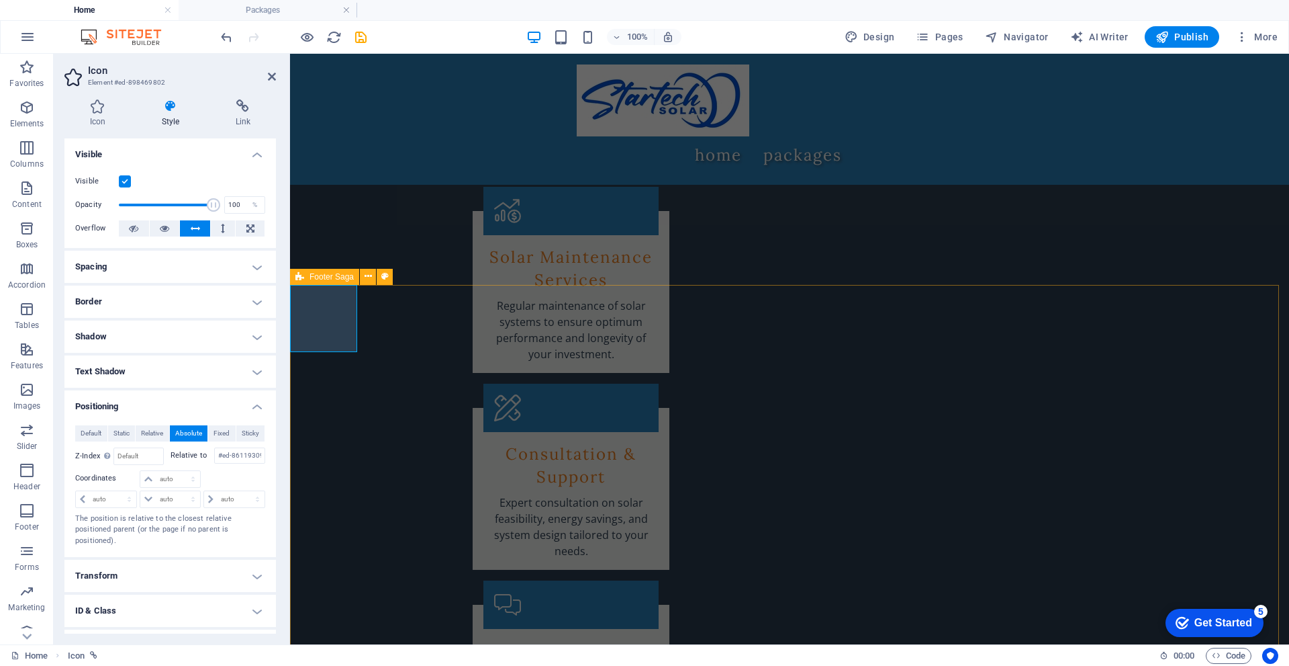
scroll to position [2417, 0]
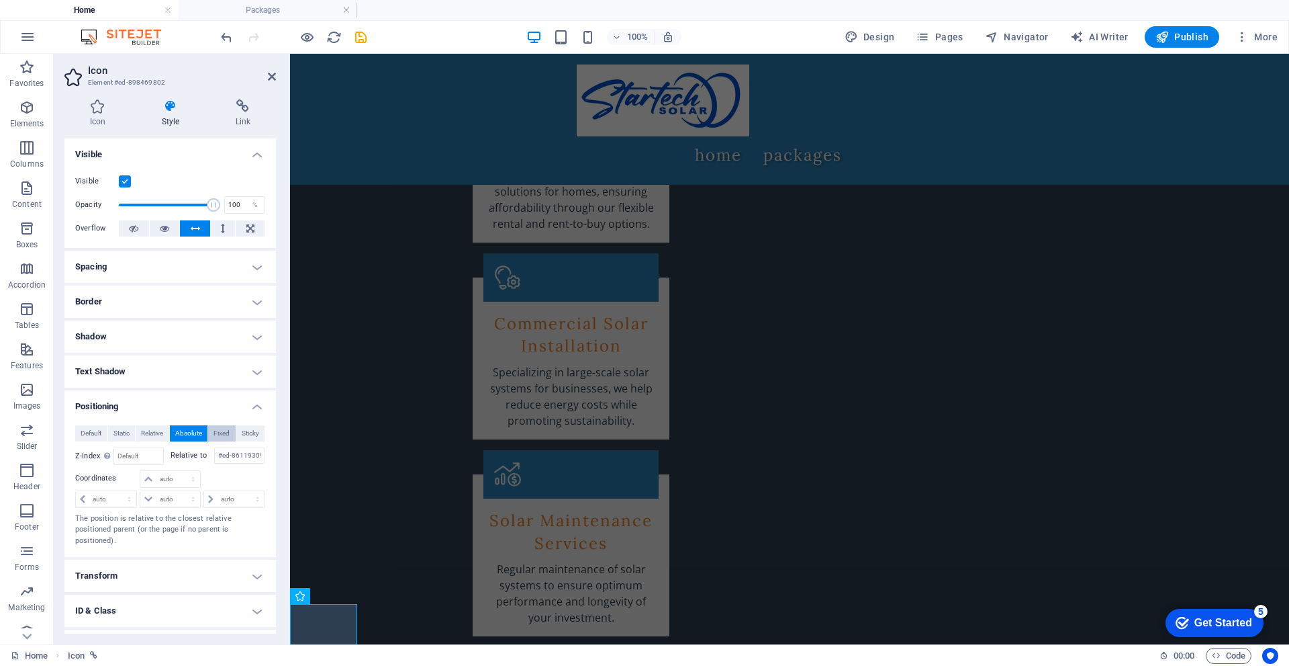
click at [221, 432] on span "Fixed" at bounding box center [222, 433] width 16 height 16
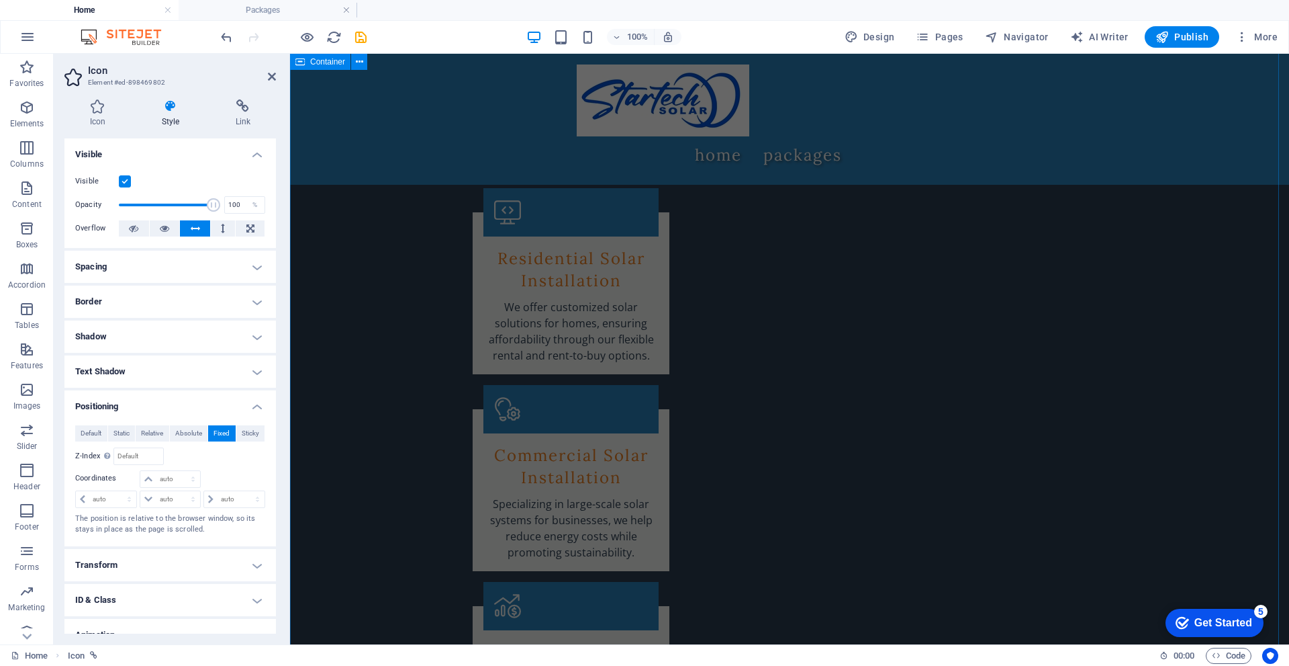
scroll to position [2283, 0]
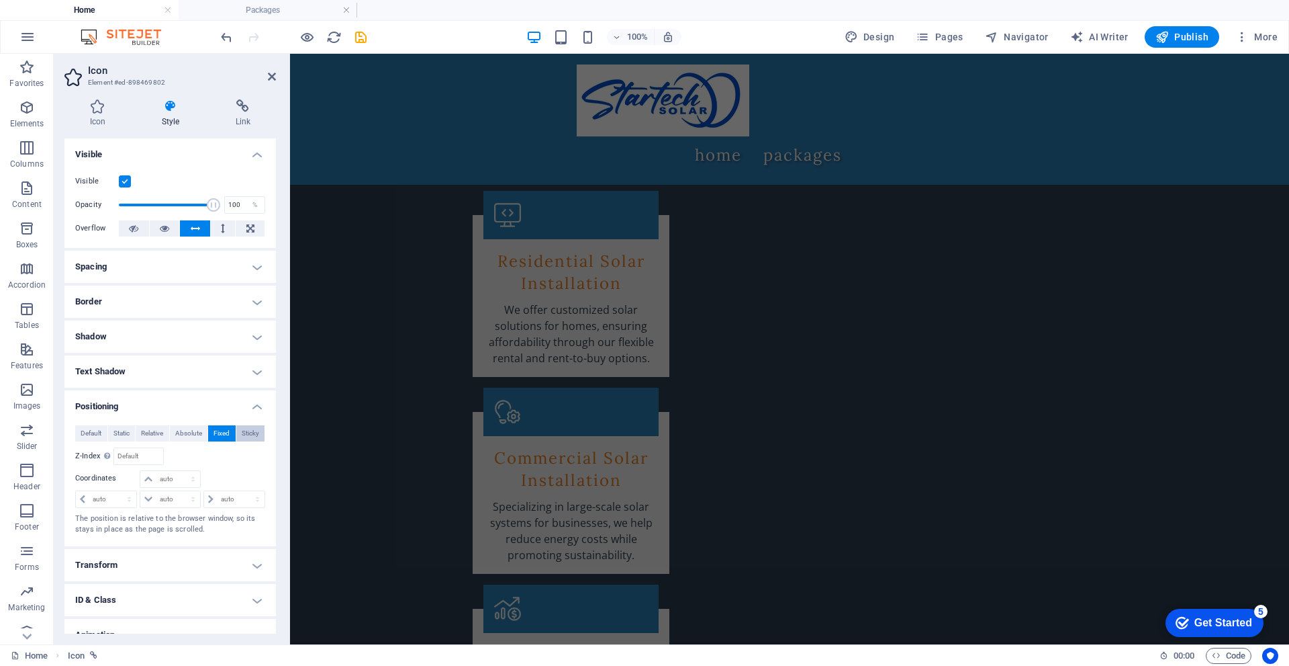
click at [248, 435] on span "Sticky" at bounding box center [250, 433] width 17 height 16
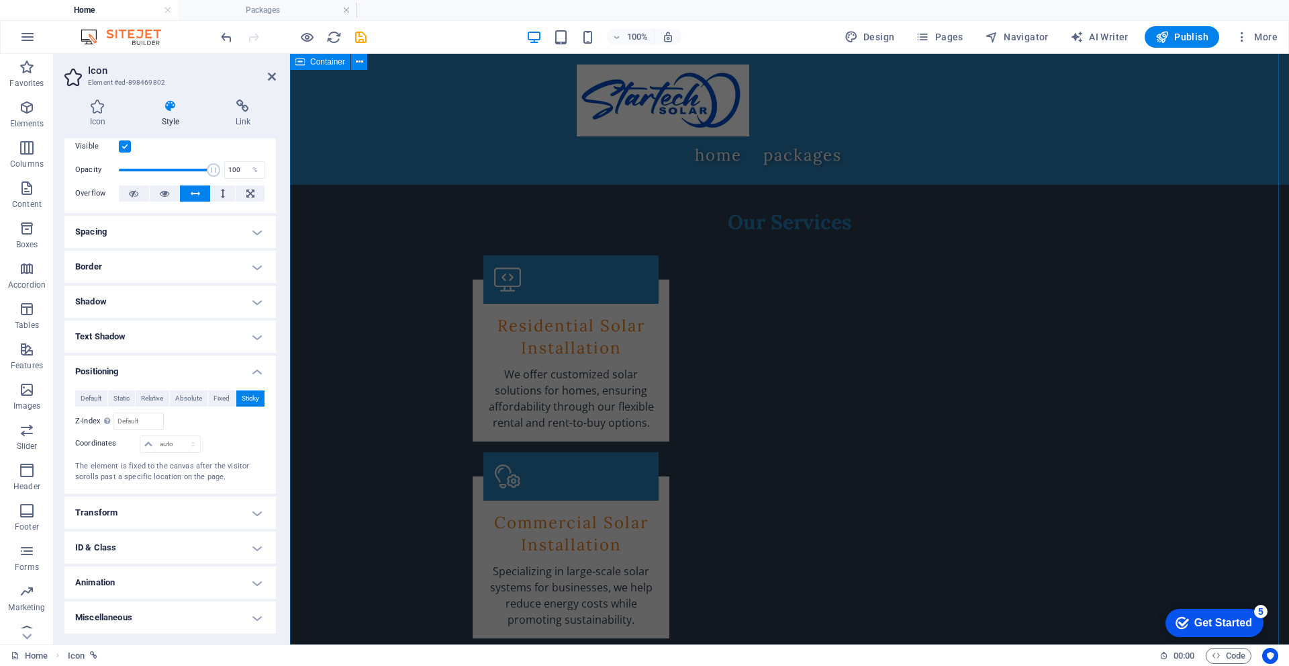
scroll to position [2215, 0]
click at [154, 439] on select "auto px rem % em" at bounding box center [169, 444] width 59 height 16
click at [182, 443] on select "auto px rem % em" at bounding box center [169, 444] width 59 height 16
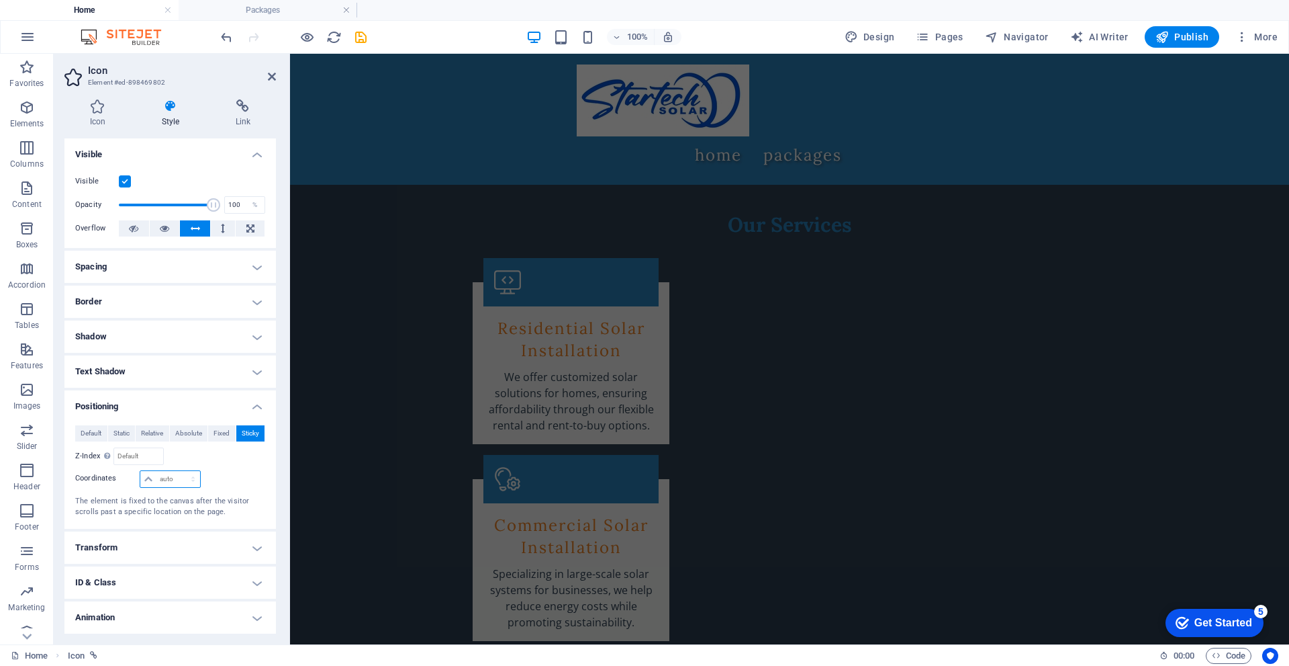
scroll to position [35, 0]
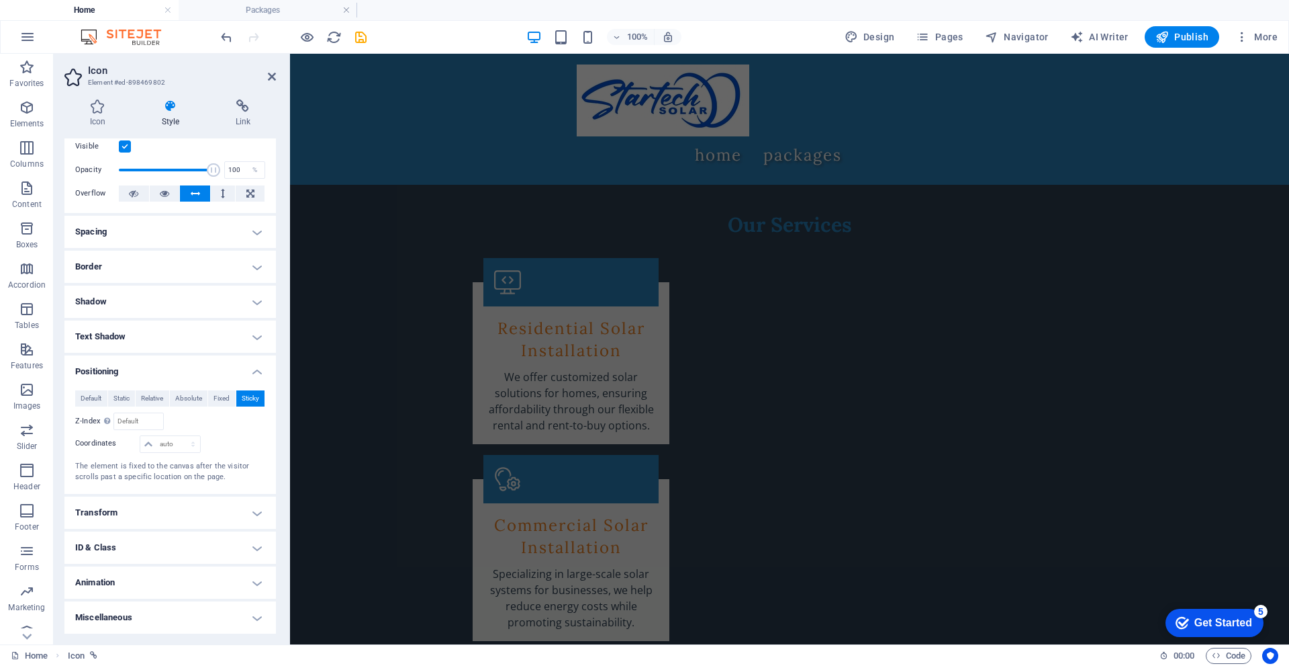
click at [232, 443] on div at bounding box center [233, 444] width 63 height 19
click at [255, 579] on h4 "Animation" at bounding box center [170, 582] width 212 height 32
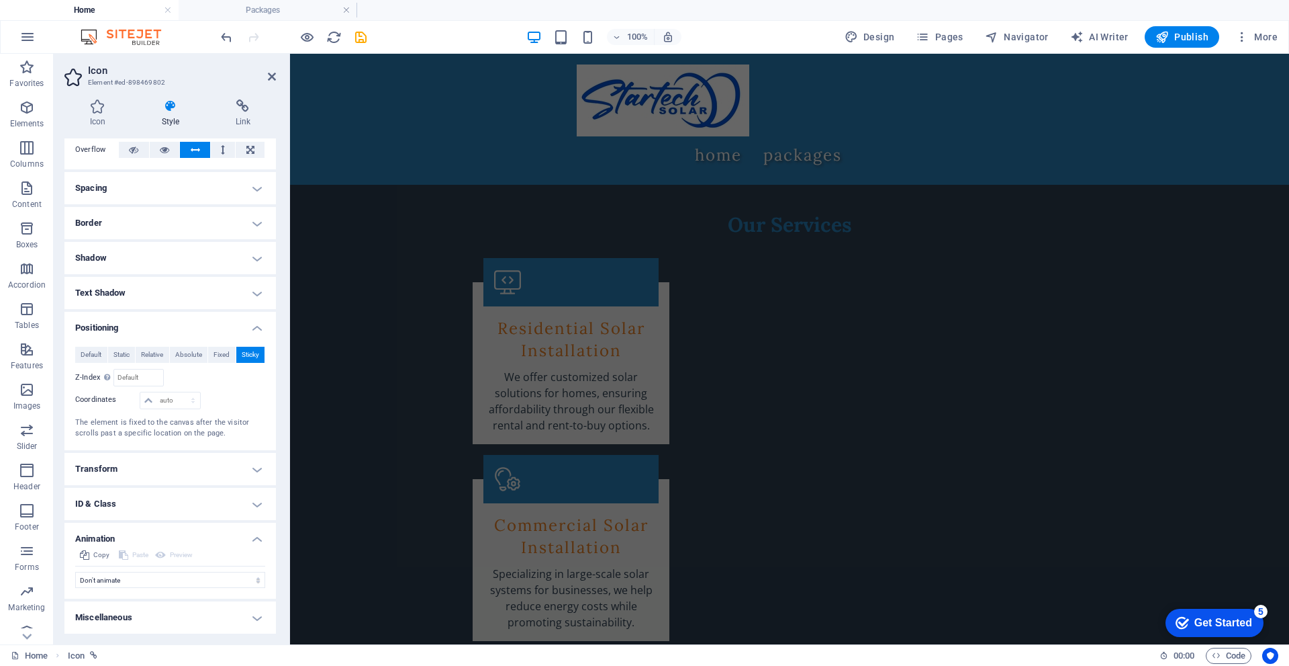
scroll to position [0, 0]
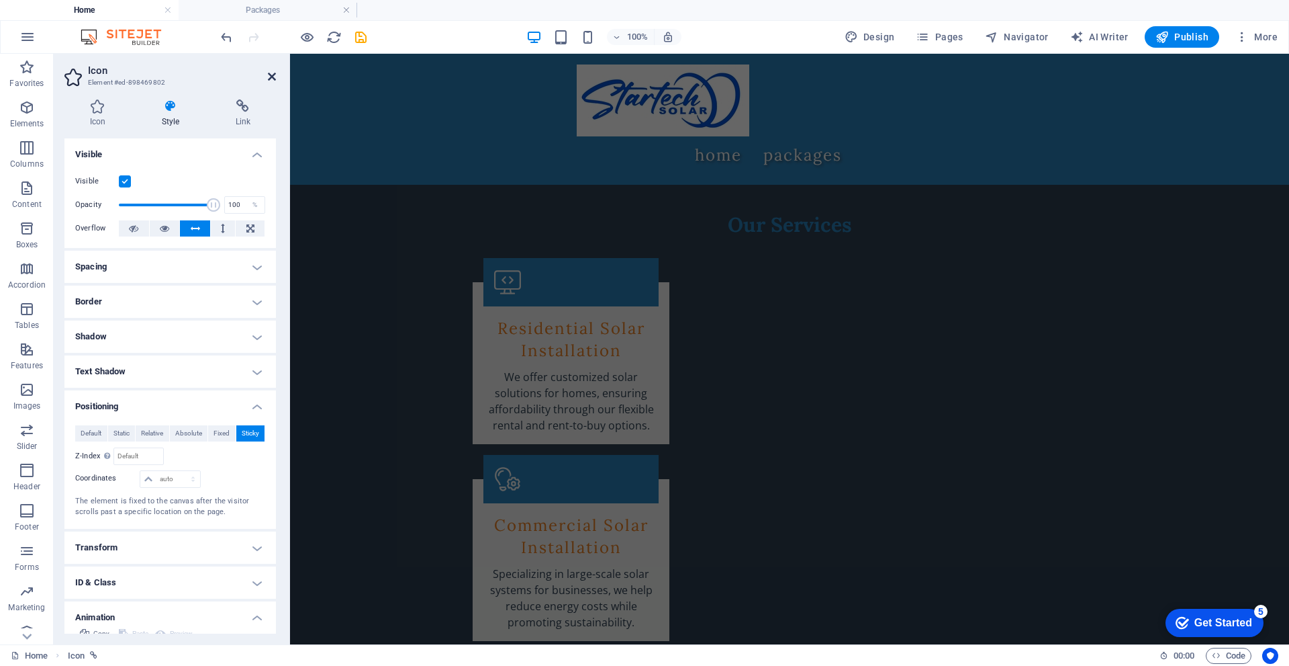
click at [268, 75] on icon at bounding box center [272, 76] width 8 height 11
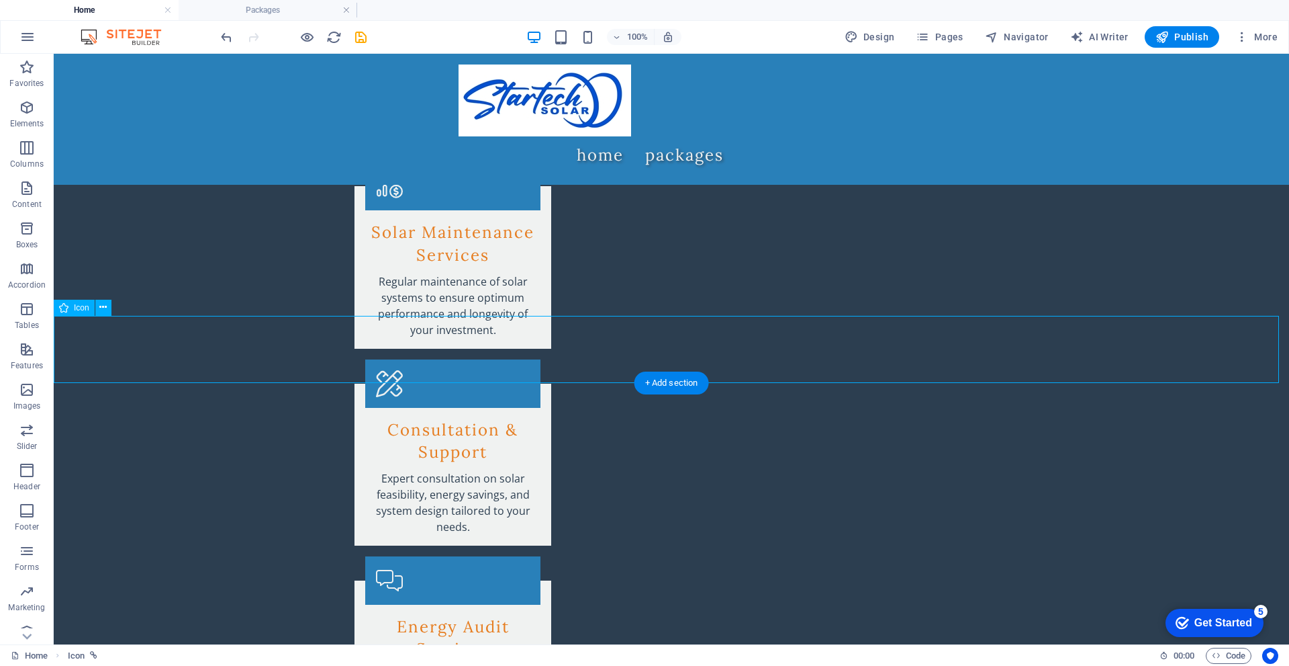
drag, startPoint x: 83, startPoint y: 359, endPoint x: 166, endPoint y: 373, distance: 83.8
drag, startPoint x: 95, startPoint y: 359, endPoint x: 171, endPoint y: 377, distance: 77.9
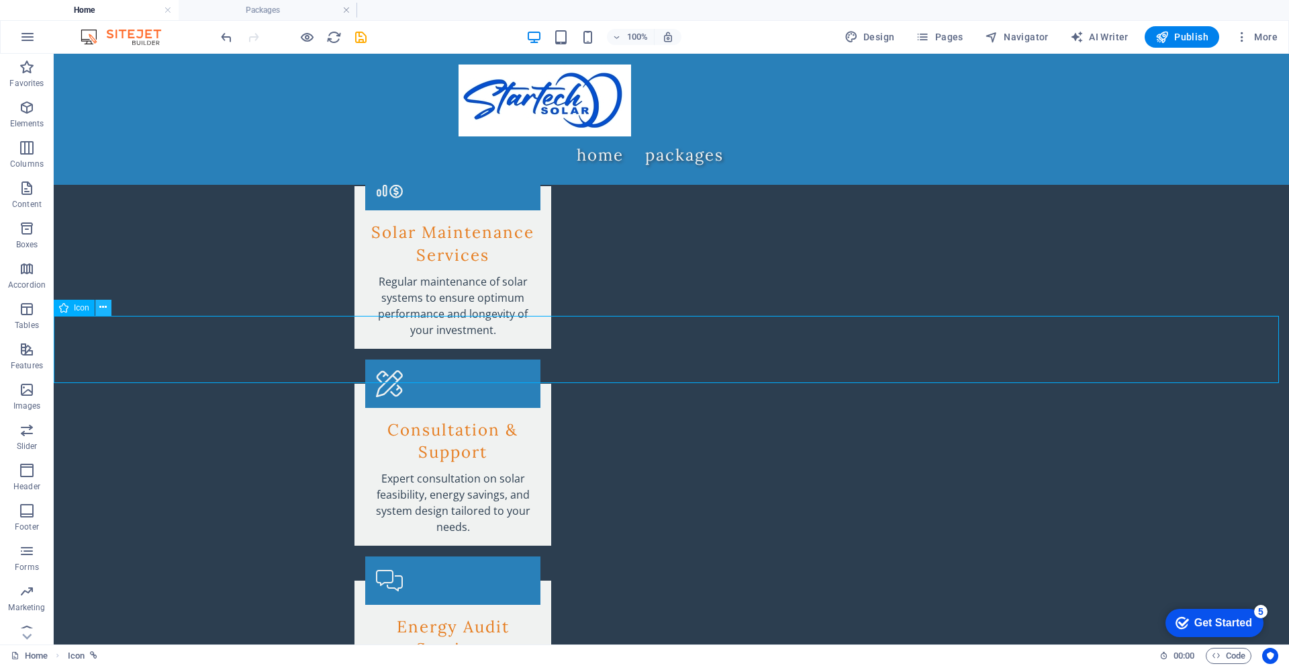
click at [107, 311] on icon at bounding box center [102, 307] width 7 height 14
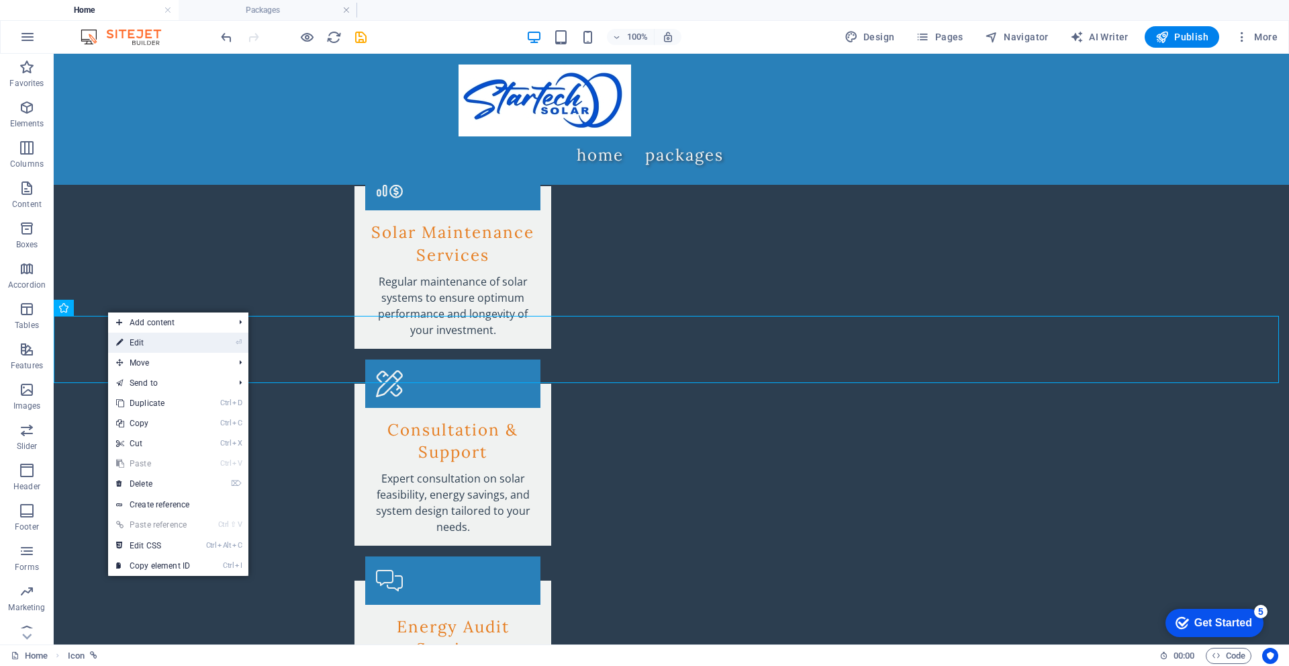
click at [139, 347] on link "⏎ Edit" at bounding box center [153, 342] width 90 height 20
select select "xMidYMid"
select select "px"
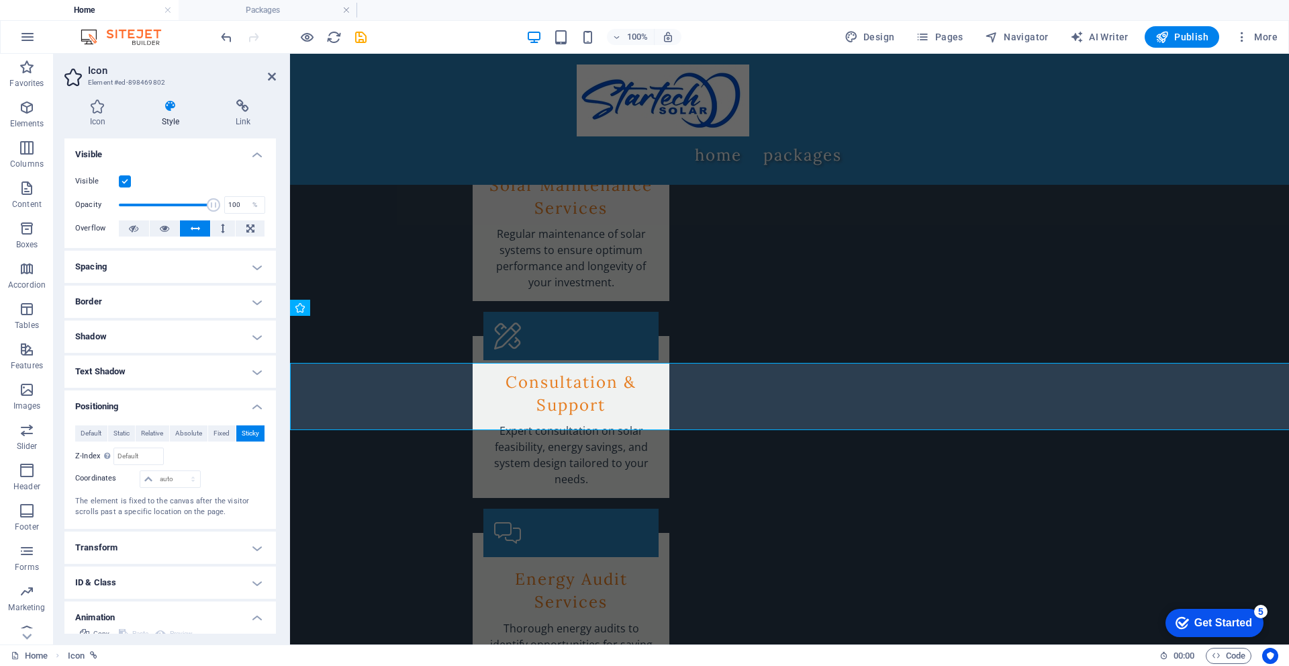
scroll to position [2705, 0]
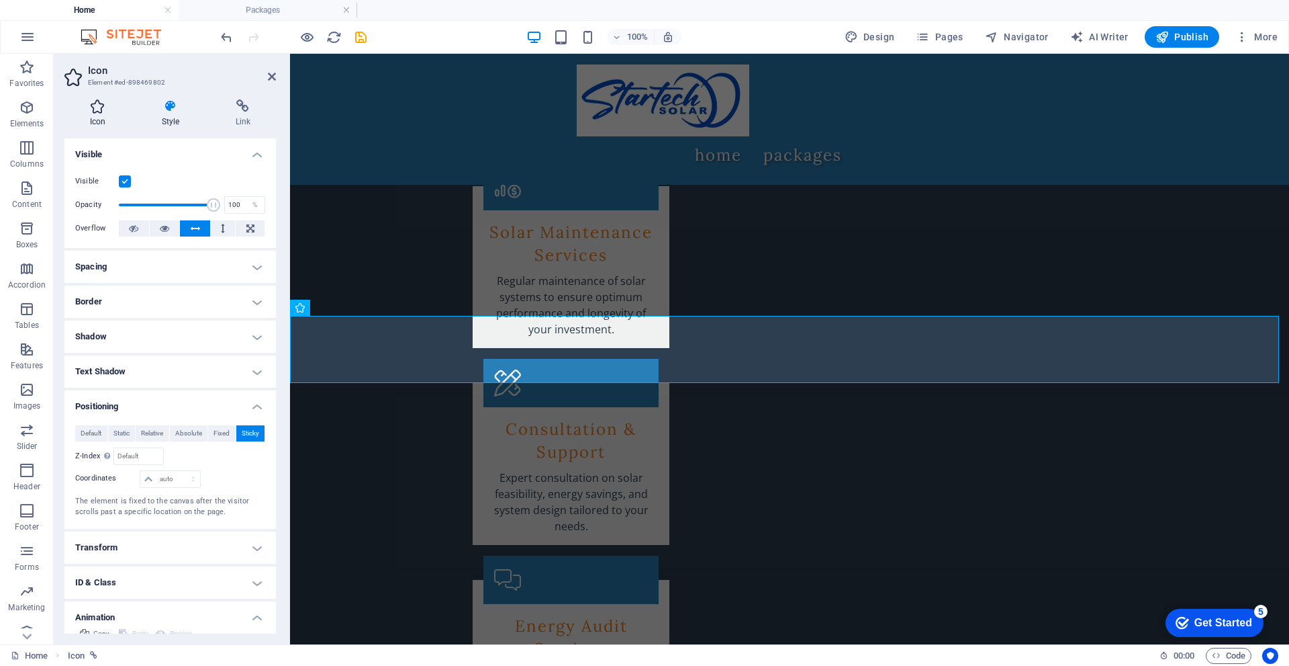
click at [89, 111] on icon at bounding box center [97, 105] width 66 height 13
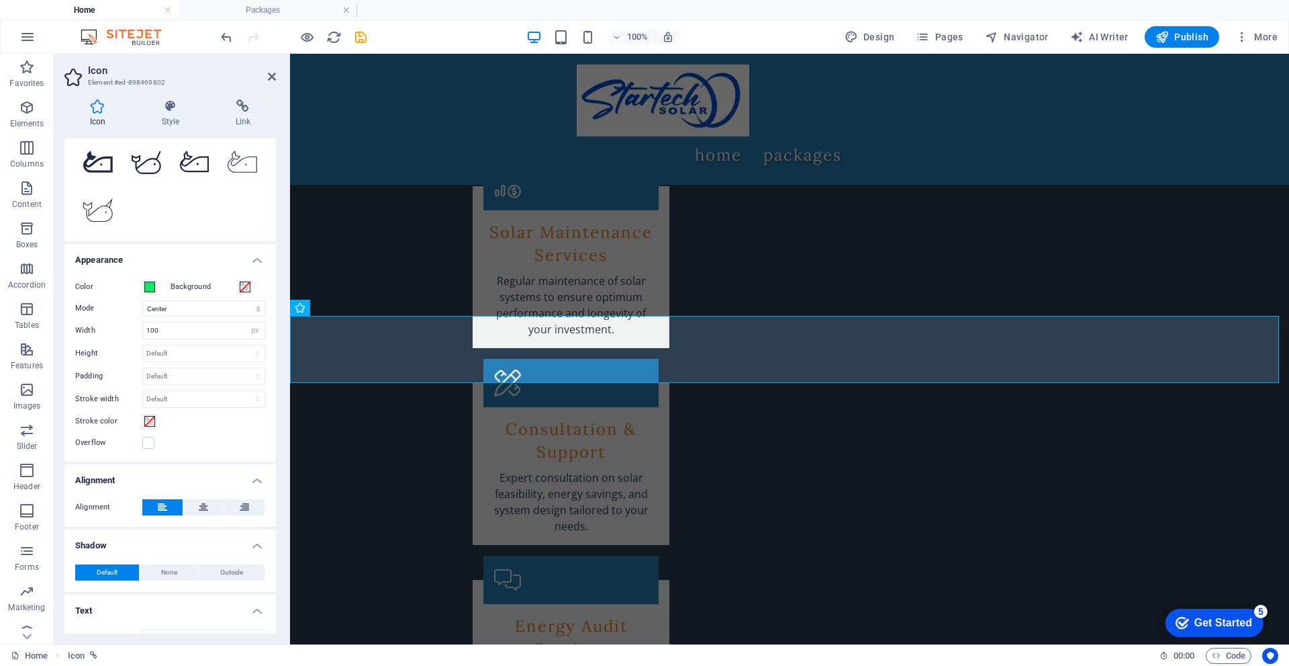
scroll to position [210, 0]
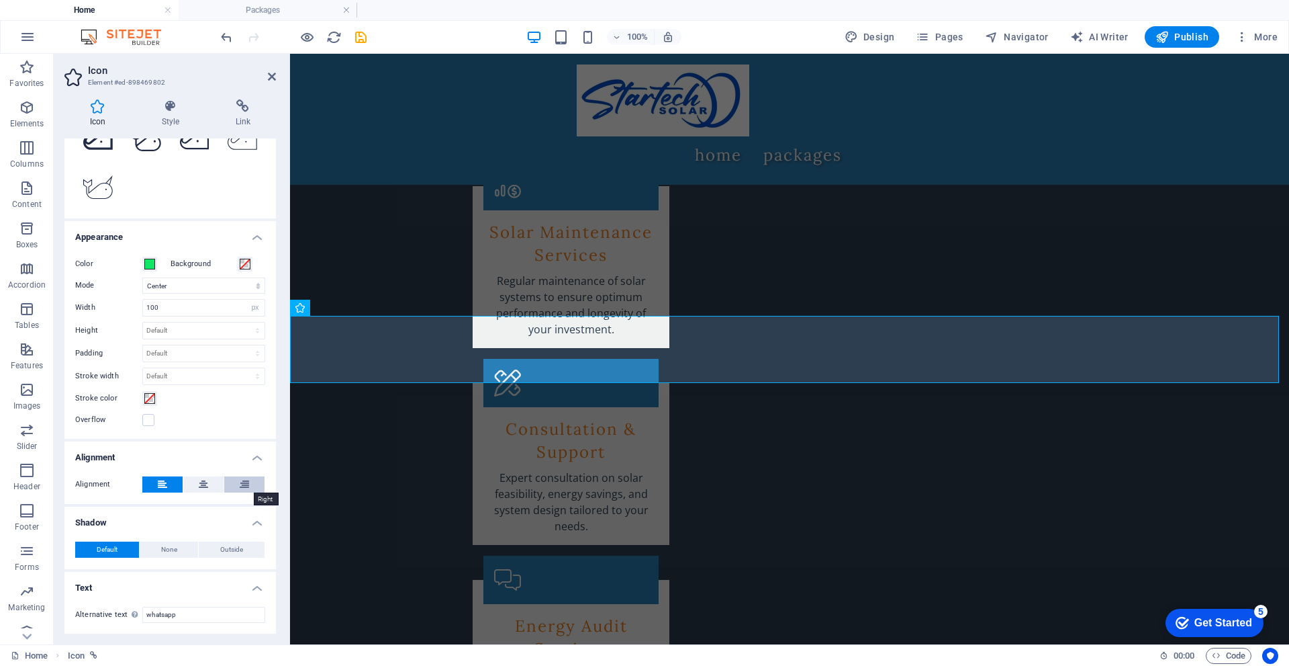
click at [246, 483] on icon at bounding box center [244, 484] width 9 height 16
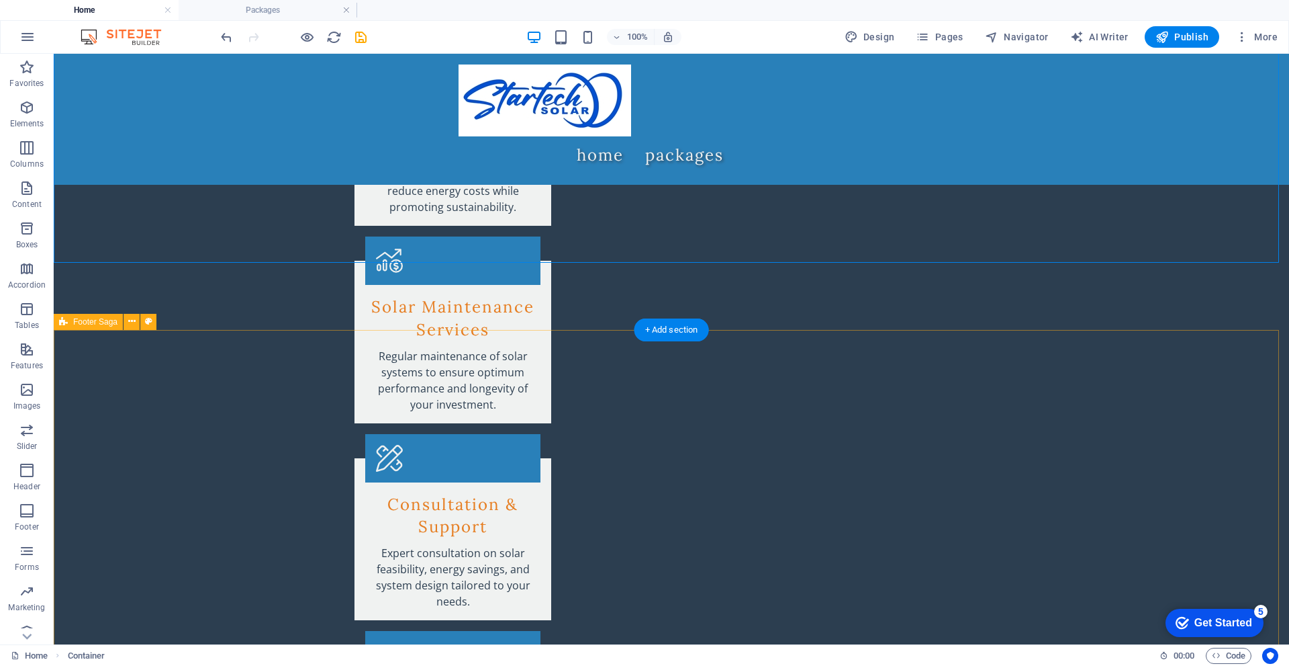
scroll to position [2665, 0]
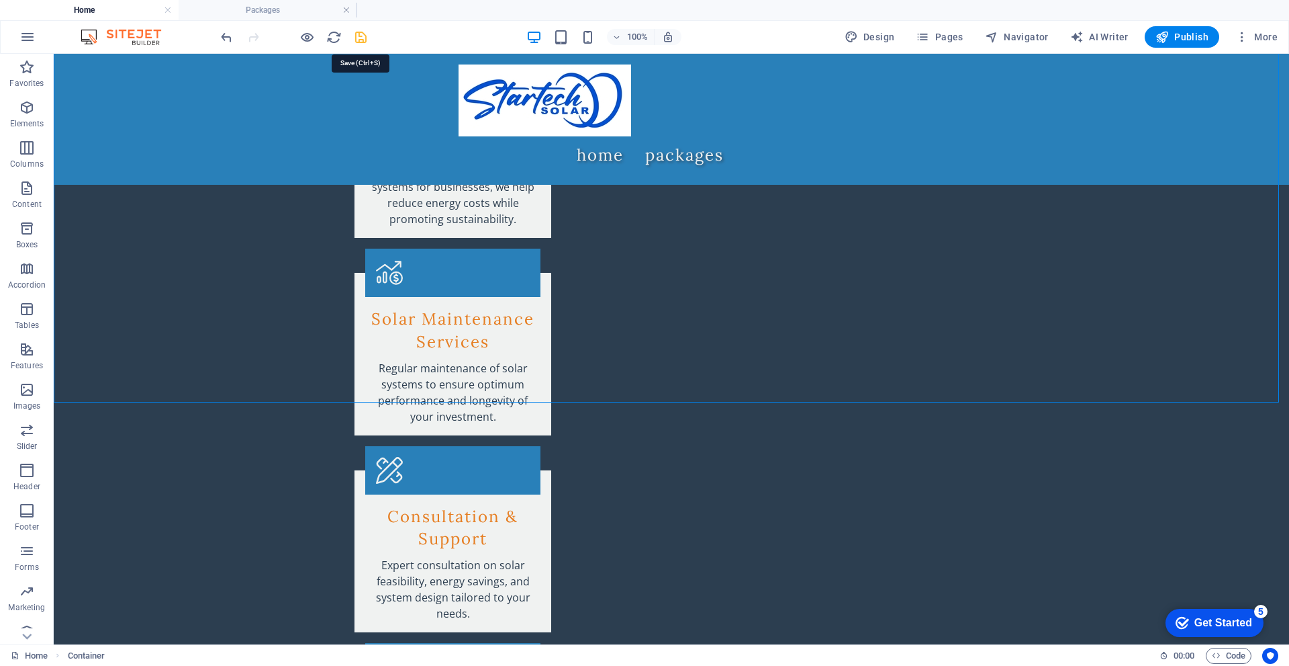
click at [356, 40] on icon "save" at bounding box center [360, 37] width 15 height 15
click at [1186, 35] on span "Publish" at bounding box center [1182, 36] width 53 height 13
